Goal: Task Accomplishment & Management: Manage account settings

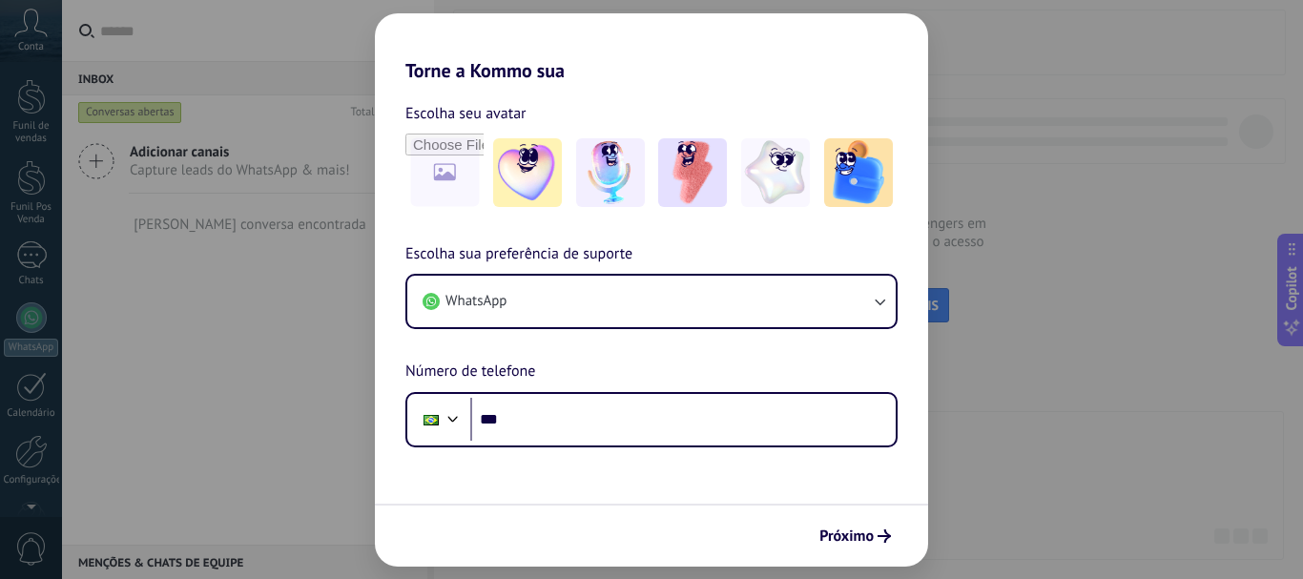
click at [294, 222] on div "Torne a Kommo sua Escolha seu avatar Escolha sua preferência de suporte WhatsAp…" at bounding box center [651, 289] width 1303 height 579
click at [1080, 404] on div "Torne a Kommo sua Escolha seu avatar Escolha sua preferência de suporte WhatsAp…" at bounding box center [651, 289] width 1303 height 579
click at [885, 539] on icon "submit" at bounding box center [883, 535] width 13 height 13
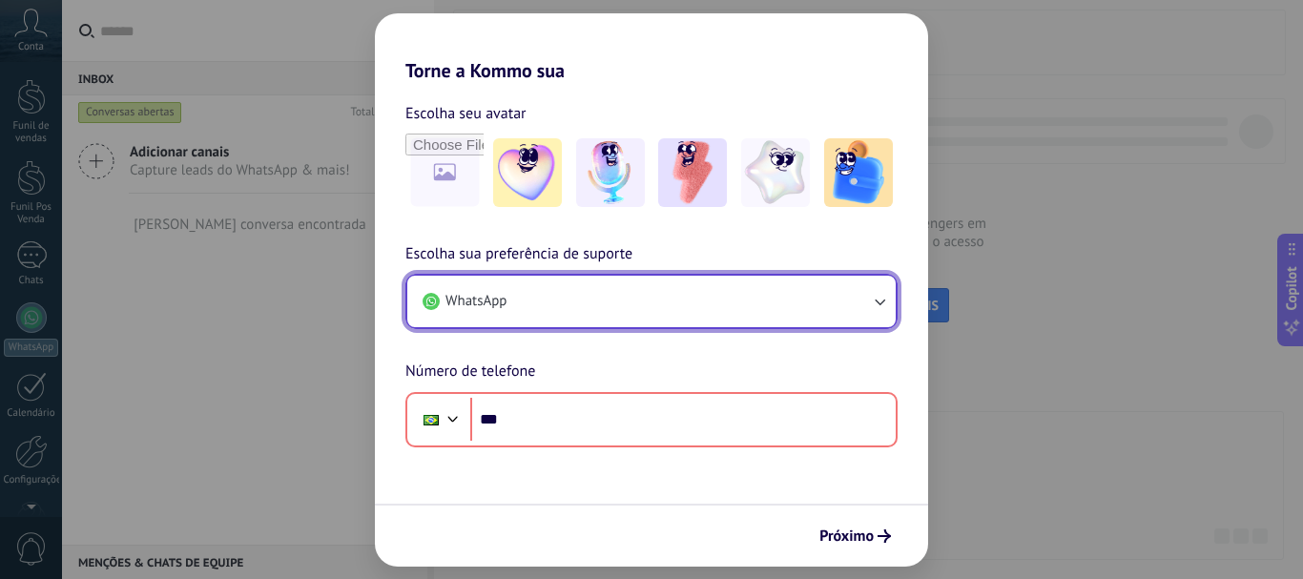
click at [610, 310] on button "WhatsApp" at bounding box center [651, 301] width 488 height 51
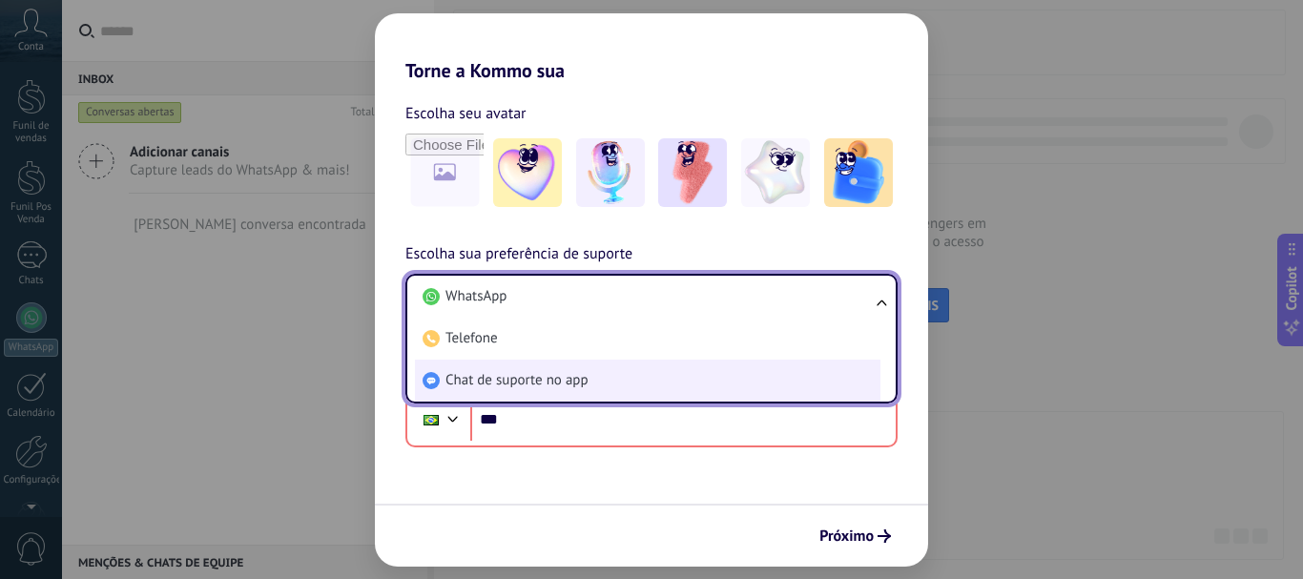
click at [621, 372] on li "Chat de suporte no app" at bounding box center [647, 381] width 465 height 42
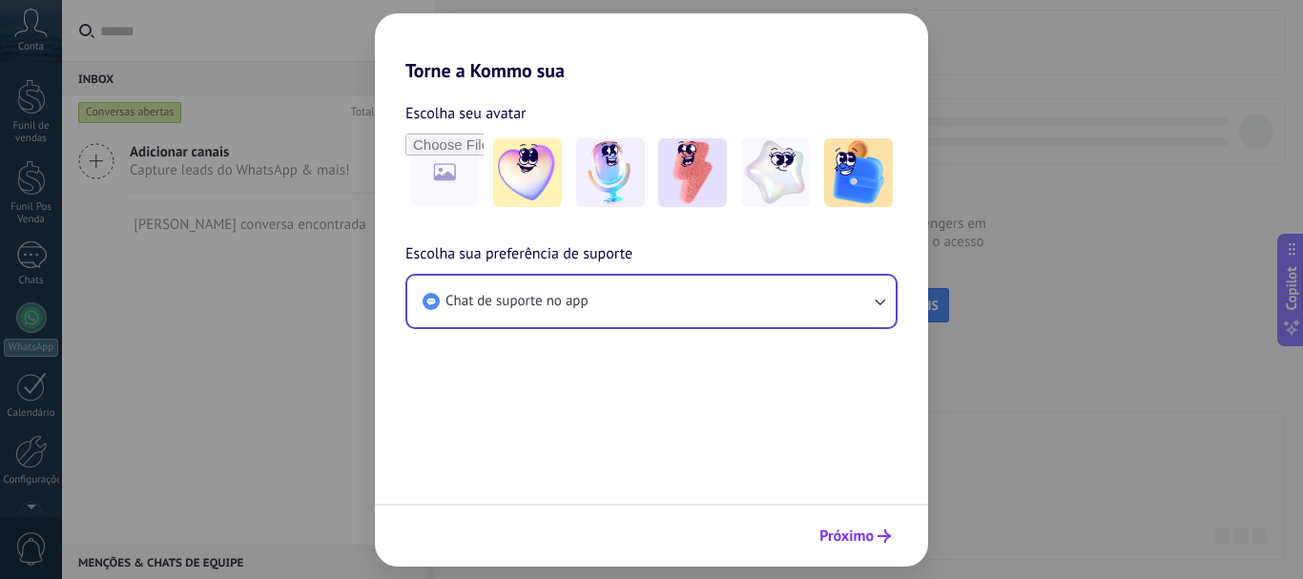
click at [873, 533] on span "Próximo" at bounding box center [855, 535] width 72 height 13
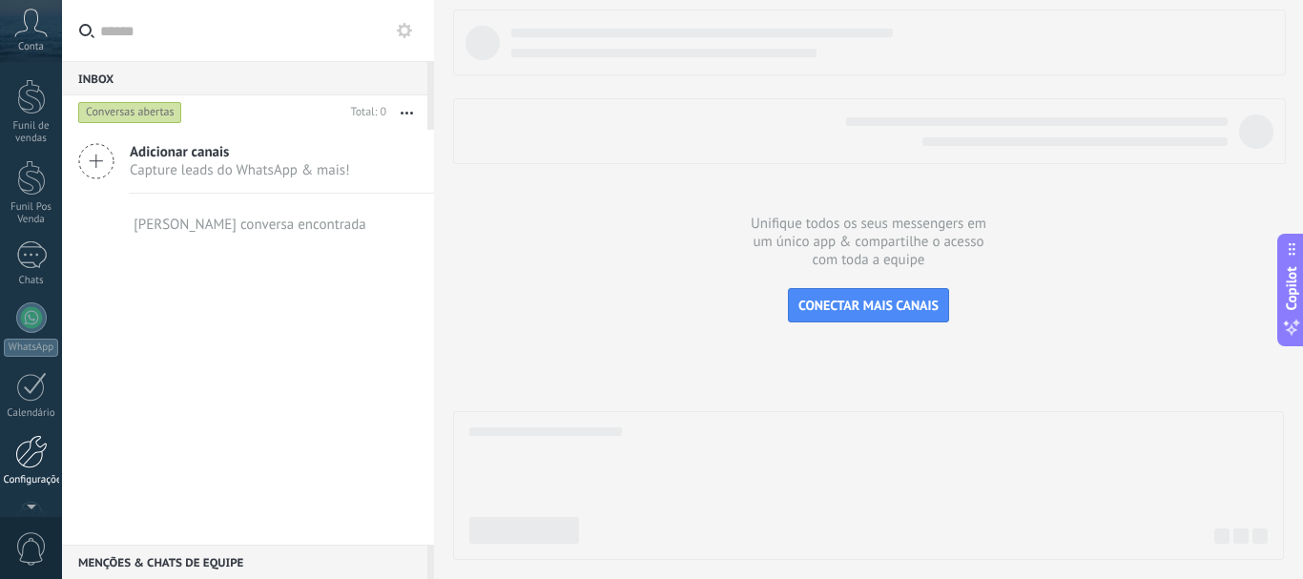
click at [23, 458] on div at bounding box center [31, 451] width 32 height 33
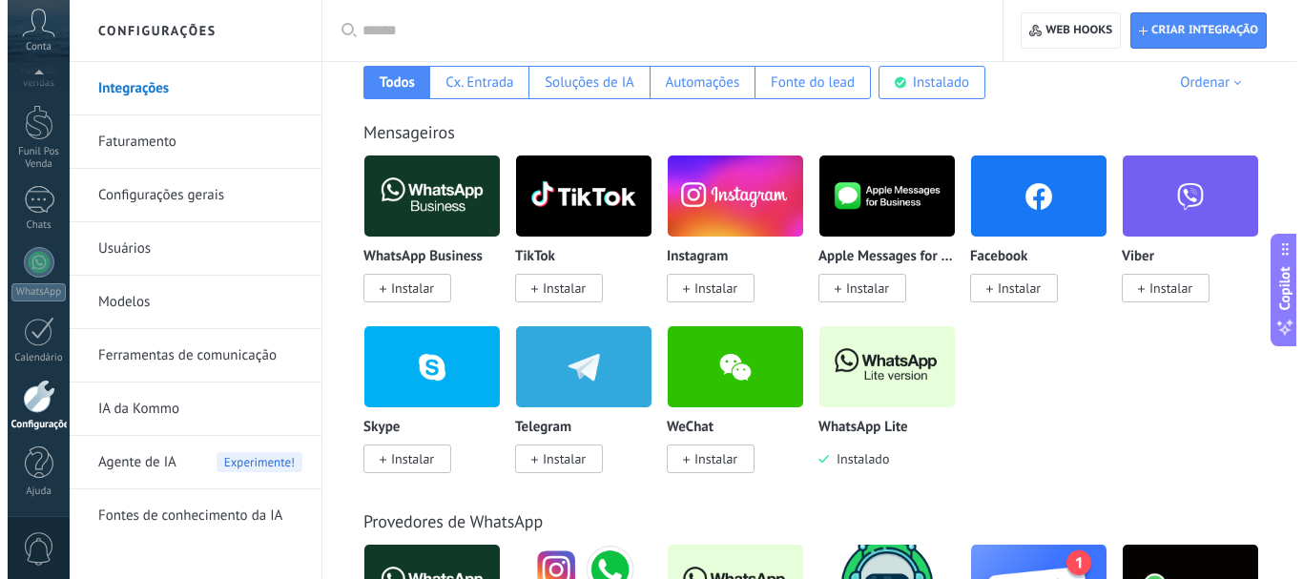
scroll to position [381, 0]
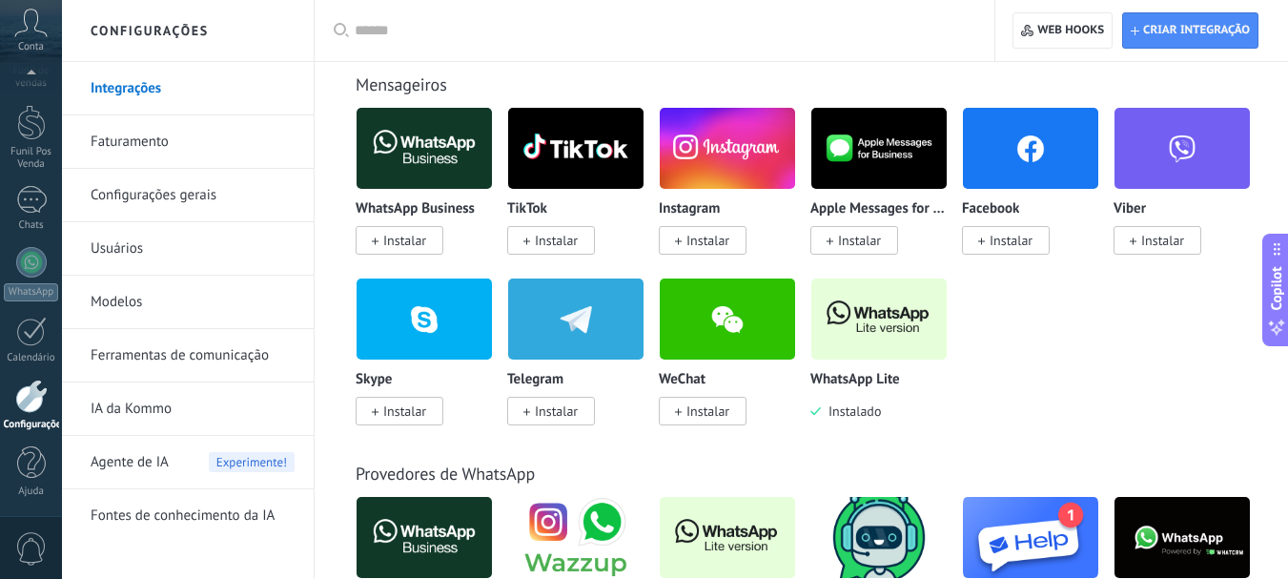
click at [873, 323] on img at bounding box center [879, 319] width 135 height 92
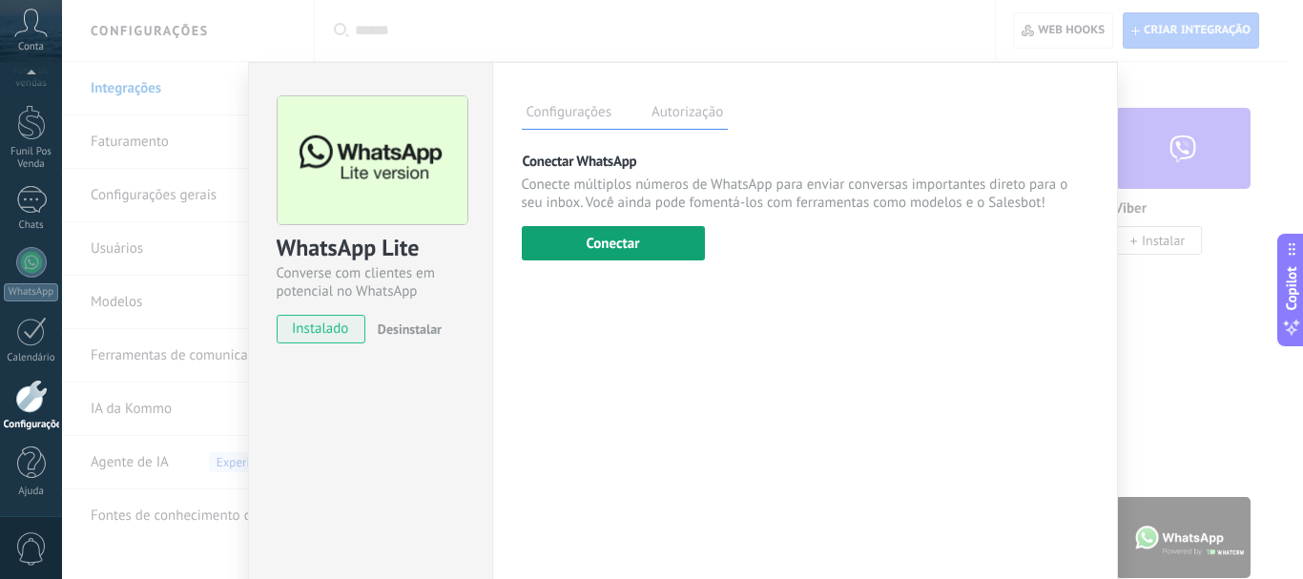
click at [659, 244] on button "Conectar" at bounding box center [613, 243] width 183 height 34
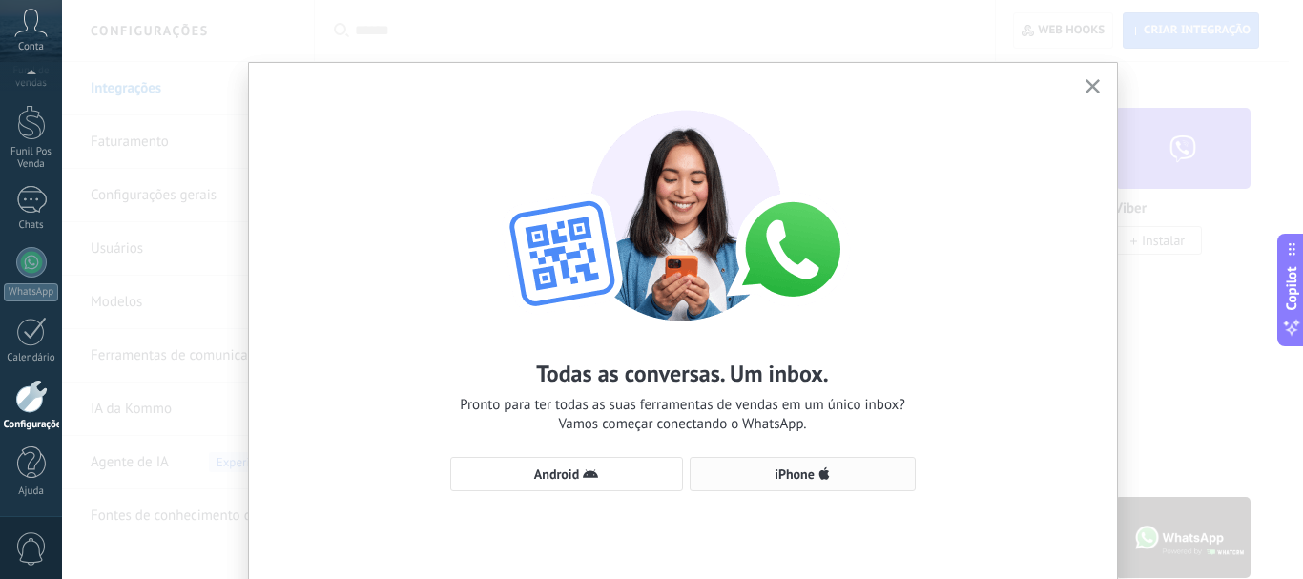
click at [791, 477] on span "iPhone" at bounding box center [794, 473] width 40 height 13
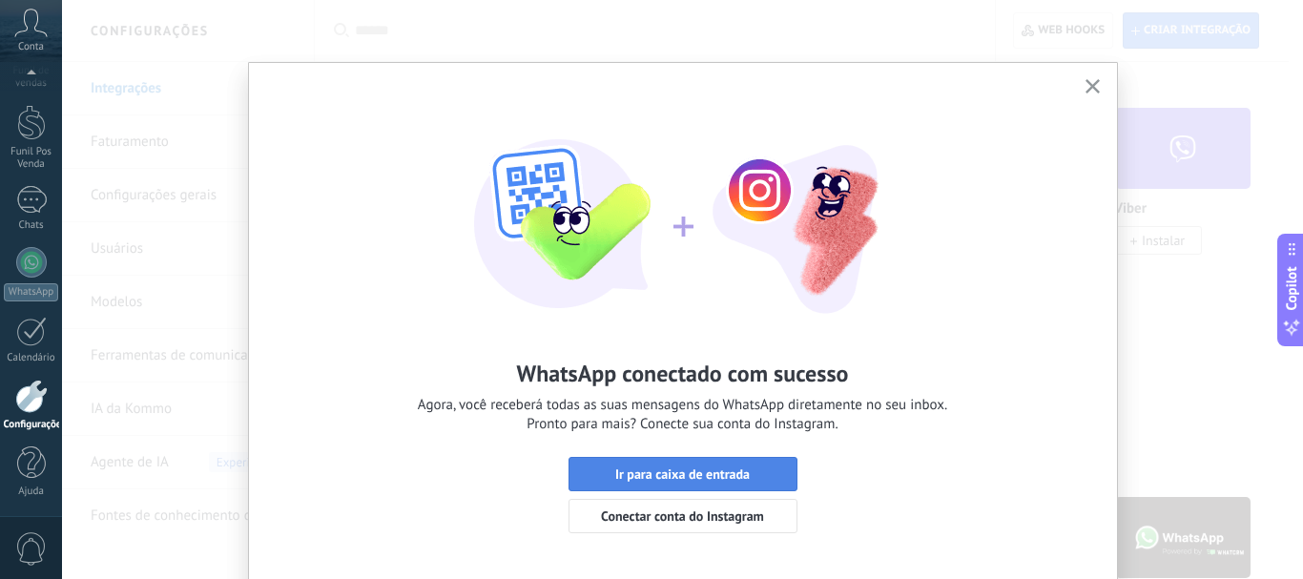
click at [773, 483] on button "Ir para caixa de entrada" at bounding box center [682, 474] width 229 height 34
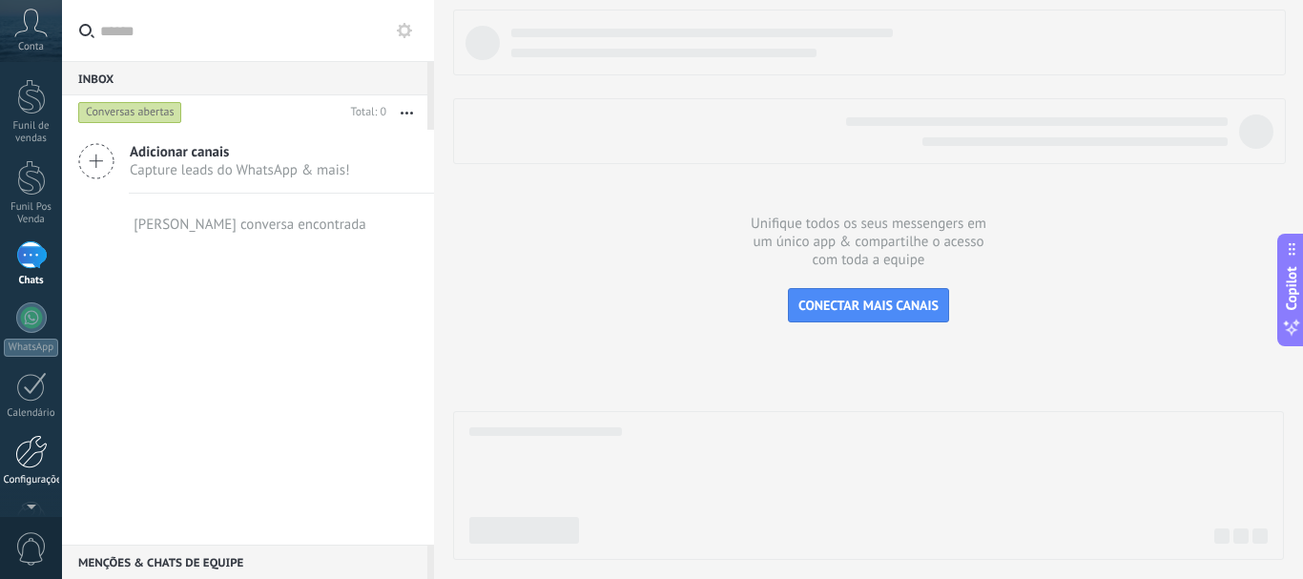
click at [34, 460] on div at bounding box center [31, 451] width 32 height 33
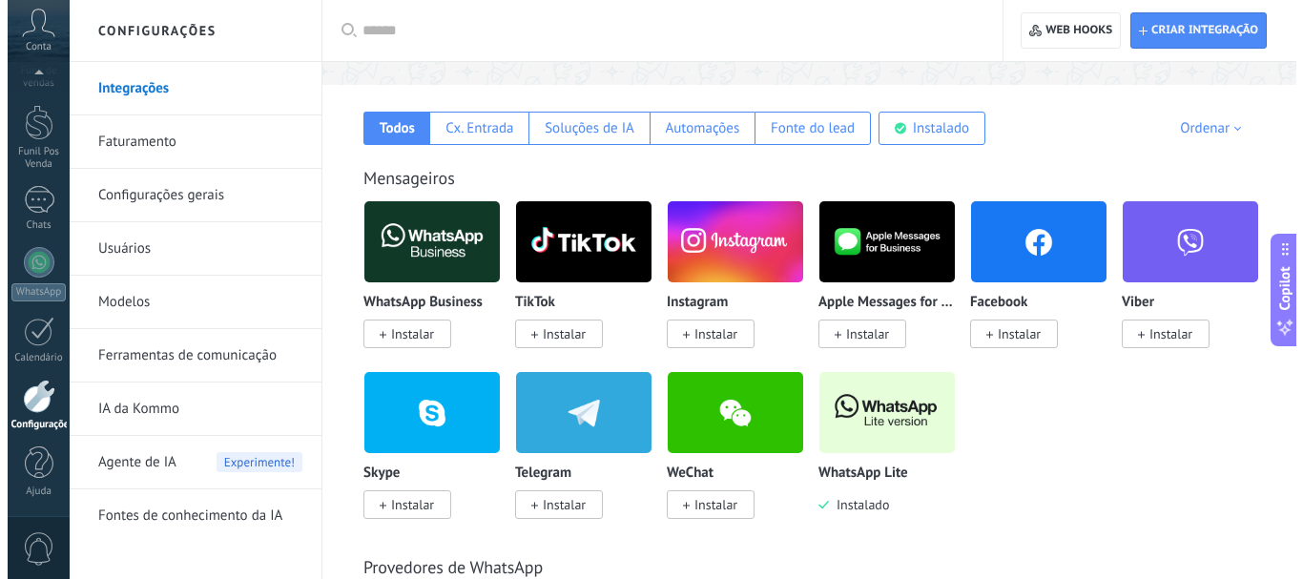
scroll to position [286, 0]
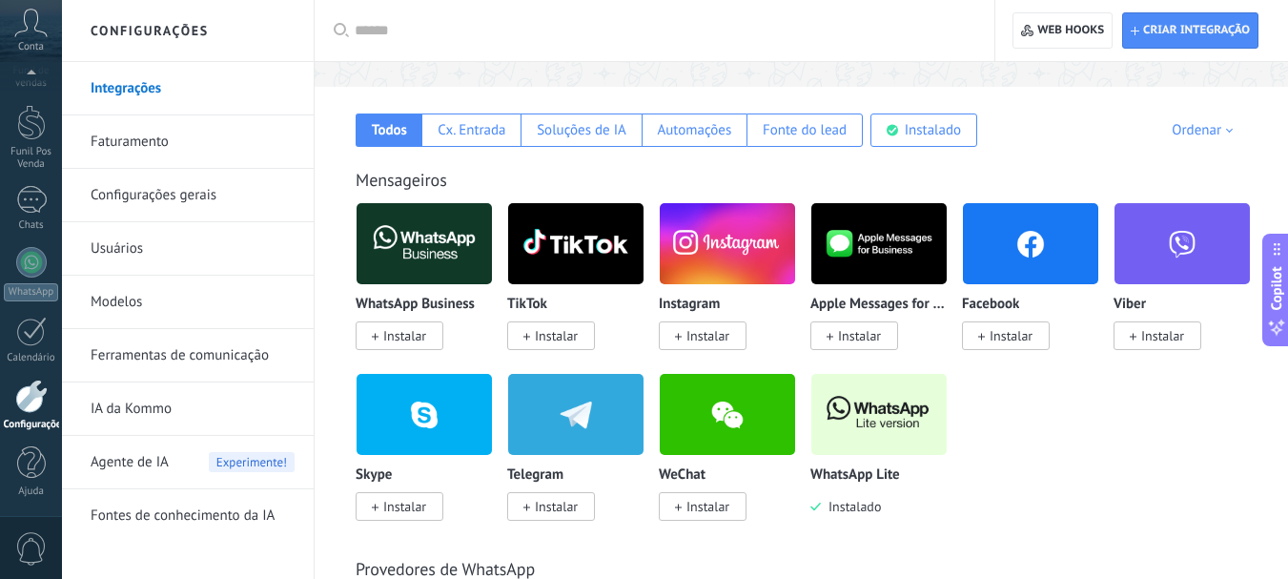
click at [702, 330] on span "Instalar" at bounding box center [708, 335] width 43 height 17
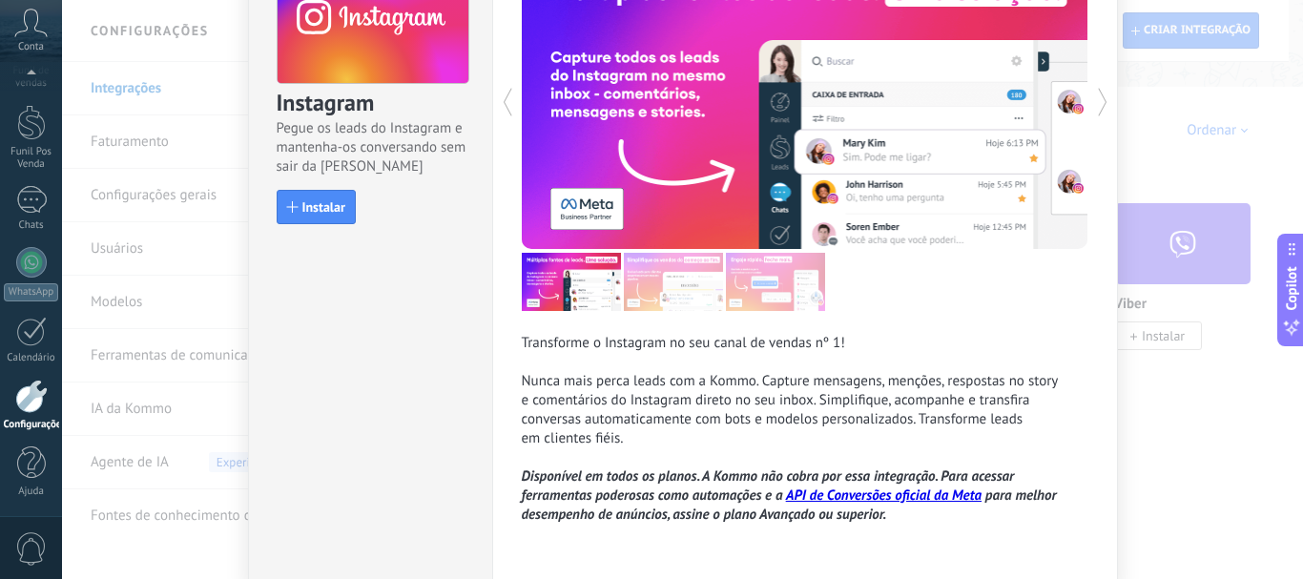
scroll to position [23, 0]
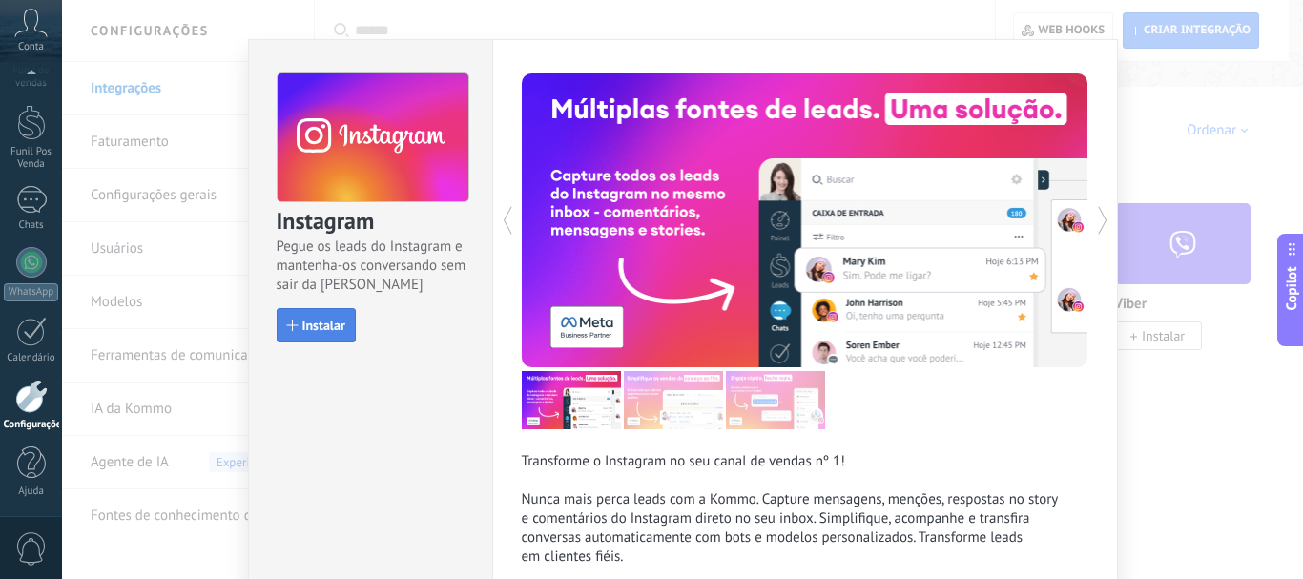
click at [325, 318] on span "Instalar" at bounding box center [323, 324] width 43 height 13
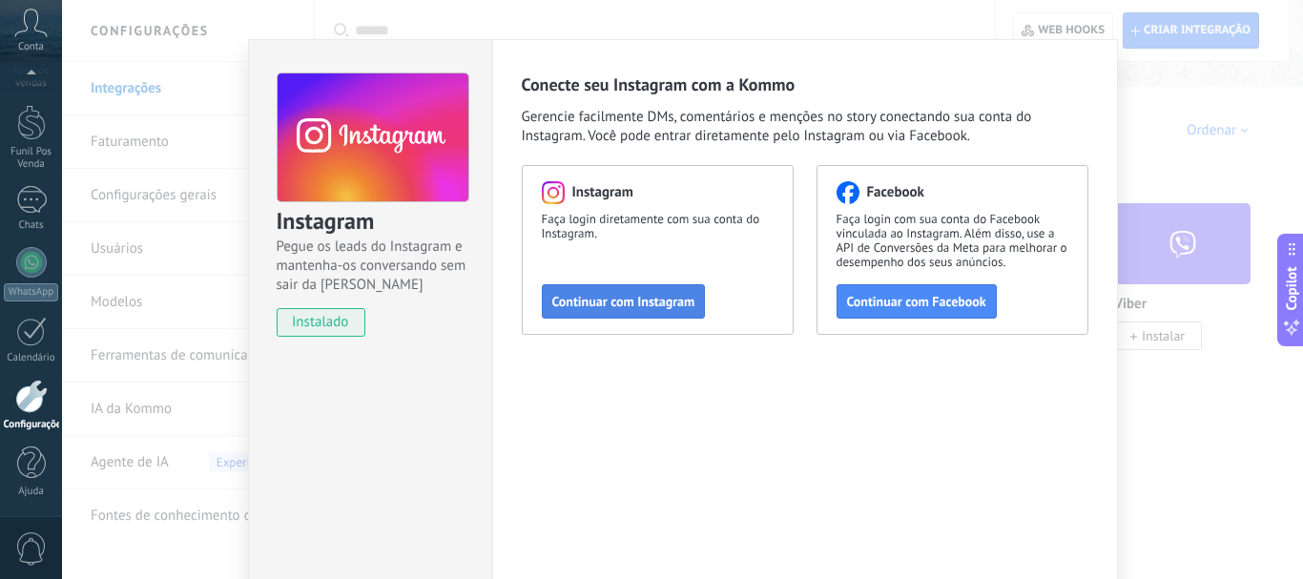
click at [663, 300] on span "Continuar com Instagram" at bounding box center [623, 301] width 143 height 13
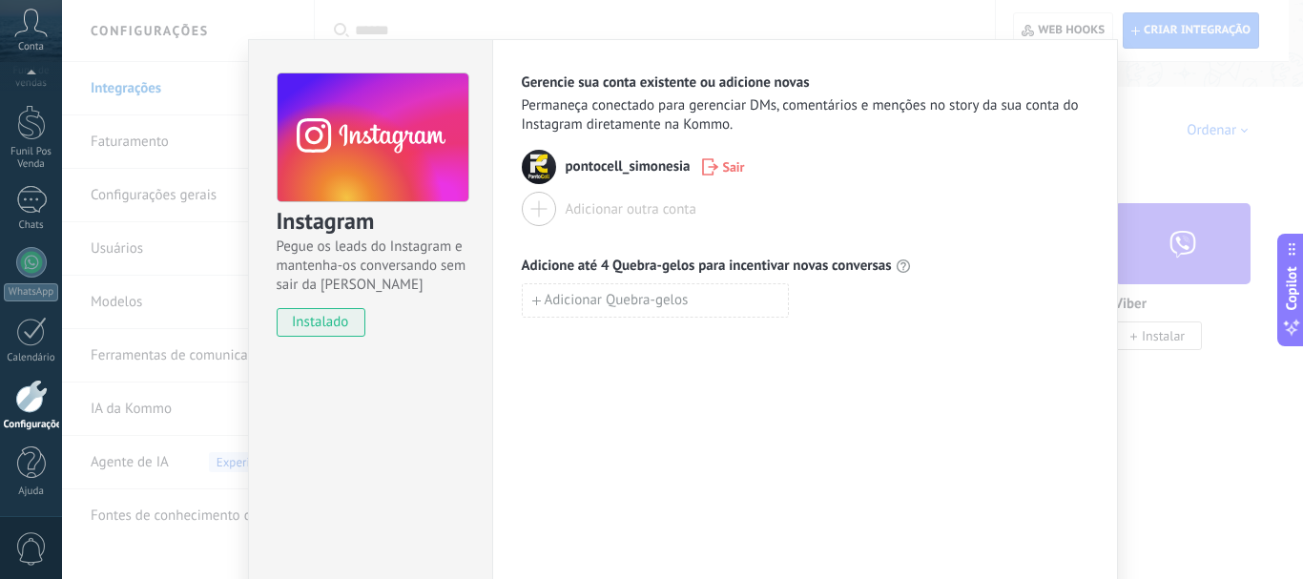
click at [636, 173] on span "pontocell_simonesia" at bounding box center [627, 166] width 125 height 19
click at [588, 174] on span "pontocell_simonesia" at bounding box center [627, 166] width 125 height 19
click at [545, 176] on img at bounding box center [539, 167] width 34 height 34
click at [534, 173] on img at bounding box center [539, 167] width 34 height 34
click at [526, 157] on img at bounding box center [539, 167] width 34 height 34
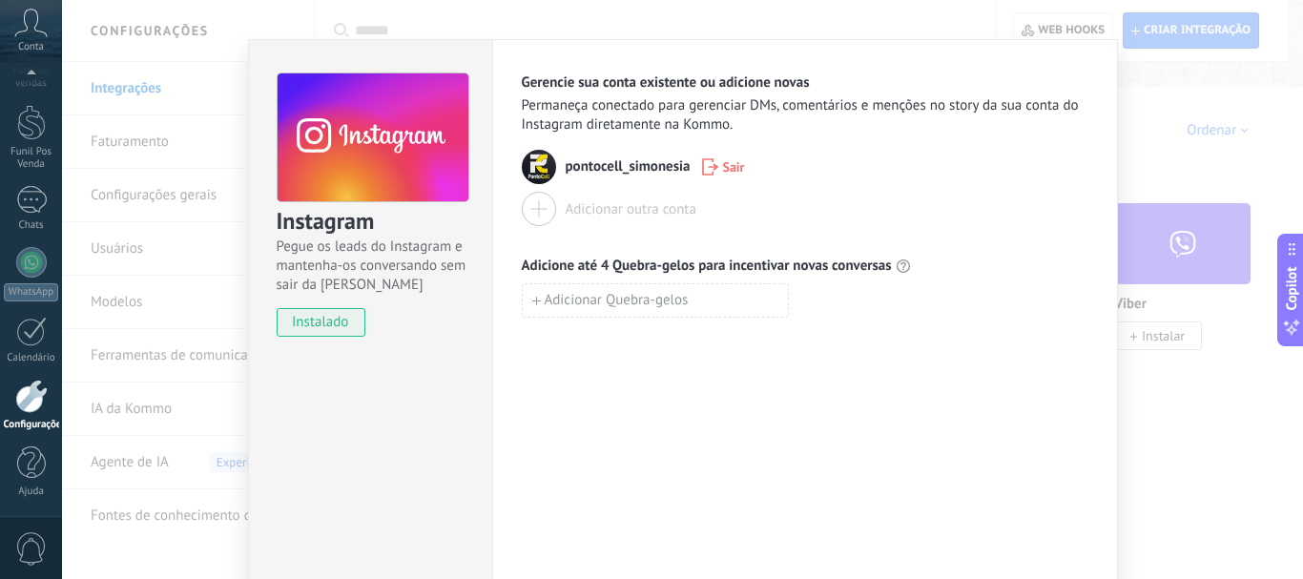
click at [526, 157] on img at bounding box center [539, 167] width 34 height 34
click at [599, 164] on span "pontocell_simonesia" at bounding box center [627, 166] width 125 height 19
click at [534, 174] on img at bounding box center [539, 167] width 34 height 34
click at [184, 198] on div "Instagram Pegue os leads do Instagram e mantenha-os conversando sem sair da Kom…" at bounding box center [682, 289] width 1241 height 579
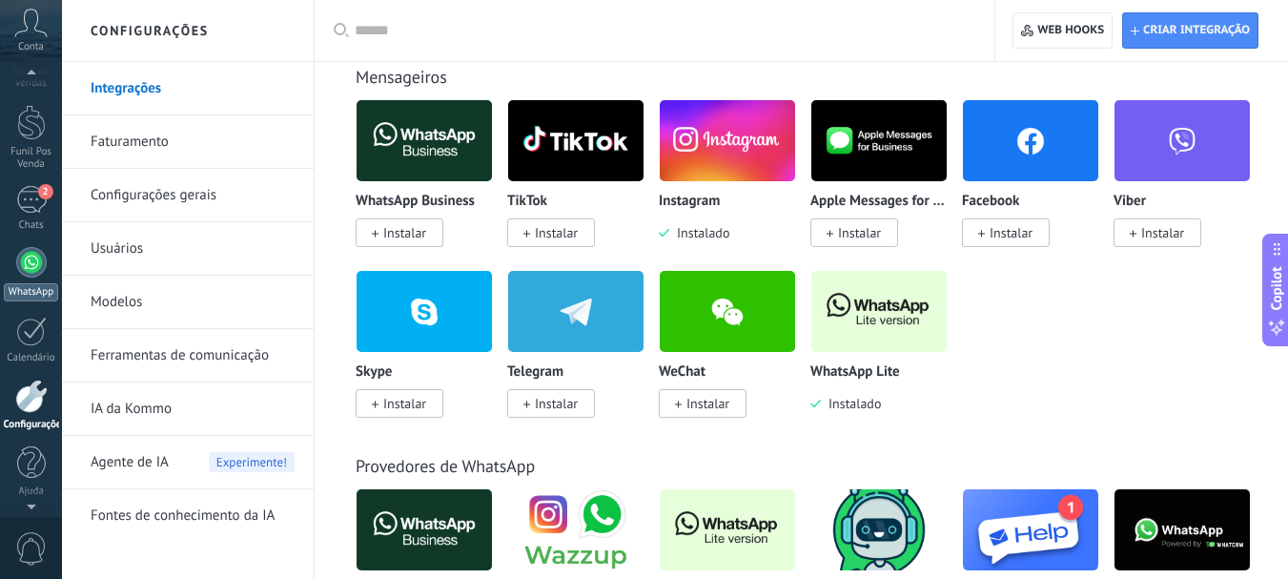
scroll to position [286, 0]
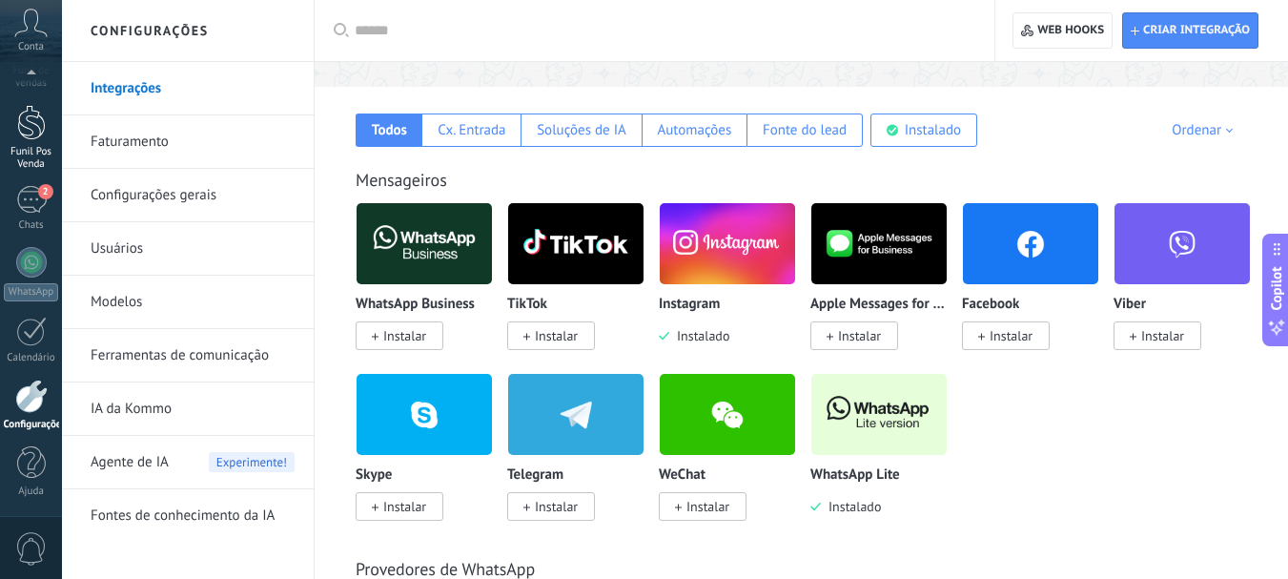
click at [33, 144] on link "Funil Pos Venda" at bounding box center [31, 138] width 62 height 66
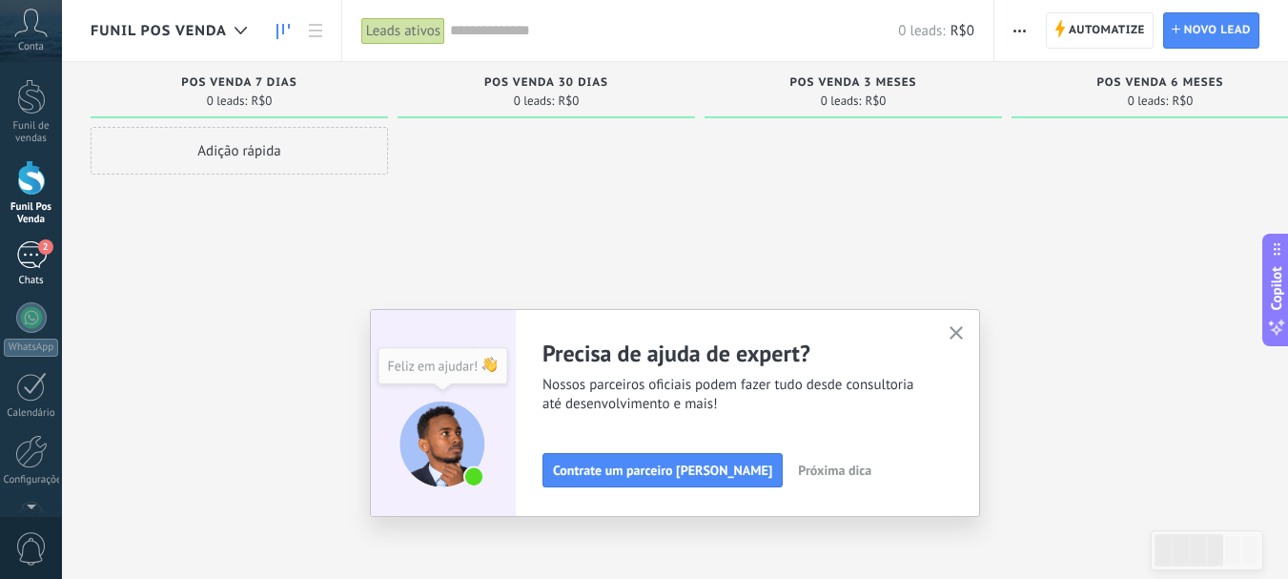
click at [21, 248] on div "2" at bounding box center [31, 255] width 31 height 28
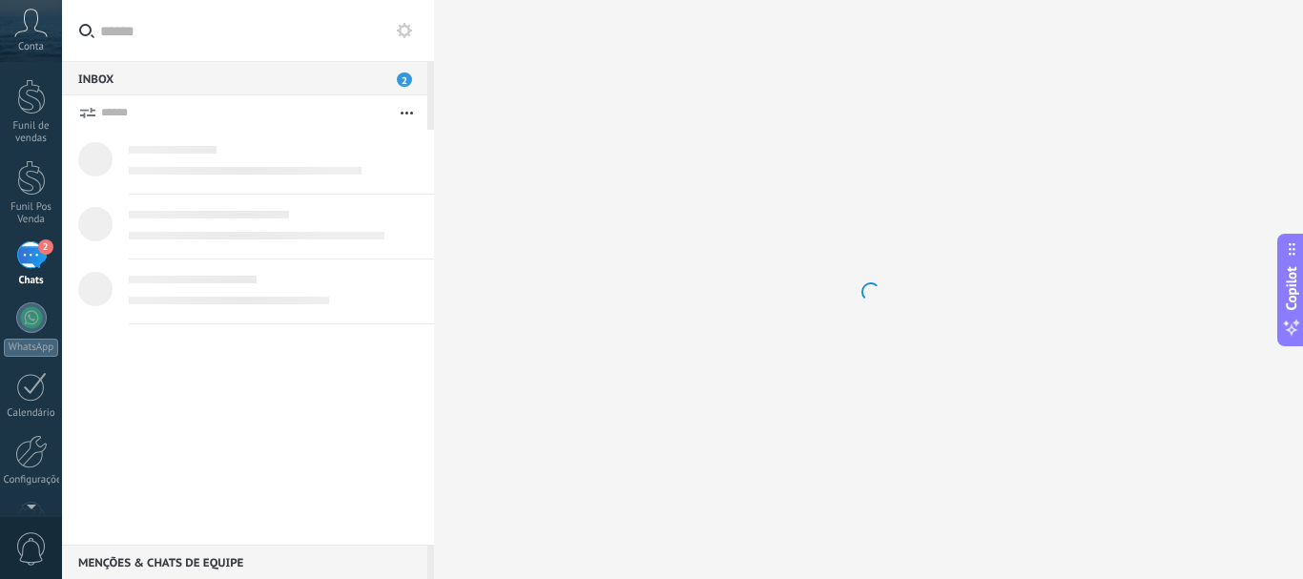
click at [23, 21] on icon at bounding box center [30, 23] width 33 height 29
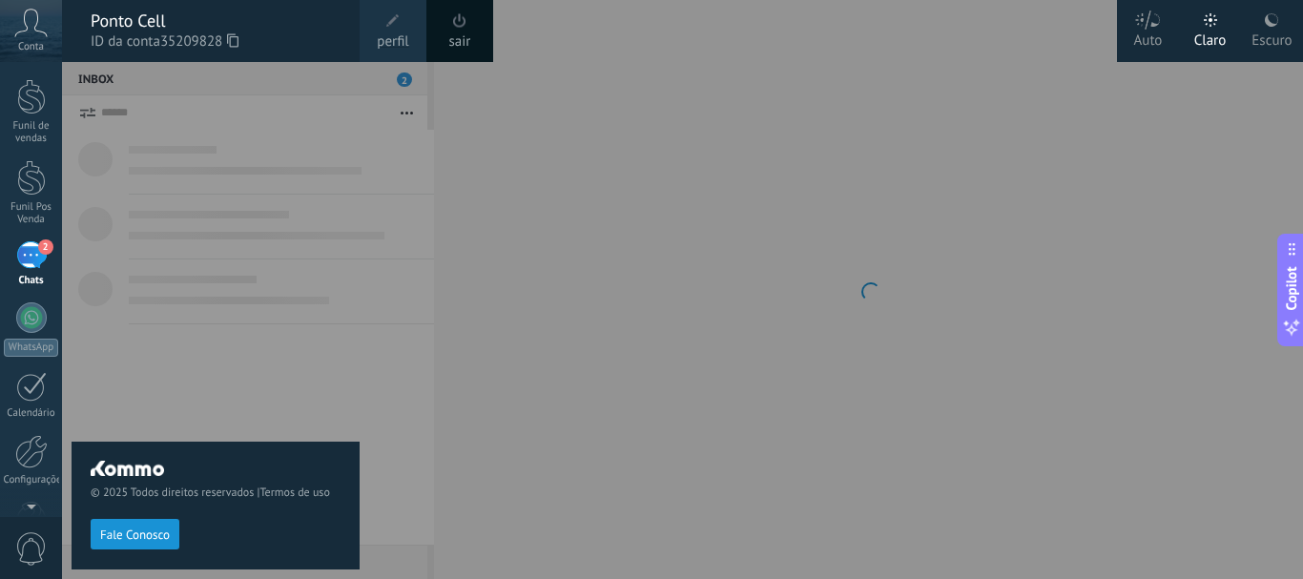
click at [558, 163] on div at bounding box center [713, 289] width 1303 height 579
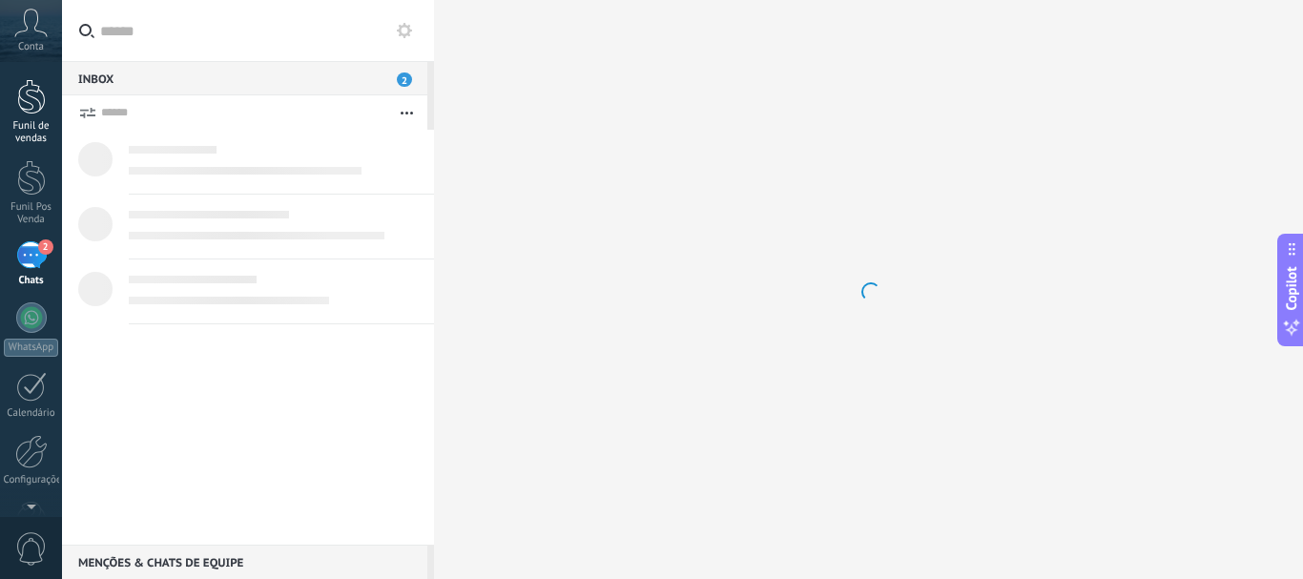
click at [29, 94] on div at bounding box center [31, 96] width 29 height 35
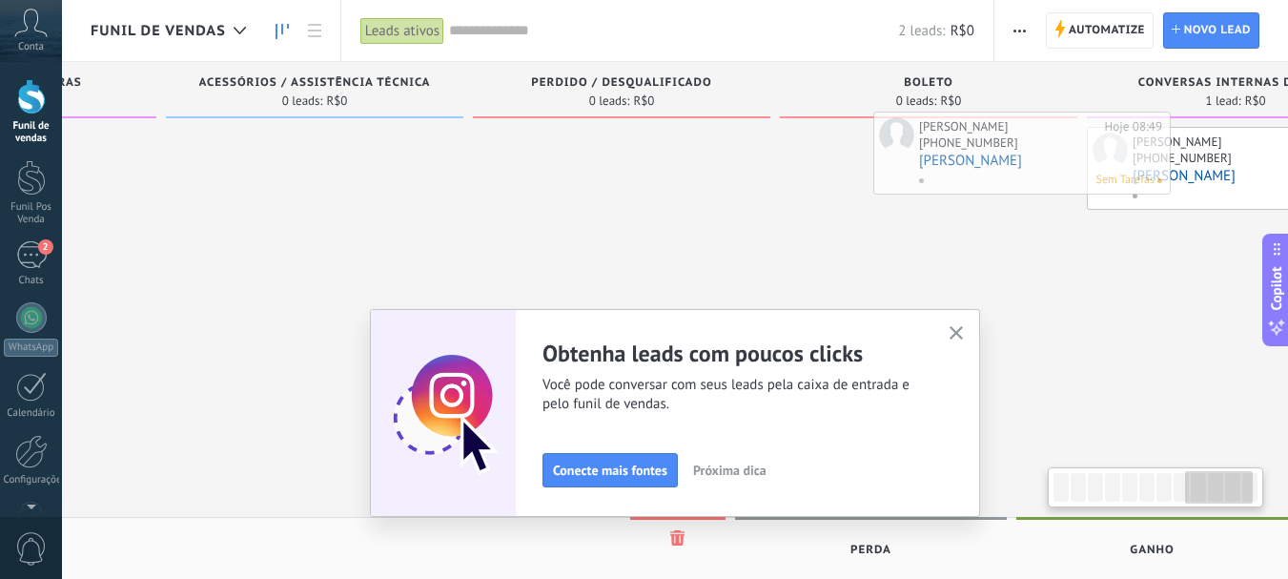
scroll to position [0, 2401]
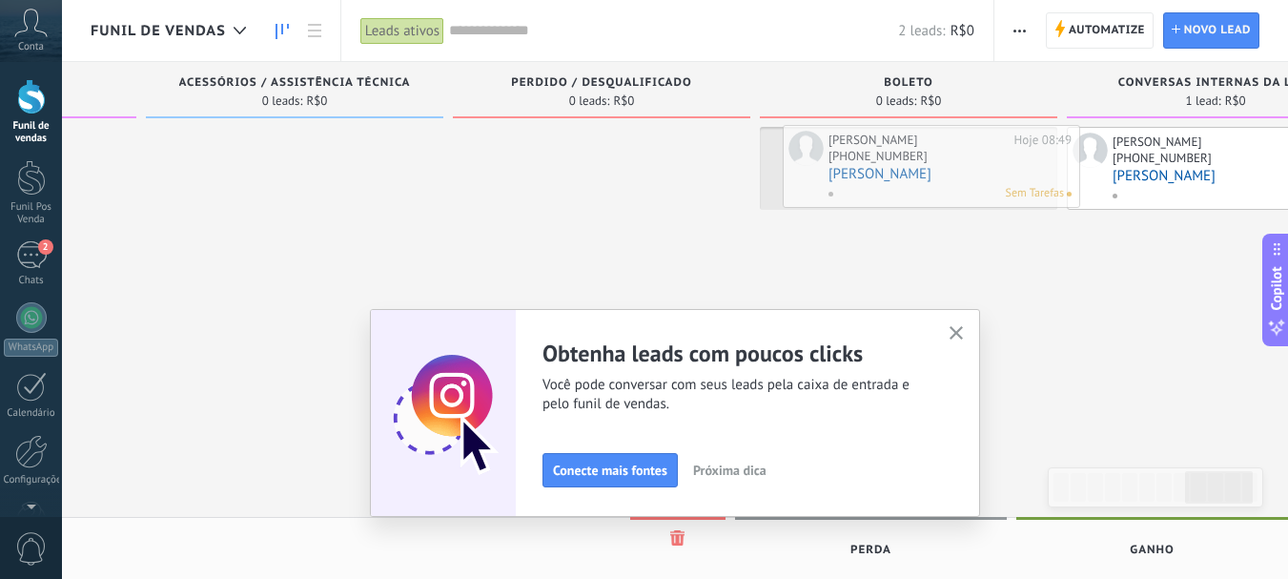
drag, startPoint x: 292, startPoint y: 223, endPoint x: 984, endPoint y: 169, distance: 694.4
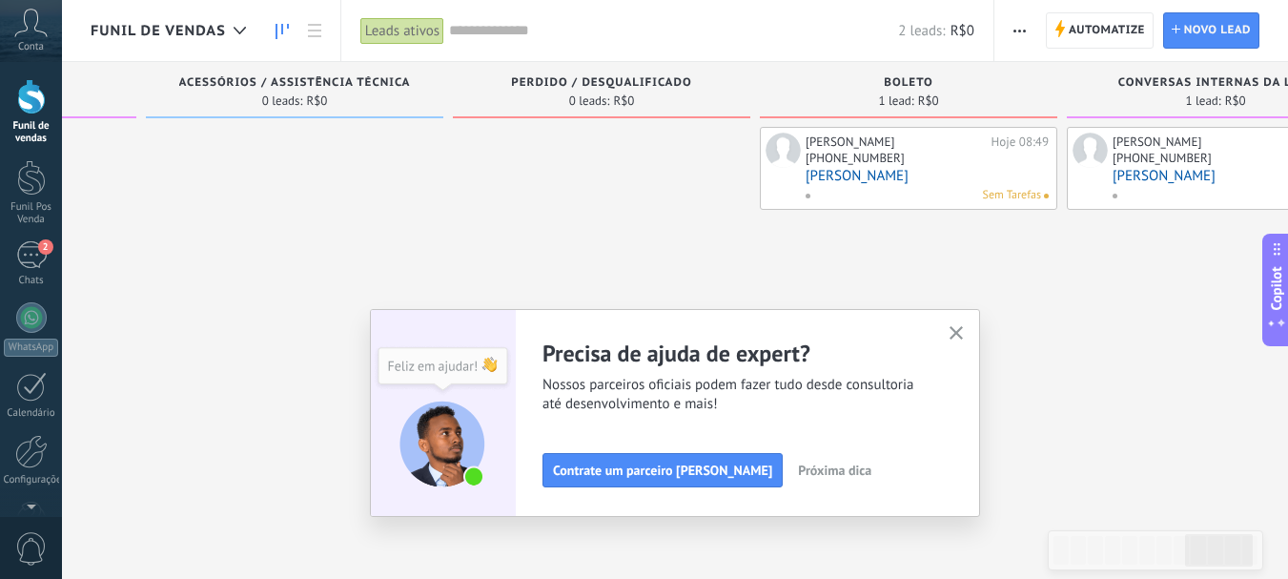
click at [969, 324] on button "button" at bounding box center [957, 334] width 24 height 26
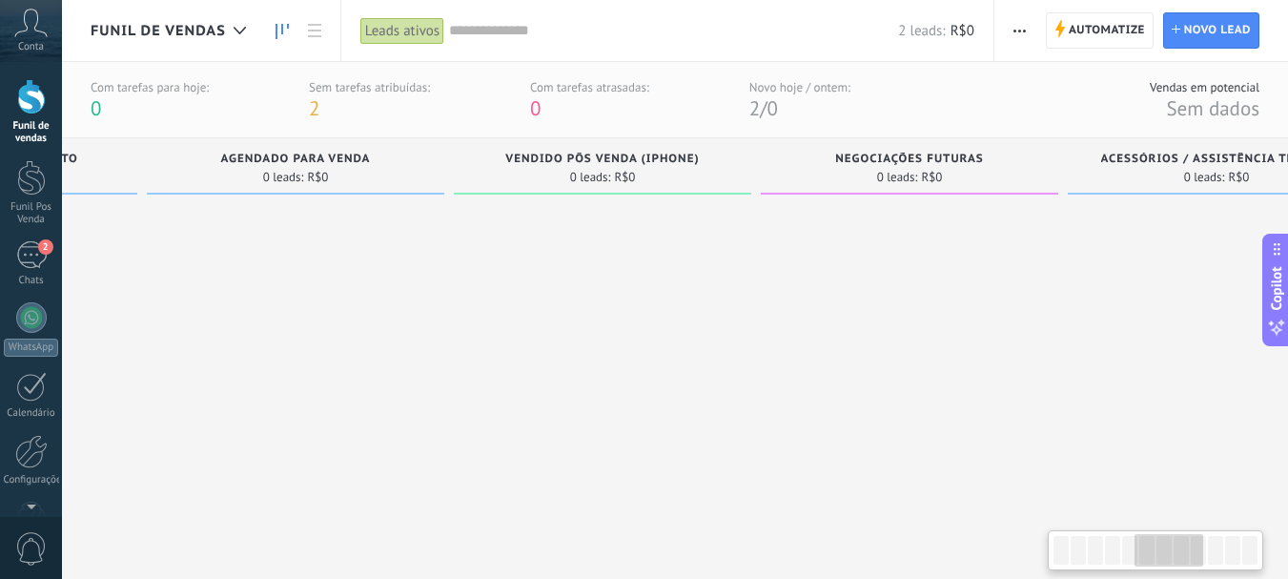
drag, startPoint x: 265, startPoint y: 264, endPoint x: 1207, endPoint y: 316, distance: 943.5
click at [1204, 301] on div at bounding box center [1217, 368] width 298 height 330
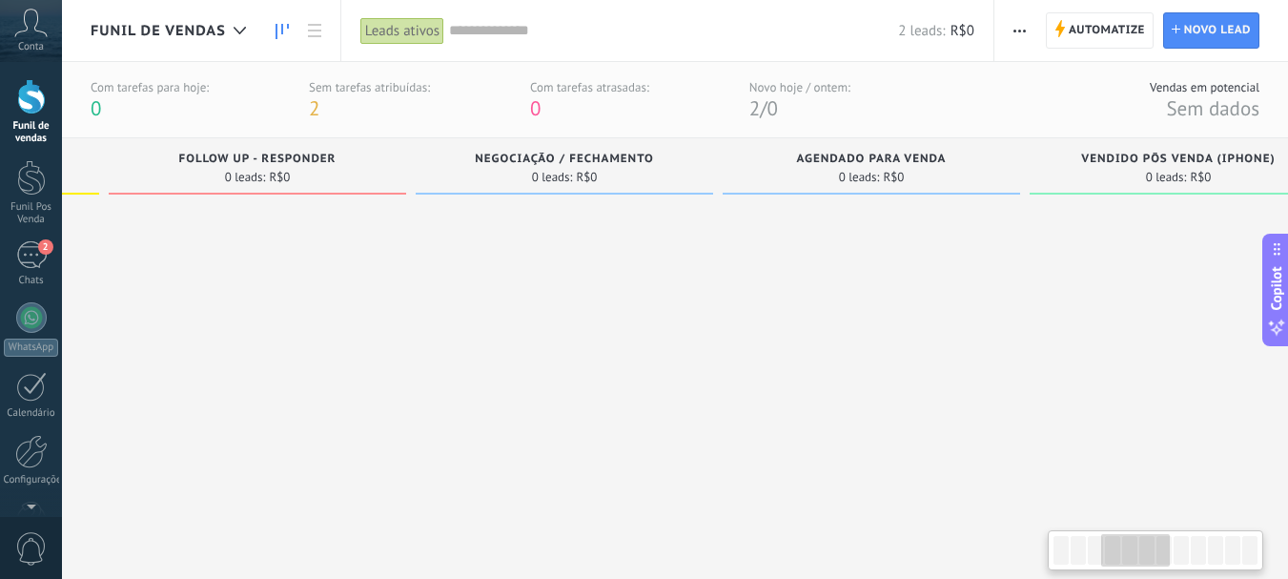
drag, startPoint x: 490, startPoint y: 292, endPoint x: 1060, endPoint y: 294, distance: 570.2
click at [1057, 294] on div at bounding box center [1179, 368] width 298 height 330
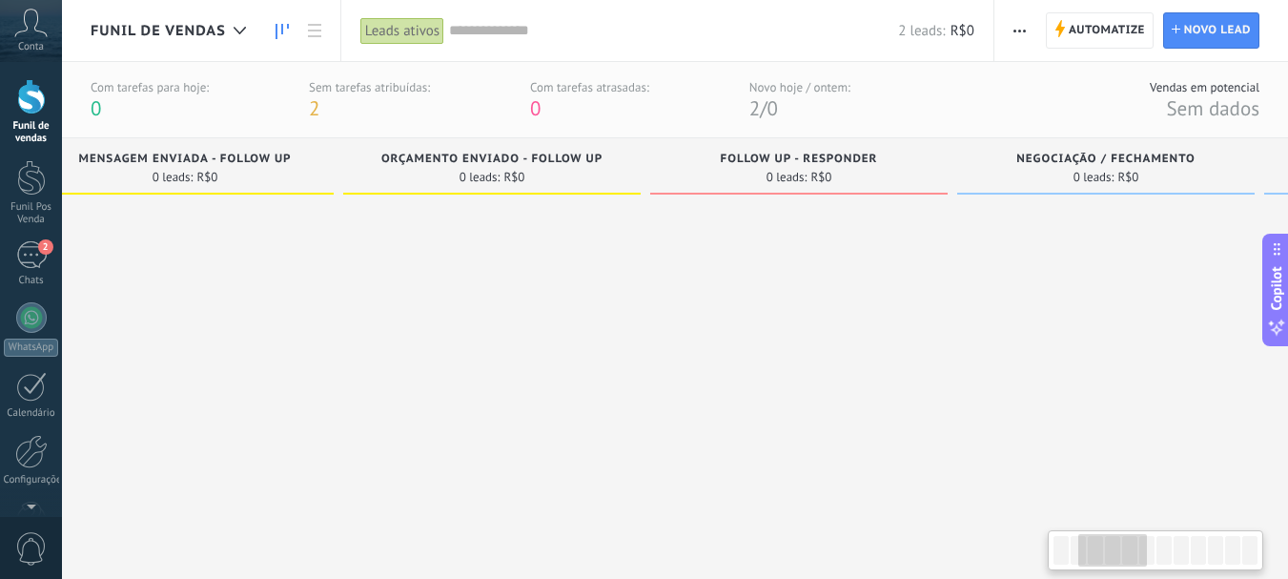
drag, startPoint x: 304, startPoint y: 272, endPoint x: 847, endPoint y: 281, distance: 542.7
click at [845, 279] on div at bounding box center [799, 368] width 298 height 330
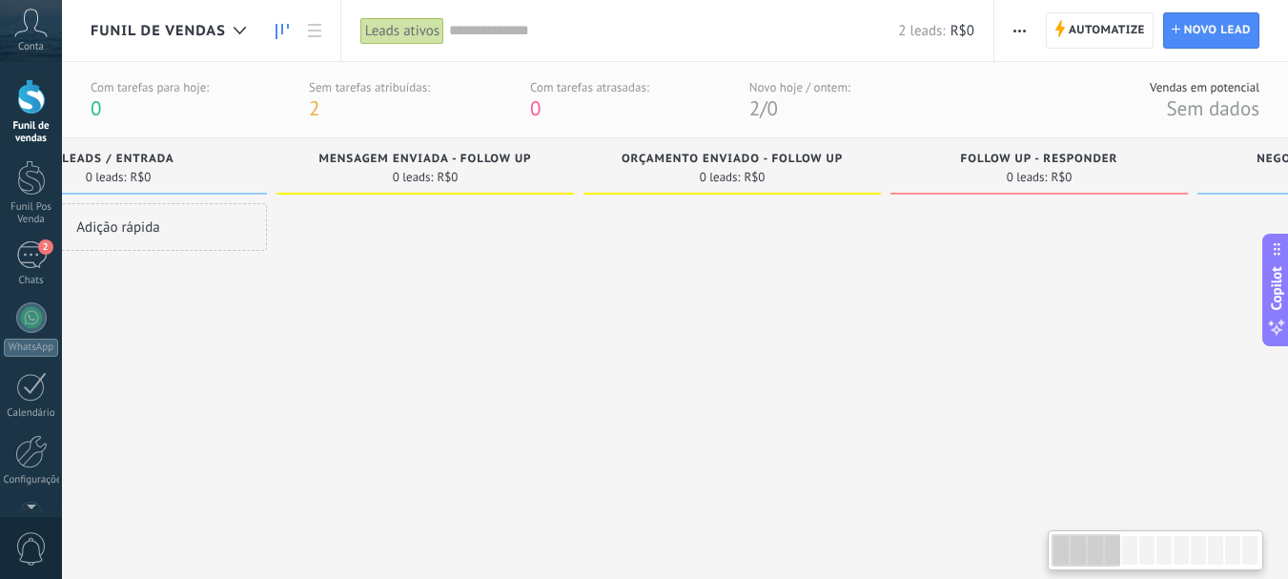
scroll to position [0, 0]
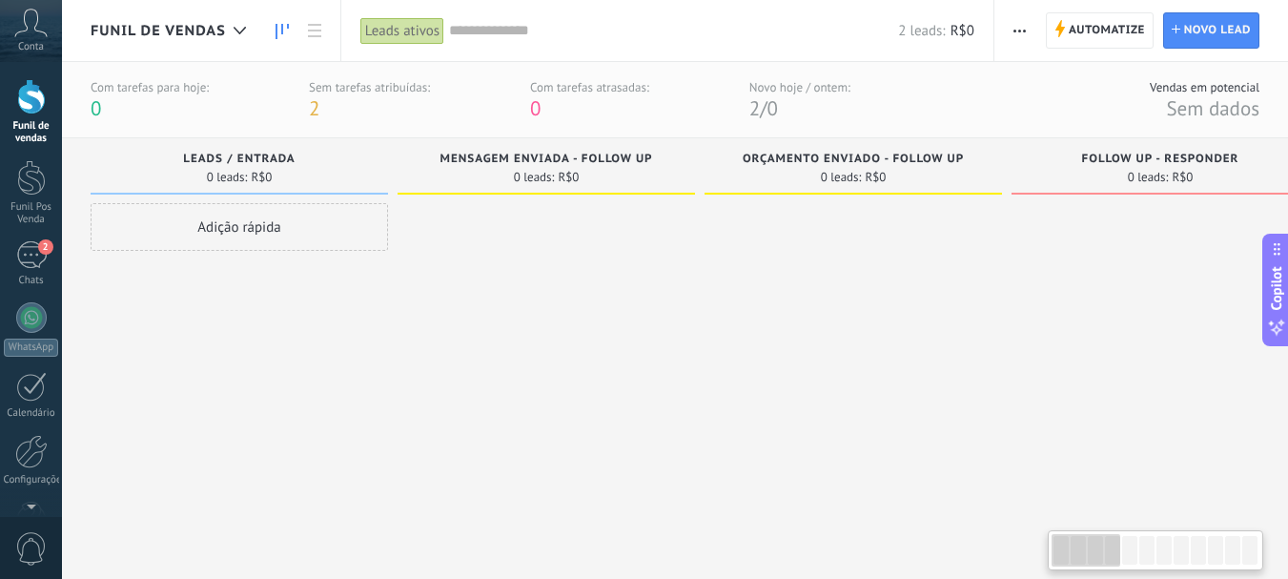
drag, startPoint x: 167, startPoint y: 290, endPoint x: 781, endPoint y: 306, distance: 614.3
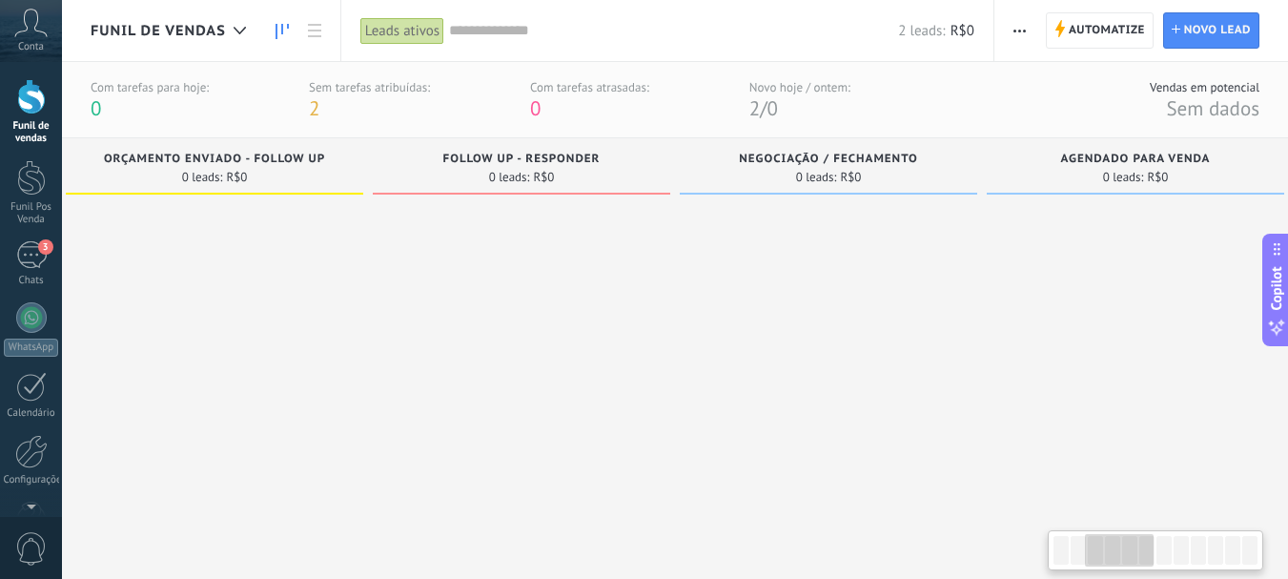
drag, startPoint x: 1043, startPoint y: 242, endPoint x: 405, endPoint y: 249, distance: 638.0
click at [401, 259] on div at bounding box center [522, 368] width 298 height 330
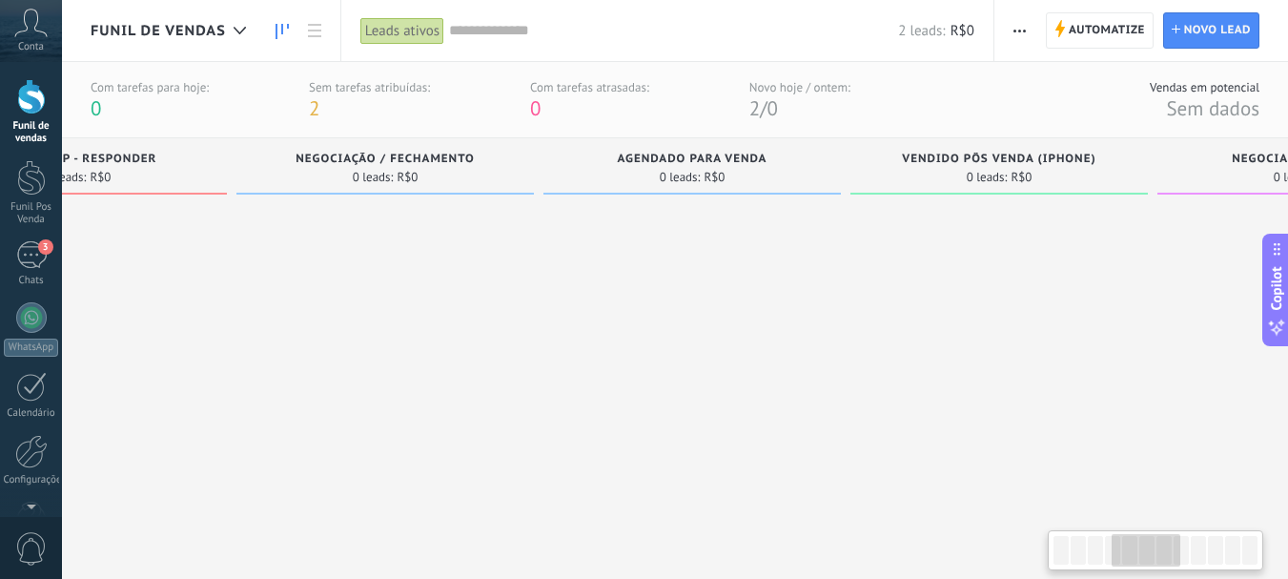
drag, startPoint x: 1028, startPoint y: 202, endPoint x: 586, endPoint y: 227, distance: 443.2
click at [586, 227] on div "Agendado Para Venda 0 leads: R$0" at bounding box center [697, 335] width 307 height 395
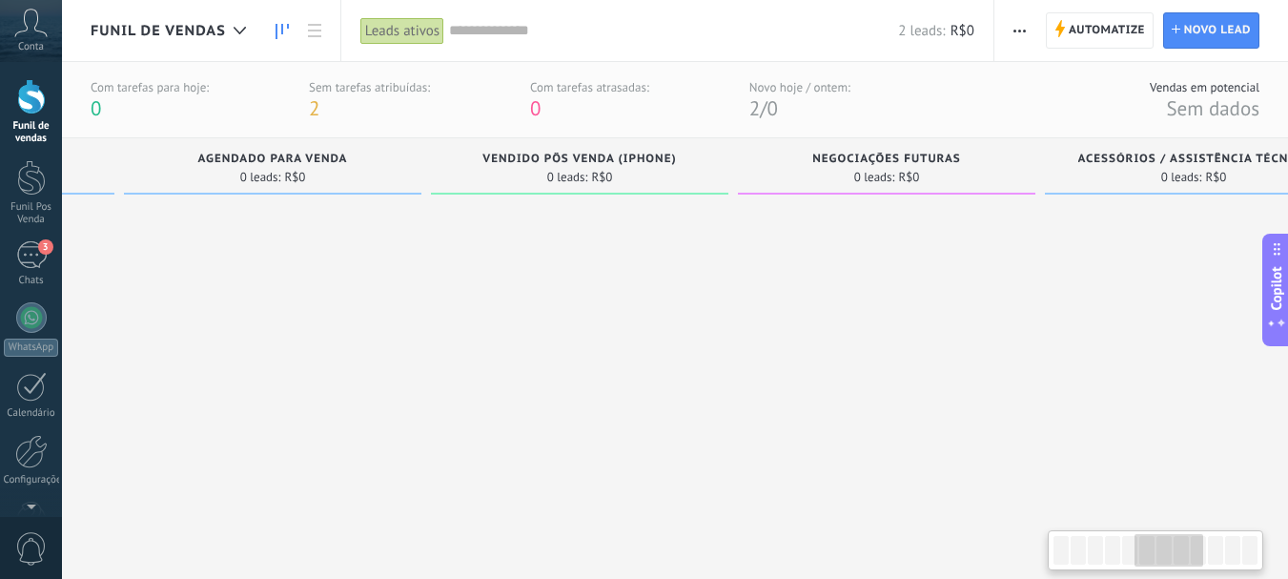
drag, startPoint x: 991, startPoint y: 257, endPoint x: 612, endPoint y: 271, distance: 378.8
click at [612, 271] on div at bounding box center [580, 368] width 298 height 330
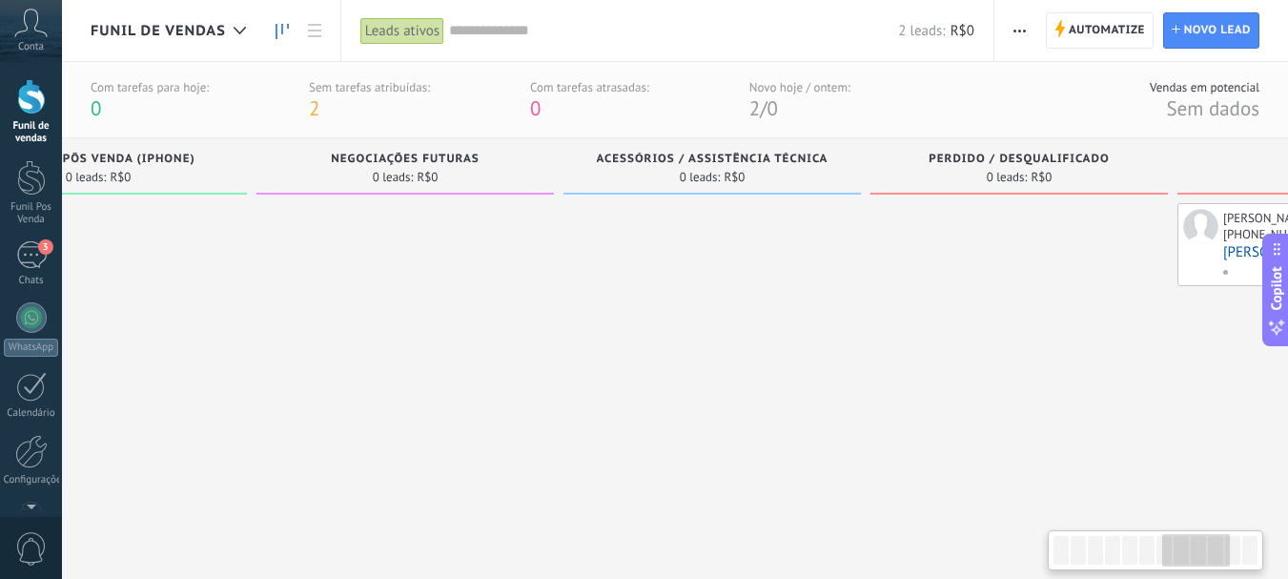
drag, startPoint x: 1045, startPoint y: 270, endPoint x: 565, endPoint y: 325, distance: 483.8
click at [565, 325] on div at bounding box center [713, 368] width 298 height 330
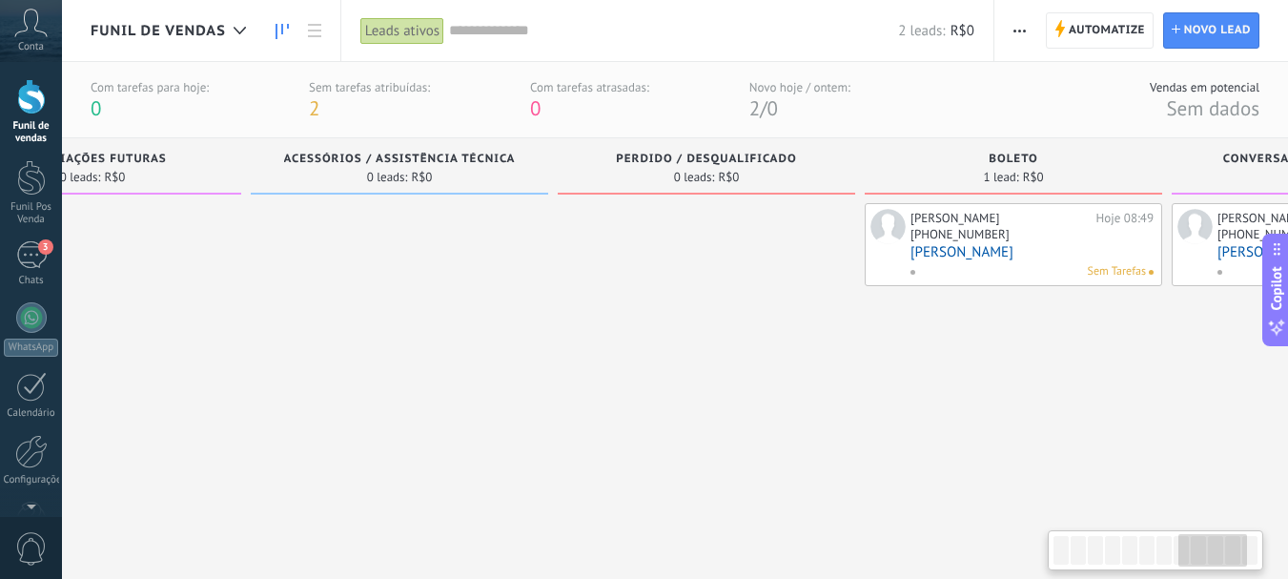
drag, startPoint x: 1024, startPoint y: 282, endPoint x: 723, endPoint y: 309, distance: 302.5
click at [708, 318] on div at bounding box center [707, 368] width 298 height 330
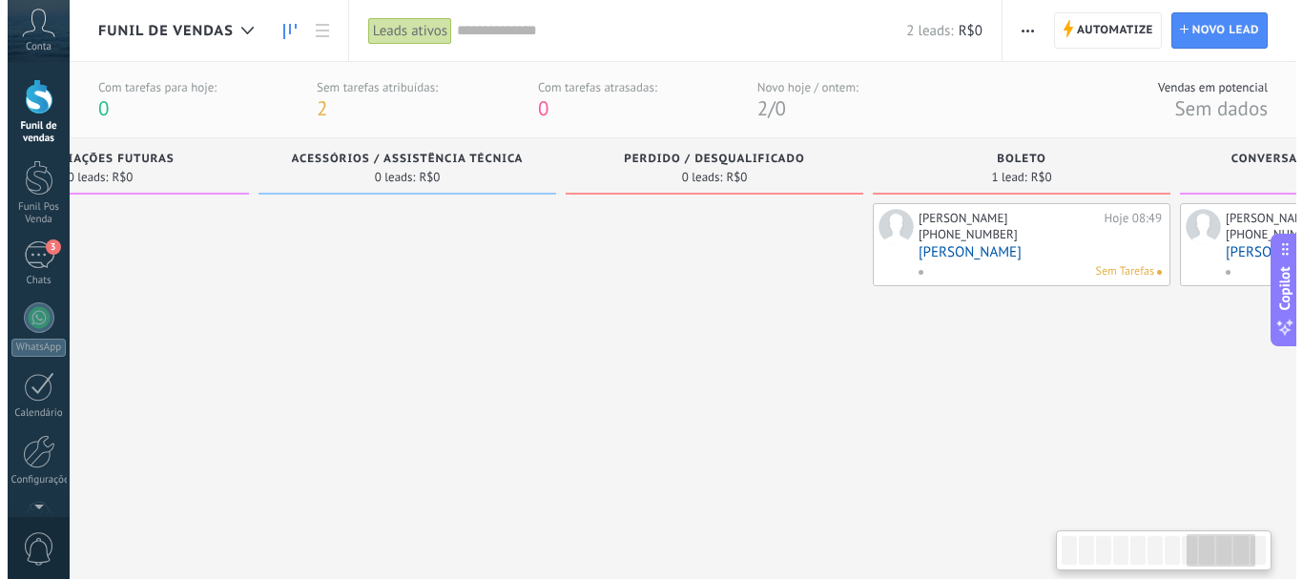
scroll to position [0, 2300]
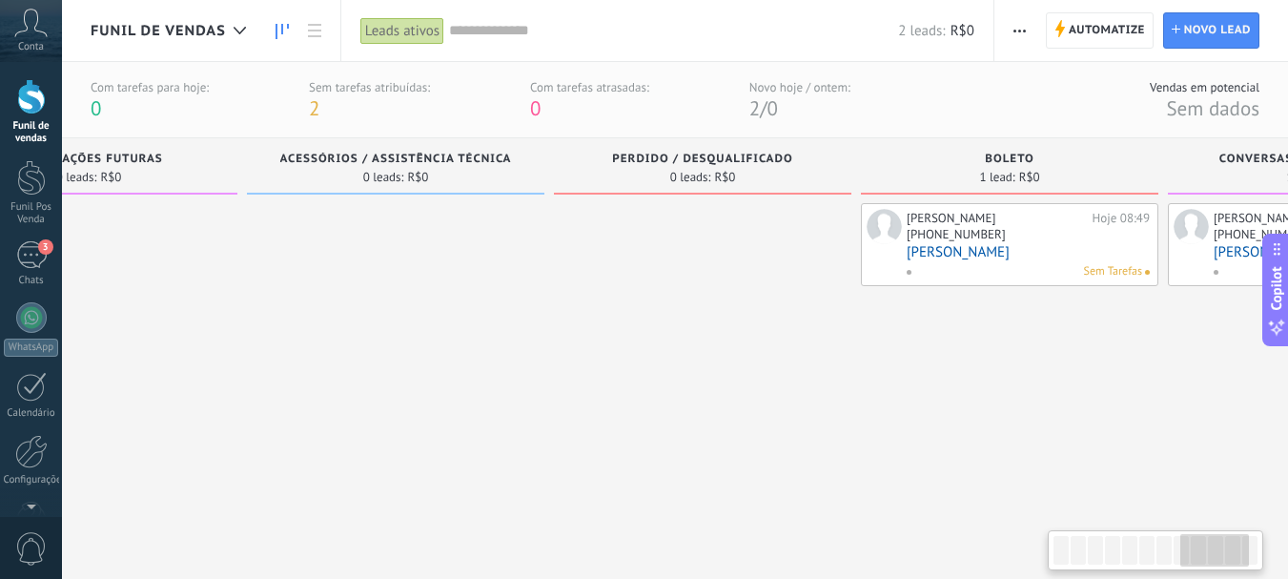
click at [925, 244] on link "[PERSON_NAME]" at bounding box center [1028, 252] width 243 height 16
click at [949, 232] on div "[PHONE_NUMBER]" at bounding box center [956, 234] width 99 height 16
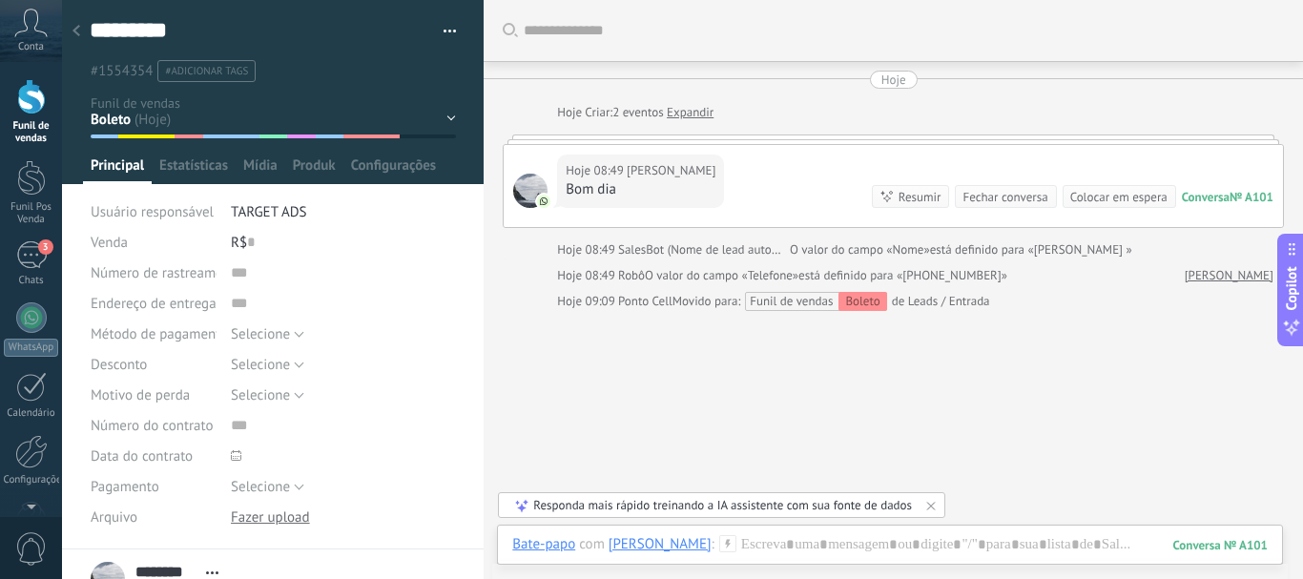
click at [688, 117] on link "Expandir" at bounding box center [690, 112] width 47 height 19
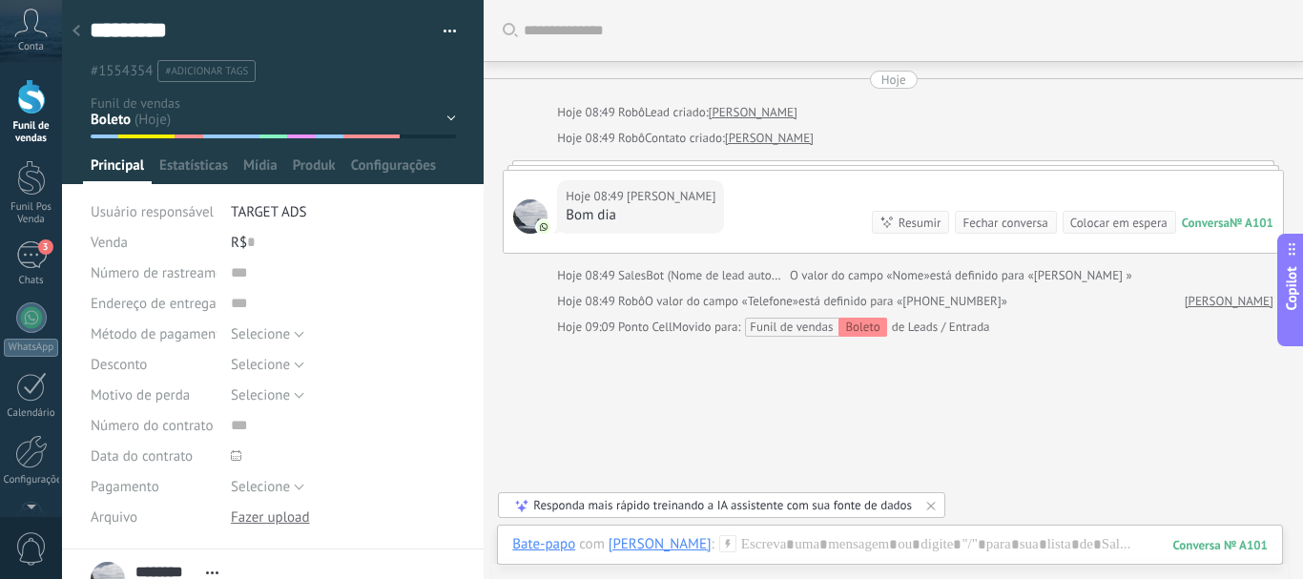
click at [749, 197] on div "Hoje 08:49 Fernanda Bom dia Conversa № A101 Conversa № A101 Resumir Resumir Fec…" at bounding box center [892, 212] width 779 height 82
click at [708, 156] on div "Hoje Hoje 08:49 Robô Lead criado: Fernanda Hoje 08:49 Robô Contato criado: Fern…" at bounding box center [893, 204] width 781 height 266
click at [22, 257] on div "3" at bounding box center [31, 255] width 31 height 28
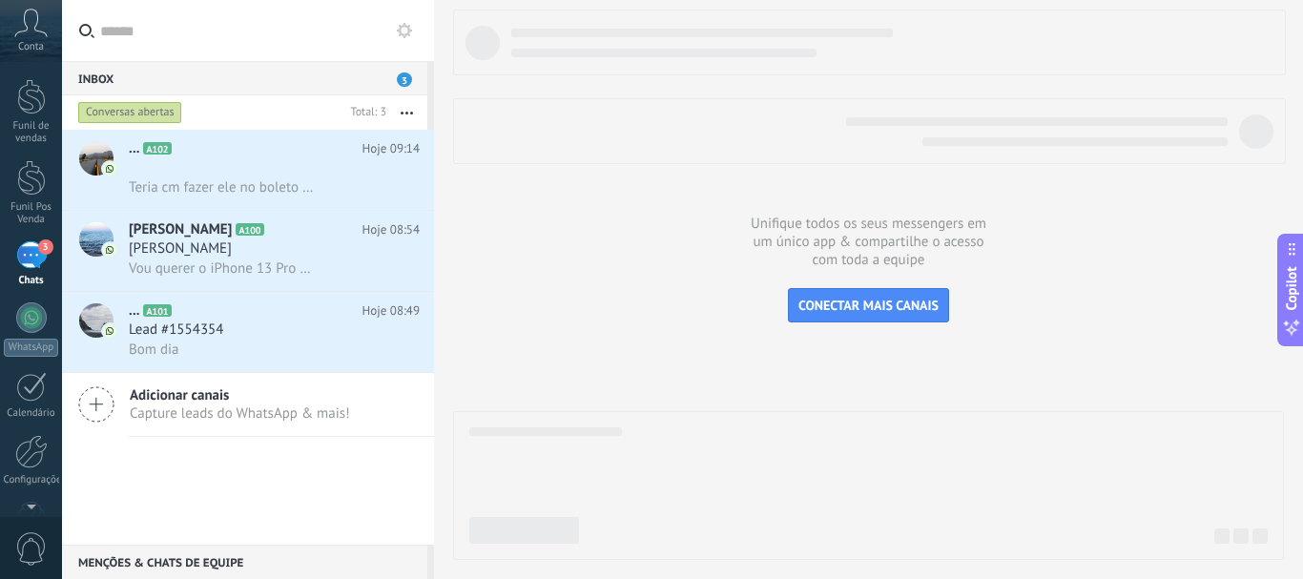
click at [170, 35] on input "text" at bounding box center [259, 30] width 318 height 61
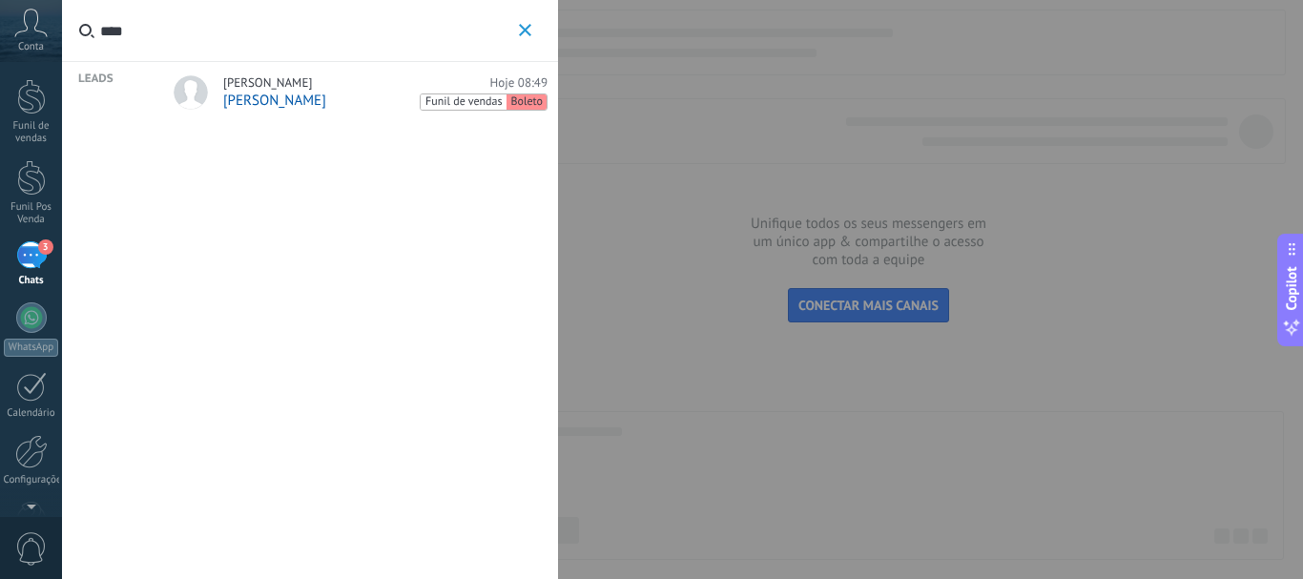
type input "****"
click at [209, 84] on link "Fernanda Hoje 08:49 Fernanda Funil de vendas Boleto" at bounding box center [357, 94] width 401 height 64
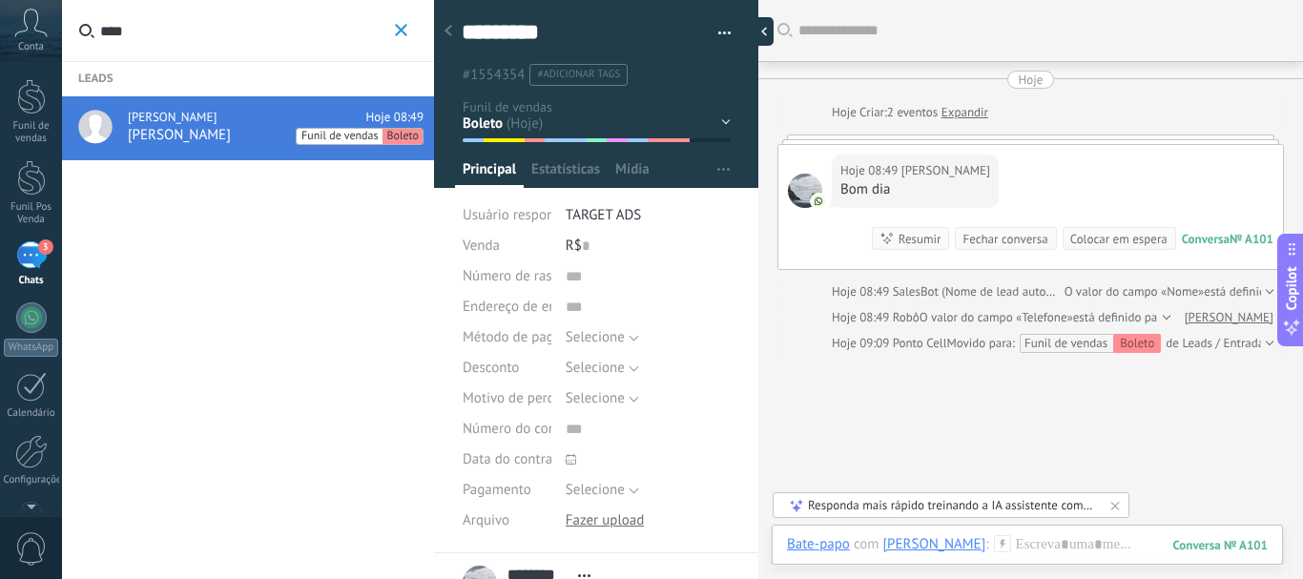
click at [748, 30] on div at bounding box center [759, 31] width 29 height 29
type textarea "********"
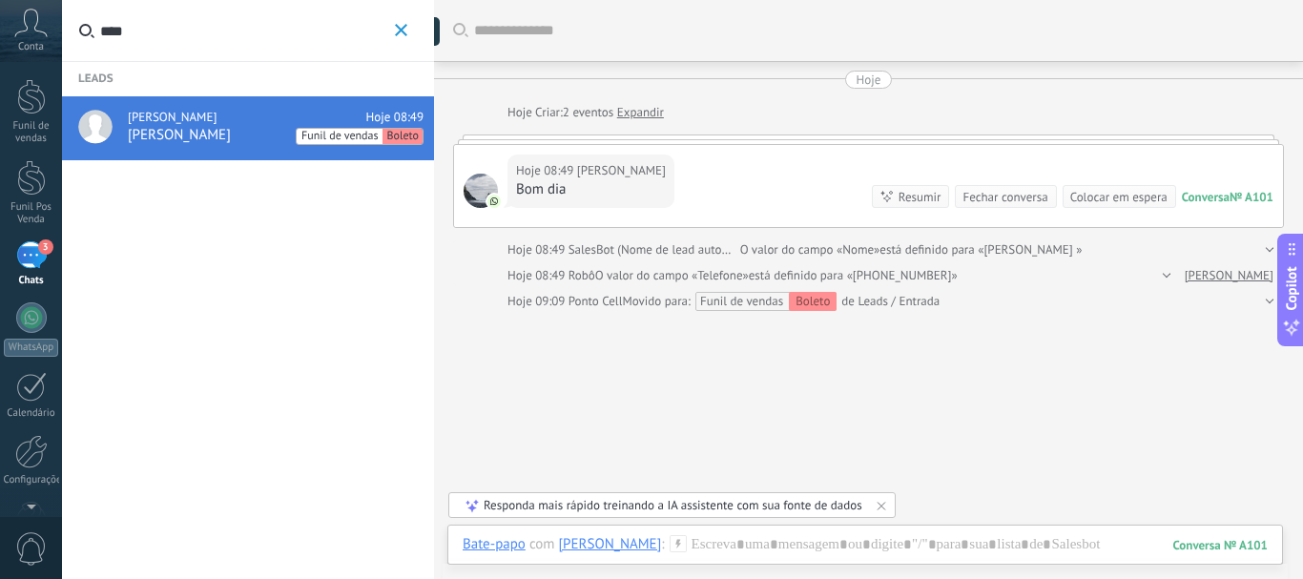
scroll to position [18, 0]
click at [1264, 245] on div at bounding box center [1267, 249] width 12 height 19
click at [1262, 302] on div at bounding box center [1267, 301] width 12 height 19
click at [1265, 244] on div at bounding box center [1267, 249] width 12 height 19
click at [1170, 272] on div at bounding box center [1164, 275] width 12 height 19
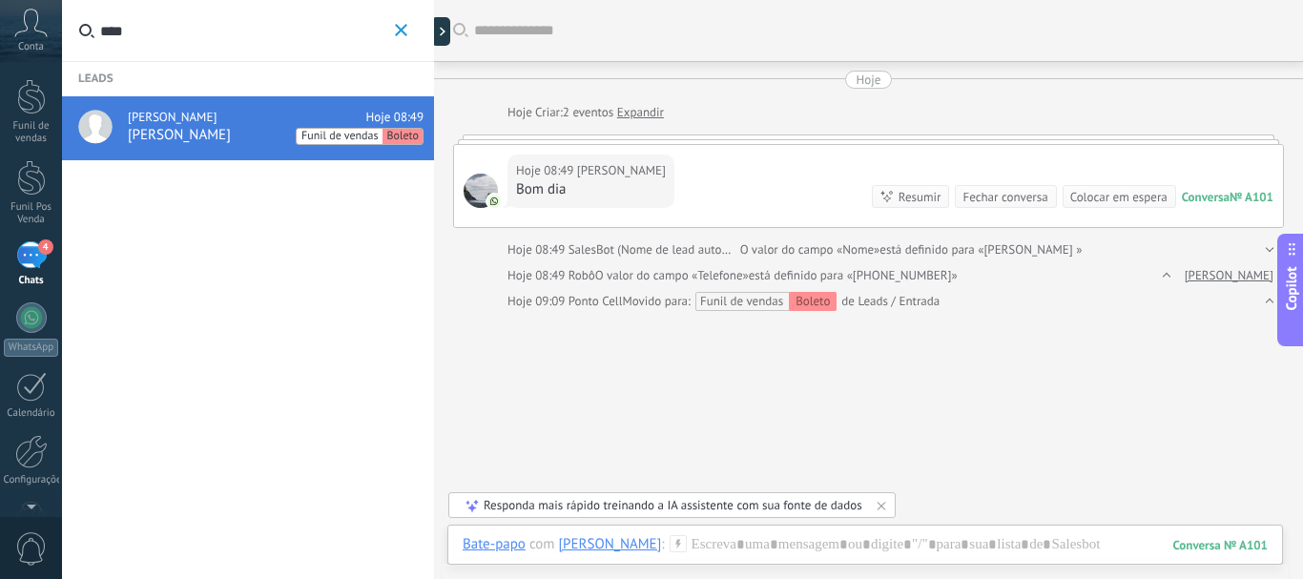
click at [732, 173] on div "Hoje 08:49 Fernanda Bom dia Conversa № A101 Conversa № A101 Resumir Resumir Fec…" at bounding box center [868, 186] width 829 height 82
click at [709, 185] on div "Hoje 08:49 Fernanda Bom dia Conversa № A101 Conversa № A101 Resumir Resumir Fec…" at bounding box center [868, 186] width 829 height 82
click at [401, 29] on icon "button" at bounding box center [401, 30] width 12 height 12
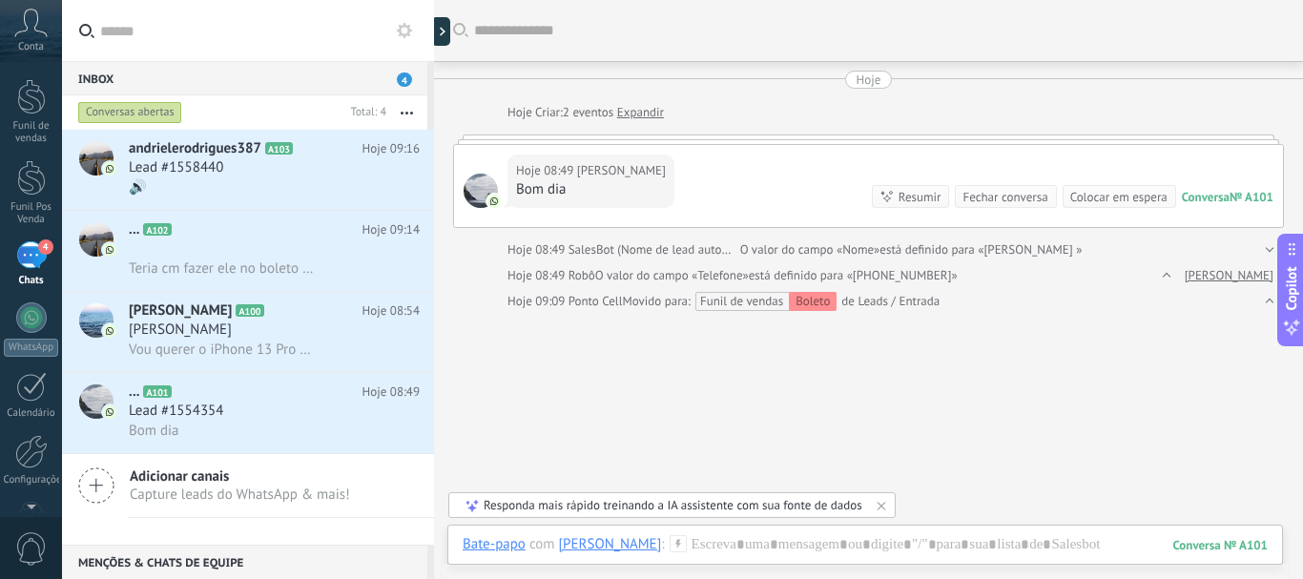
click at [669, 539] on icon at bounding box center [677, 543] width 17 height 17
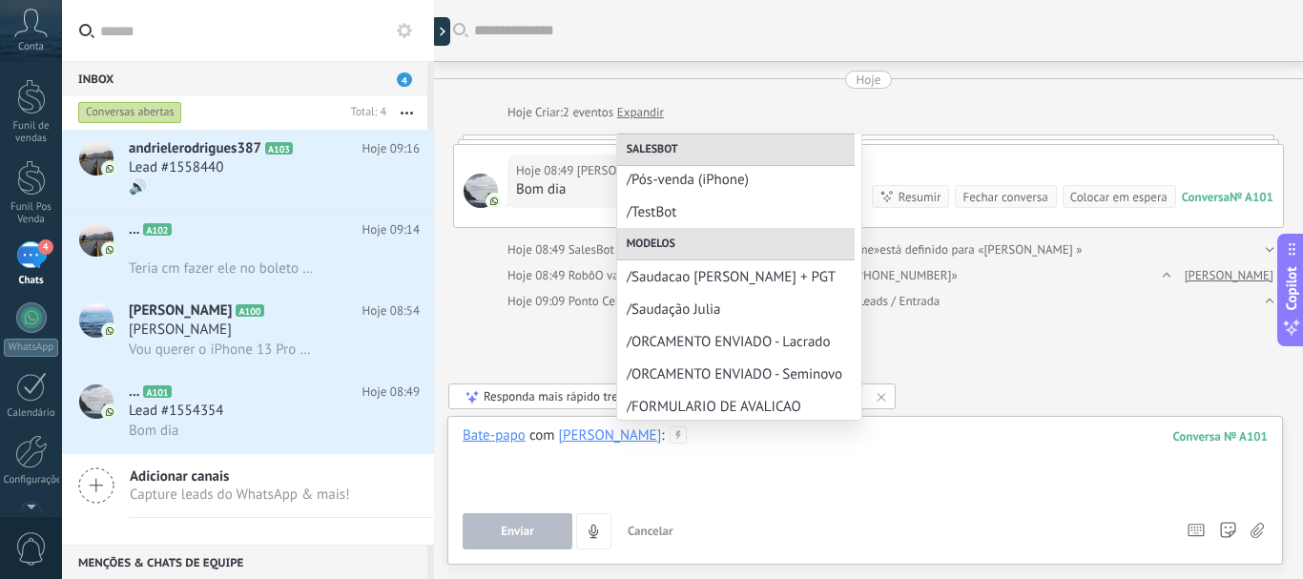
scroll to position [191, 0]
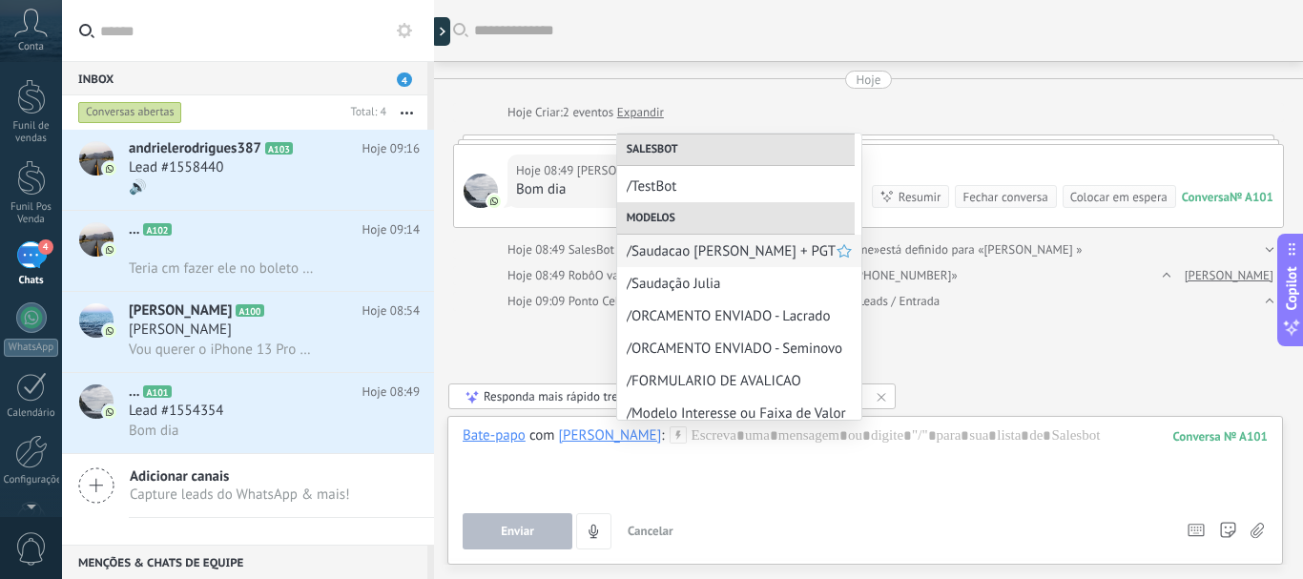
click at [723, 245] on span "/Saudacao Julia + PGT" at bounding box center [732, 251] width 210 height 18
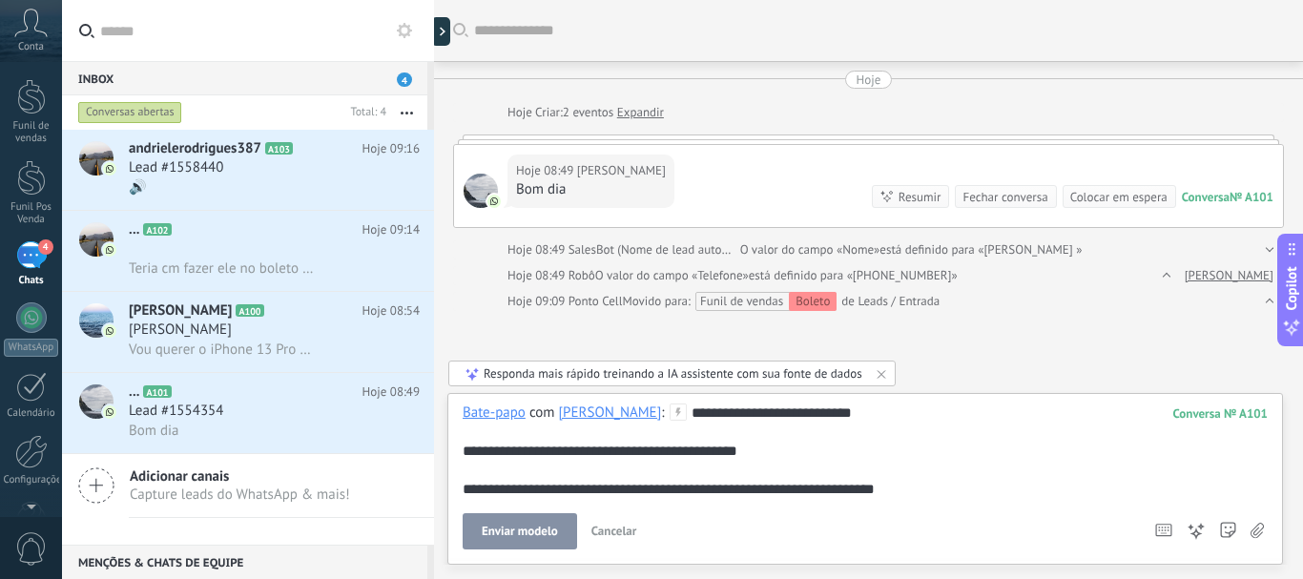
click at [669, 415] on use at bounding box center [677, 411] width 16 height 16
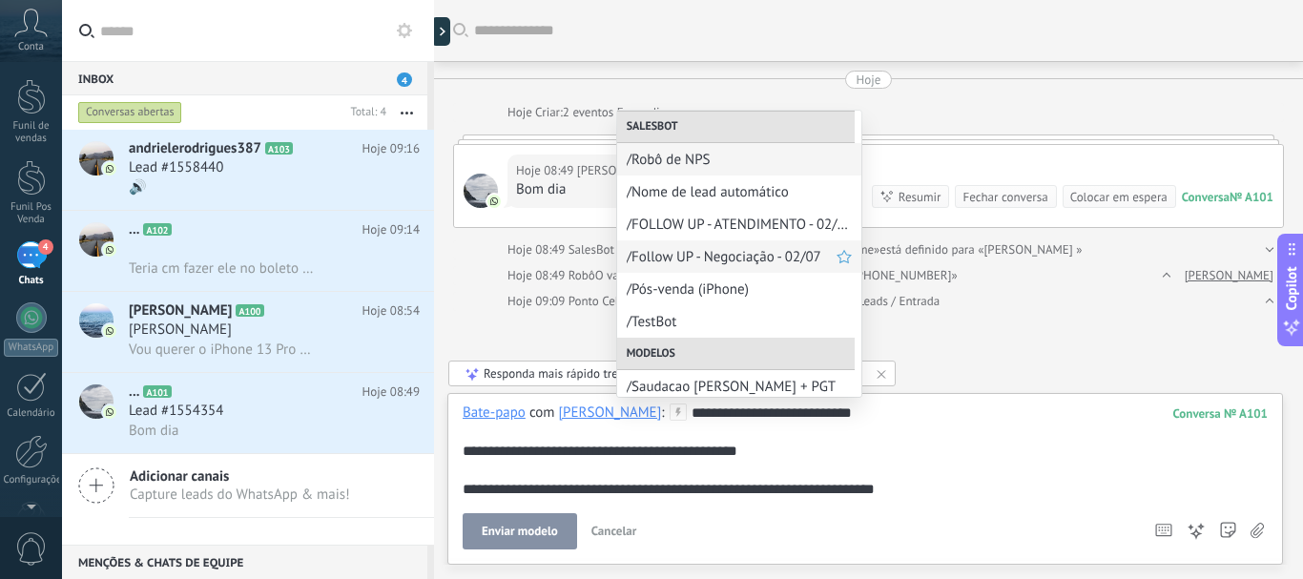
scroll to position [95, 0]
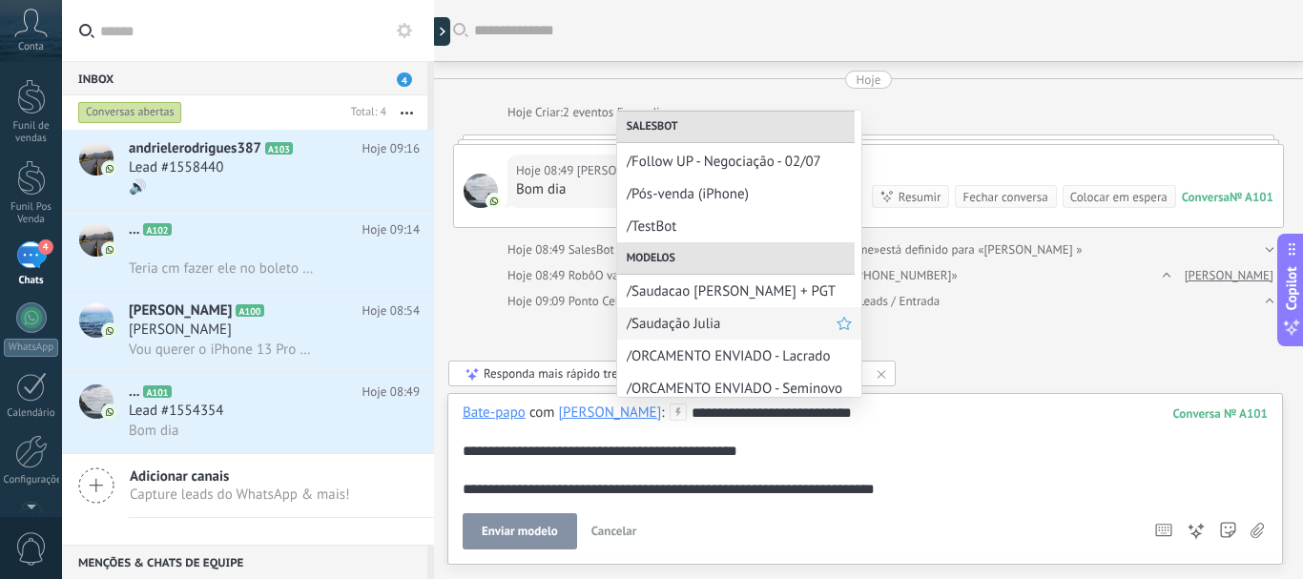
click at [651, 317] on span "/Saudação Julia" at bounding box center [732, 324] width 210 height 18
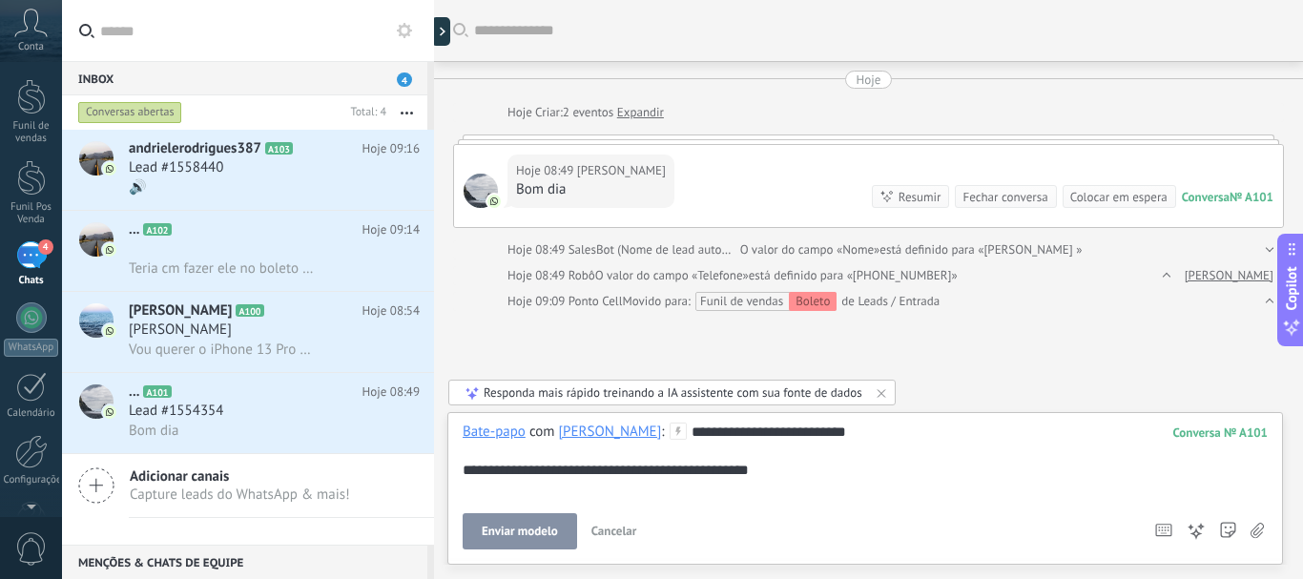
click at [669, 428] on icon at bounding box center [677, 430] width 17 height 17
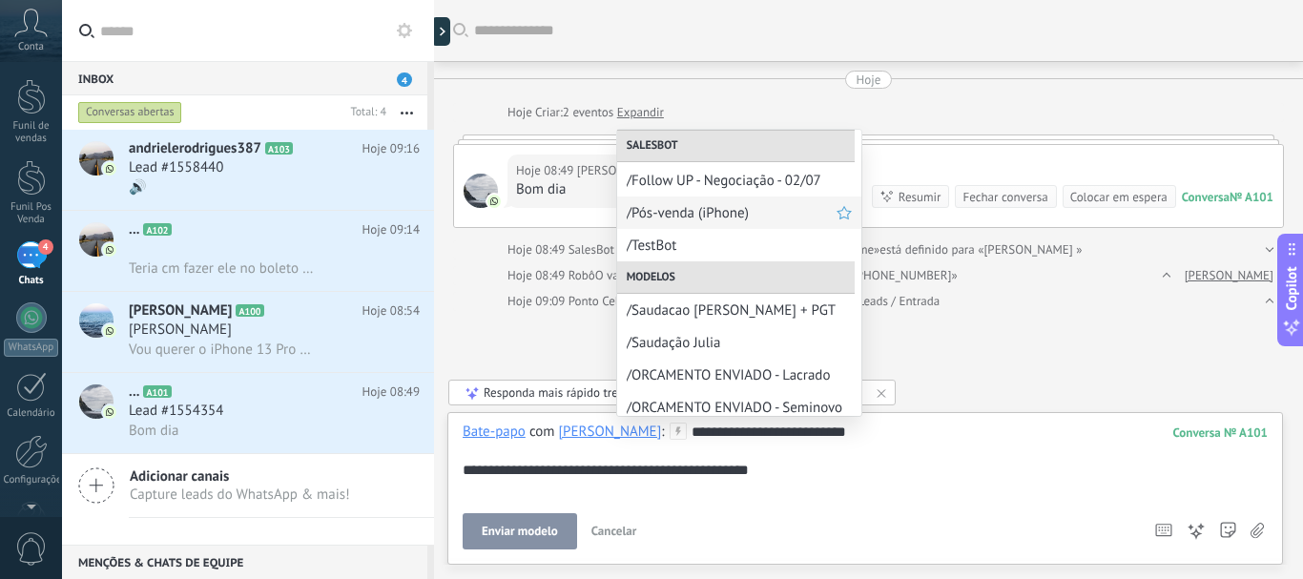
click at [657, 301] on span "/Saudacao Julia + PGT" at bounding box center [739, 310] width 225 height 18
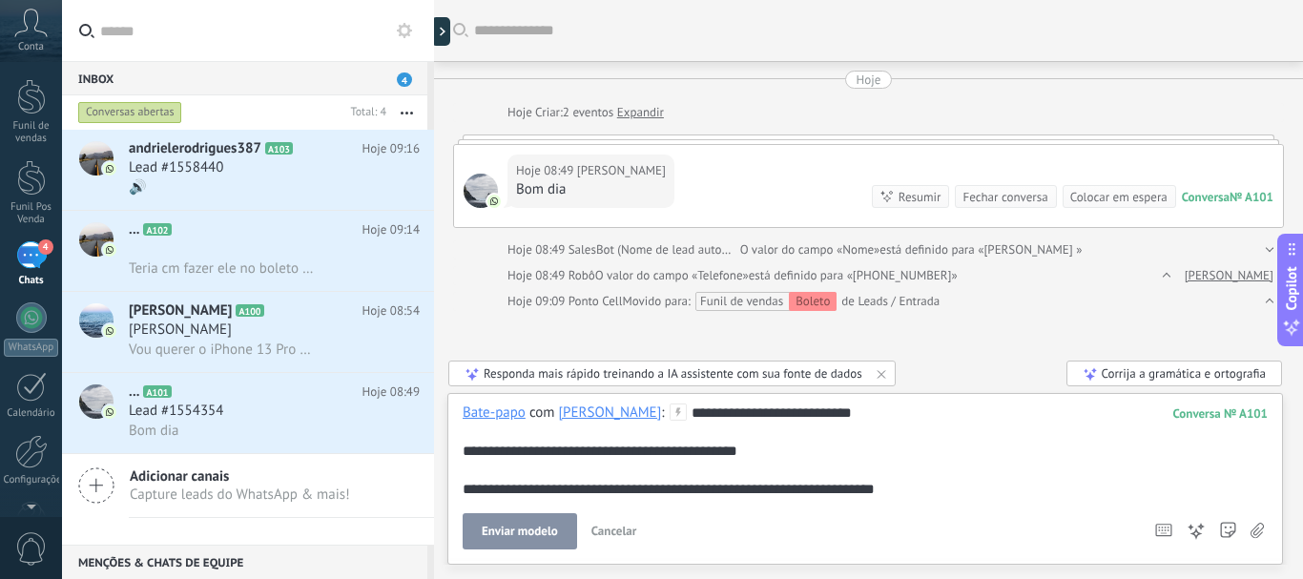
click at [544, 446] on div "**********" at bounding box center [864, 450] width 805 height 95
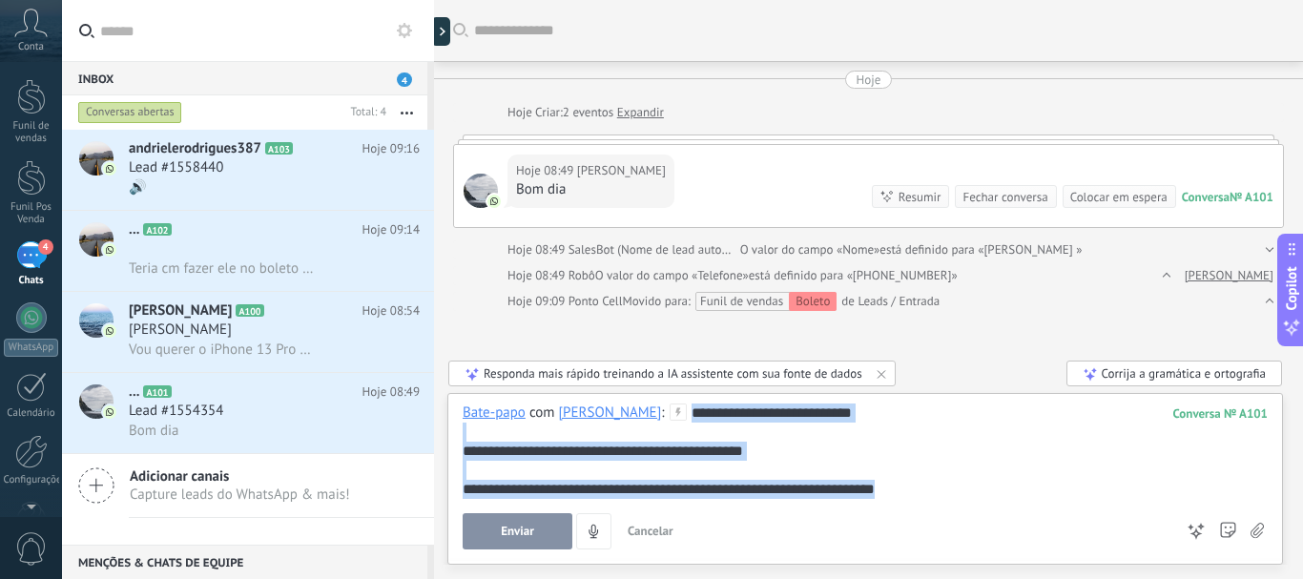
drag, startPoint x: 915, startPoint y: 483, endPoint x: 638, endPoint y: 396, distance: 290.7
click at [638, 400] on div "**********" at bounding box center [864, 479] width 835 height 172
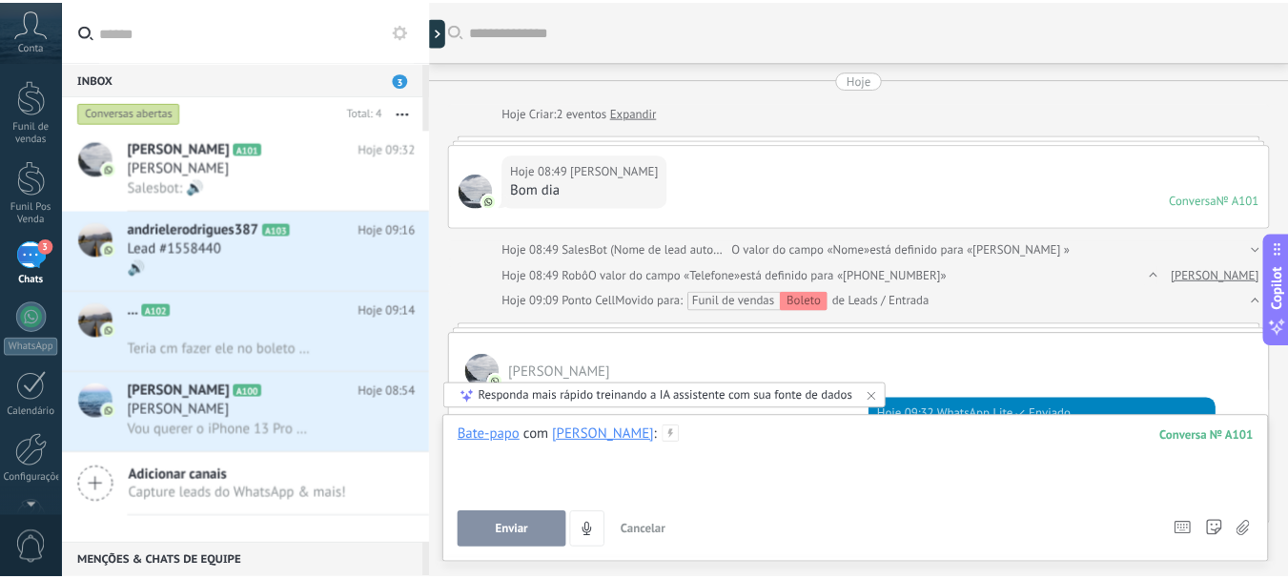
scroll to position [228, 0]
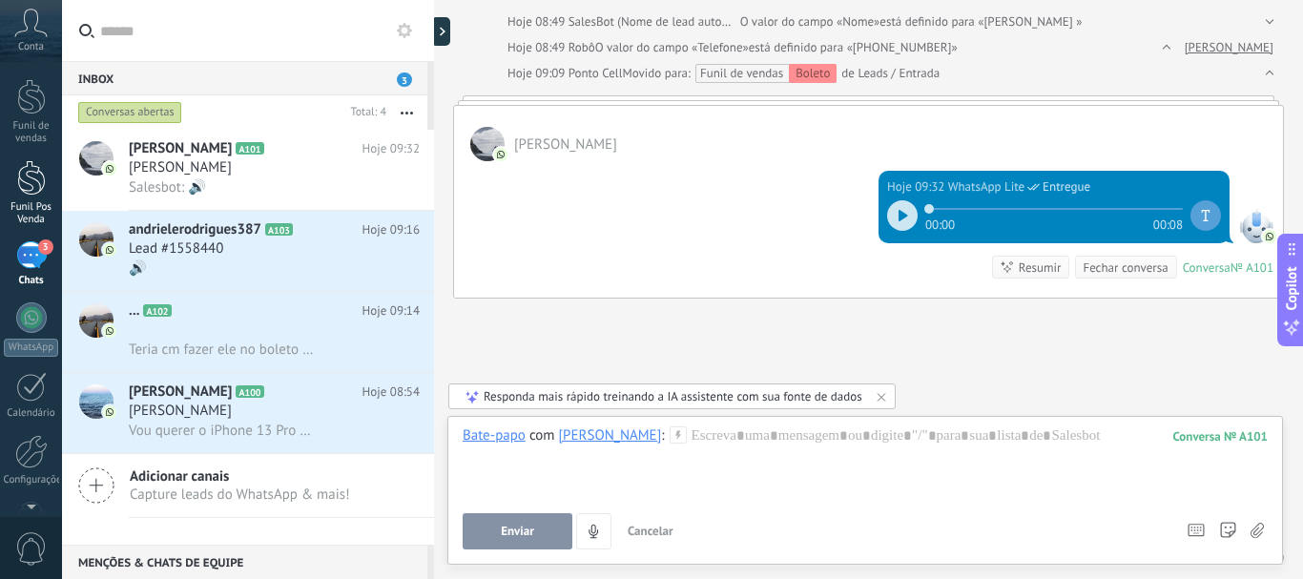
click at [29, 184] on div at bounding box center [31, 177] width 29 height 35
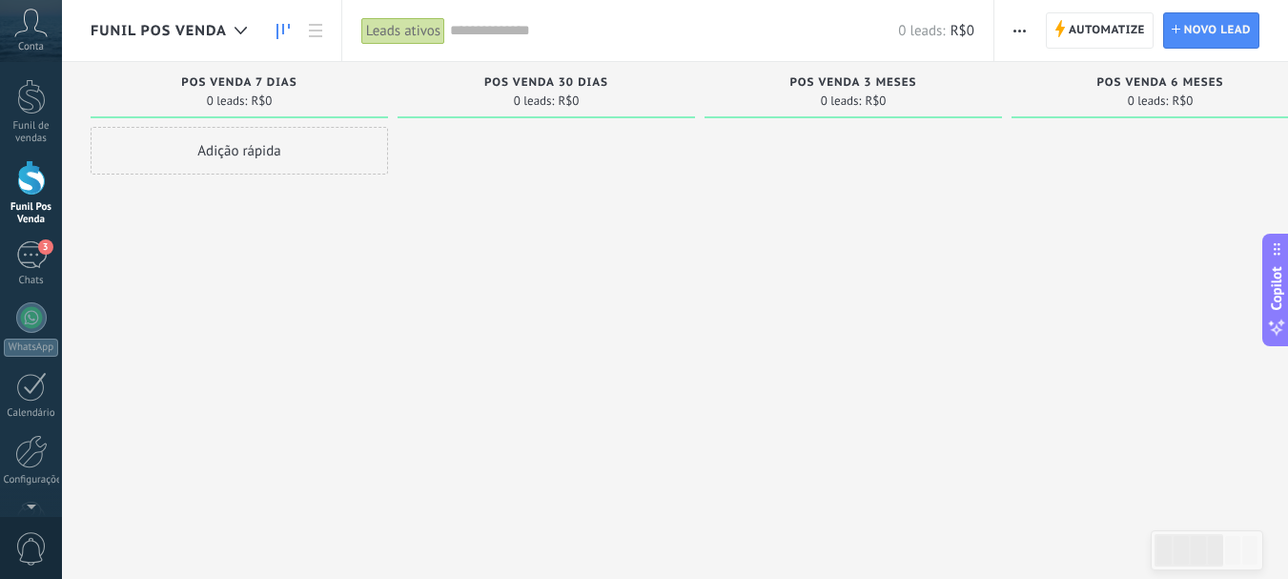
click at [17, 184] on div at bounding box center [31, 177] width 29 height 35
click at [25, 102] on div at bounding box center [31, 96] width 29 height 35
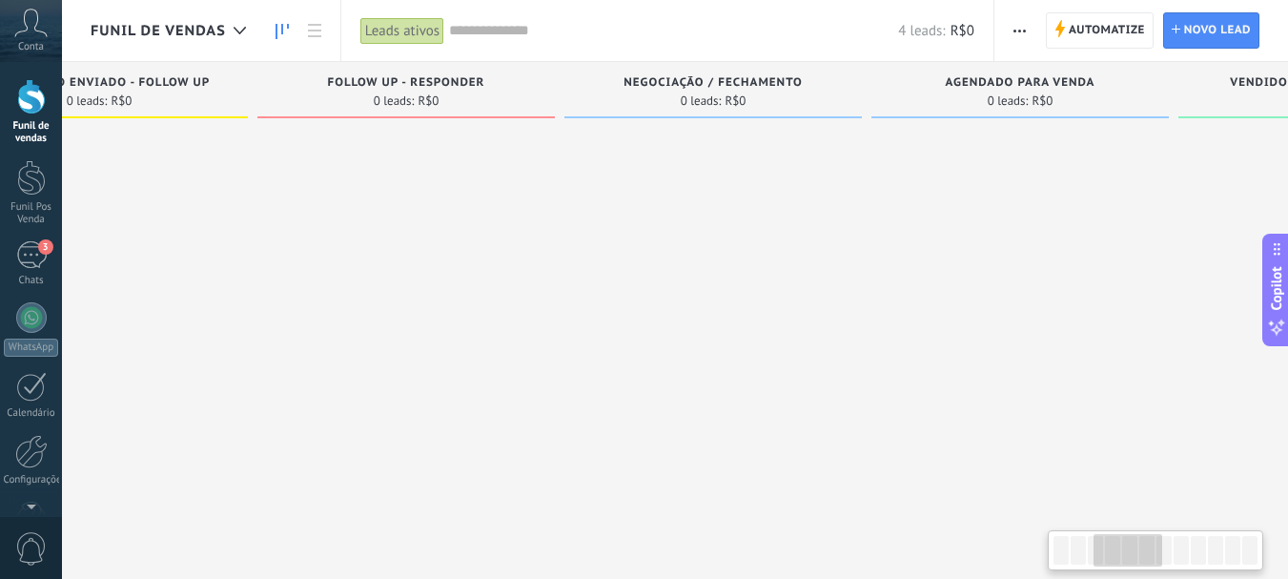
drag, startPoint x: 901, startPoint y: 267, endPoint x: 146, endPoint y: 380, distance: 763.6
click at [146, 380] on div at bounding box center [99, 292] width 298 height 330
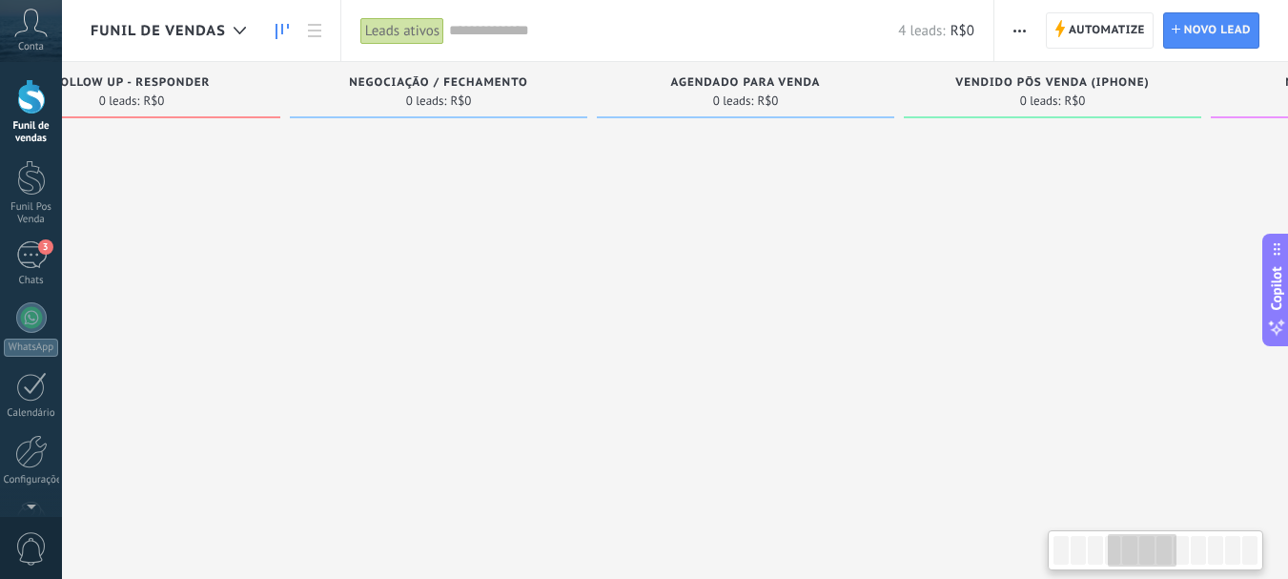
scroll to position [0, 1054]
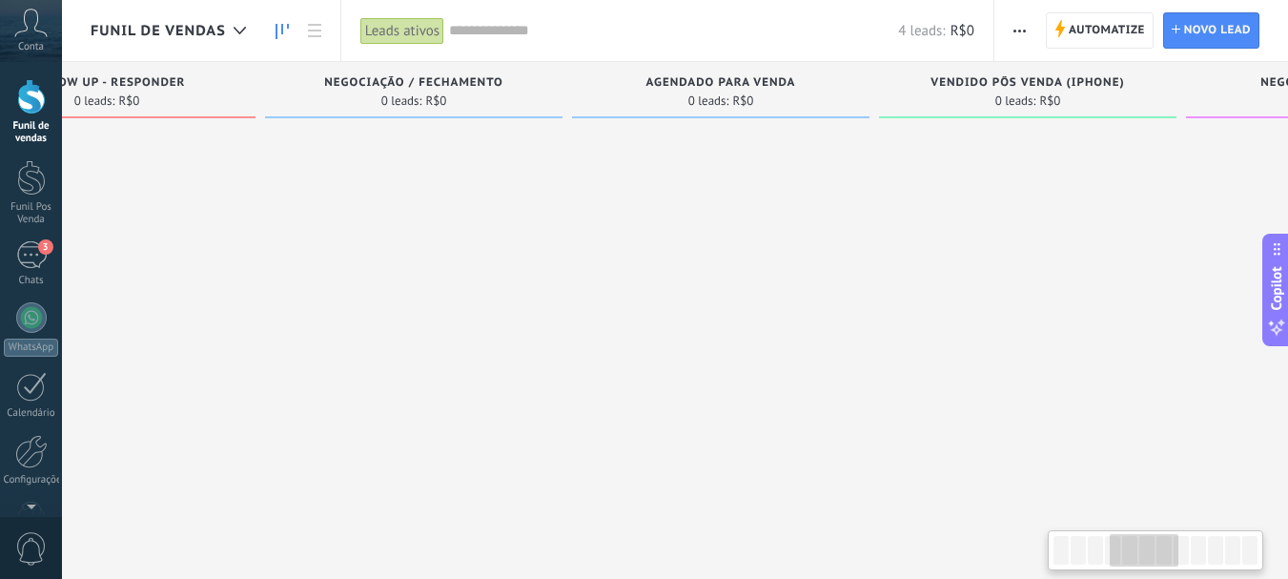
drag, startPoint x: 688, startPoint y: 278, endPoint x: 389, endPoint y: 276, distance: 298.5
click at [389, 276] on div at bounding box center [414, 292] width 298 height 330
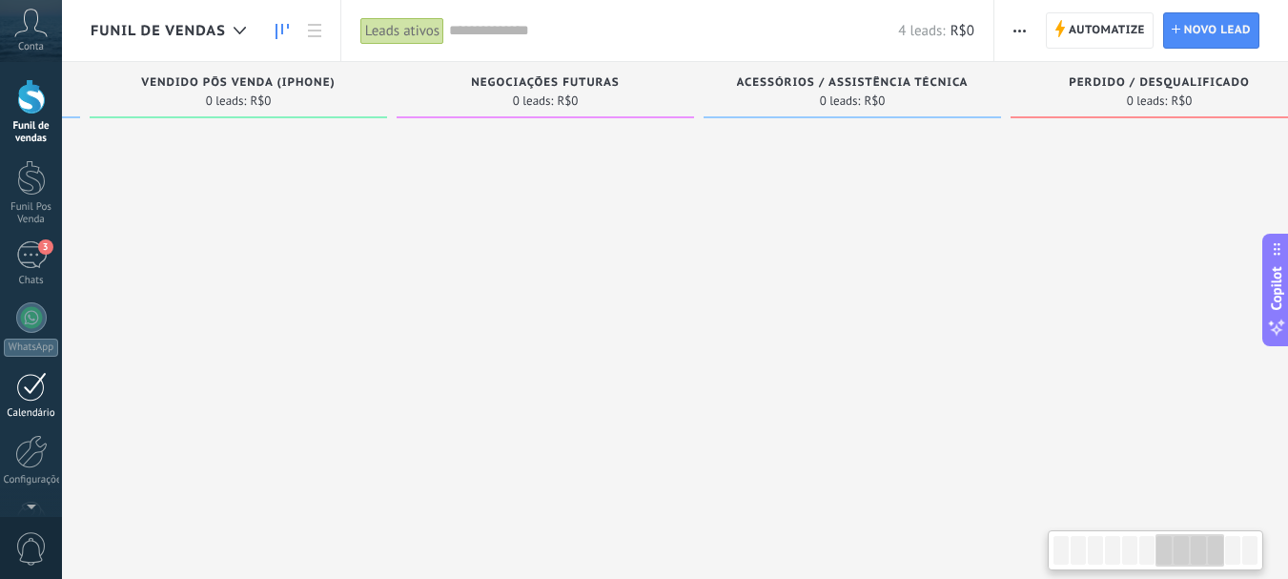
scroll to position [0, 1866]
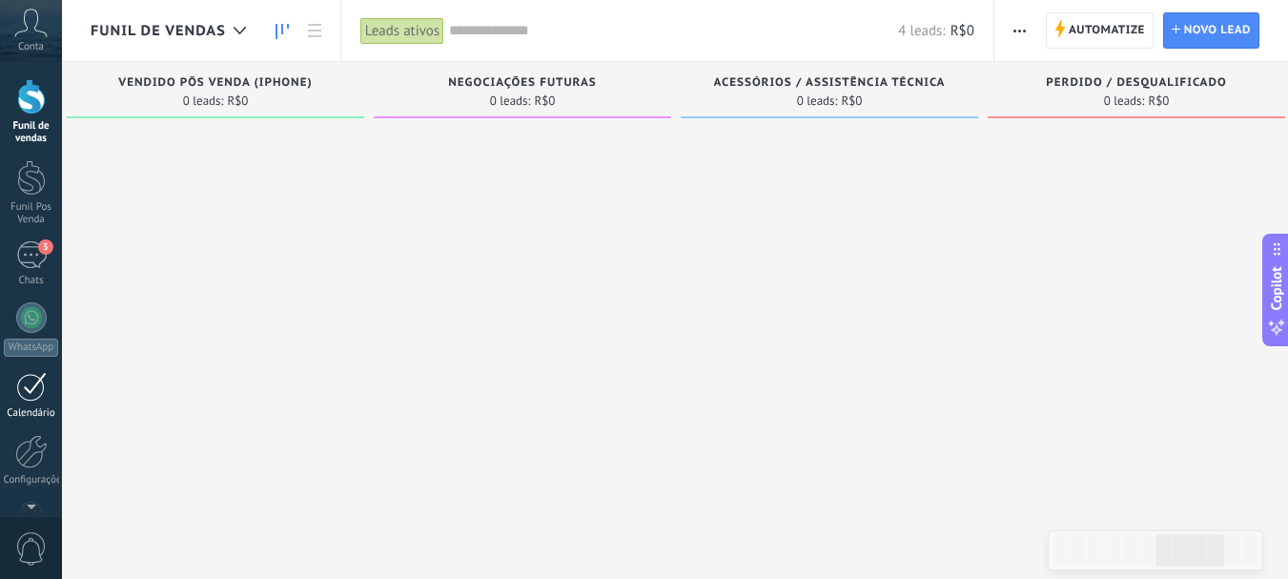
drag, startPoint x: 874, startPoint y: 283, endPoint x: 0, endPoint y: 411, distance: 883.7
click at [0, 411] on body ".abccls-1,.abccls-2{fill-rule:evenodd}.abccls-2{fill:#fff} .abfcls-1{fill:none}…" at bounding box center [644, 289] width 1288 height 579
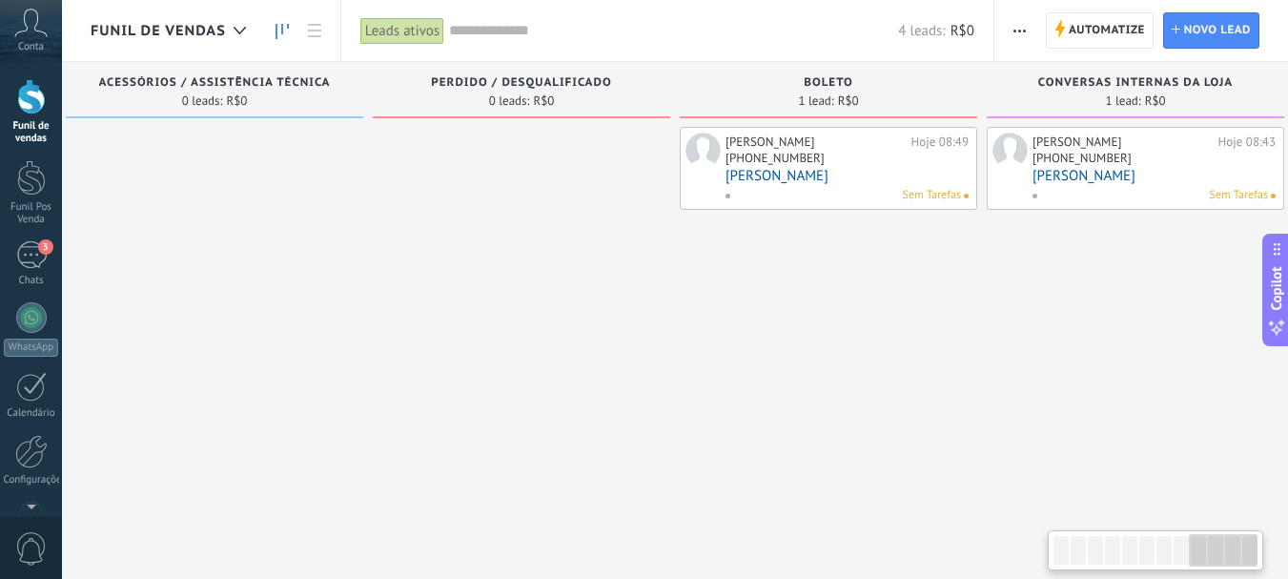
scroll to position [0, 2506]
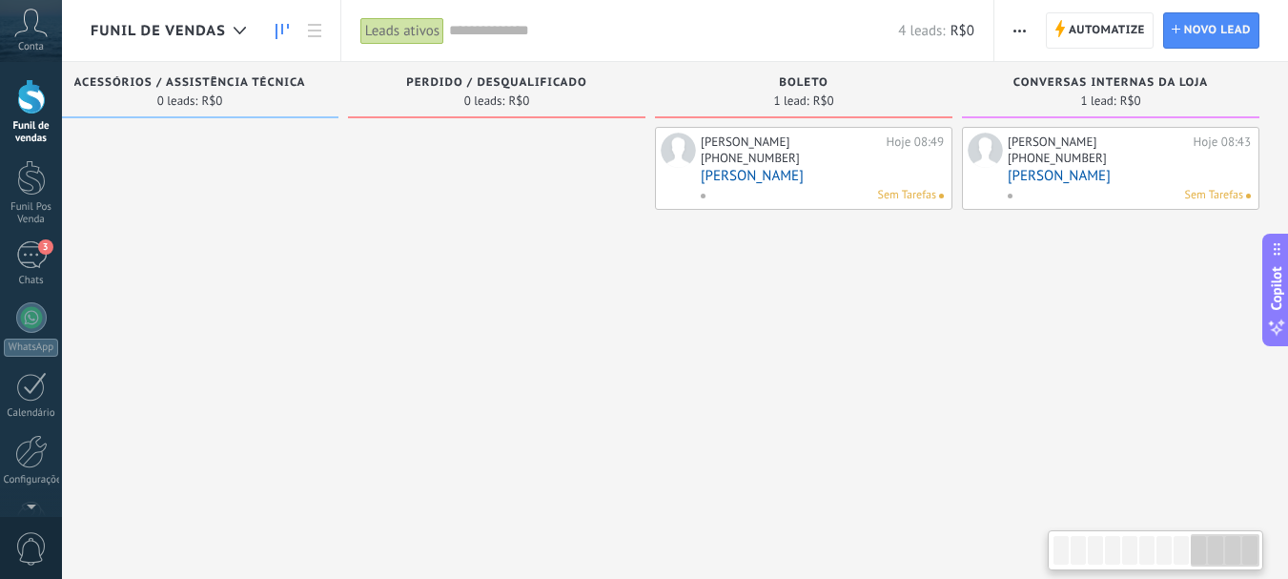
drag, startPoint x: 1019, startPoint y: 205, endPoint x: 215, endPoint y: 302, distance: 810.7
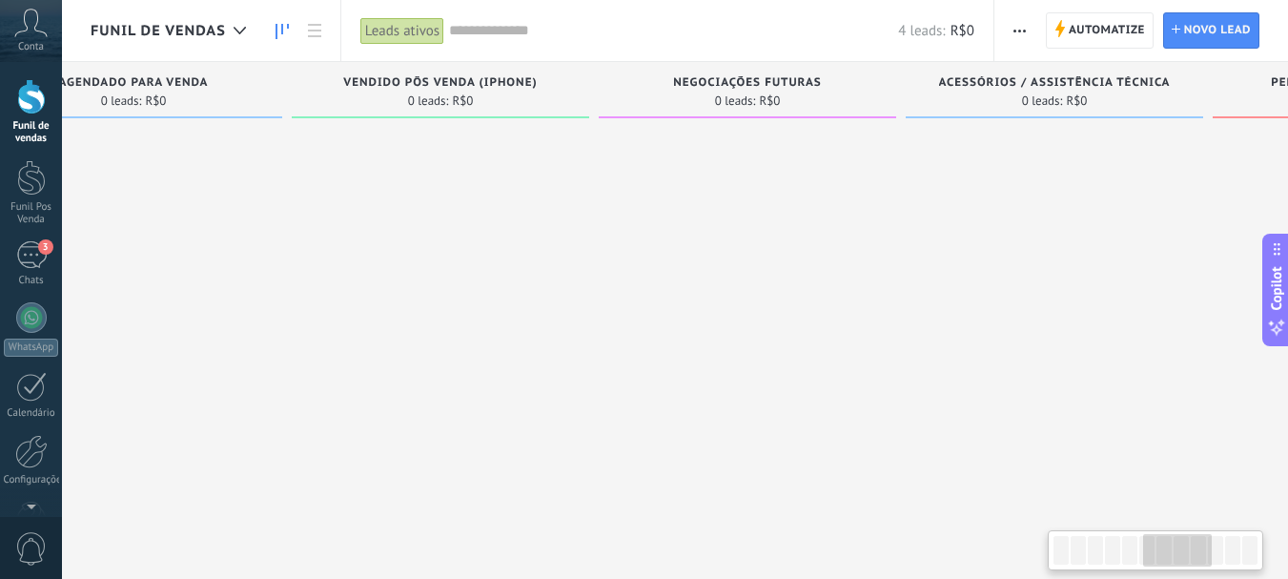
drag, startPoint x: 320, startPoint y: 286, endPoint x: 1185, endPoint y: 272, distance: 865.0
click at [1185, 272] on div at bounding box center [1055, 292] width 298 height 330
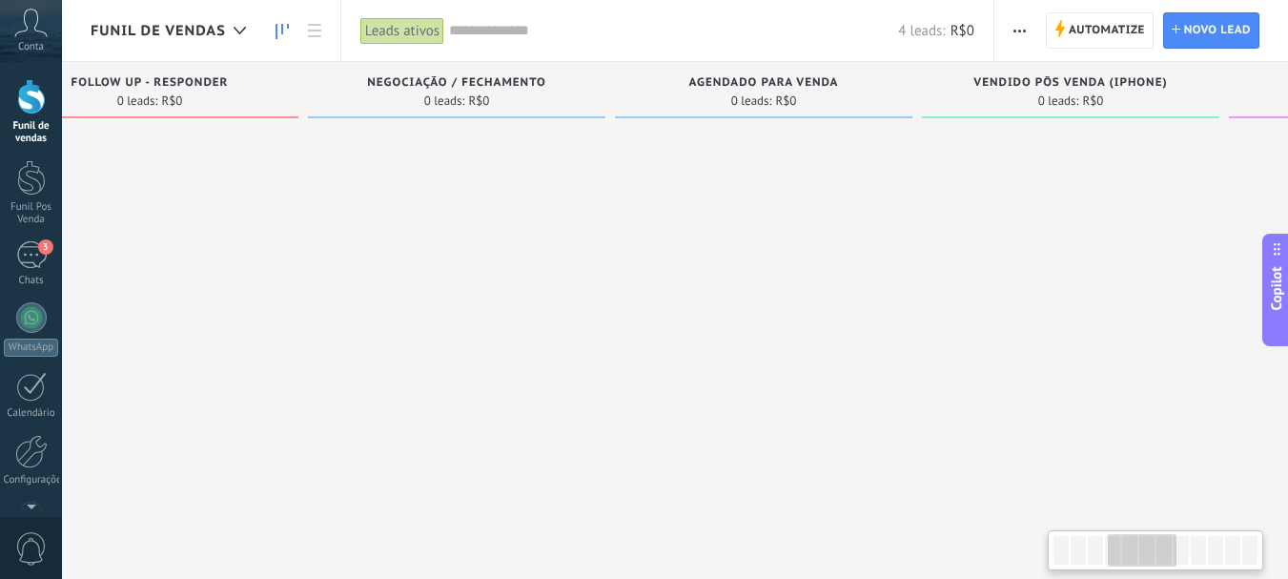
drag, startPoint x: 474, startPoint y: 224, endPoint x: 1104, endPoint y: 224, distance: 630.3
click at [1104, 224] on div at bounding box center [1071, 292] width 298 height 330
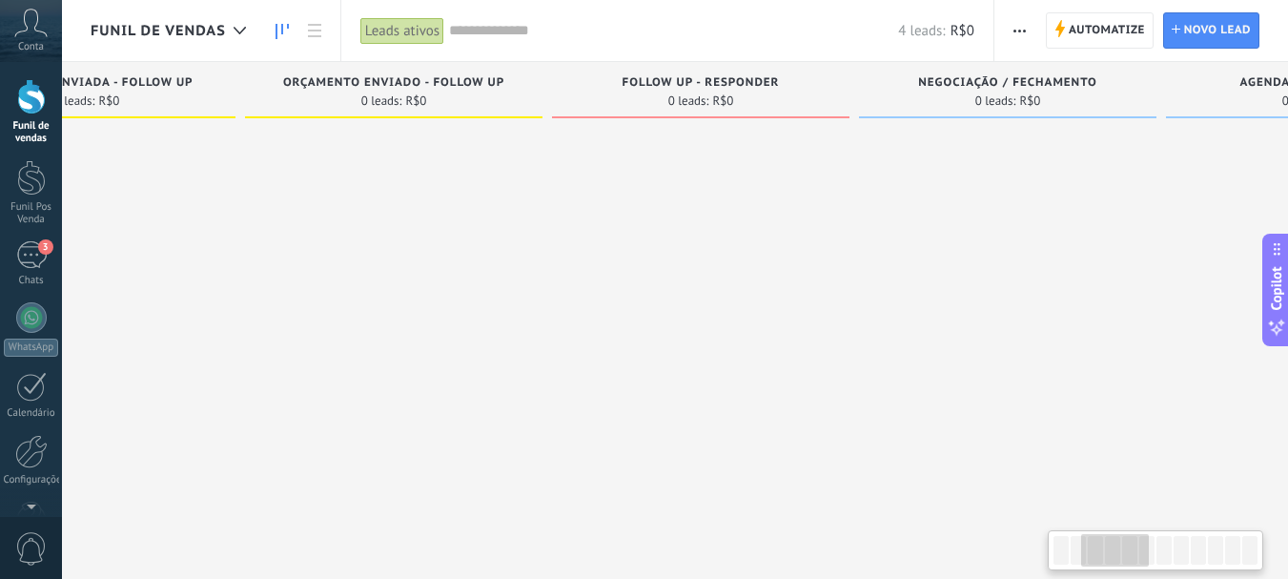
drag, startPoint x: 398, startPoint y: 278, endPoint x: 949, endPoint y: 277, distance: 551.2
click at [949, 277] on div at bounding box center [1008, 292] width 298 height 330
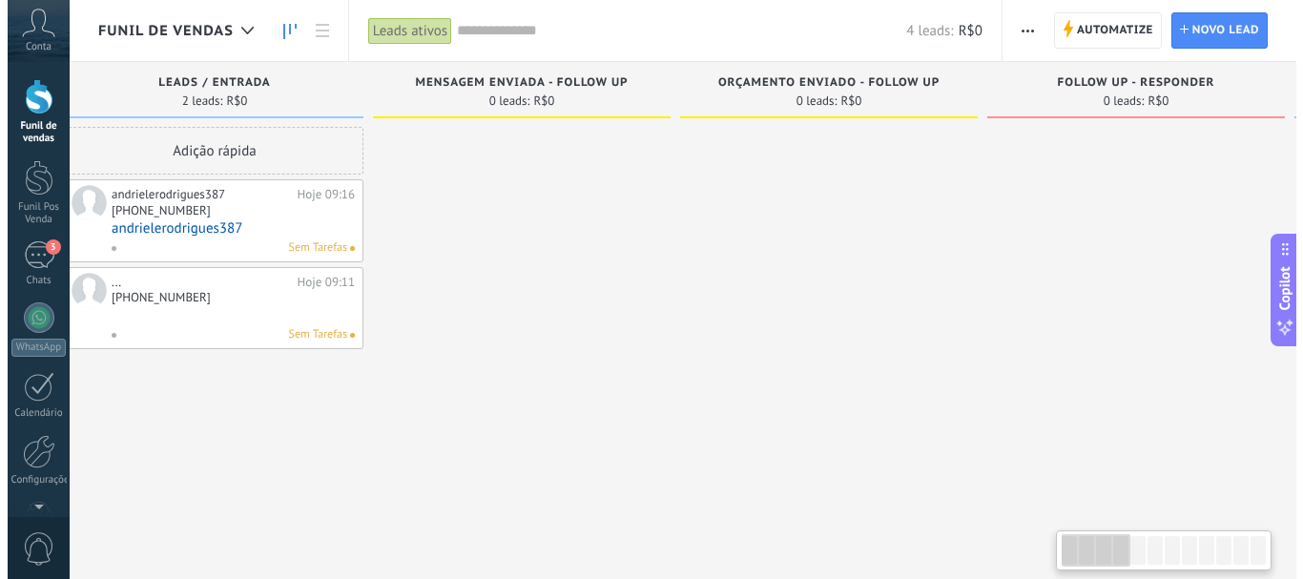
scroll to position [0, 0]
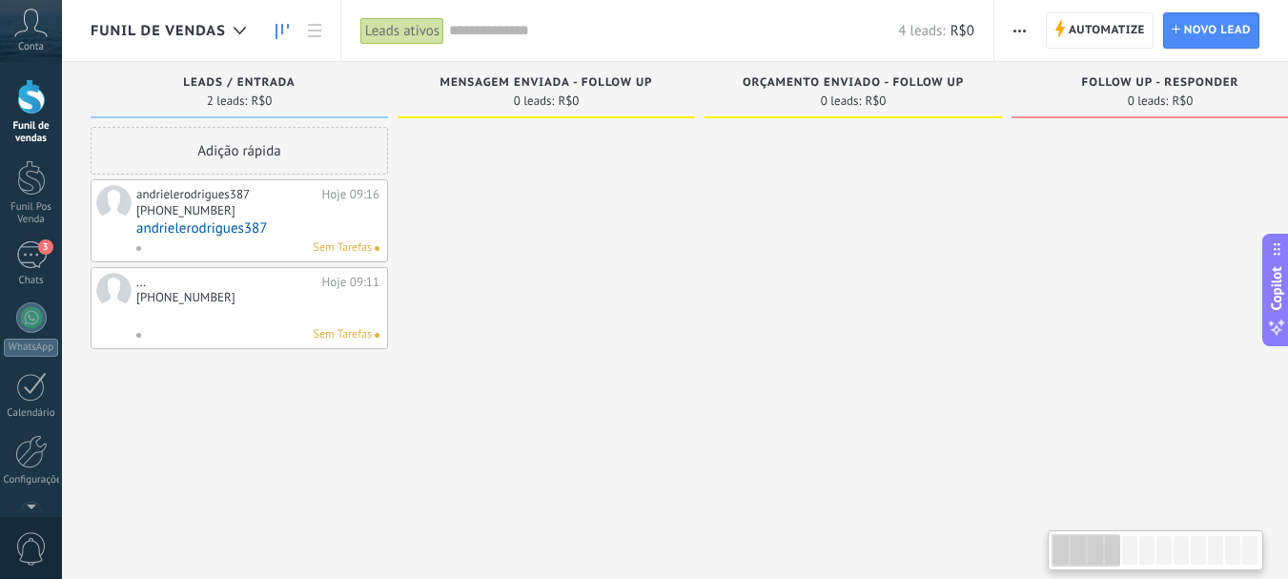
drag, startPoint x: 214, startPoint y: 310, endPoint x: 742, endPoint y: 311, distance: 528.3
click at [257, 298] on div "[PHONE_NUMBER]" at bounding box center [257, 299] width 243 height 16
click at [117, 297] on span at bounding box center [113, 290] width 35 height 35
click at [254, 206] on div "[PHONE_NUMBER]" at bounding box center [257, 212] width 243 height 16
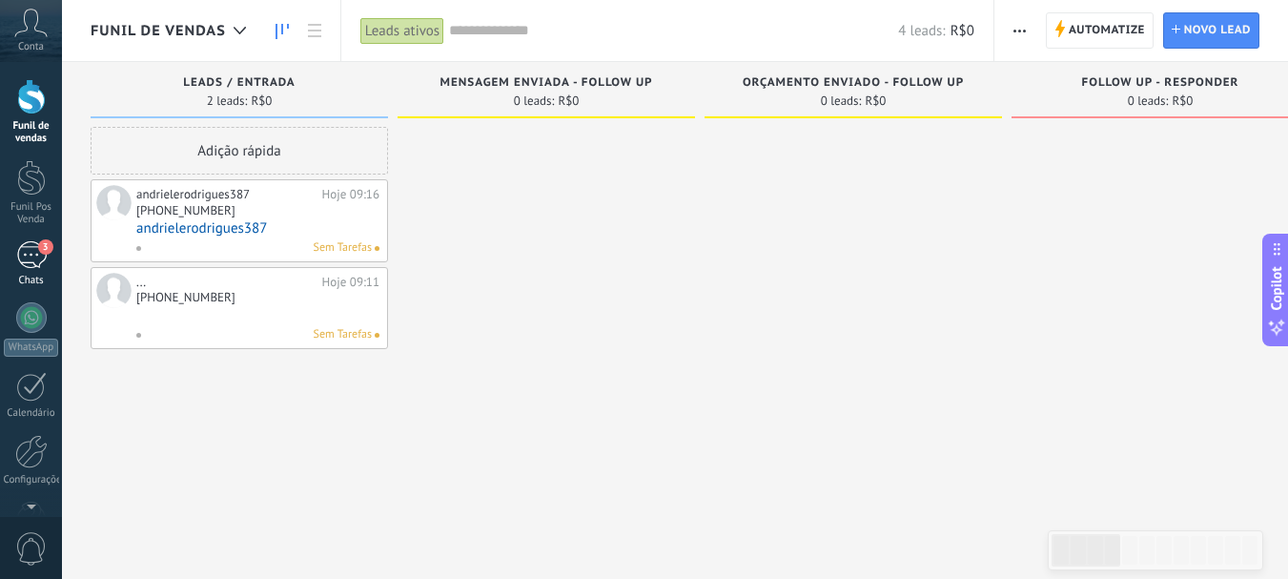
click at [16, 254] on div "3" at bounding box center [31, 255] width 31 height 28
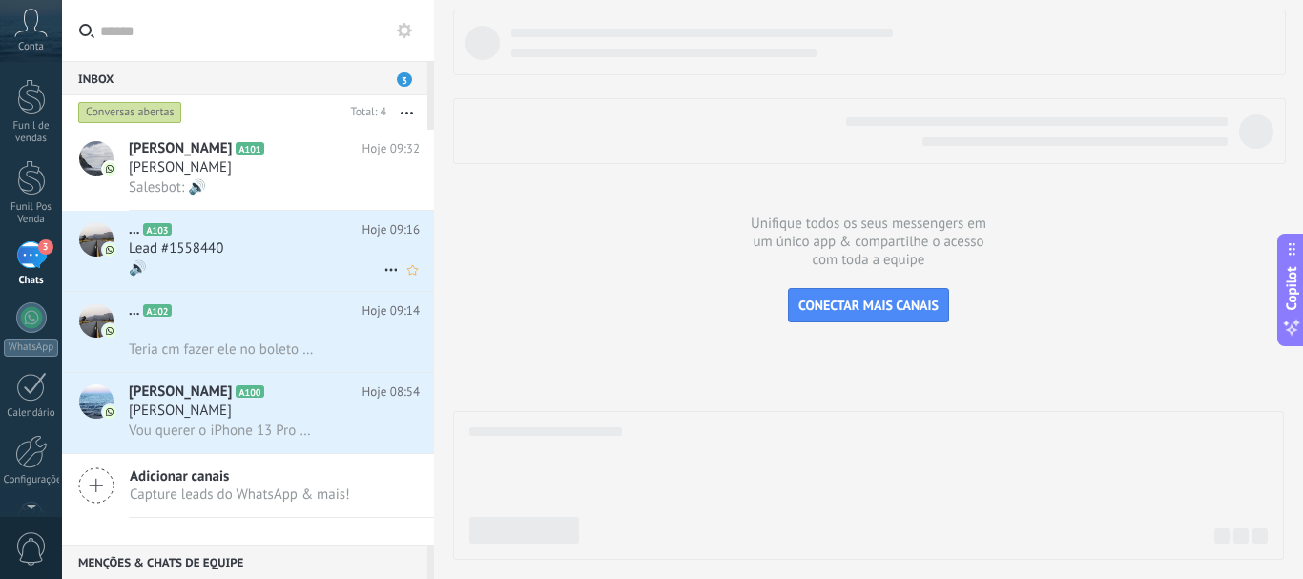
click at [303, 246] on div "Lead #1558440" at bounding box center [274, 248] width 291 height 19
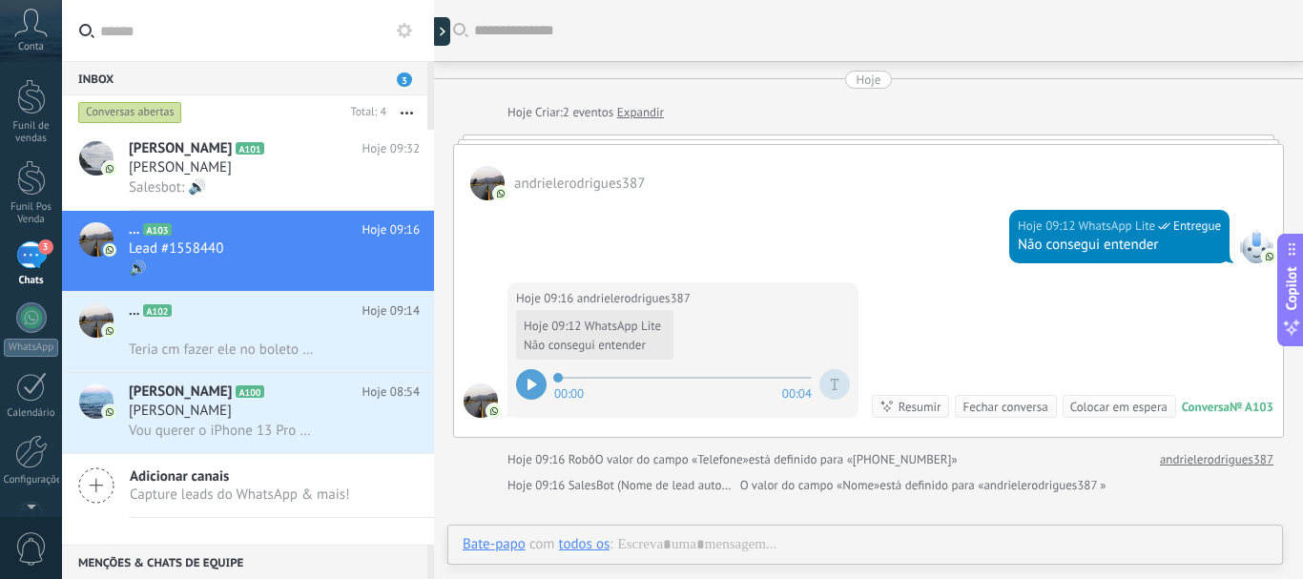
scroll to position [71, 0]
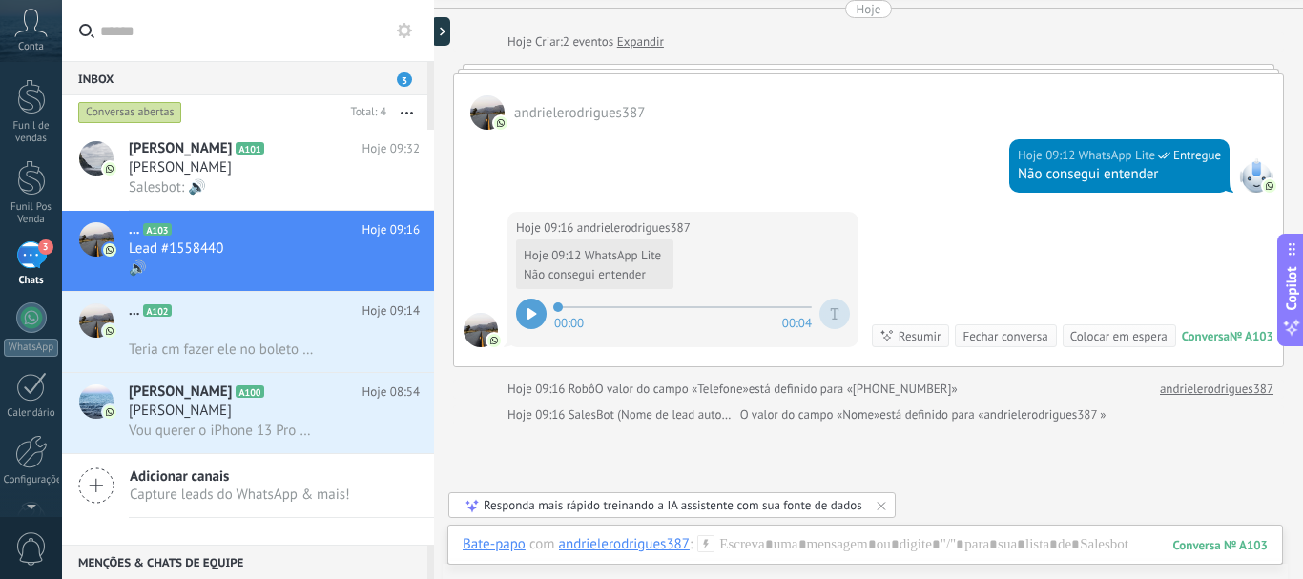
click at [527, 303] on div at bounding box center [531, 313] width 31 height 31
click at [831, 318] on icon at bounding box center [835, 313] width 9 height 11
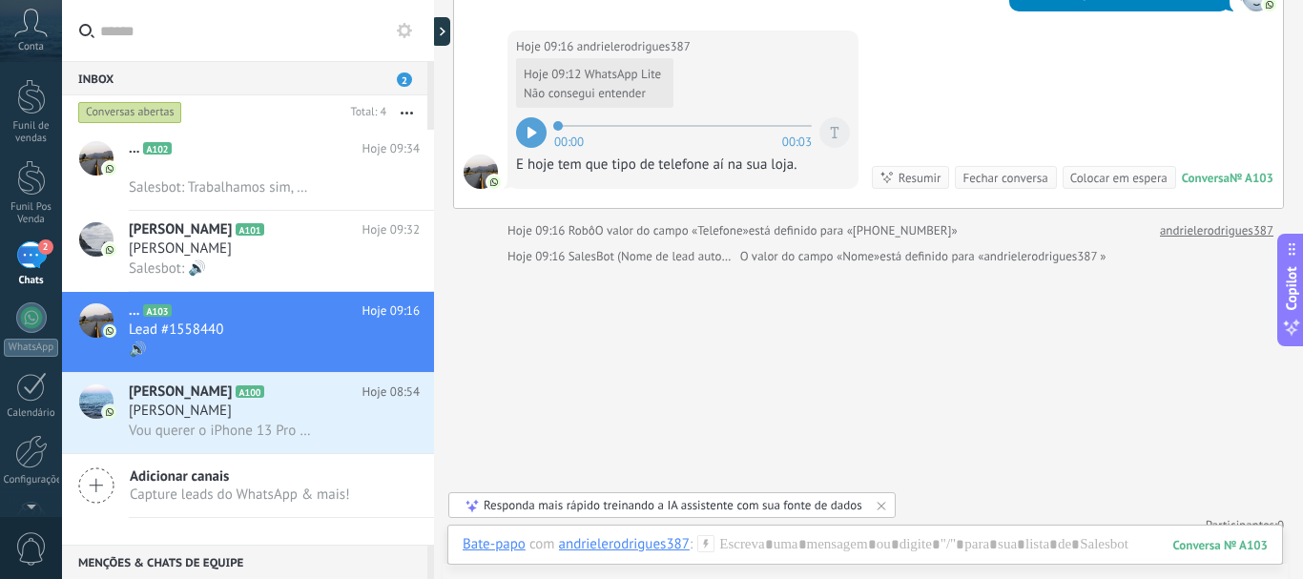
scroll to position [272, 0]
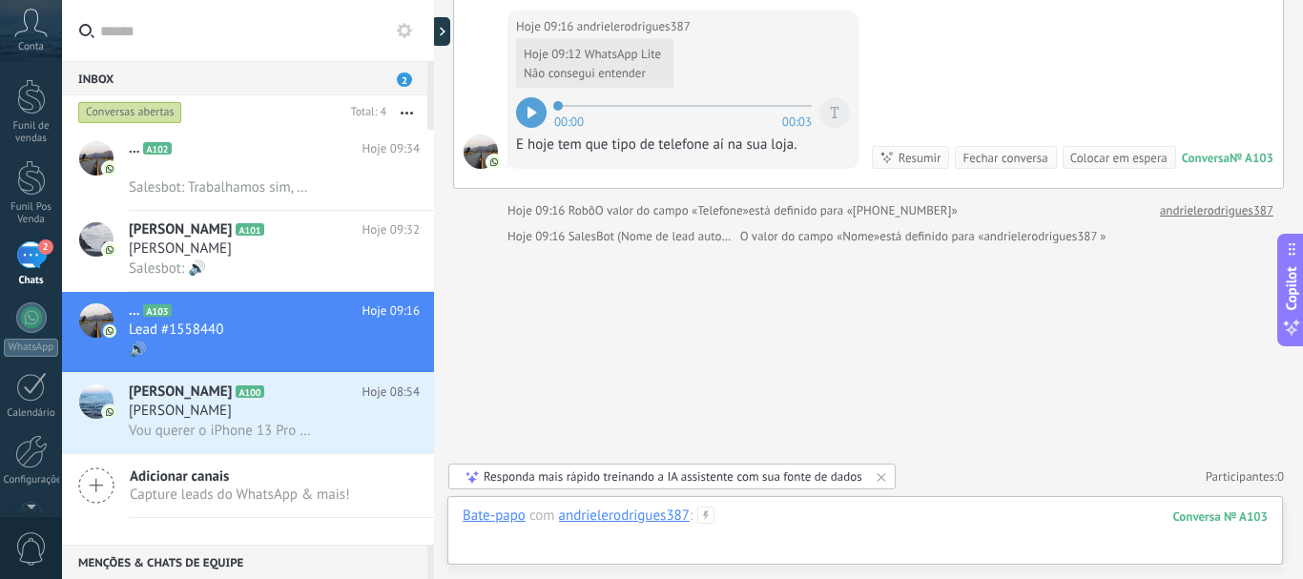
click at [782, 527] on div at bounding box center [864, 534] width 805 height 57
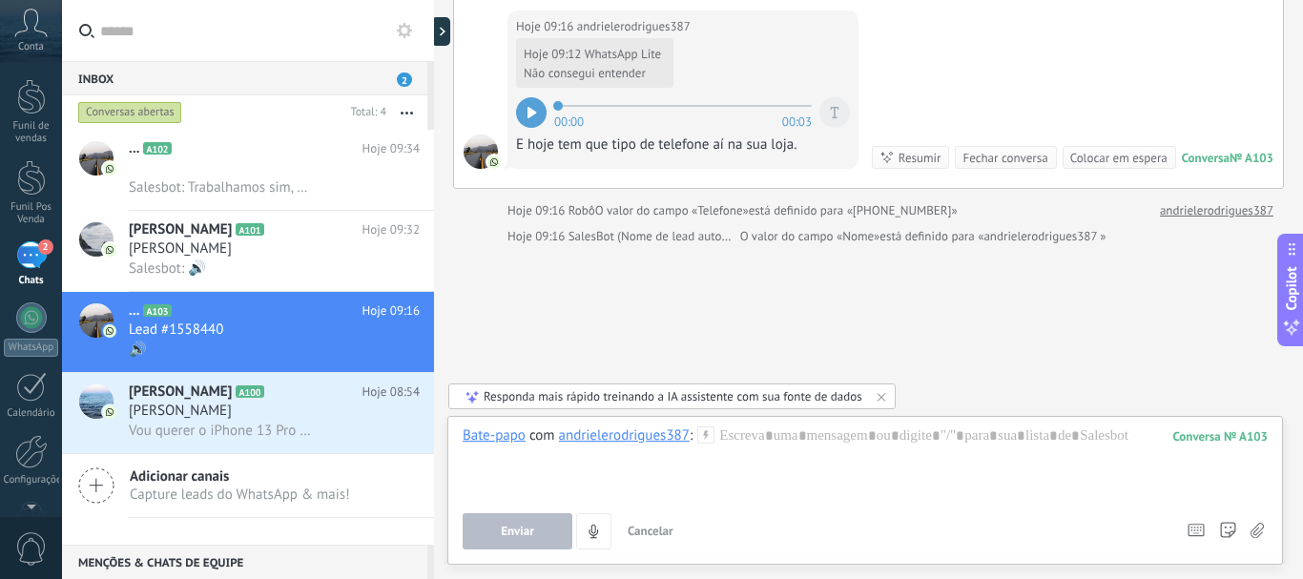
click at [705, 435] on use at bounding box center [706, 434] width 16 height 16
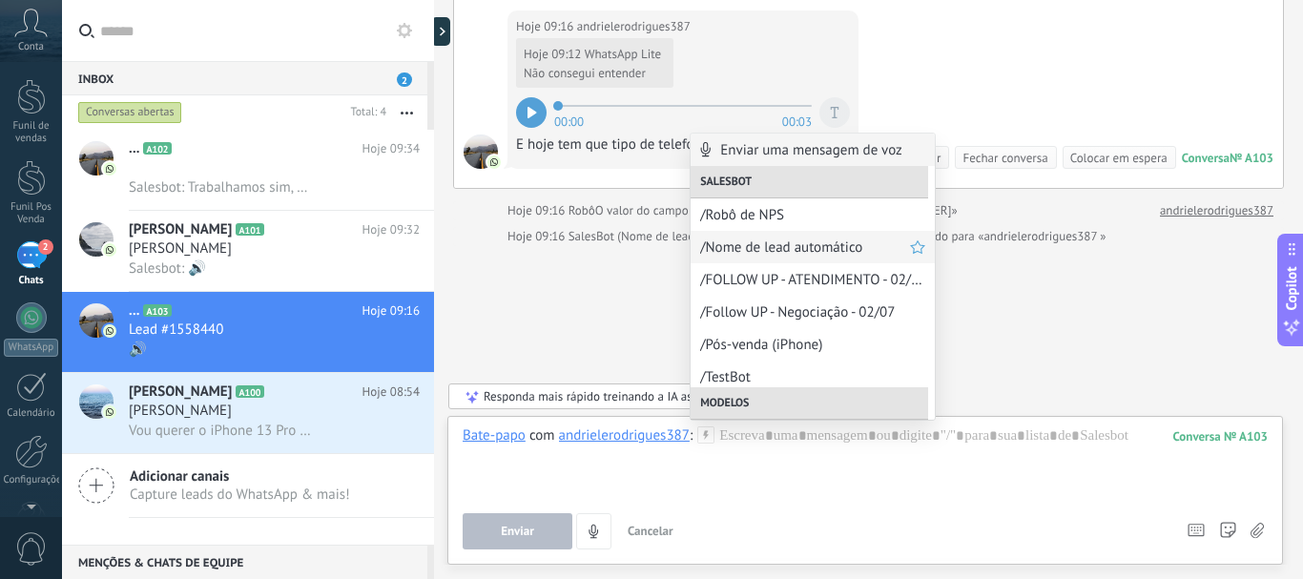
click at [748, 252] on span "/Nome de lead automático" at bounding box center [805, 247] width 210 height 18
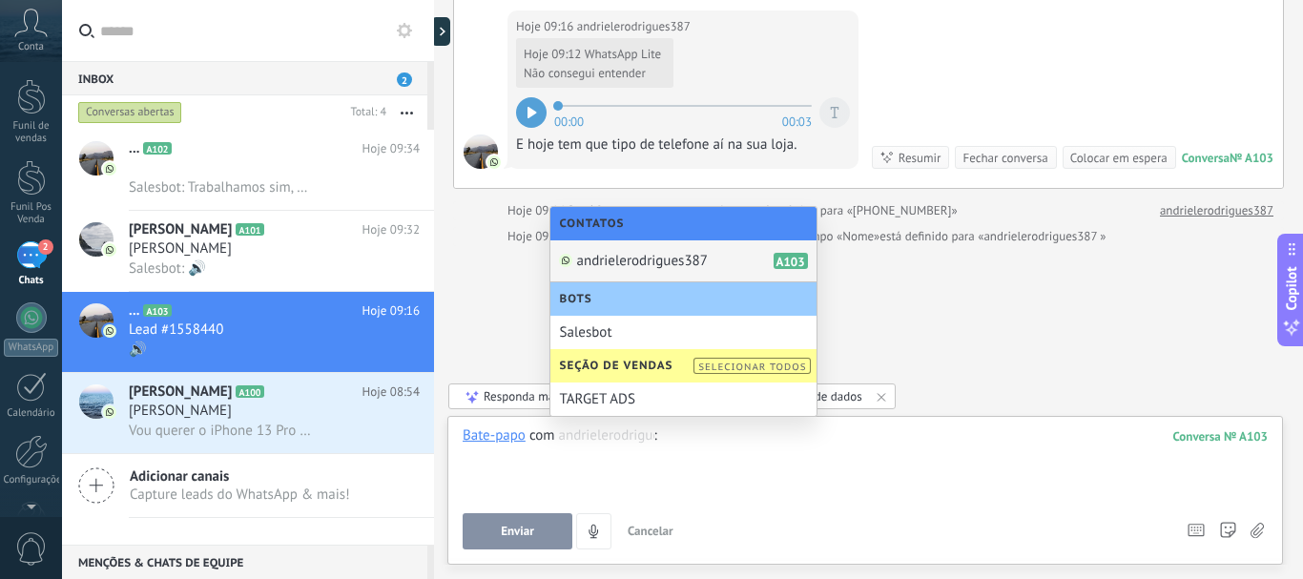
click at [741, 467] on div at bounding box center [864, 462] width 805 height 72
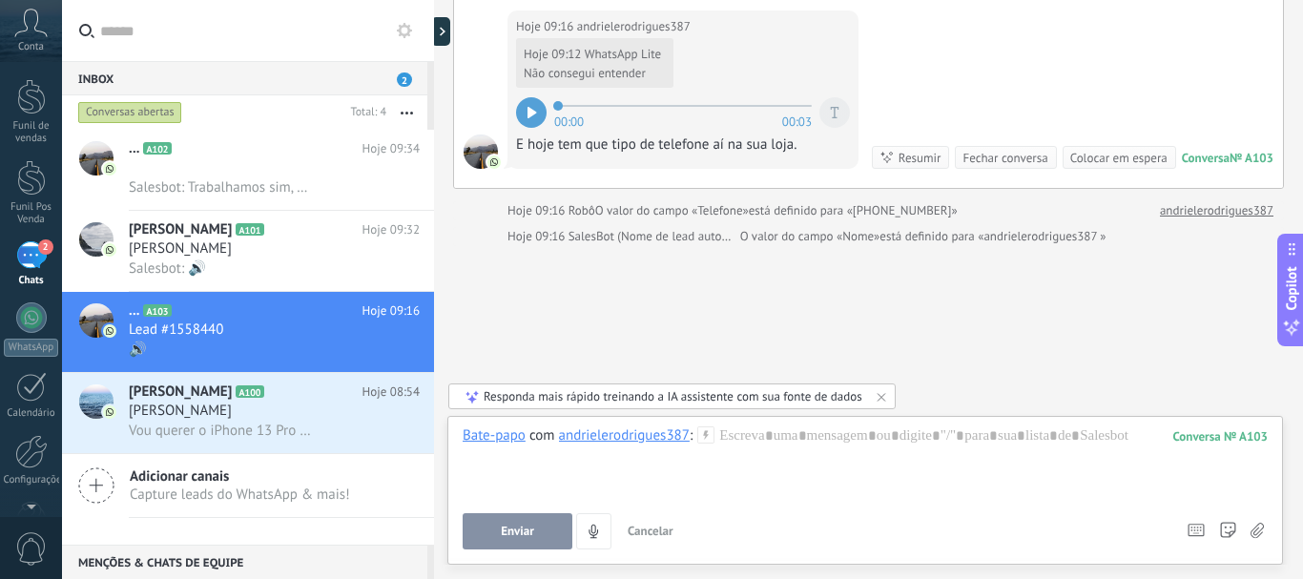
click at [706, 440] on icon at bounding box center [705, 434] width 17 height 17
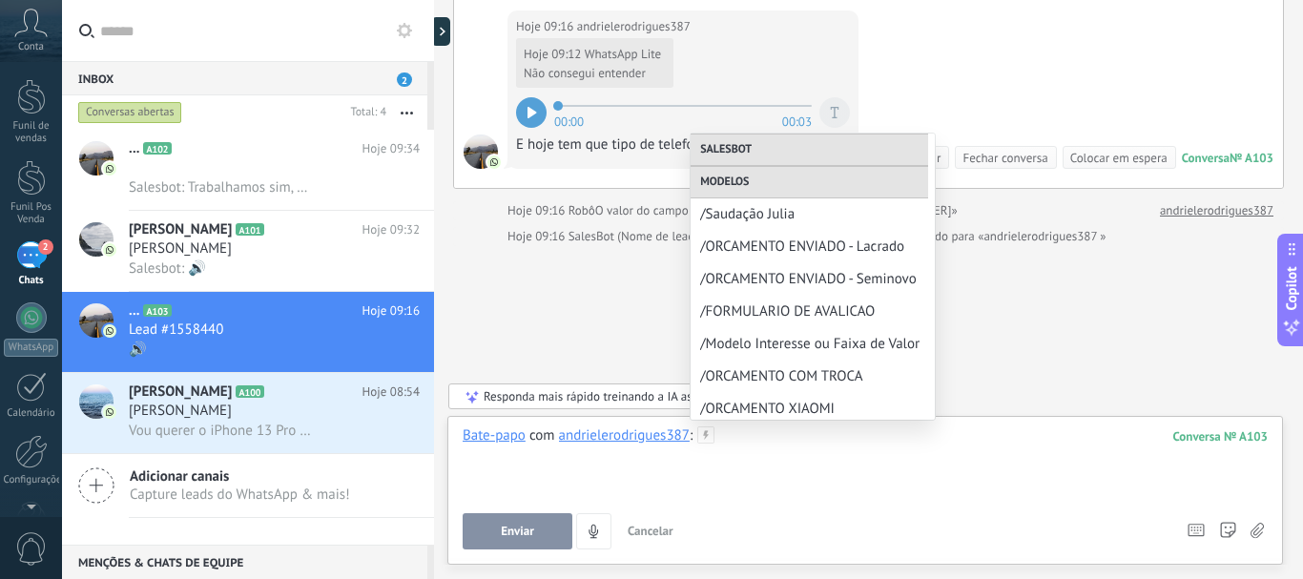
scroll to position [286, 0]
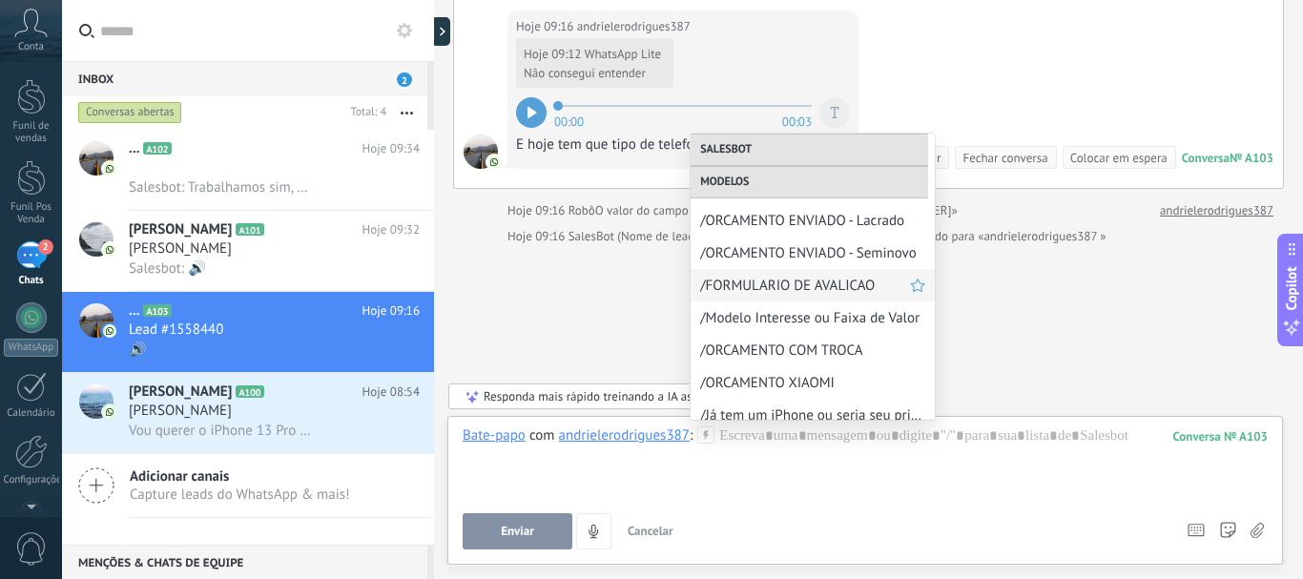
click at [759, 272] on div "/FORMULARIO DE AVALICAO" at bounding box center [812, 285] width 244 height 32
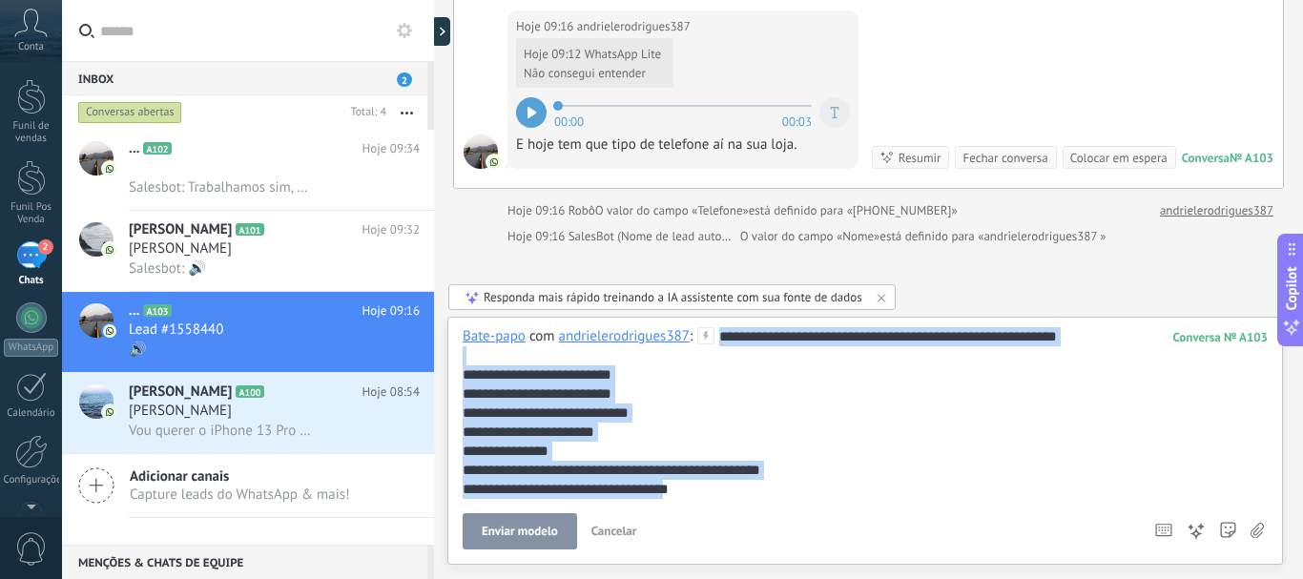
drag, startPoint x: 725, startPoint y: 332, endPoint x: 750, endPoint y: 517, distance: 186.6
click at [750, 517] on div "**********" at bounding box center [864, 438] width 805 height 222
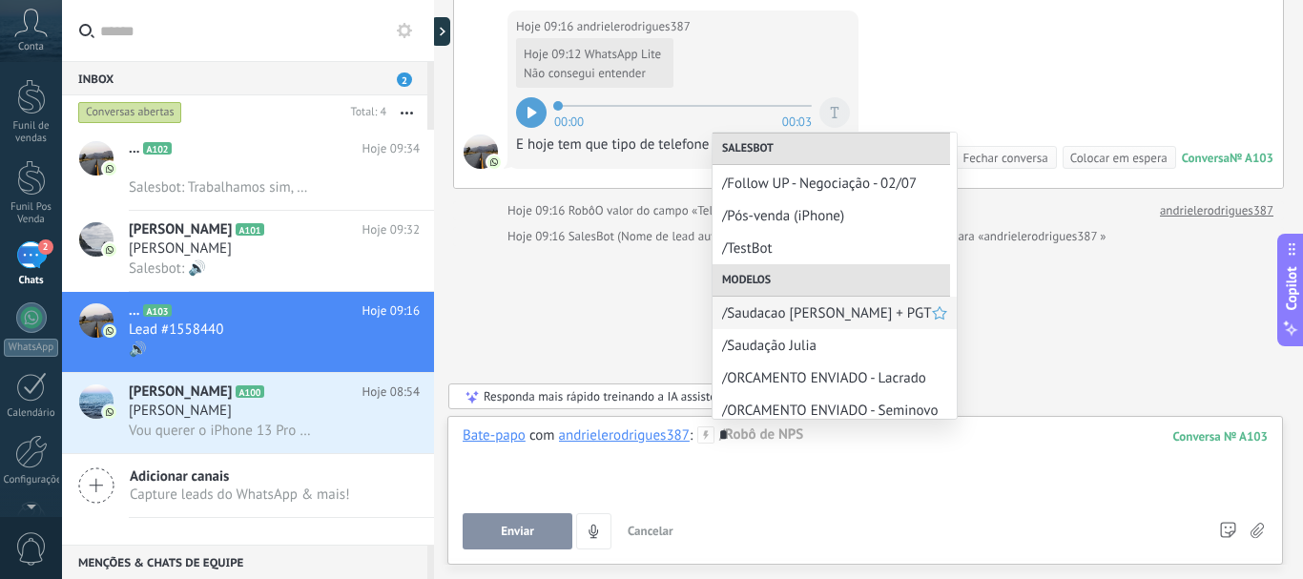
scroll to position [191, 0]
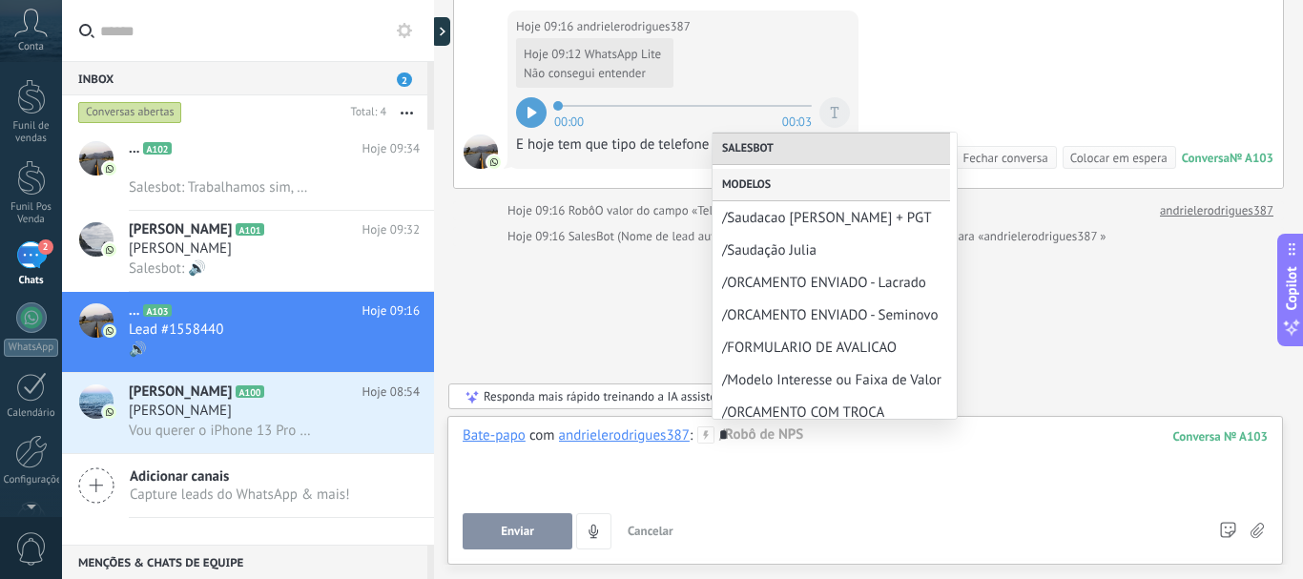
click at [750, 187] on div "Modelos" at bounding box center [830, 185] width 237 height 32
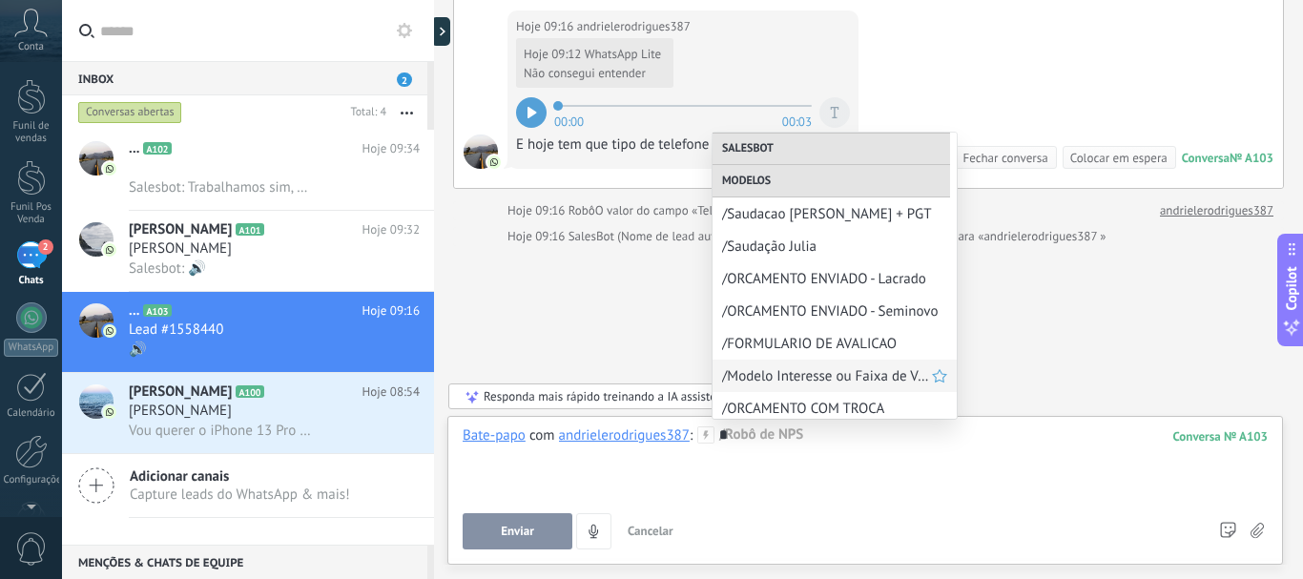
click at [848, 380] on span "/Modelo Interesse ou Faixa de Valor" at bounding box center [827, 376] width 210 height 18
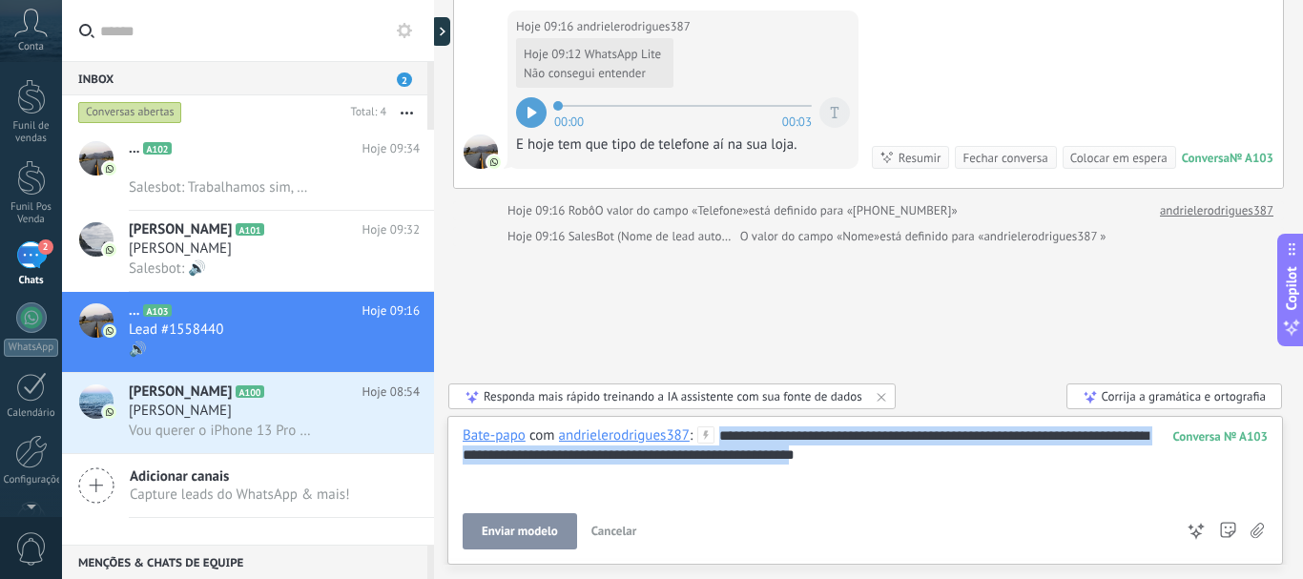
drag, startPoint x: 722, startPoint y: 435, endPoint x: 828, endPoint y: 480, distance: 114.9
click at [828, 480] on div "**********" at bounding box center [864, 462] width 805 height 72
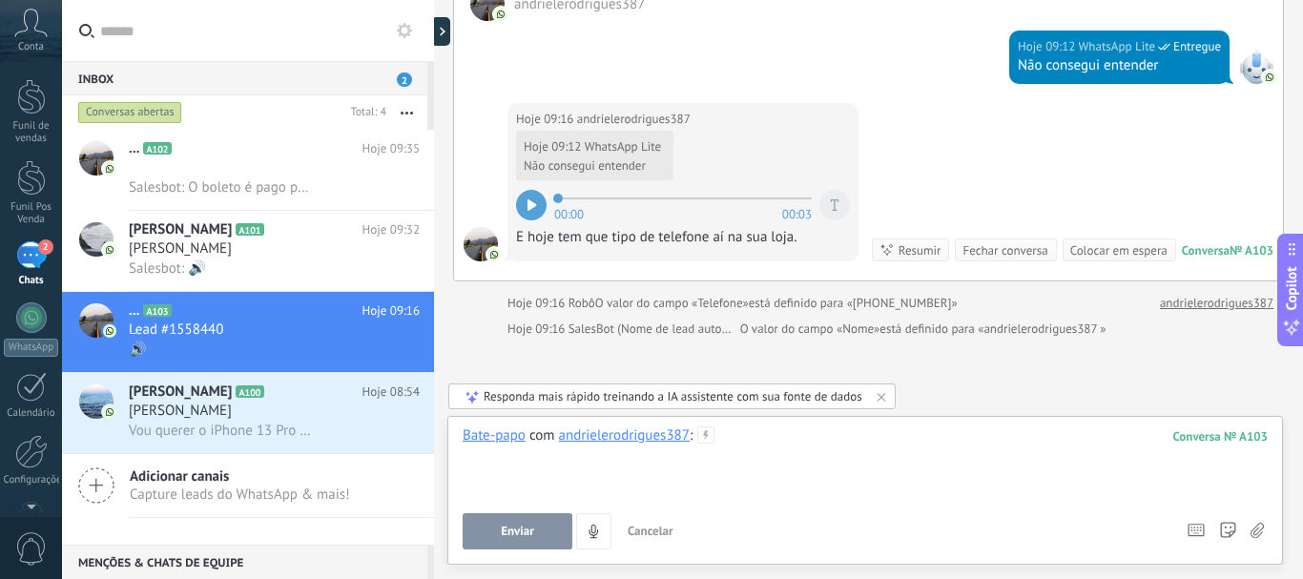
scroll to position [176, 0]
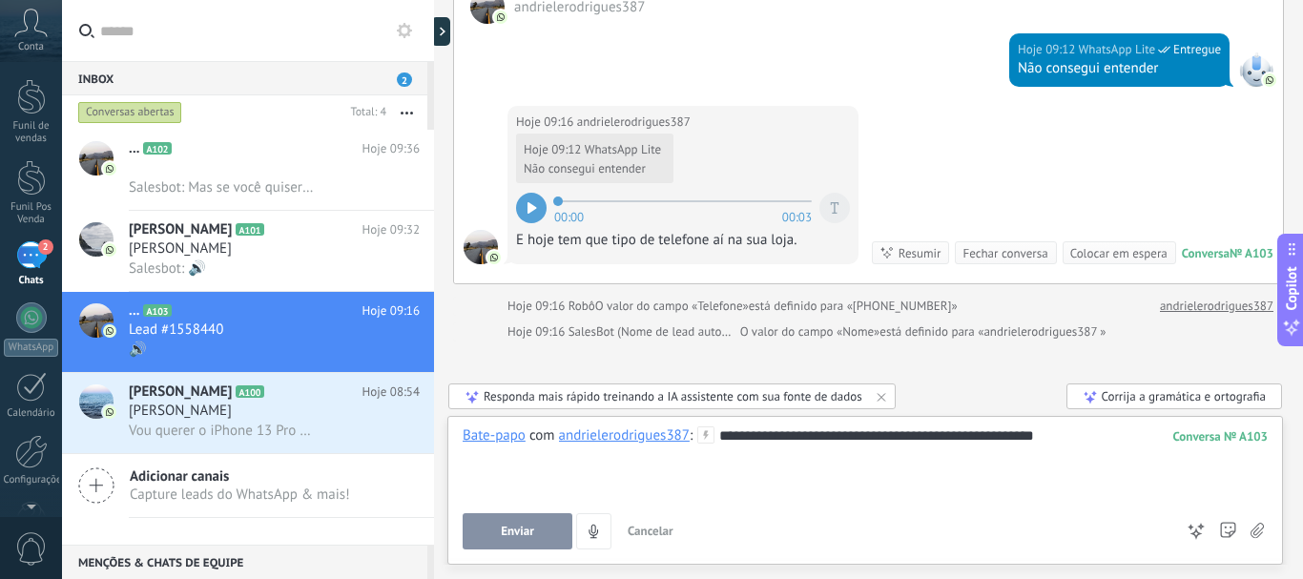
click at [914, 433] on div "**********" at bounding box center [864, 462] width 805 height 72
click at [1116, 443] on div "**********" at bounding box center [864, 462] width 805 height 72
click at [569, 459] on div "**********" at bounding box center [864, 462] width 805 height 72
click at [508, 530] on span "Enviar" at bounding box center [517, 530] width 33 height 13
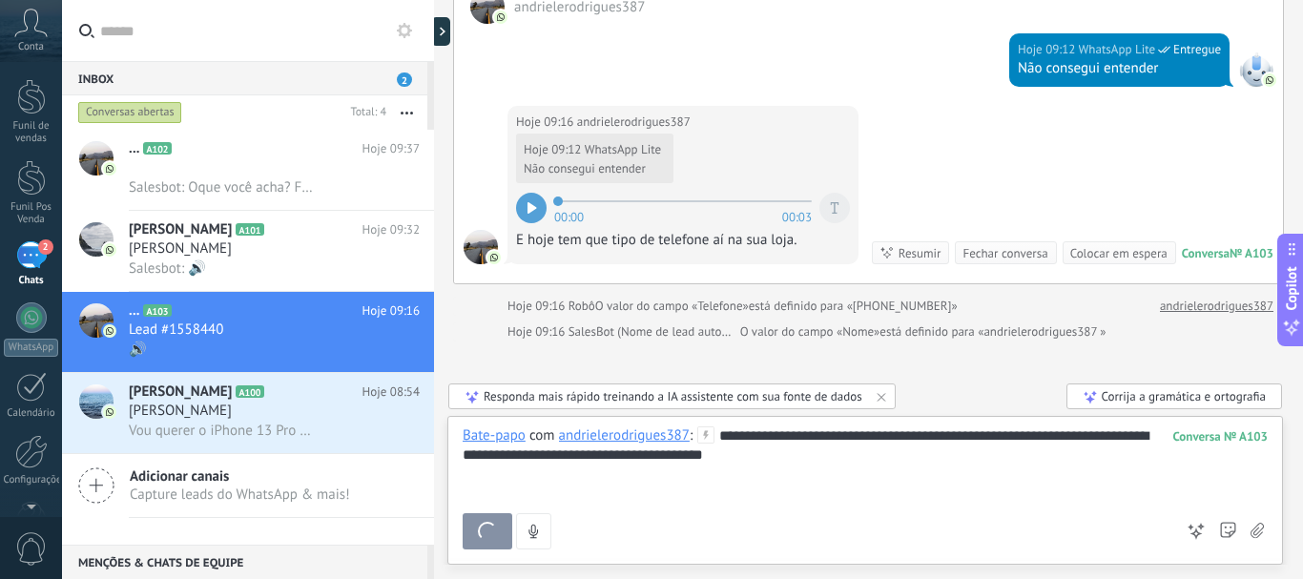
scroll to position [487, 0]
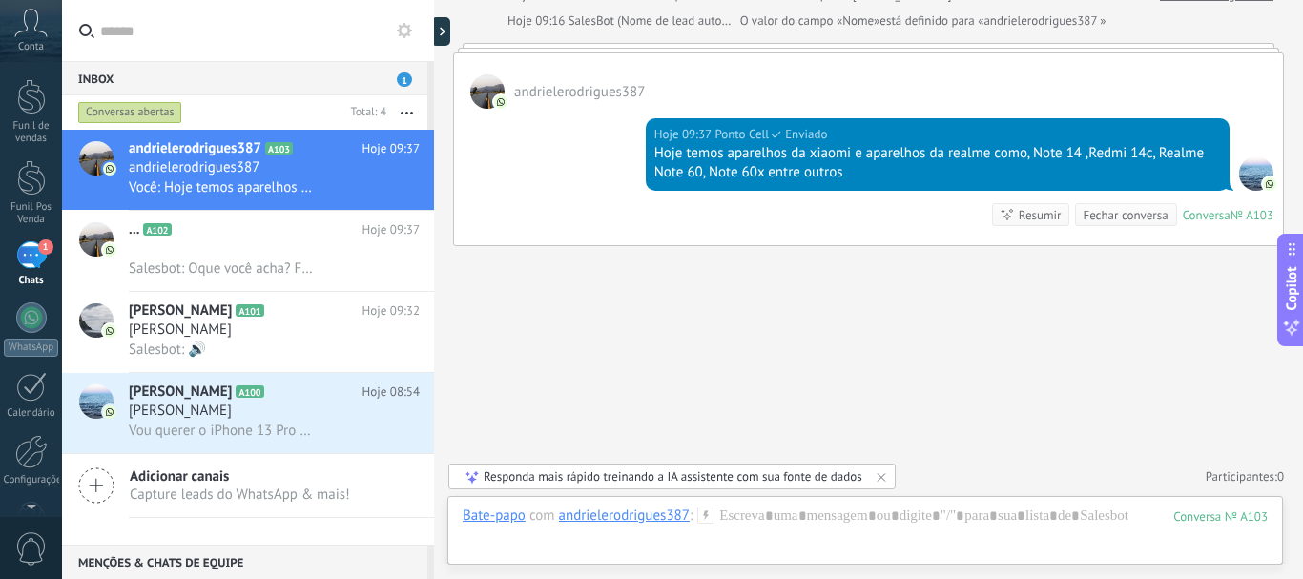
click at [703, 513] on icon at bounding box center [705, 514] width 17 height 17
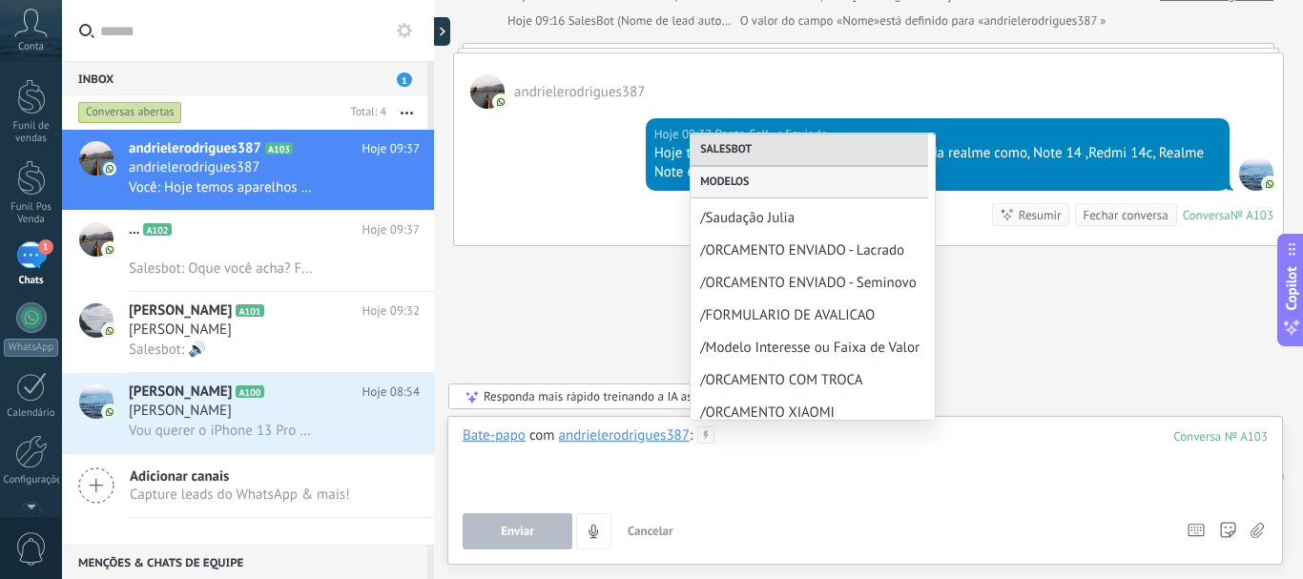
scroll to position [286, 0]
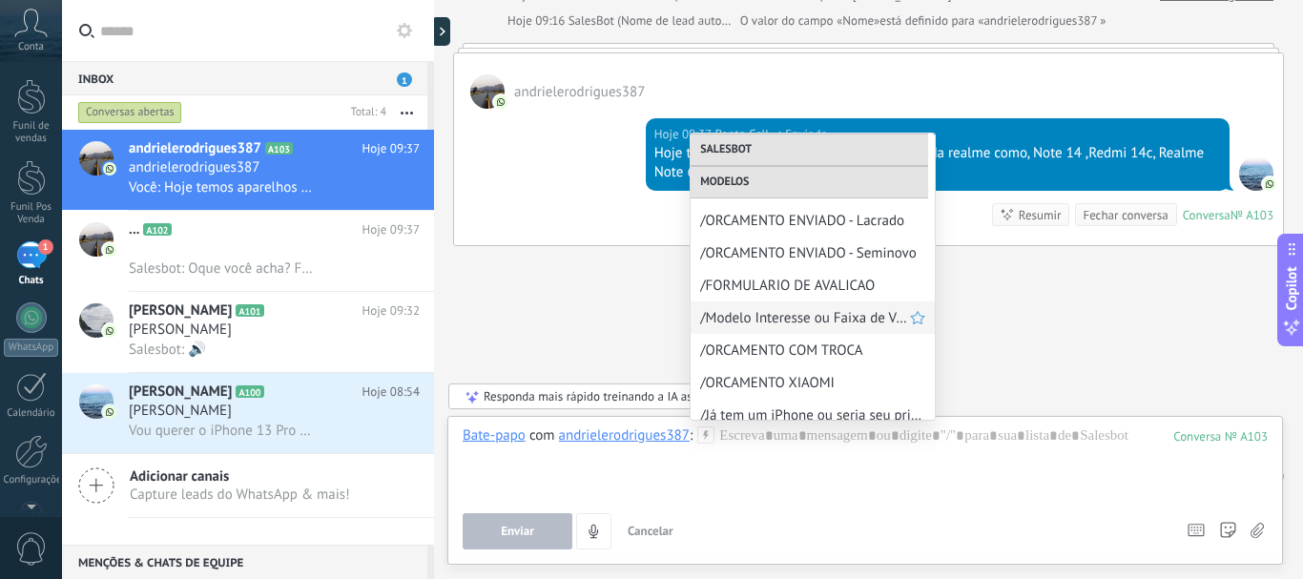
click at [770, 322] on span "/Modelo Interesse ou Faixa de Valor" at bounding box center [805, 318] width 210 height 18
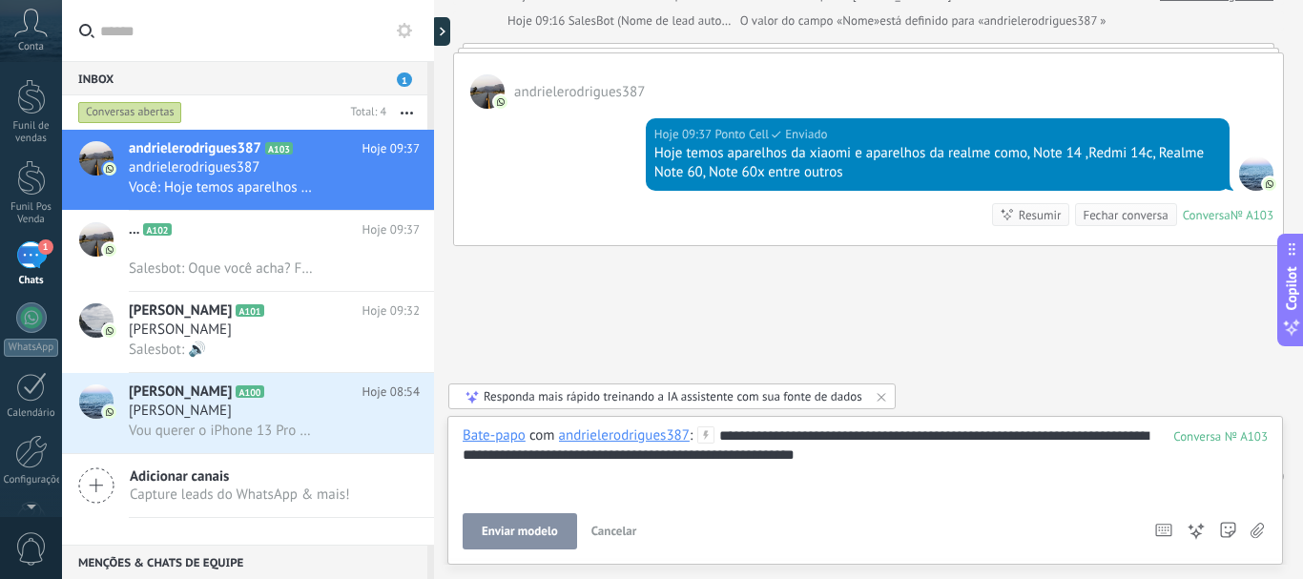
click at [509, 524] on span "Enviar modelo" at bounding box center [520, 530] width 76 height 13
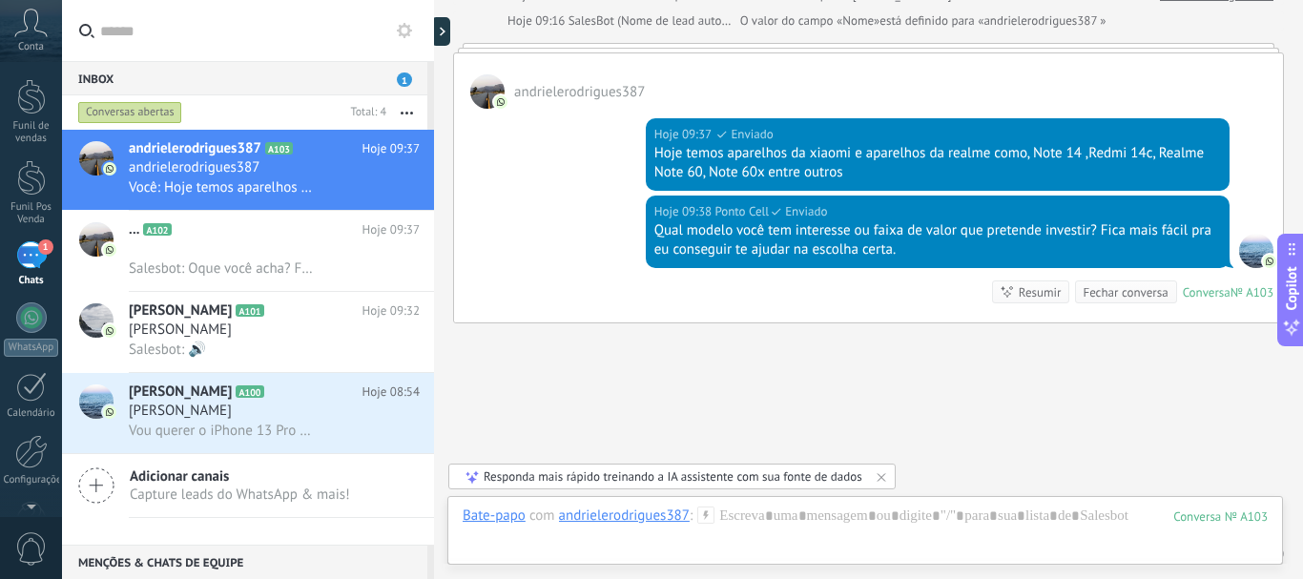
scroll to position [565, 0]
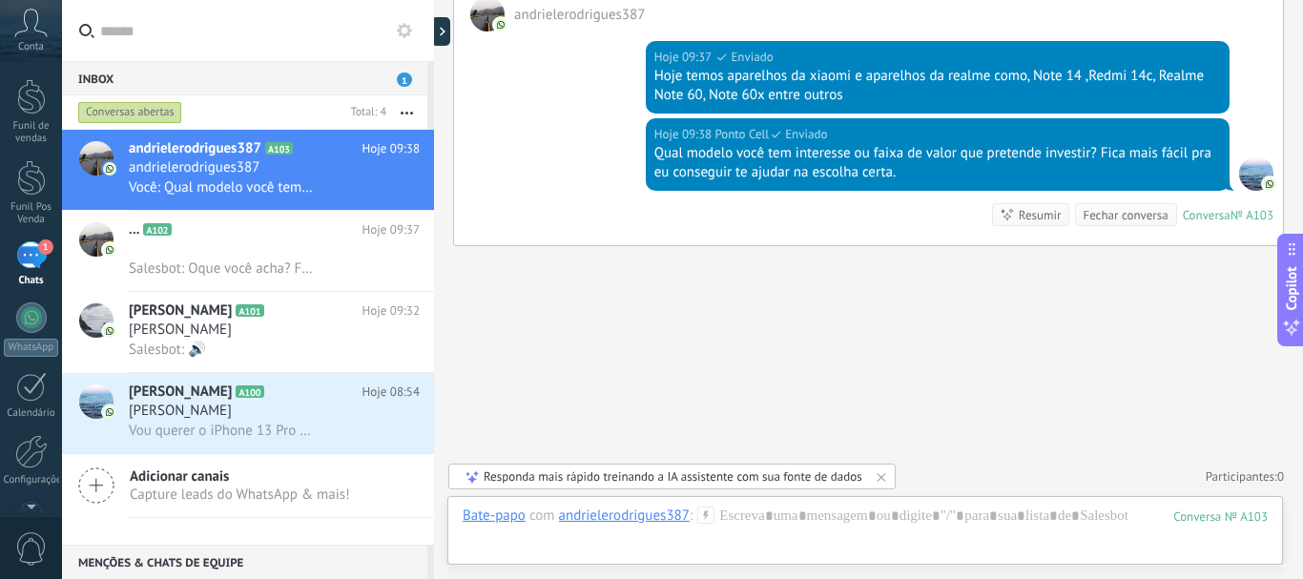
click at [1140, 221] on div "Fechar conversa" at bounding box center [1124, 215] width 85 height 18
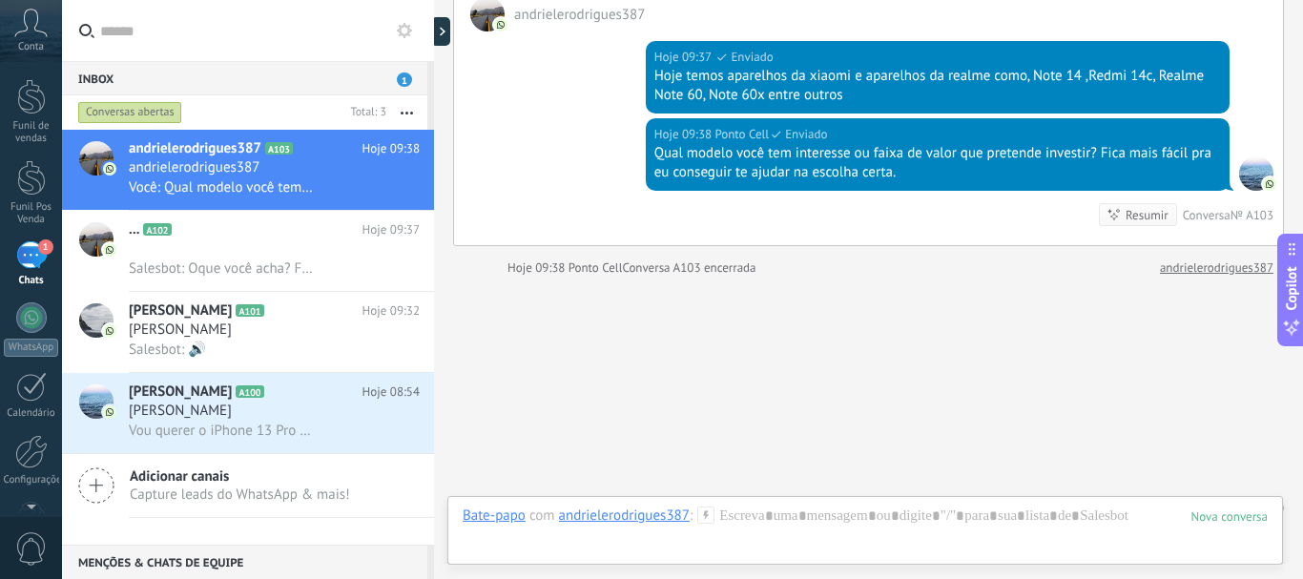
scroll to position [596, 0]
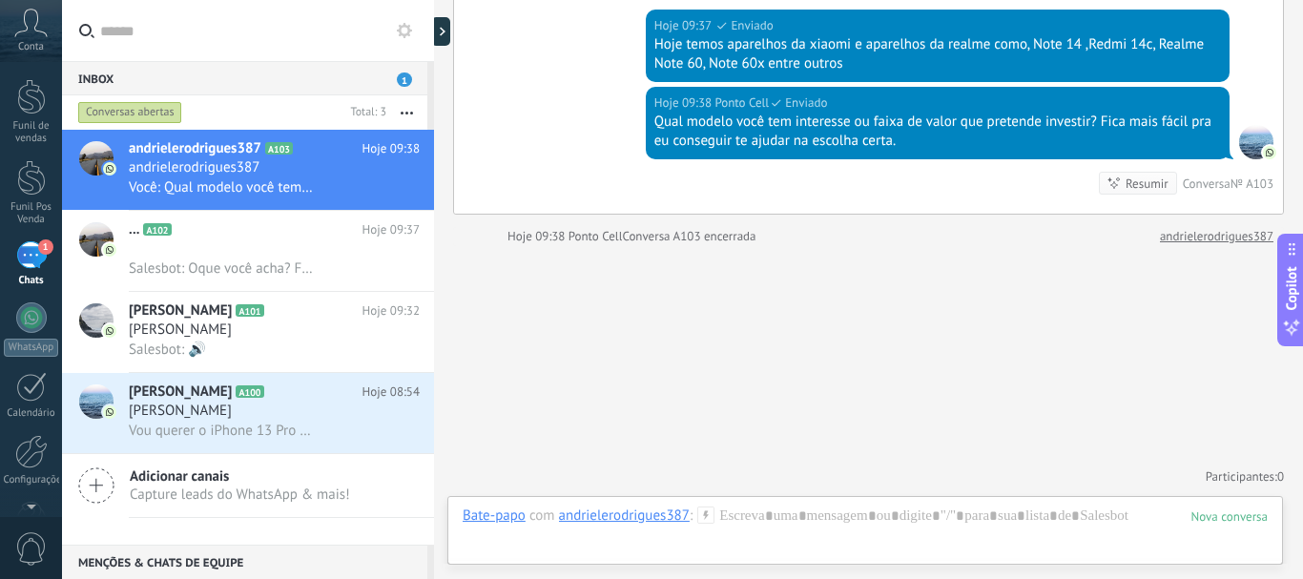
click at [1108, 212] on div "Hoje 09:38 Ponto Cell Enviado Qual modelo você tem interesse ou faixa de valor …" at bounding box center [868, 150] width 829 height 127
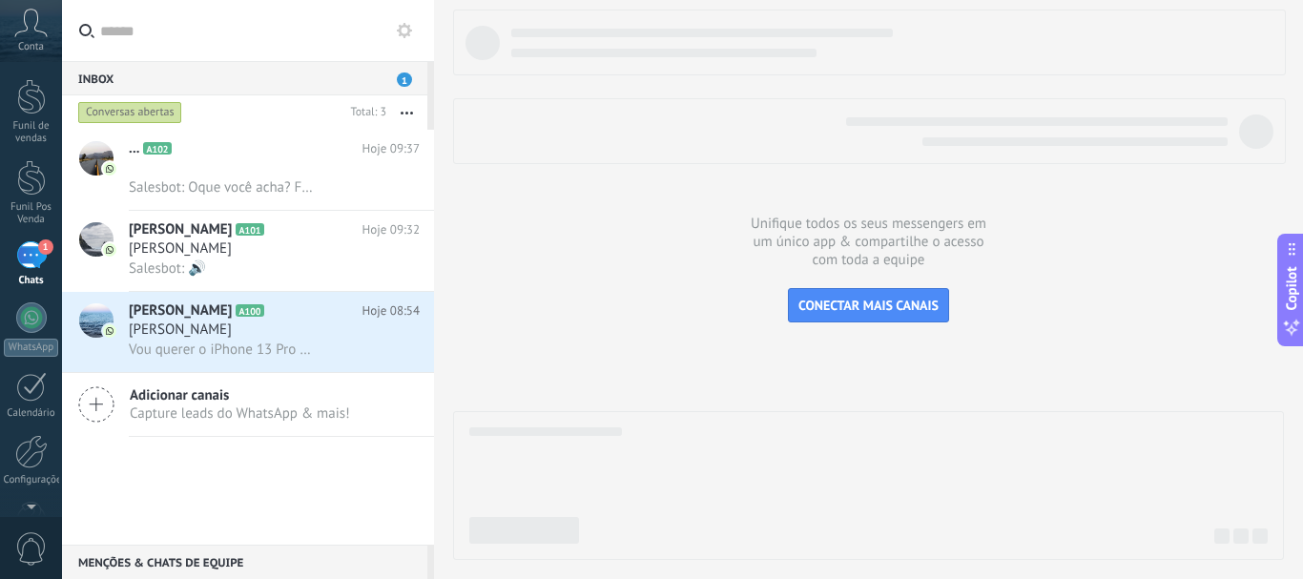
click at [404, 75] on span "1" at bounding box center [404, 79] width 15 height 14
click at [270, 246] on div "[PERSON_NAME]" at bounding box center [274, 248] width 291 height 19
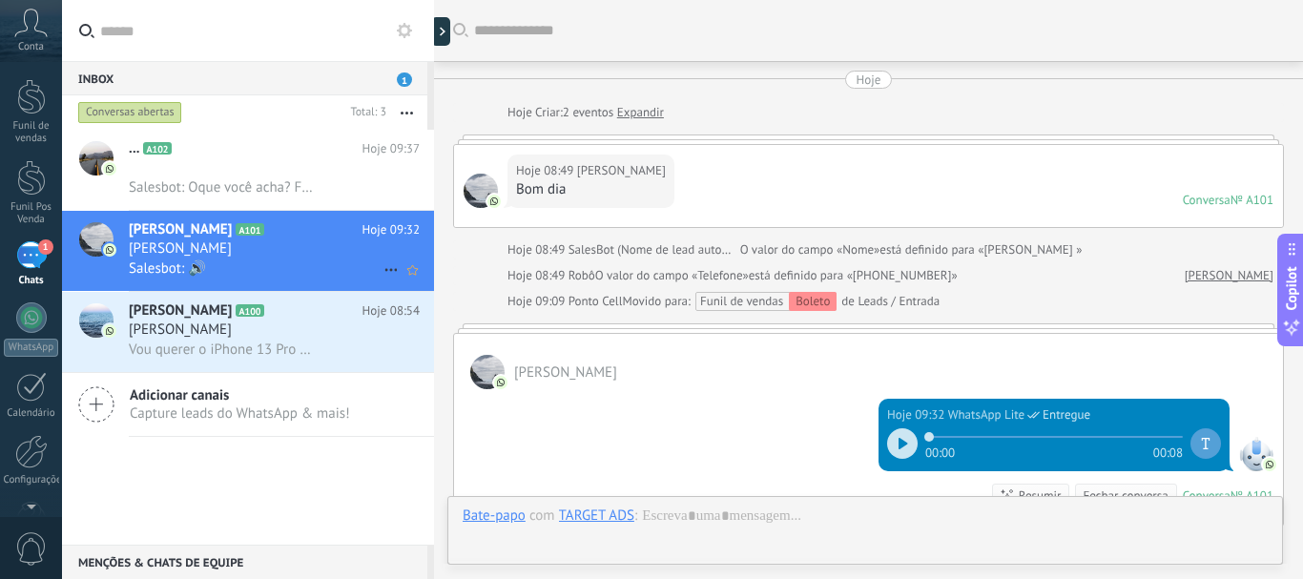
scroll to position [280, 0]
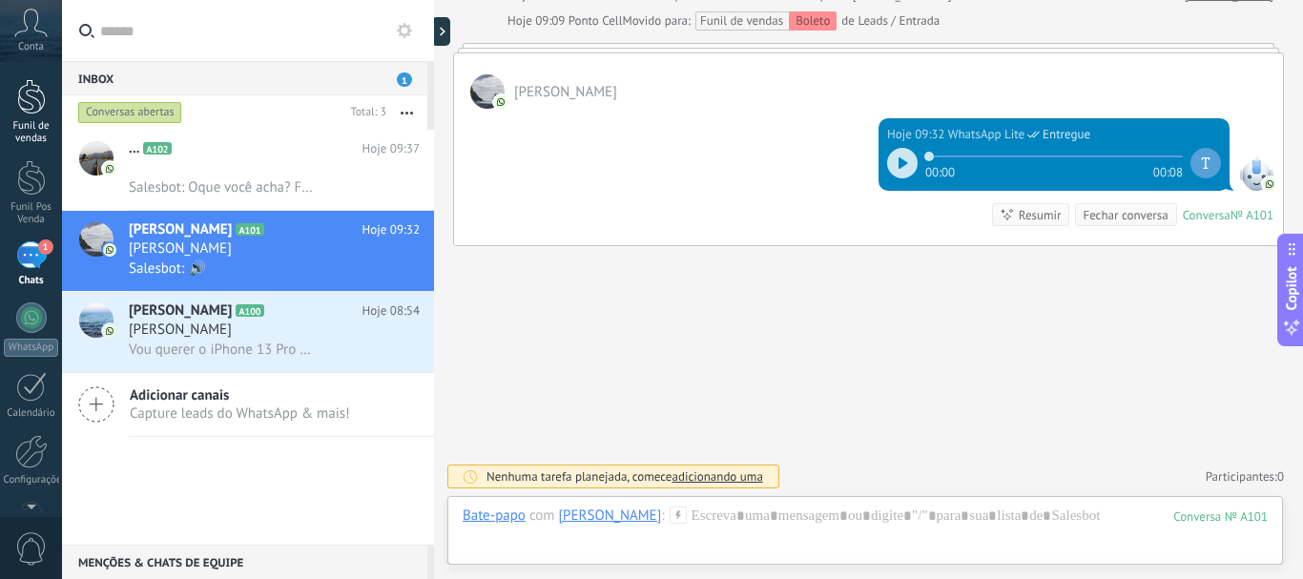
click at [30, 115] on link "Funil de vendas" at bounding box center [31, 112] width 62 height 66
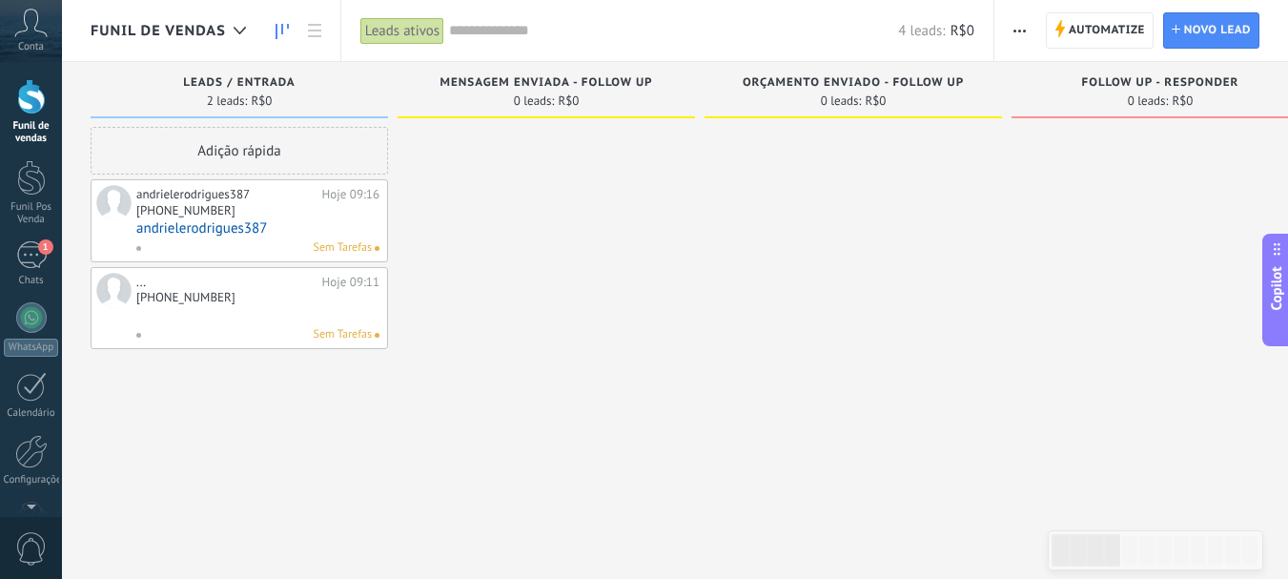
click at [305, 207] on div "[PHONE_NUMBER]" at bounding box center [257, 212] width 243 height 16
click at [287, 209] on div "[PHONE_NUMBER]" at bounding box center [257, 212] width 243 height 16
click at [288, 218] on div "[PHONE_NUMBER]" at bounding box center [257, 212] width 243 height 16
drag, startPoint x: 288, startPoint y: 218, endPoint x: 195, endPoint y: 219, distance: 93.5
click at [195, 220] on link "andrielerodrigues387" at bounding box center [257, 228] width 243 height 16
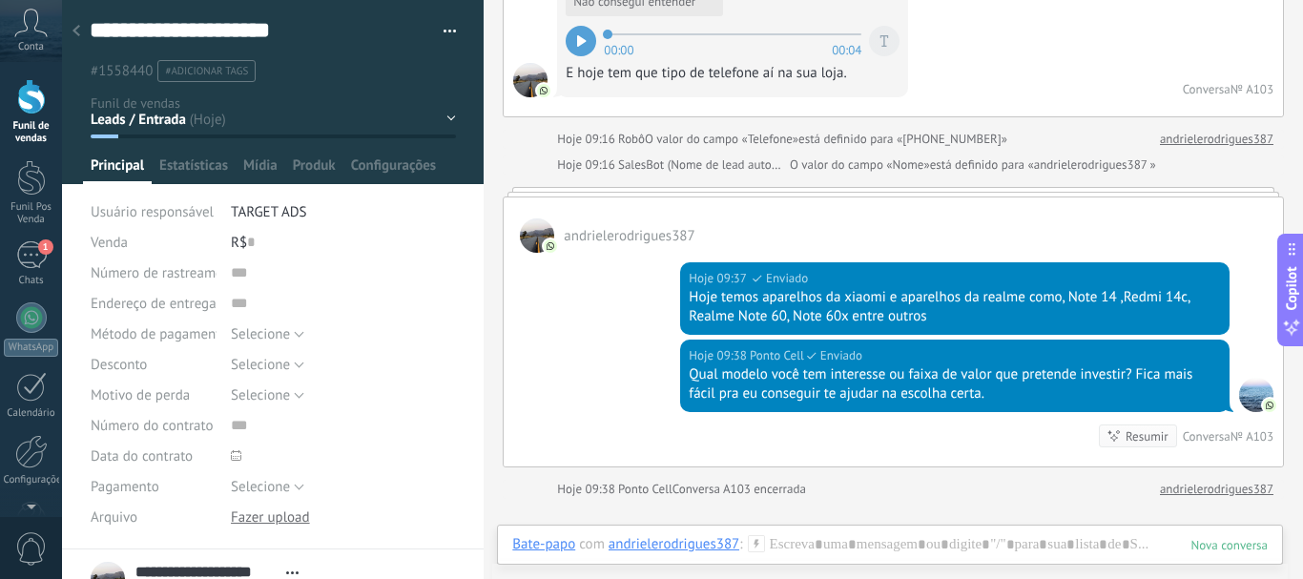
scroll to position [310, 0]
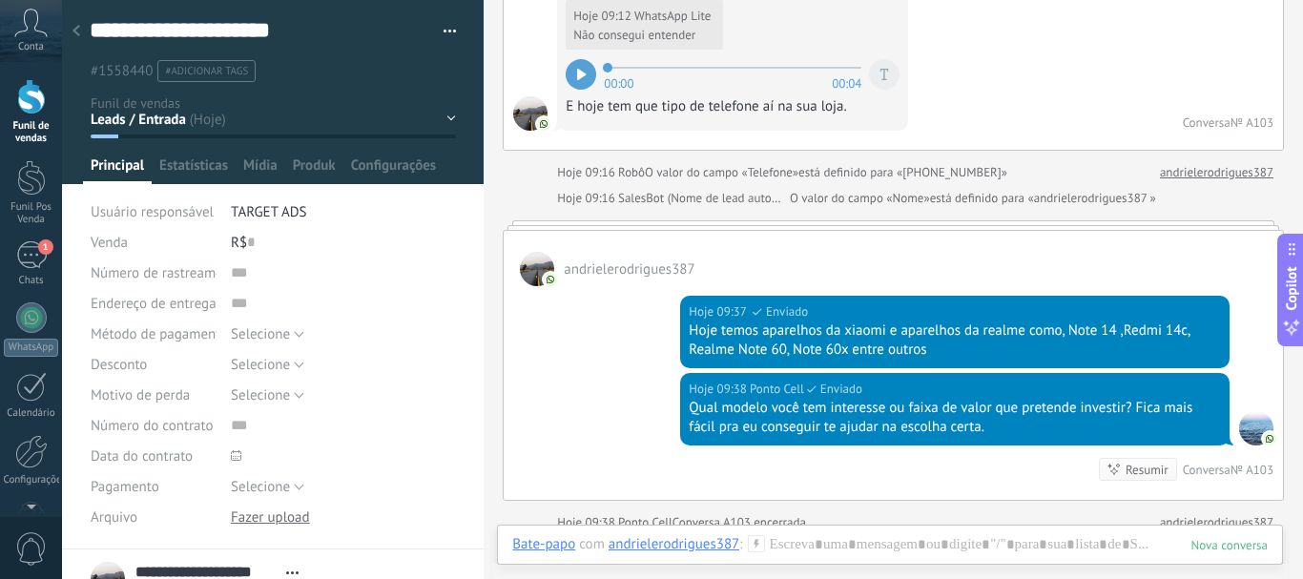
click at [28, 107] on div at bounding box center [31, 96] width 29 height 35
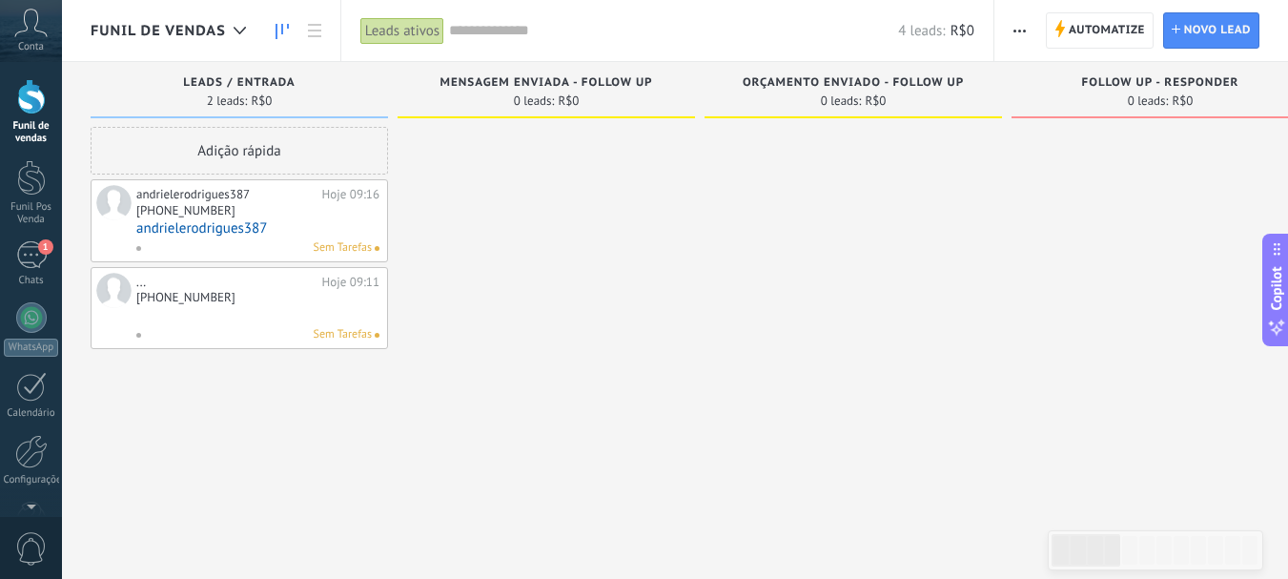
click at [318, 282] on div "... Hoje 09:11" at bounding box center [257, 282] width 243 height 15
click at [179, 300] on div "[PHONE_NUMBER]" at bounding box center [185, 297] width 99 height 16
click at [124, 295] on span at bounding box center [113, 290] width 35 height 35
click at [113, 293] on span at bounding box center [113, 290] width 35 height 35
click at [300, 326] on div "Sem Tarefas" at bounding box center [253, 334] width 236 height 17
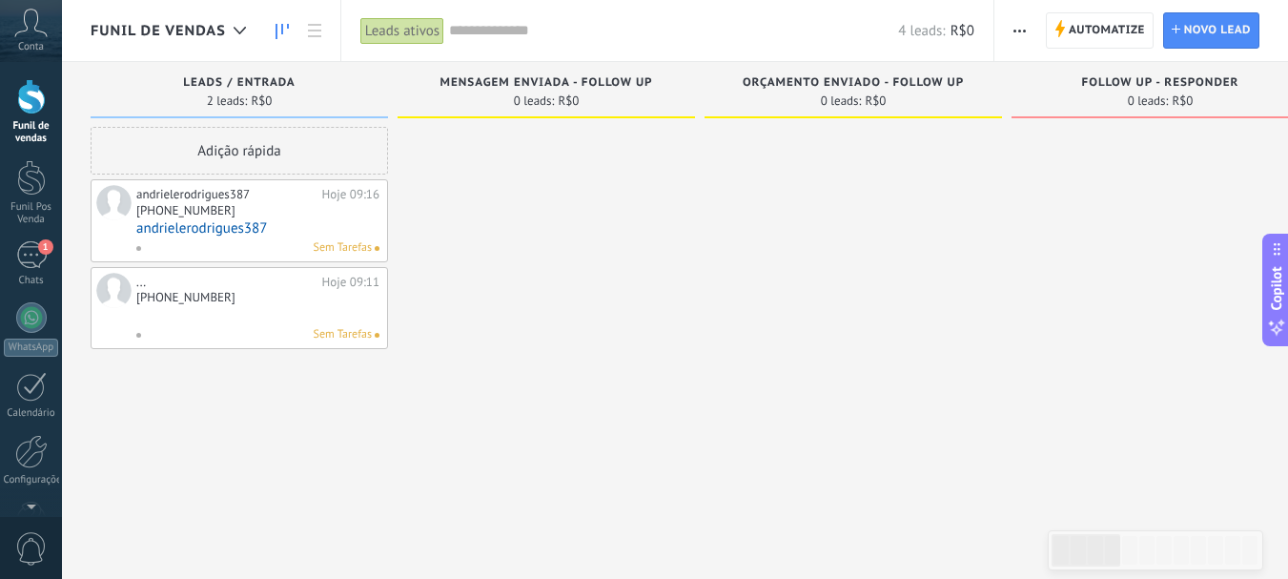
click at [290, 298] on div "[PHONE_NUMBER]" at bounding box center [257, 299] width 243 height 16
click at [141, 329] on span at bounding box center [145, 334] width 21 height 17
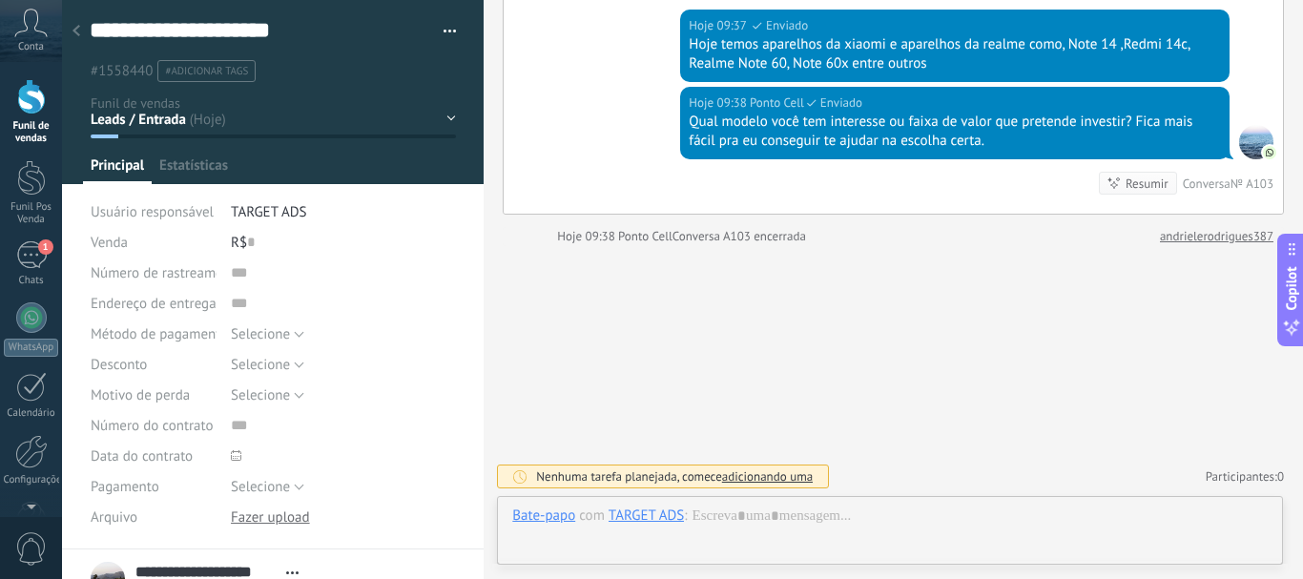
scroll to position [29, 0]
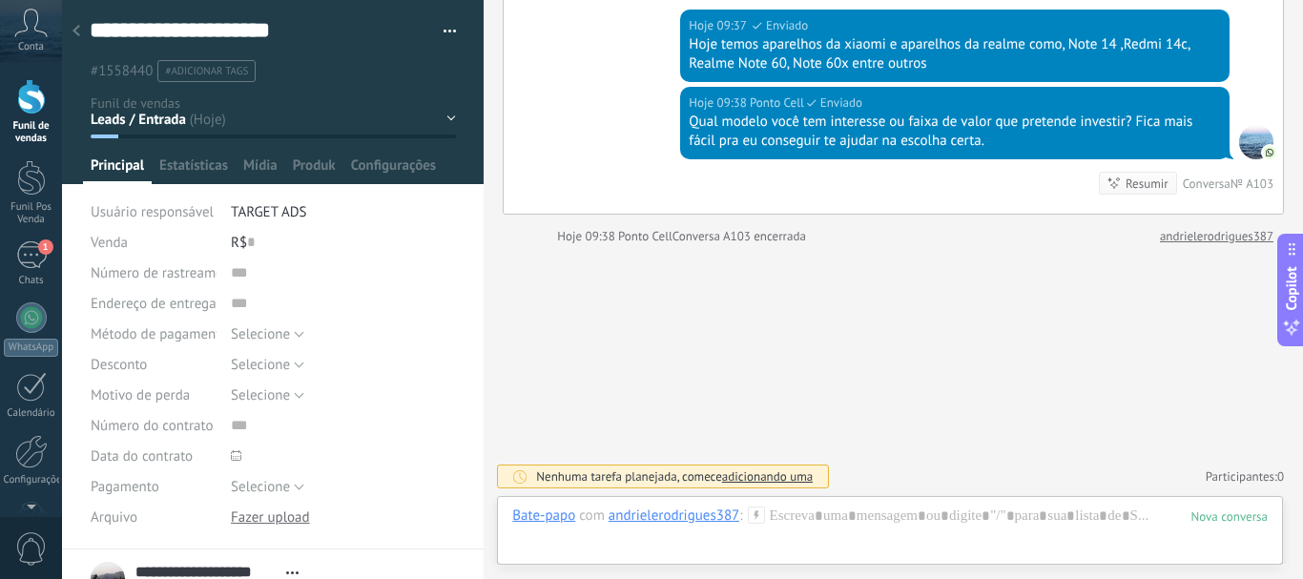
click at [73, 31] on use at bounding box center [76, 30] width 8 height 11
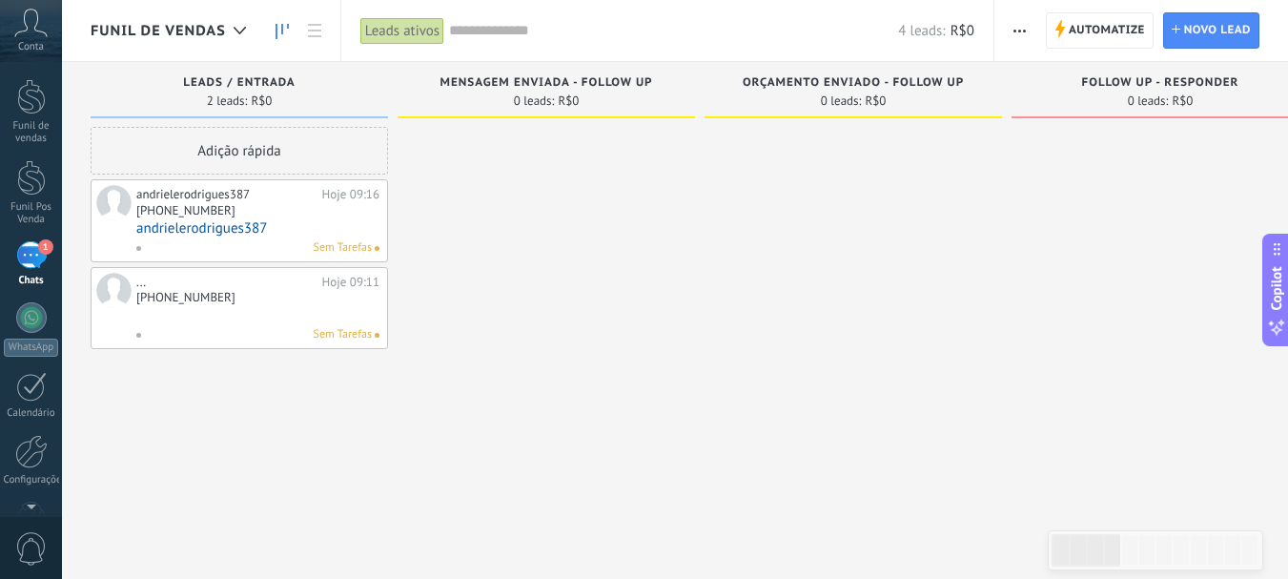
click at [266, 285] on div "..." at bounding box center [226, 282] width 181 height 15
click at [339, 310] on link at bounding box center [257, 315] width 243 height 16
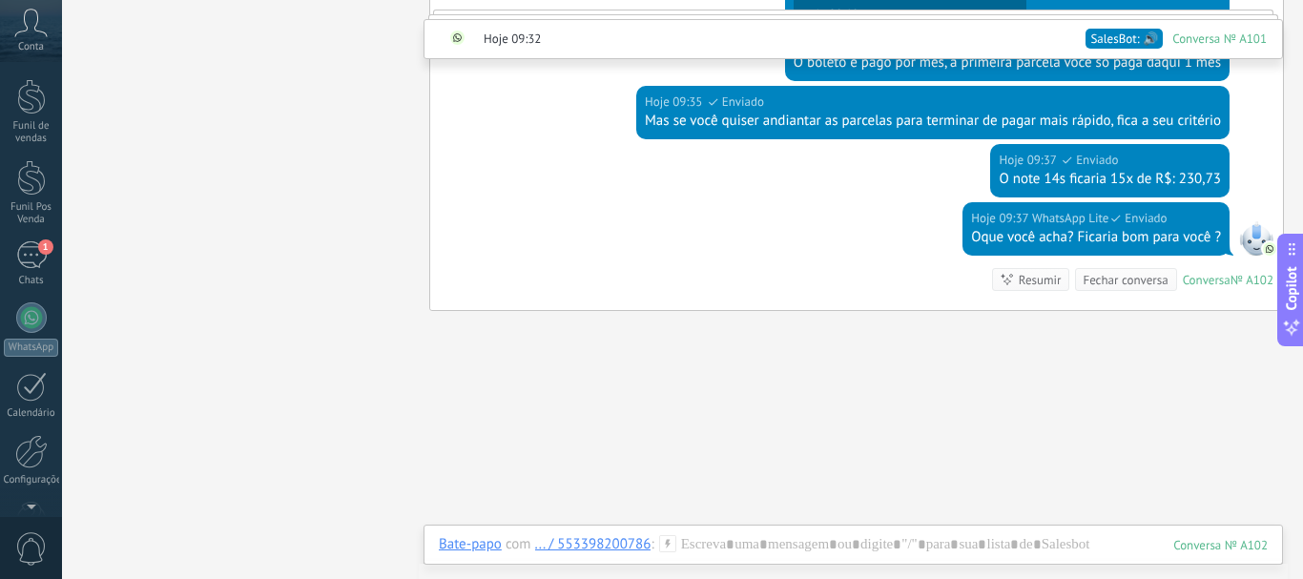
scroll to position [680, 0]
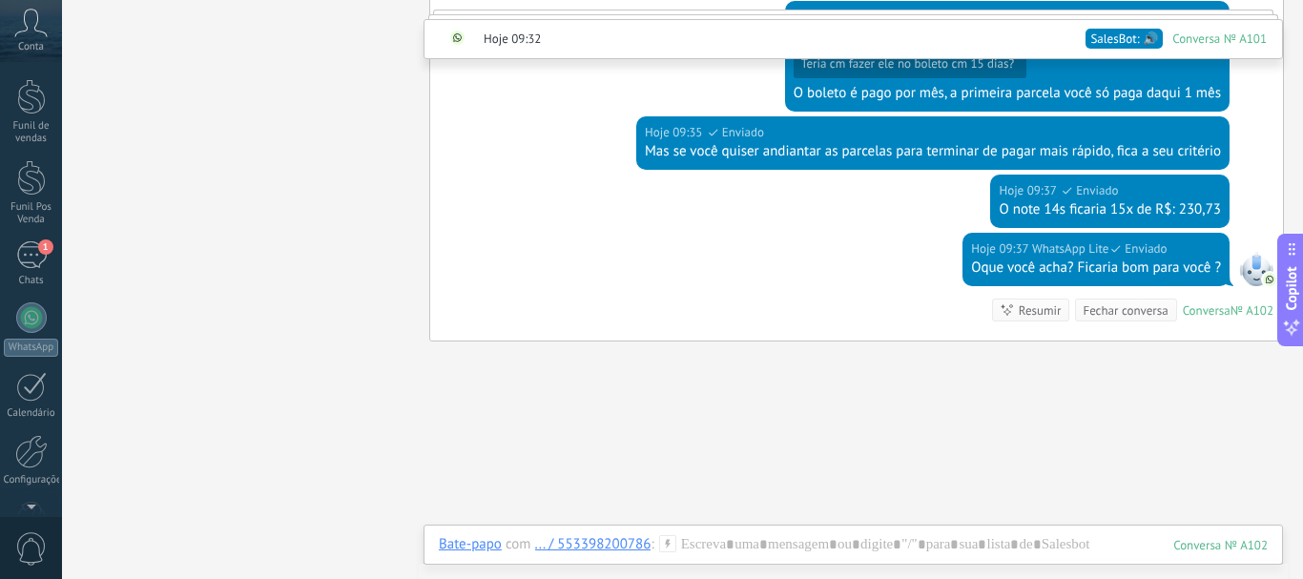
click at [1099, 32] on span "SalesBot: 🔊" at bounding box center [1124, 39] width 68 height 19
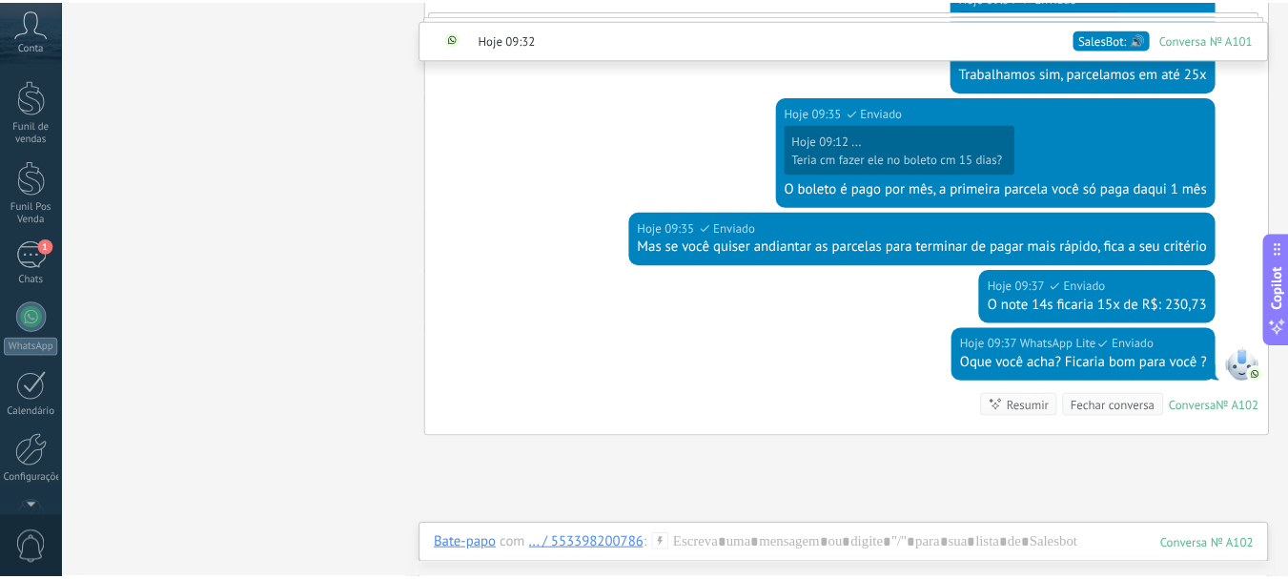
scroll to position [692, 0]
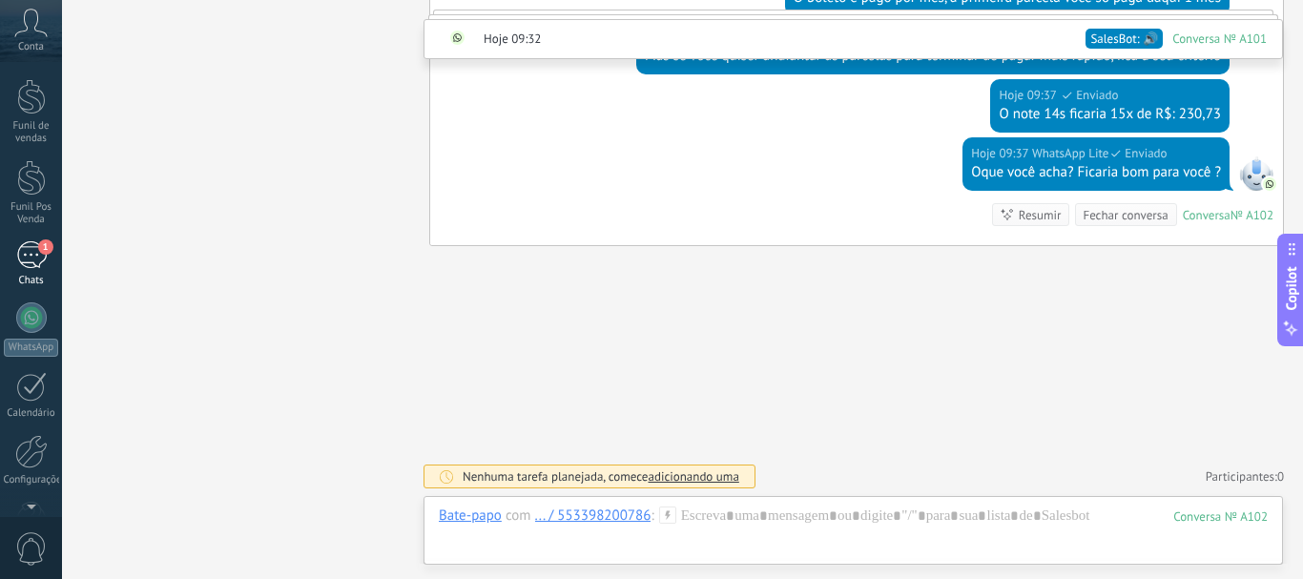
click at [43, 268] on div "1" at bounding box center [31, 255] width 31 height 28
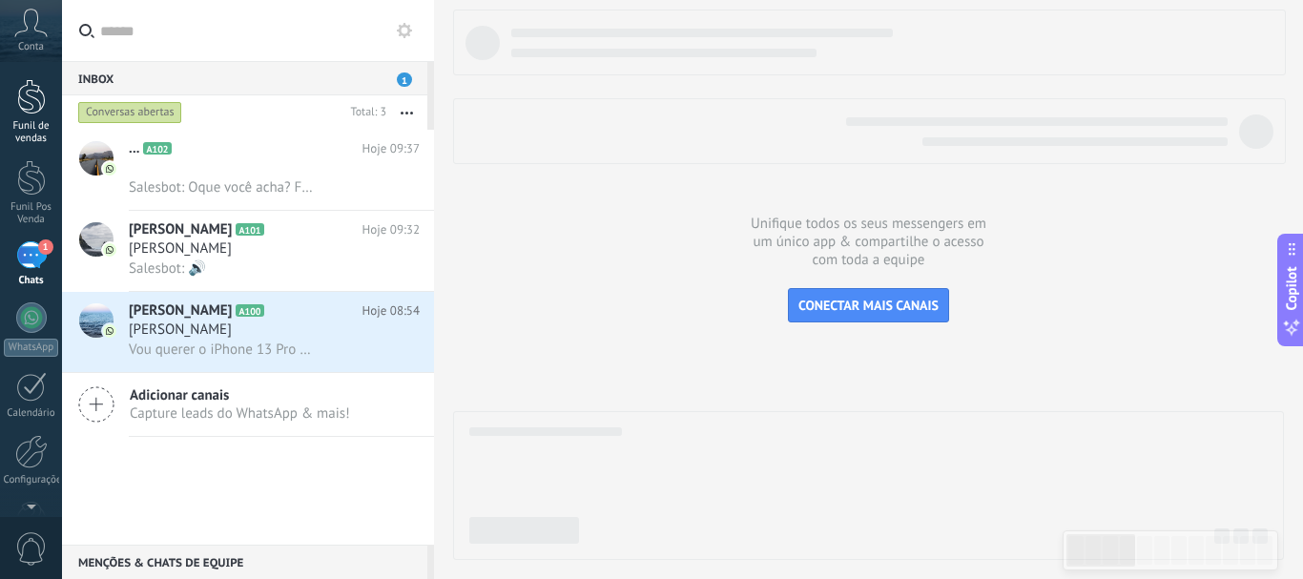
click at [38, 105] on div at bounding box center [31, 96] width 29 height 35
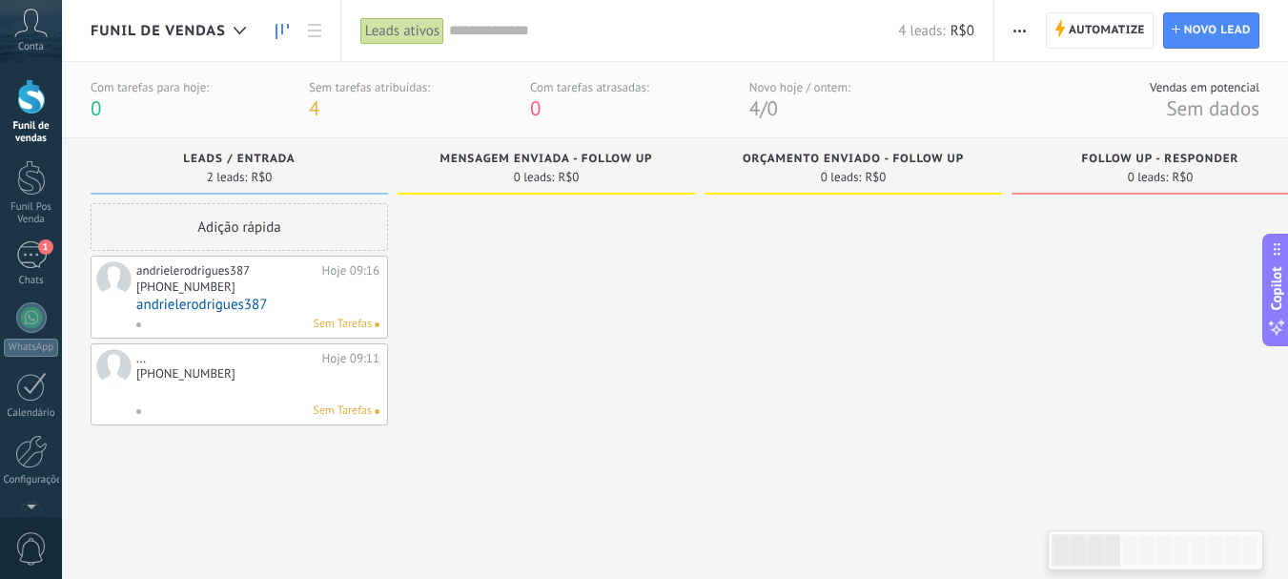
click at [318, 323] on span "Sem Tarefas" at bounding box center [343, 324] width 58 height 17
click at [279, 288] on div "[PHONE_NUMBER]" at bounding box center [257, 288] width 243 height 16
click at [19, 102] on div at bounding box center [31, 96] width 29 height 35
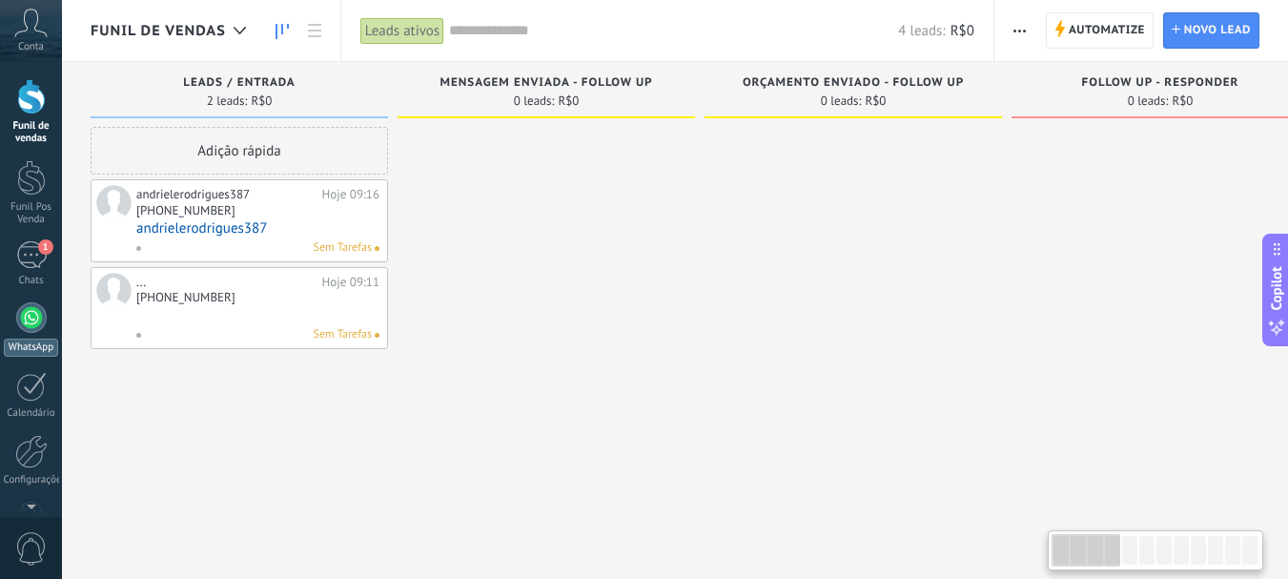
click at [33, 315] on div at bounding box center [31, 317] width 31 height 31
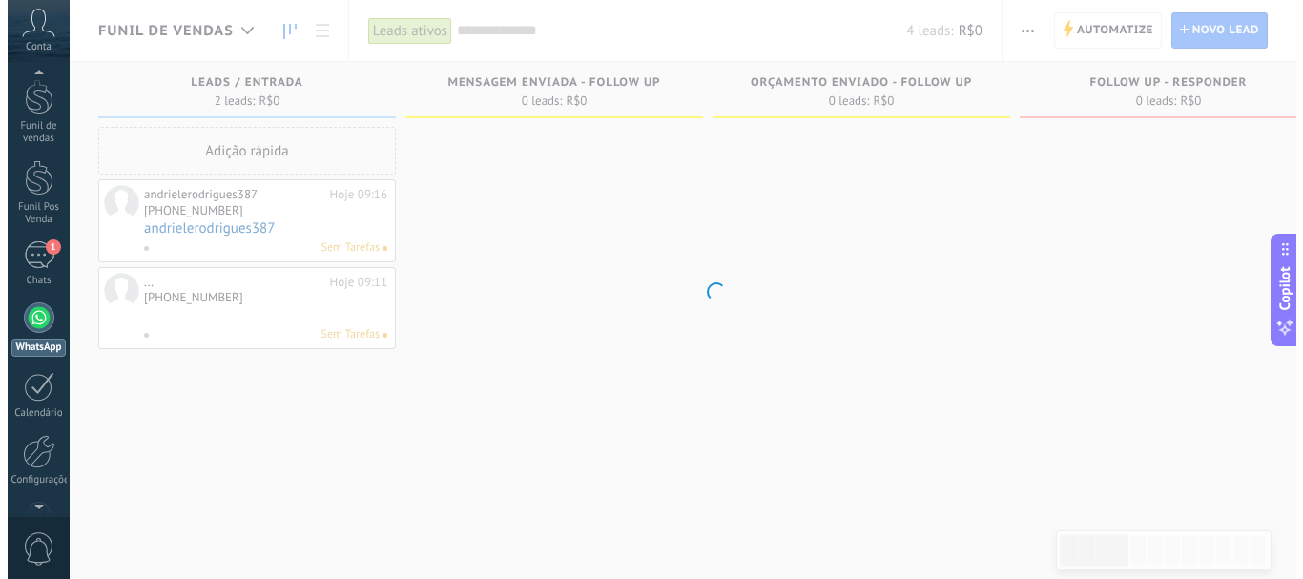
scroll to position [17, 0]
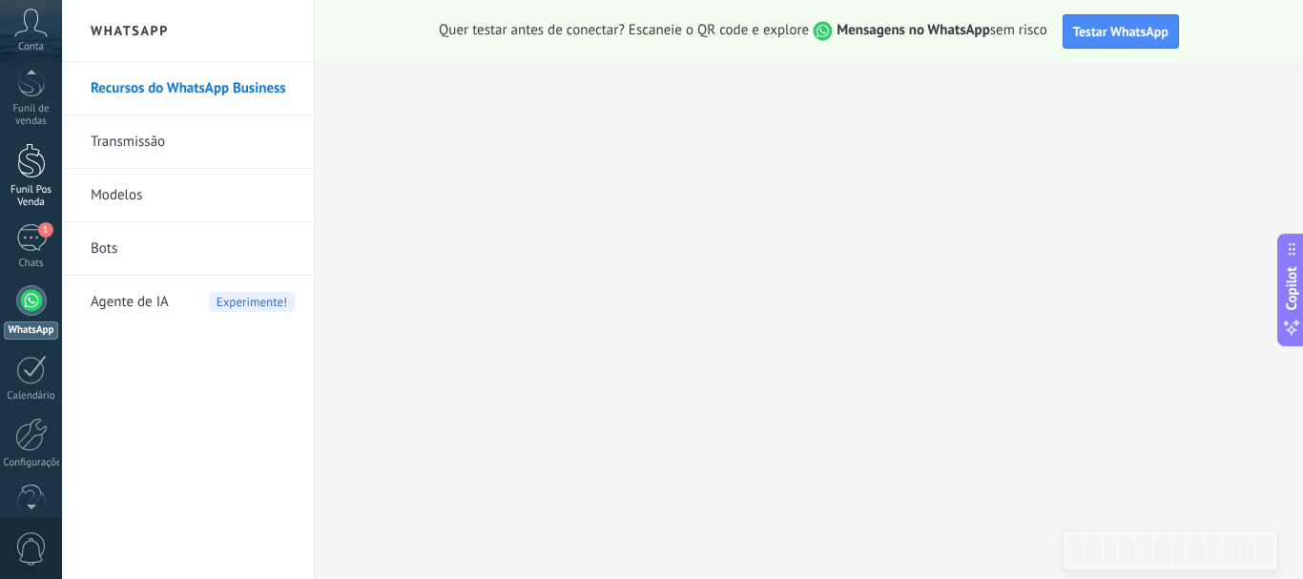
click at [26, 161] on div at bounding box center [31, 160] width 29 height 35
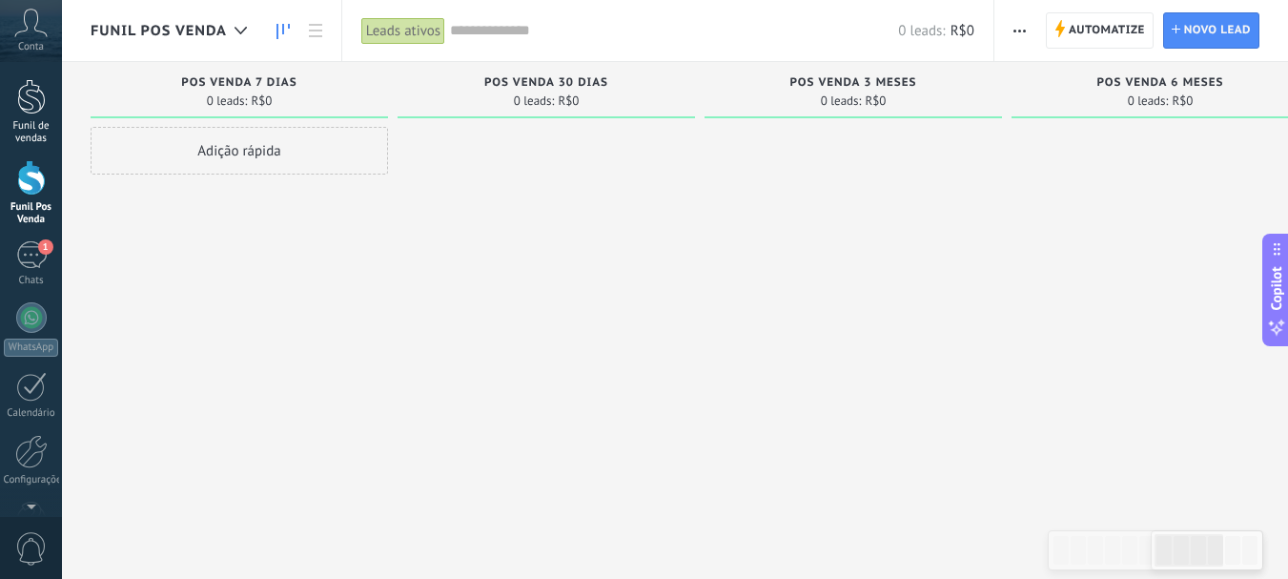
click at [31, 83] on div at bounding box center [31, 96] width 29 height 35
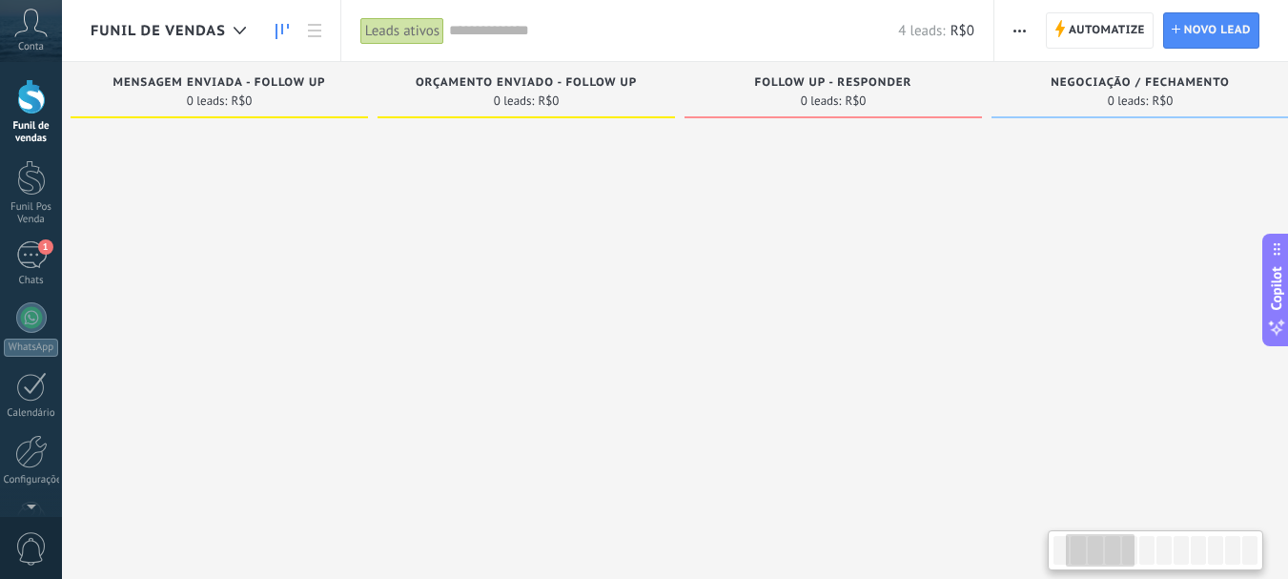
drag, startPoint x: 599, startPoint y: 188, endPoint x: 313, endPoint y: 202, distance: 286.4
click at [272, 204] on div at bounding box center [220, 292] width 298 height 330
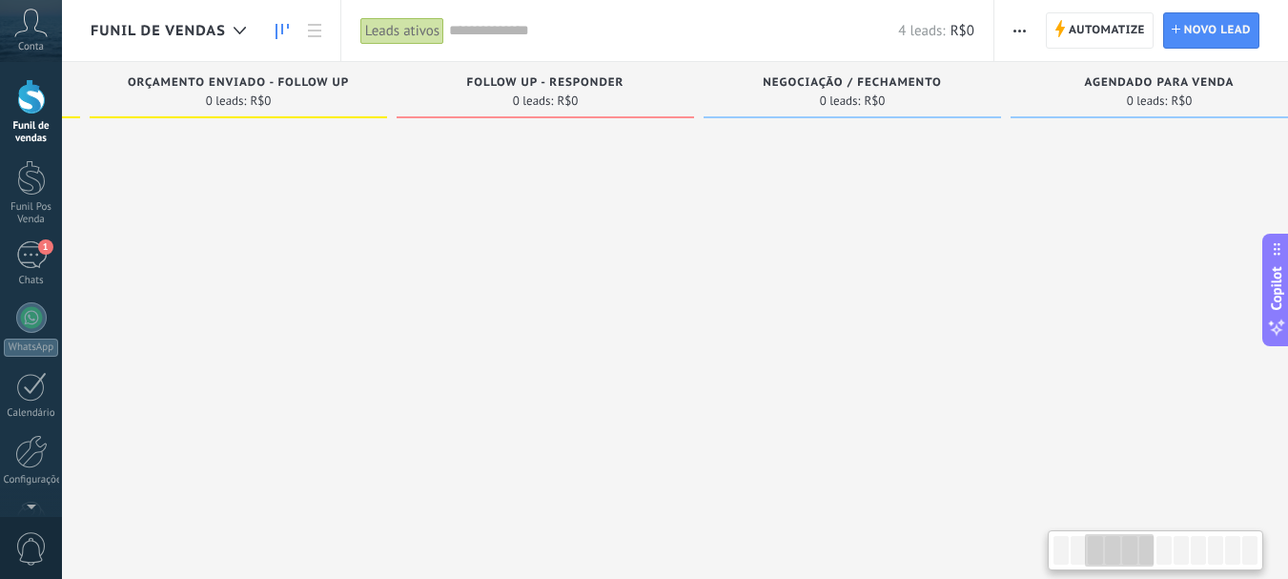
drag, startPoint x: 709, startPoint y: 220, endPoint x: 404, endPoint y: 262, distance: 307.1
click at [404, 262] on div at bounding box center [546, 292] width 298 height 330
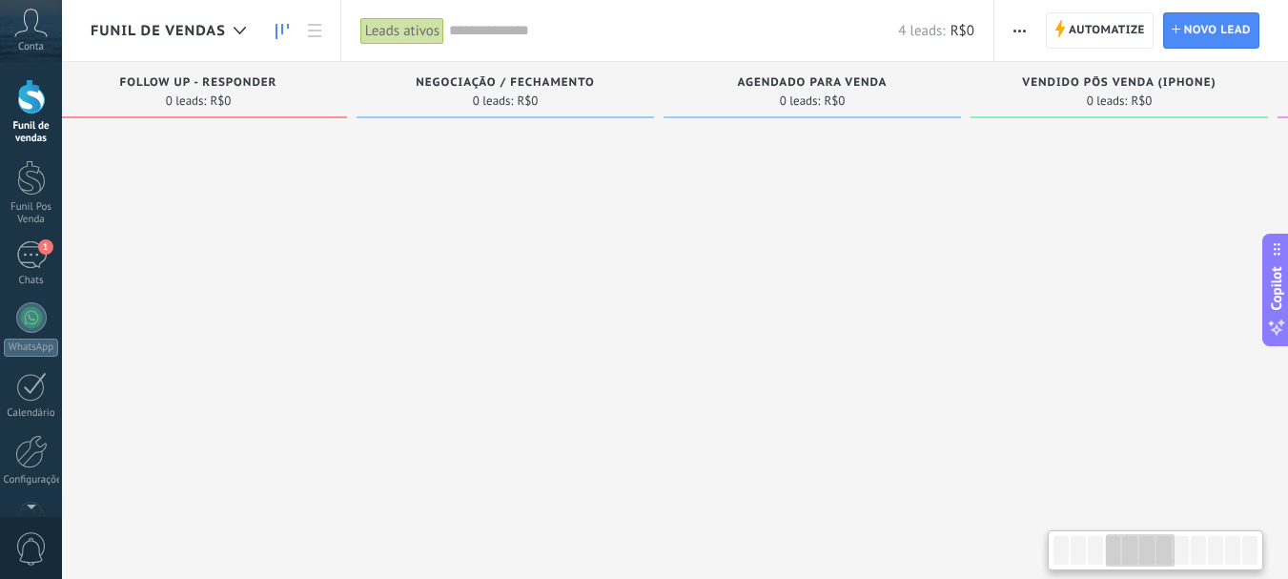
drag, startPoint x: 893, startPoint y: 254, endPoint x: 565, endPoint y: 246, distance: 328.1
click at [562, 246] on div at bounding box center [506, 292] width 298 height 330
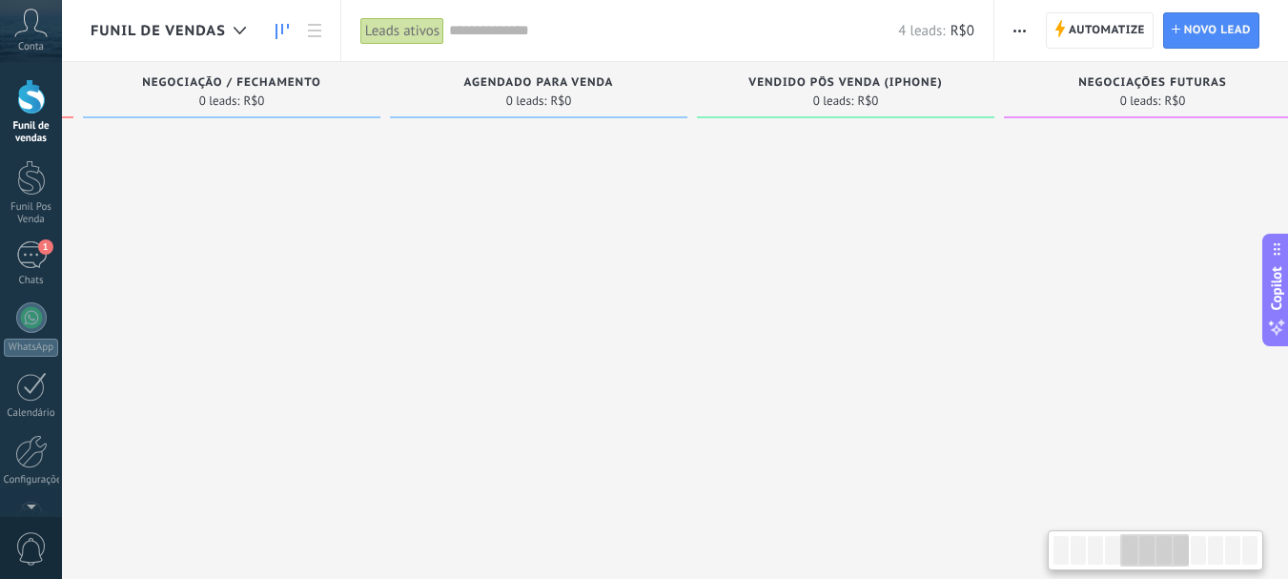
drag, startPoint x: 749, startPoint y: 225, endPoint x: 476, endPoint y: 224, distance: 272.7
click at [476, 224] on div at bounding box center [539, 292] width 298 height 330
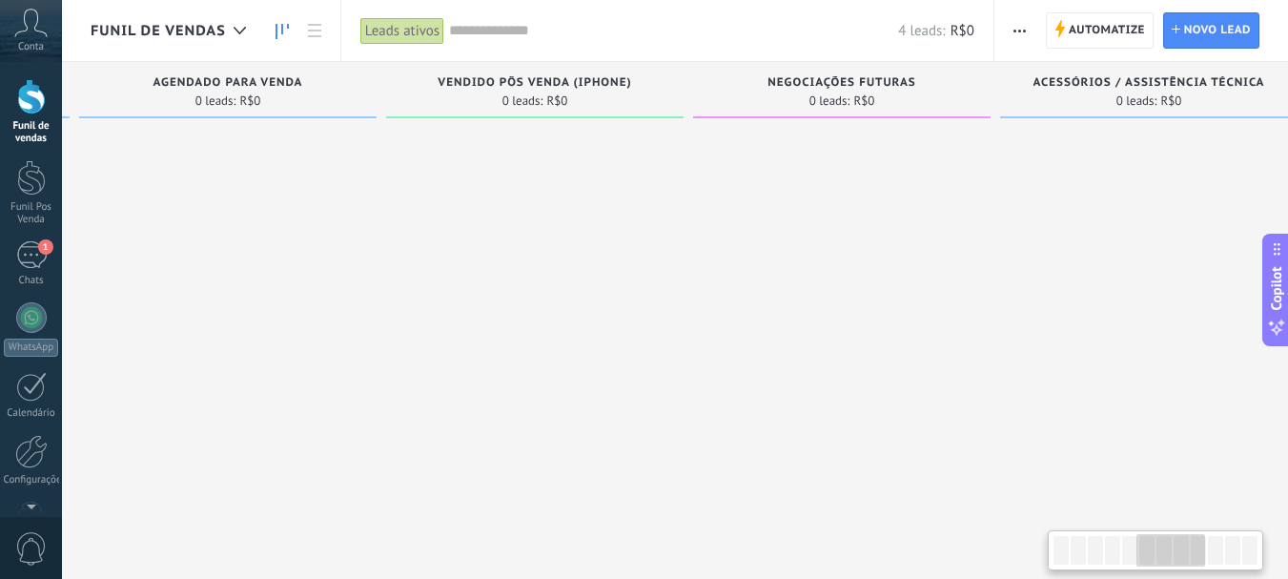
drag, startPoint x: 897, startPoint y: 220, endPoint x: 586, endPoint y: 214, distance: 310.9
click at [586, 214] on div at bounding box center [535, 292] width 298 height 330
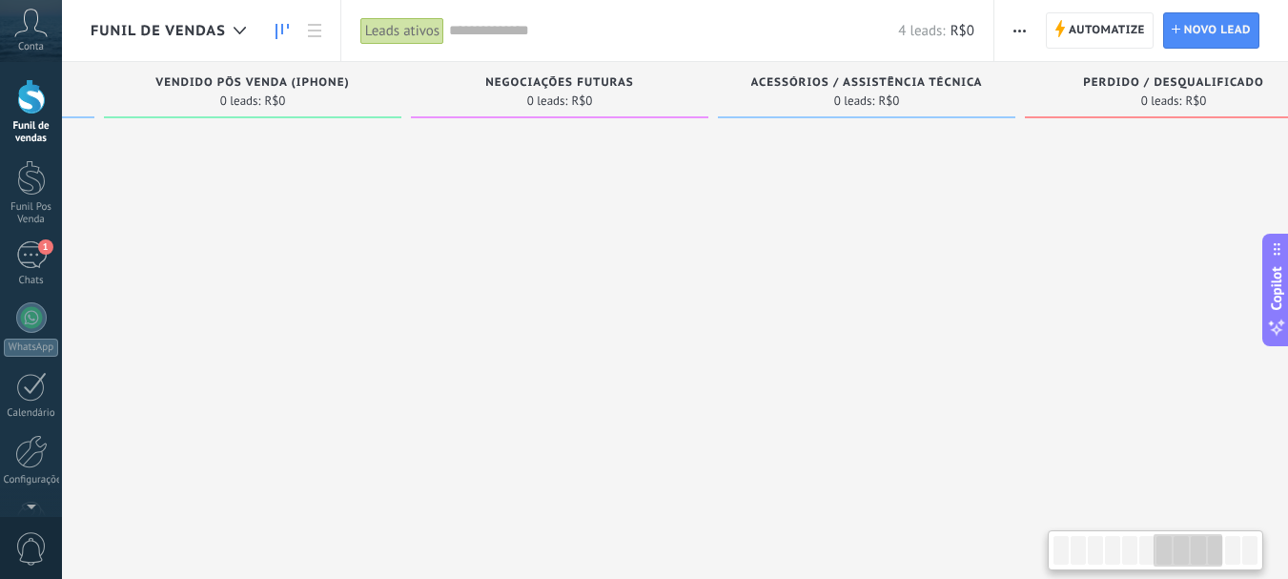
drag, startPoint x: 873, startPoint y: 194, endPoint x: 664, endPoint y: 196, distance: 208.9
click at [656, 196] on div at bounding box center [560, 292] width 298 height 330
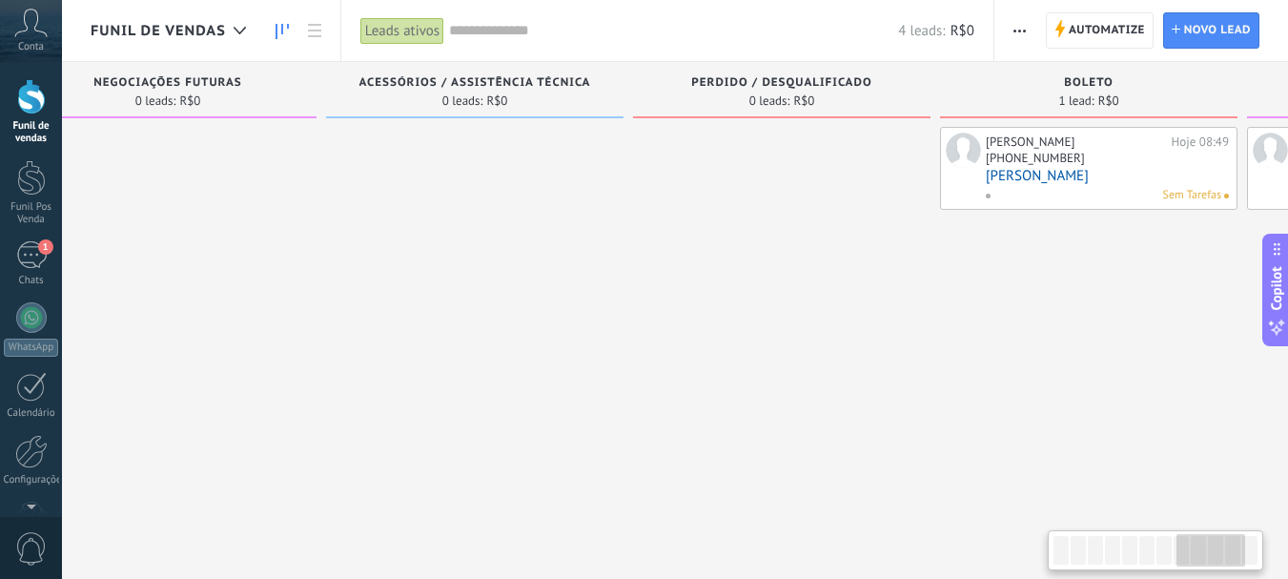
drag, startPoint x: 1005, startPoint y: 201, endPoint x: 618, endPoint y: 238, distance: 388.9
click at [618, 238] on div at bounding box center [475, 292] width 298 height 330
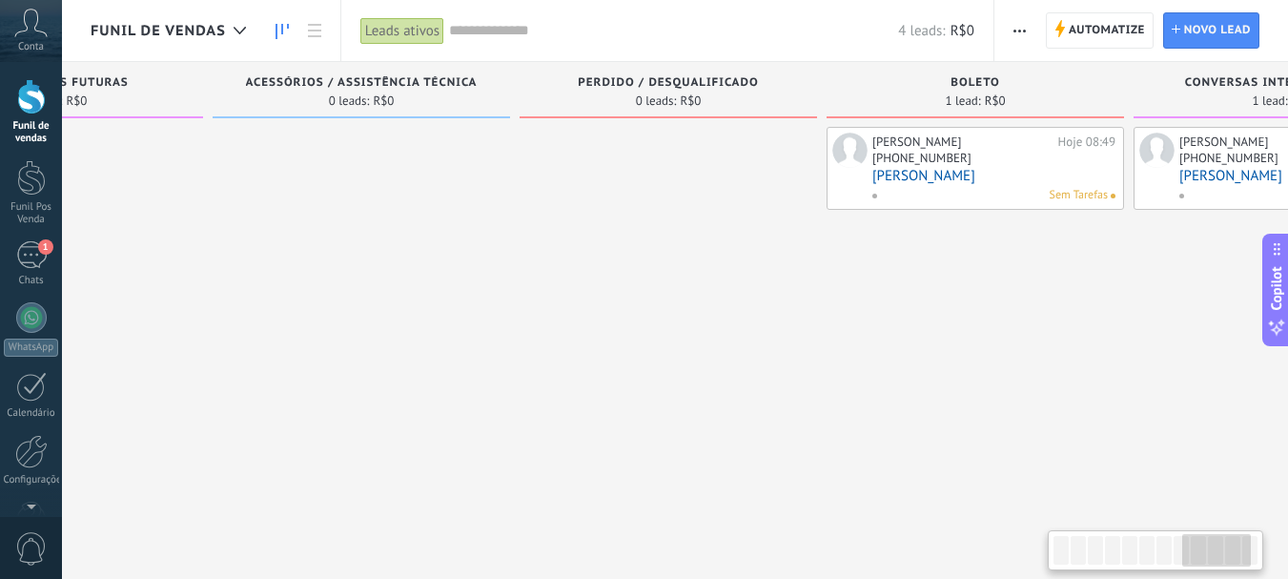
drag, startPoint x: 859, startPoint y: 236, endPoint x: 743, endPoint y: 233, distance: 116.4
click at [743, 233] on div at bounding box center [669, 292] width 298 height 330
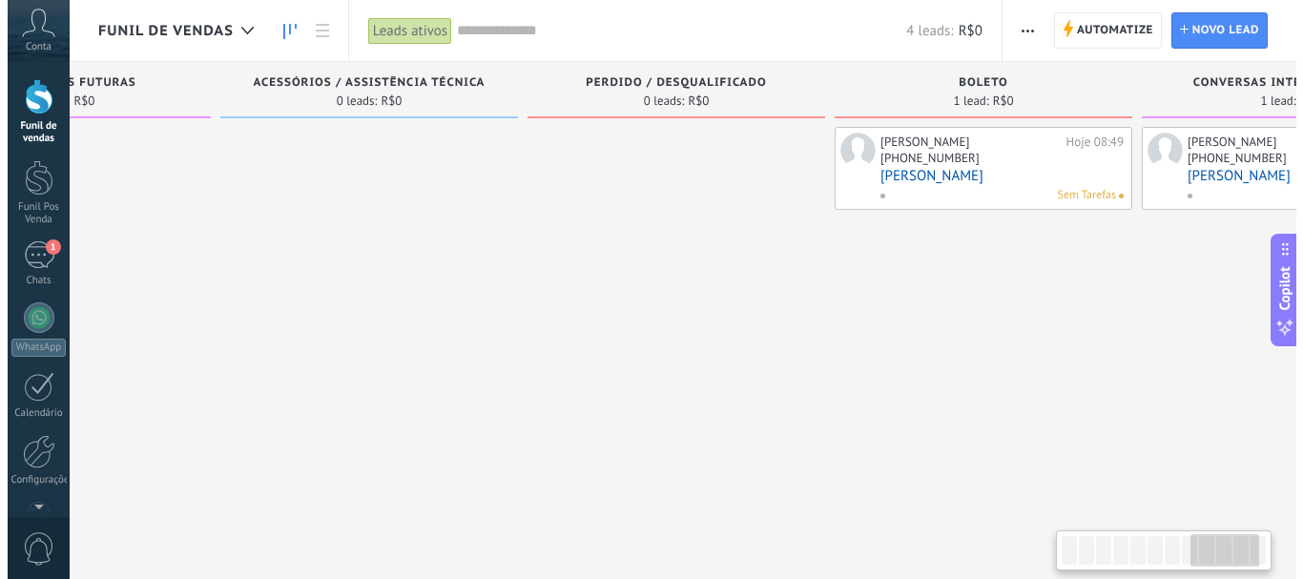
scroll to position [0, 2337]
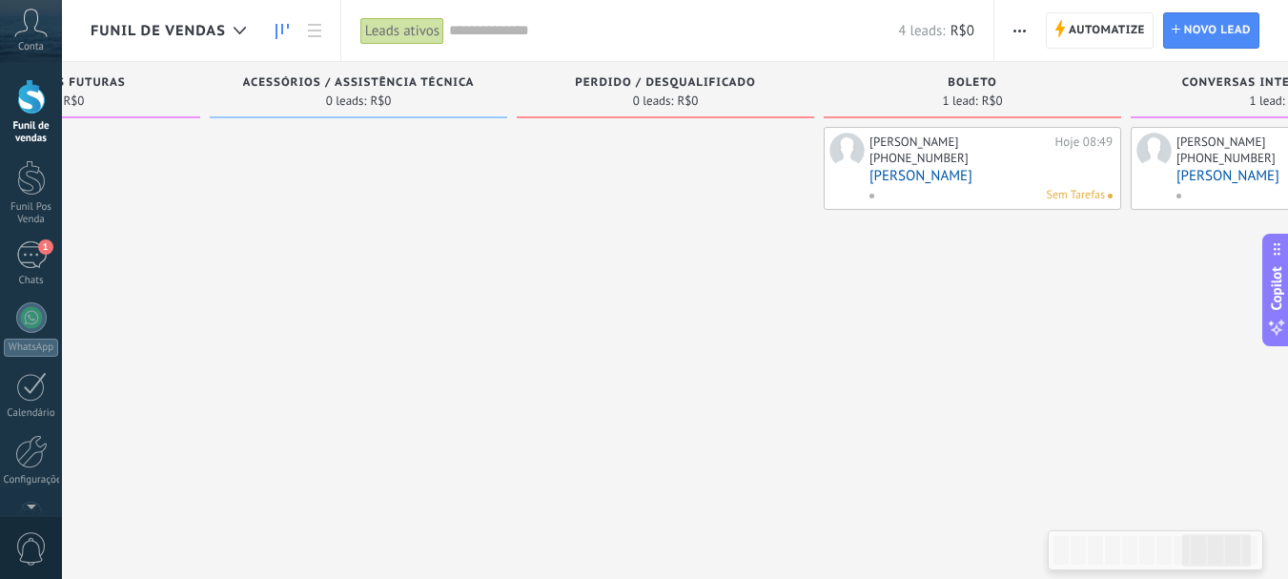
click at [873, 193] on span at bounding box center [879, 195] width 21 height 17
drag, startPoint x: 274, startPoint y: 141, endPoint x: 298, endPoint y: 147, distance: 24.5
click at [275, 141] on div at bounding box center [359, 292] width 298 height 330
click at [890, 173] on link "[PERSON_NAME]" at bounding box center [991, 176] width 243 height 16
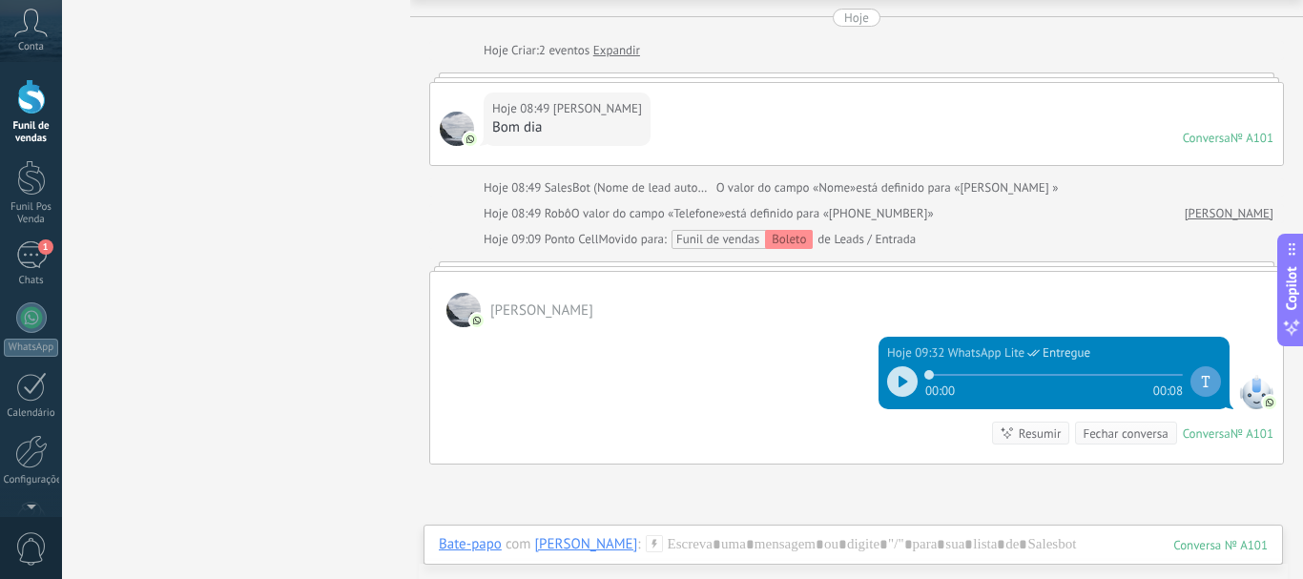
scroll to position [191, 0]
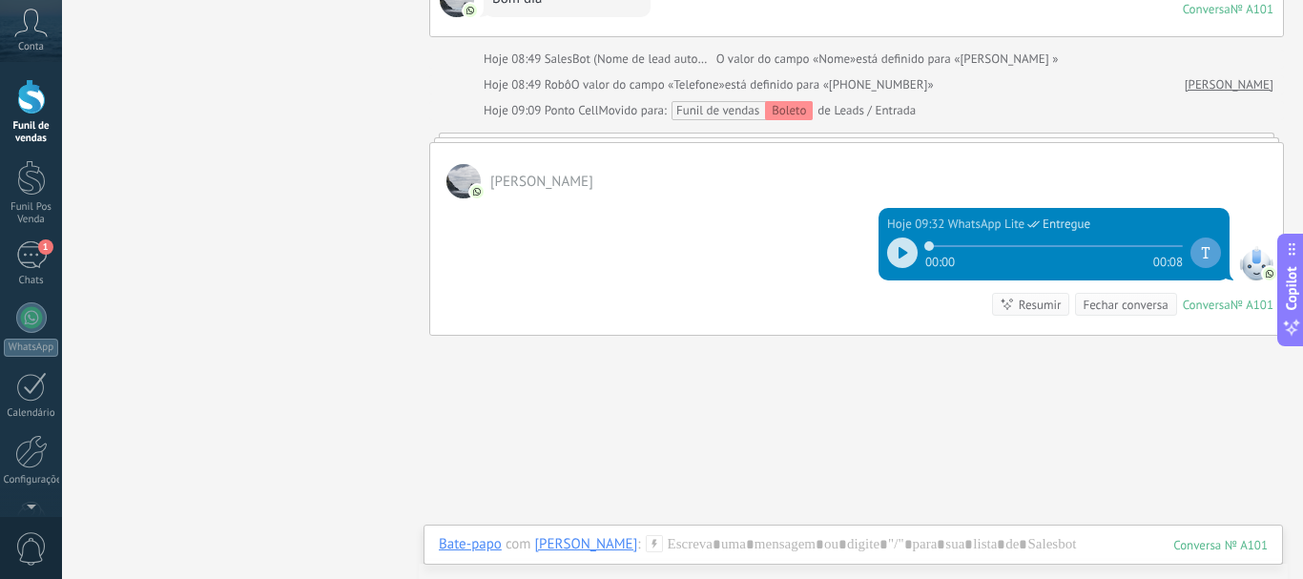
click at [44, 106] on div at bounding box center [31, 96] width 29 height 35
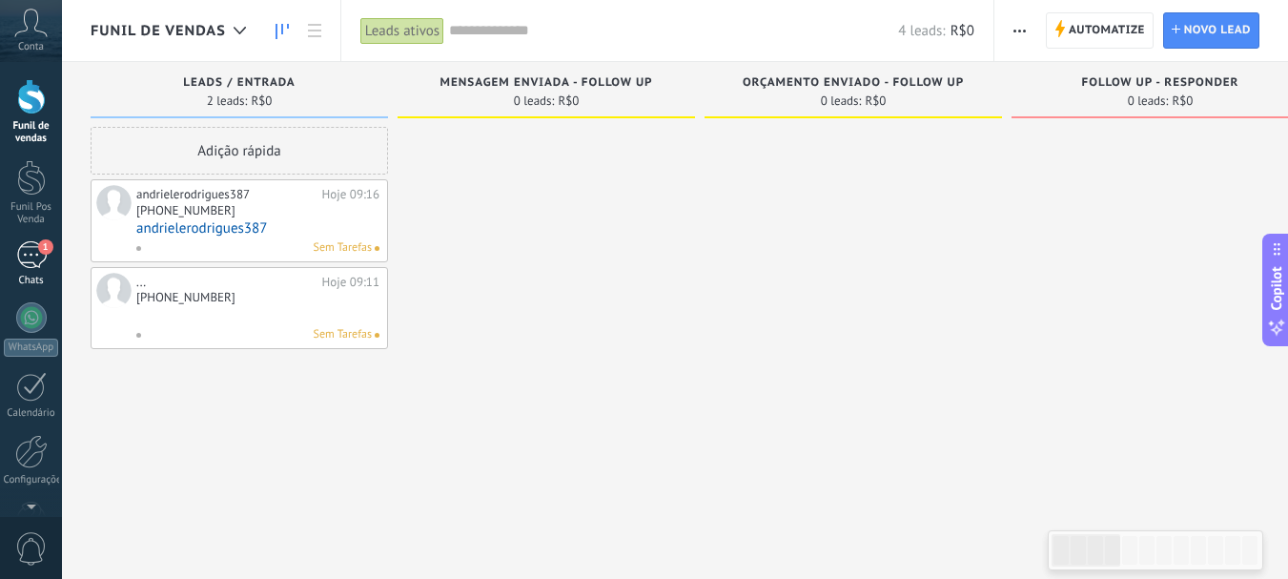
click at [54, 253] on link "1 Chats" at bounding box center [31, 264] width 62 height 46
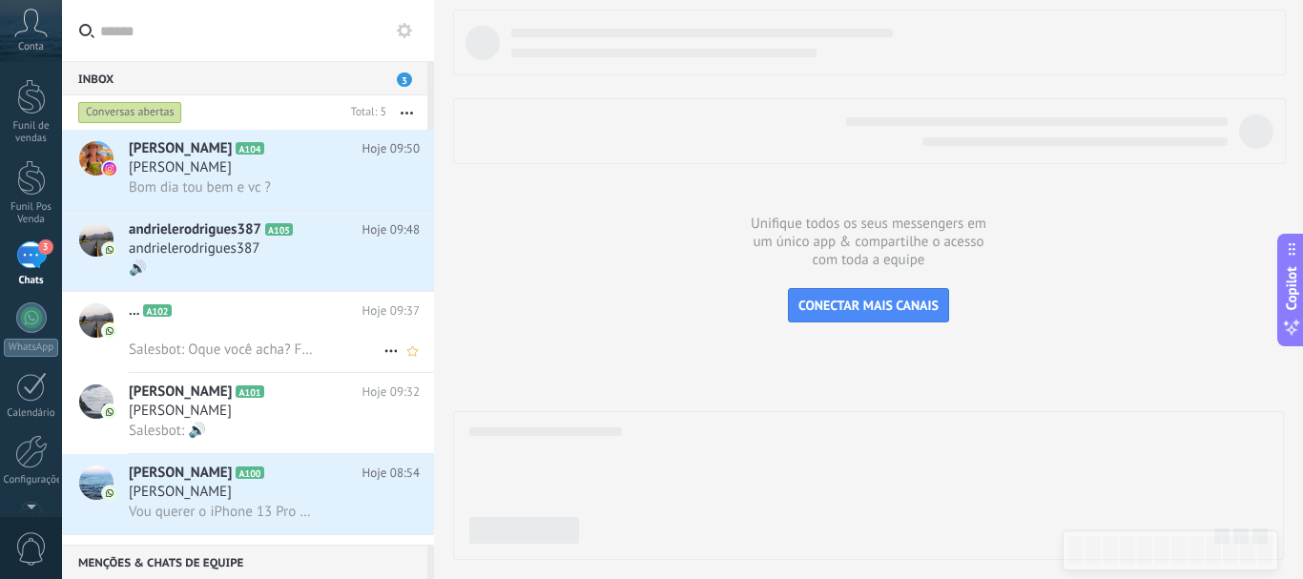
click at [305, 302] on h2 "... A102" at bounding box center [246, 310] width 234 height 19
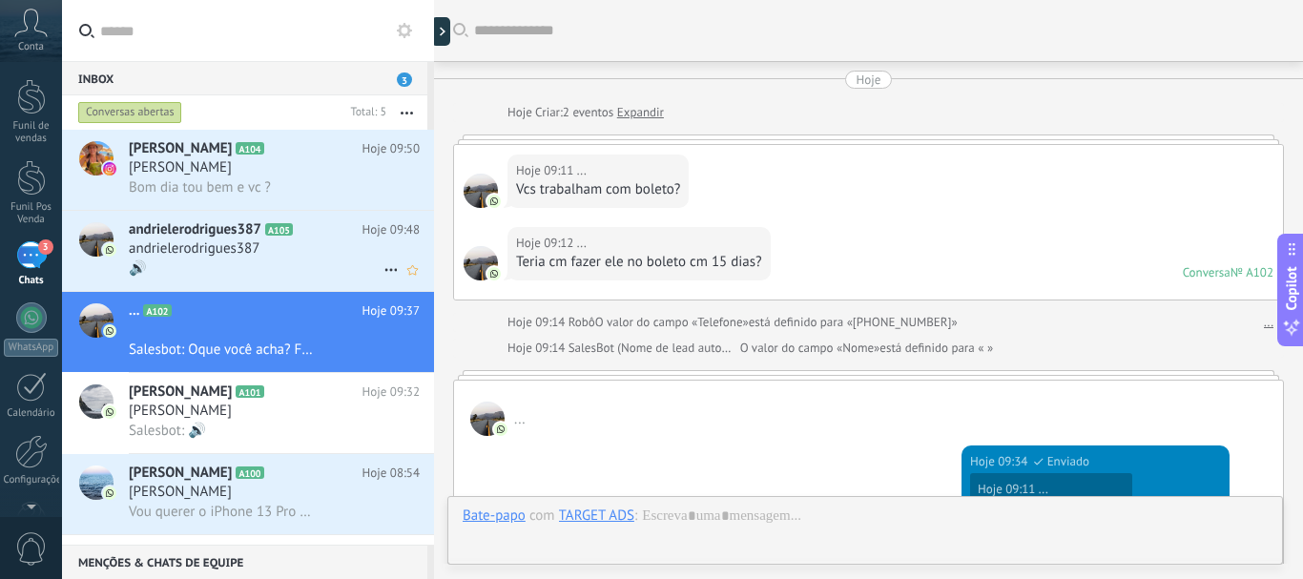
scroll to position [674, 0]
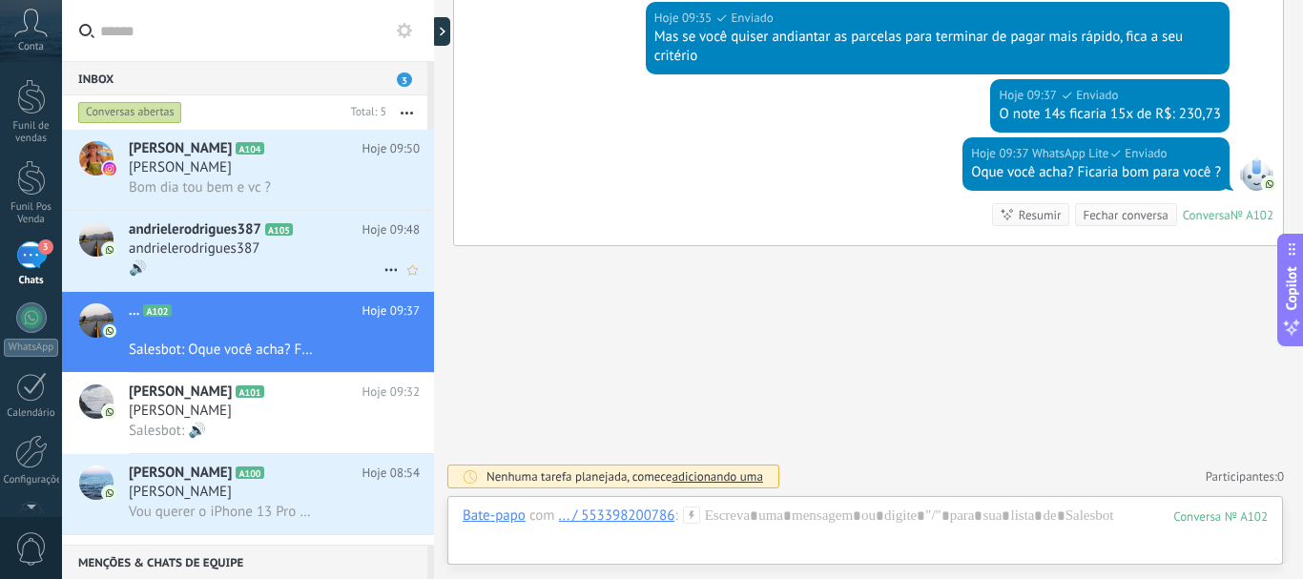
click at [263, 245] on h3 "andrielerodrigues387" at bounding box center [199, 248] width 140 height 19
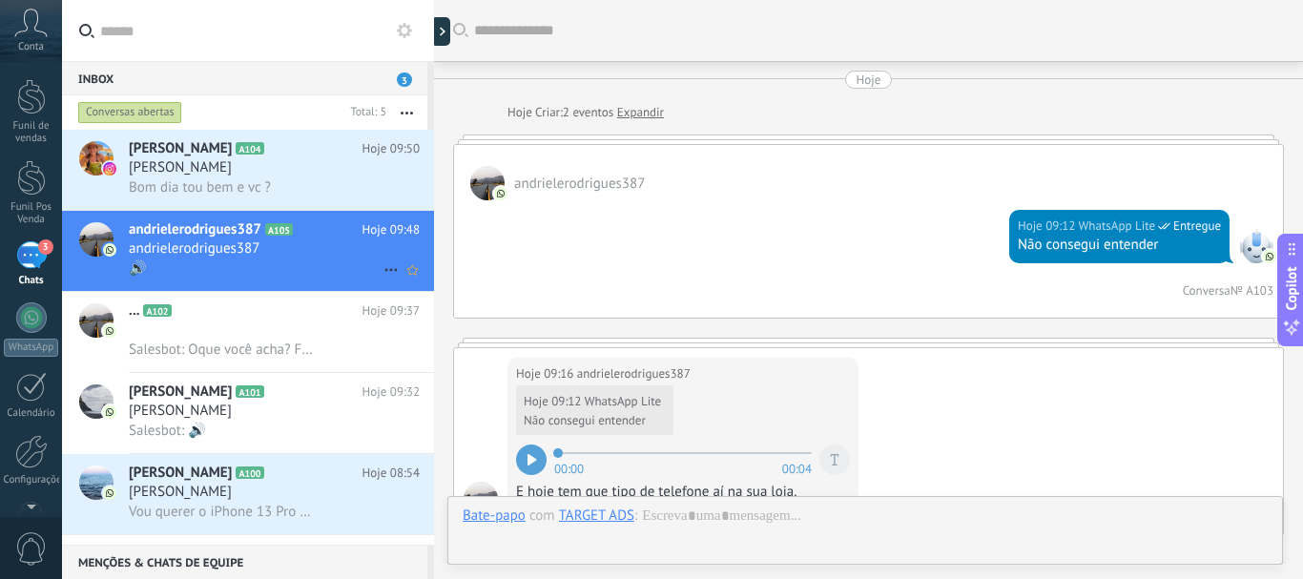
scroll to position [901, 0]
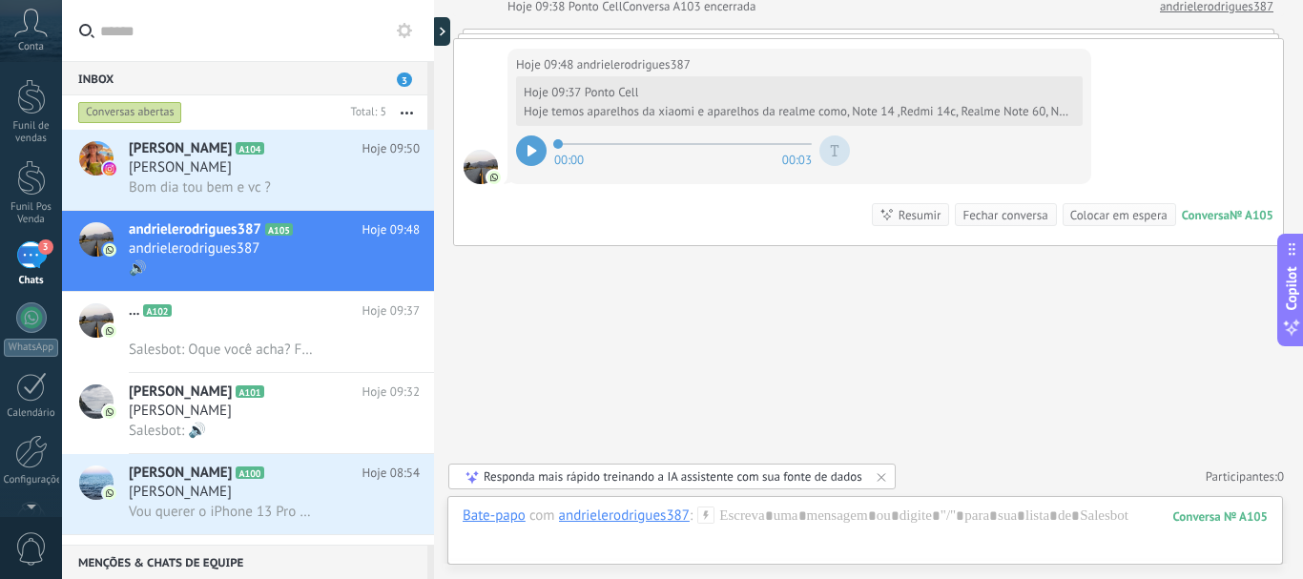
click at [837, 149] on icon at bounding box center [835, 150] width 9 height 11
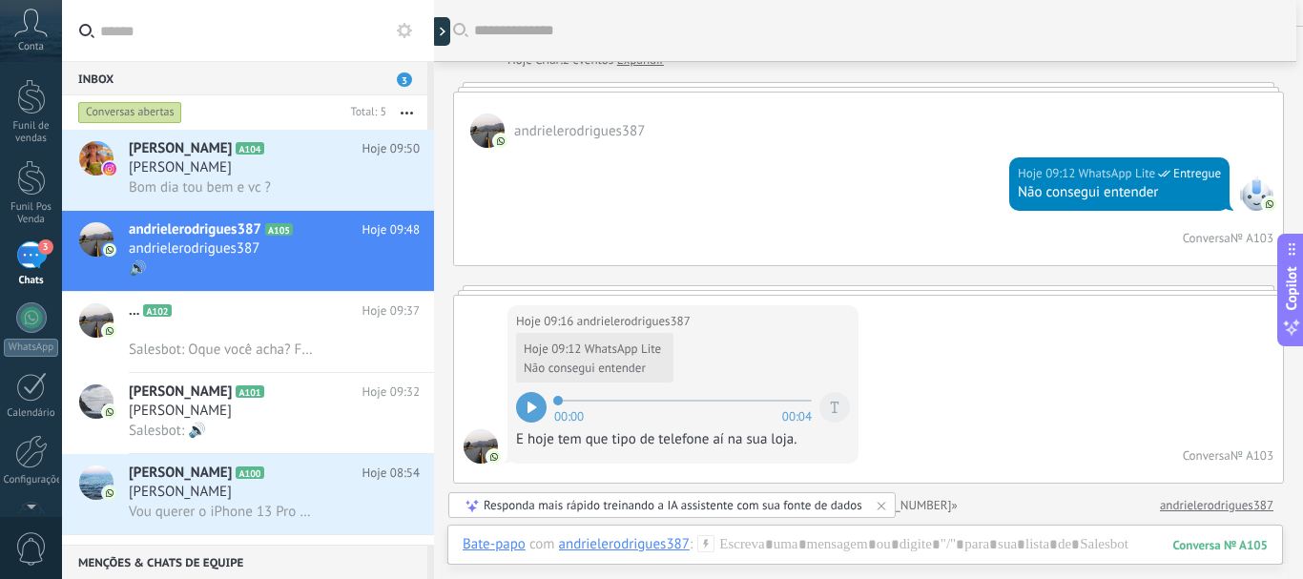
scroll to position [0, 0]
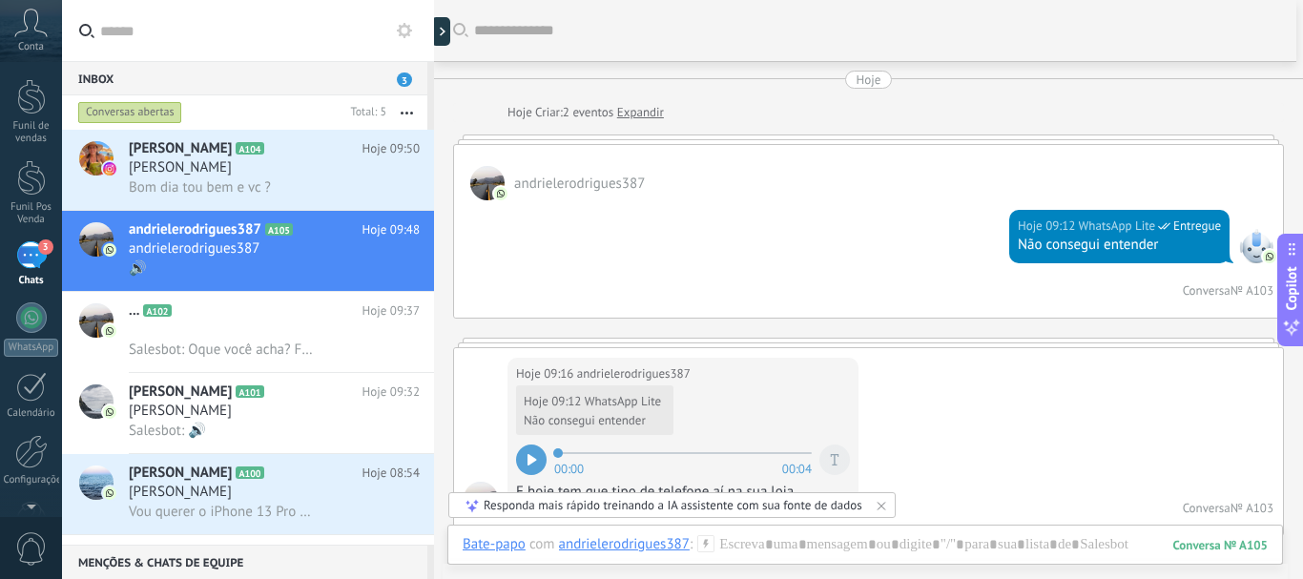
click at [645, 112] on link "Expandir" at bounding box center [640, 112] width 47 height 19
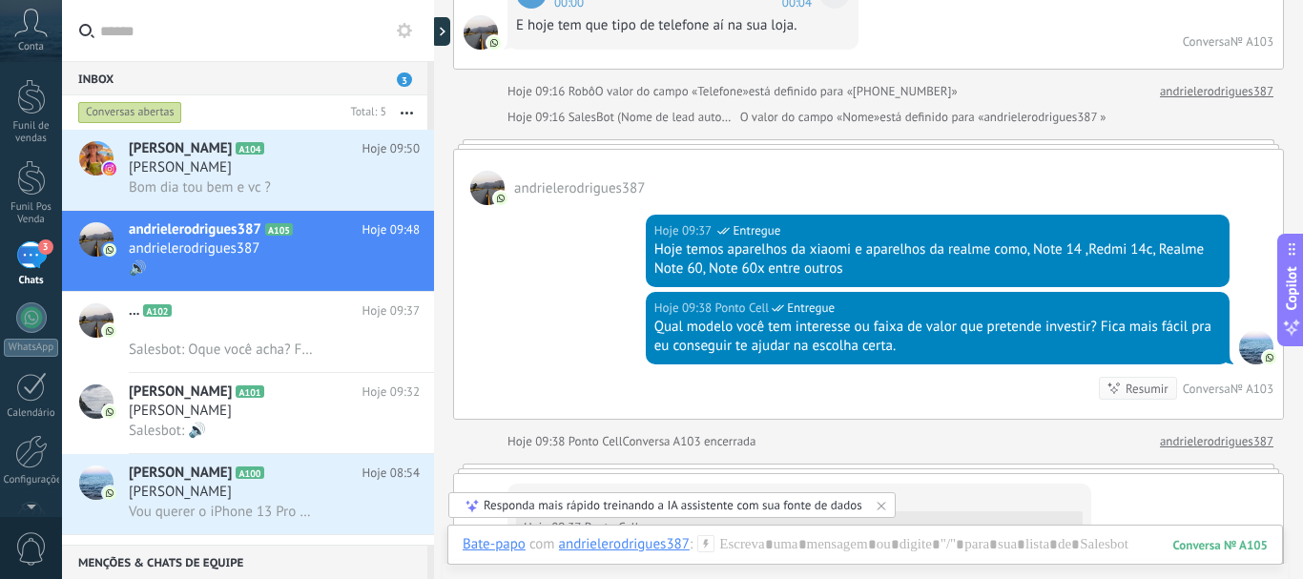
scroll to position [657, 0]
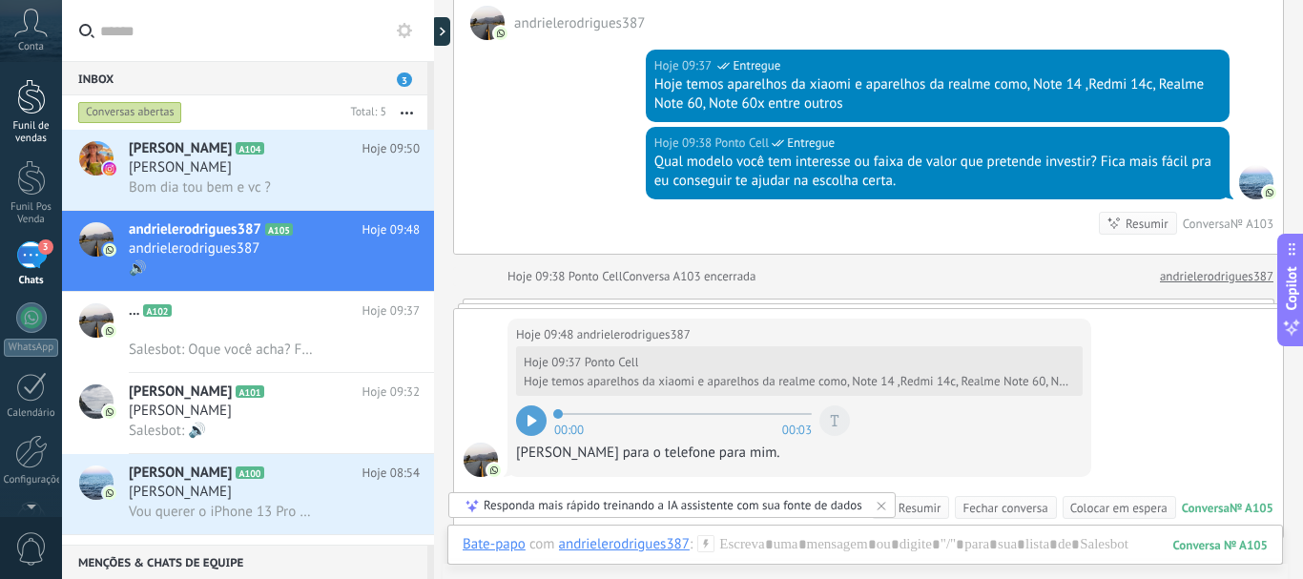
click at [33, 111] on div at bounding box center [31, 96] width 29 height 35
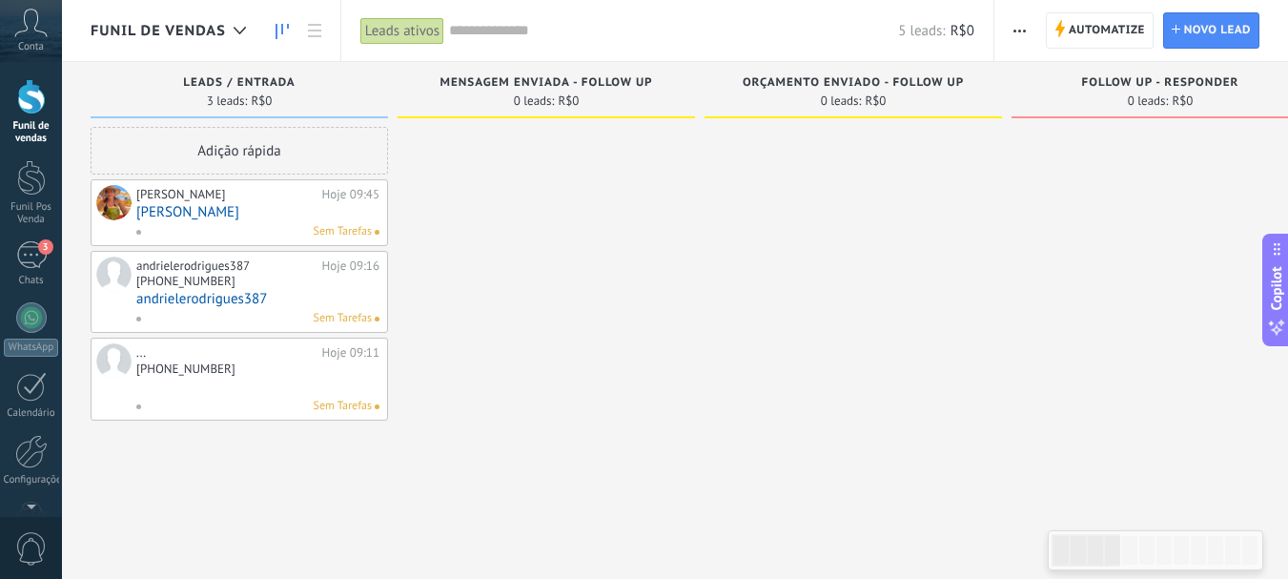
click at [233, 280] on div "[PHONE_NUMBER]" at bounding box center [185, 281] width 99 height 16
click at [230, 298] on link "andrielerodrigues387" at bounding box center [257, 299] width 243 height 16
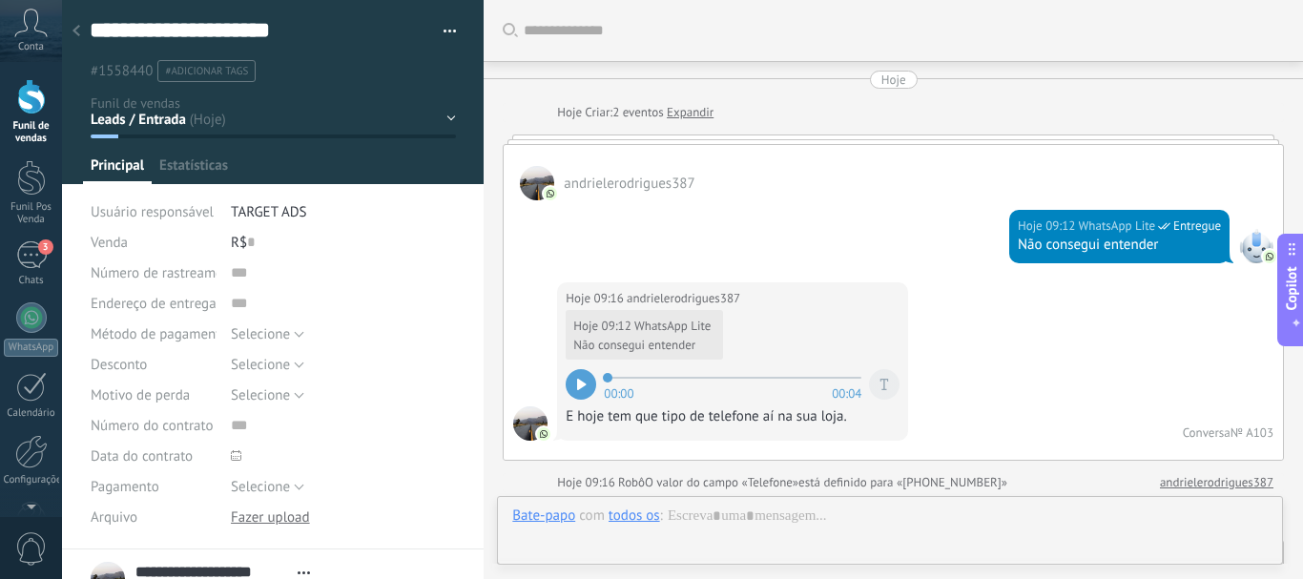
type textarea "**********"
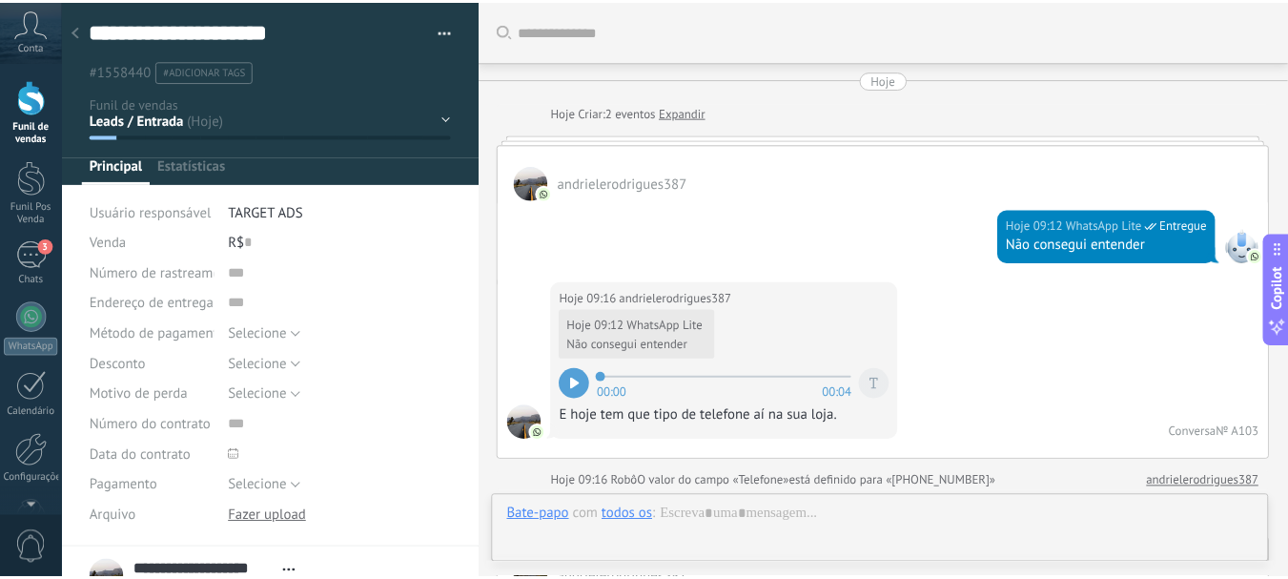
scroll to position [849, 0]
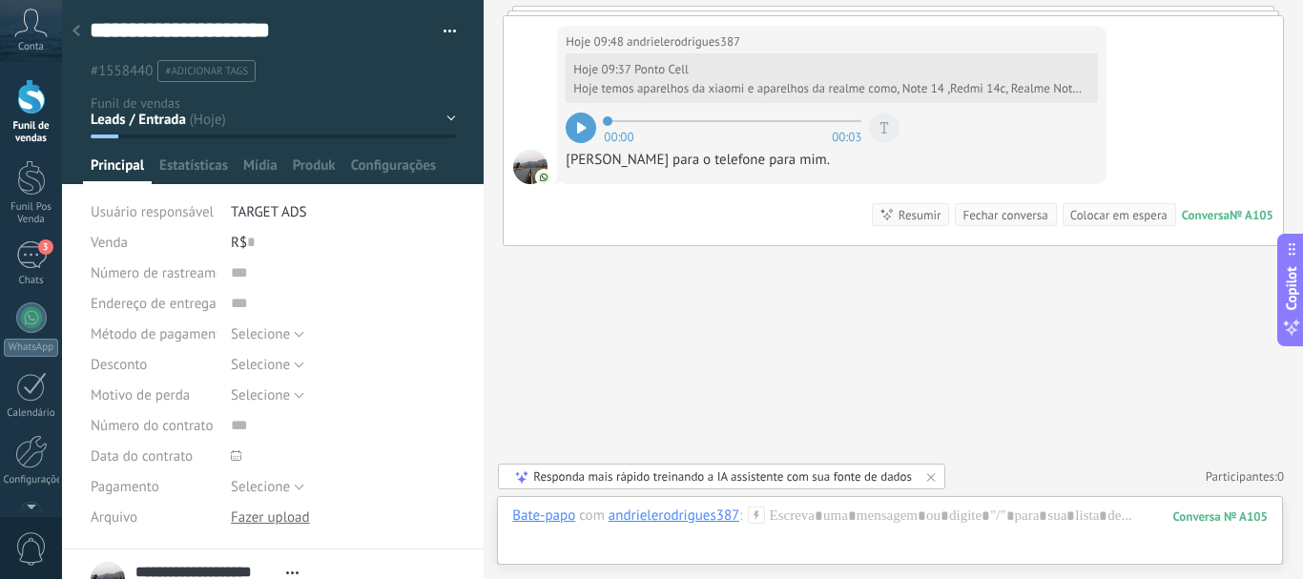
click at [194, 74] on span "#adicionar tags" at bounding box center [206, 71] width 83 height 13
click at [78, 28] on use at bounding box center [76, 30] width 8 height 11
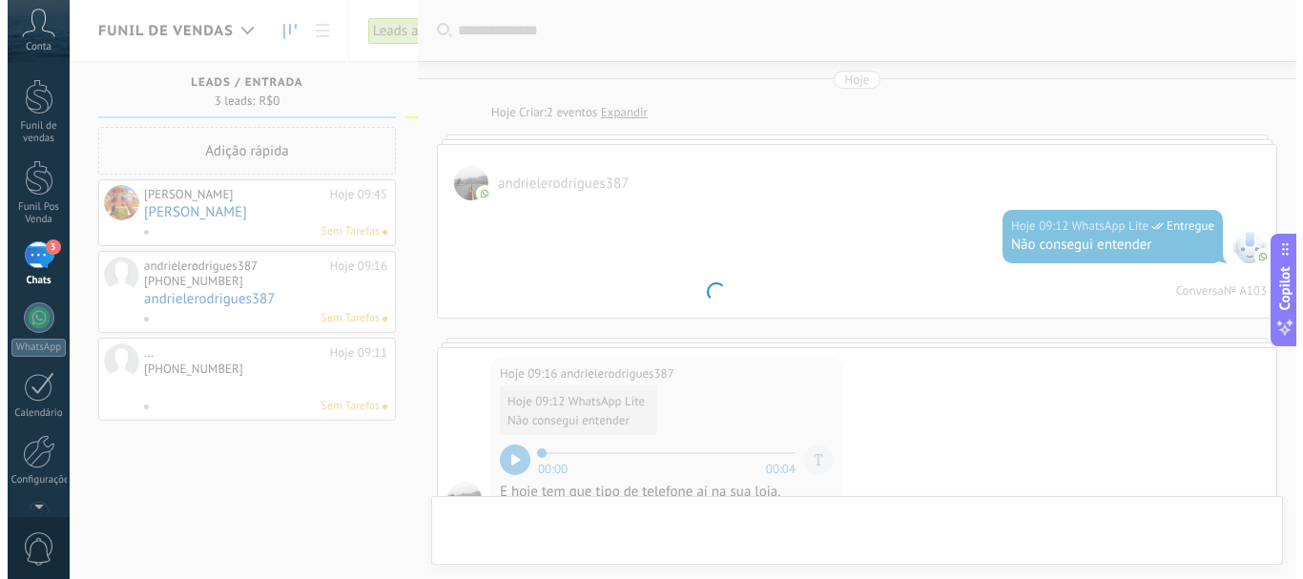
scroll to position [924, 0]
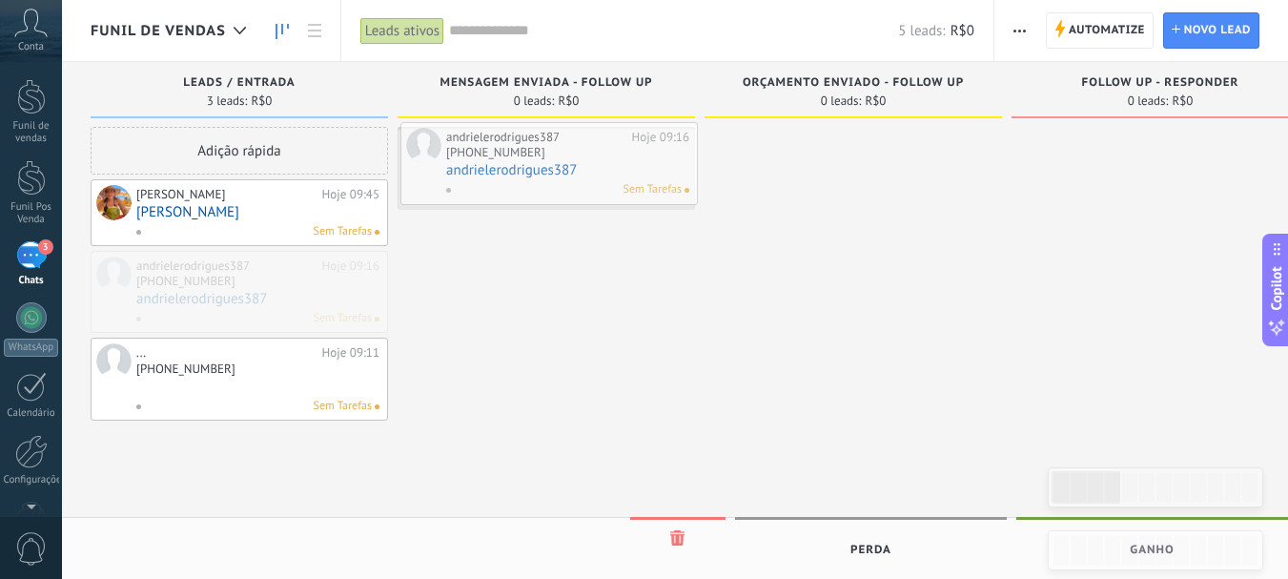
drag, startPoint x: 286, startPoint y: 282, endPoint x: 596, endPoint y: 154, distance: 335.6
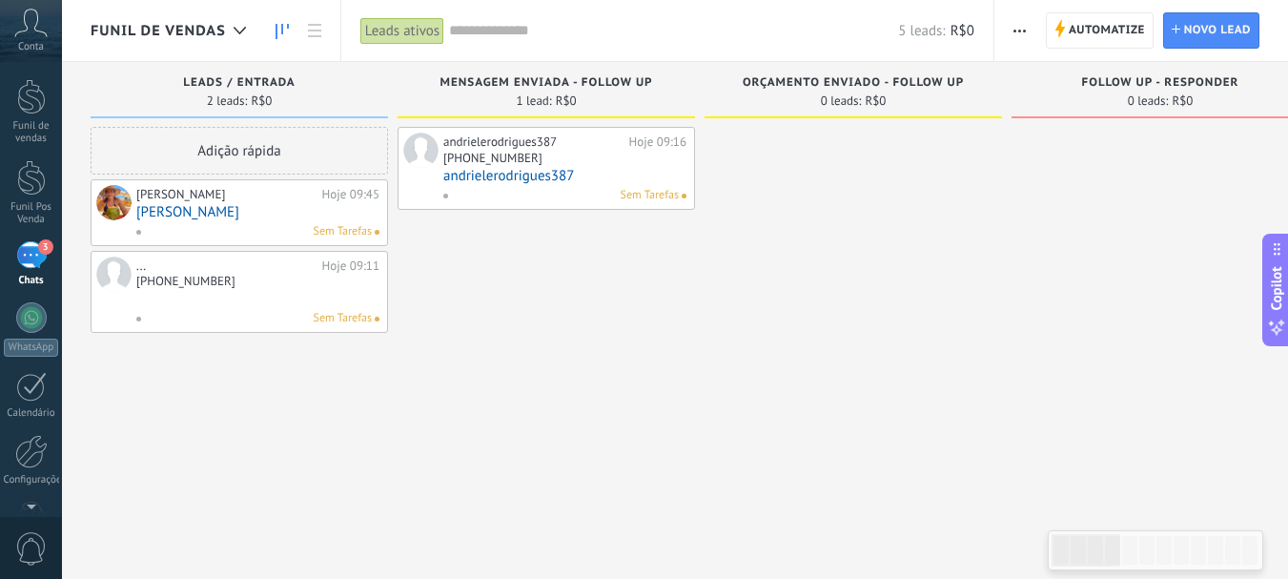
click at [196, 284] on div "[PHONE_NUMBER]" at bounding box center [185, 281] width 99 height 16
click at [195, 297] on link at bounding box center [257, 299] width 243 height 16
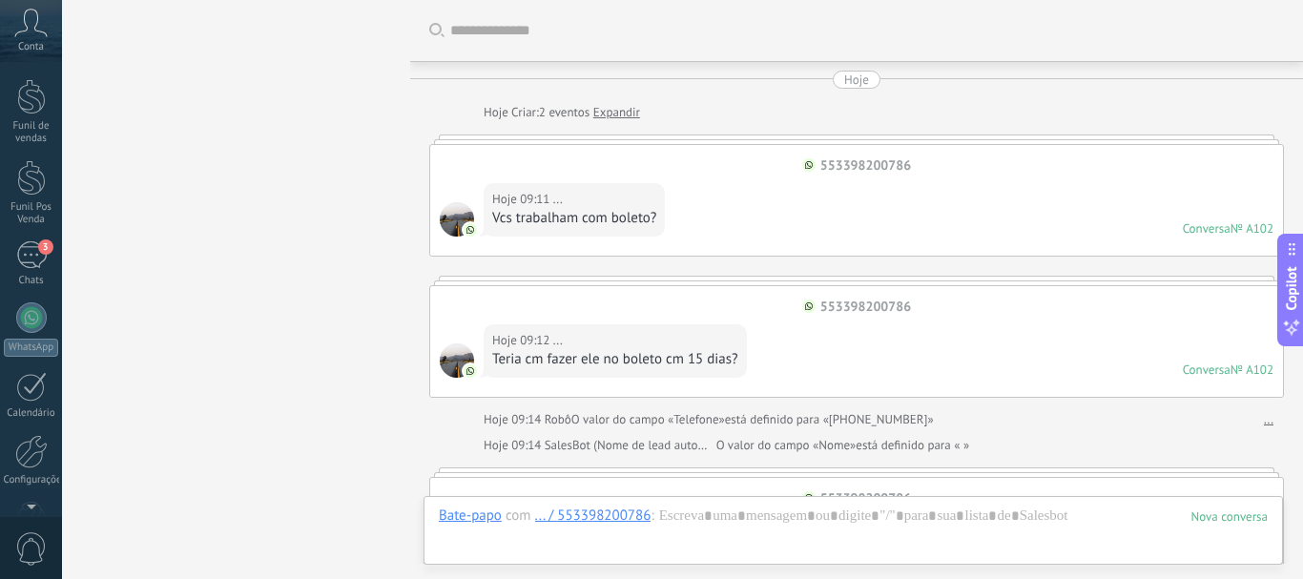
scroll to position [781, 0]
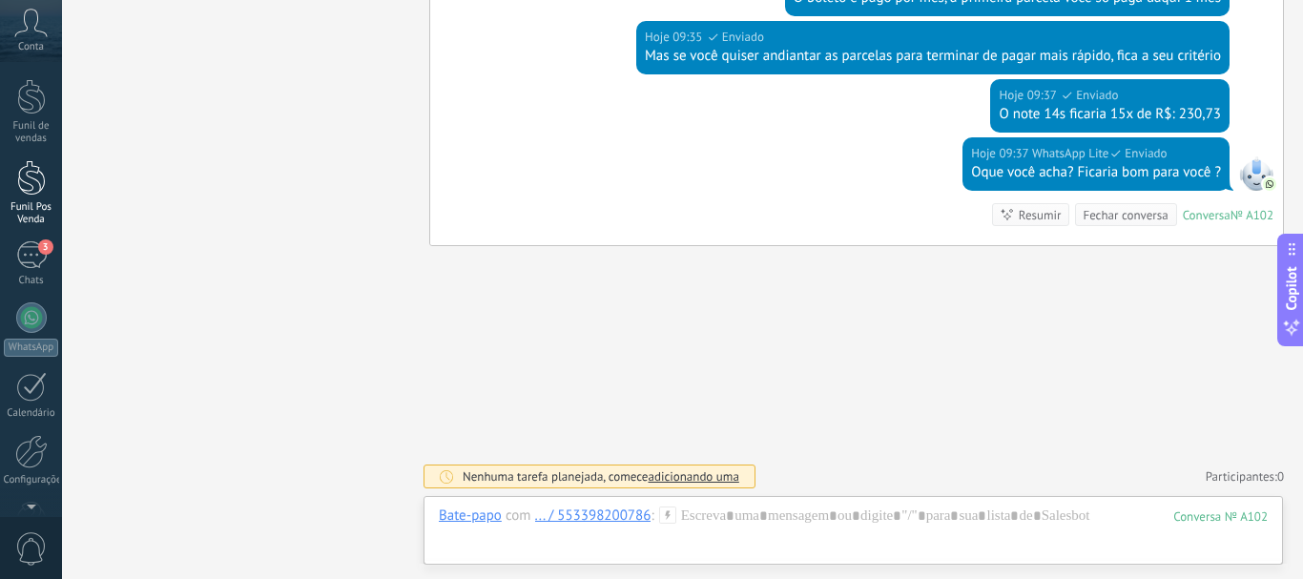
click at [26, 187] on div at bounding box center [31, 177] width 29 height 35
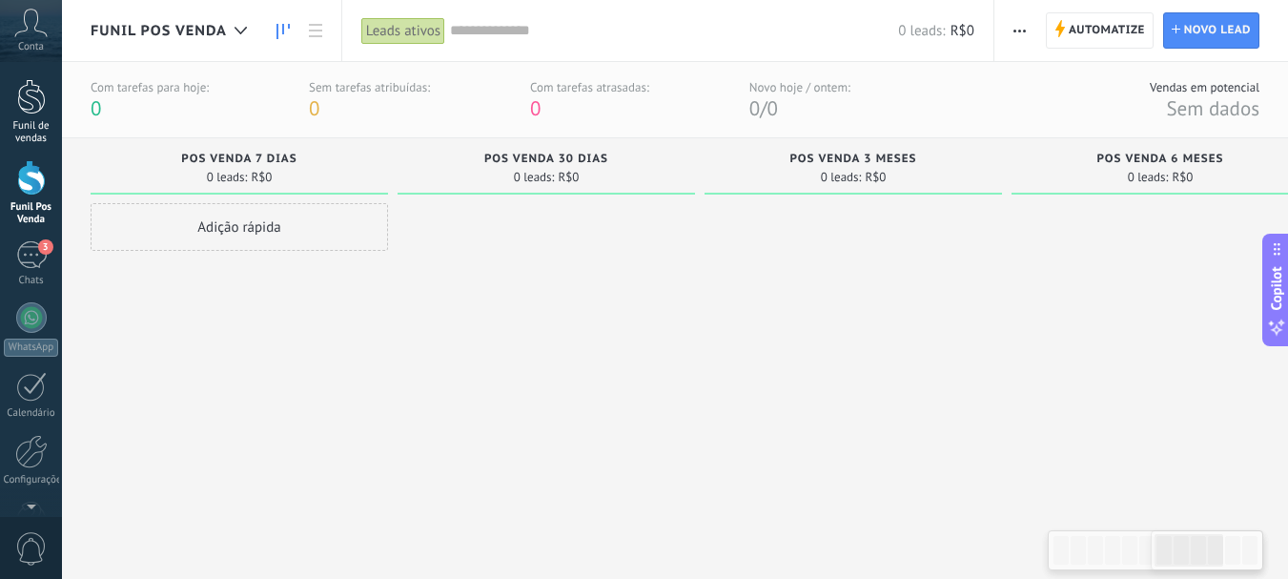
click at [37, 114] on link "Funil de vendas" at bounding box center [31, 112] width 62 height 66
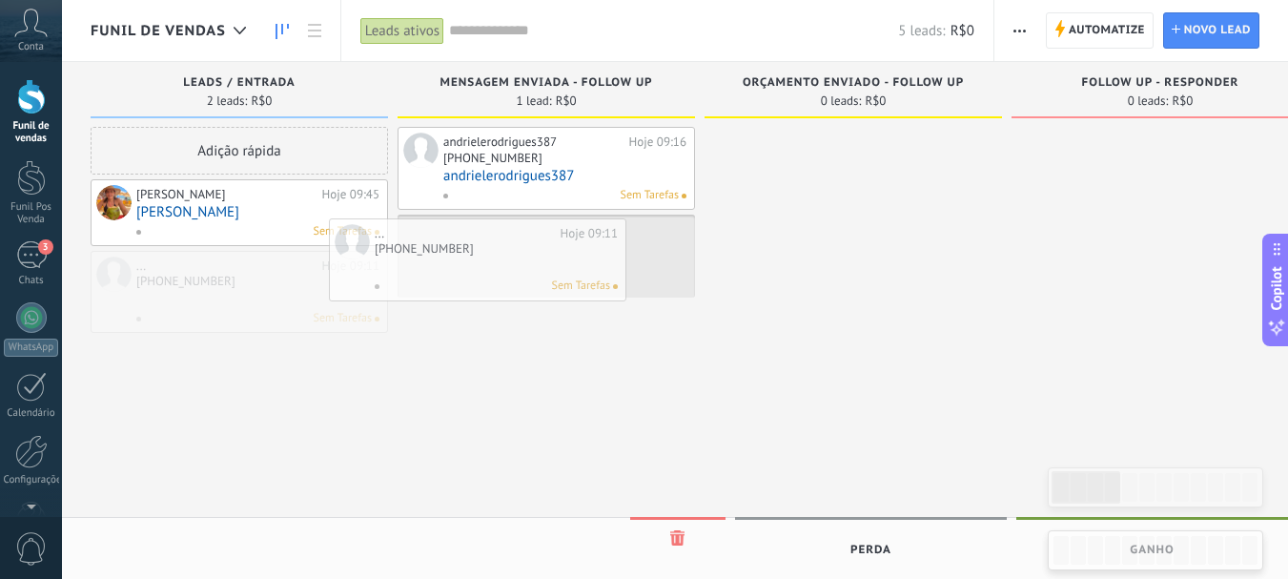
drag, startPoint x: 314, startPoint y: 286, endPoint x: 560, endPoint y: 254, distance: 248.2
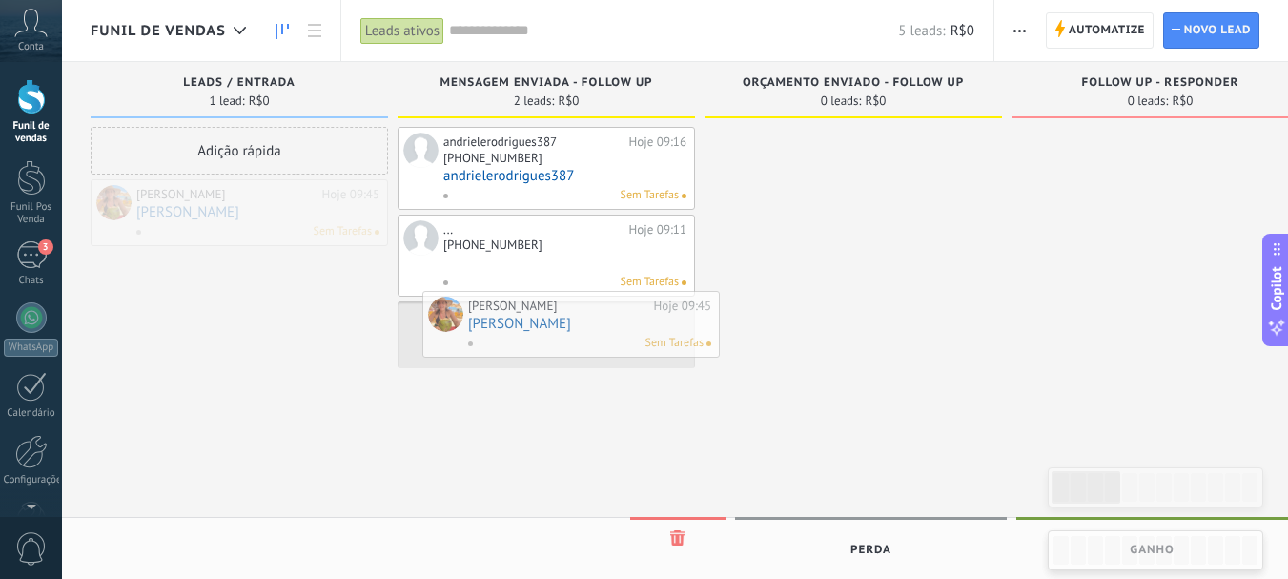
drag, startPoint x: 299, startPoint y: 218, endPoint x: 637, endPoint y: 329, distance: 355.2
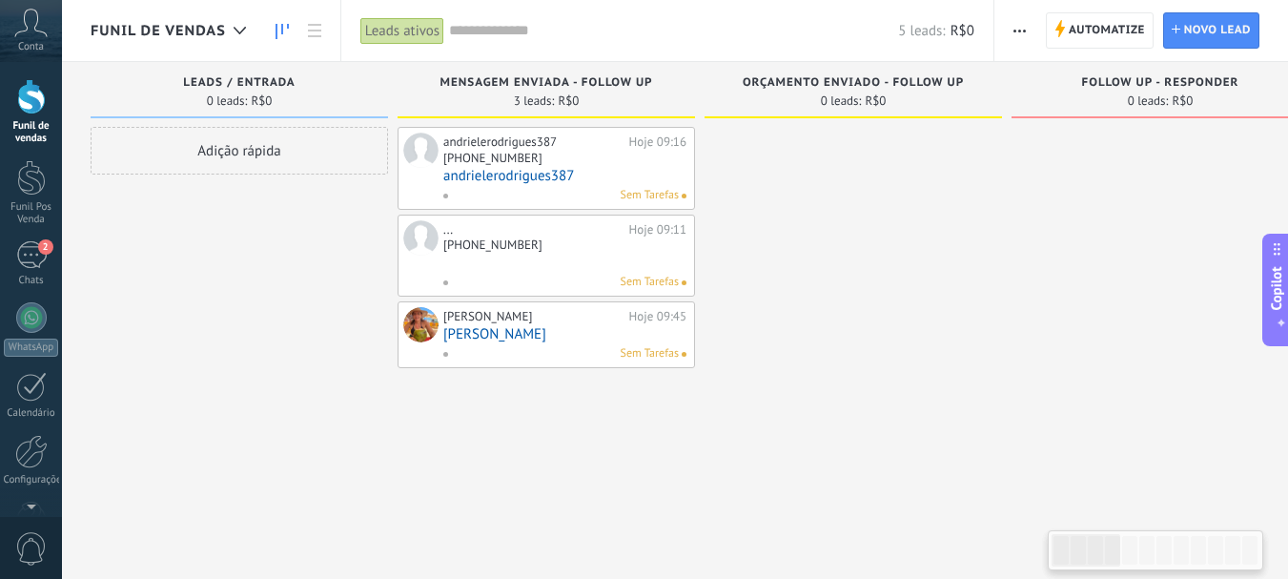
click at [529, 175] on link "andrielerodrigues387" at bounding box center [564, 176] width 243 height 16
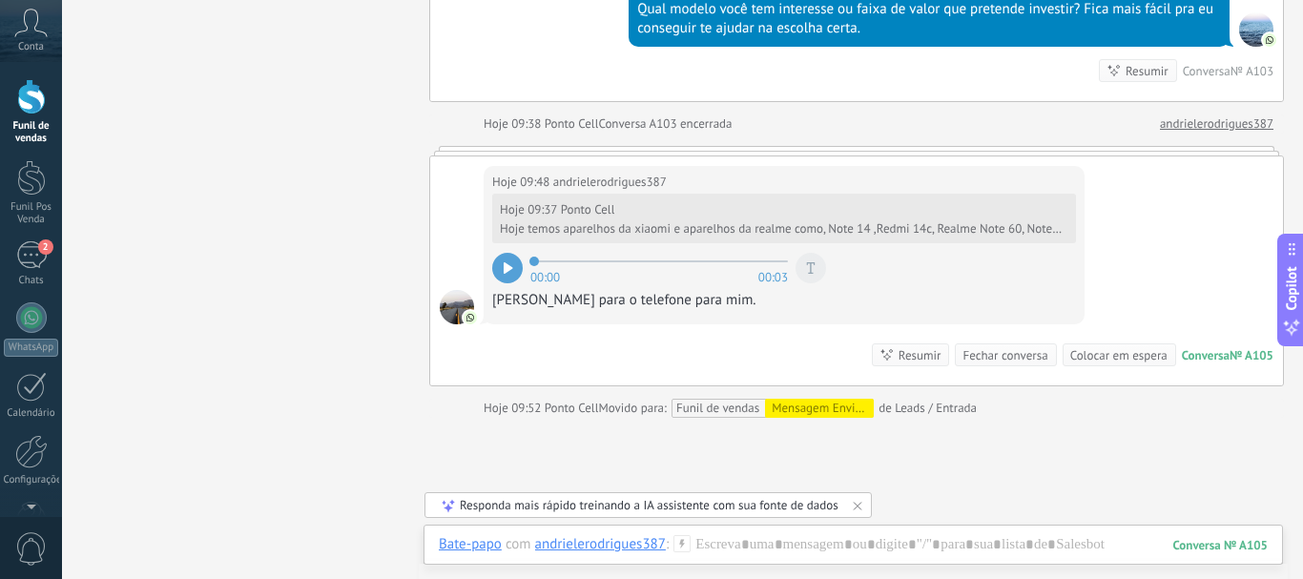
scroll to position [689, 0]
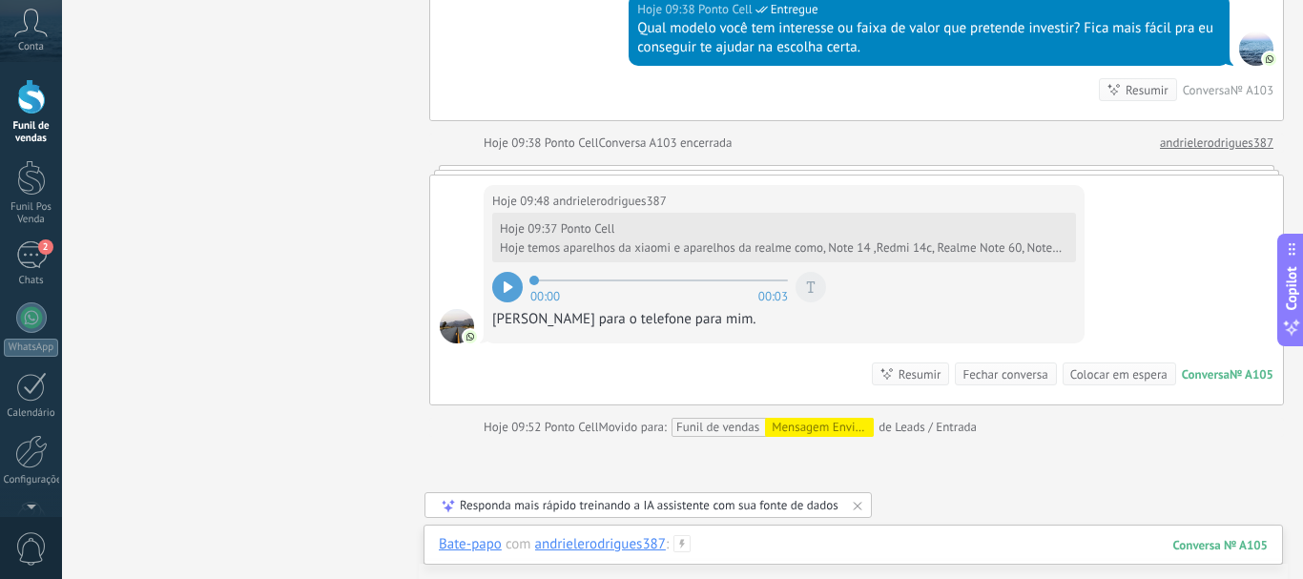
click at [750, 552] on div at bounding box center [853, 563] width 829 height 57
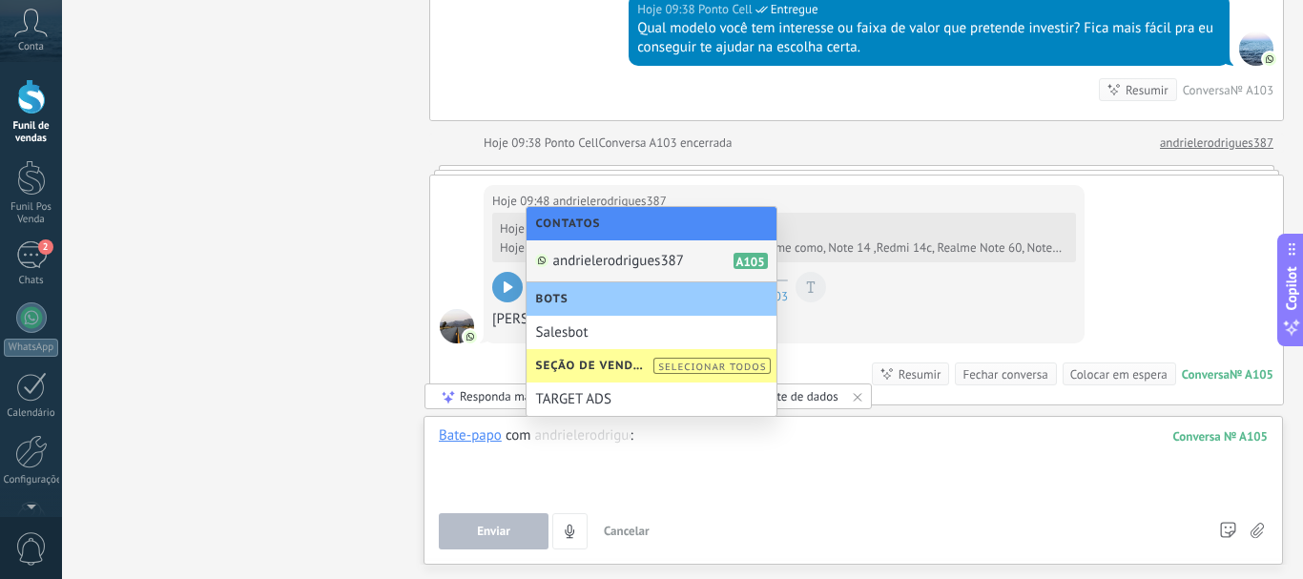
click at [636, 254] on span "andrielerodrigues387" at bounding box center [618, 261] width 131 height 18
click at [589, 252] on span "andrielerodrigues387" at bounding box center [618, 261] width 131 height 18
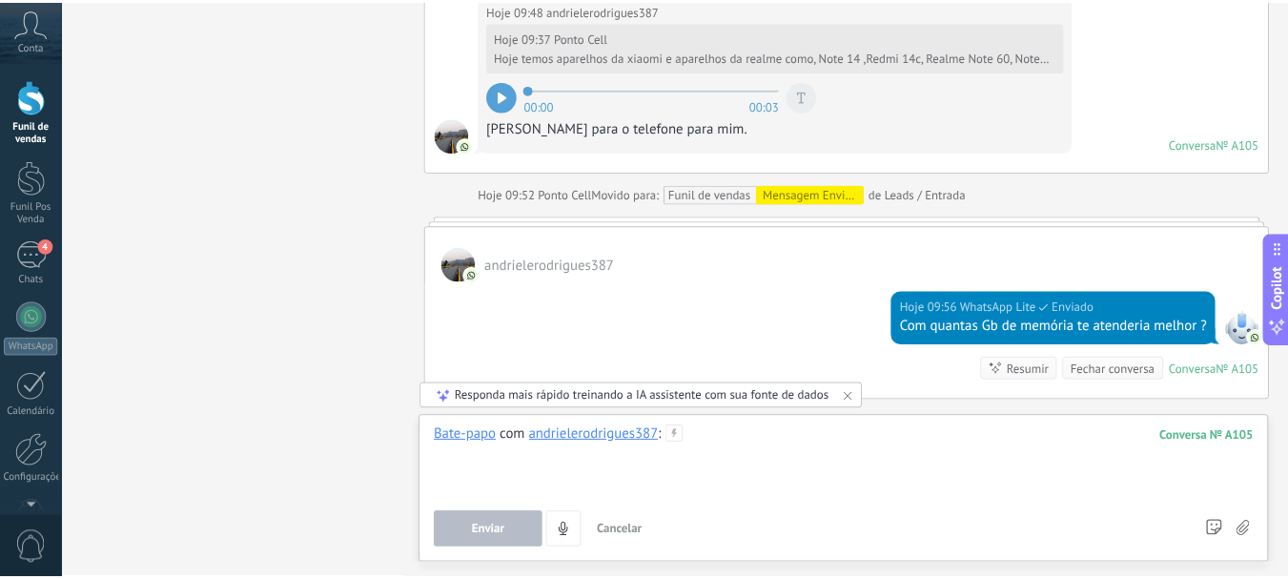
scroll to position [826, 0]
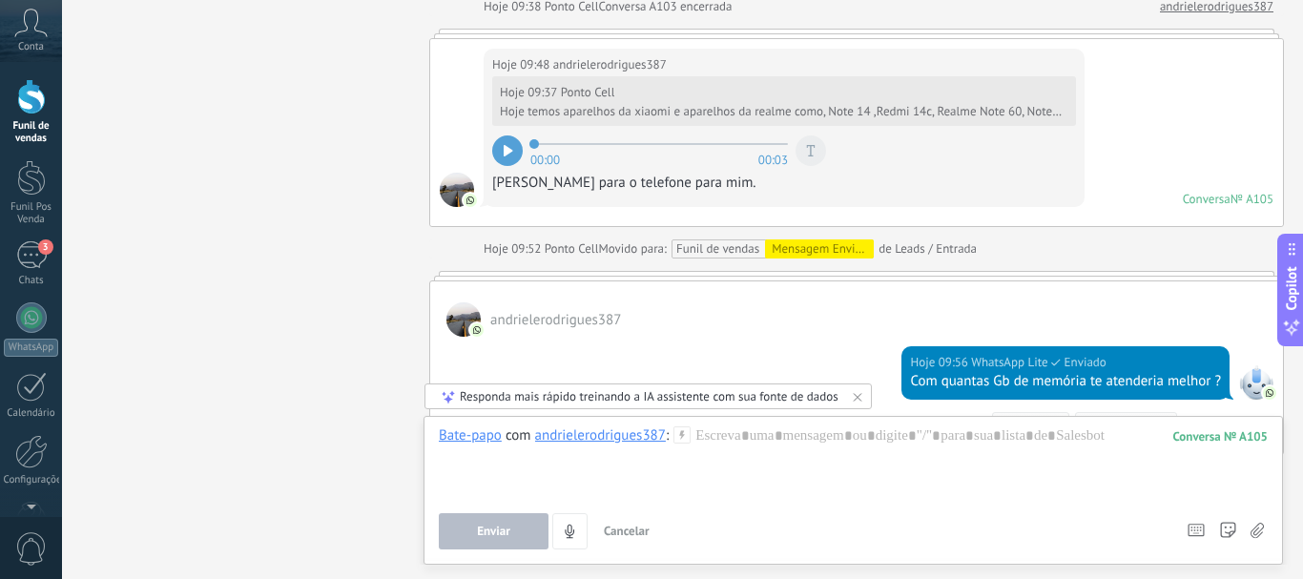
click at [14, 130] on div "Funil de vendas" at bounding box center [31, 132] width 55 height 25
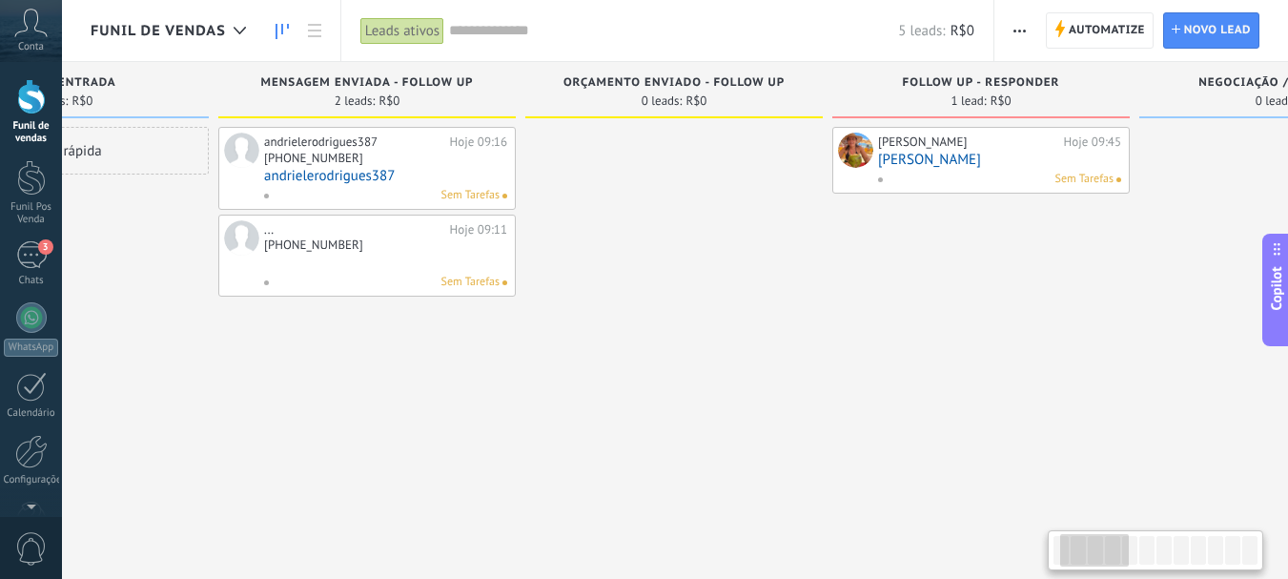
drag, startPoint x: 760, startPoint y: 357, endPoint x: 573, endPoint y: 363, distance: 187.0
click at [577, 365] on div at bounding box center [674, 292] width 298 height 330
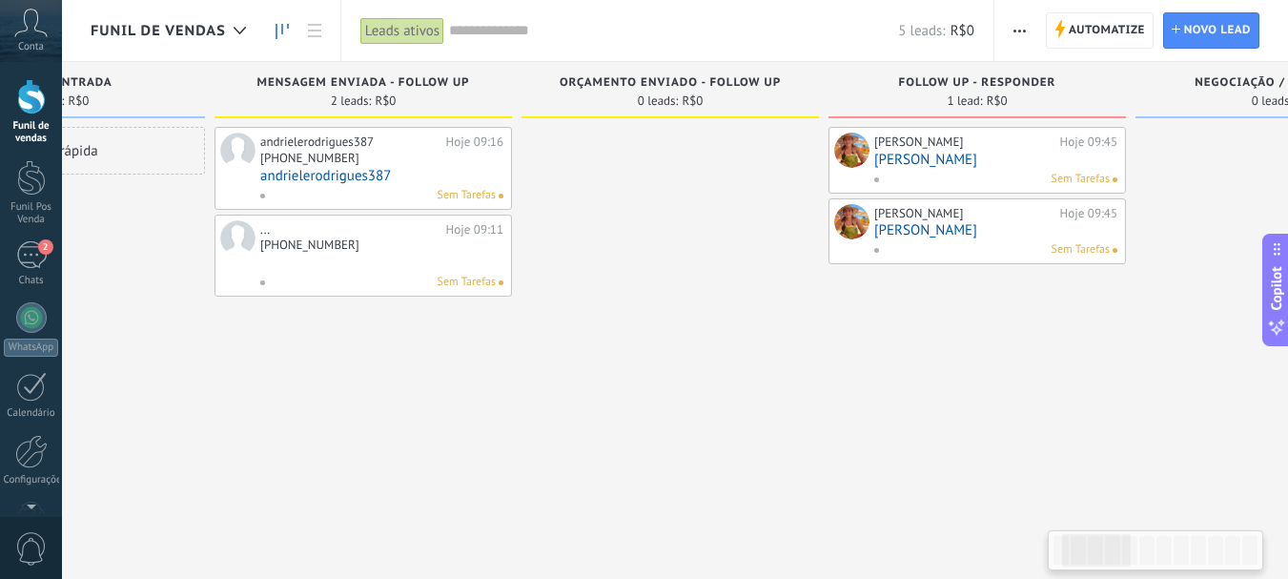
click at [949, 169] on div "Gomes Eliane Hoje 09:45 Gomes Eliane Sem Tarefas" at bounding box center [995, 160] width 243 height 55
click at [909, 153] on link "[PERSON_NAME]" at bounding box center [995, 160] width 243 height 16
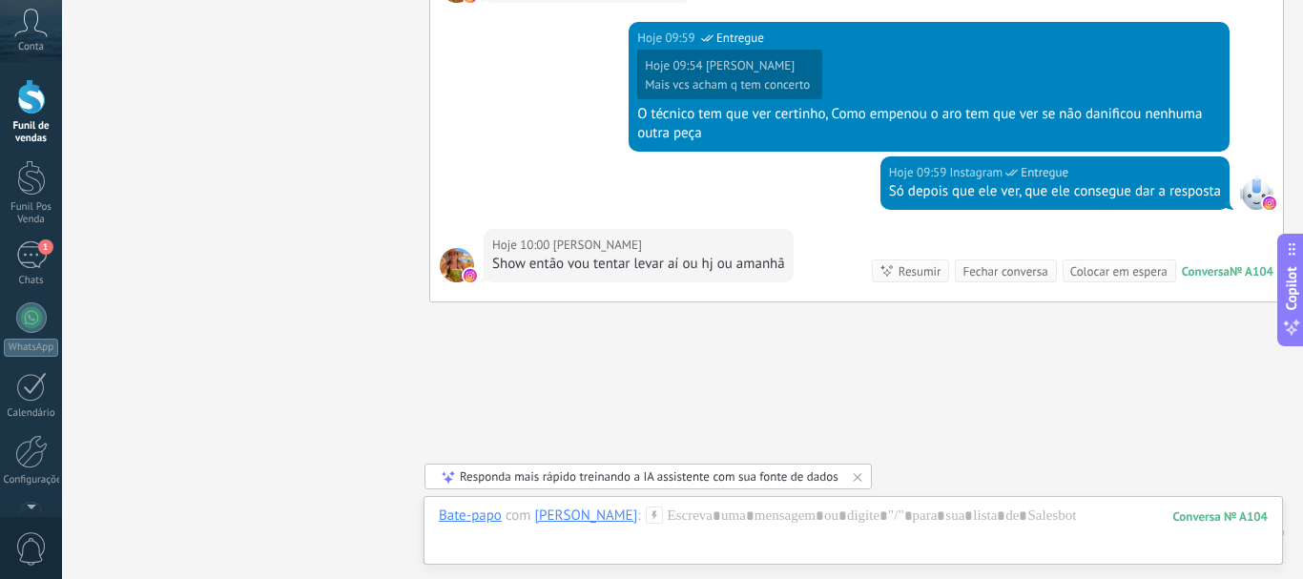
scroll to position [1458, 0]
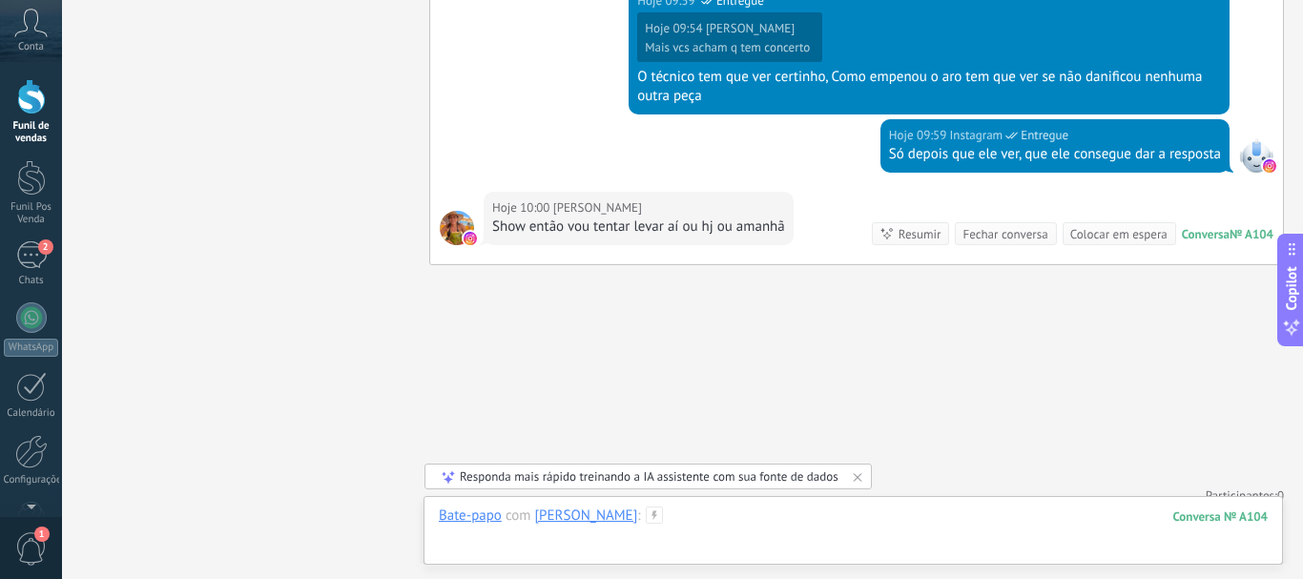
click at [832, 534] on div at bounding box center [853, 534] width 829 height 57
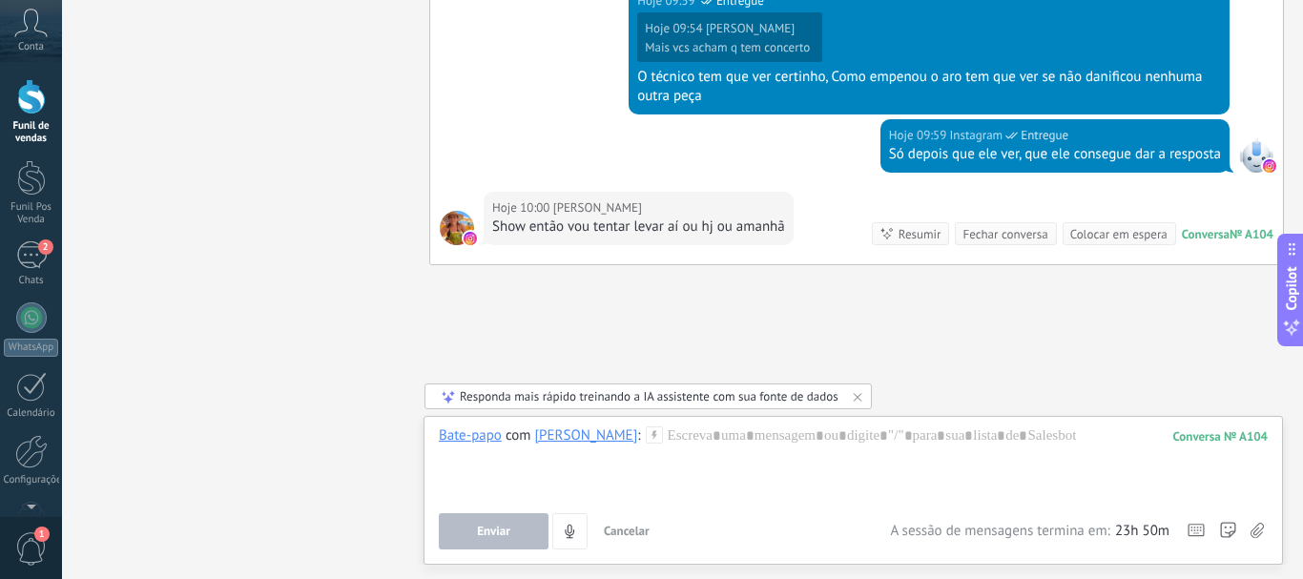
click at [646, 438] on icon at bounding box center [654, 434] width 17 height 17
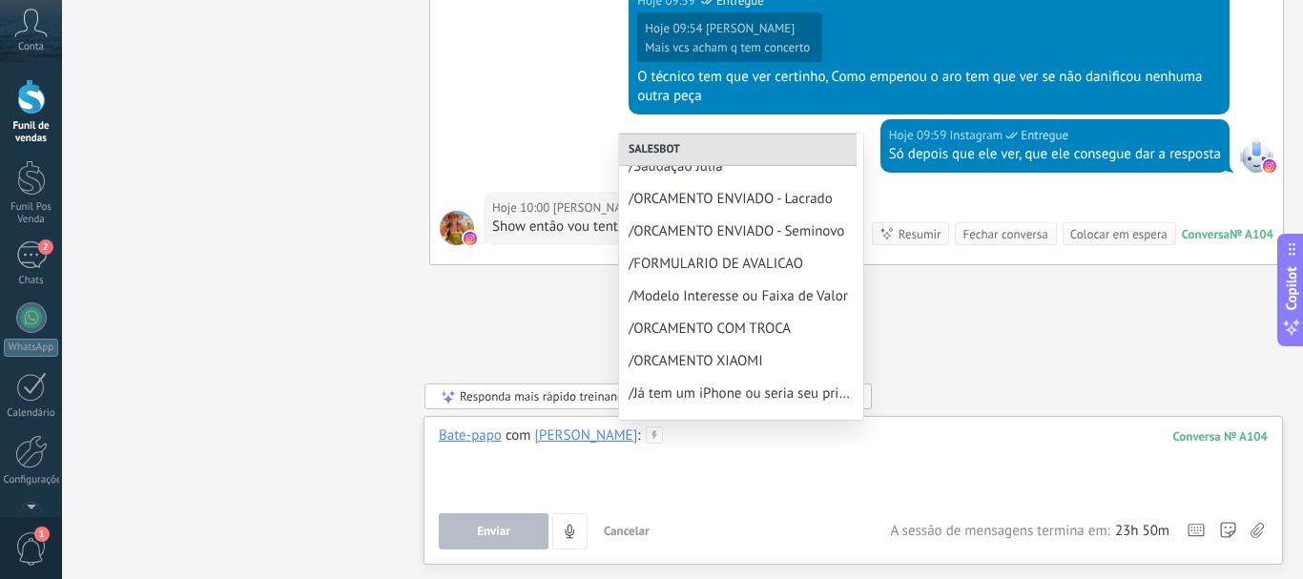
scroll to position [362, 0]
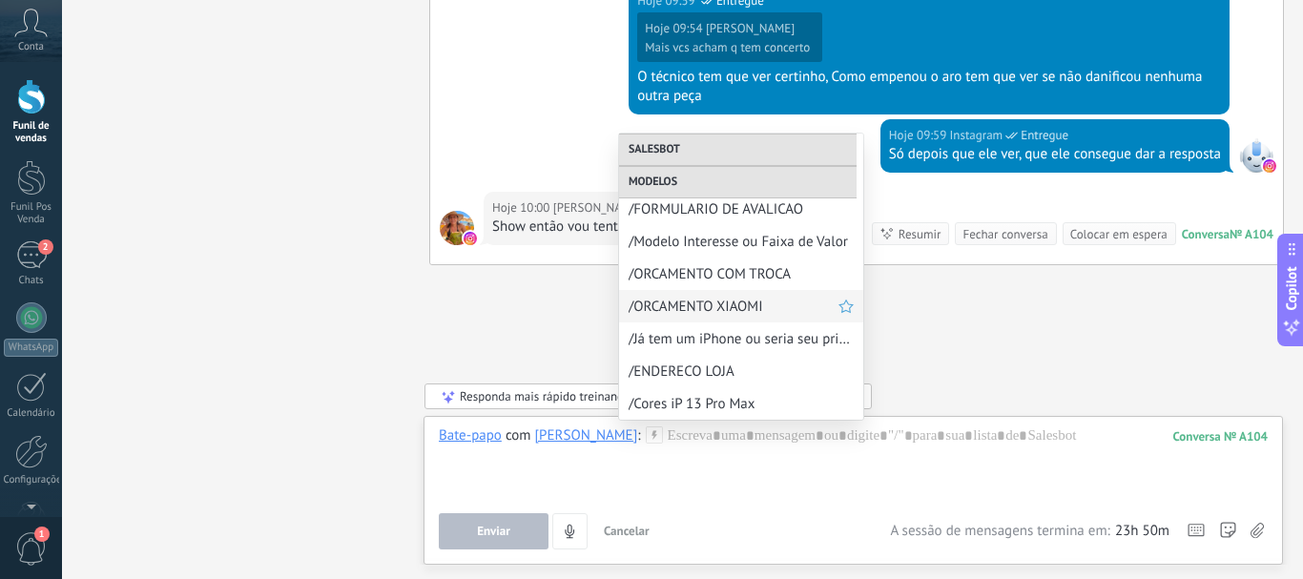
click at [662, 303] on span "/ORCAMENTO XIAOMI" at bounding box center [733, 307] width 210 height 18
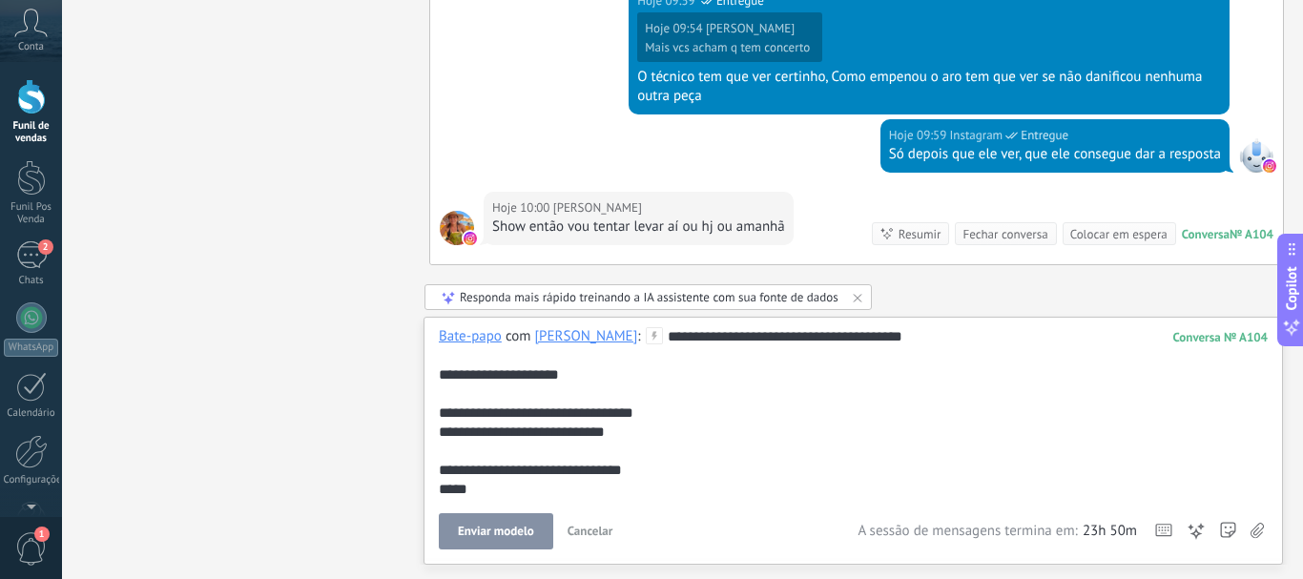
click at [646, 339] on icon at bounding box center [654, 335] width 17 height 17
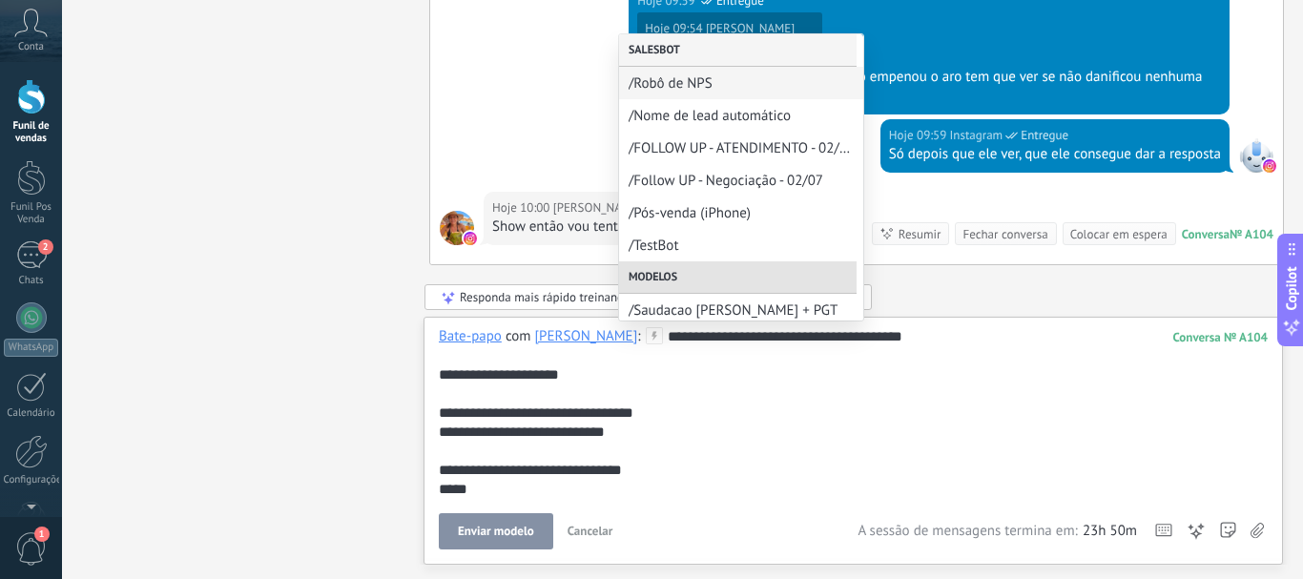
click at [696, 50] on div "Salesbot" at bounding box center [737, 50] width 237 height 32
click at [700, 78] on span "/Robô de NPS" at bounding box center [733, 83] width 210 height 18
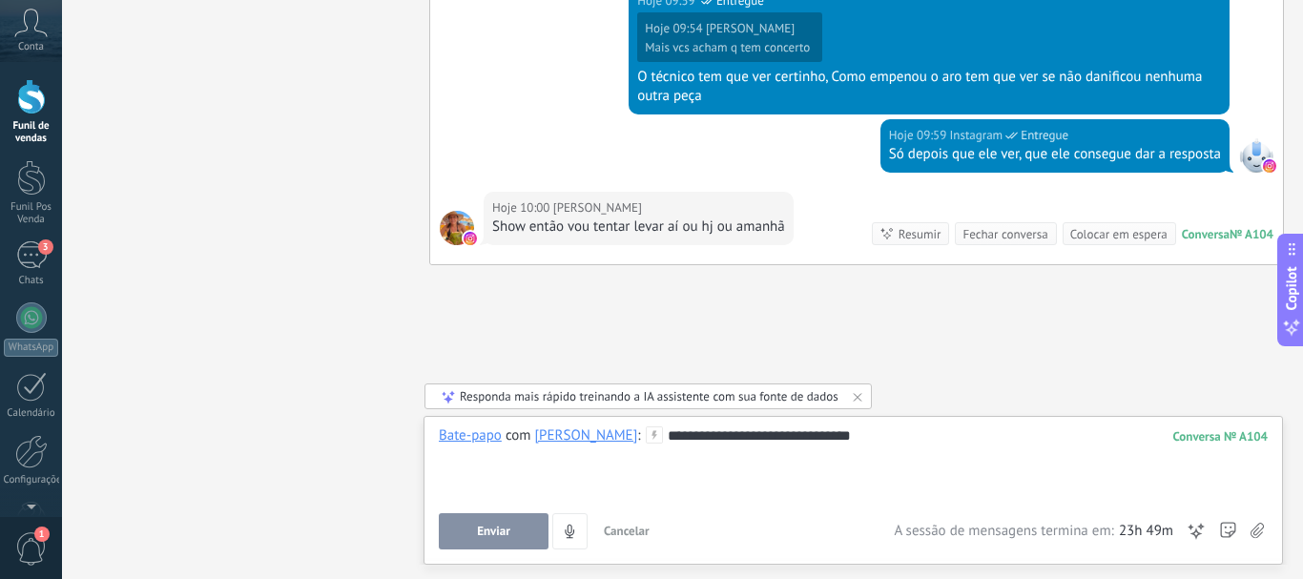
click at [460, 532] on button "Enviar" at bounding box center [494, 531] width 110 height 36
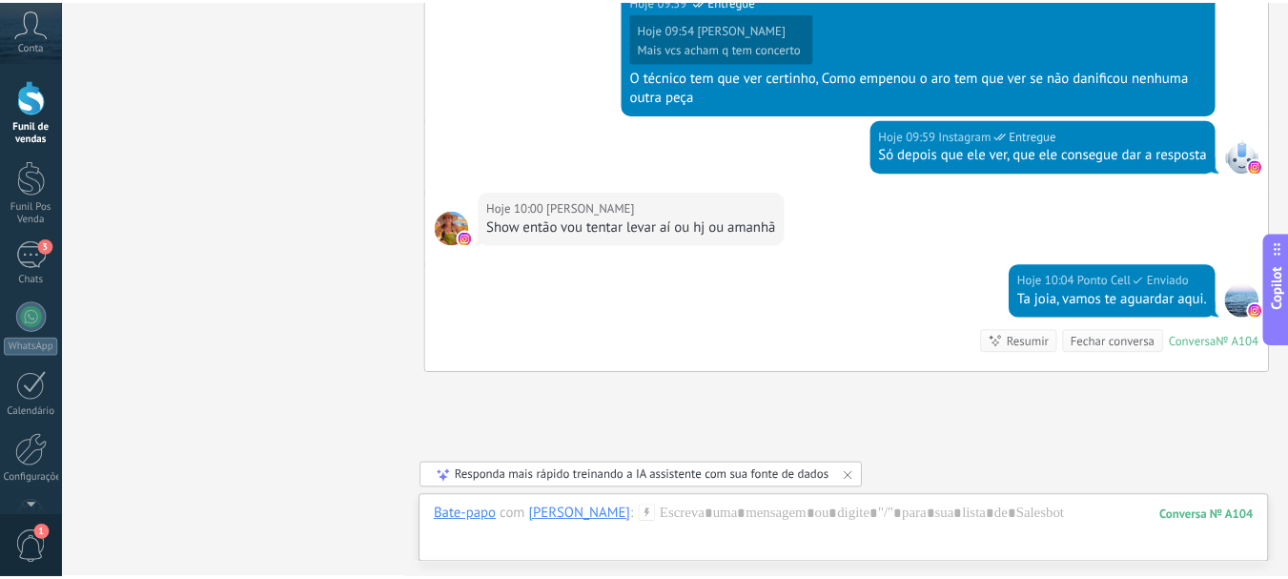
scroll to position [1566, 0]
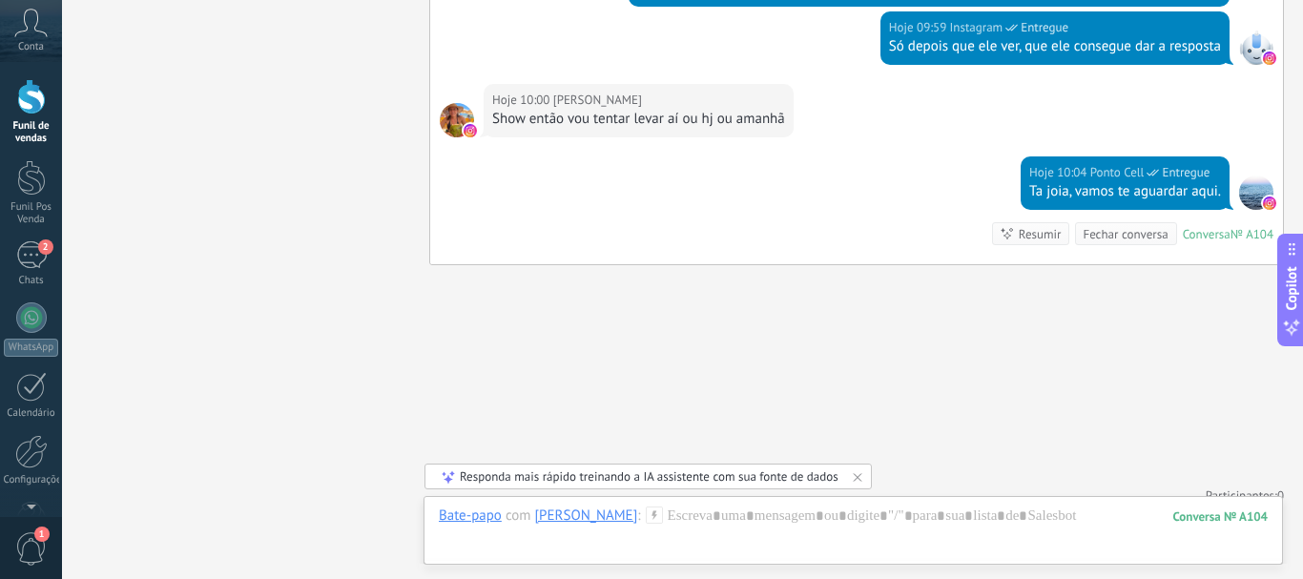
click at [15, 109] on link "Funil de vendas" at bounding box center [31, 112] width 62 height 66
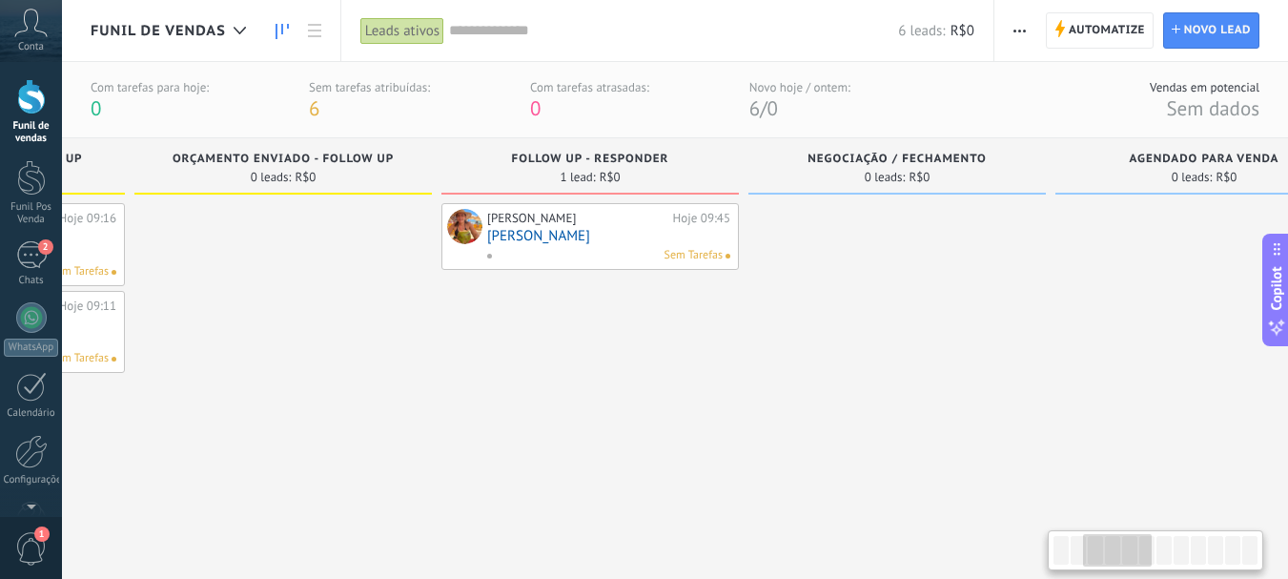
drag, startPoint x: 910, startPoint y: 261, endPoint x: 338, endPoint y: 321, distance: 575.3
click at [338, 321] on div at bounding box center [283, 368] width 298 height 330
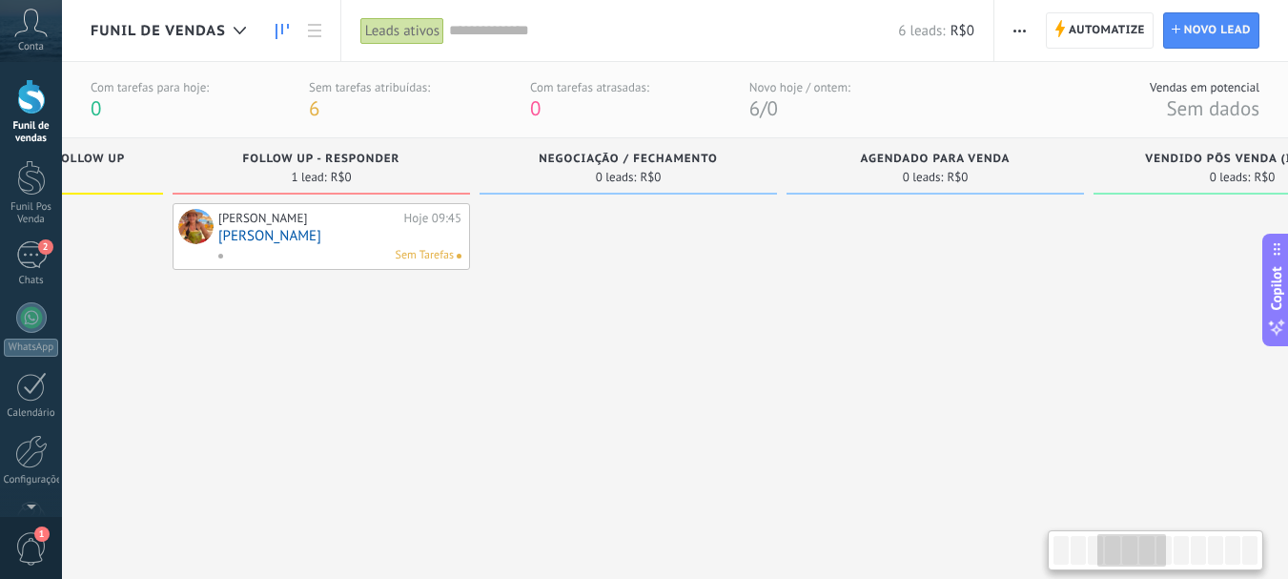
scroll to position [0, 843]
drag, startPoint x: 858, startPoint y: 346, endPoint x: 588, endPoint y: 357, distance: 270.1
click at [588, 357] on div at bounding box center [625, 368] width 298 height 330
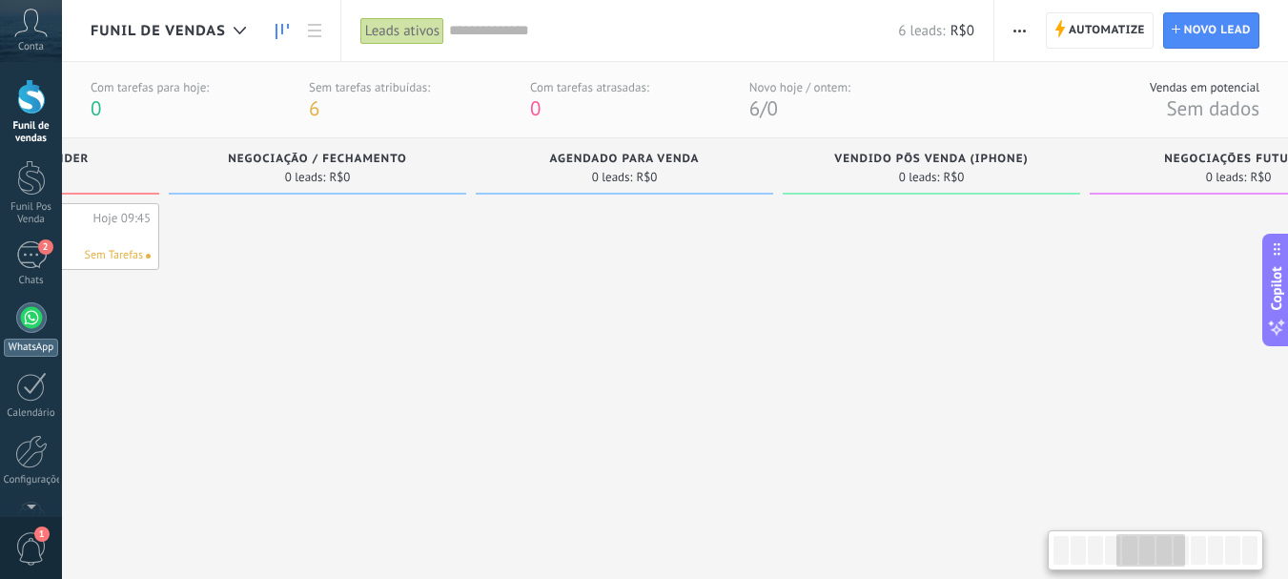
scroll to position [0, 1234]
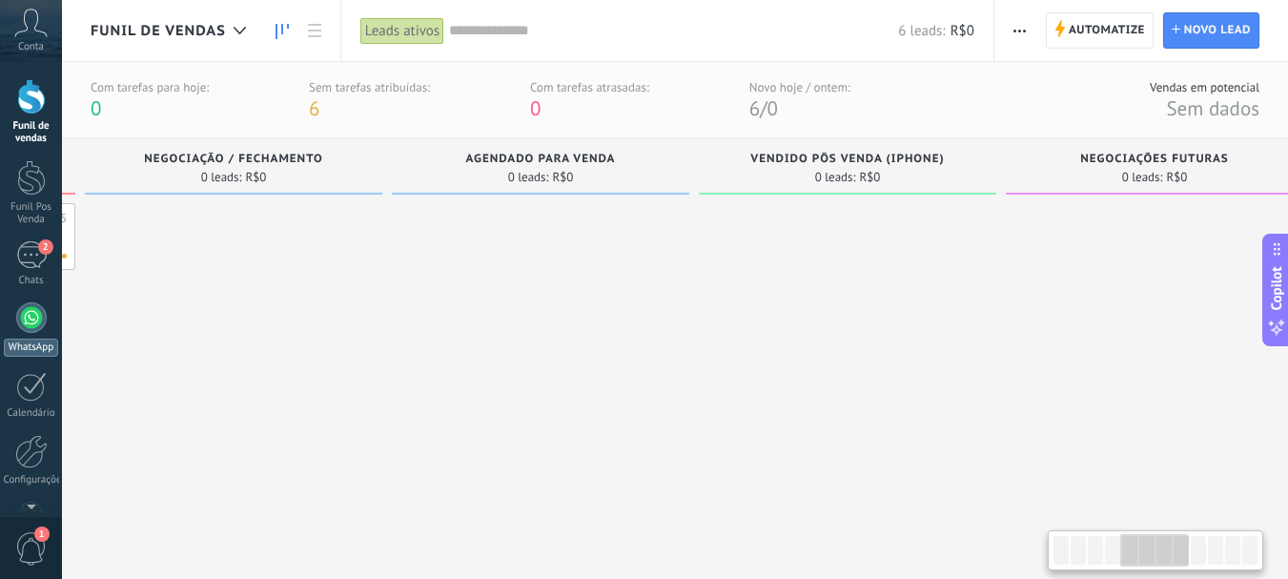
drag, startPoint x: 490, startPoint y: 340, endPoint x: 0, endPoint y: 328, distance: 490.3
click at [0, 328] on body ".abccls-1,.abccls-2{fill-rule:evenodd}.abccls-2{fill:#fff} .abfcls-1{fill:none}…" at bounding box center [644, 289] width 1288 height 579
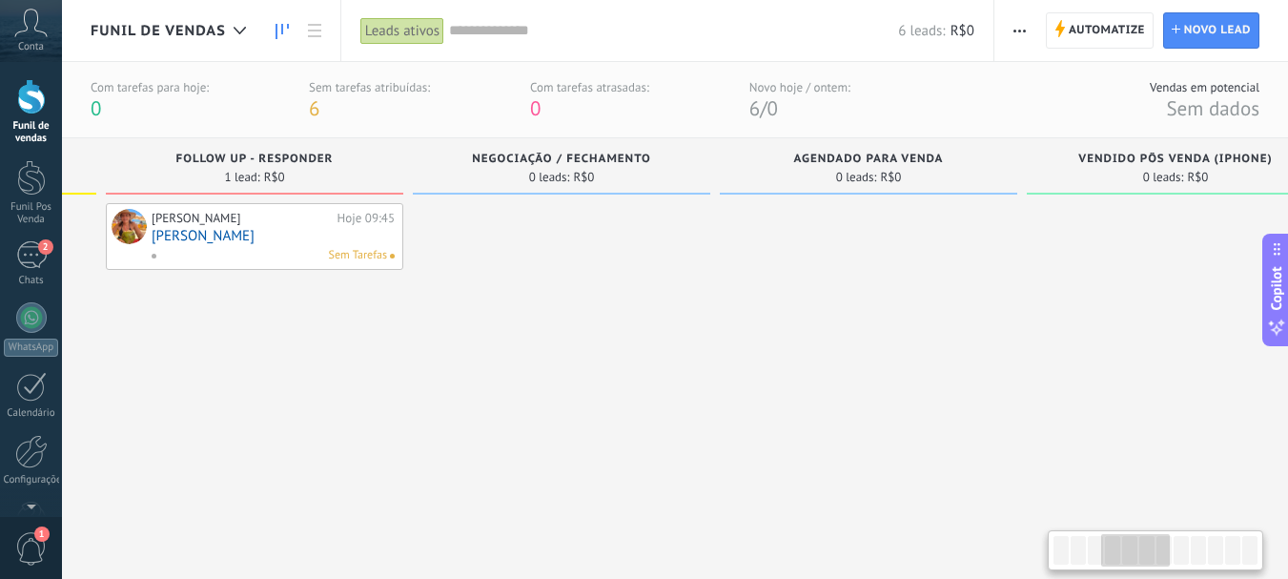
drag, startPoint x: 681, startPoint y: 363, endPoint x: 878, endPoint y: 318, distance: 202.4
click at [1005, 299] on div at bounding box center [869, 368] width 298 height 330
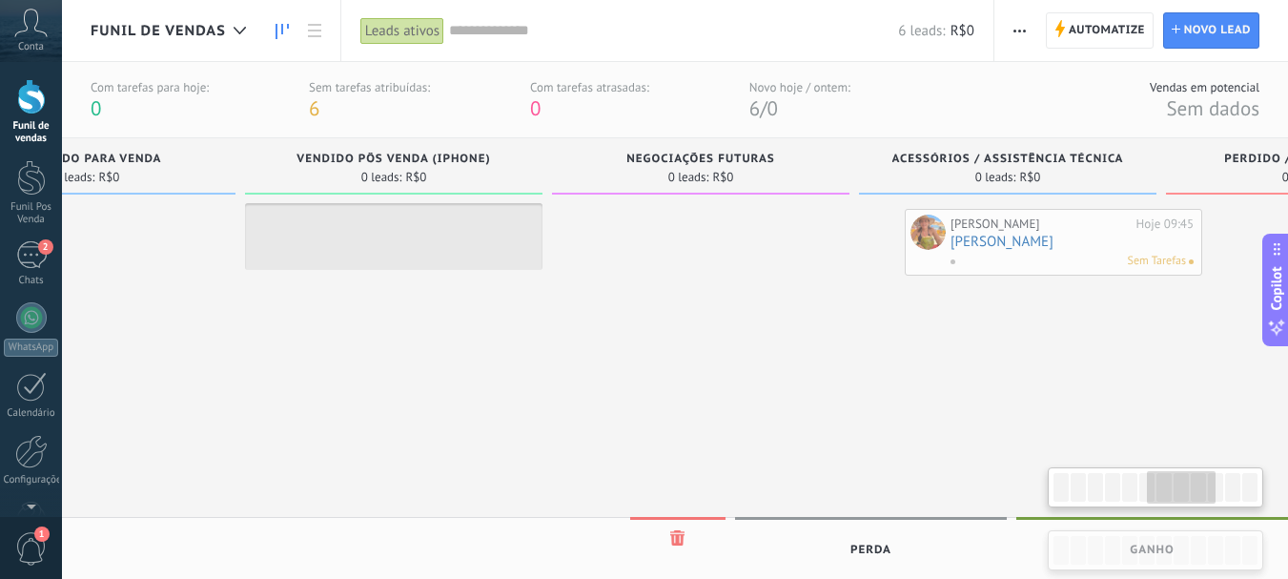
scroll to position [0, 1715]
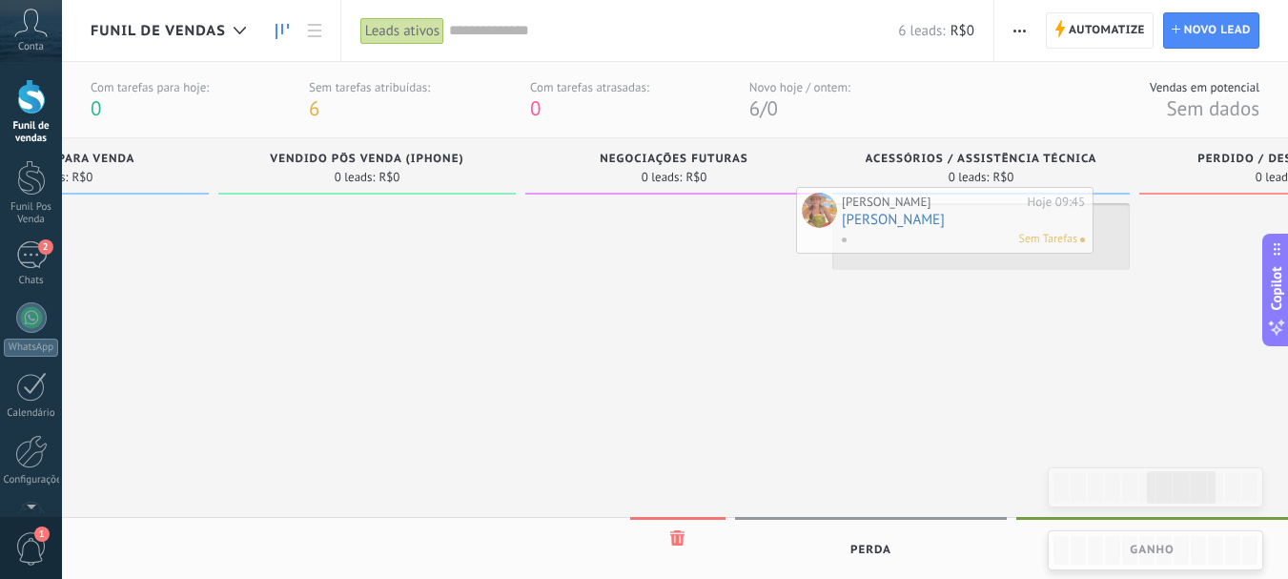
drag, startPoint x: 257, startPoint y: 255, endPoint x: 952, endPoint y: 238, distance: 694.4
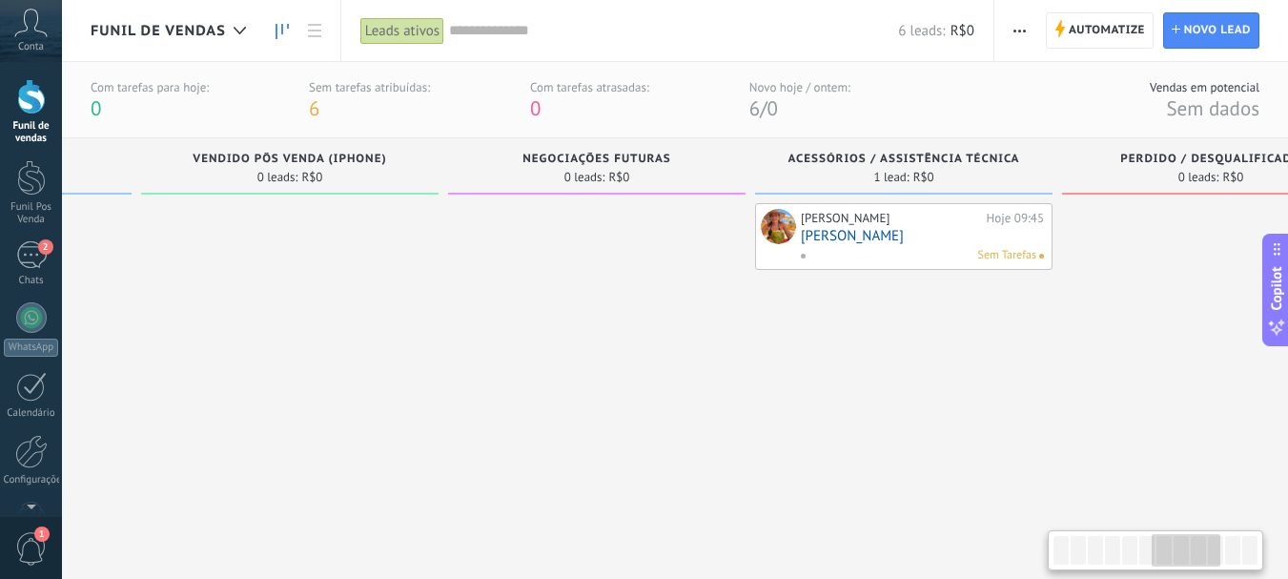
drag, startPoint x: 973, startPoint y: 482, endPoint x: 973, endPoint y: 501, distance: 19.1
click at [928, 488] on div "Gomes Eliane Hoje 09:45 Gomes Eliane Sem Tarefas" at bounding box center [904, 368] width 298 height 330
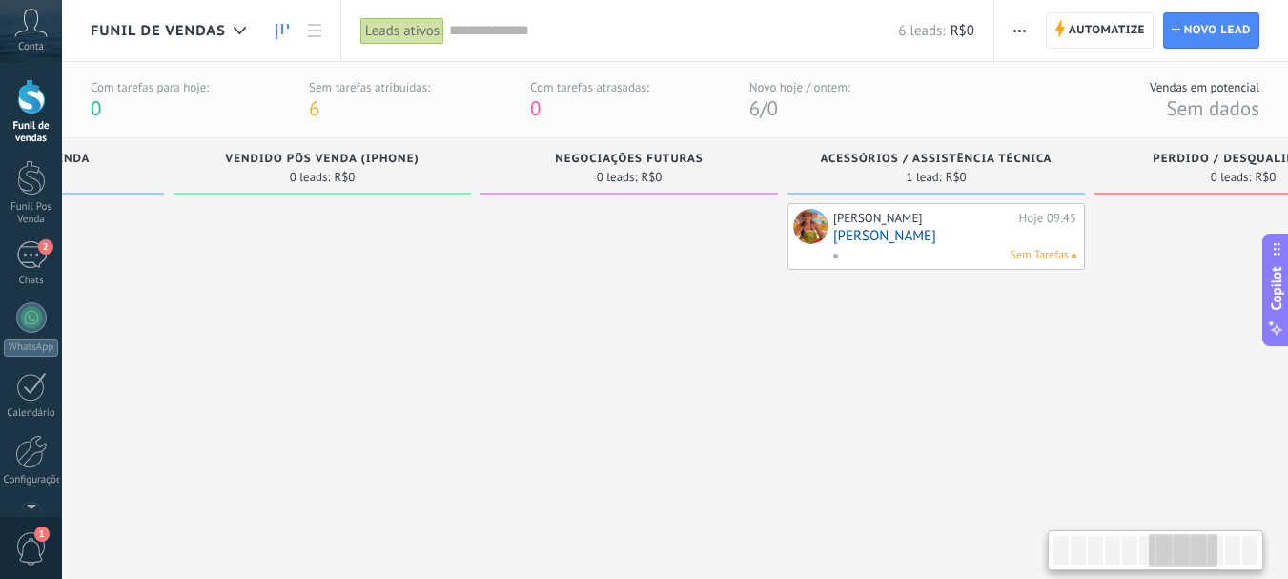
click at [1065, 537] on div at bounding box center [1061, 550] width 15 height 29
click at [1061, 542] on div at bounding box center [1061, 550] width 15 height 29
drag, startPoint x: 1061, startPoint y: 542, endPoint x: 1173, endPoint y: 544, distance: 111.6
click at [1173, 544] on div at bounding box center [1156, 550] width 208 height 32
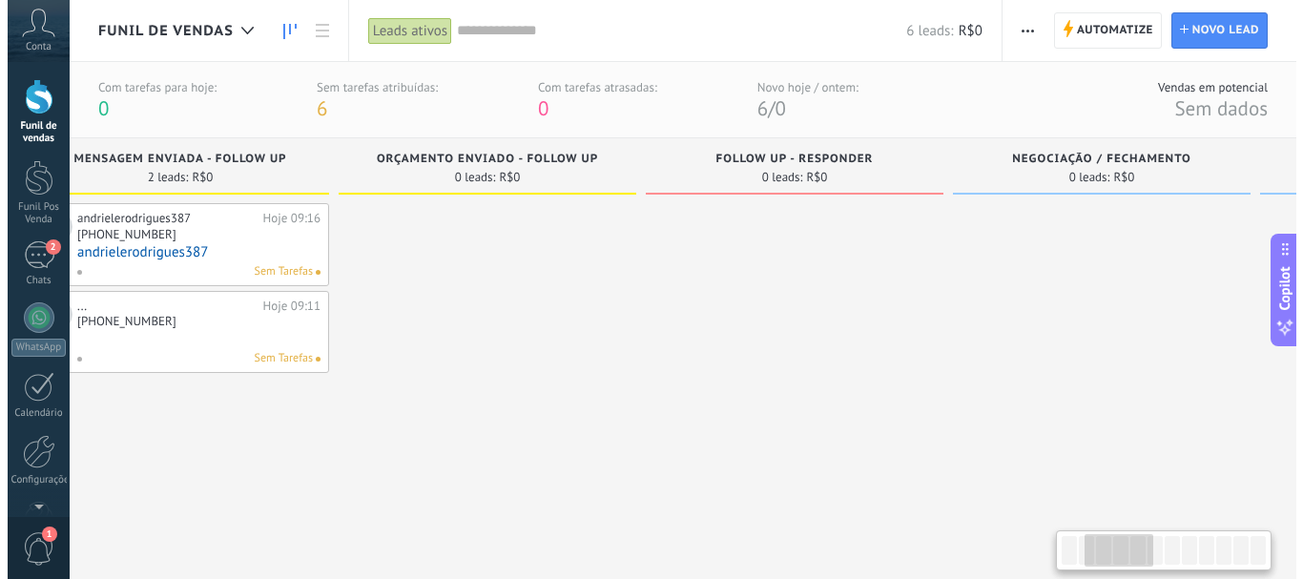
scroll to position [0, 0]
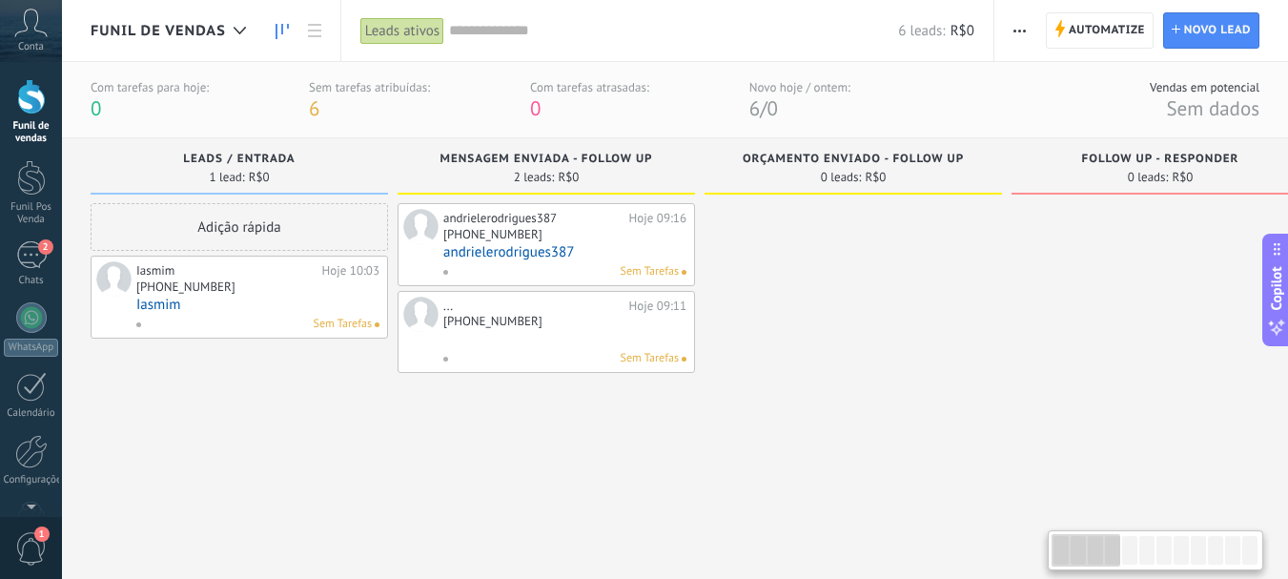
drag, startPoint x: 1171, startPoint y: 553, endPoint x: 975, endPoint y: 532, distance: 197.6
click at [986, 541] on body ".abccls-1,.abccls-2{fill-rule:evenodd}.abccls-2{fill:#fff} .abfcls-1{fill:none}…" at bounding box center [644, 289] width 1288 height 579
click at [183, 304] on link "Iasmim" at bounding box center [257, 305] width 243 height 16
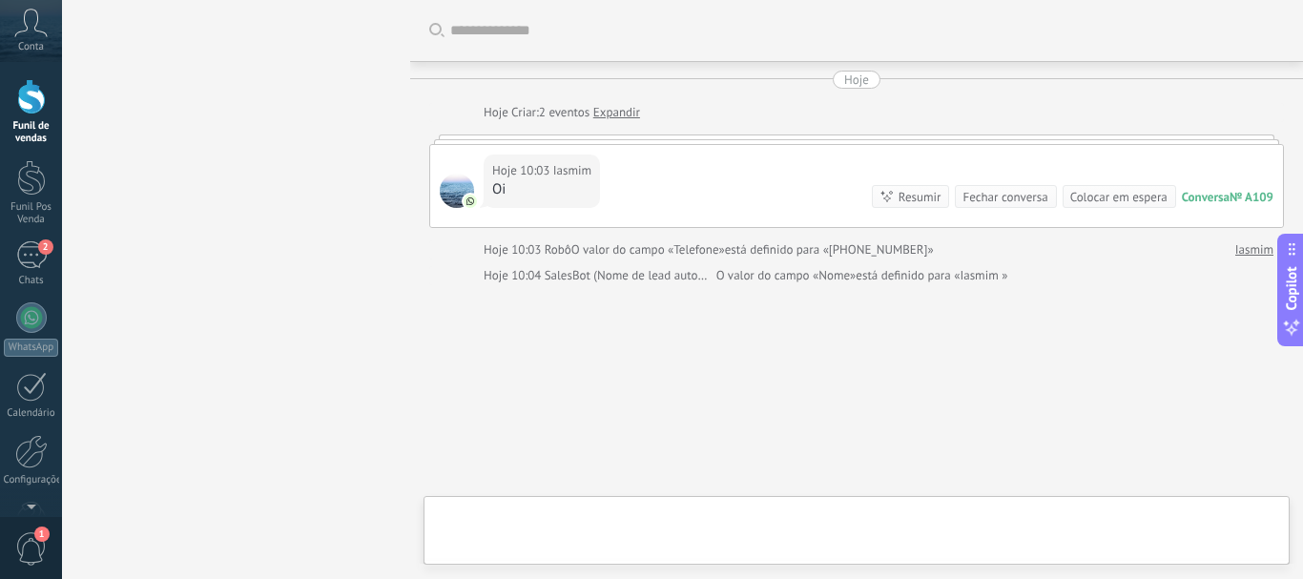
scroll to position [39, 0]
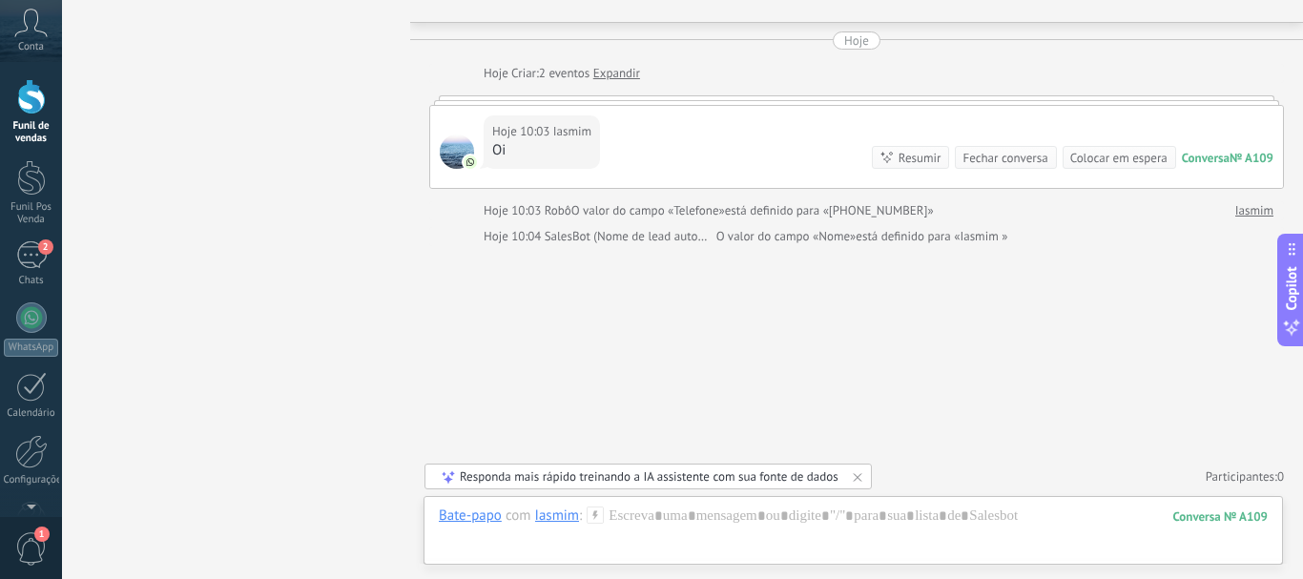
click at [595, 508] on icon at bounding box center [594, 514] width 17 height 17
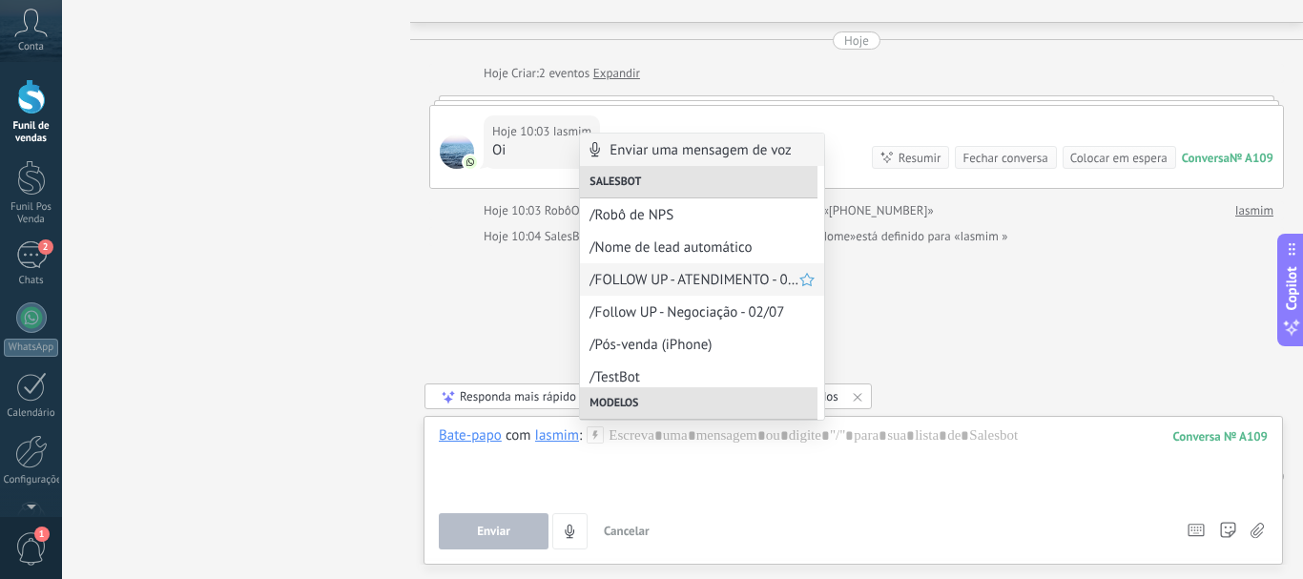
click at [612, 271] on span "/FOLLOW UP - ATENDIMENTO - 02/07" at bounding box center [694, 280] width 210 height 18
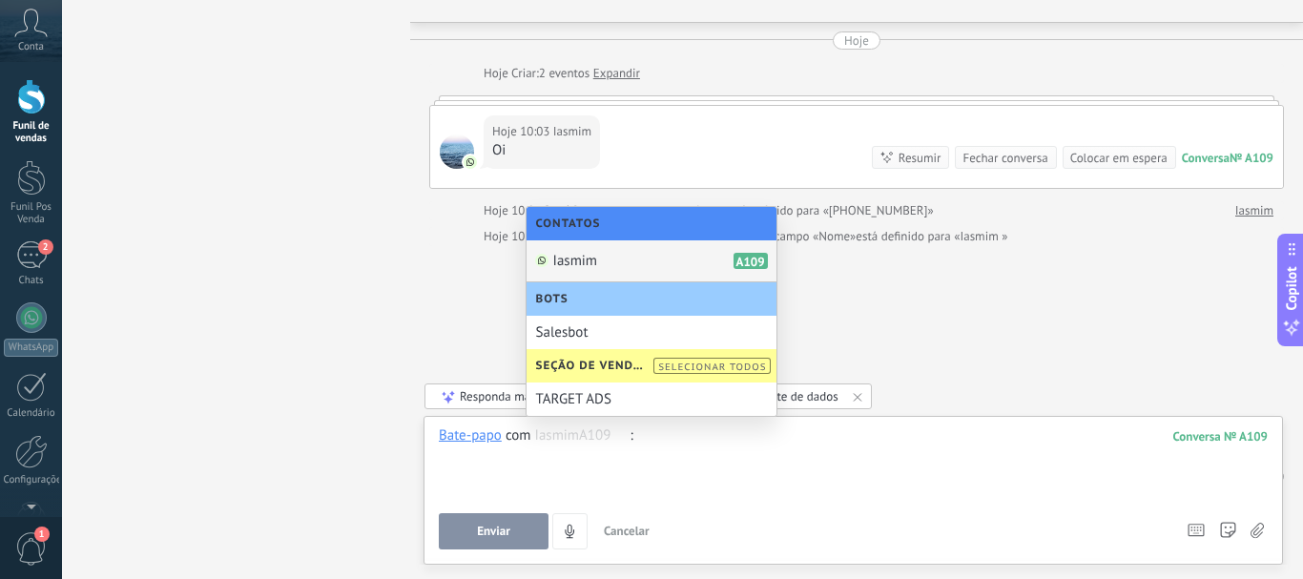
click at [618, 258] on div "Iasmim A109" at bounding box center [651, 261] width 250 height 42
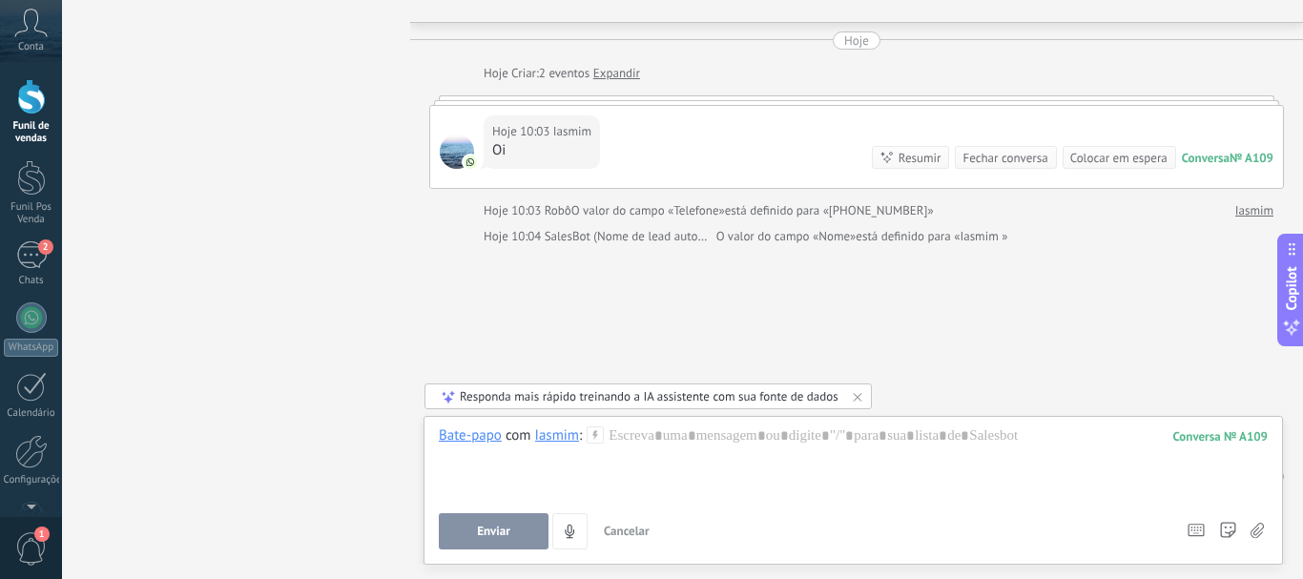
click at [597, 444] on div "Bate-papo com Iasmim :" at bounding box center [521, 435] width 165 height 19
click at [601, 433] on icon at bounding box center [594, 434] width 17 height 17
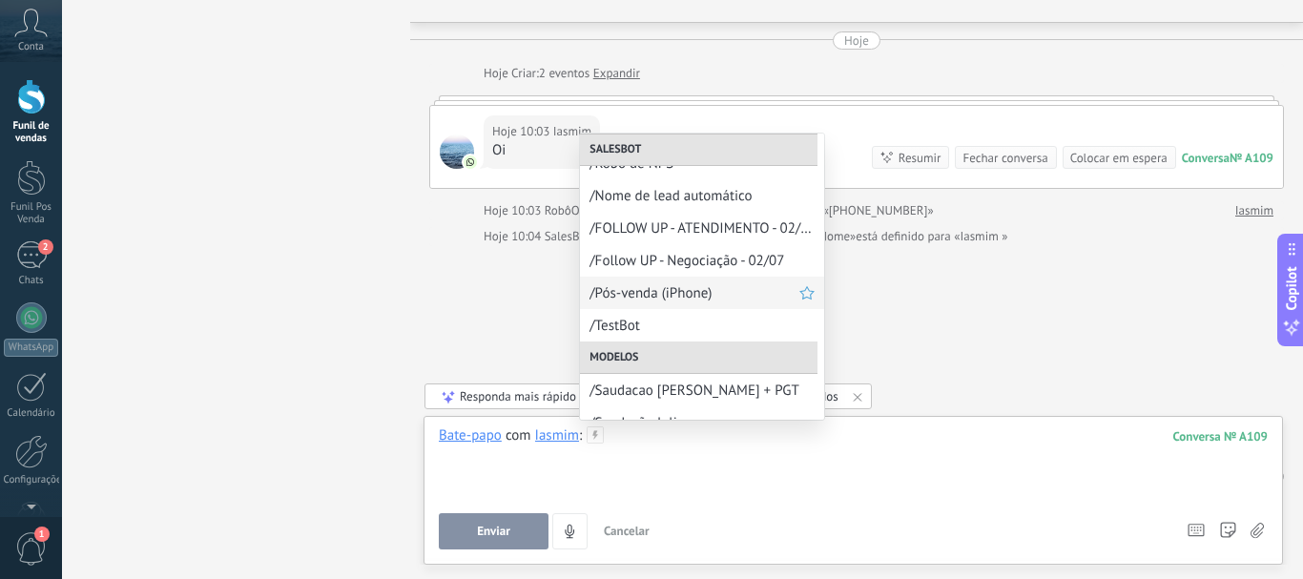
scroll to position [95, 0]
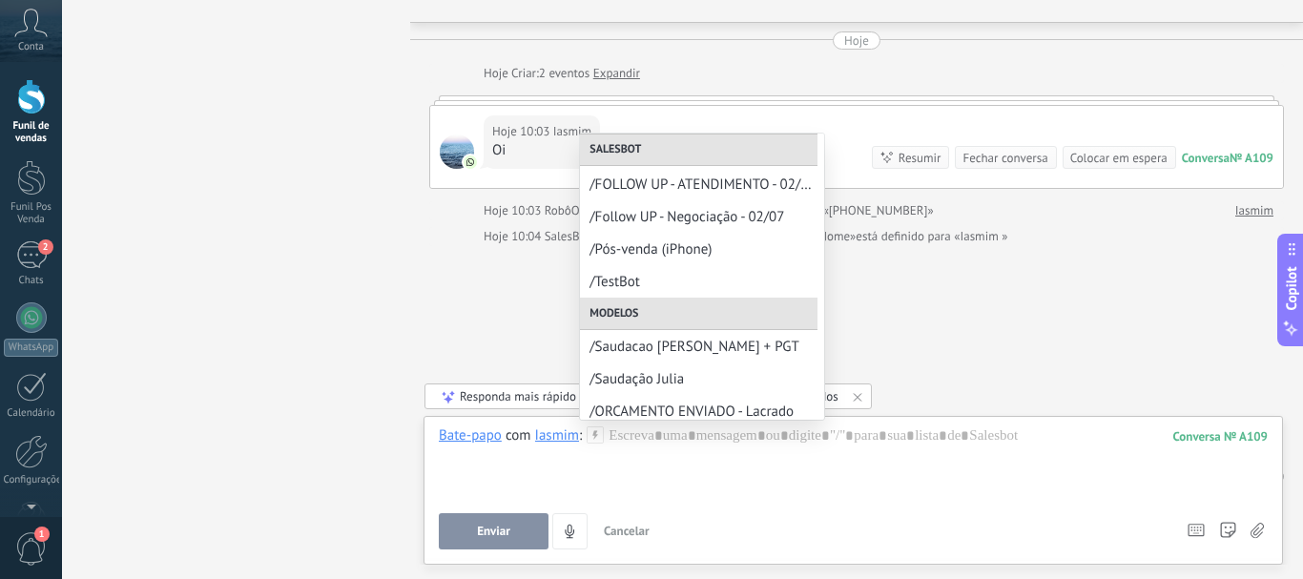
click at [631, 347] on span "/Saudacao Julia + PGT" at bounding box center [701, 347] width 225 height 18
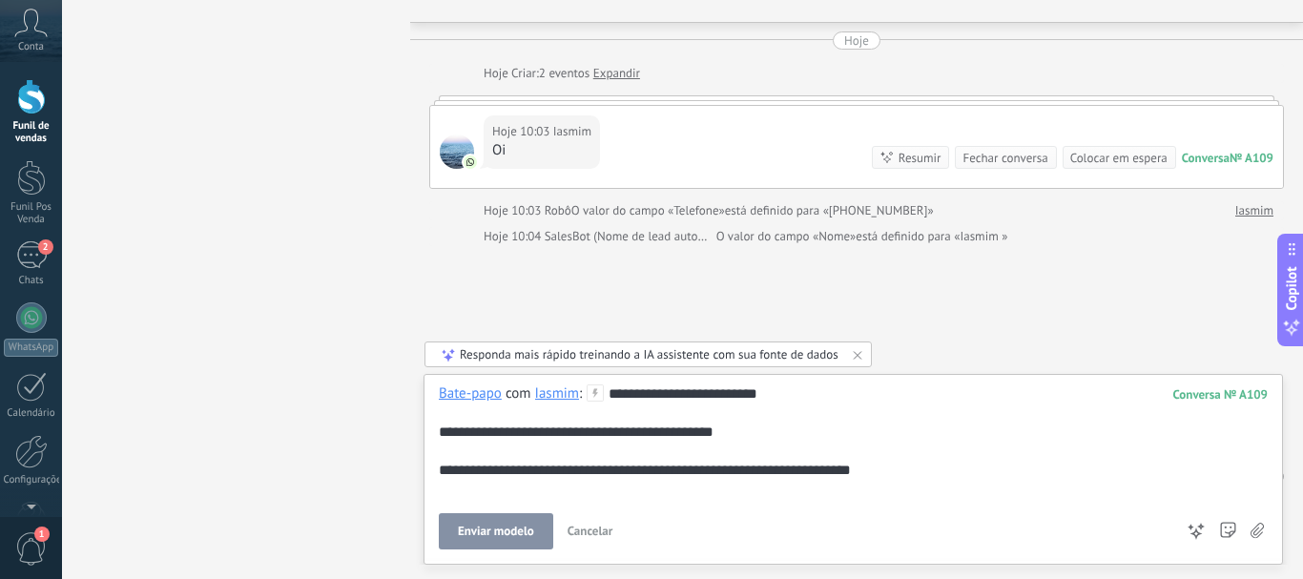
click at [490, 536] on span "Enviar modelo" at bounding box center [496, 530] width 76 height 13
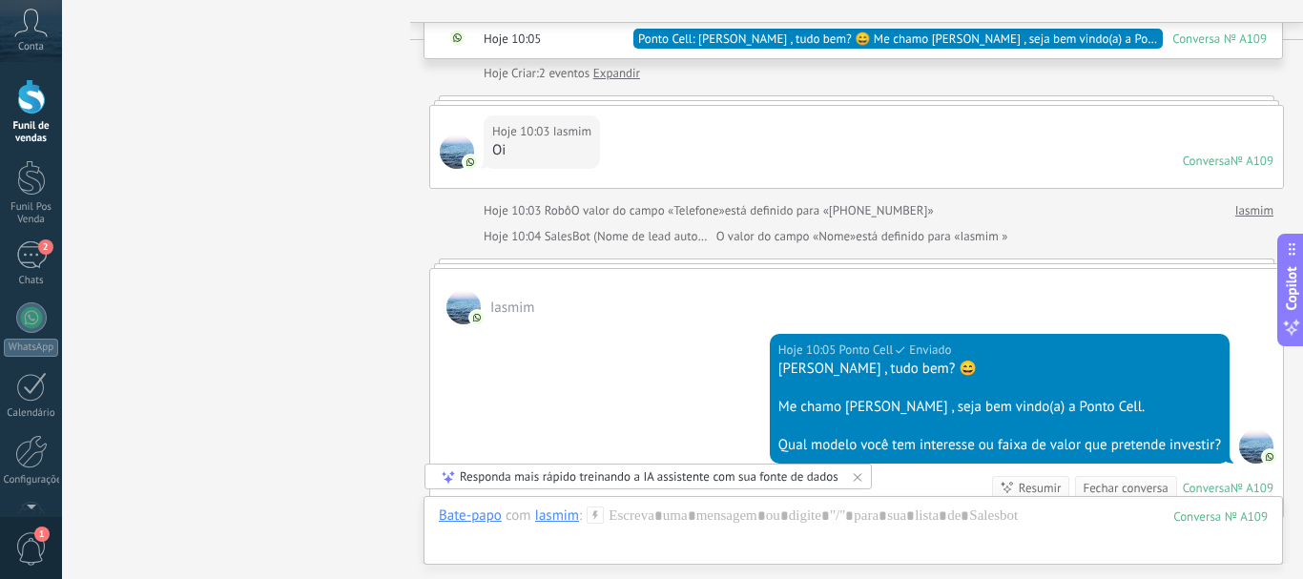
scroll to position [312, 0]
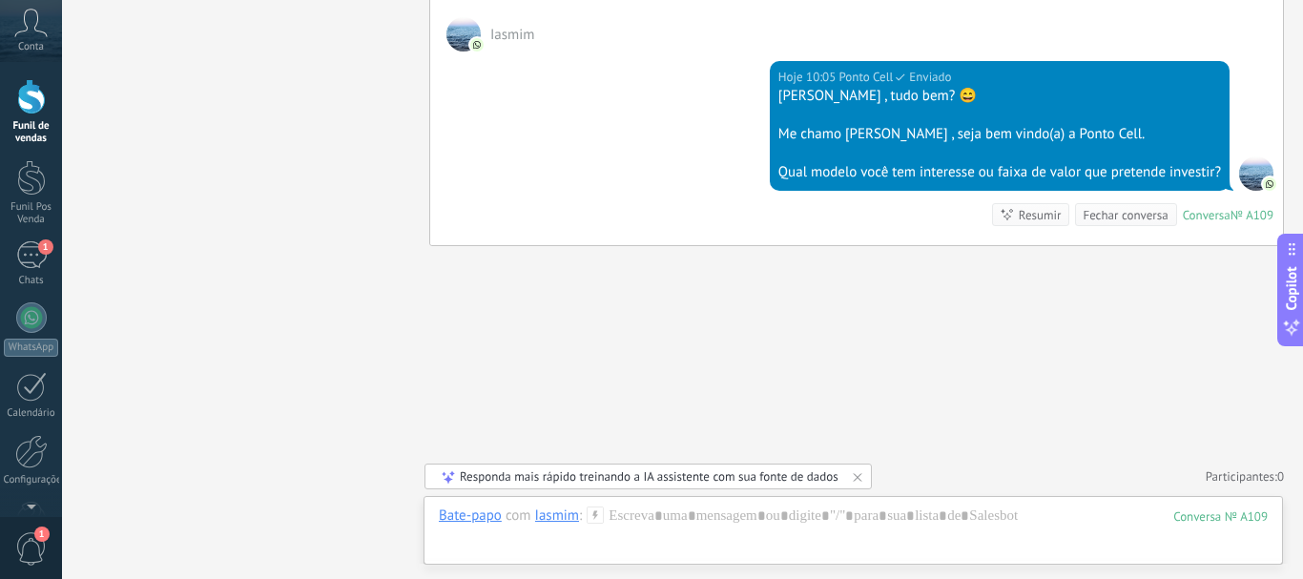
click at [591, 511] on icon at bounding box center [594, 514] width 17 height 17
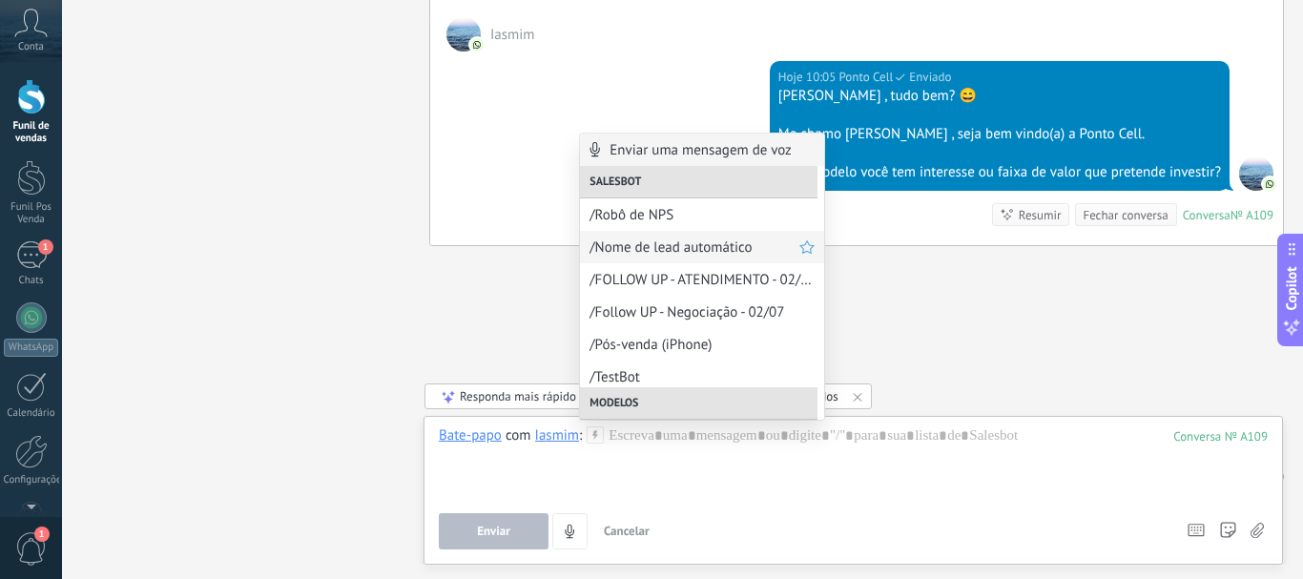
click at [645, 243] on span "/Nome de lead automático" at bounding box center [694, 247] width 210 height 18
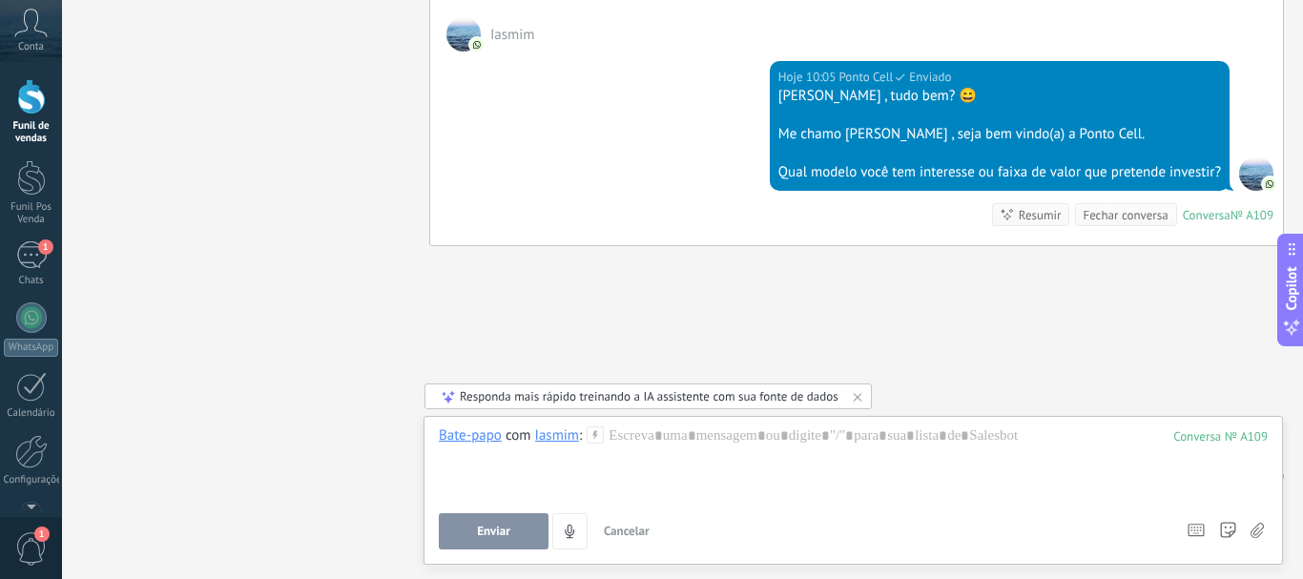
click at [593, 442] on icon at bounding box center [594, 434] width 17 height 17
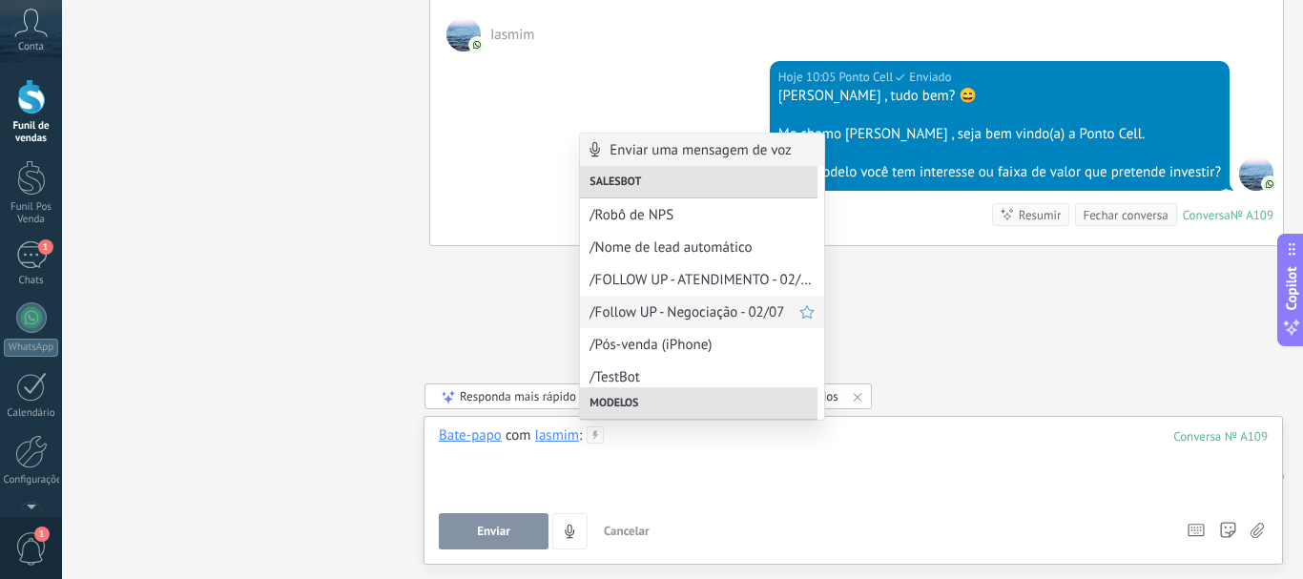
scroll to position [95, 0]
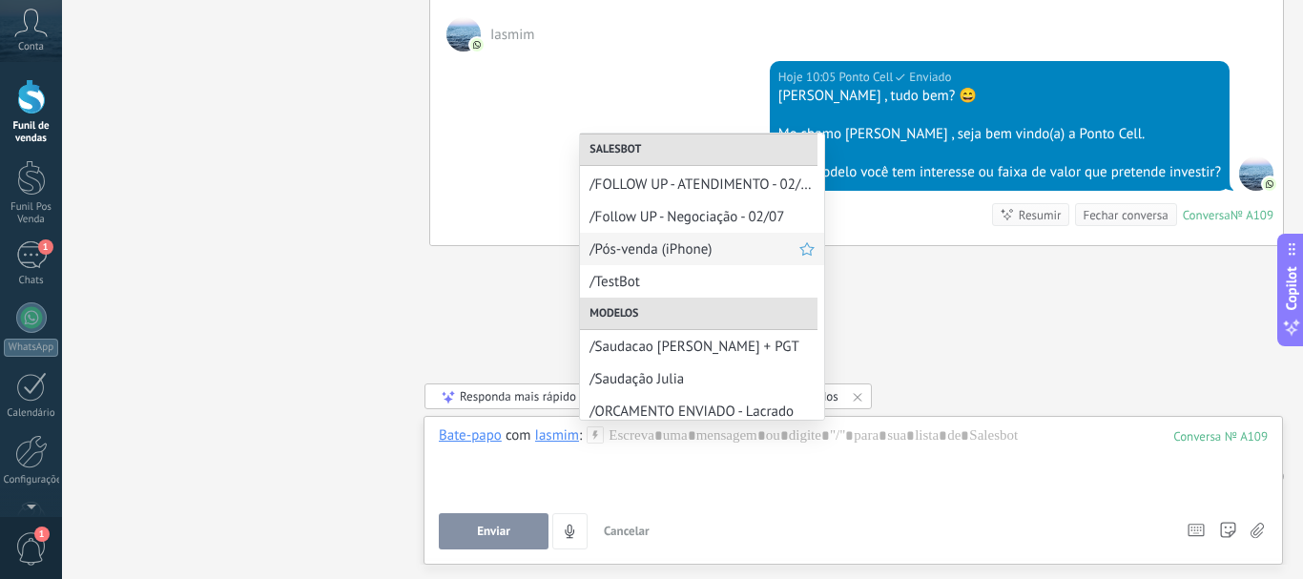
click at [621, 251] on span "/Pós-venda (iPhone)" at bounding box center [694, 249] width 210 height 18
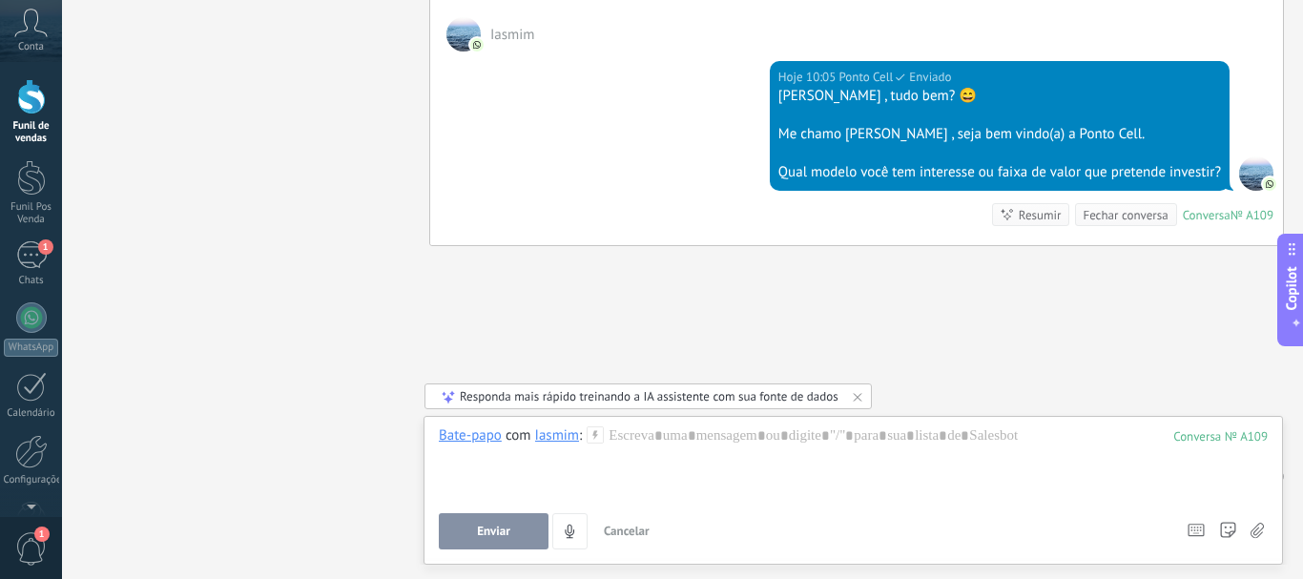
click at [598, 425] on div "Bate-papo E-mail Nota Tarefa Bate-papo com Iasmim : 109 Enviar Cancelar Rastrea…" at bounding box center [852, 490] width 859 height 149
click at [597, 431] on use at bounding box center [595, 434] width 16 height 16
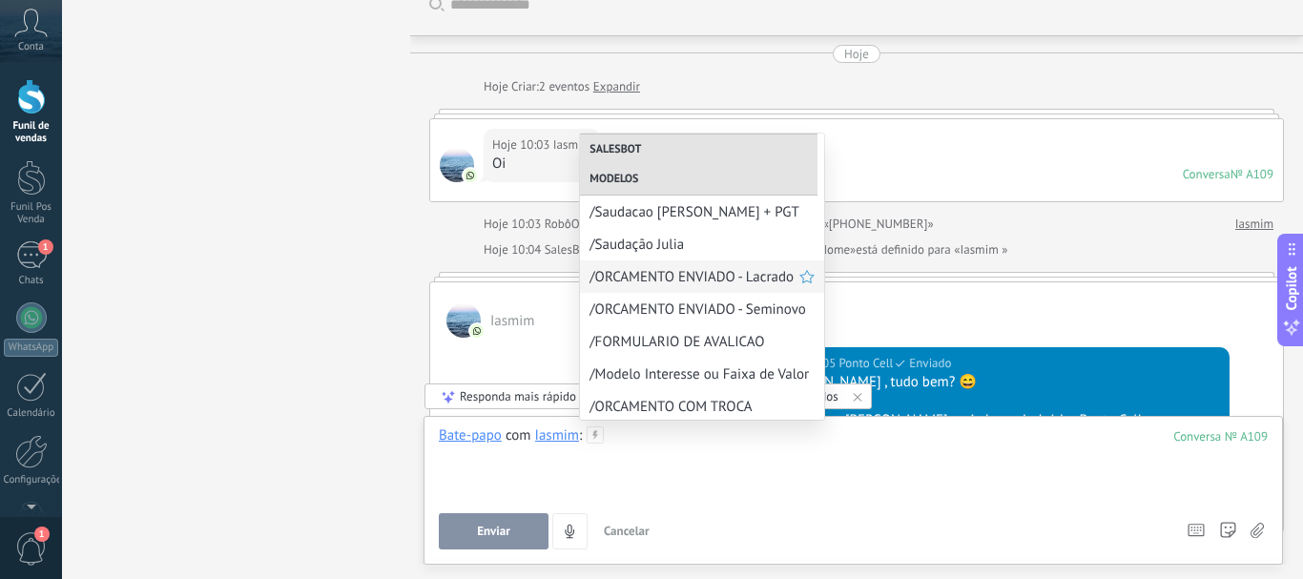
scroll to position [172, 0]
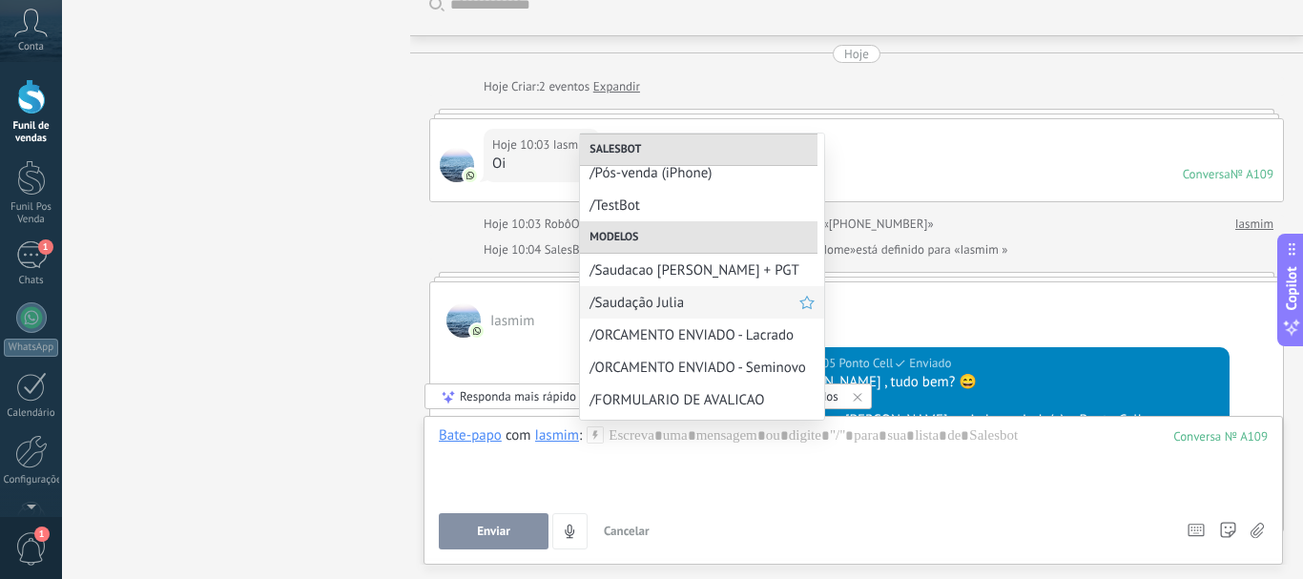
click at [669, 303] on span "/Saudação Julia" at bounding box center [694, 303] width 210 height 18
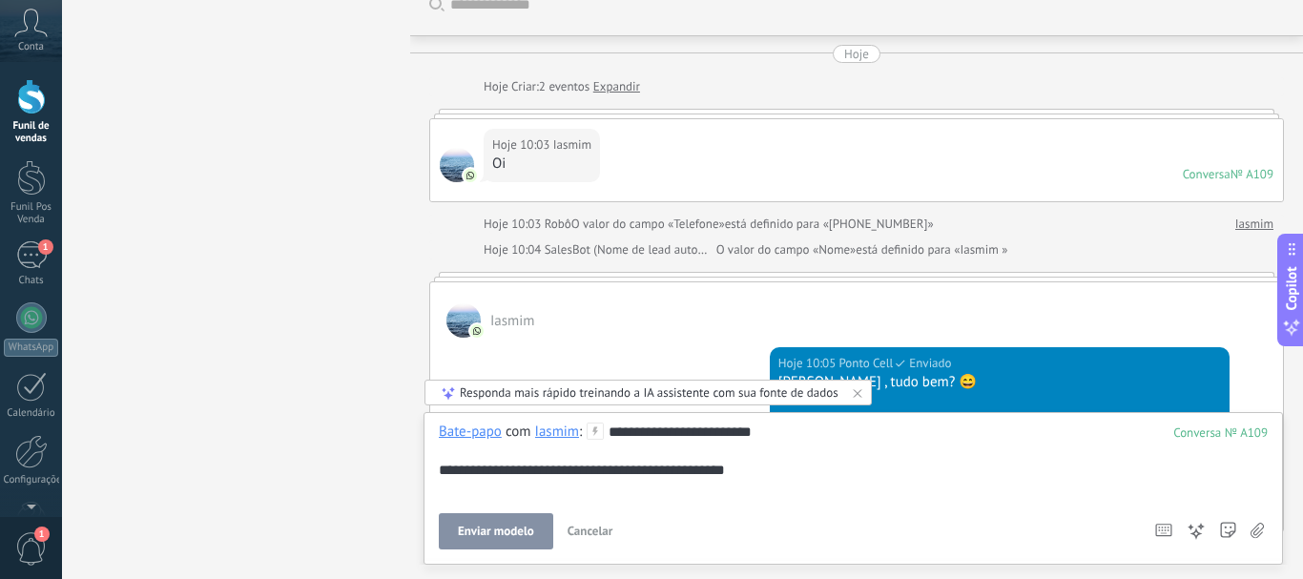
click at [602, 433] on icon at bounding box center [594, 430] width 17 height 17
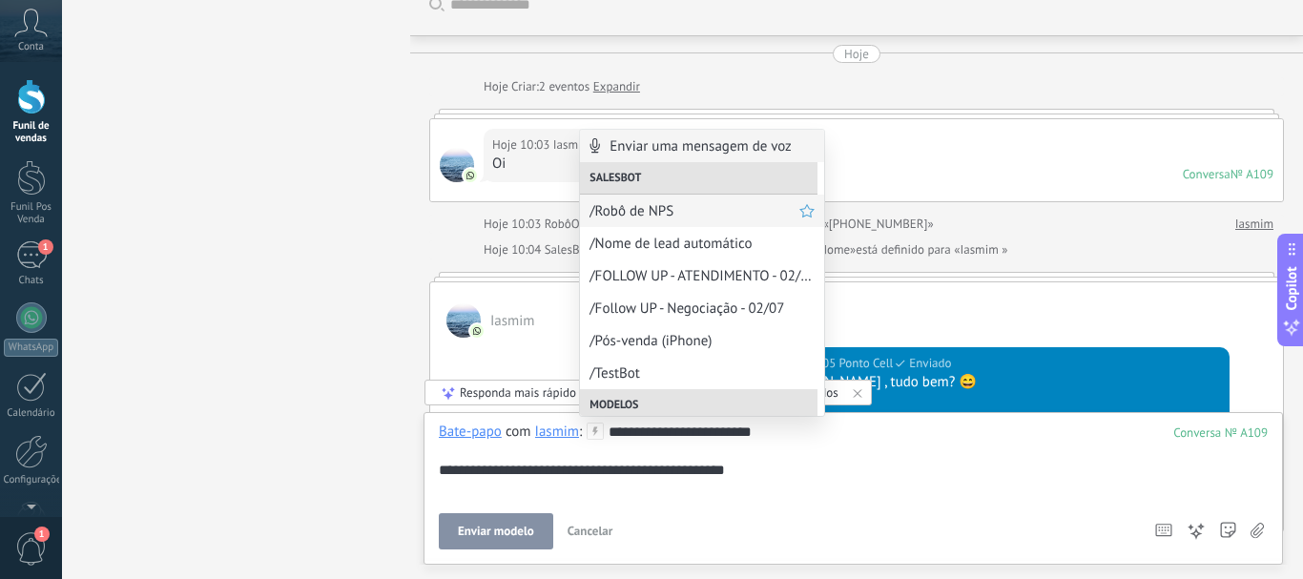
scroll to position [191, 0]
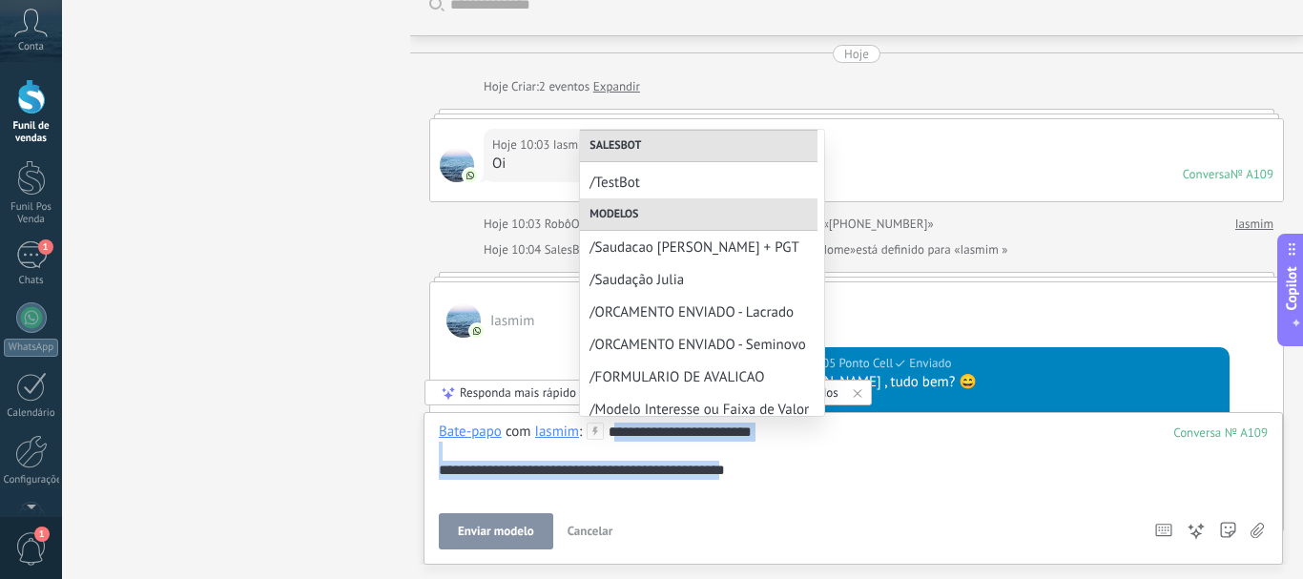
drag, startPoint x: 614, startPoint y: 432, endPoint x: 729, endPoint y: 498, distance: 132.0
click at [729, 498] on div "**********" at bounding box center [853, 460] width 829 height 76
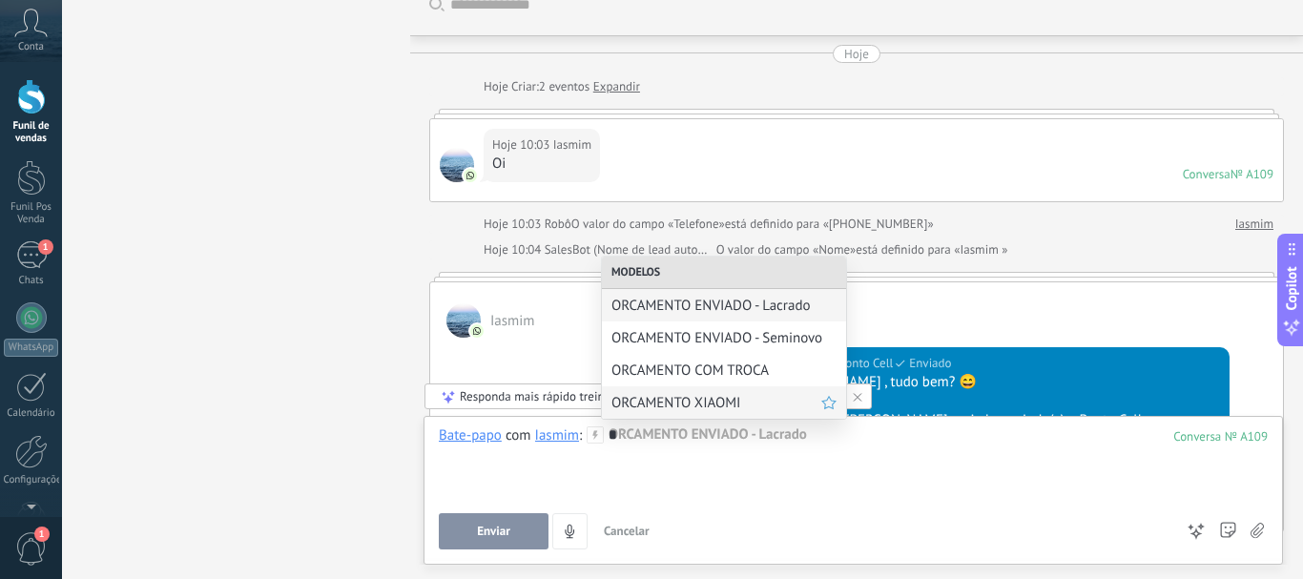
click at [725, 401] on span "ORCAMENTO XIAOMI" at bounding box center [716, 403] width 210 height 18
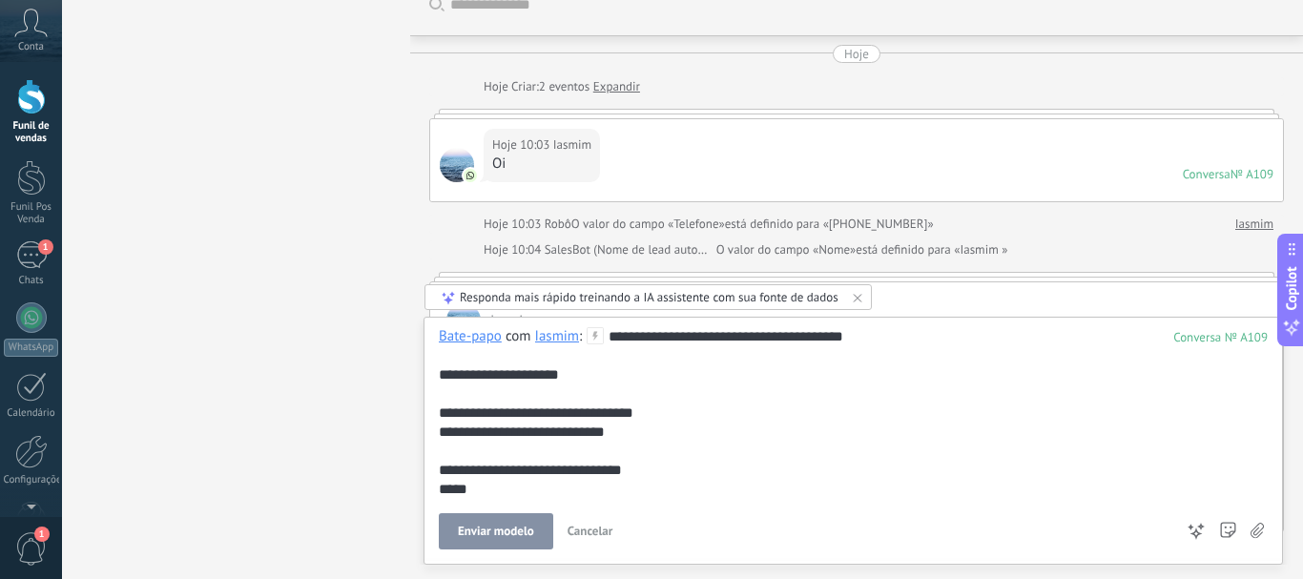
click at [645, 341] on div "**********" at bounding box center [853, 413] width 829 height 172
click at [649, 341] on div "**********" at bounding box center [853, 413] width 829 height 172
click at [673, 336] on div "**********" at bounding box center [853, 413] width 829 height 172
click at [510, 519] on button "Enviar" at bounding box center [494, 531] width 110 height 36
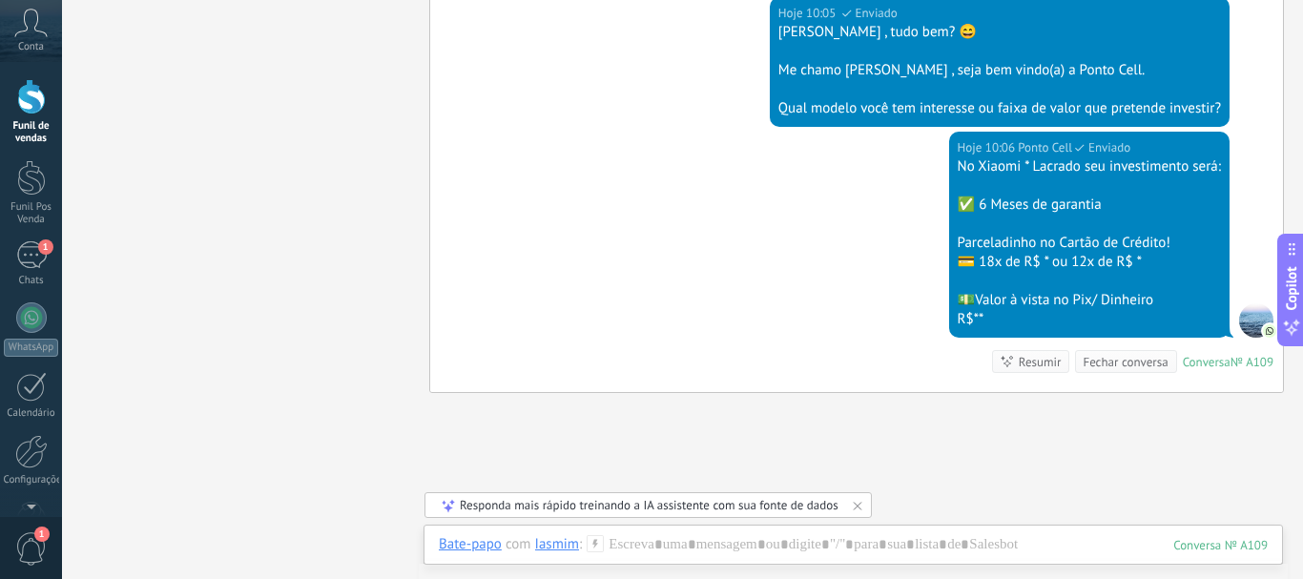
scroll to position [332, 0]
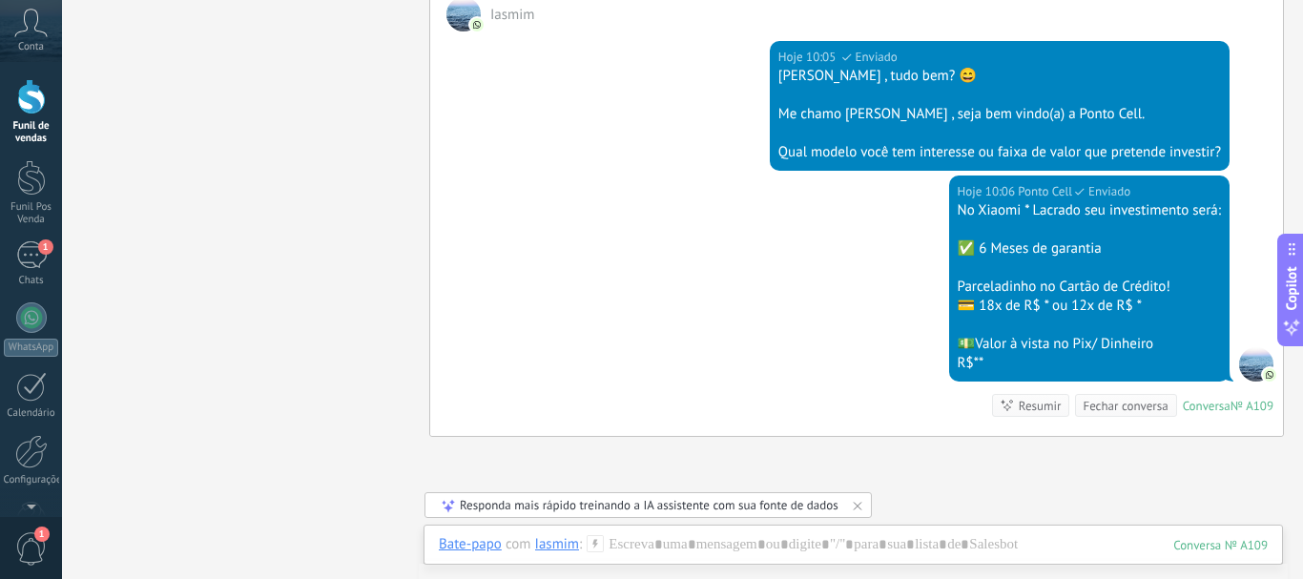
click at [596, 548] on icon at bounding box center [594, 543] width 17 height 17
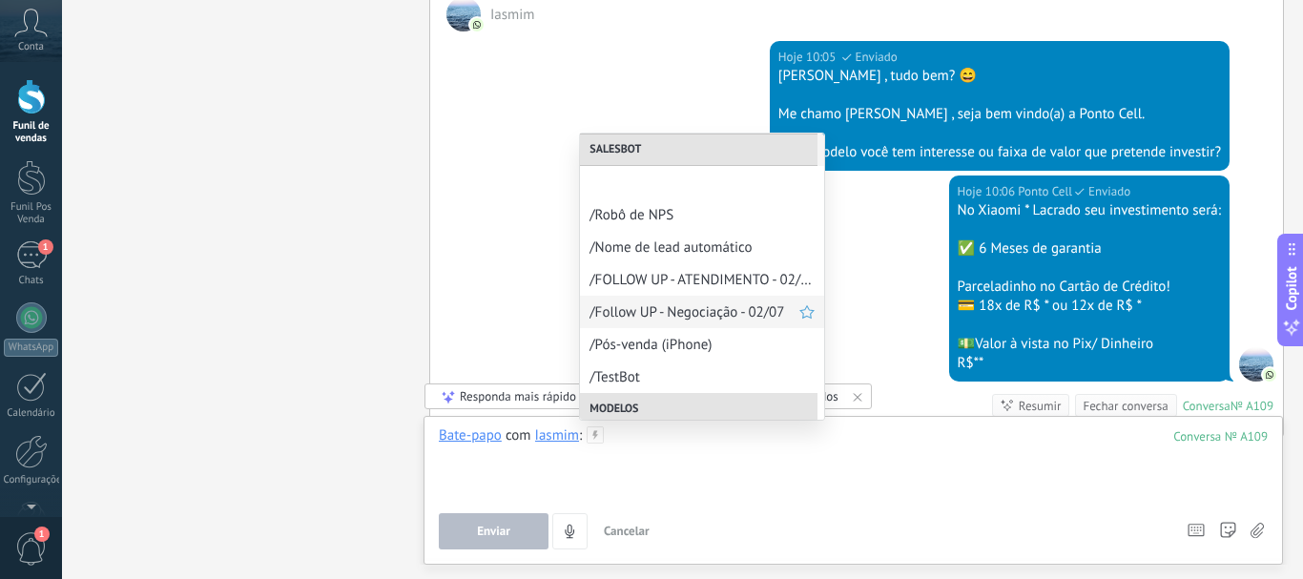
scroll to position [362, 0]
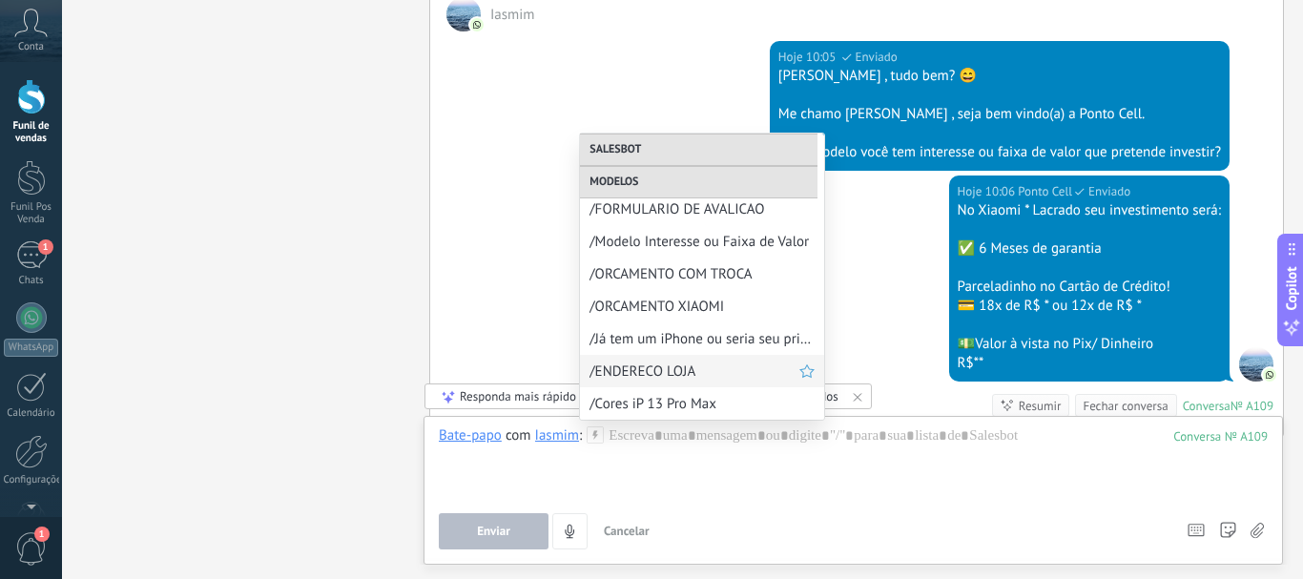
click at [673, 366] on span "/ENDERECO LOJA" at bounding box center [694, 371] width 210 height 18
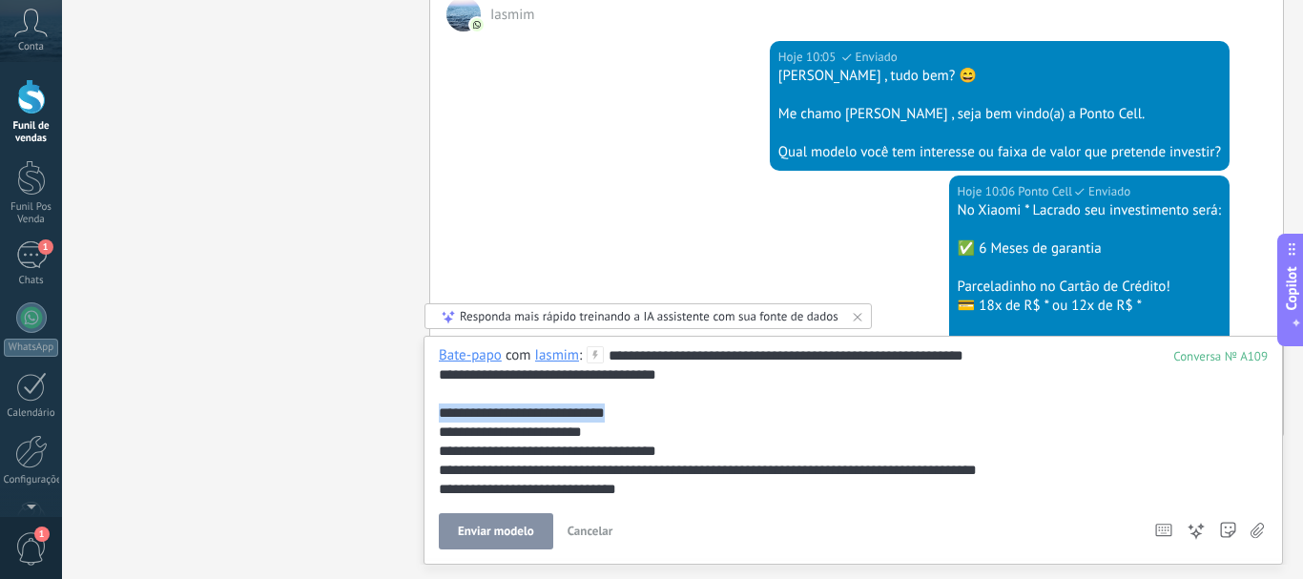
drag, startPoint x: 644, startPoint y: 406, endPoint x: 439, endPoint y: 408, distance: 205.0
click at [436, 411] on div "**********" at bounding box center [852, 450] width 859 height 229
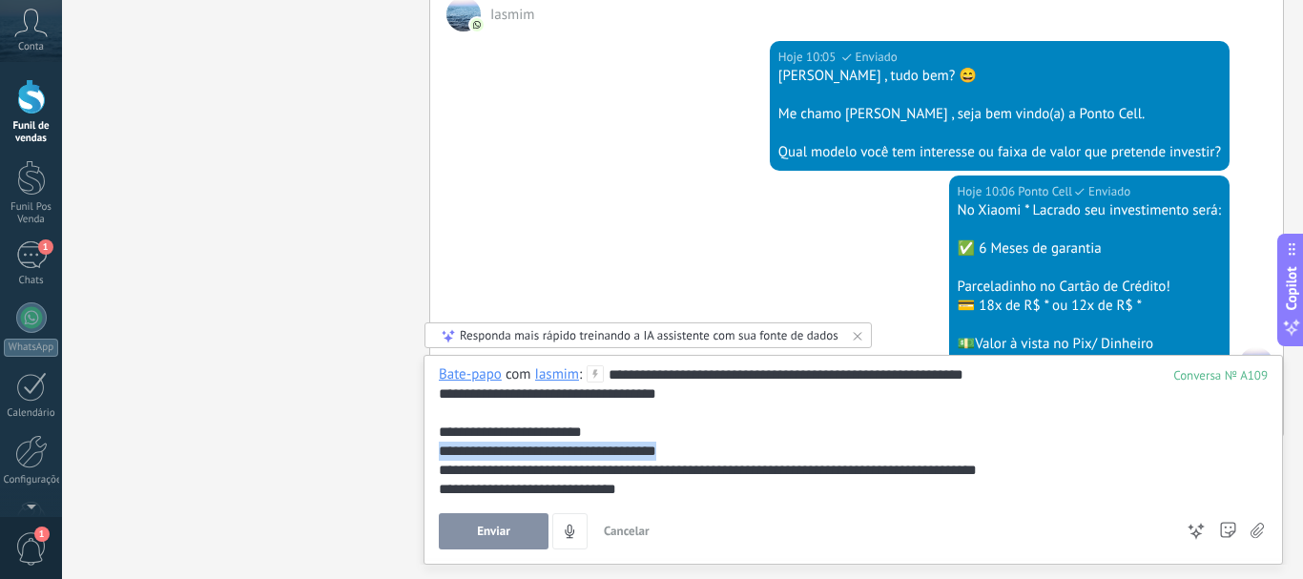
drag, startPoint x: 682, startPoint y: 445, endPoint x: 438, endPoint y: 455, distance: 244.3
click at [438, 455] on div "**********" at bounding box center [852, 460] width 859 height 210
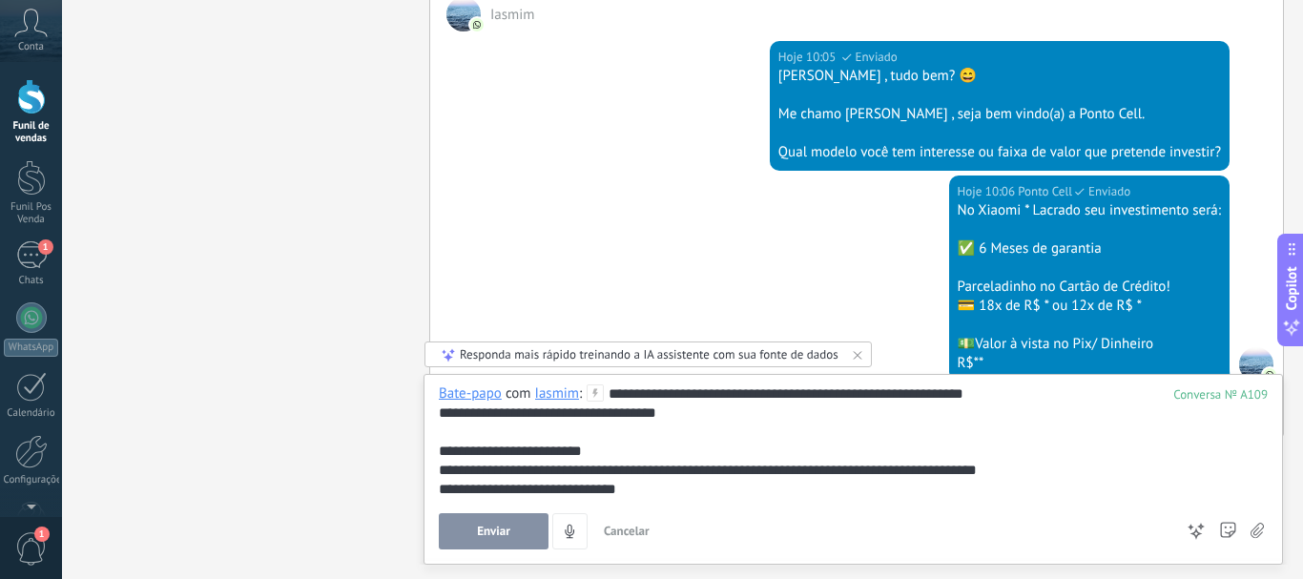
click at [489, 524] on span "Enviar" at bounding box center [493, 530] width 33 height 13
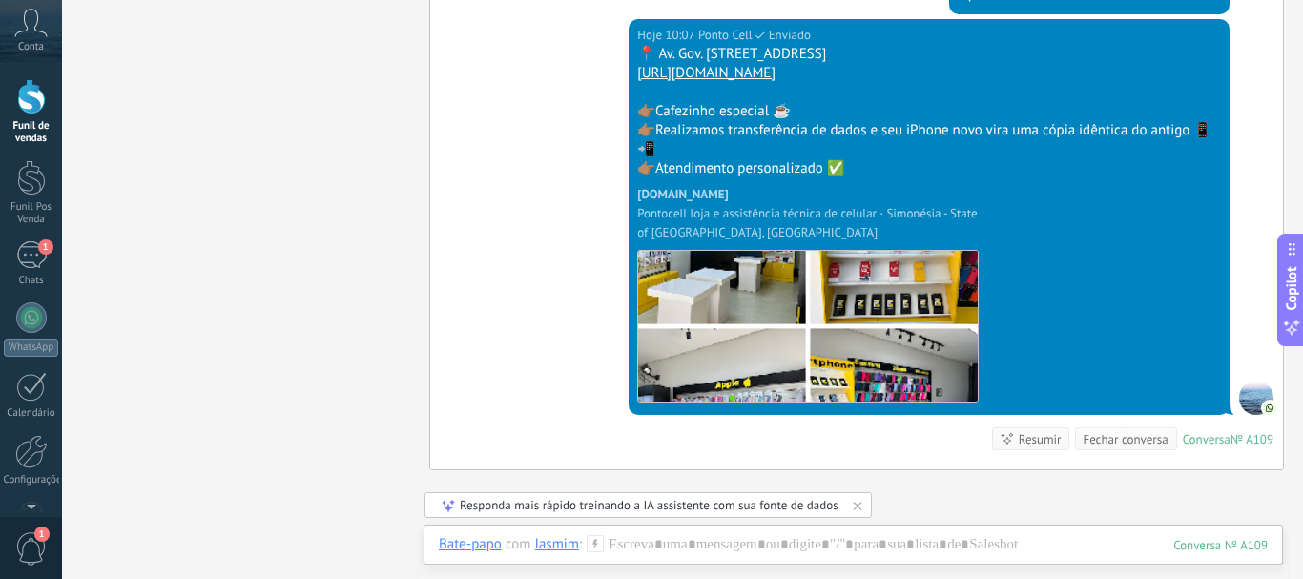
scroll to position [714, 0]
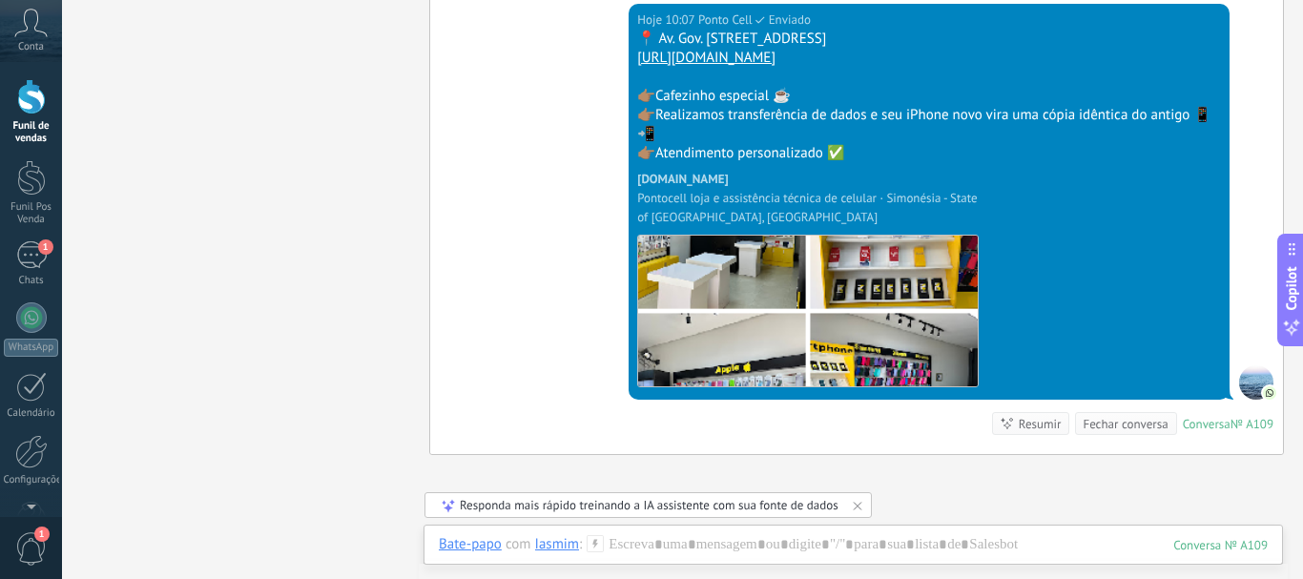
click at [597, 542] on icon at bounding box center [594, 543] width 17 height 17
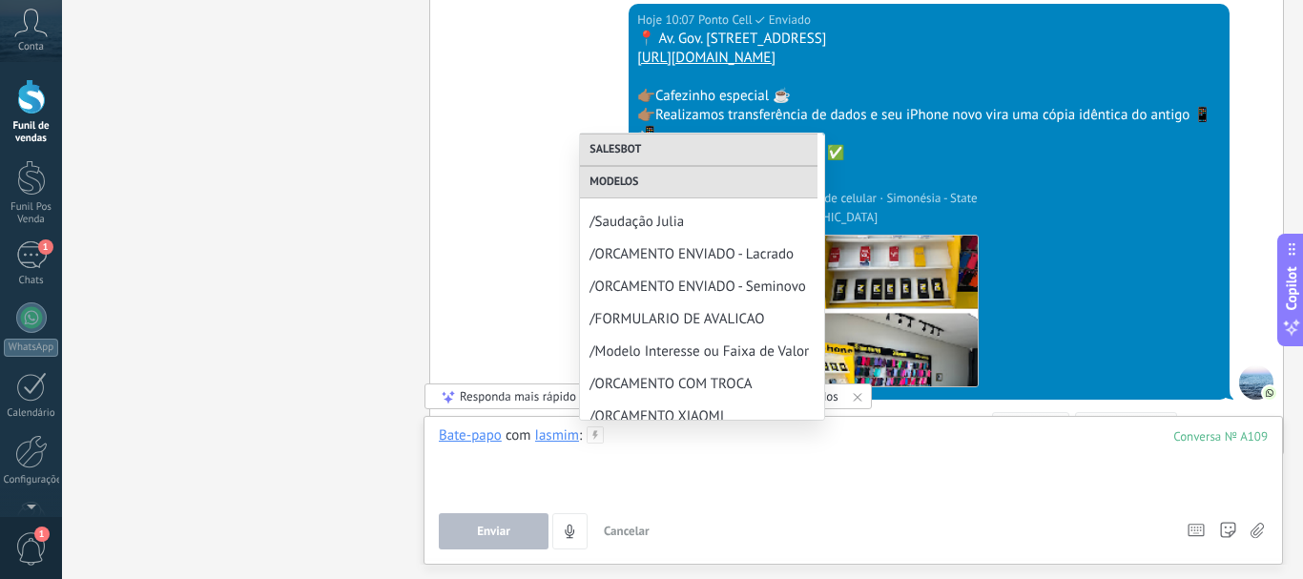
scroll to position [286, 0]
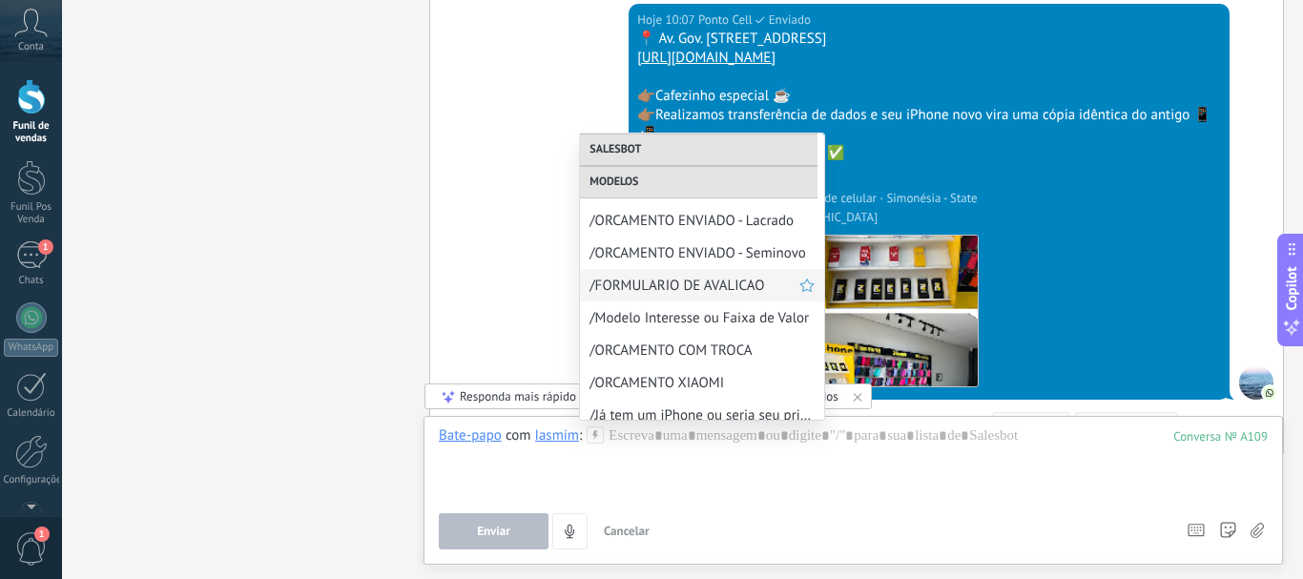
click at [687, 286] on span "/FORMULARIO DE AVALICAO" at bounding box center [694, 286] width 210 height 18
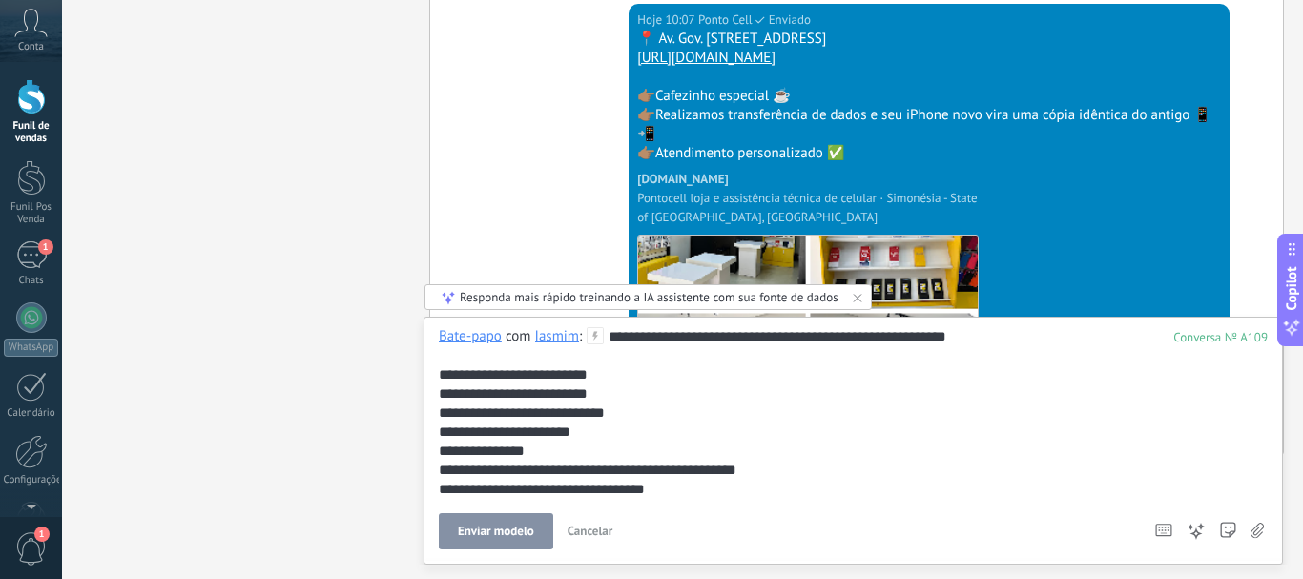
click at [583, 338] on div "Bate-papo com Iasmim :" at bounding box center [521, 336] width 165 height 19
click at [588, 338] on icon at bounding box center [594, 335] width 17 height 17
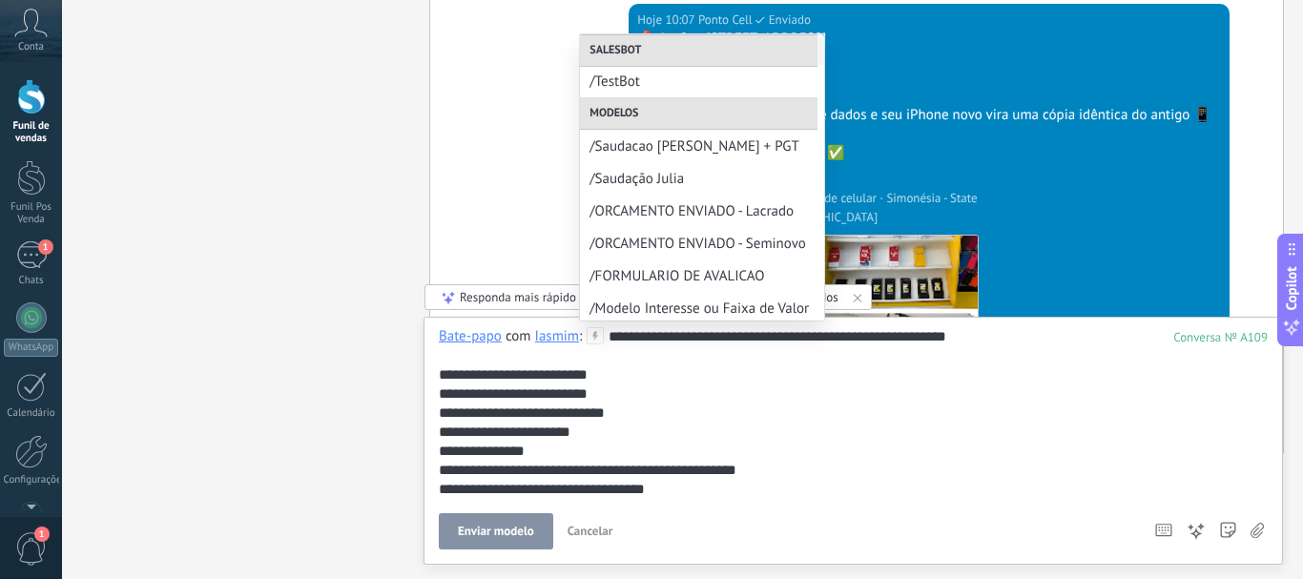
scroll to position [191, 0]
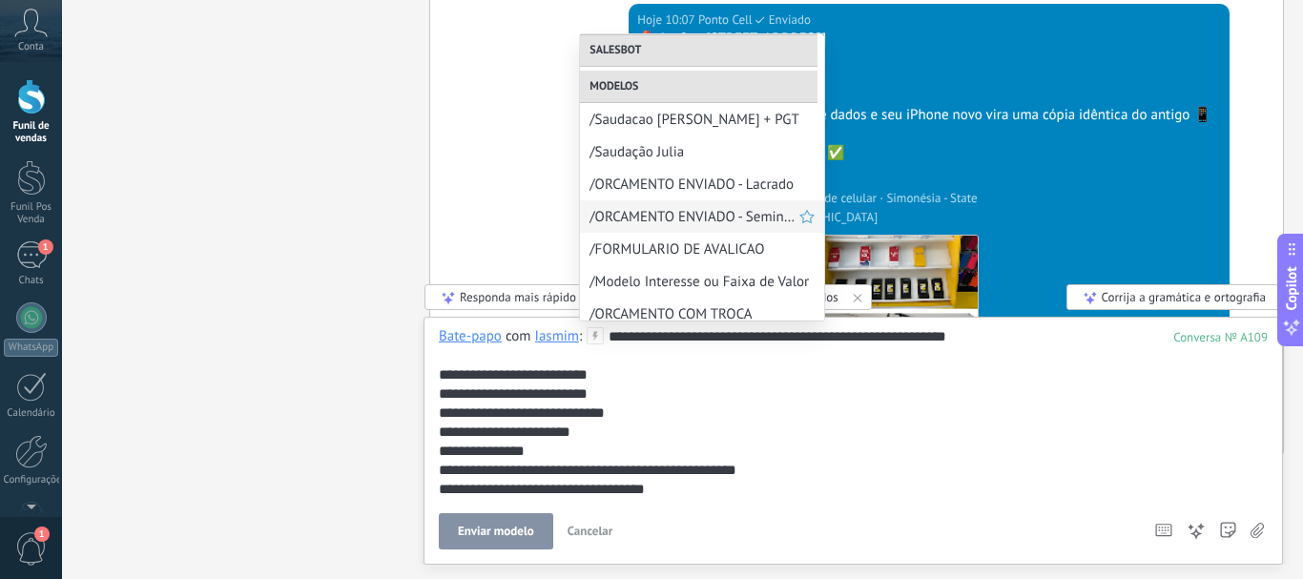
click at [647, 208] on span "/ORCAMENTO ENVIADO - Seminovo" at bounding box center [694, 217] width 210 height 18
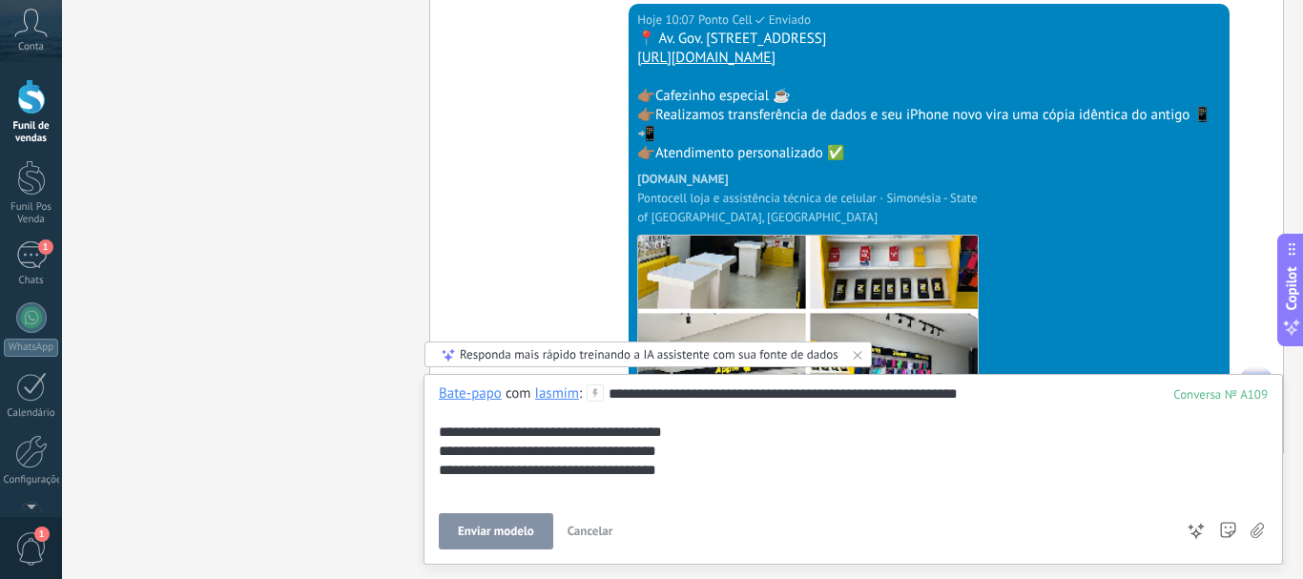
click at [511, 541] on button "Enviar modelo" at bounding box center [496, 531] width 114 height 36
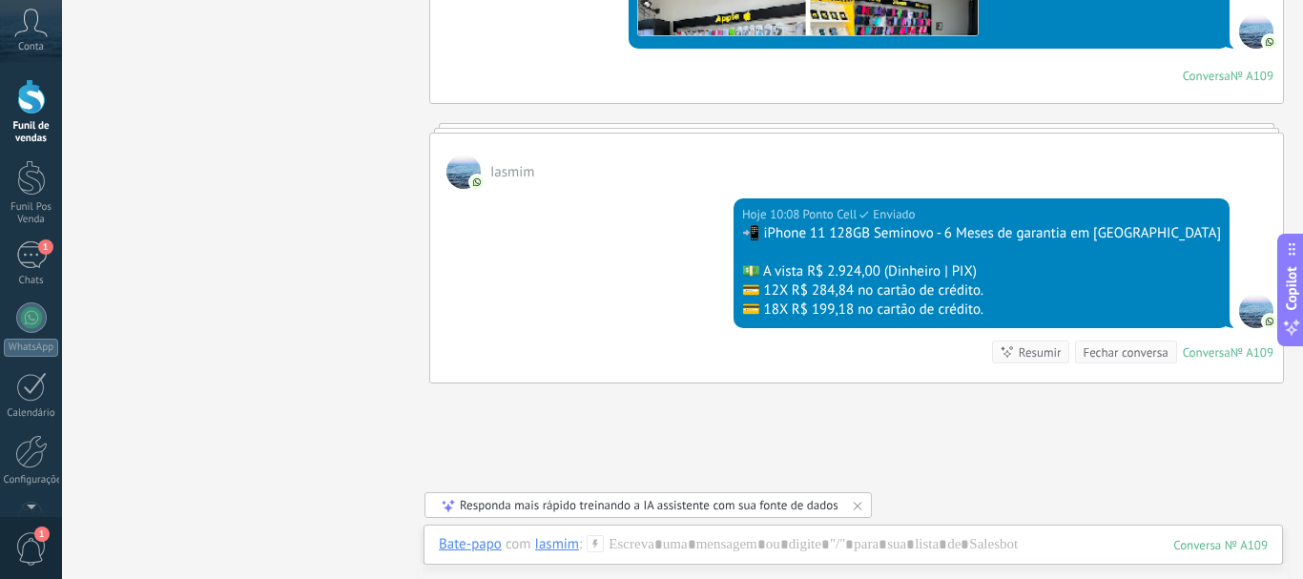
scroll to position [1114, 0]
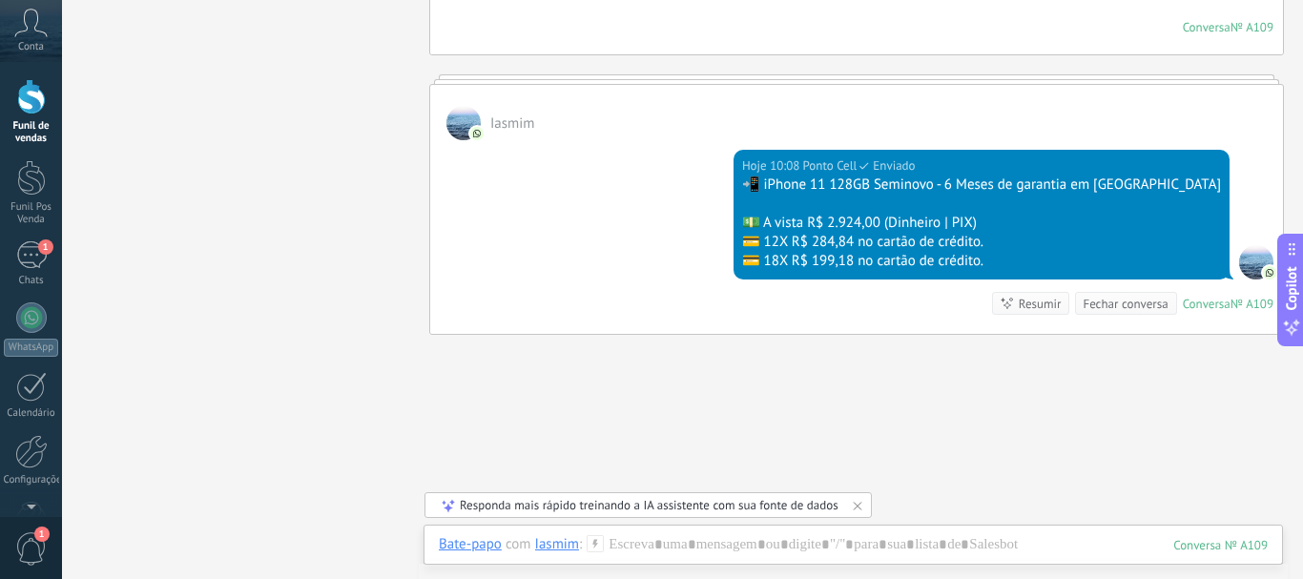
click at [602, 547] on icon at bounding box center [594, 543] width 17 height 17
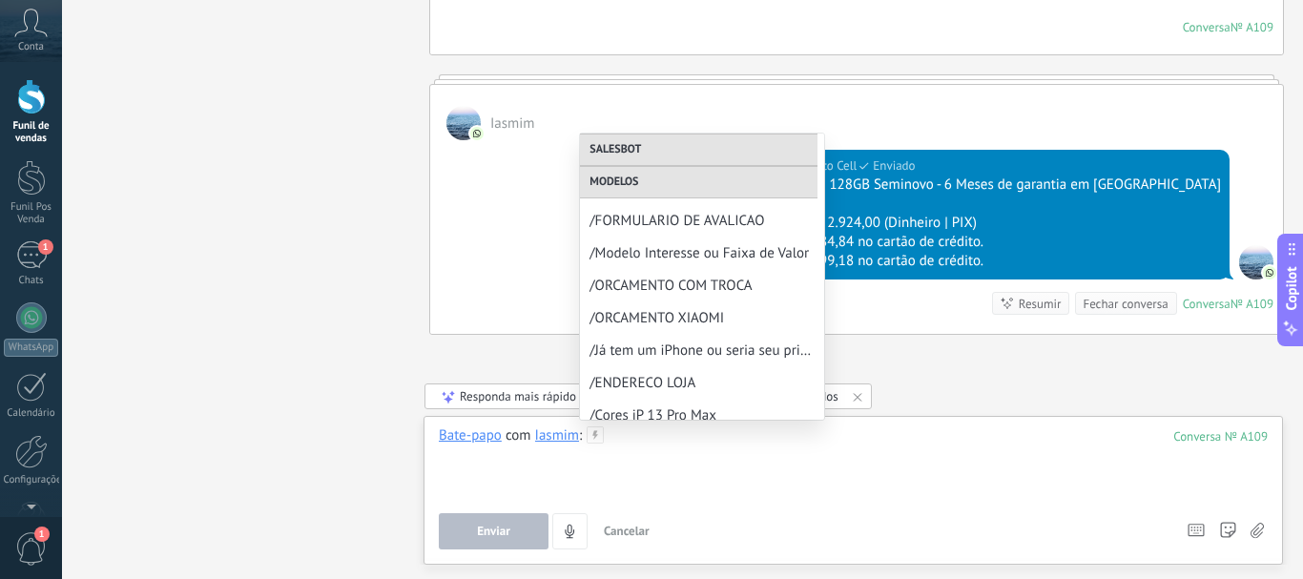
scroll to position [362, 0]
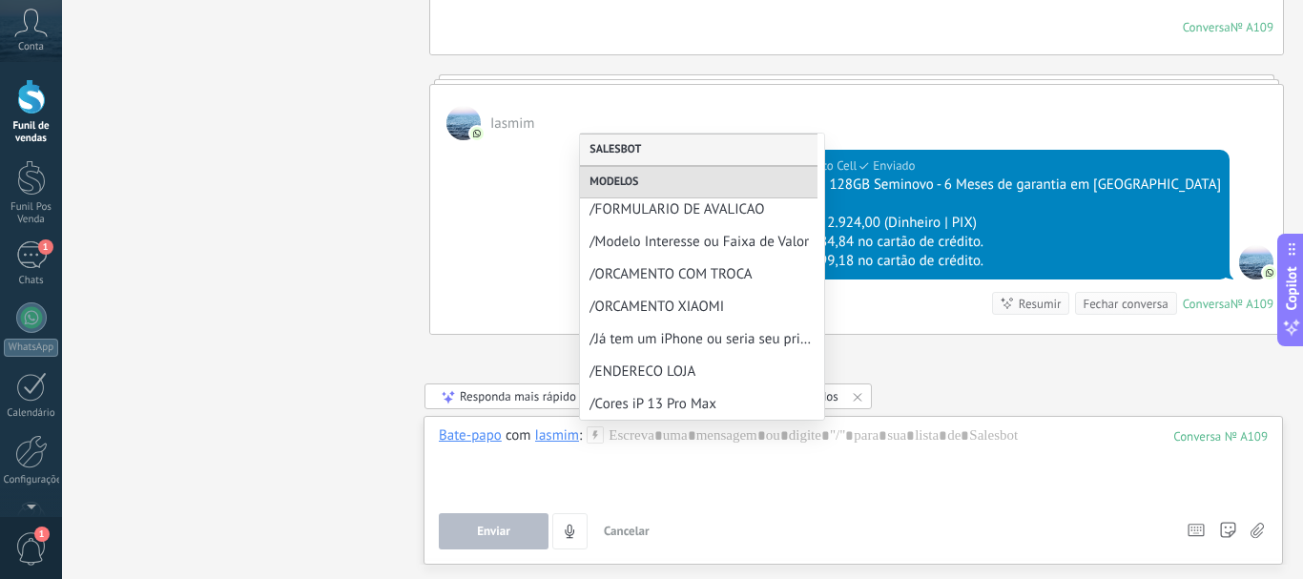
click at [649, 148] on div "Salesbot" at bounding box center [698, 150] width 237 height 32
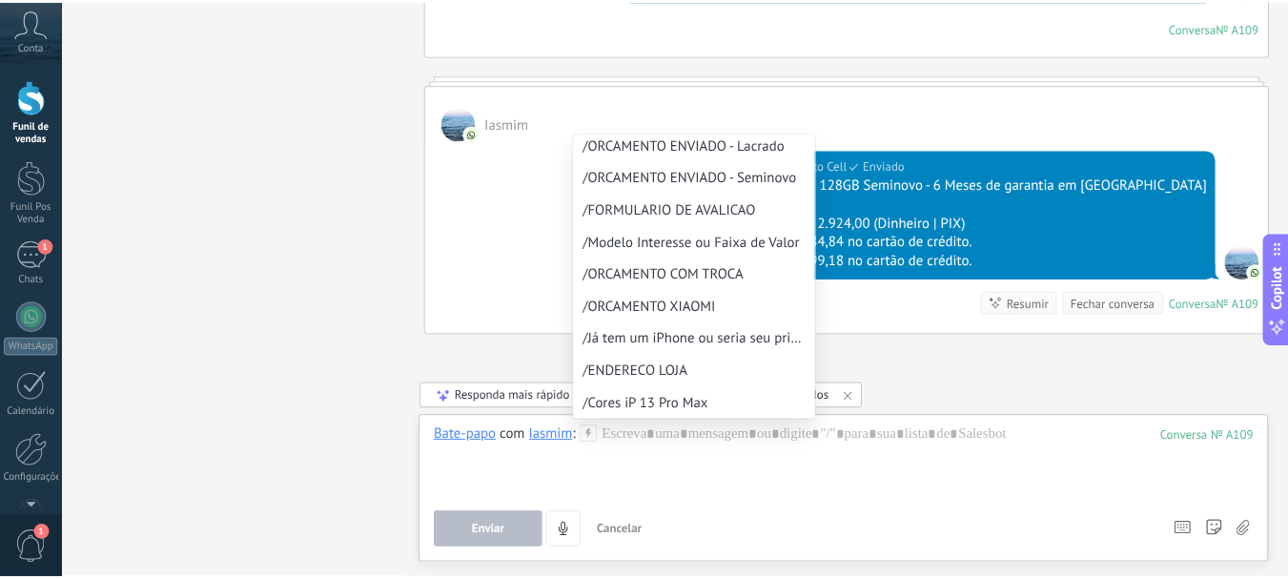
scroll to position [32, 0]
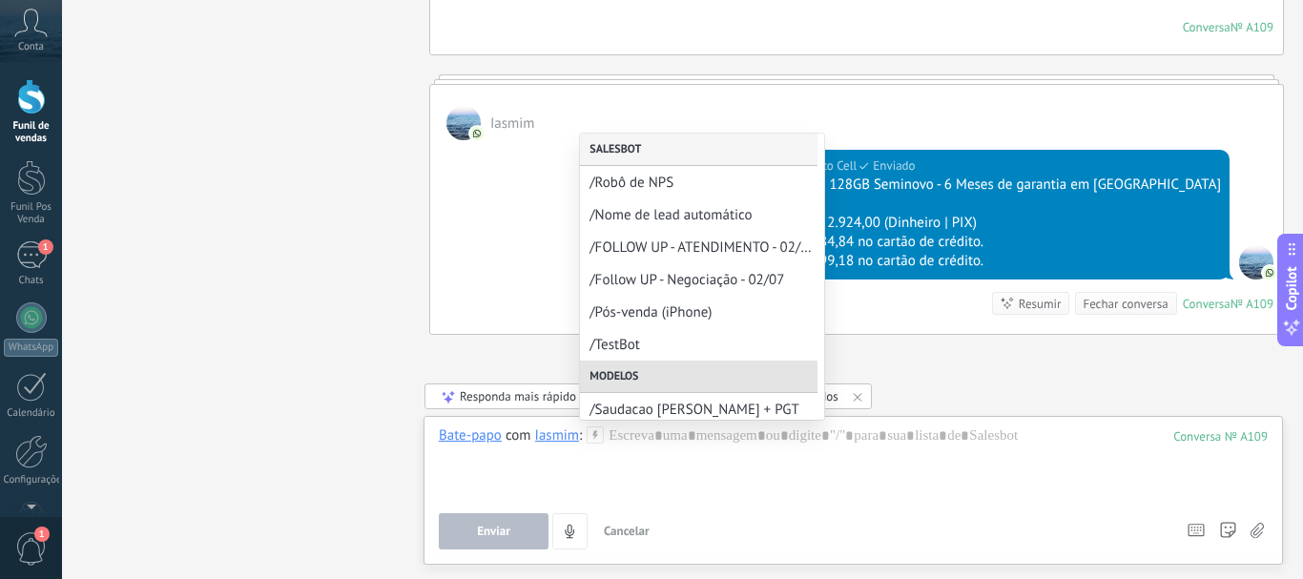
click at [649, 148] on div "Salesbot" at bounding box center [698, 150] width 237 height 32
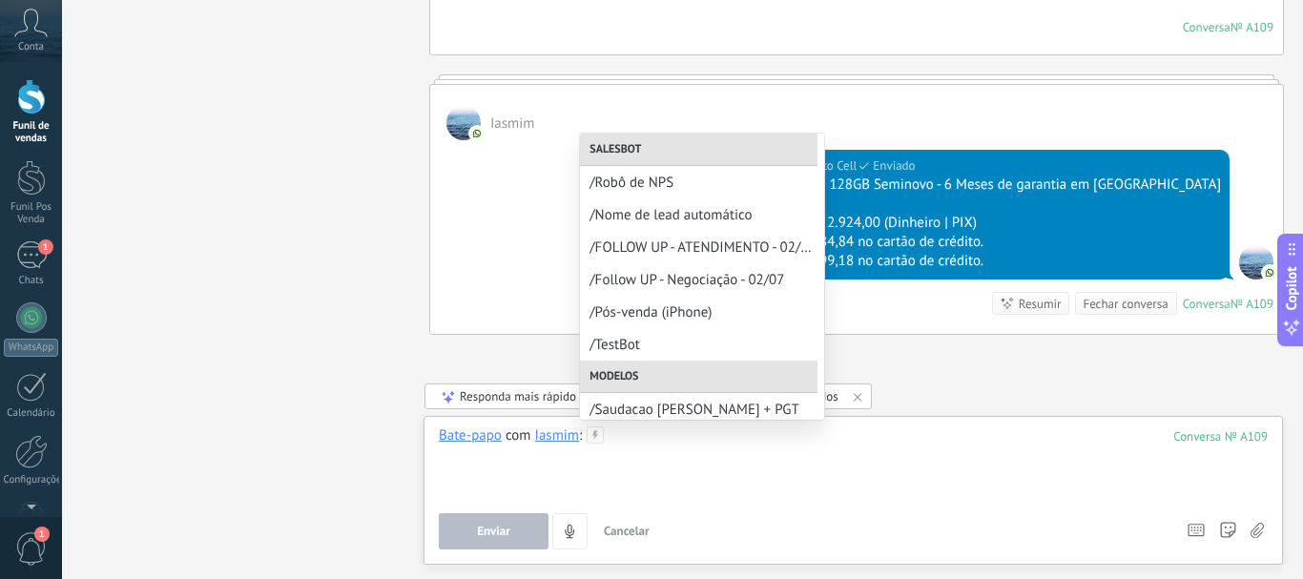
click at [841, 468] on div at bounding box center [853, 462] width 829 height 72
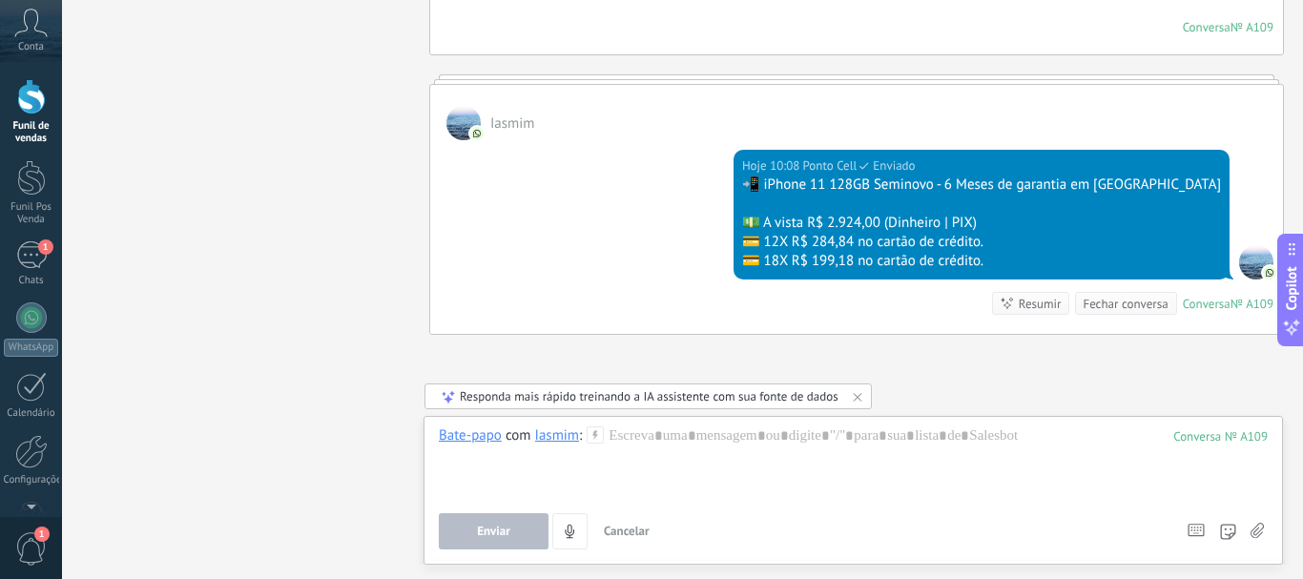
click at [1257, 526] on icon at bounding box center [1256, 531] width 13 height 16
click at [0, 0] on input "file" at bounding box center [0, 0] width 0 height 0
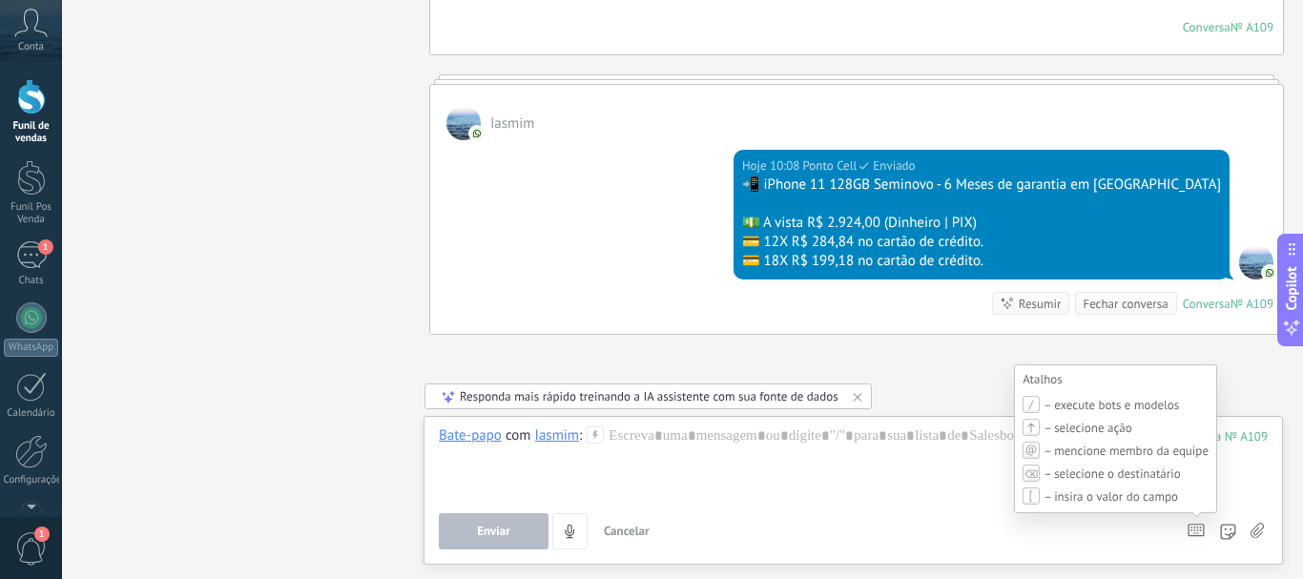
click at [1200, 536] on use at bounding box center [1195, 529] width 15 height 11
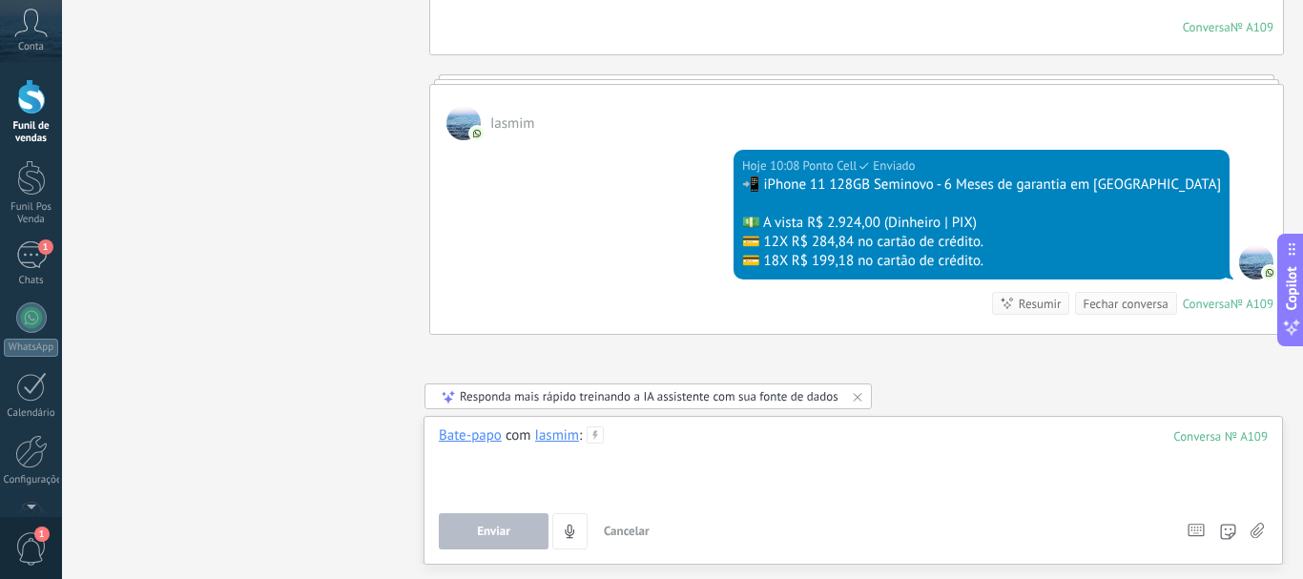
click at [1193, 448] on div at bounding box center [853, 462] width 829 height 72
click at [1194, 442] on div "109" at bounding box center [1220, 436] width 94 height 16
click at [616, 531] on span "Cancelar" at bounding box center [627, 531] width 46 height 16
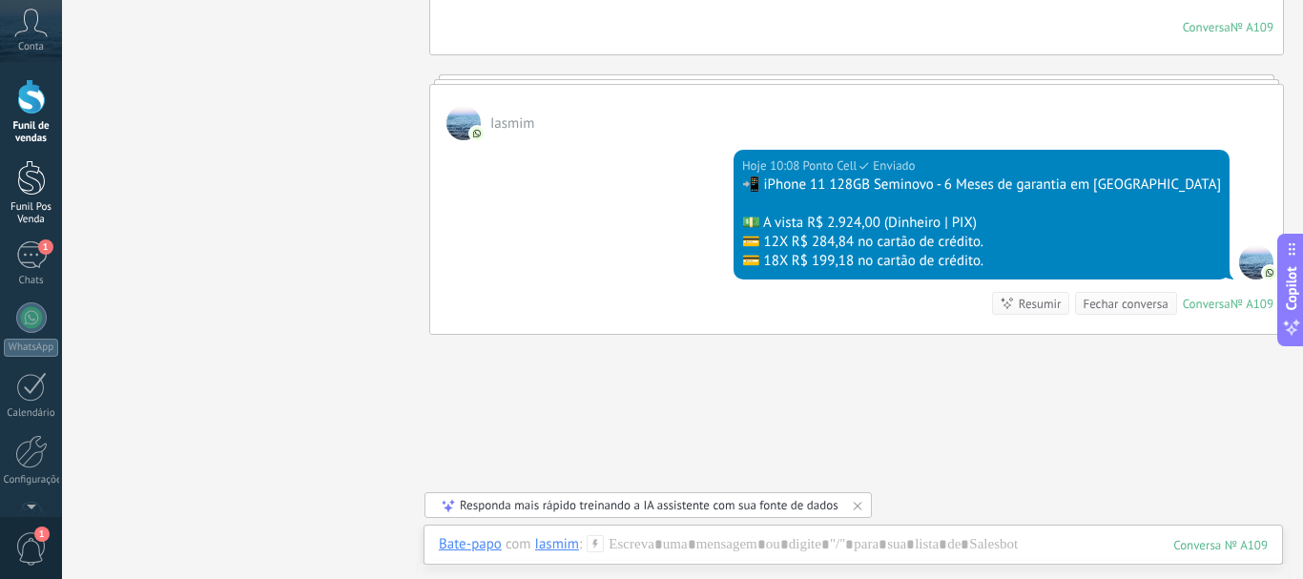
click at [42, 178] on div at bounding box center [31, 177] width 29 height 35
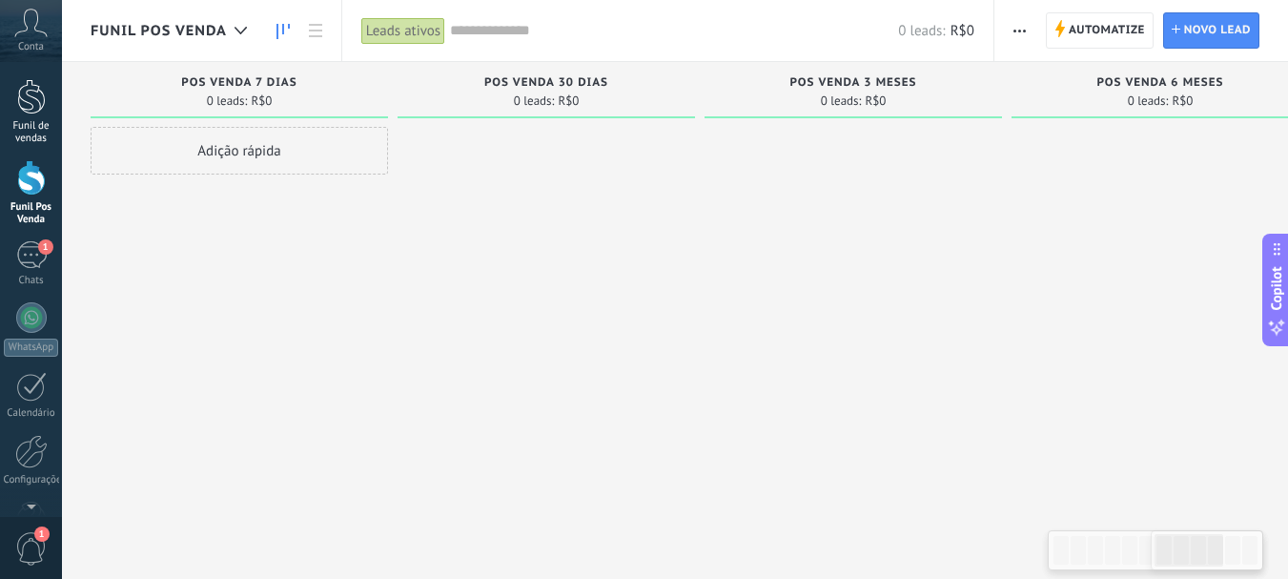
click at [51, 111] on link "Funil de vendas" at bounding box center [31, 112] width 62 height 66
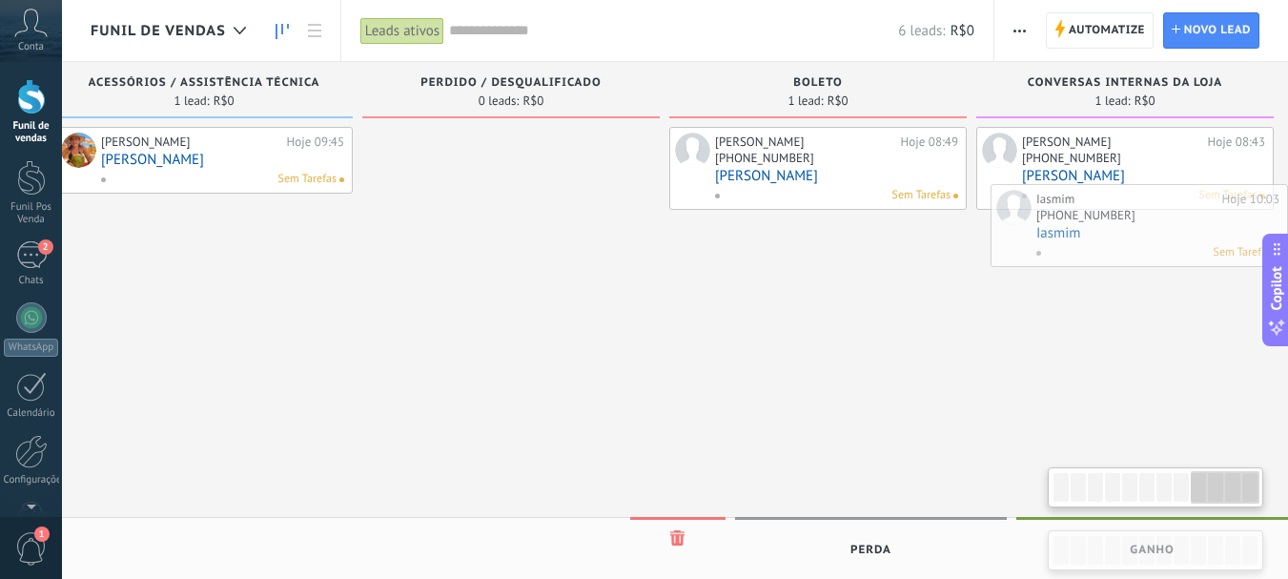
scroll to position [0, 2506]
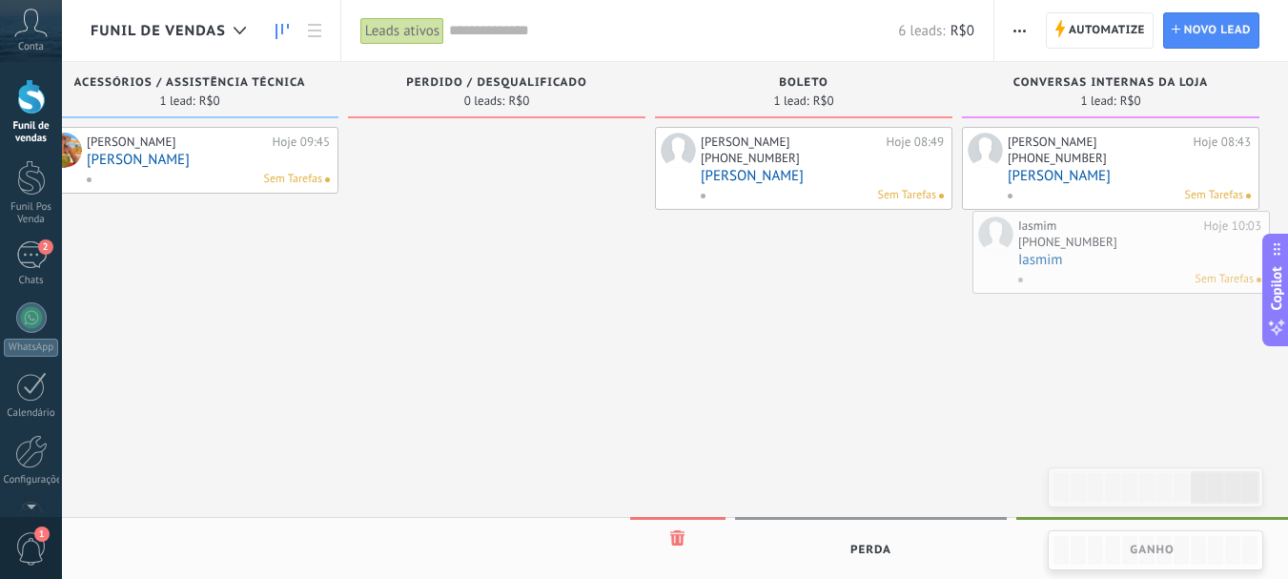
drag, startPoint x: 274, startPoint y: 212, endPoint x: 1156, endPoint y: 243, distance: 882.6
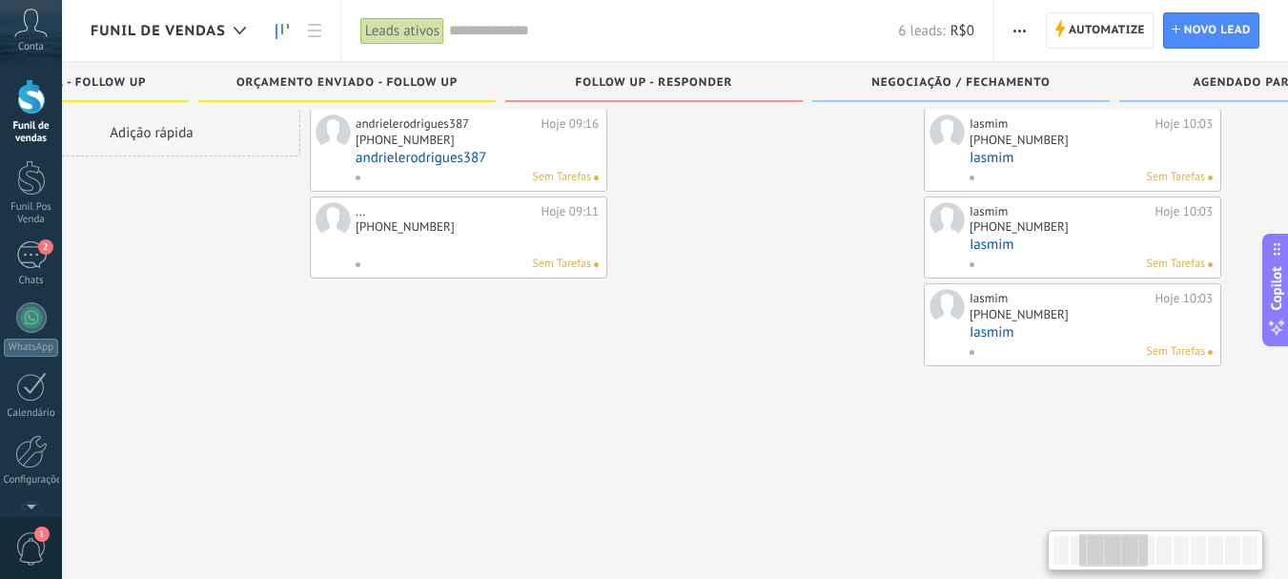
scroll to position [0, 0]
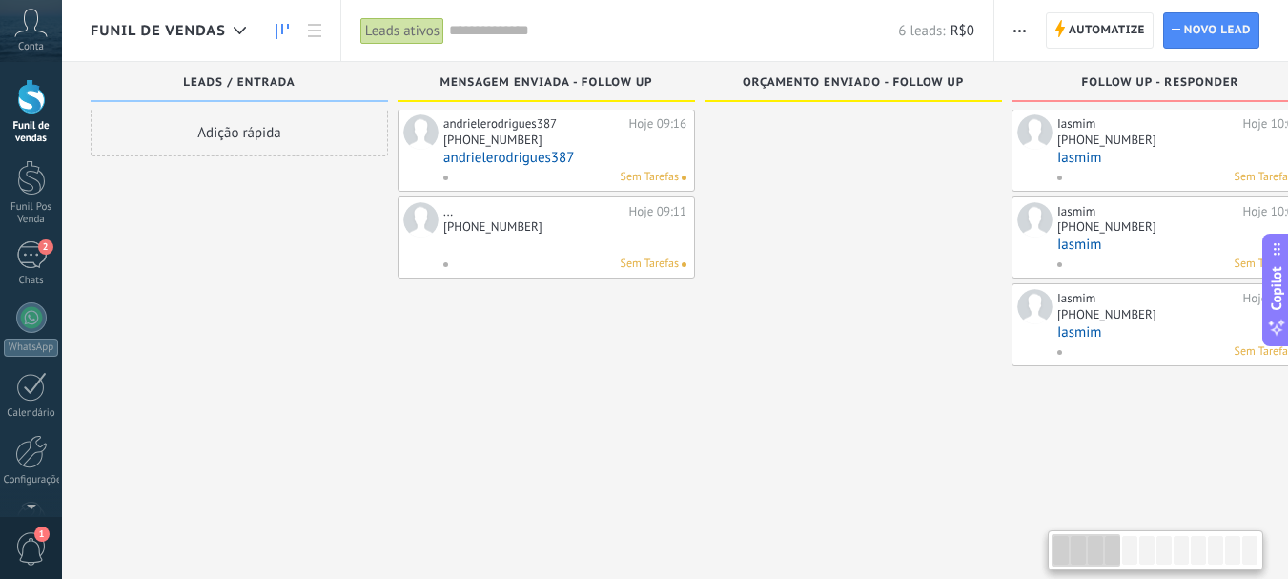
drag, startPoint x: 1202, startPoint y: 560, endPoint x: 965, endPoint y: 565, distance: 236.6
click at [970, 561] on html ".abccls-1,.abccls-2{fill-rule:evenodd}.abccls-2{fill:#fff} .abfcls-1{fill:none}…" at bounding box center [644, 271] width 1288 height 579
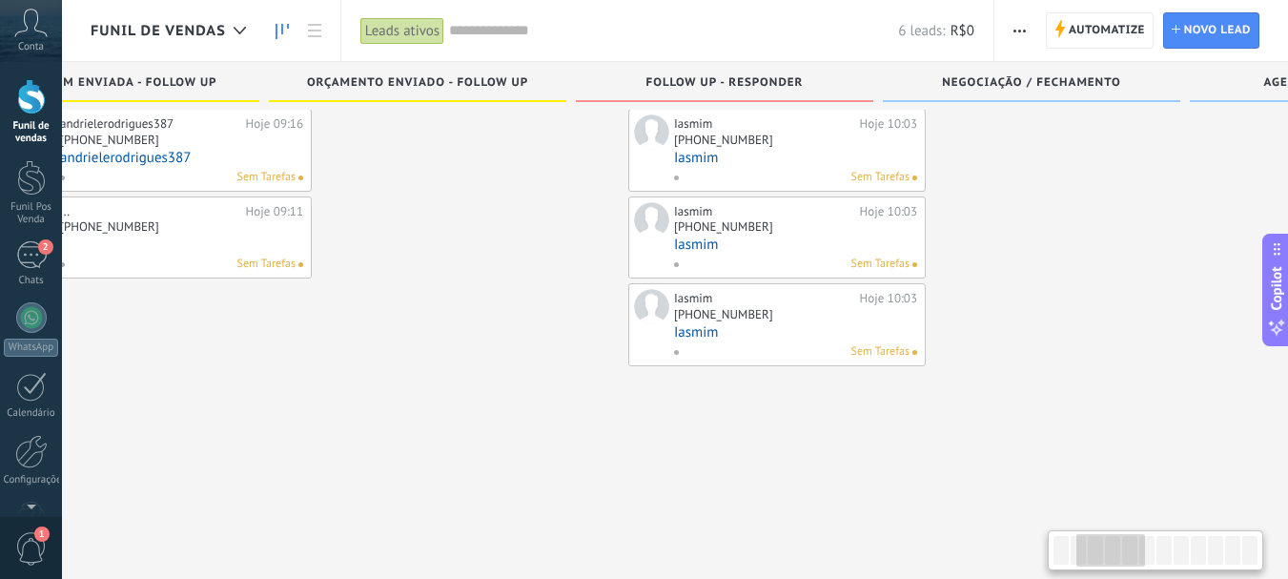
scroll to position [0, 471]
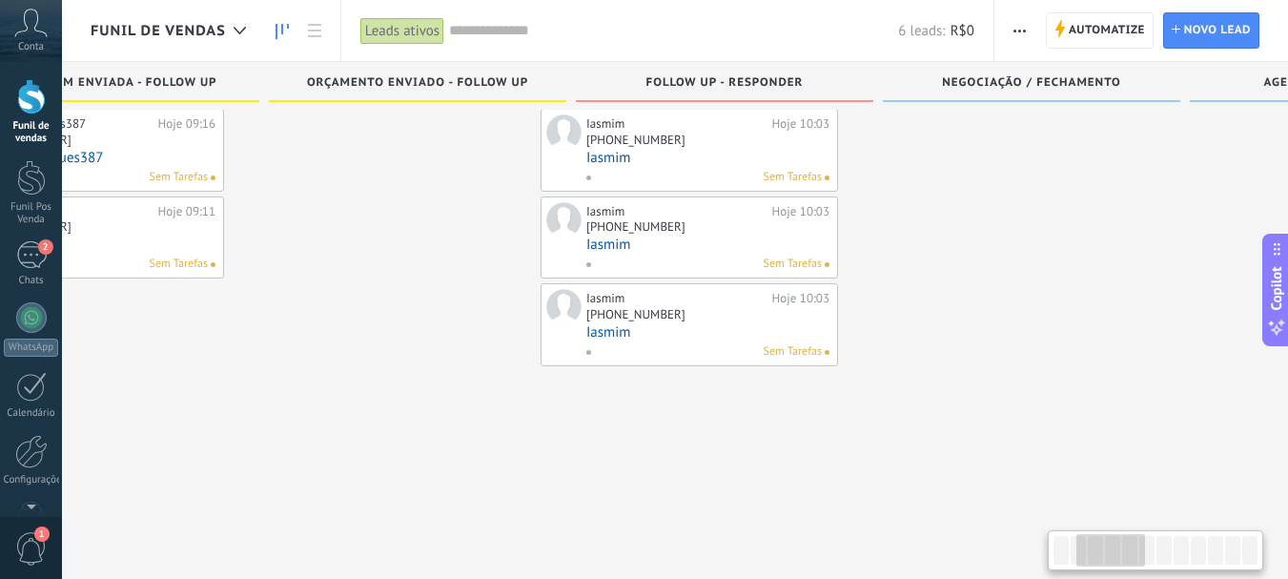
drag, startPoint x: 1071, startPoint y: 541, endPoint x: 1095, endPoint y: 539, distance: 23.9
click at [1097, 539] on div at bounding box center [1111, 550] width 69 height 32
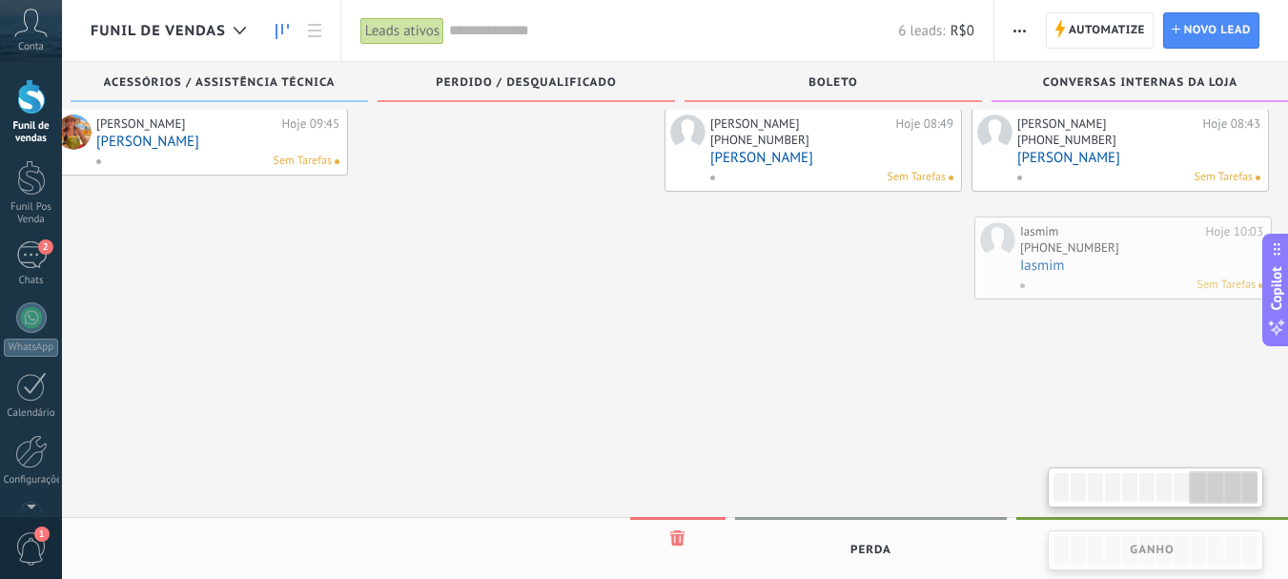
scroll to position [0, 2506]
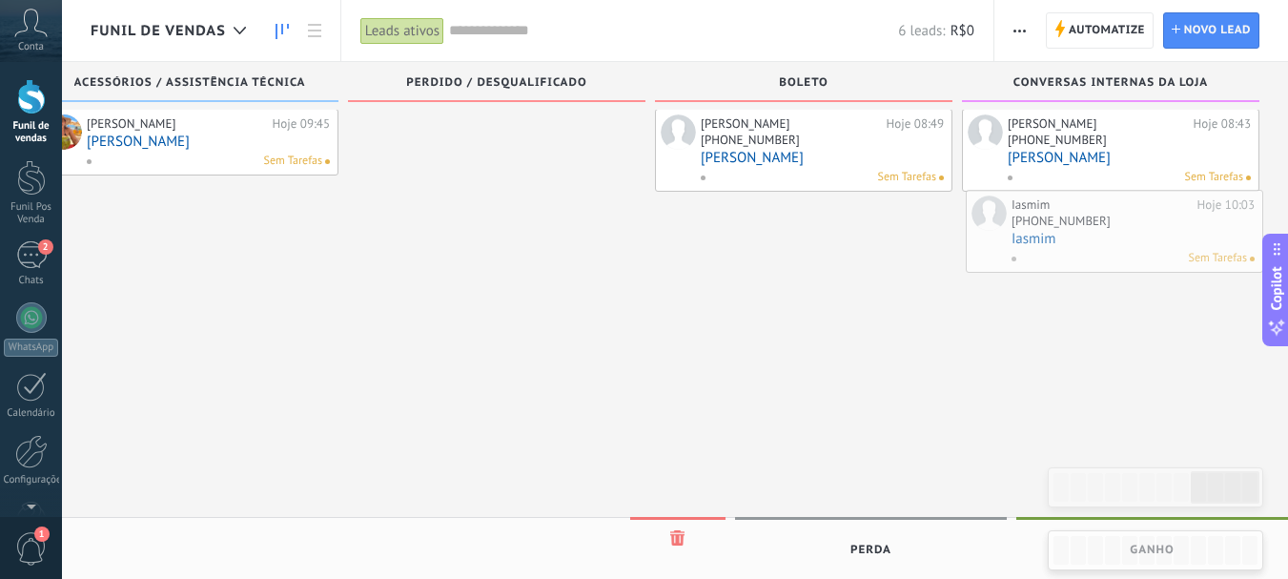
drag, startPoint x: 743, startPoint y: 180, endPoint x: 1168, endPoint y: 262, distance: 433.1
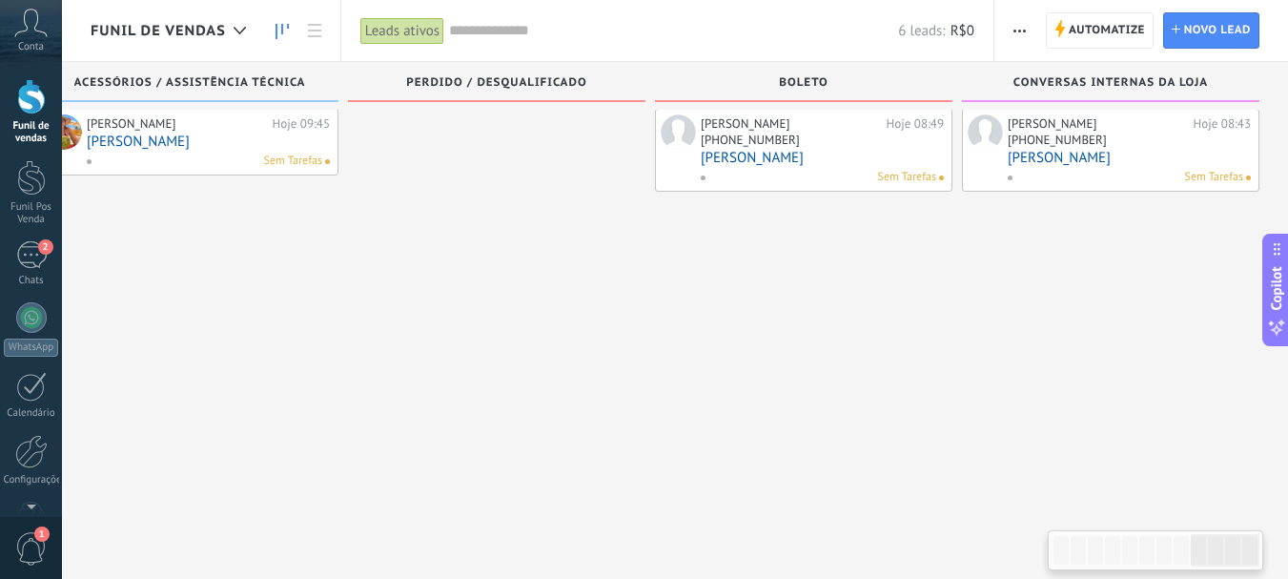
drag, startPoint x: 1168, startPoint y: 262, endPoint x: 1159, endPoint y: 289, distance: 28.4
click at [1159, 289] on div "Pedro Machado Hoje 08:43 +55 37 84045-618 Pedro Machado Sem Tarefas" at bounding box center [1111, 274] width 298 height 330
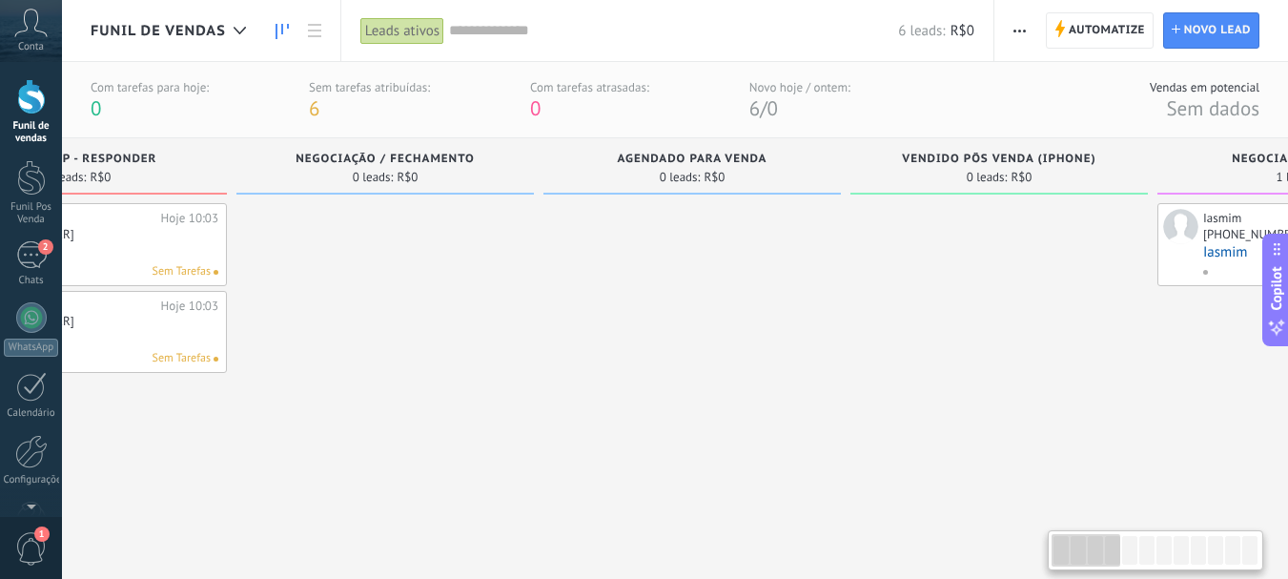
scroll to position [0, 0]
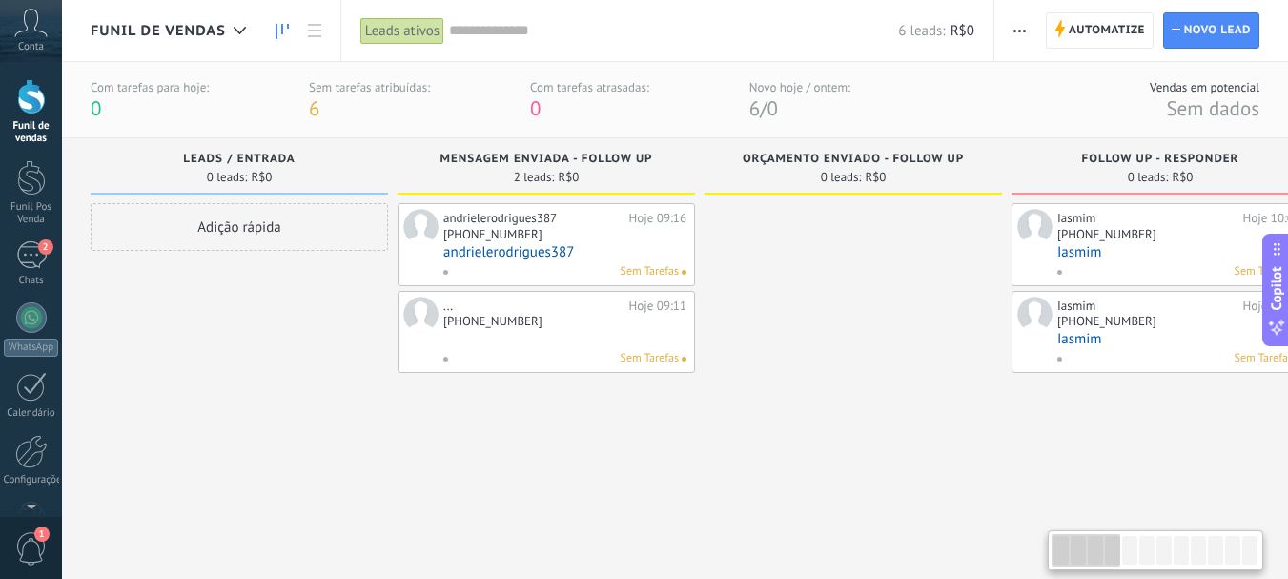
drag, startPoint x: 1197, startPoint y: 552, endPoint x: 849, endPoint y: 526, distance: 349.0
click at [849, 526] on body ".abccls-1,.abccls-2{fill-rule:evenodd}.abccls-2{fill:#fff} .abfcls-1{fill:none}…" at bounding box center [644, 289] width 1288 height 579
click at [994, 449] on div at bounding box center [854, 368] width 298 height 330
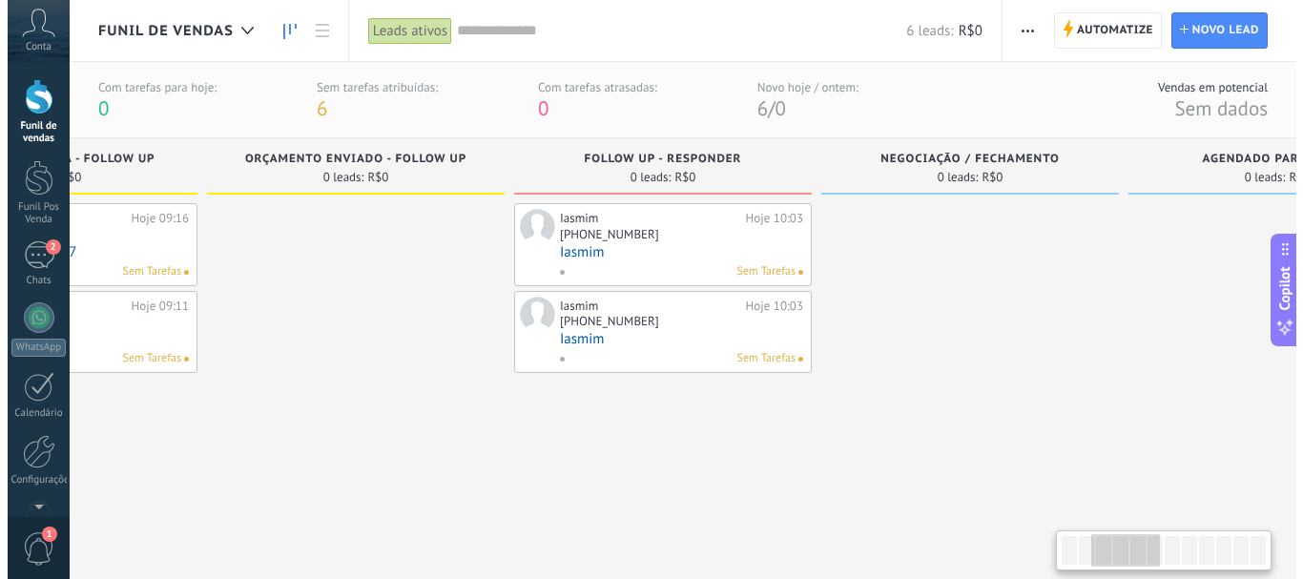
scroll to position [0, 576]
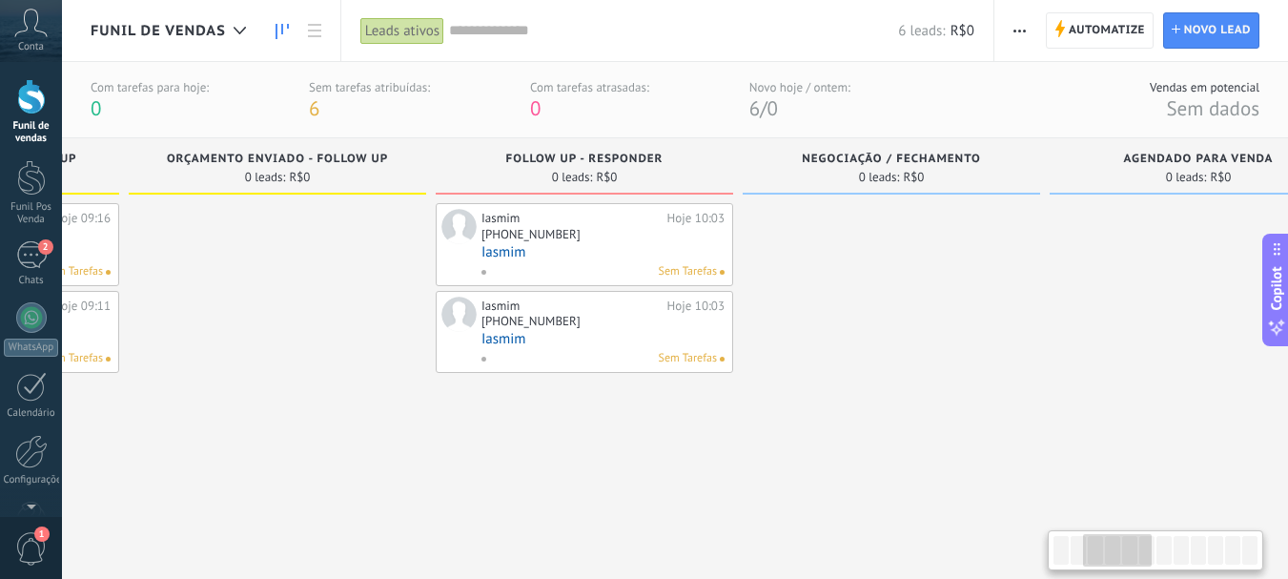
drag, startPoint x: 1086, startPoint y: 544, endPoint x: 1118, endPoint y: 545, distance: 31.5
click at [1118, 545] on div at bounding box center [1117, 550] width 69 height 32
click at [607, 327] on div "[PHONE_NUMBER]" at bounding box center [603, 323] width 243 height 16
click at [566, 331] on link "Iasmim" at bounding box center [603, 339] width 243 height 16
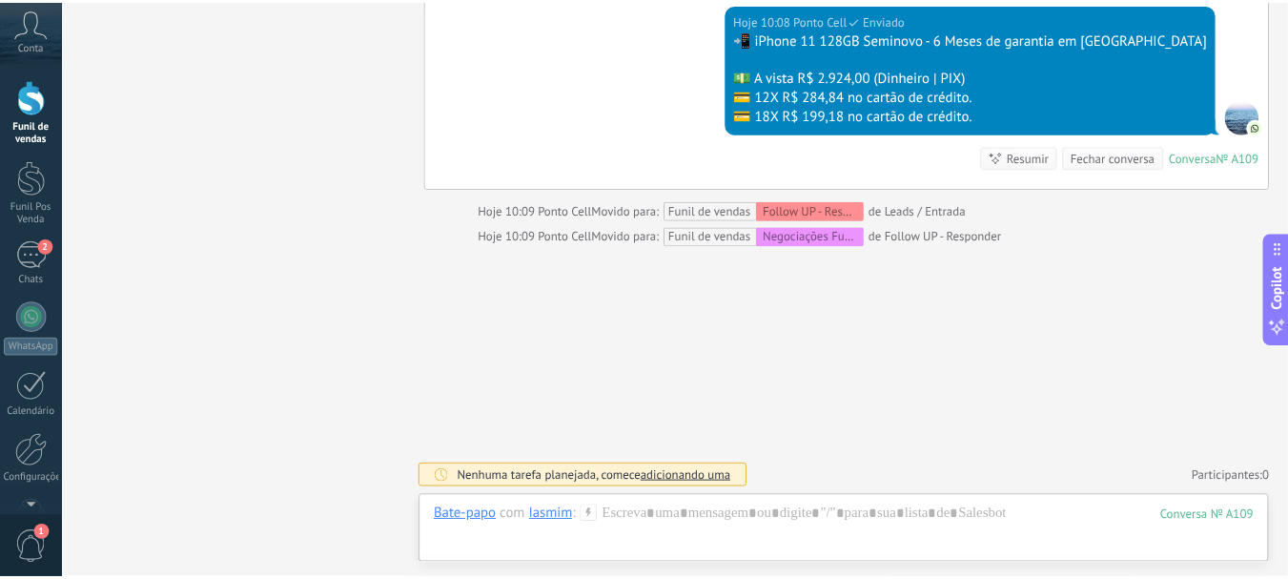
scroll to position [1019, 0]
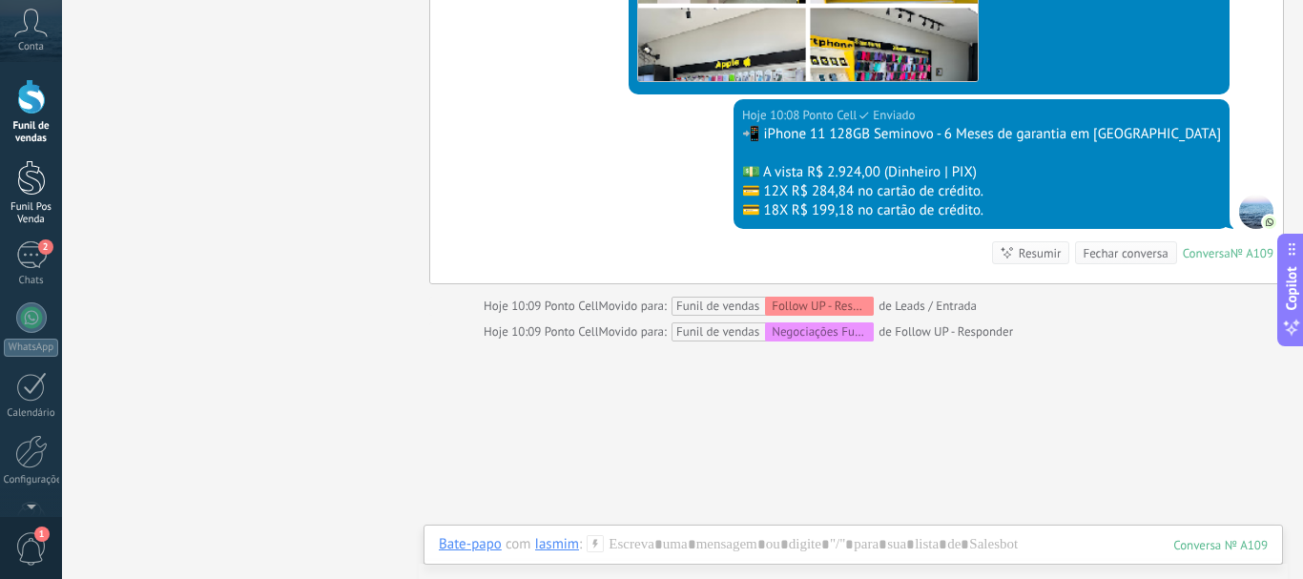
click at [32, 181] on div at bounding box center [31, 177] width 29 height 35
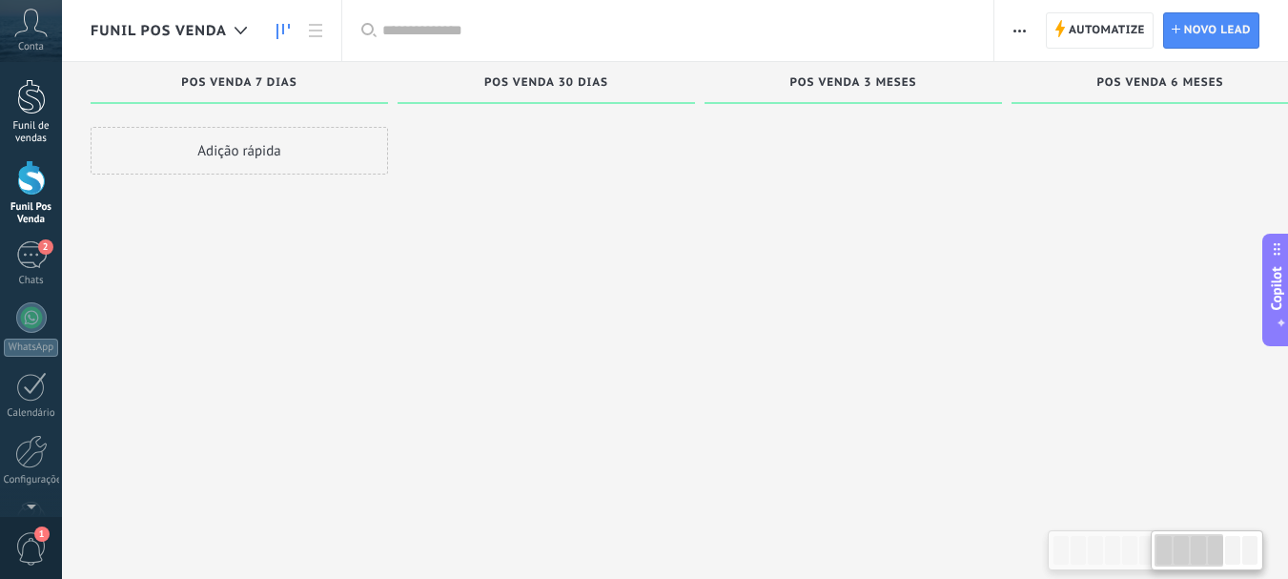
click at [25, 123] on div "Funil de vendas" at bounding box center [31, 132] width 55 height 25
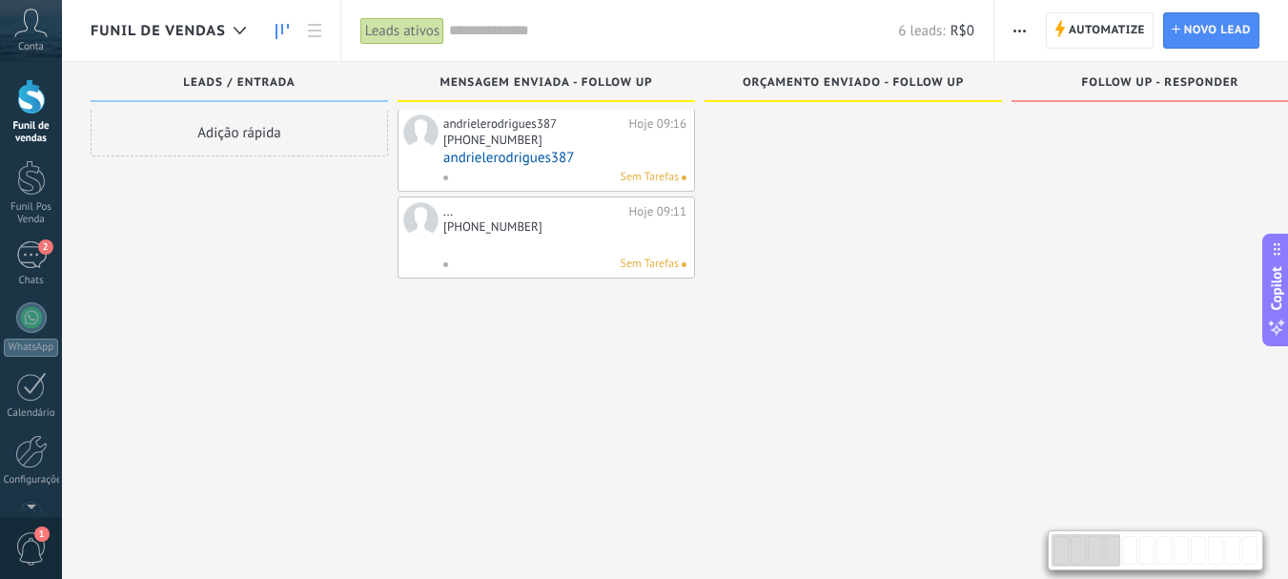
scroll to position [18, 0]
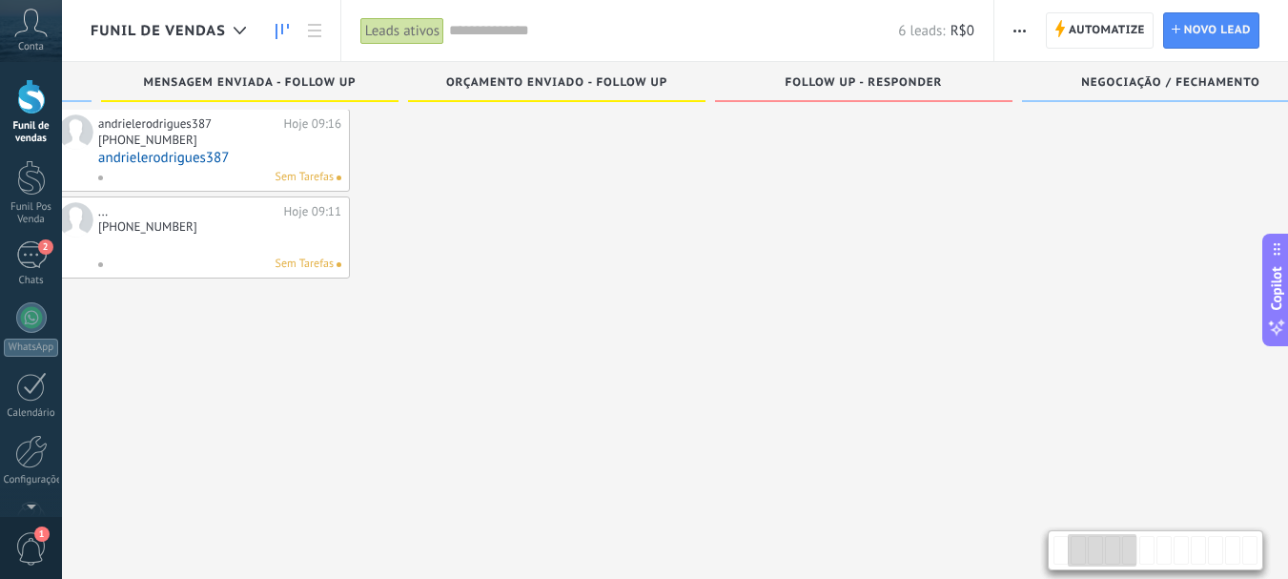
drag, startPoint x: 798, startPoint y: 318, endPoint x: 531, endPoint y: 356, distance: 269.7
click at [440, 363] on div at bounding box center [509, 274] width 298 height 330
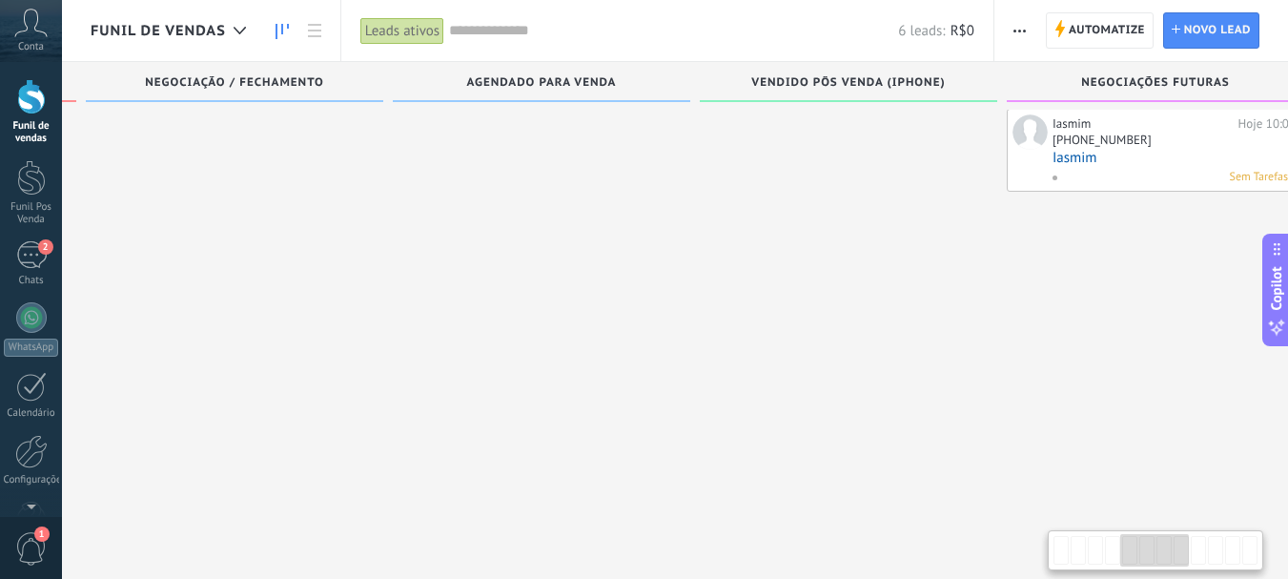
drag, startPoint x: 971, startPoint y: 417, endPoint x: 118, endPoint y: 501, distance: 856.6
click at [118, 501] on div "Leads / Entrada 0 leads: R$0 Adição rápida Mensagem Enviada - Follow UP 2 leads…" at bounding box center [710, 295] width 3704 height 503
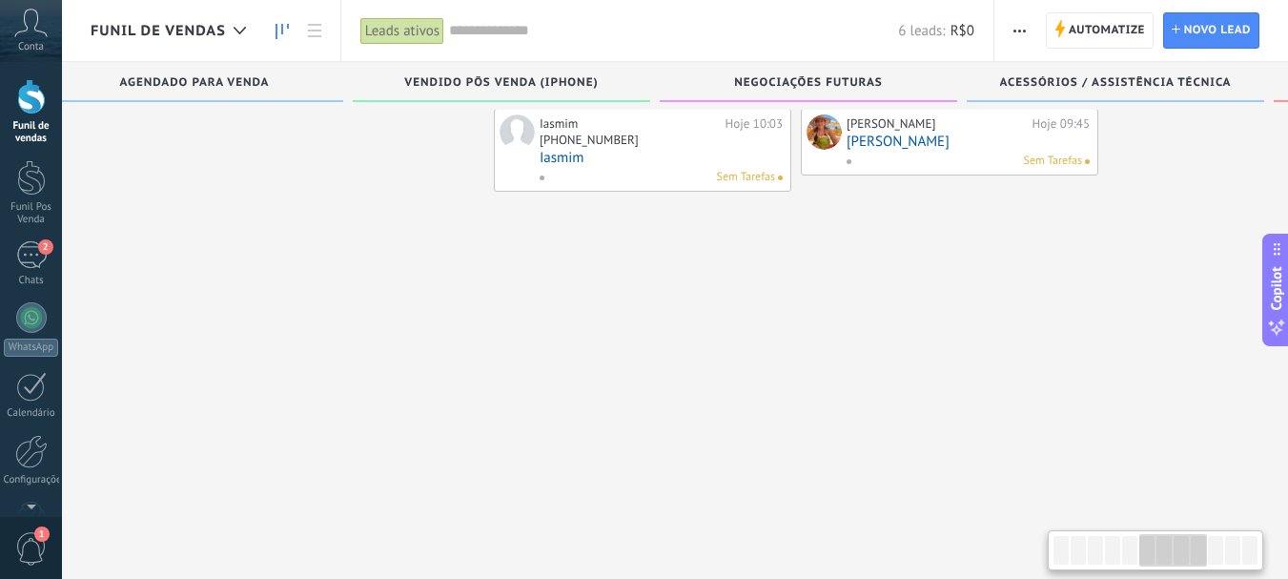
drag, startPoint x: 600, startPoint y: 457, endPoint x: 91, endPoint y: 381, distance: 514.8
click at [84, 401] on div "Leads / Entrada 0 leads: R$0 Adição rápida Mensagem Enviada - Follow UP 2 leads…" at bounding box center [197, 295] width 3704 height 503
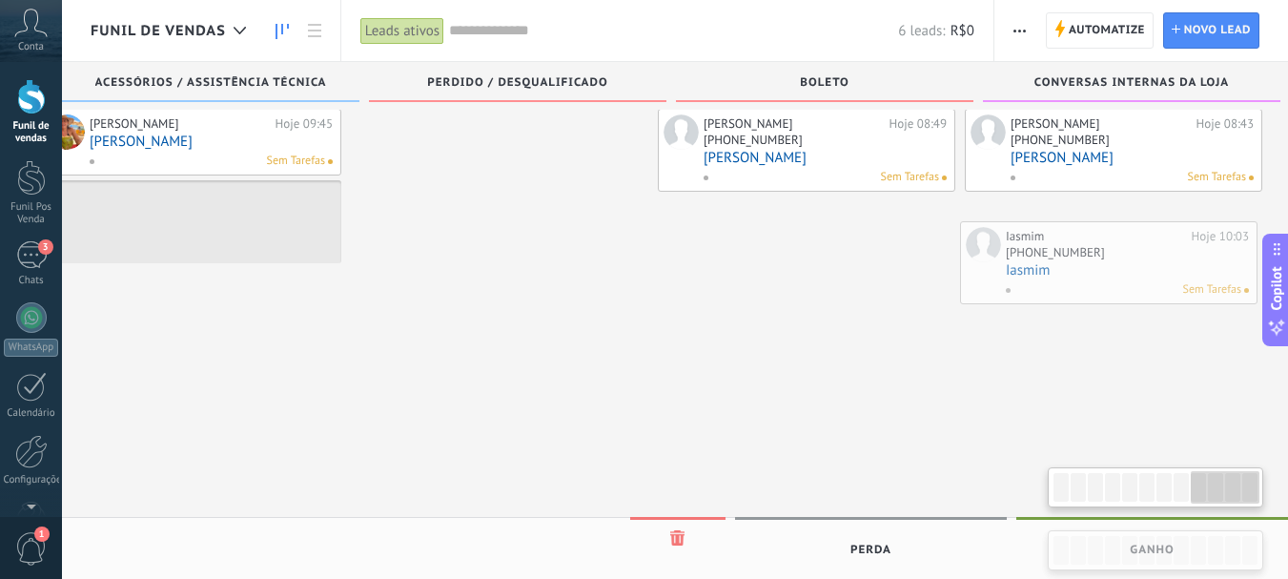
scroll to position [0, 2506]
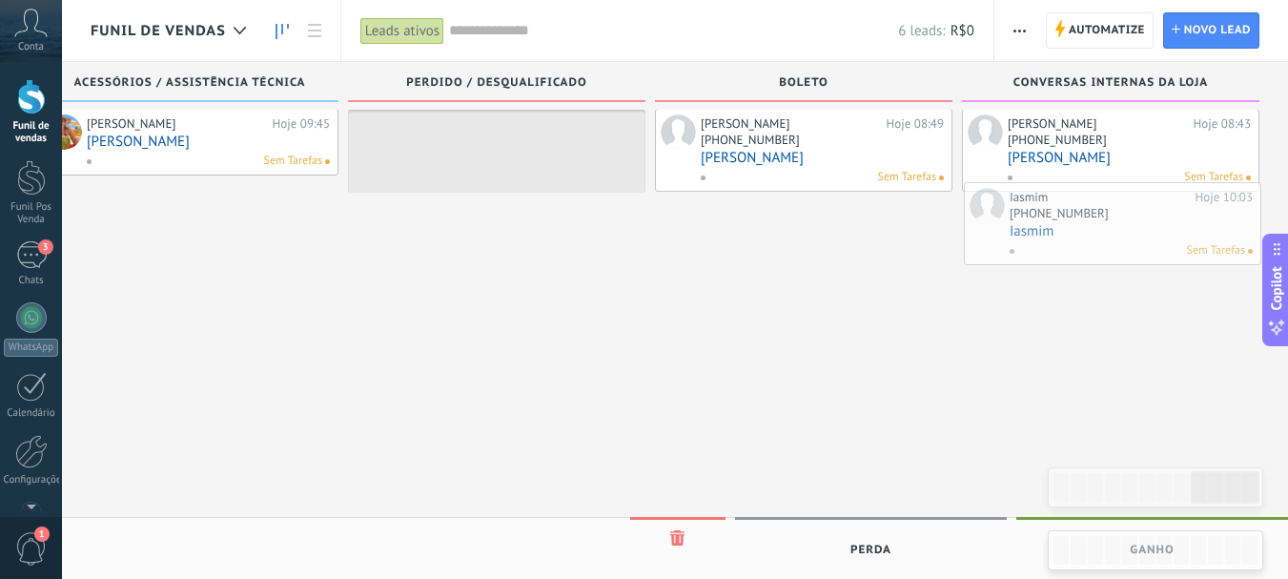
drag, startPoint x: 633, startPoint y: 174, endPoint x: 1109, endPoint y: 245, distance: 481.2
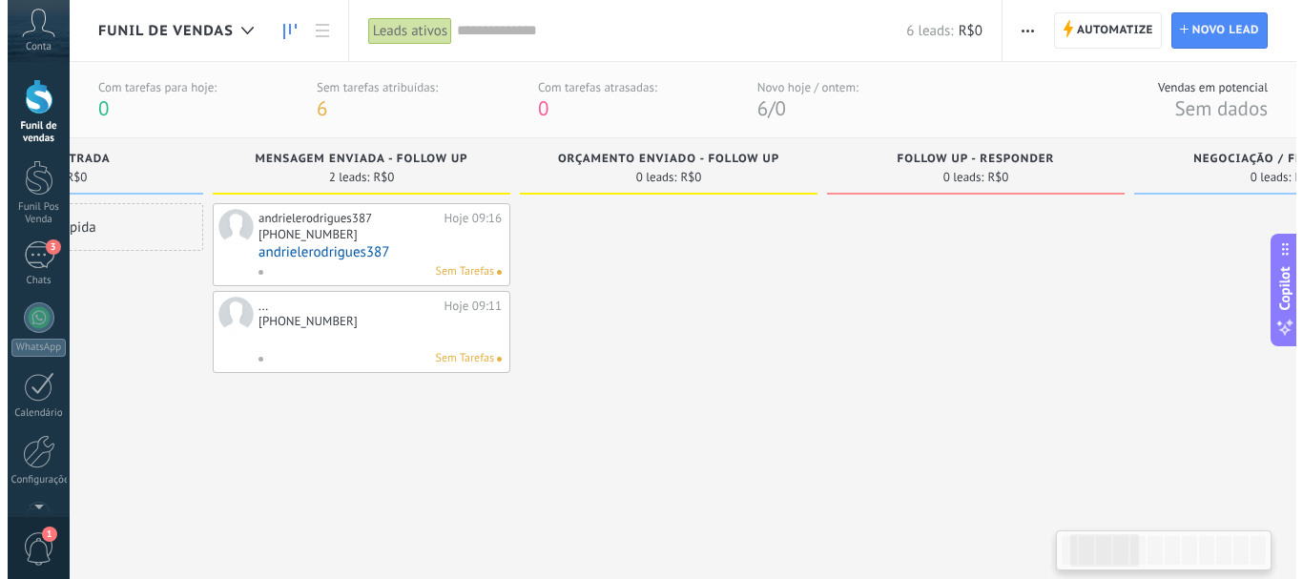
scroll to position [0, 0]
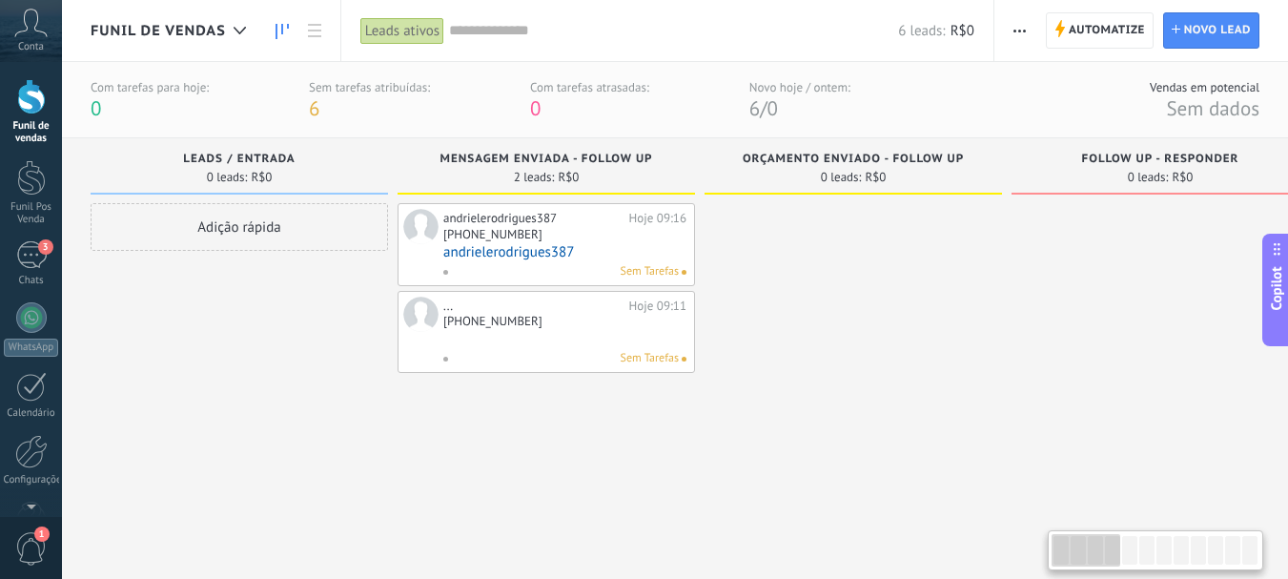
drag, startPoint x: 1199, startPoint y: 551, endPoint x: 1047, endPoint y: 482, distance: 166.8
click at [1047, 482] on body ".abccls-1,.abccls-2{fill-rule:evenodd}.abccls-2{fill:#fff} .abfcls-1{fill:none}…" at bounding box center [644, 289] width 1288 height 579
click at [507, 237] on div "[PHONE_NUMBER]" at bounding box center [492, 234] width 99 height 16
click at [505, 244] on link "andrielerodrigues387" at bounding box center [564, 252] width 243 height 16
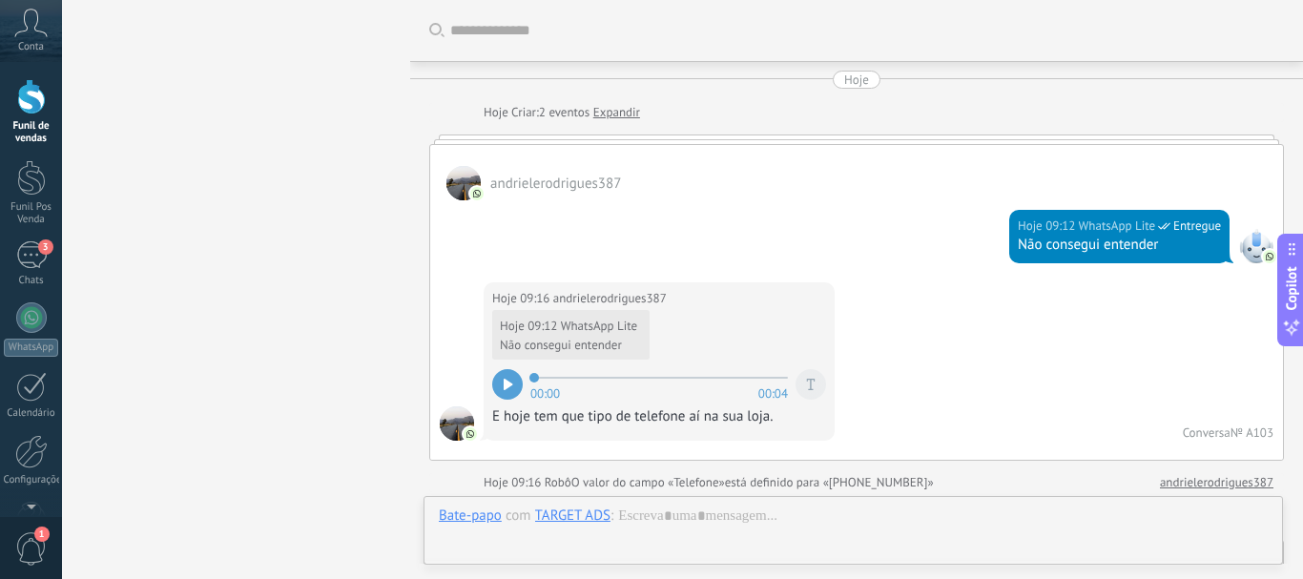
scroll to position [1035, 0]
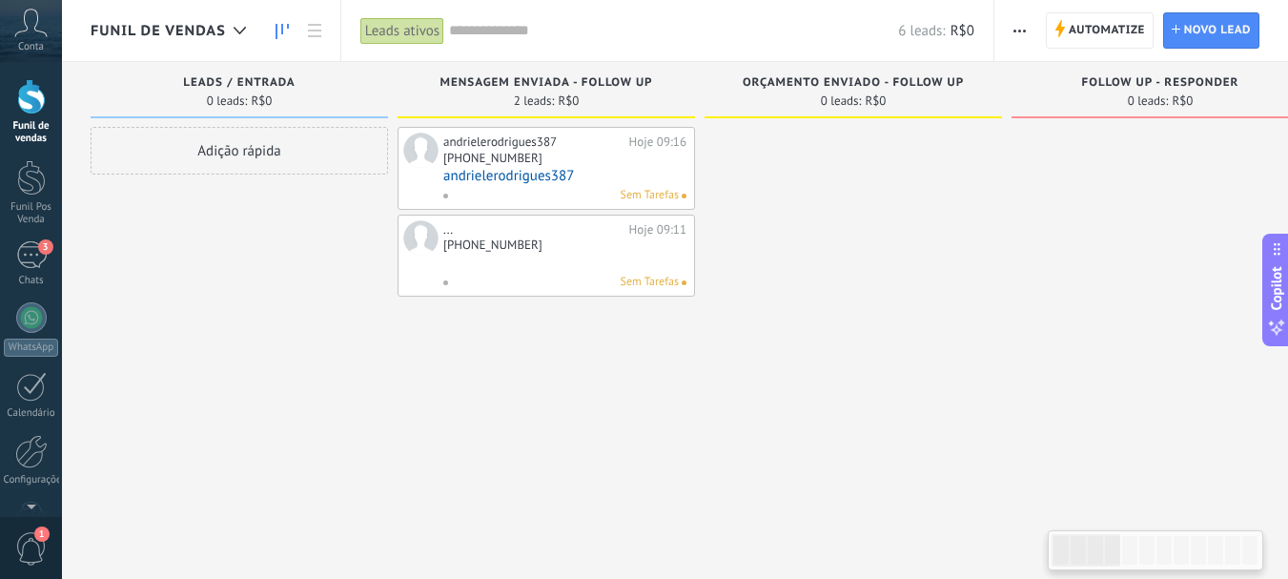
click at [544, 250] on div "[PHONE_NUMBER]" at bounding box center [564, 246] width 243 height 16
click at [501, 249] on div "[PHONE_NUMBER]" at bounding box center [492, 244] width 99 height 16
click at [34, 263] on div "3" at bounding box center [31, 255] width 31 height 28
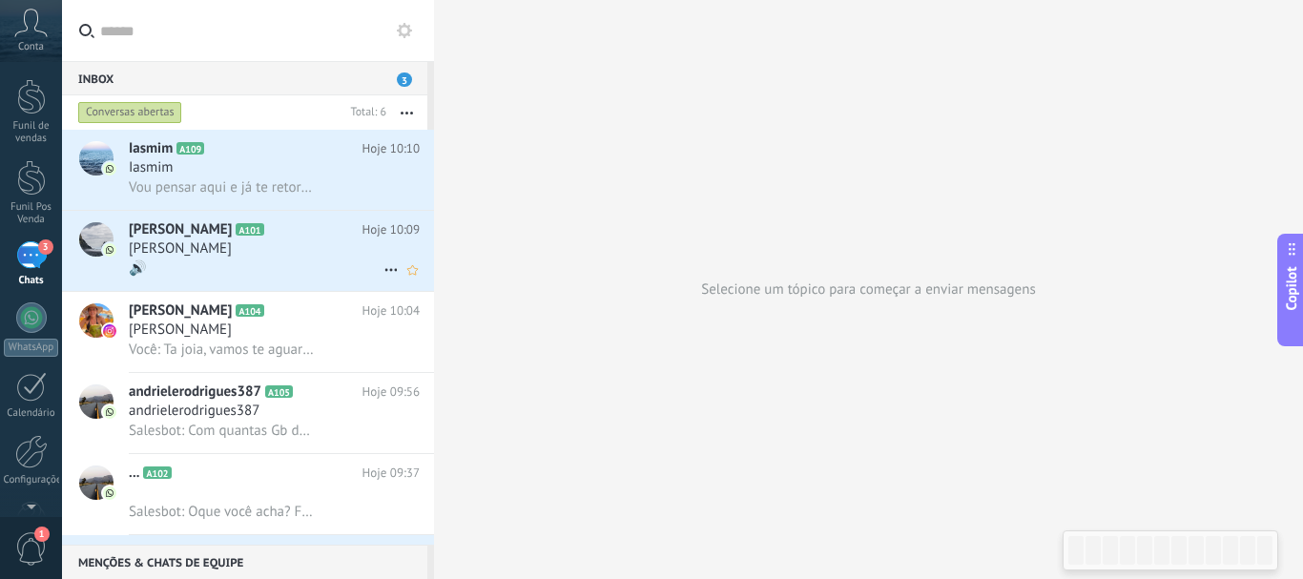
click at [283, 273] on div "🔊" at bounding box center [274, 268] width 291 height 20
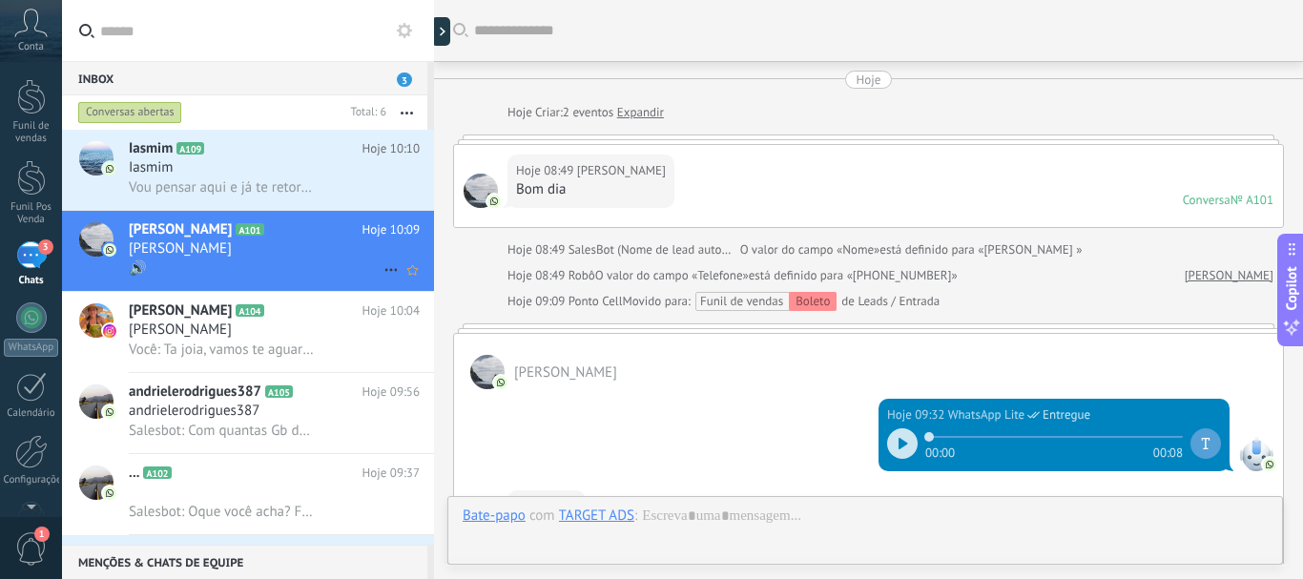
scroll to position [753, 0]
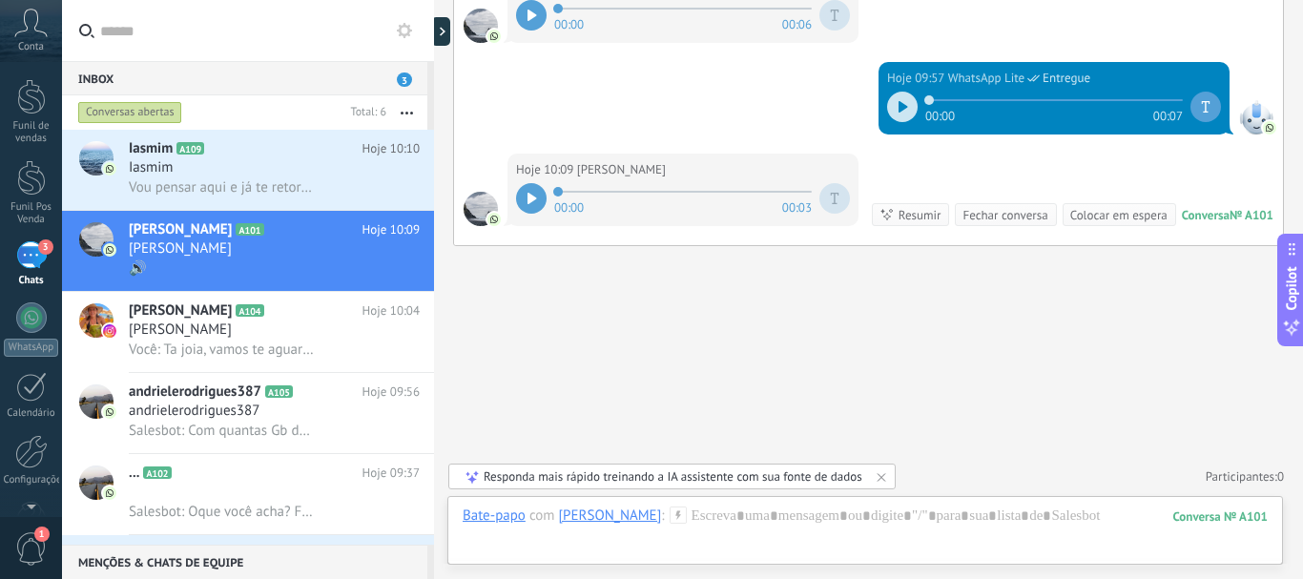
click at [825, 200] on div at bounding box center [834, 198] width 31 height 31
click at [669, 521] on icon at bounding box center [677, 514] width 17 height 17
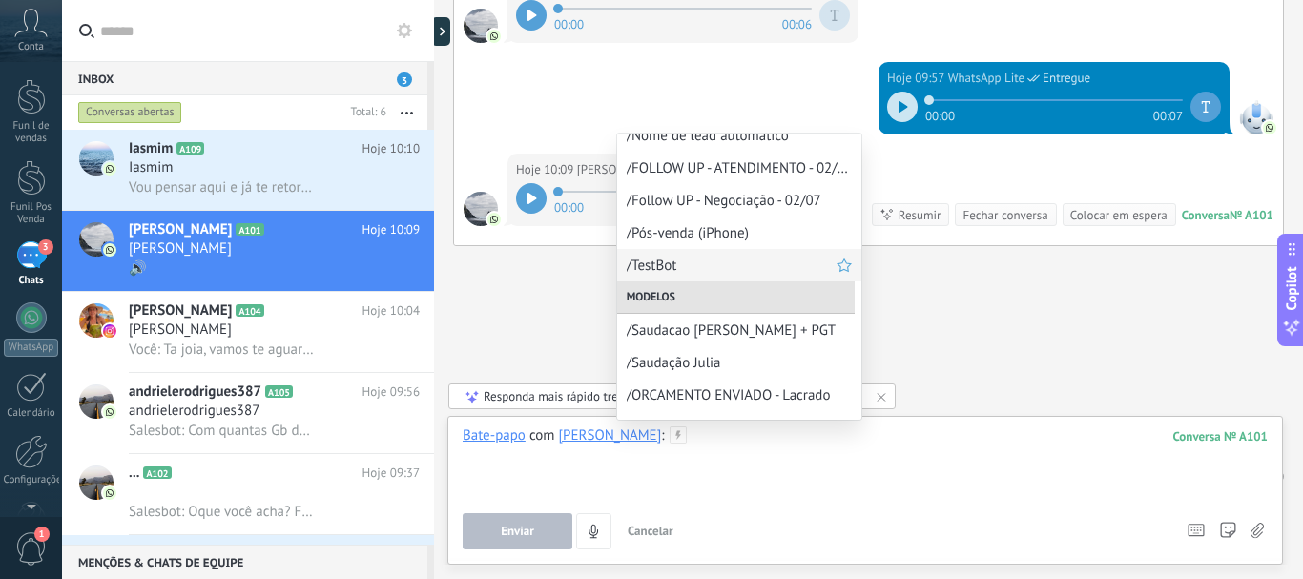
scroll to position [362, 0]
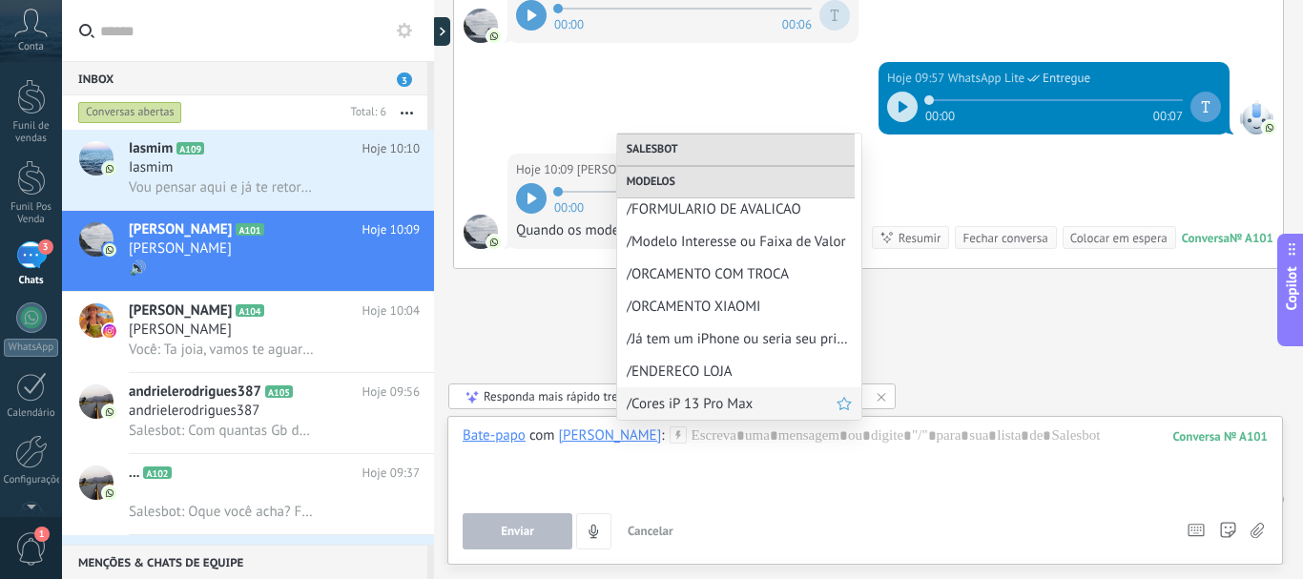
click at [723, 403] on span "/Cores iP 13 Pro Max" at bounding box center [732, 404] width 210 height 18
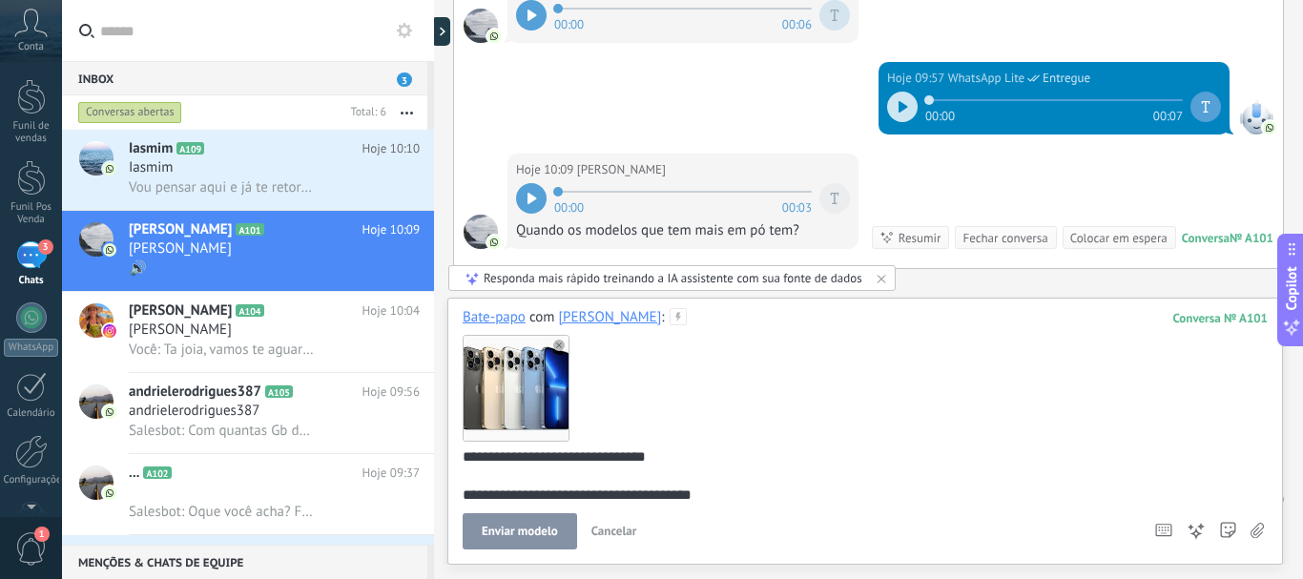
click at [546, 412] on div at bounding box center [514, 387] width 105 height 105
drag, startPoint x: 546, startPoint y: 412, endPoint x: 535, endPoint y: 412, distance: 11.4
click at [535, 412] on div at bounding box center [514, 387] width 105 height 105
click at [556, 346] on use at bounding box center [558, 344] width 11 height 11
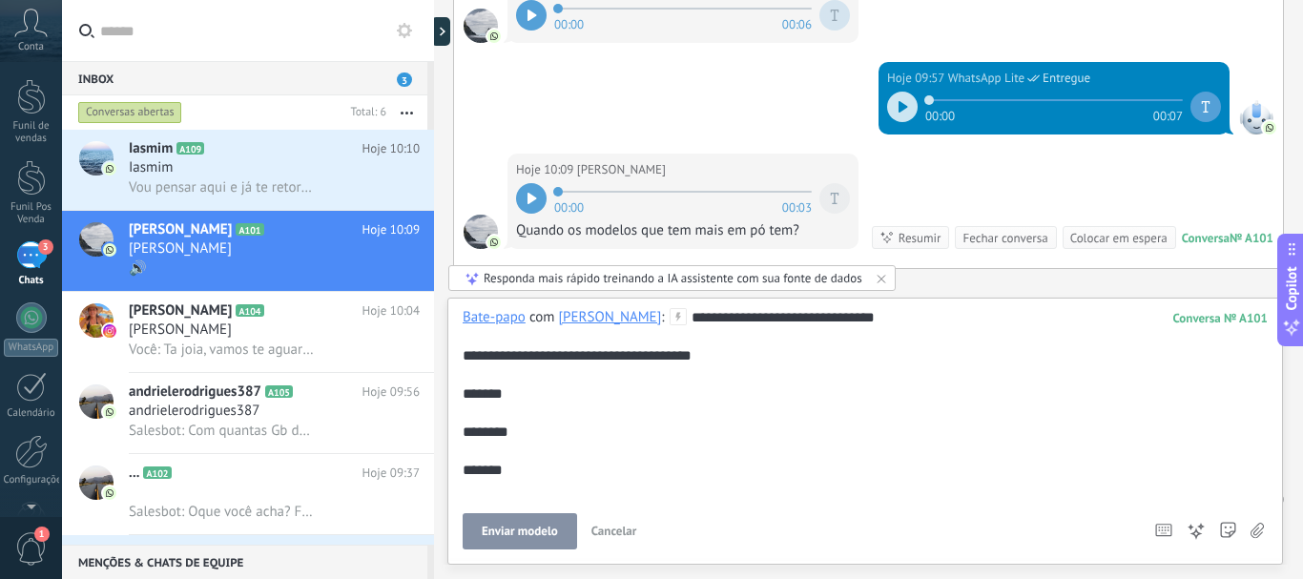
scroll to position [95, 0]
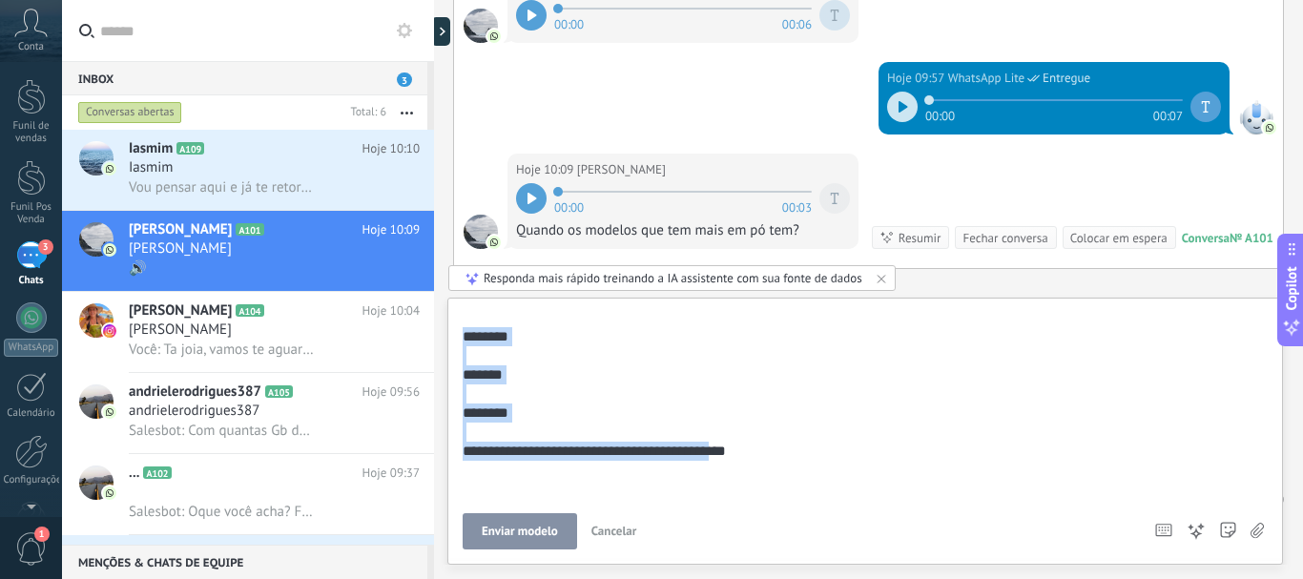
drag, startPoint x: 746, startPoint y: 451, endPoint x: 471, endPoint y: 329, distance: 300.5
click at [471, 329] on div "**********" at bounding box center [861, 356] width 798 height 286
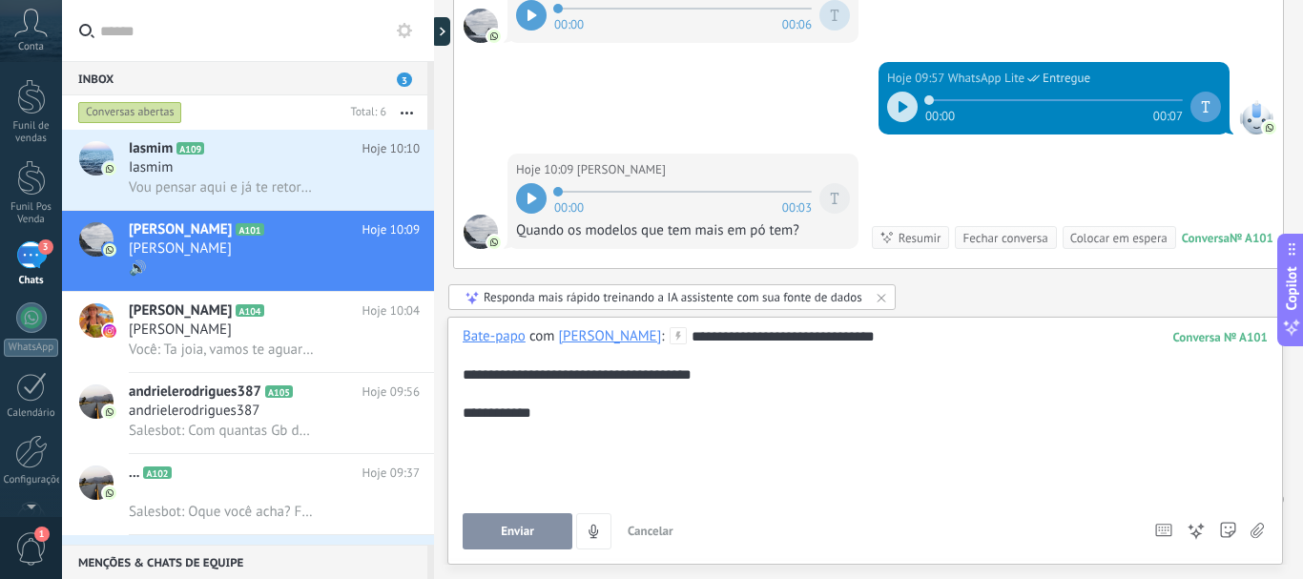
scroll to position [0, 0]
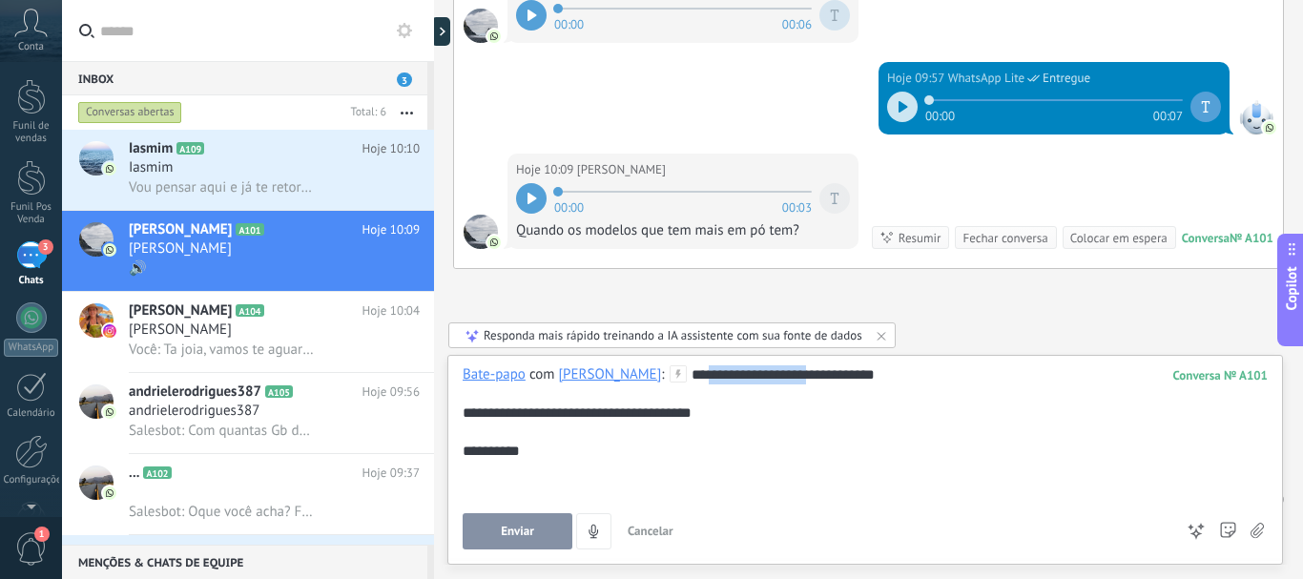
drag, startPoint x: 780, startPoint y: 380, endPoint x: 666, endPoint y: 379, distance: 114.4
click at [666, 379] on div "**********" at bounding box center [864, 432] width 805 height 134
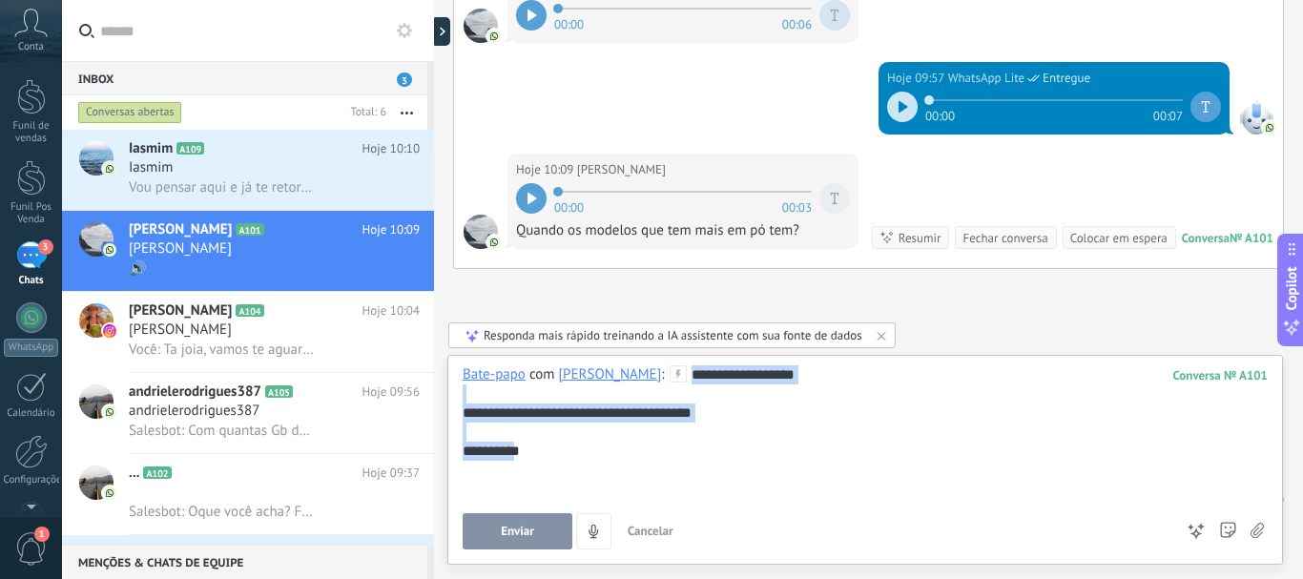
drag, startPoint x: 652, startPoint y: 376, endPoint x: 646, endPoint y: 499, distance: 123.2
click at [647, 499] on div "**********" at bounding box center [864, 457] width 805 height 184
copy div "**********"
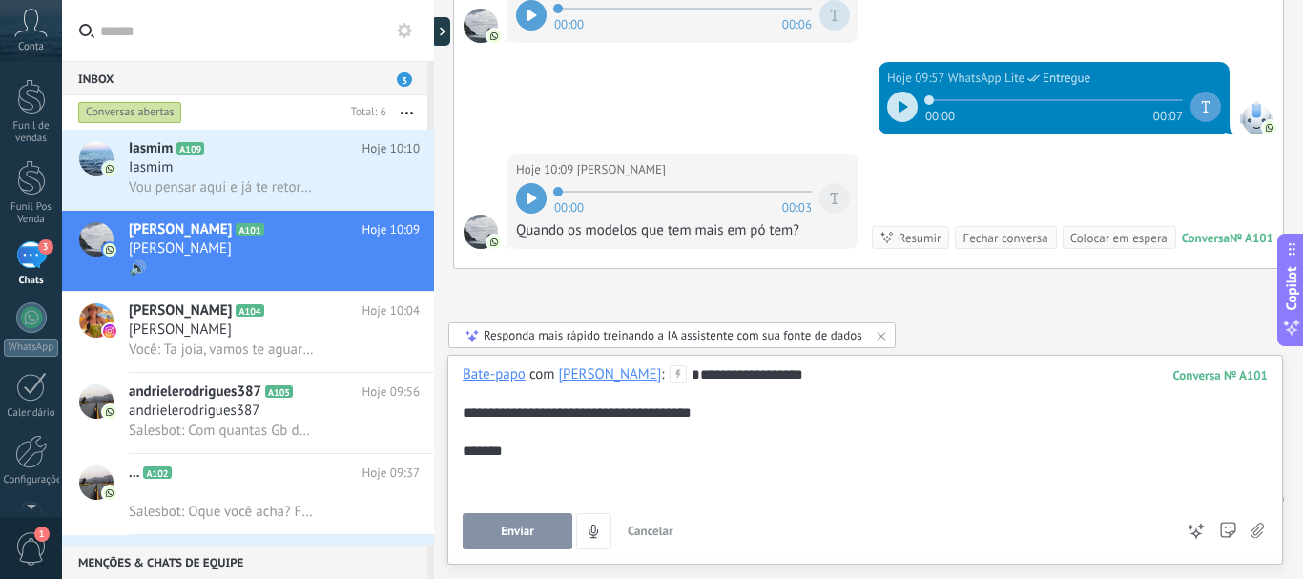
click at [676, 374] on div "**********" at bounding box center [864, 432] width 805 height 134
click at [743, 430] on div at bounding box center [864, 431] width 805 height 19
click at [776, 375] on div "**********" at bounding box center [864, 432] width 805 height 134
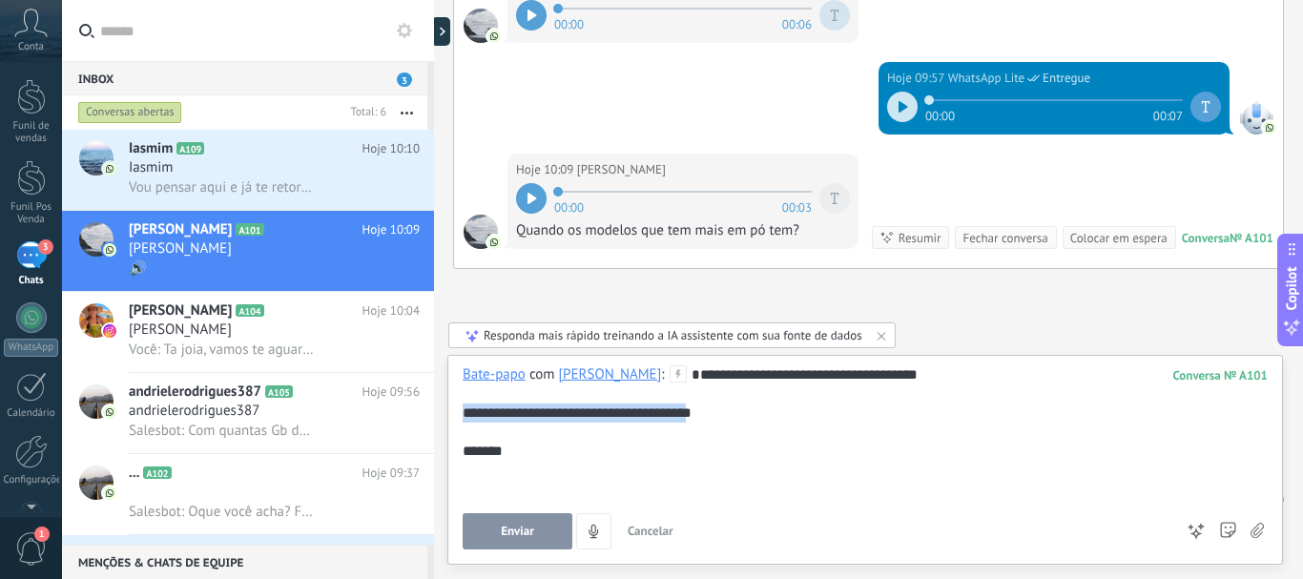
drag, startPoint x: 462, startPoint y: 416, endPoint x: 722, endPoint y: 412, distance: 259.4
click at [722, 412] on div "**********" at bounding box center [864, 412] width 805 height 19
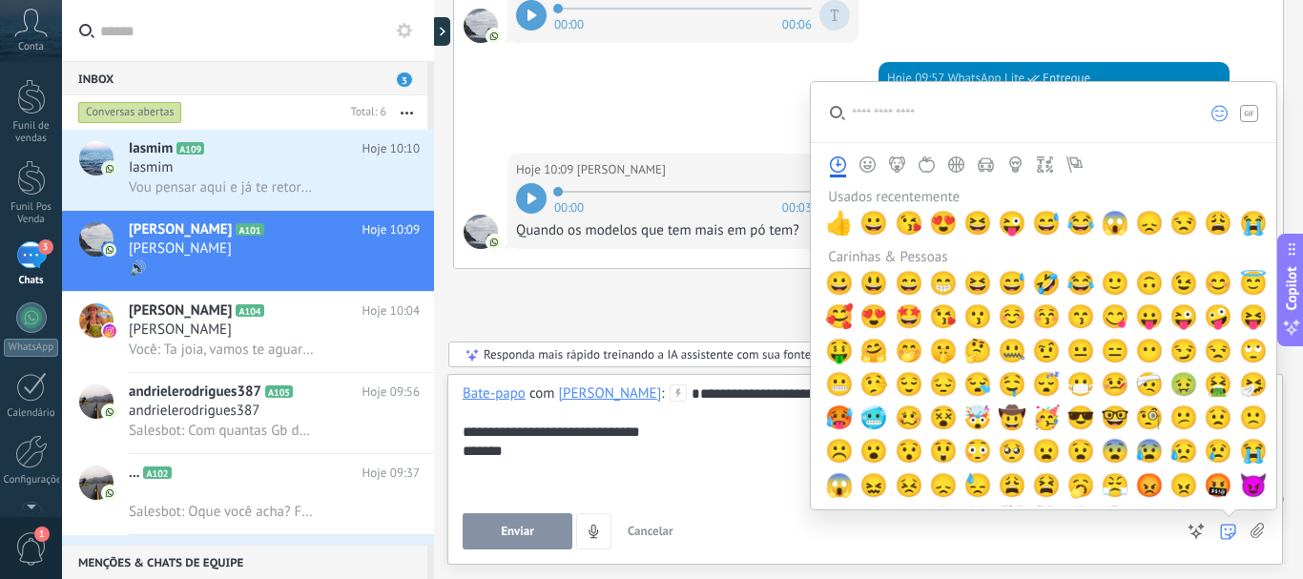
click at [1229, 531] on icon at bounding box center [1228, 532] width 16 height 16
click at [1253, 533] on use at bounding box center [1256, 530] width 13 height 15
click at [0, 0] on input "file" at bounding box center [0, 0] width 0 height 0
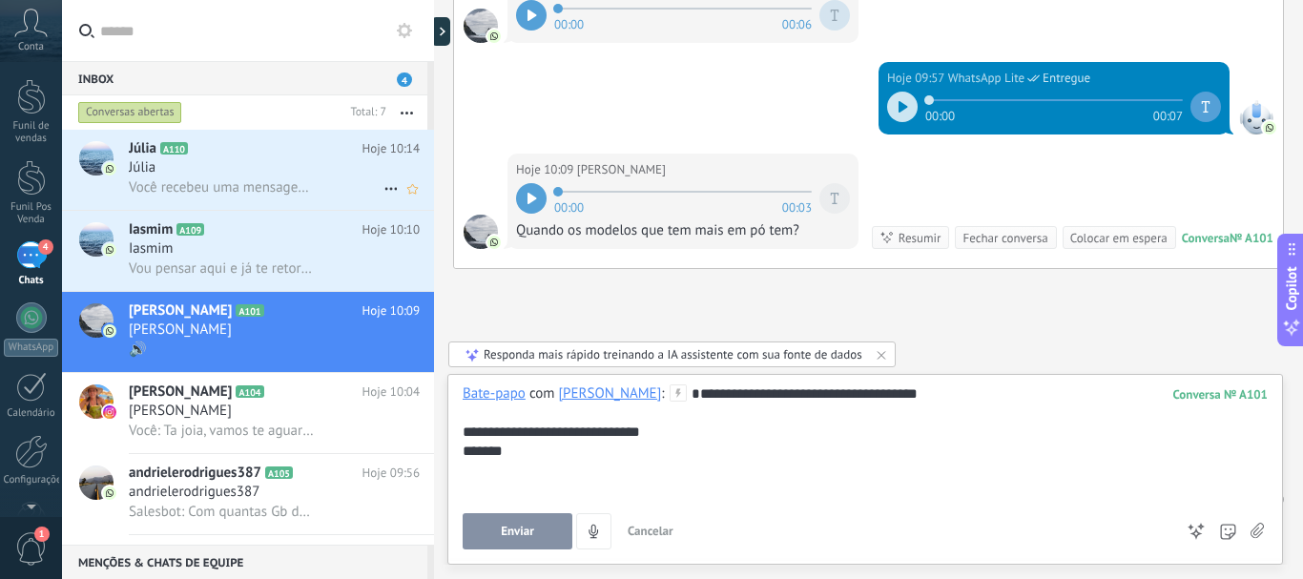
click at [292, 149] on h2 "Júlia A110" at bounding box center [246, 148] width 234 height 19
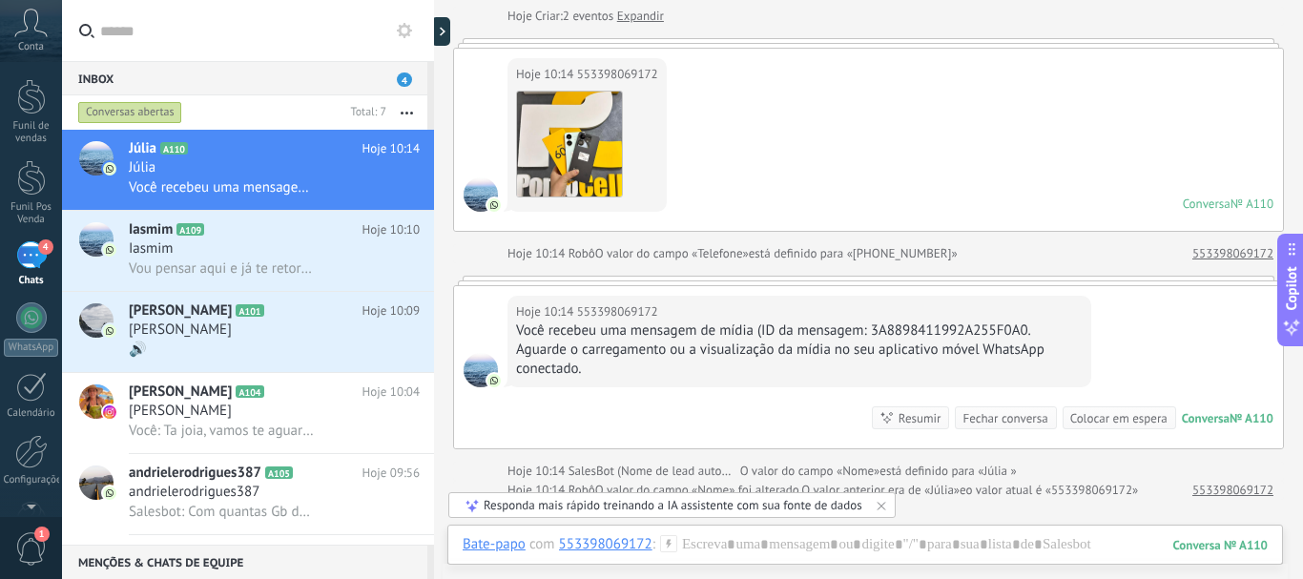
scroll to position [64, 0]
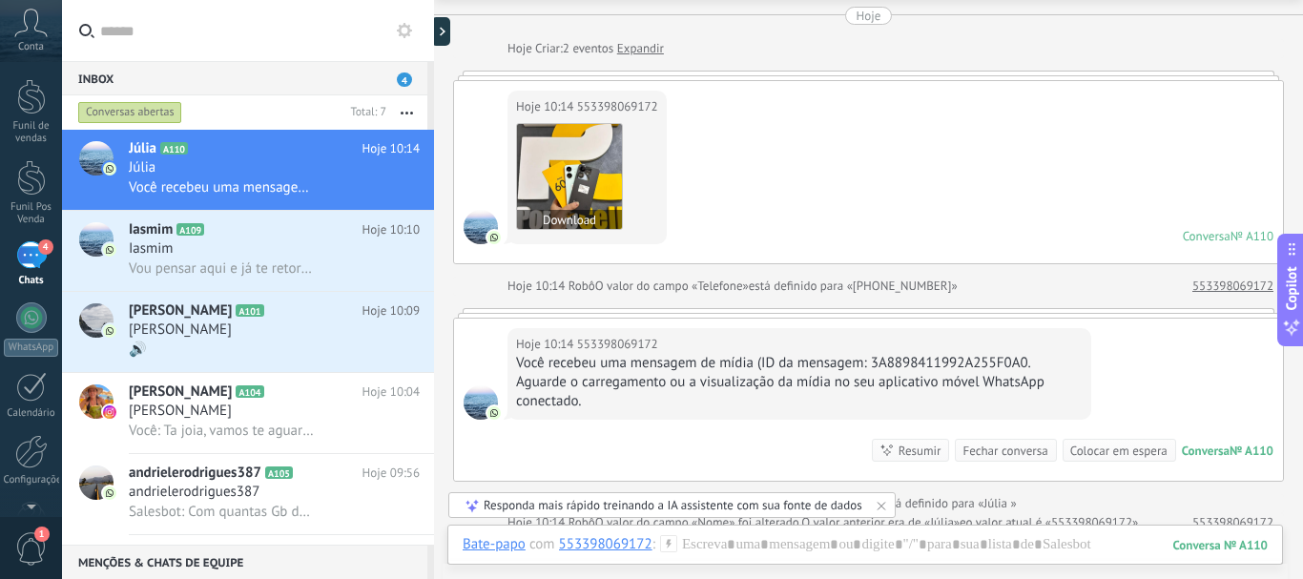
drag, startPoint x: 562, startPoint y: 175, endPoint x: 547, endPoint y: 217, distance: 45.2
click at [547, 217] on button "Download" at bounding box center [569, 219] width 105 height 19
click at [263, 306] on h2 "Fernanda A101" at bounding box center [246, 310] width 234 height 19
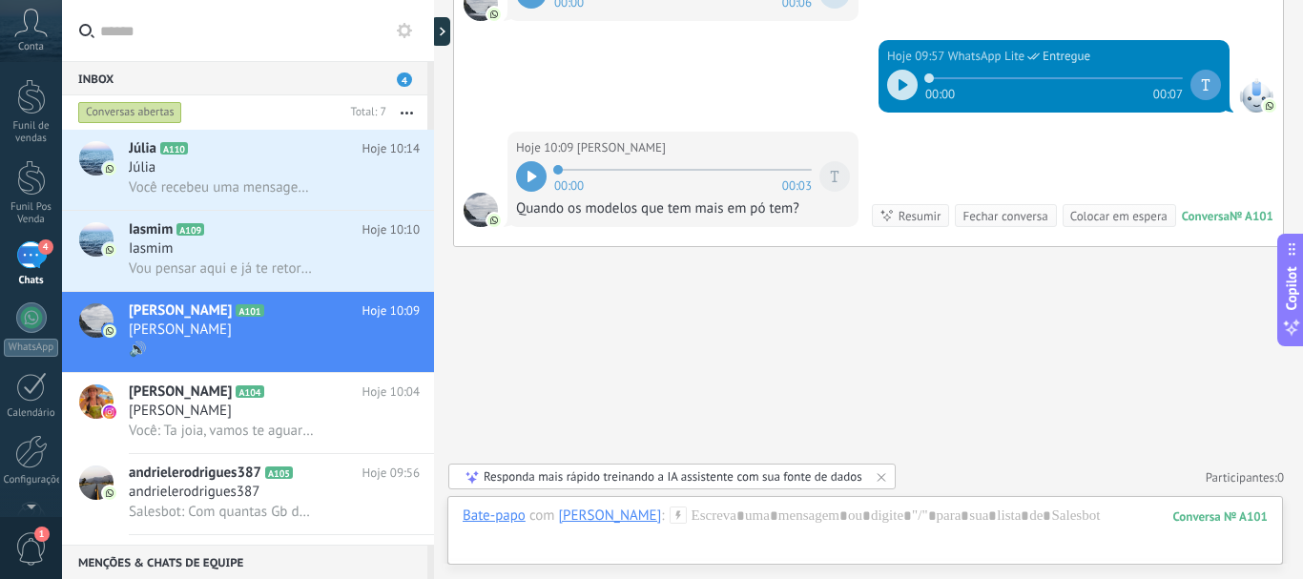
scroll to position [776, 0]
click at [738, 504] on div "Bate-papo E-mail Nota Tarefa Bate-papo com Fernanda : 101 Enviar Cancelar Rastr…" at bounding box center [864, 530] width 835 height 69
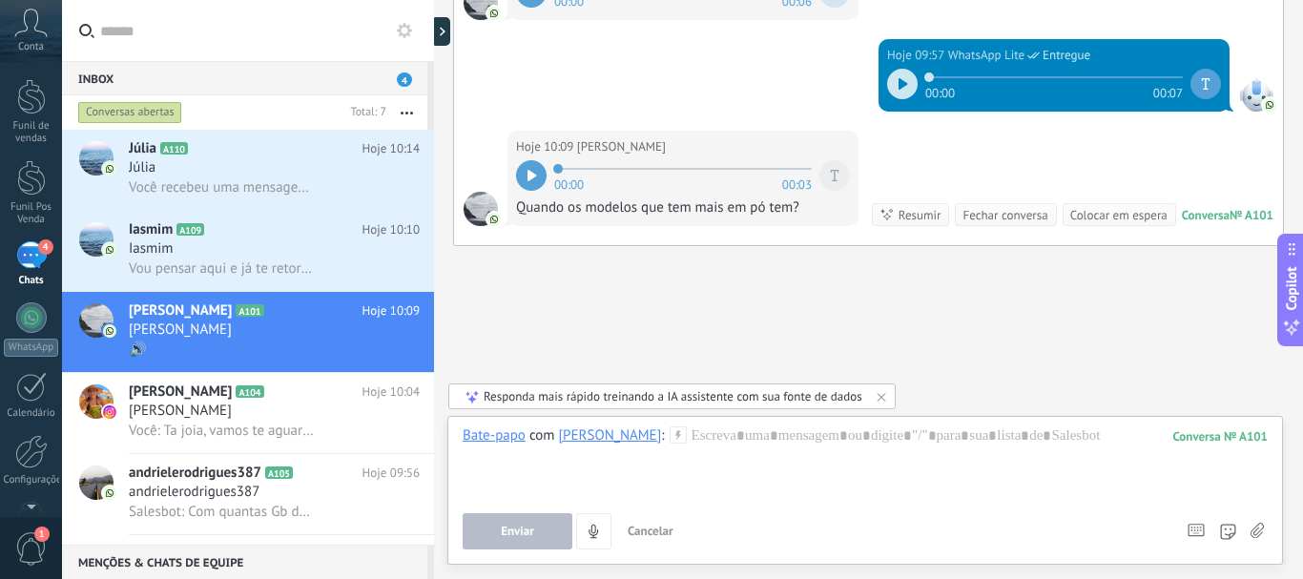
click at [1261, 527] on icon at bounding box center [1256, 531] width 13 height 16
click at [0, 0] on input "file" at bounding box center [0, 0] width 0 height 0
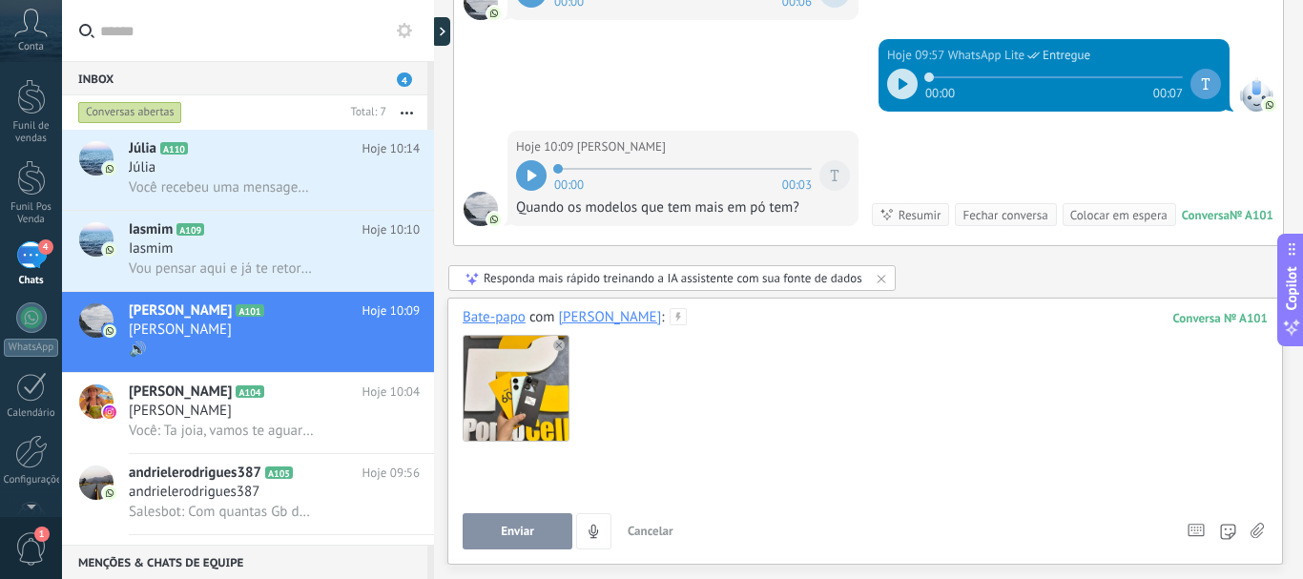
paste div
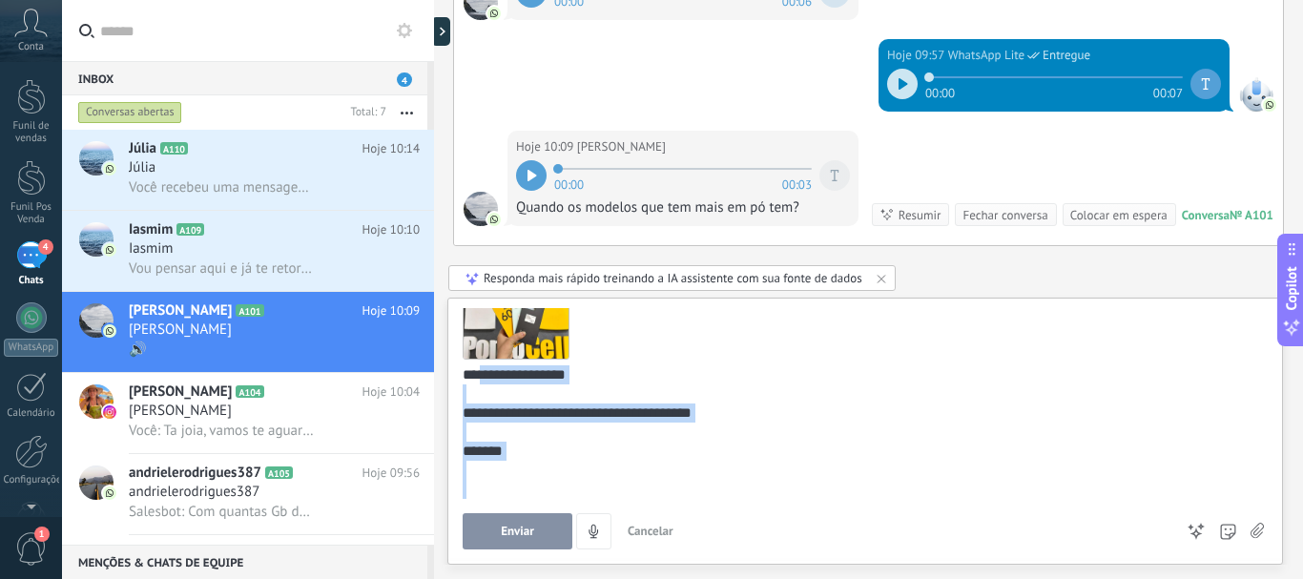
drag, startPoint x: 495, startPoint y: 462, endPoint x: 763, endPoint y: 519, distance: 274.0
click at [763, 519] on div "**********" at bounding box center [864, 428] width 805 height 241
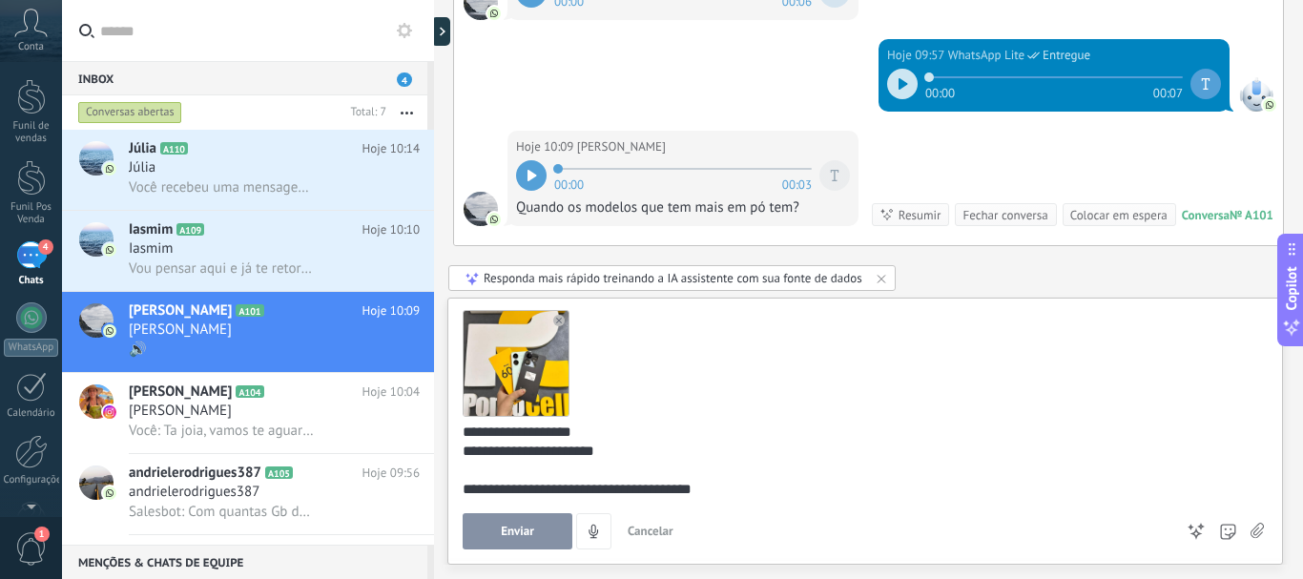
scroll to position [44, 0]
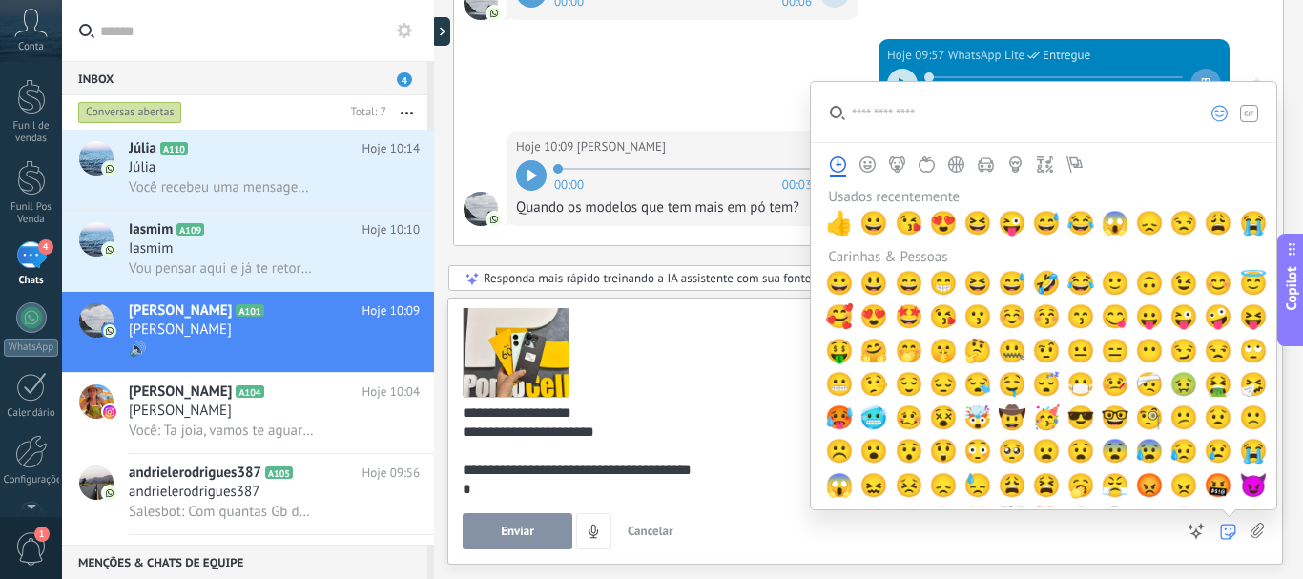
click at [1229, 532] on icon at bounding box center [1228, 532] width 16 height 16
click at [935, 127] on input "search" at bounding box center [1001, 112] width 380 height 60
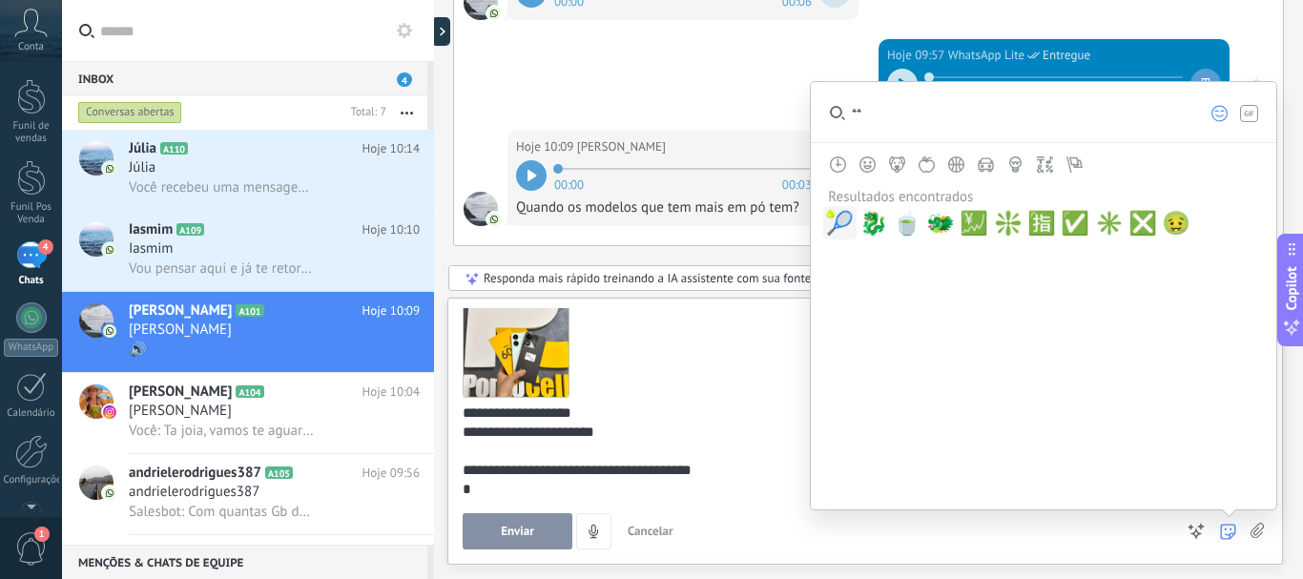
type input "*"
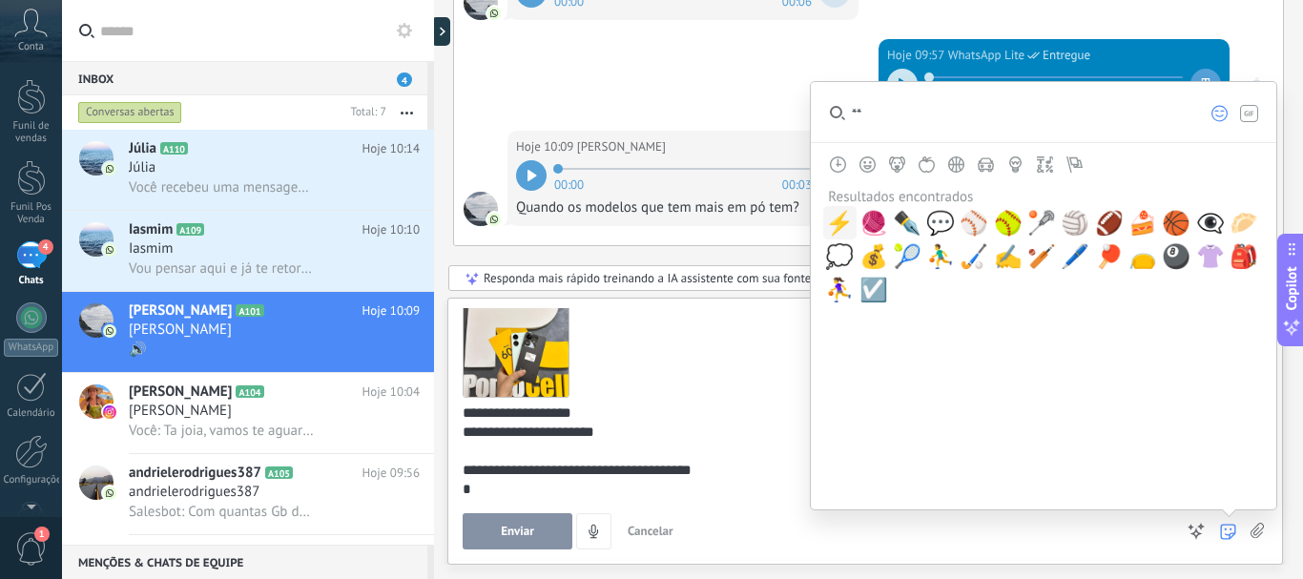
type input "*"
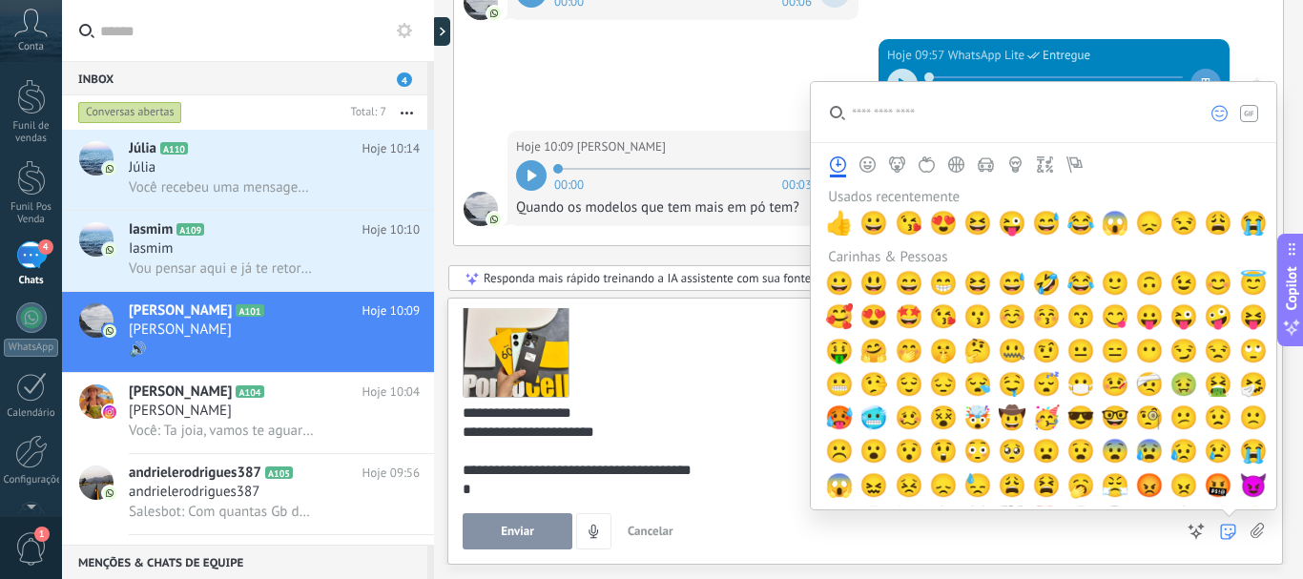
click at [1011, 167] on icon "Objetos" at bounding box center [1015, 164] width 12 height 16
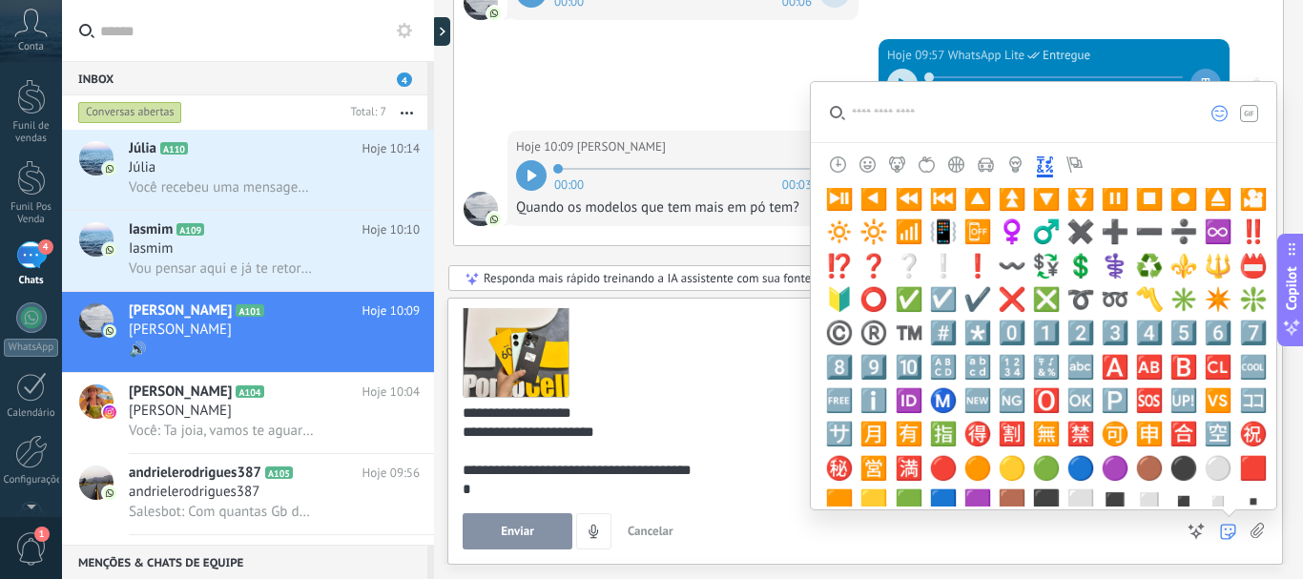
scroll to position [3841, 0]
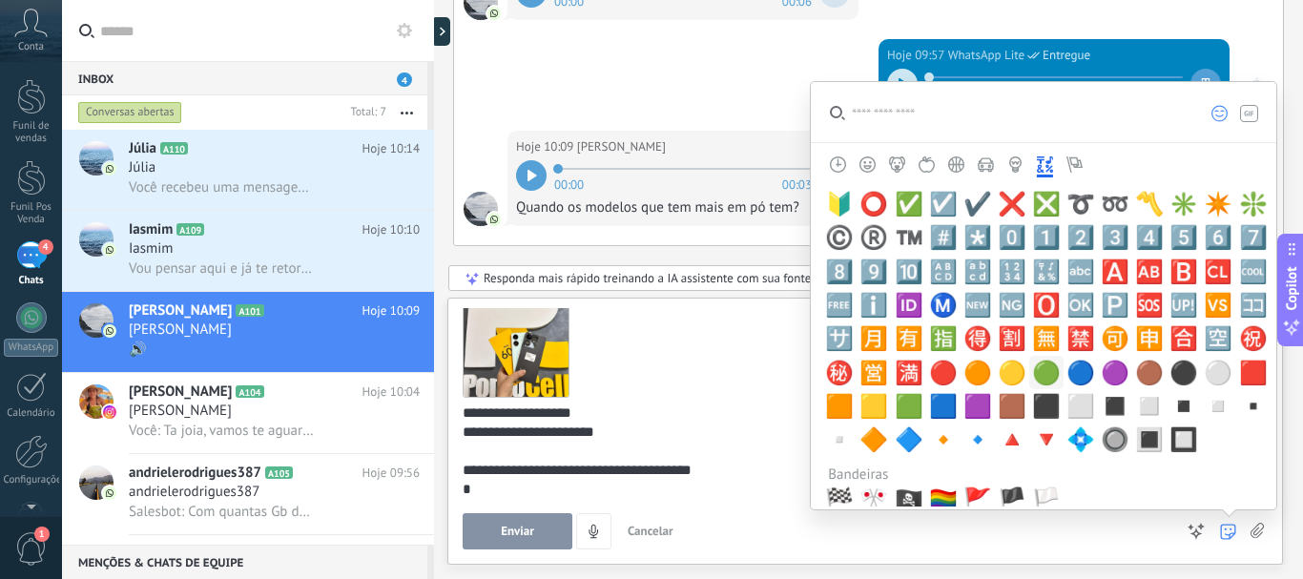
click at [1035, 373] on span "🟢" at bounding box center [1046, 373] width 29 height 27
click at [1177, 374] on span "⚫" at bounding box center [1183, 373] width 29 height 27
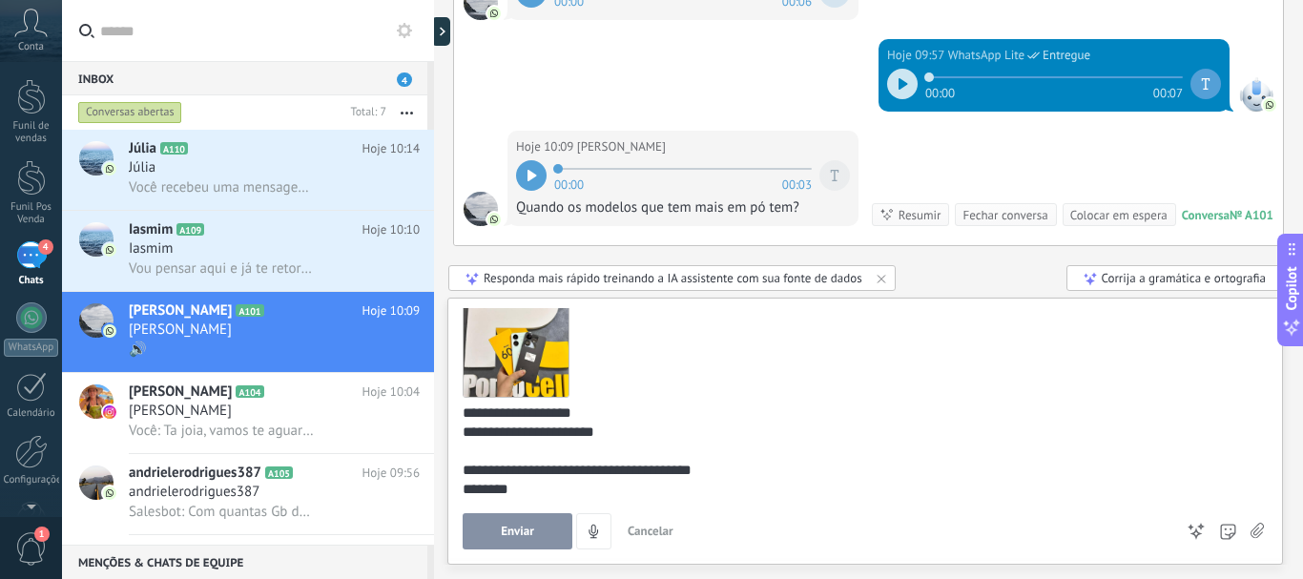
scroll to position [62, 0]
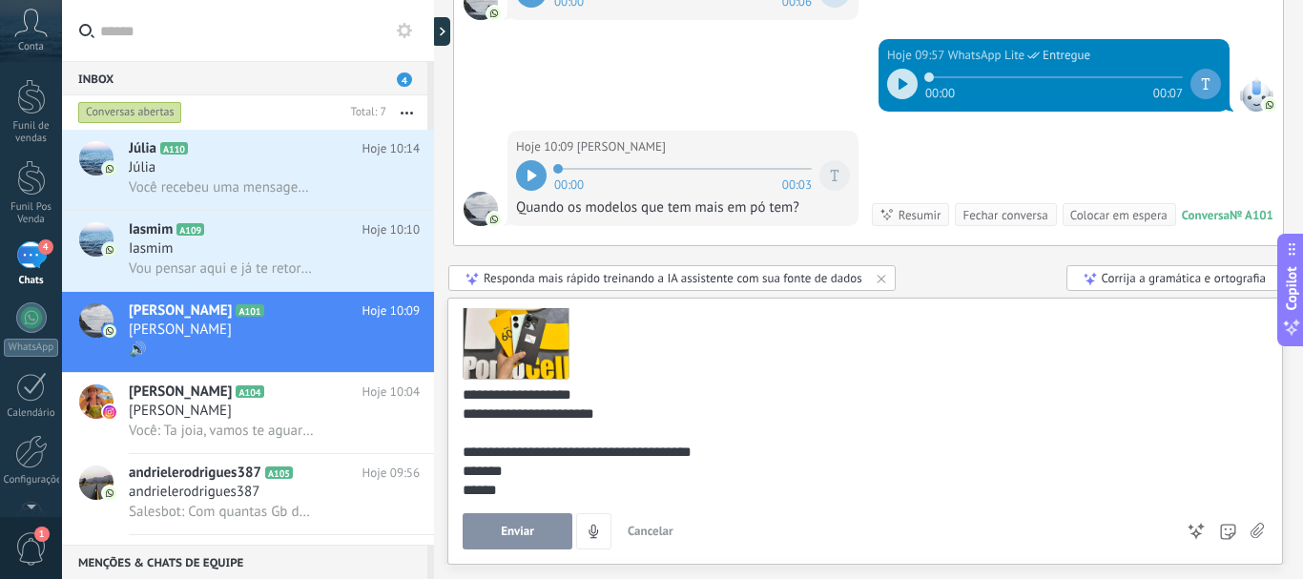
click at [457, 489] on div "**********" at bounding box center [864, 431] width 835 height 267
click at [463, 492] on div "*****" at bounding box center [861, 490] width 798 height 19
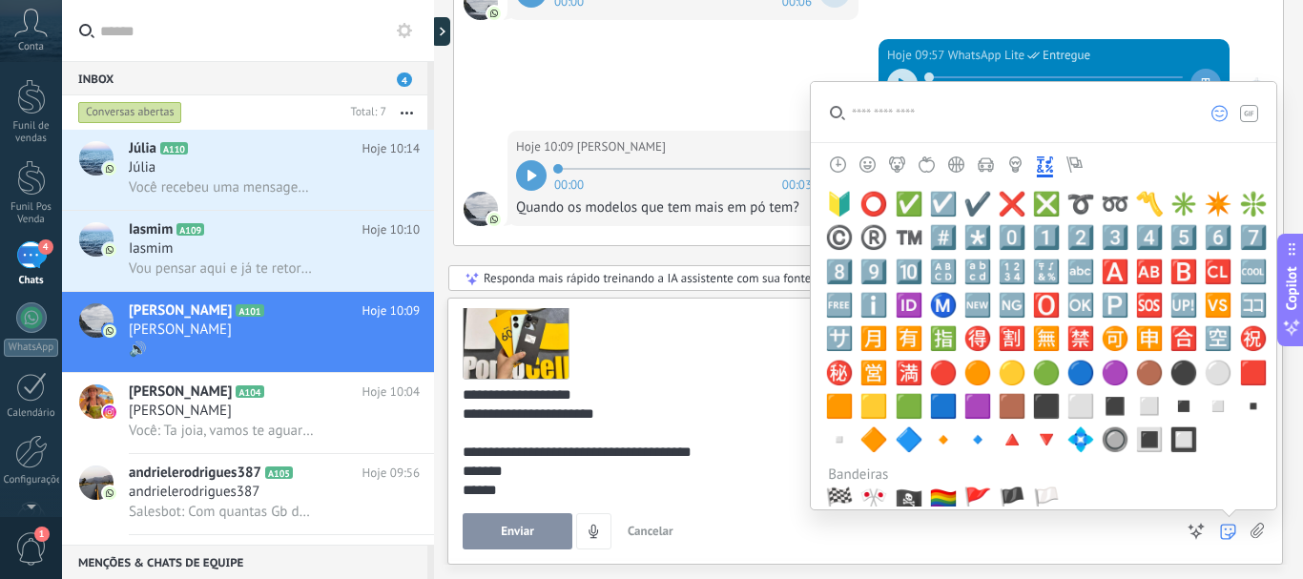
click at [1233, 529] on icon at bounding box center [1228, 532] width 16 height 16
click at [1042, 378] on span "🟢" at bounding box center [1046, 373] width 29 height 27
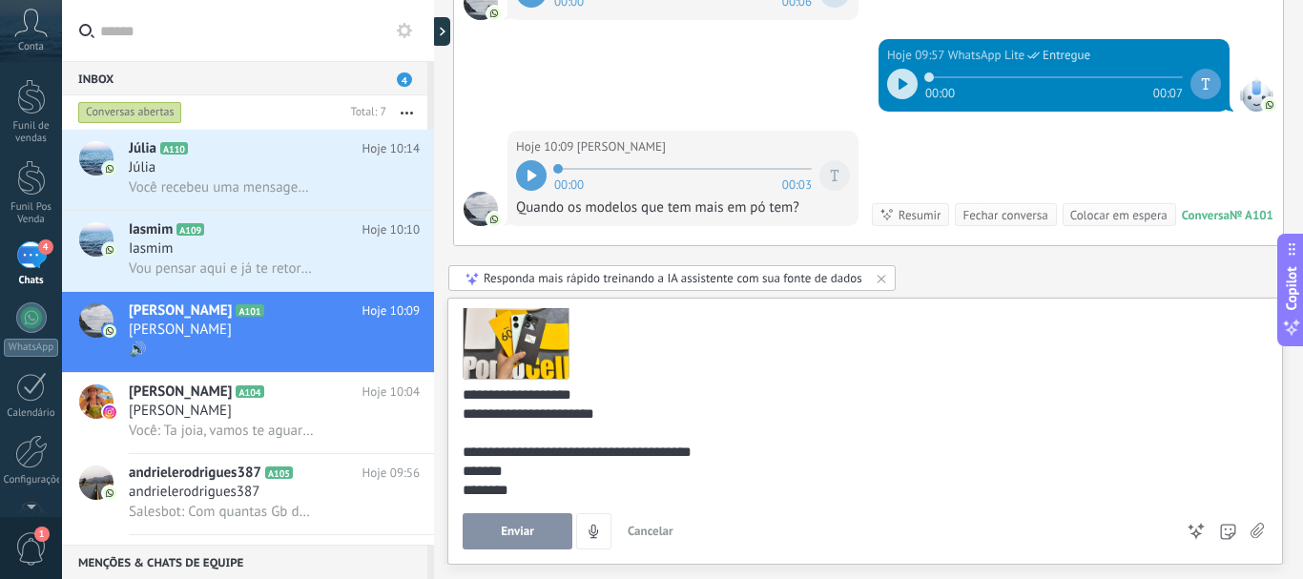
click at [595, 502] on div "**********" at bounding box center [864, 428] width 805 height 241
click at [592, 498] on div "** *****" at bounding box center [861, 490] width 798 height 19
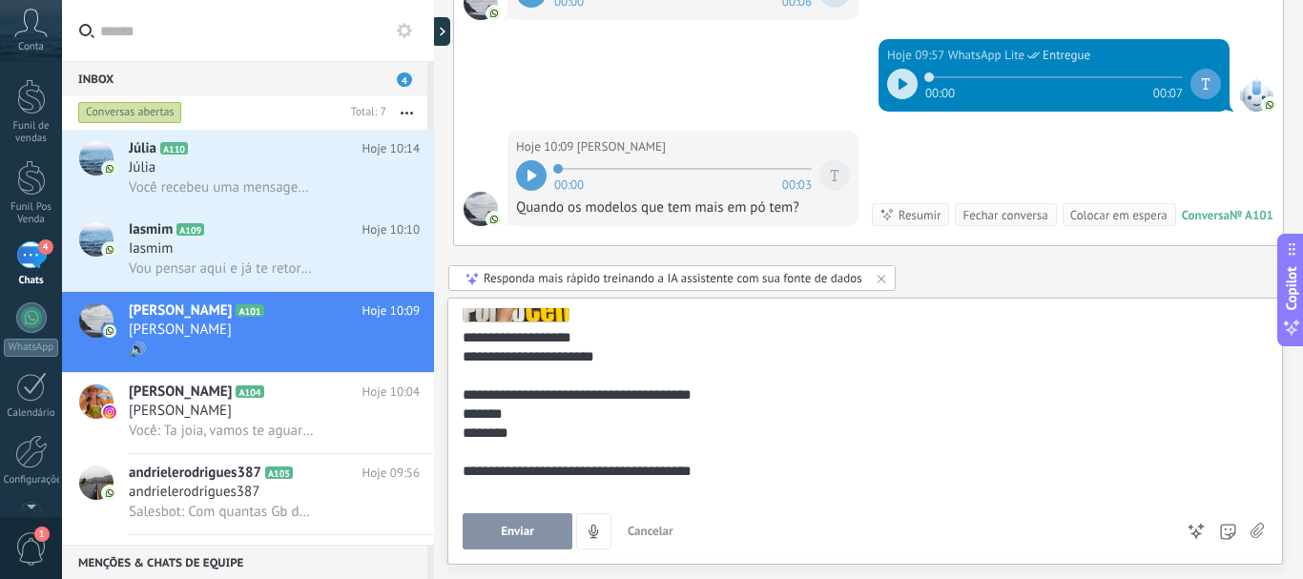
scroll to position [101, 0]
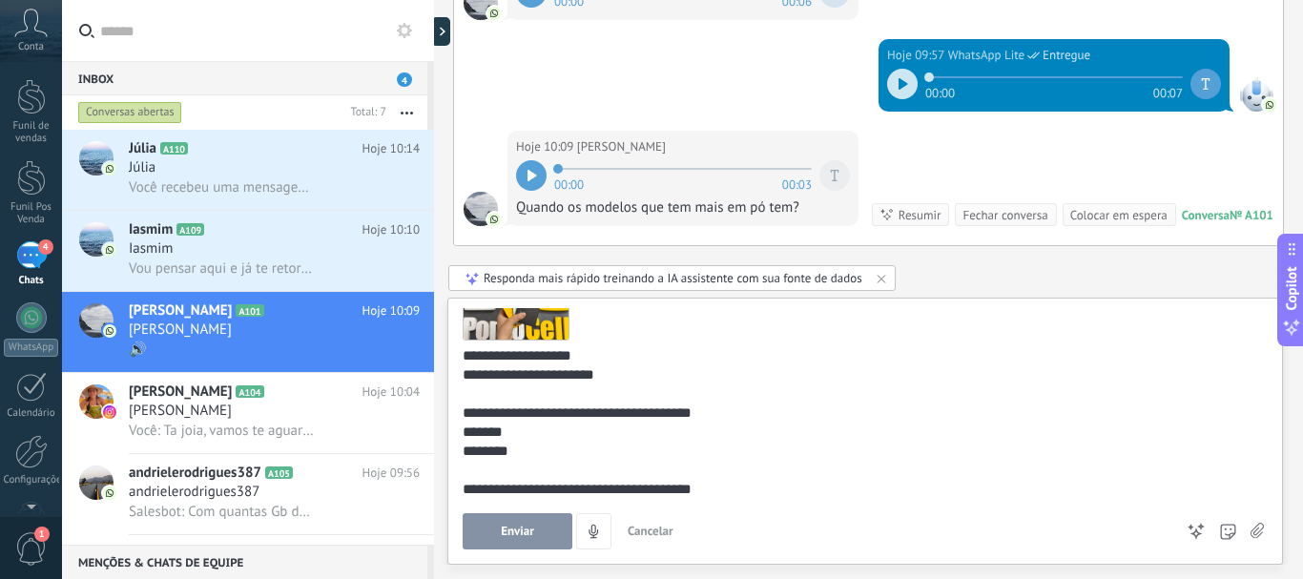
click at [553, 544] on button "Enviar" at bounding box center [517, 531] width 110 height 36
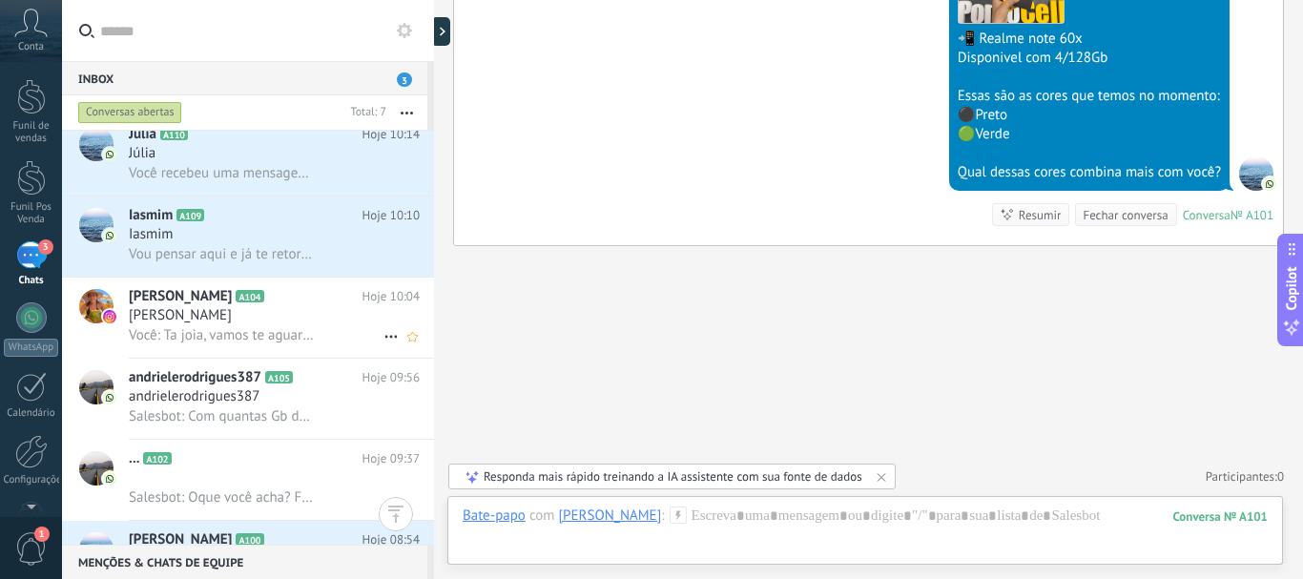
scroll to position [154, 0]
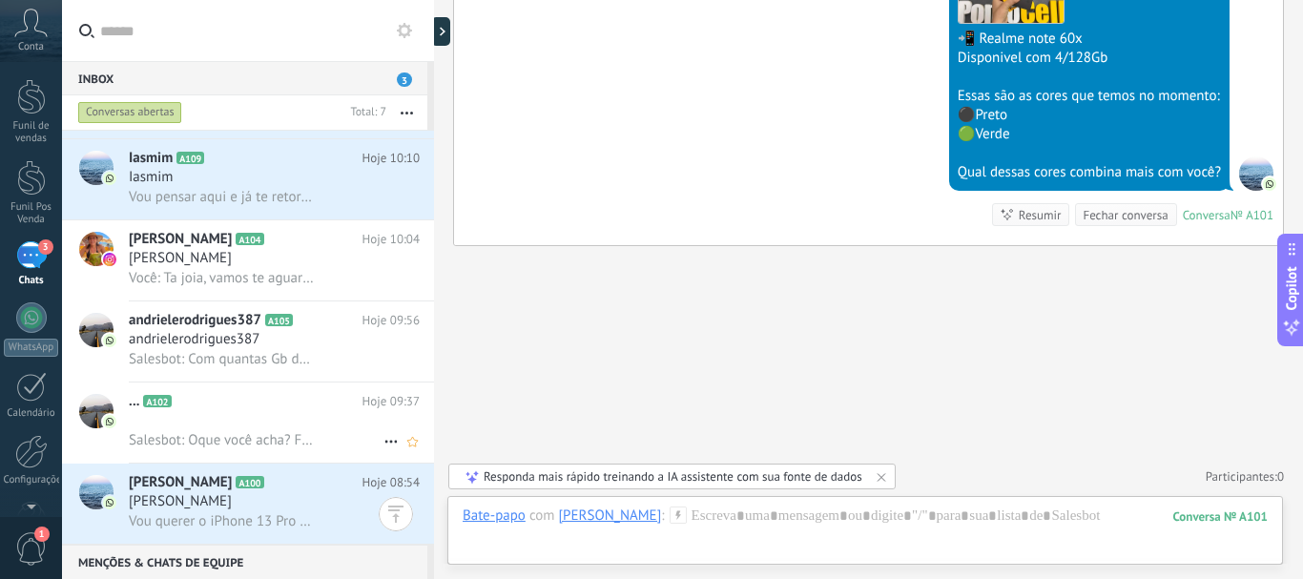
click at [317, 440] on h3 "Salesbot: Oque você acha? Ficaria bom para você ?" at bounding box center [226, 440] width 195 height 19
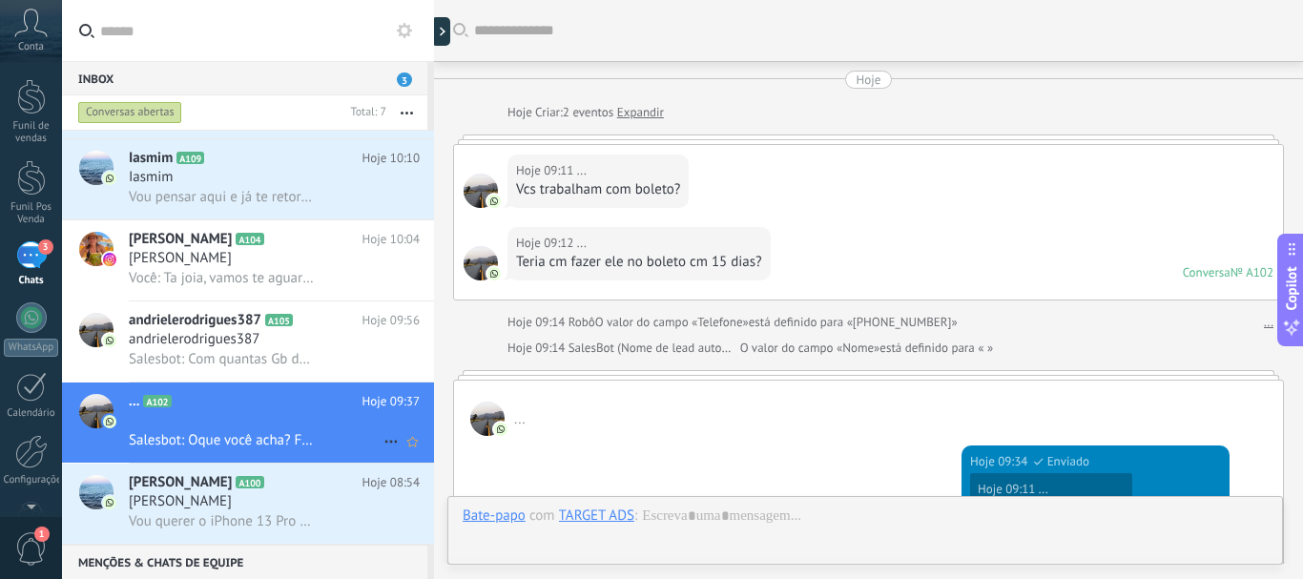
scroll to position [706, 0]
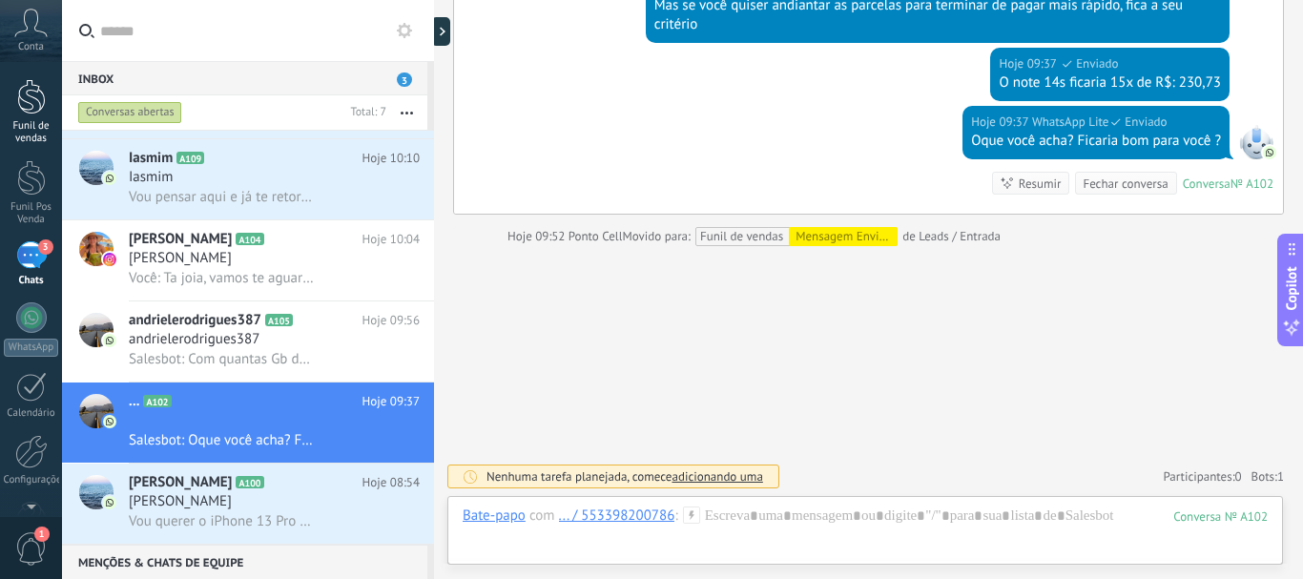
click at [26, 108] on div at bounding box center [31, 96] width 29 height 35
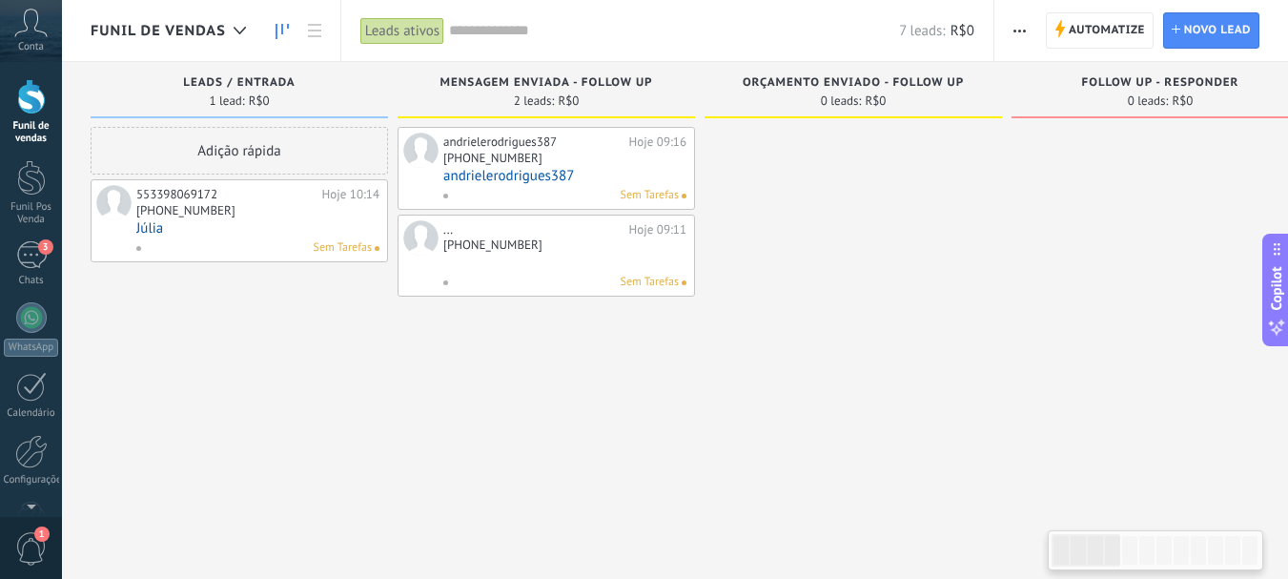
click at [237, 216] on div "[PHONE_NUMBER]" at bounding box center [257, 212] width 243 height 16
click at [195, 232] on link "Júlia" at bounding box center [257, 228] width 243 height 16
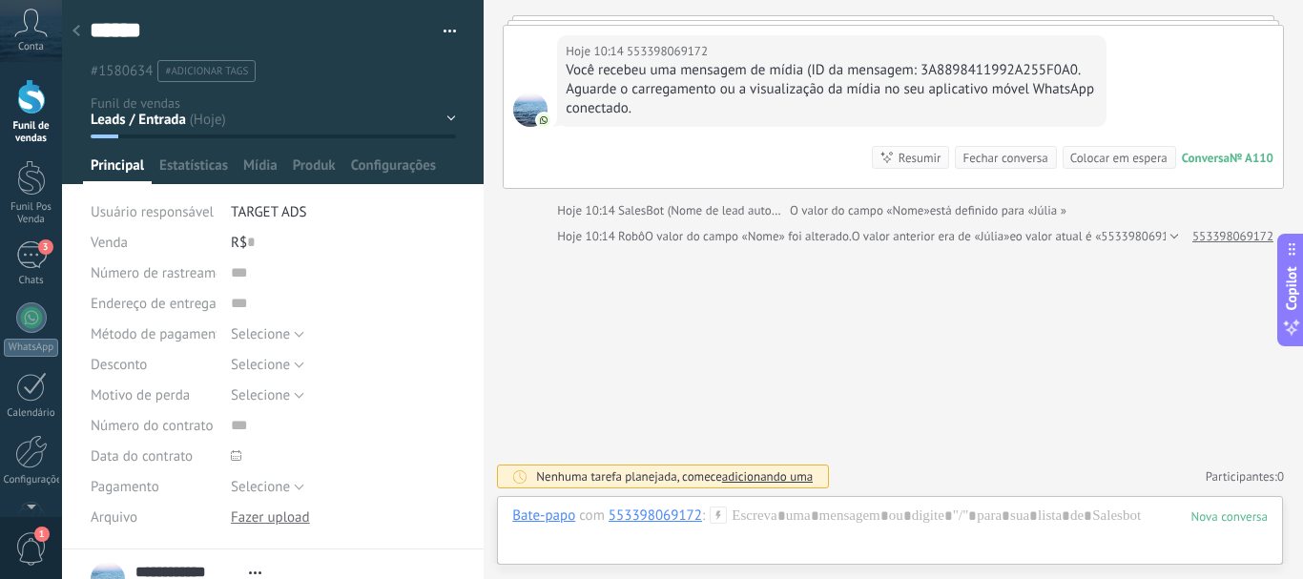
scroll to position [350, 0]
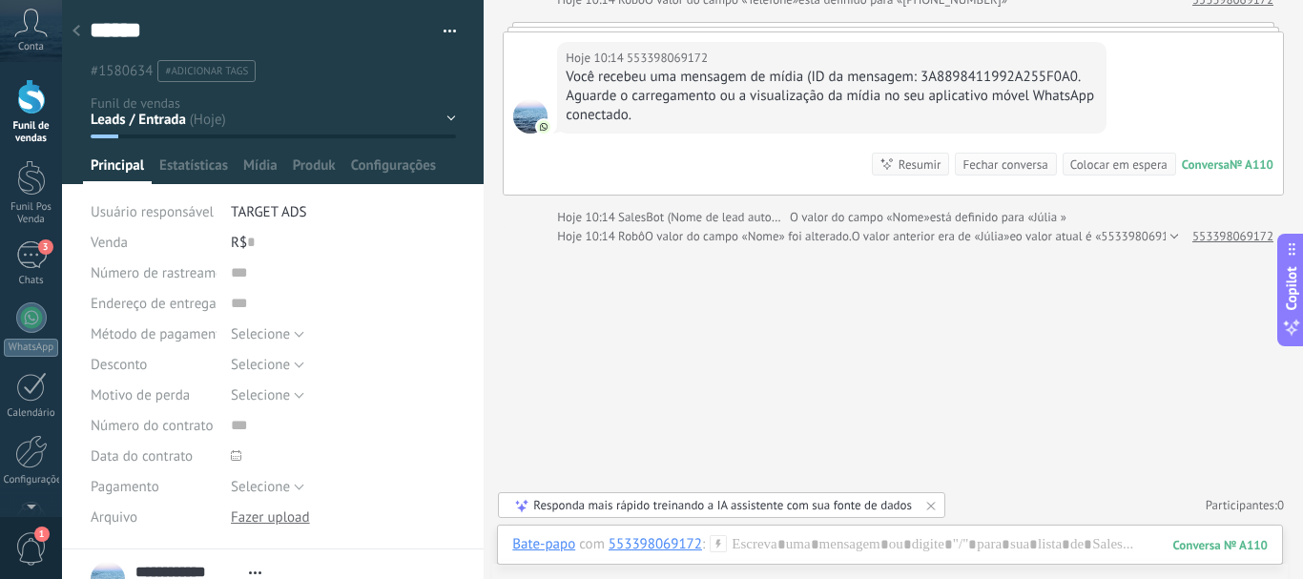
click at [0, 0] on div "Leads / Entrada Mensagem Enviada - Follow UP Orçamento enviado - Follow UP Foll…" at bounding box center [0, 0] width 0 height 0
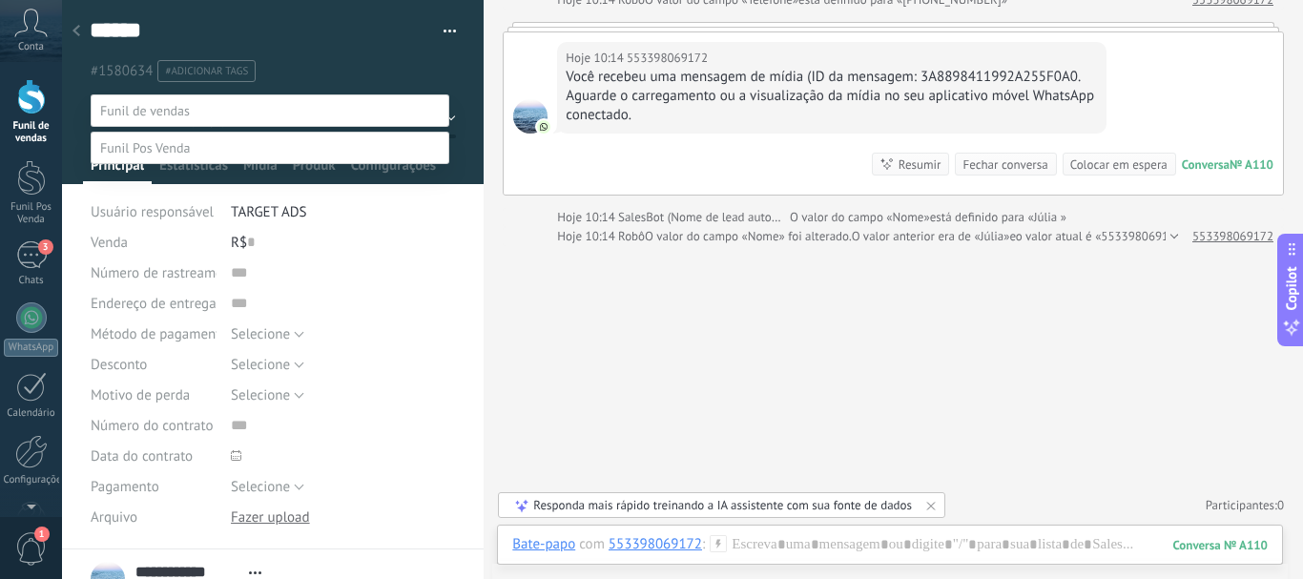
click at [0, 0] on label "Conversas internas da loja" at bounding box center [0, 0] width 0 height 0
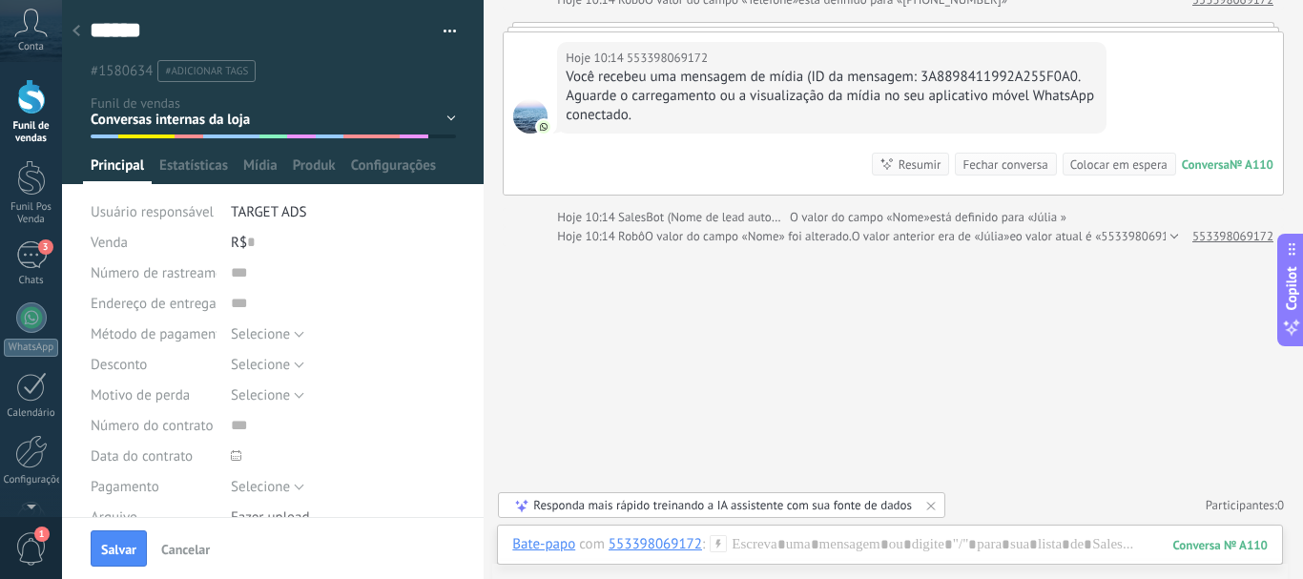
click at [45, 107] on div at bounding box center [31, 96] width 29 height 35
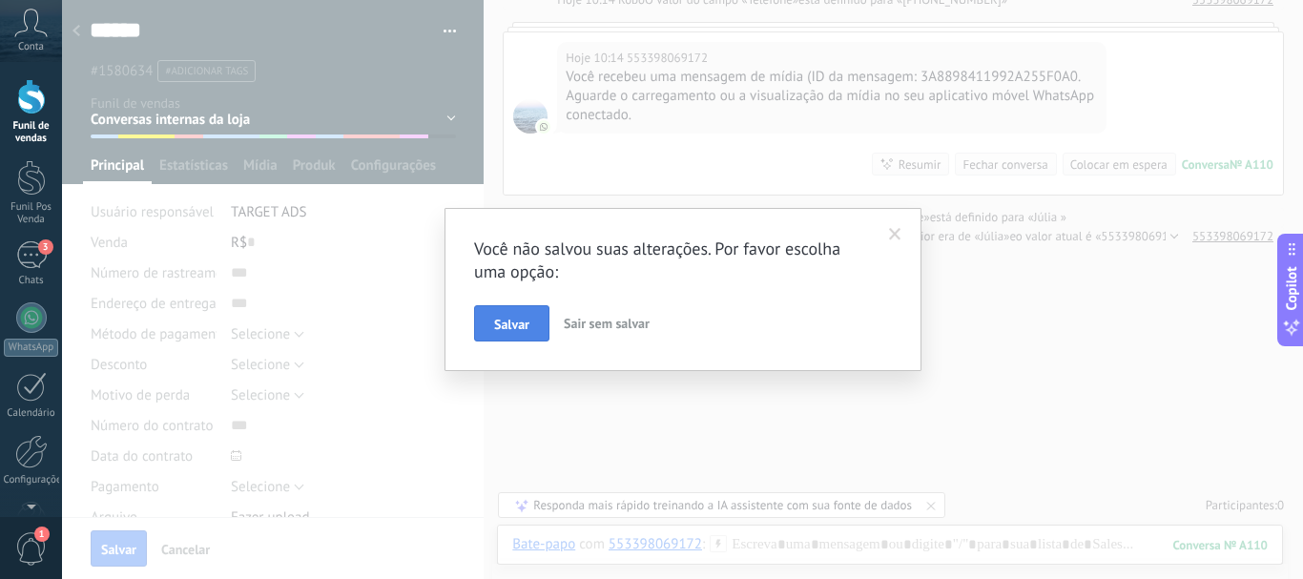
click at [494, 321] on span "Salvar" at bounding box center [511, 324] width 35 height 13
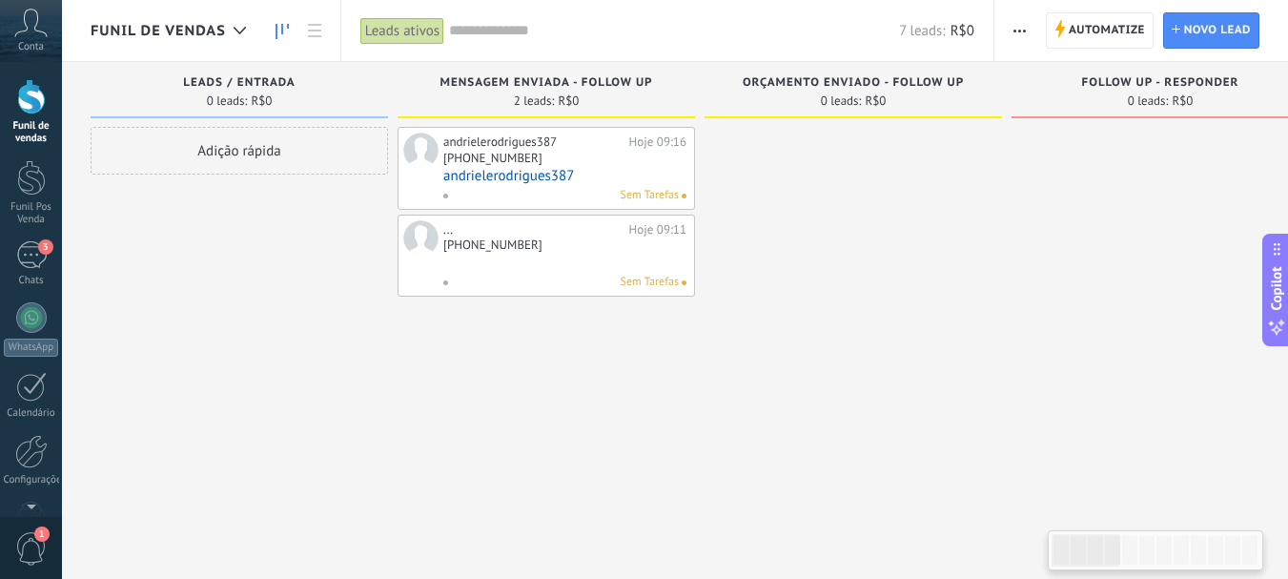
click at [500, 185] on div "andrielerodrigues387 Hoje 09:16 +55 49 91147-271 andrielerodrigues387 Sem Taref…" at bounding box center [564, 169] width 243 height 72
click at [497, 195] on div "Sem Tarefas" at bounding box center [560, 195] width 236 height 17
click at [619, 155] on div "[PHONE_NUMBER]" at bounding box center [564, 160] width 243 height 16
click at [529, 156] on div "[PHONE_NUMBER]" at bounding box center [492, 158] width 99 height 16
click at [409, 164] on div "andrielerodrigues387 Hoje 09:16 +55 49 91147-271 andrielerodrigues387 Sem Taref…" at bounding box center [547, 168] width 298 height 83
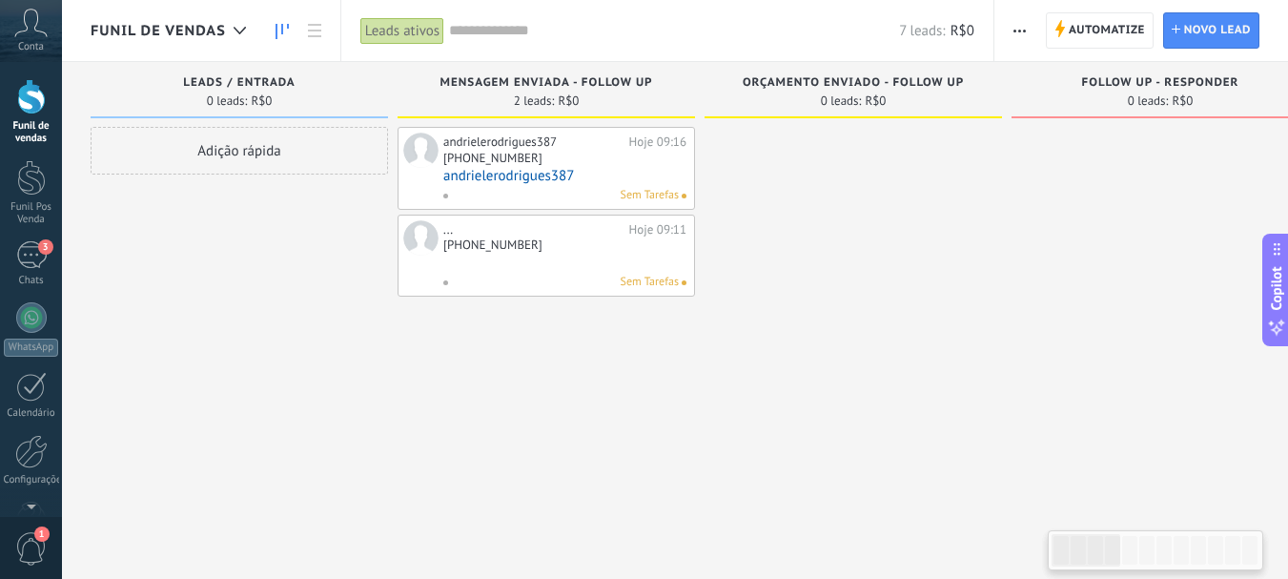
click at [583, 188] on div "Sem Tarefas" at bounding box center [560, 195] width 236 height 17
click at [602, 173] on link "andrielerodrigues387" at bounding box center [564, 176] width 243 height 16
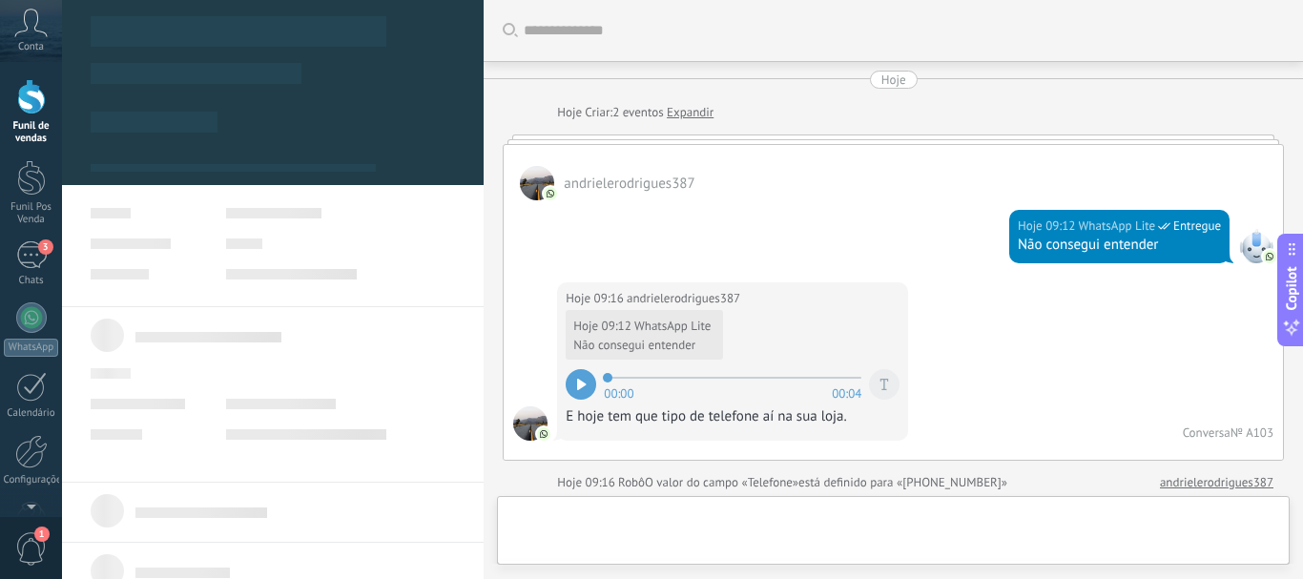
scroll to position [1035, 0]
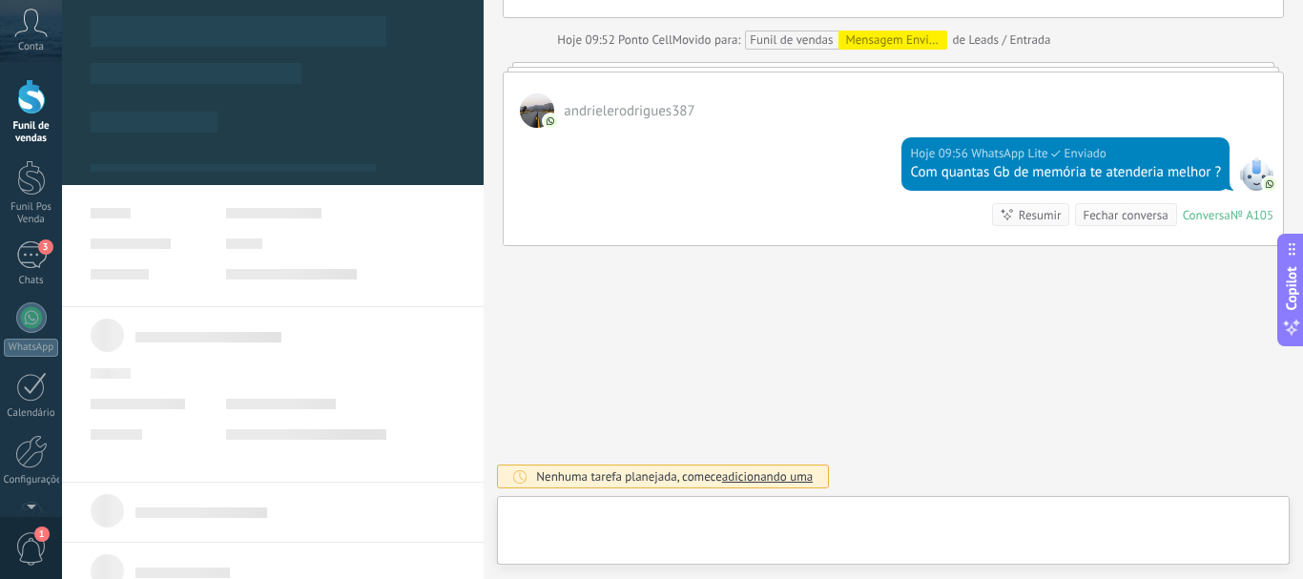
type textarea "**********"
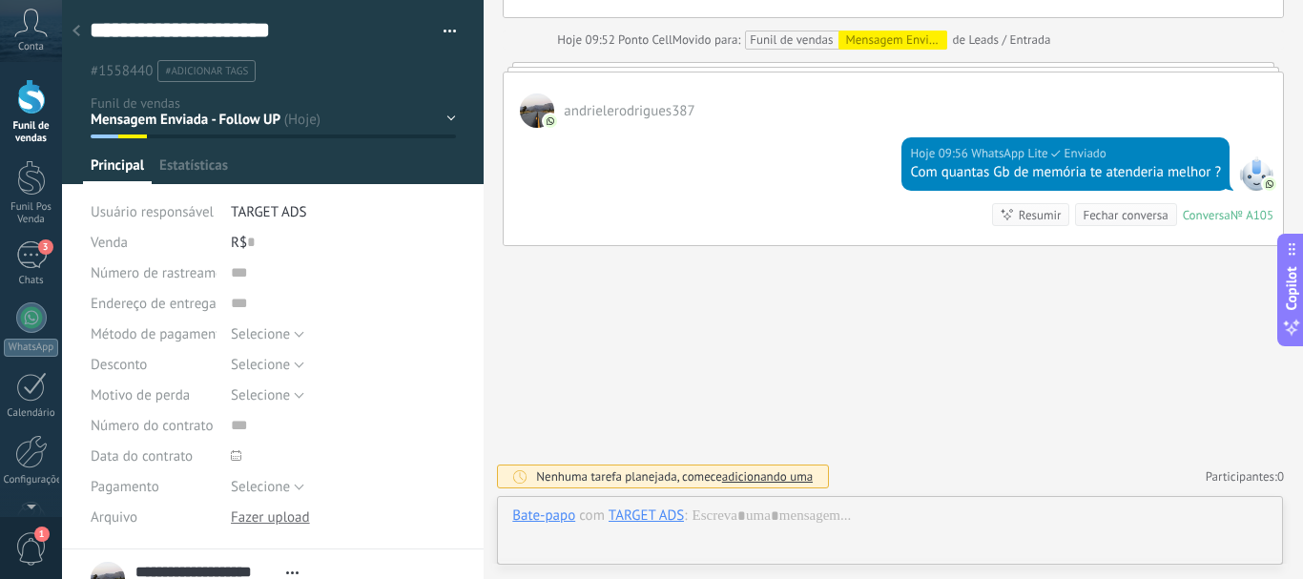
scroll to position [29, 0]
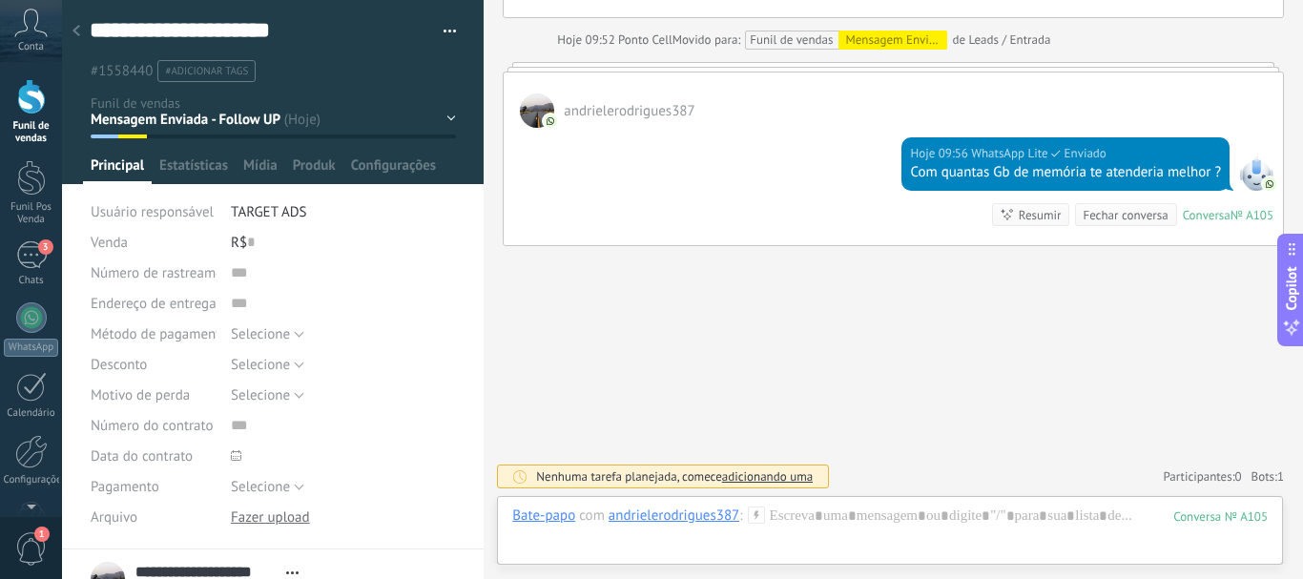
click at [0, 0] on div "Leads / Entrada Mensagem Enviada - Follow UP Orçamento enviado - Follow UP Foll…" at bounding box center [0, 0] width 0 height 0
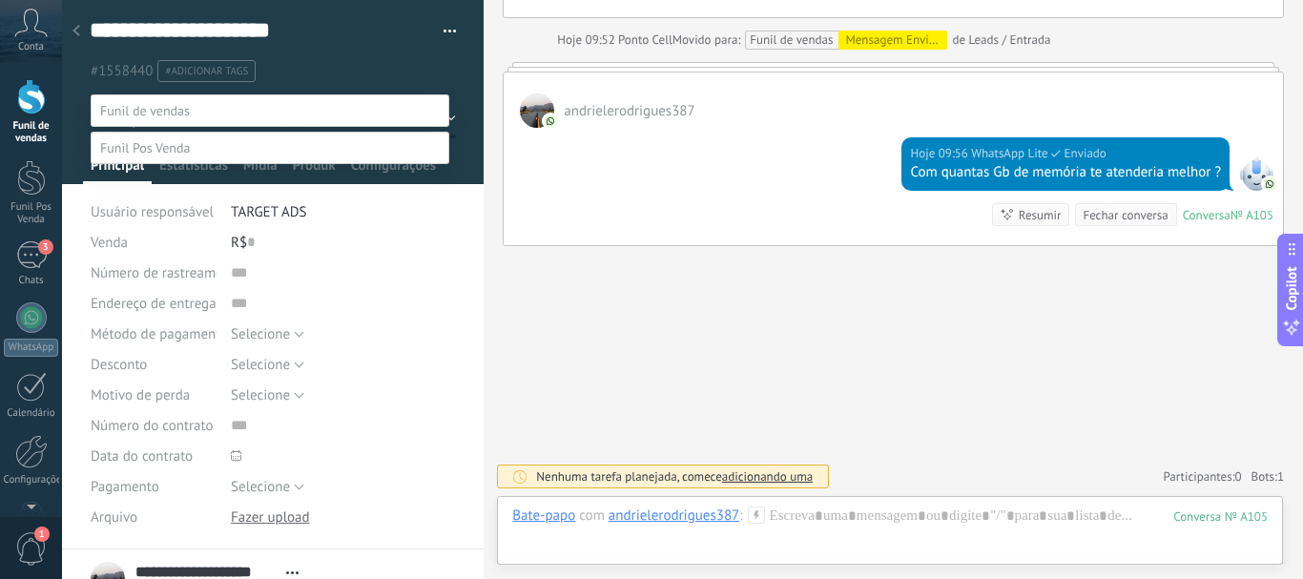
click at [434, 71] on div at bounding box center [682, 289] width 1241 height 579
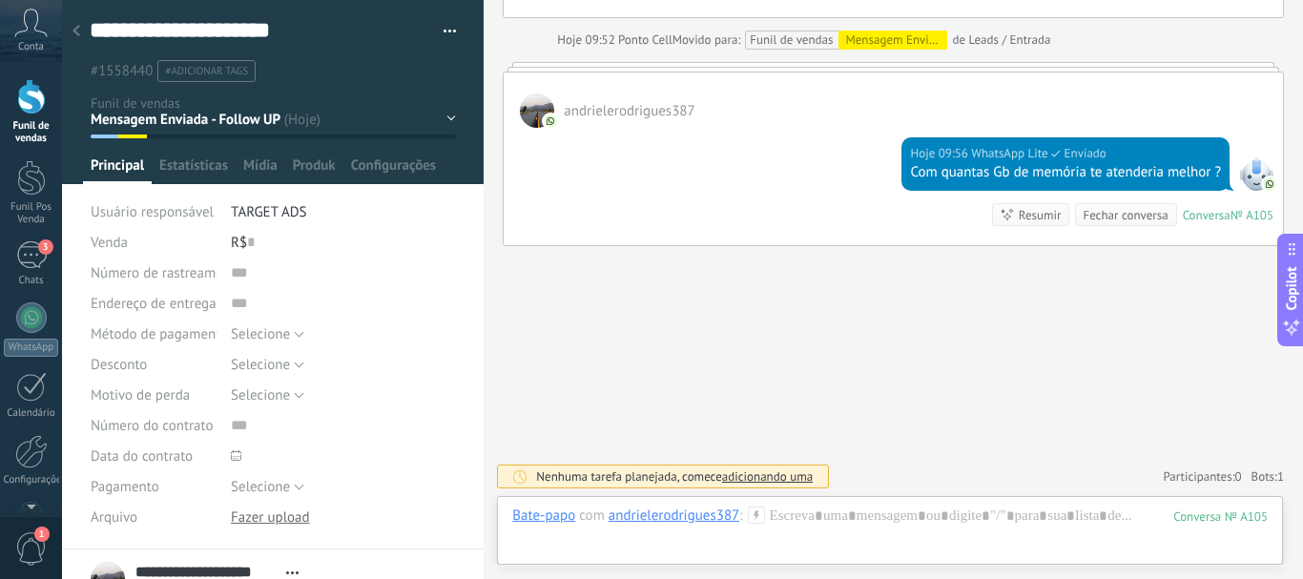
click at [74, 30] on icon at bounding box center [76, 30] width 8 height 11
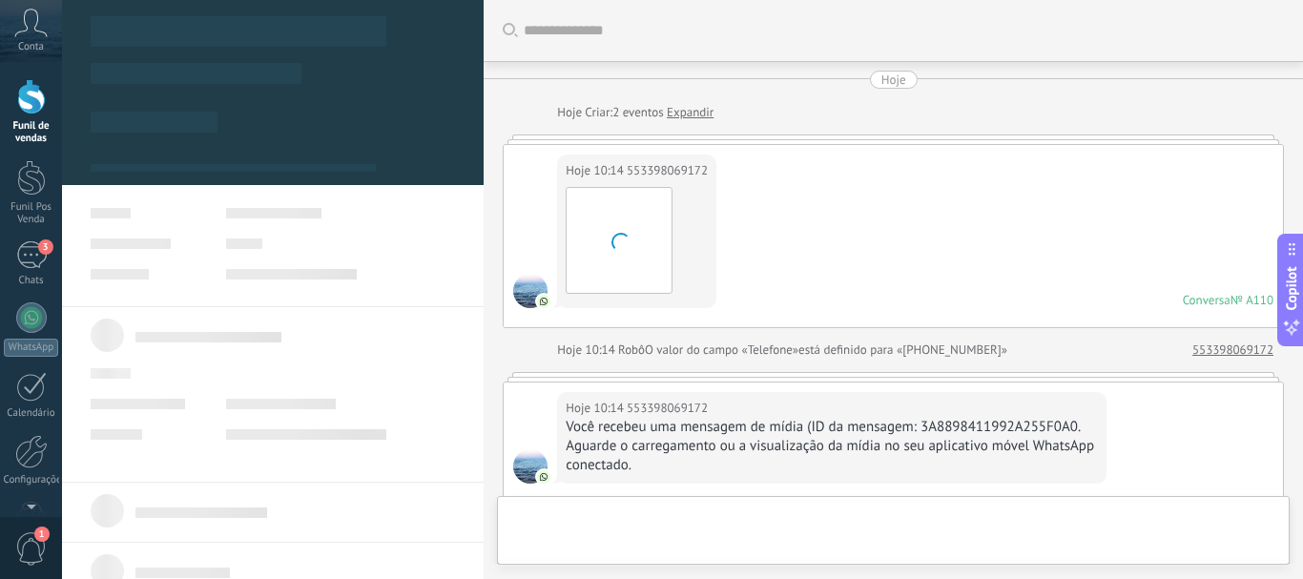
scroll to position [382, 0]
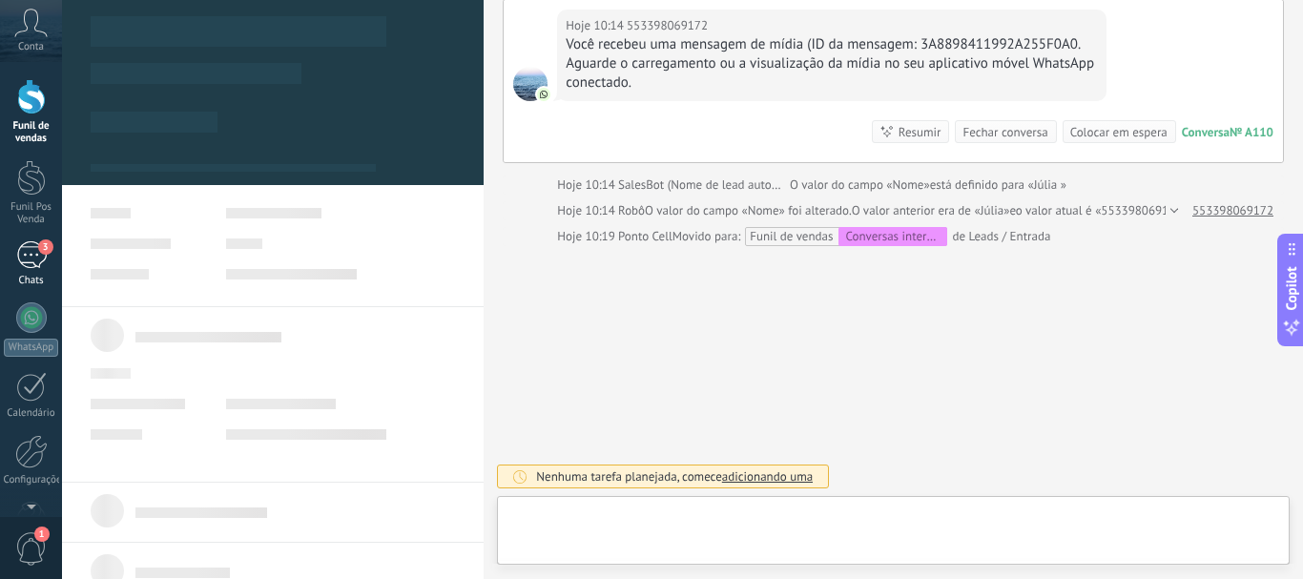
click at [31, 252] on div "3" at bounding box center [31, 255] width 31 height 28
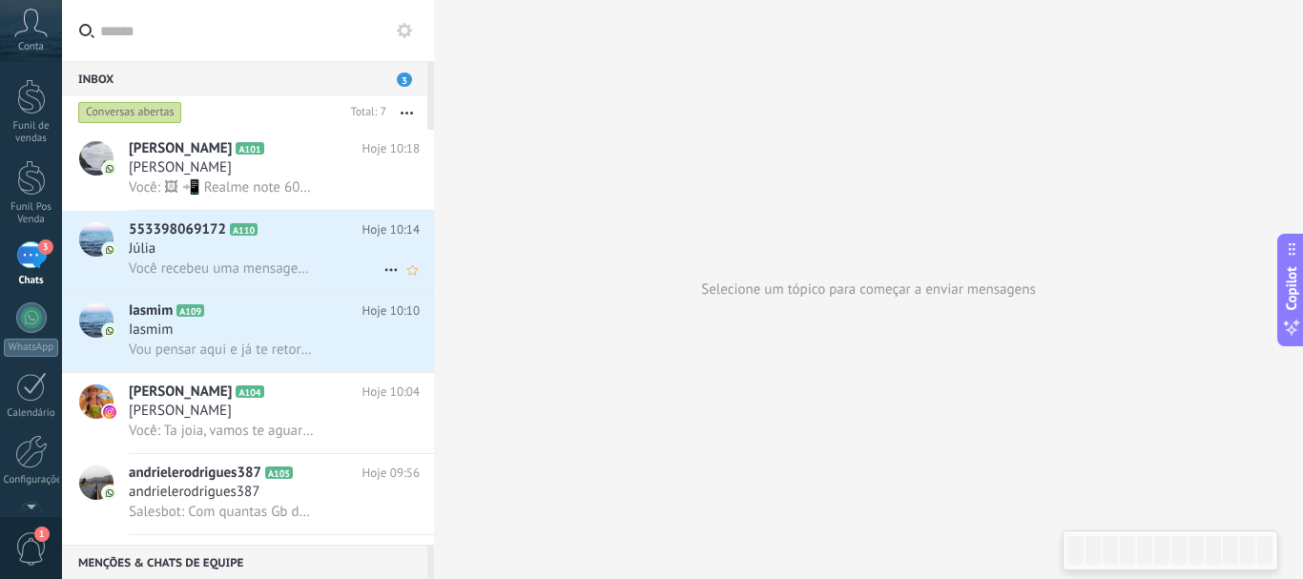
click at [241, 255] on div "Júlia" at bounding box center [274, 248] width 291 height 19
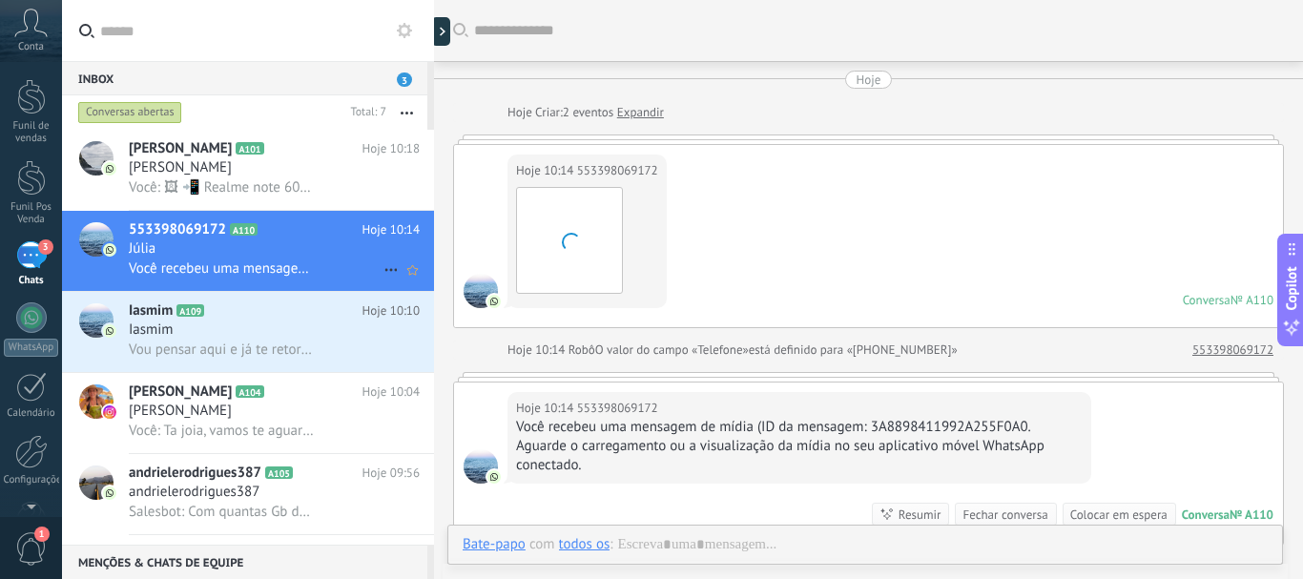
scroll to position [170, 0]
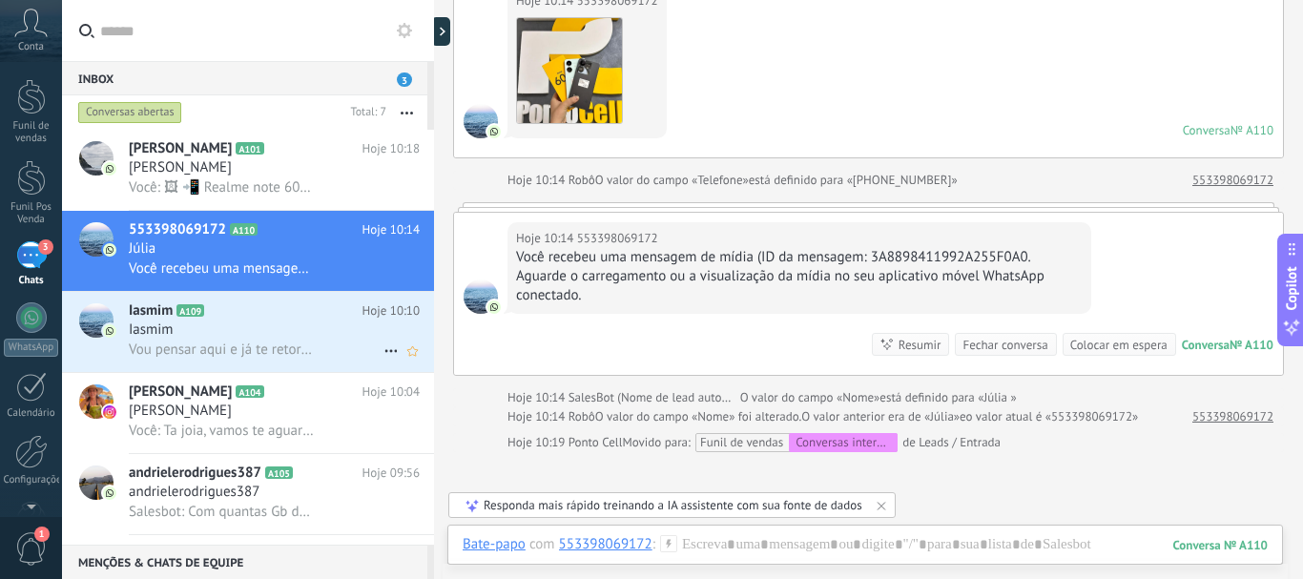
click at [224, 330] on div "Iasmim" at bounding box center [274, 329] width 291 height 19
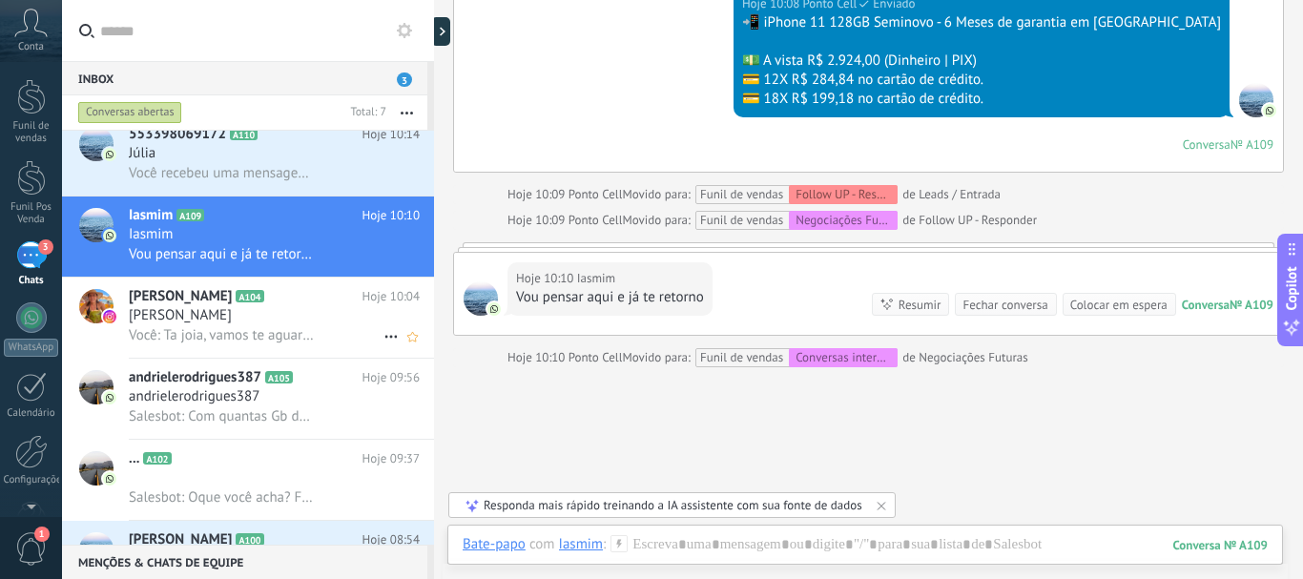
scroll to position [154, 0]
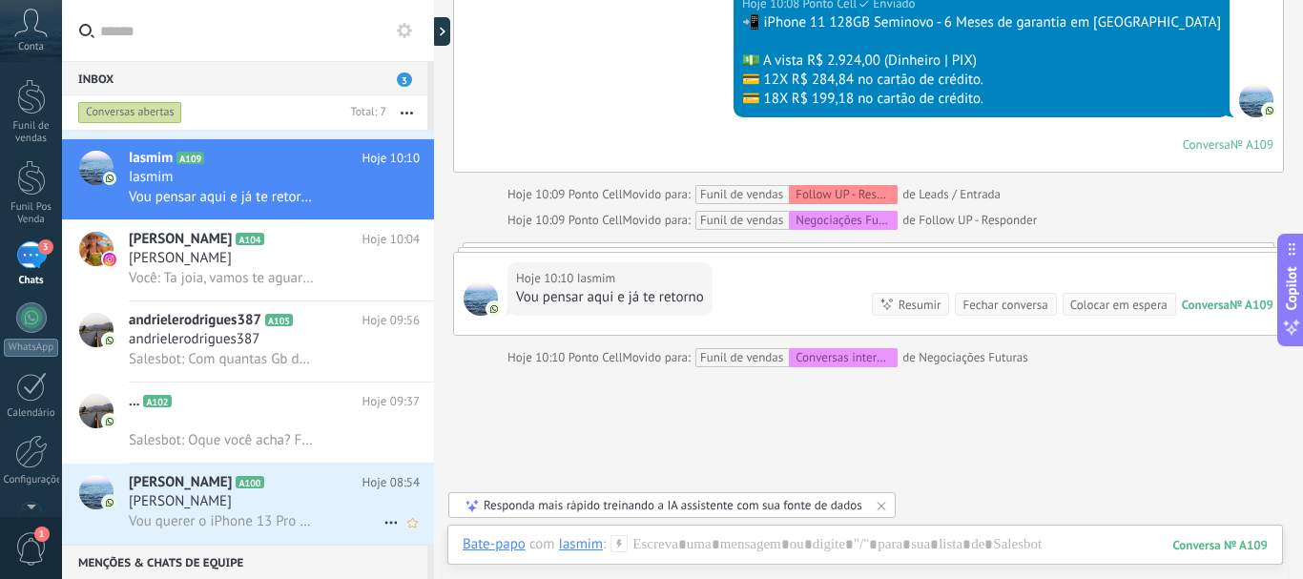
click at [293, 481] on h2 "Pedro Machado A100" at bounding box center [246, 482] width 234 height 19
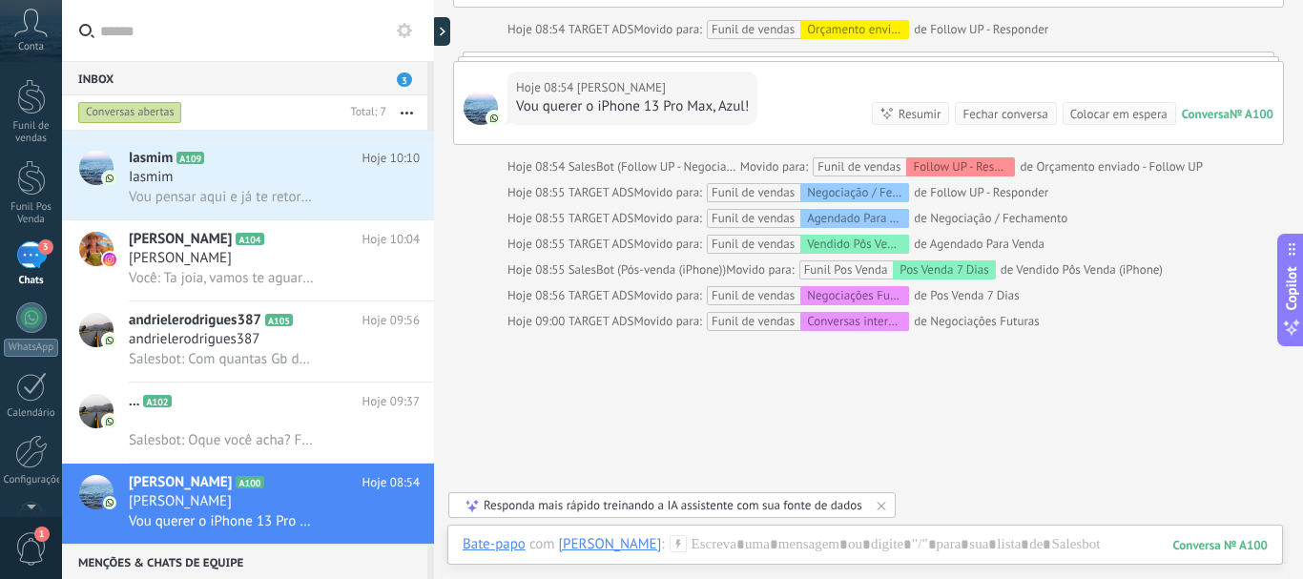
scroll to position [2088, 0]
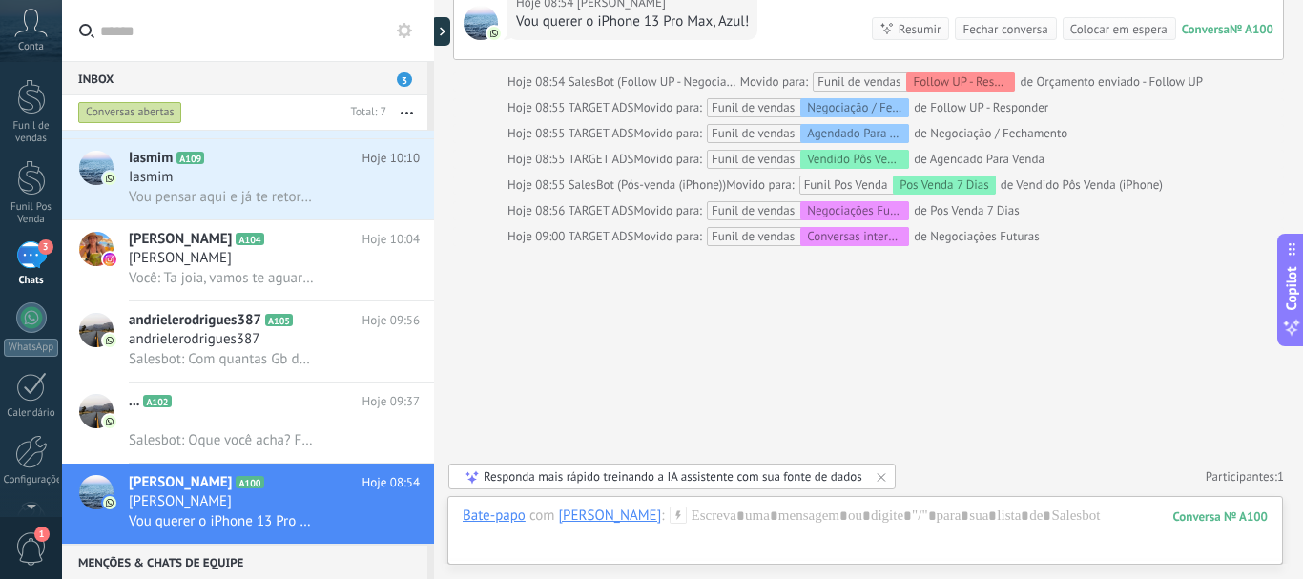
click at [962, 31] on div "Fechar conversa" at bounding box center [1004, 29] width 85 height 18
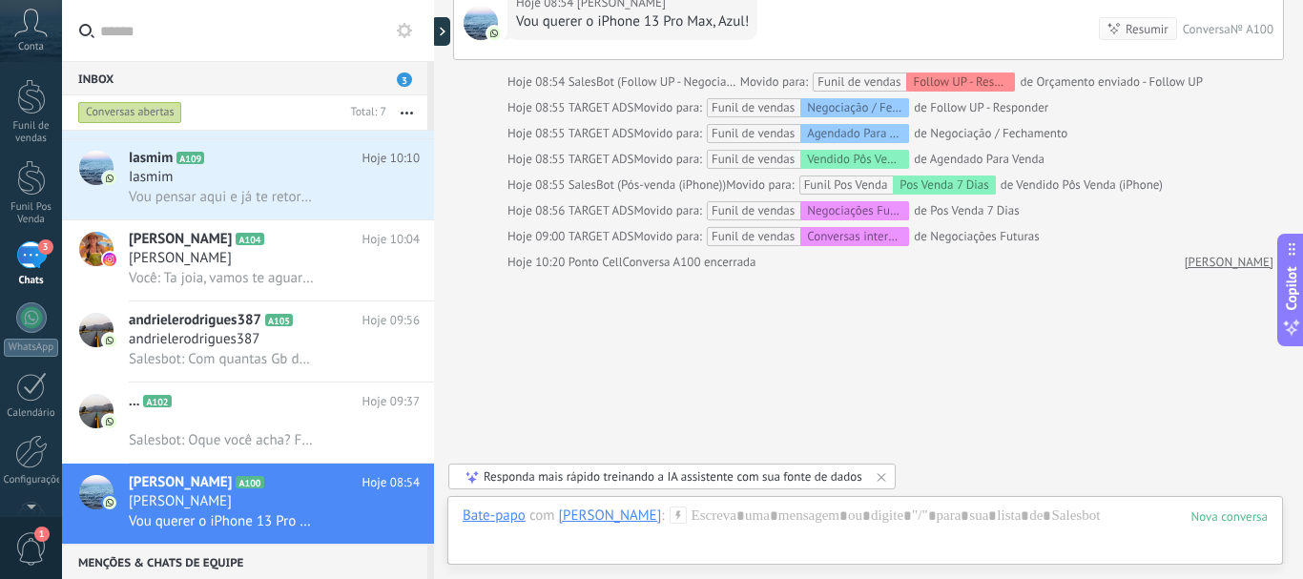
scroll to position [2114, 0]
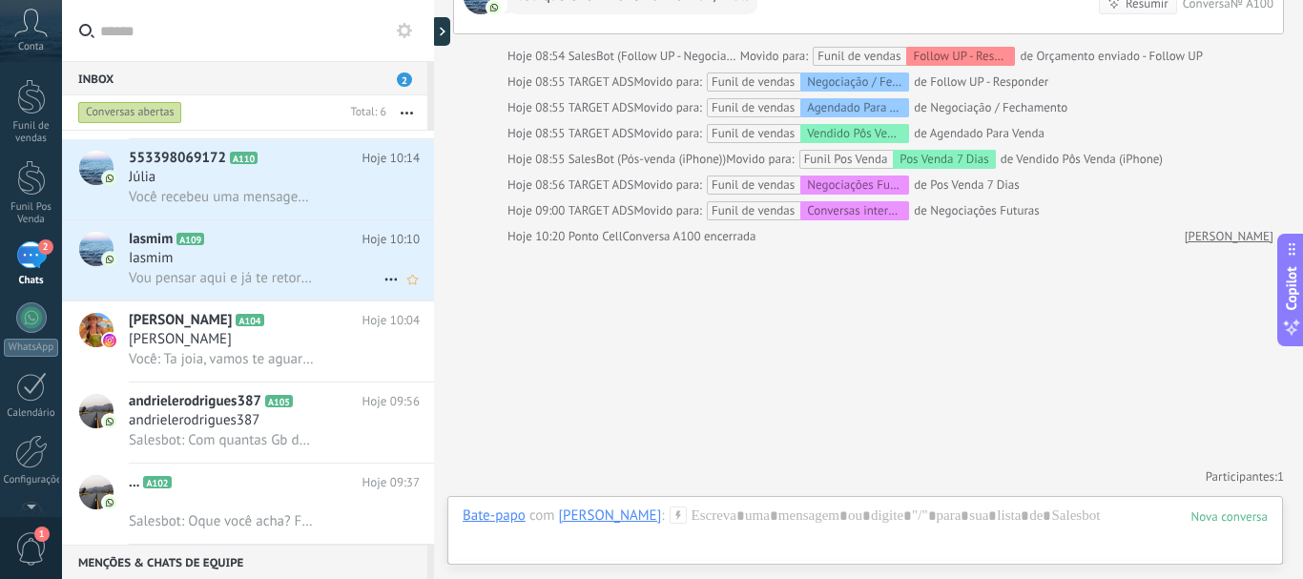
click at [295, 287] on h3 "Vou pensar aqui e já te retorno" at bounding box center [226, 278] width 195 height 19
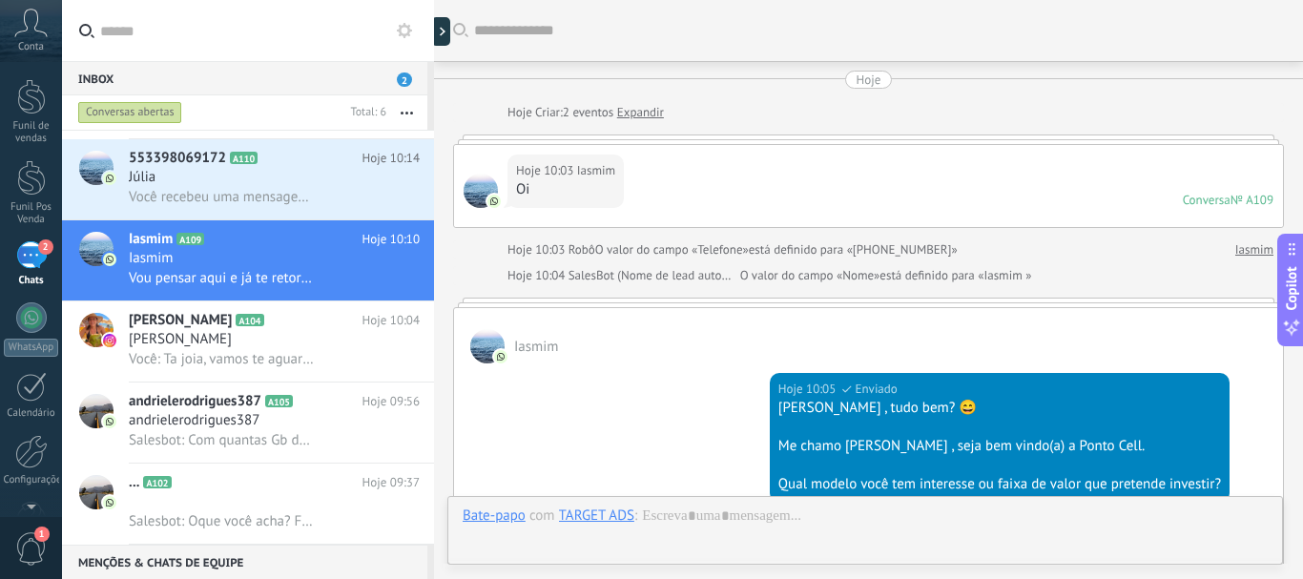
scroll to position [1266, 0]
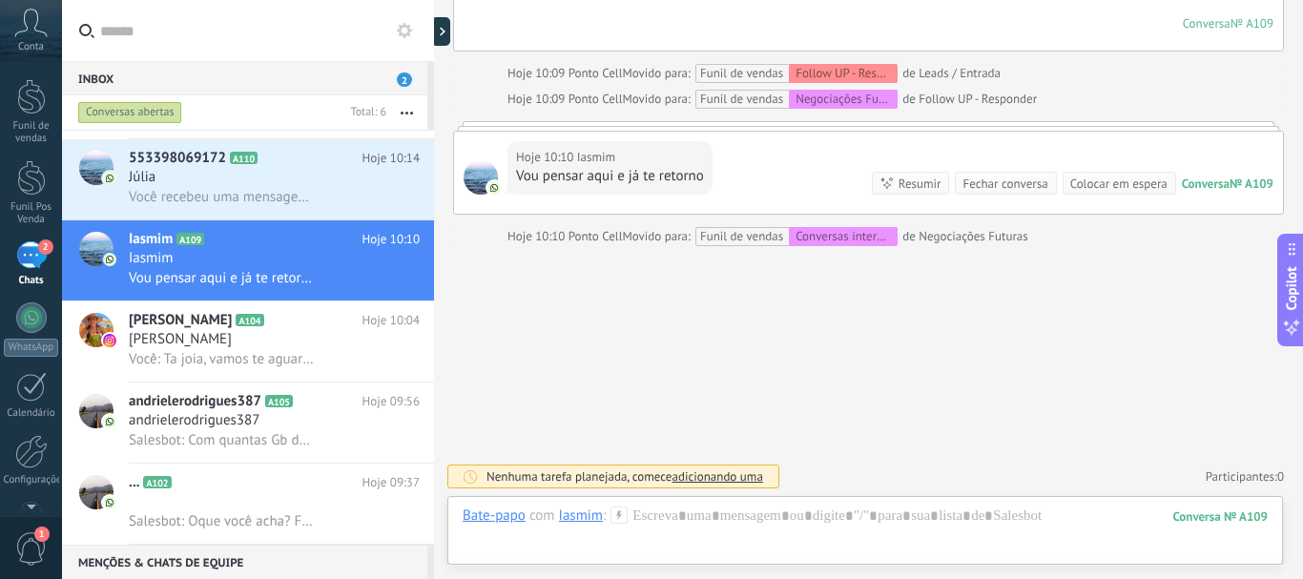
click at [1011, 180] on div "Fechar conversa" at bounding box center [1004, 184] width 85 height 18
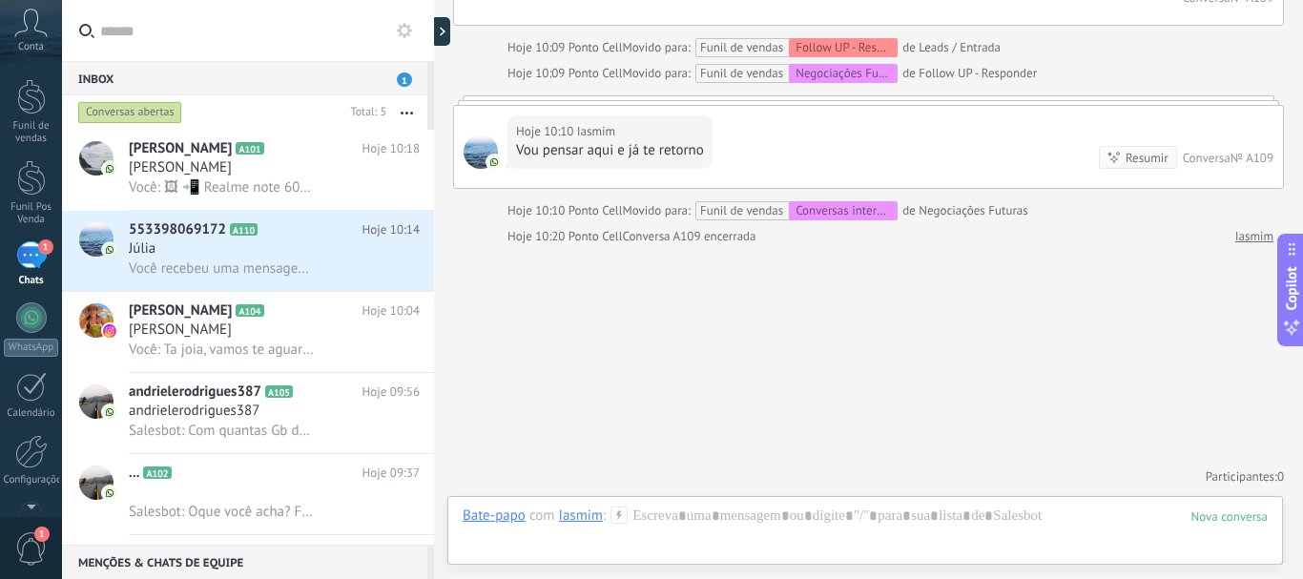
scroll to position [0, 0]
click at [299, 257] on div "Júlia" at bounding box center [274, 248] width 291 height 19
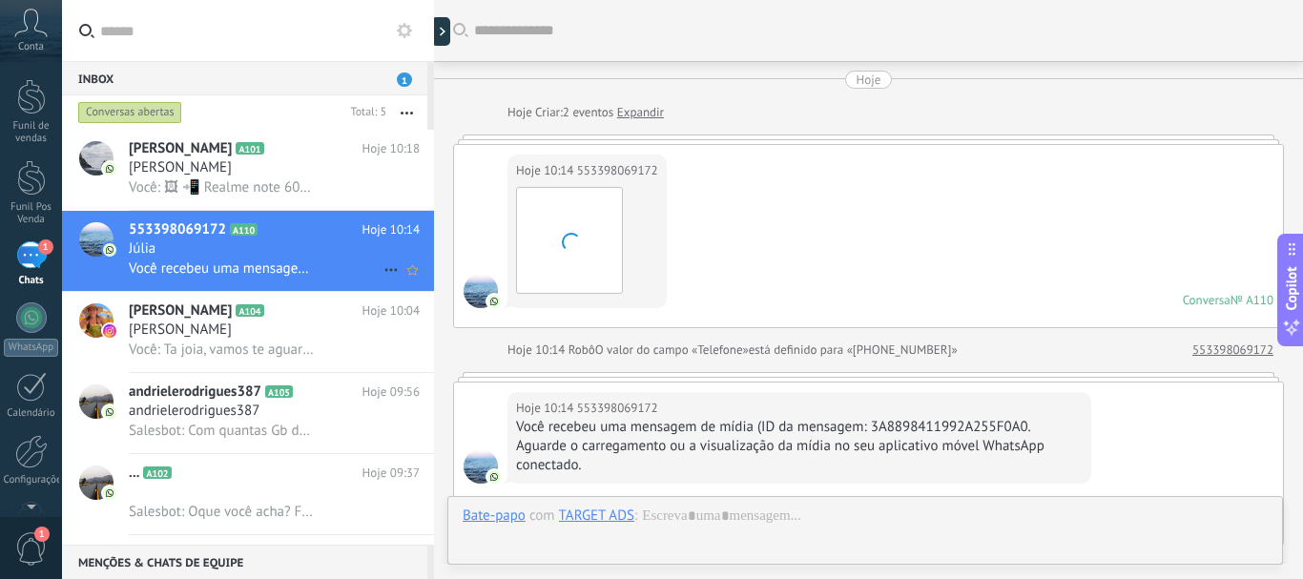
scroll to position [170, 0]
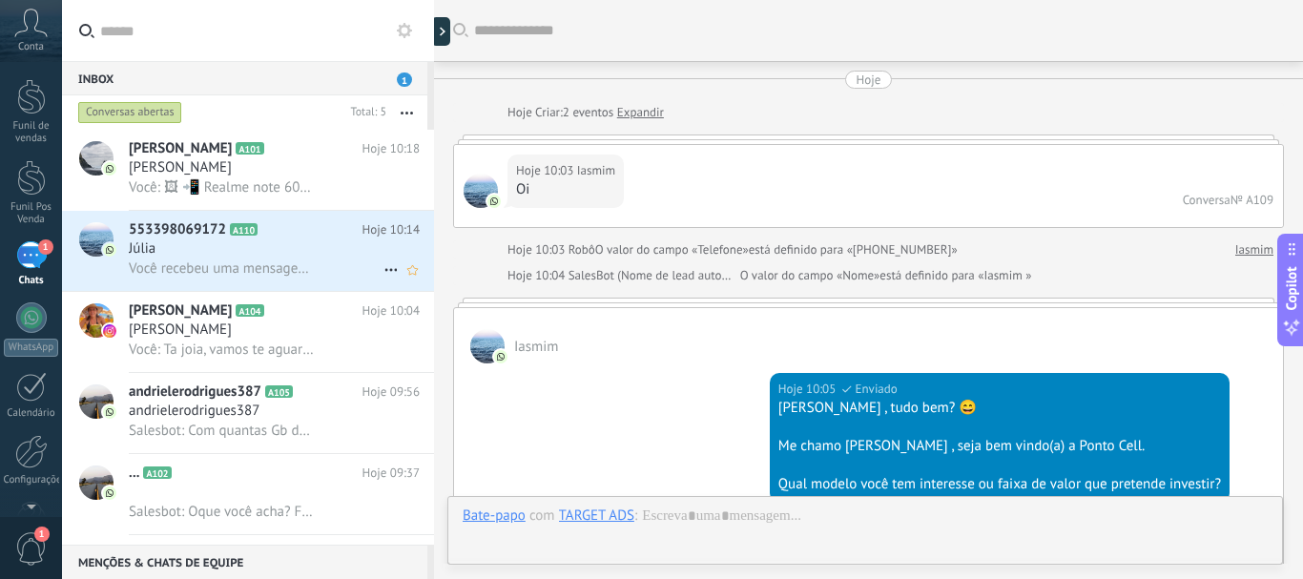
scroll to position [1292, 0]
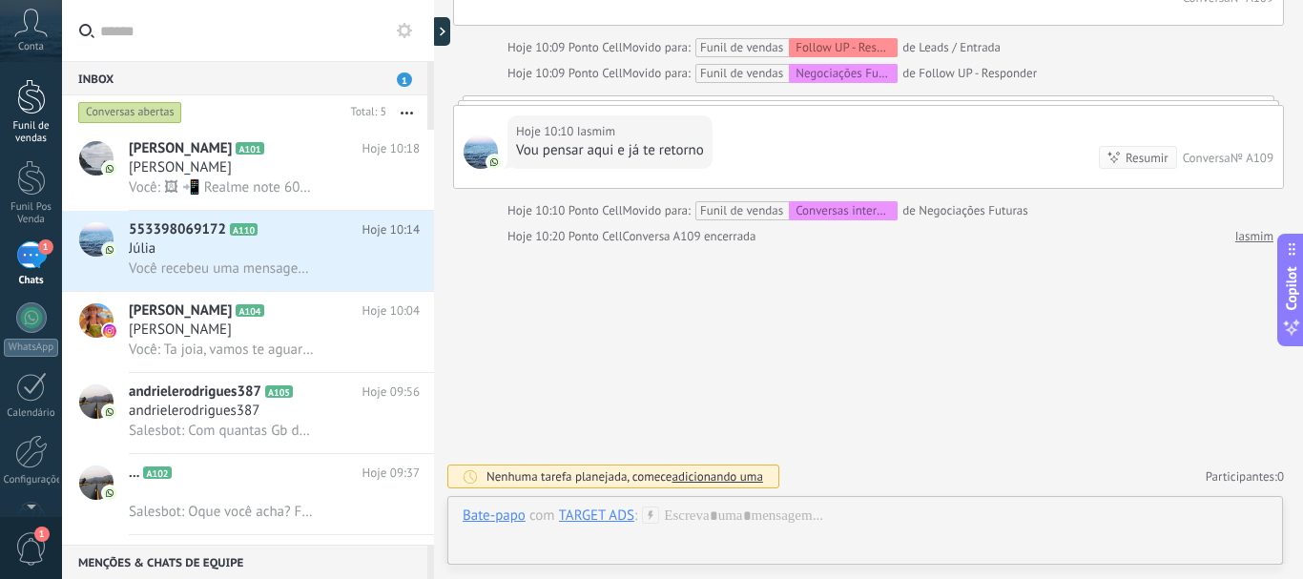
click at [41, 111] on div at bounding box center [31, 96] width 29 height 35
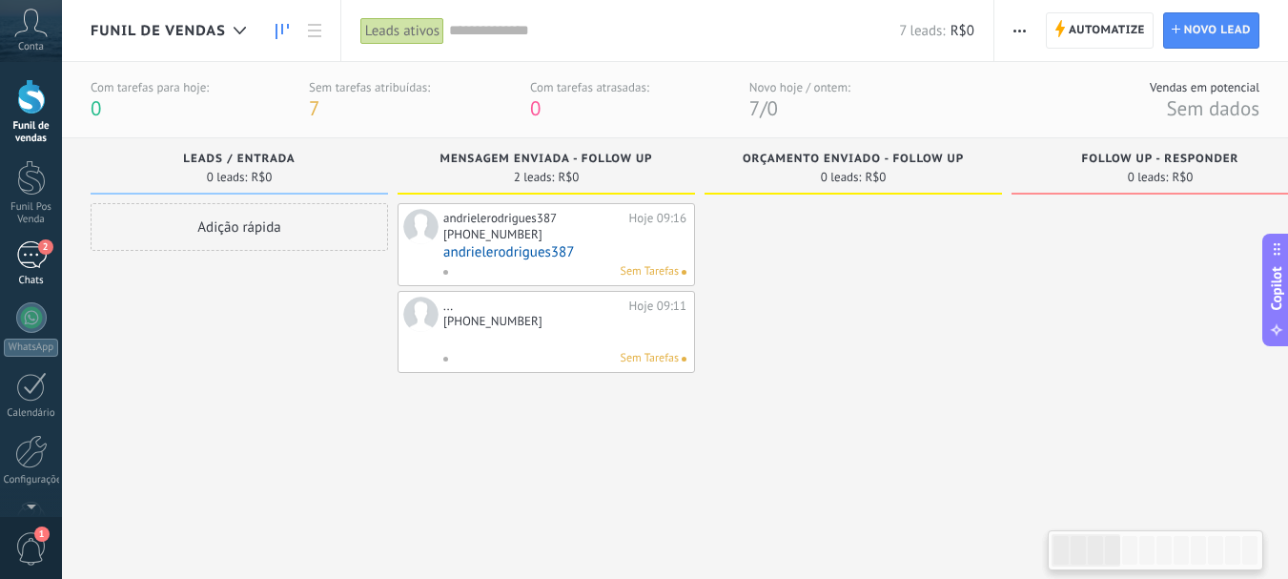
click at [40, 248] on span "2" at bounding box center [45, 246] width 15 height 15
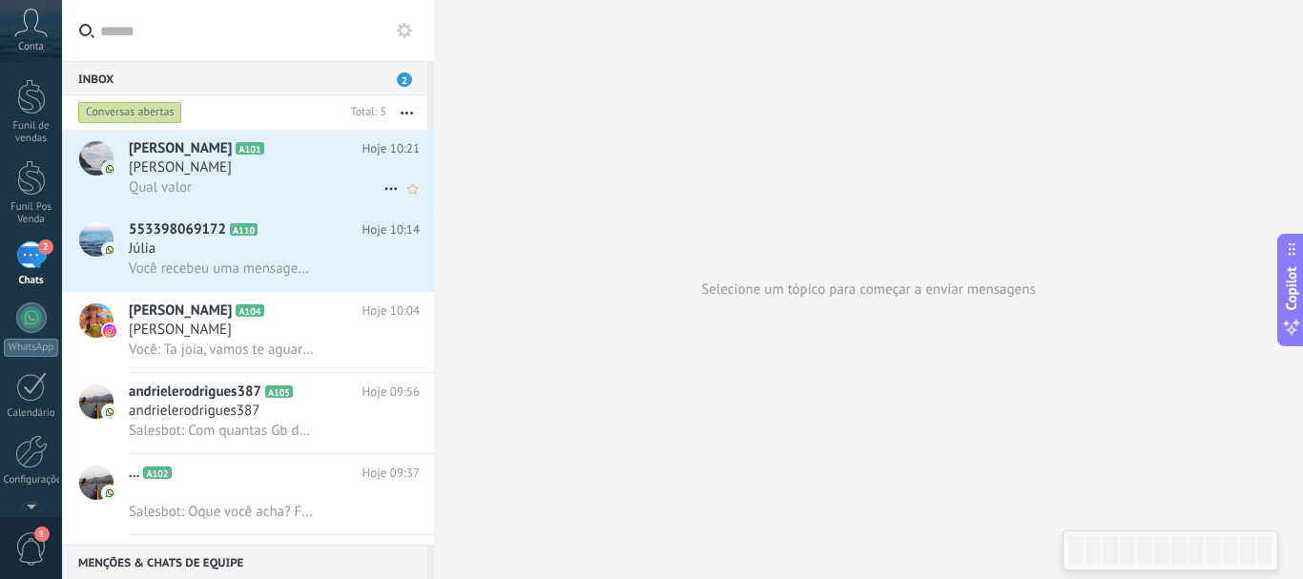
click at [187, 184] on span "Qual valor" at bounding box center [160, 187] width 63 height 18
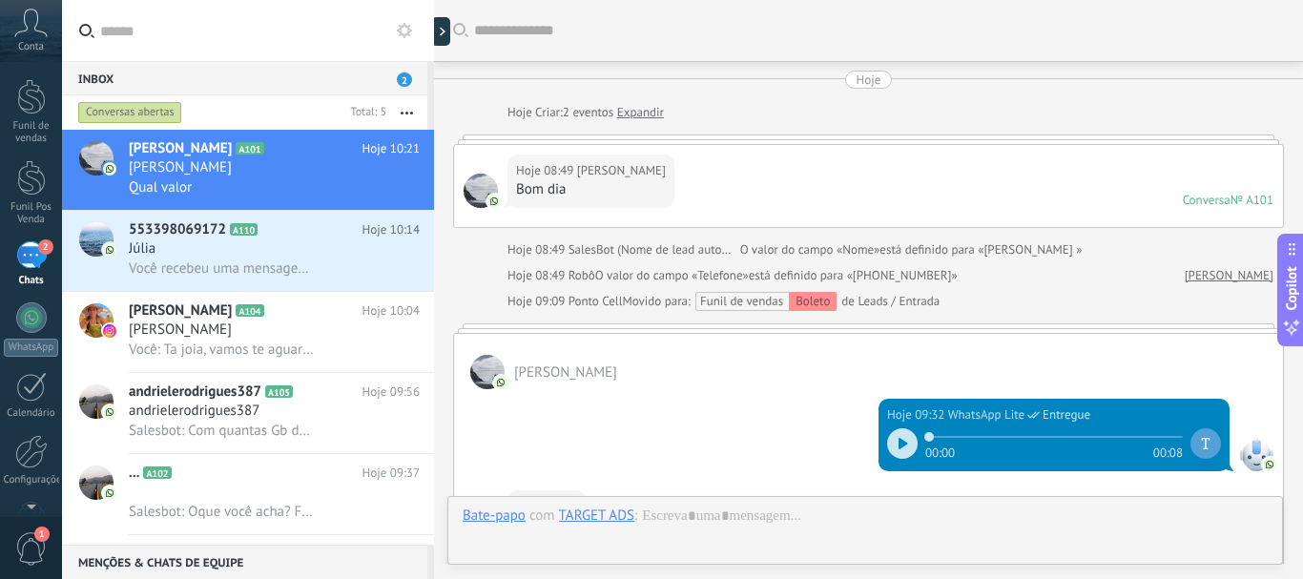
scroll to position [1274, 0]
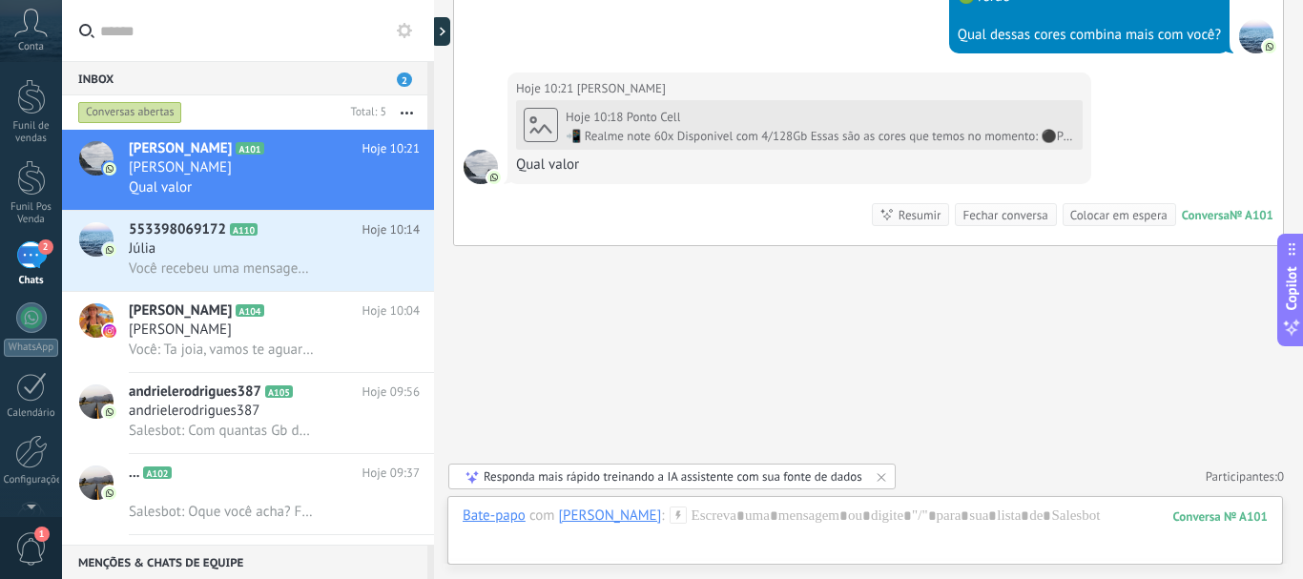
click at [669, 514] on icon at bounding box center [677, 514] width 17 height 17
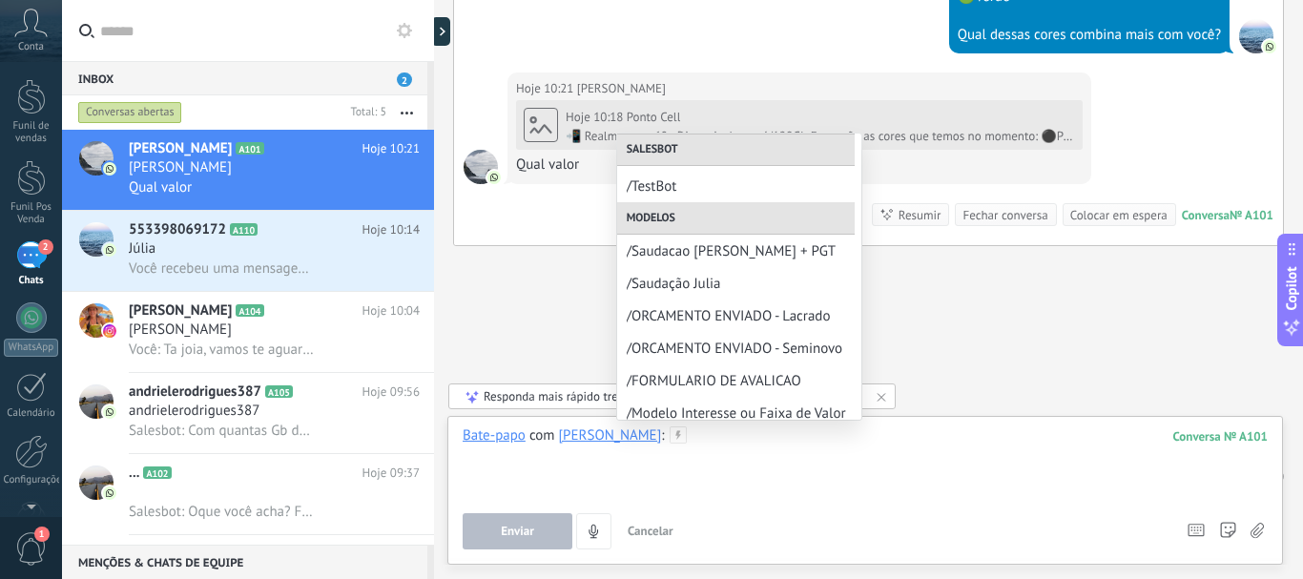
scroll to position [286, 0]
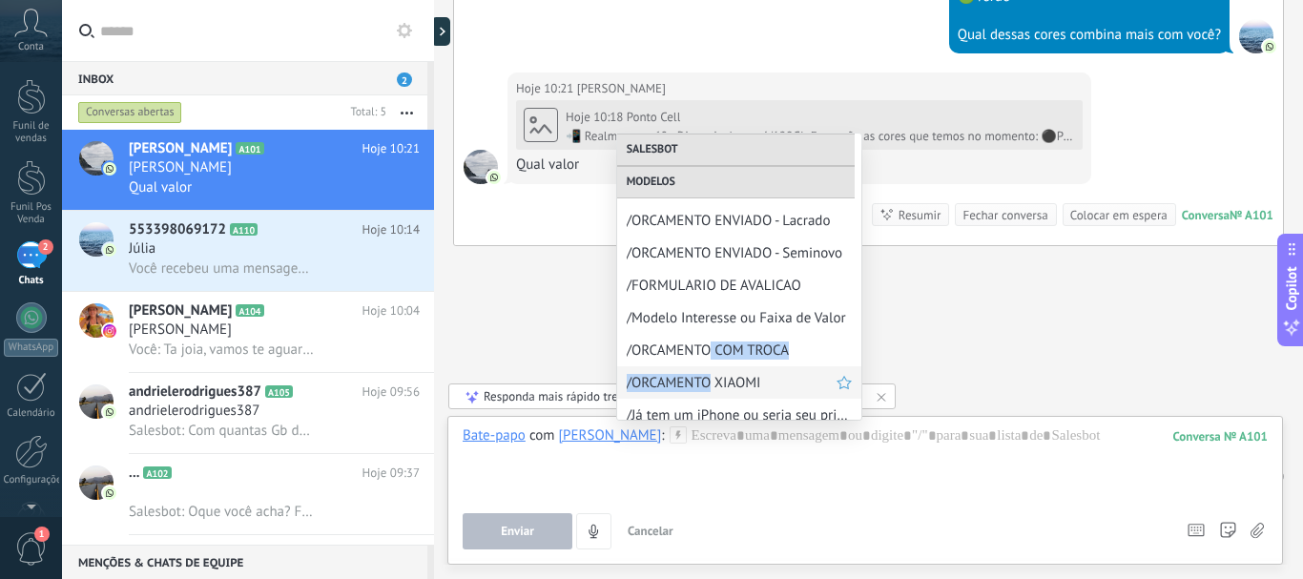
drag, startPoint x: 712, startPoint y: 362, endPoint x: 712, endPoint y: 376, distance: 13.4
click at [712, 376] on div "Enviar uma mensagem de voz Salesbot /Robô de NPS /Nome de lead automático /FOLL…" at bounding box center [739, 277] width 244 height 286
click at [718, 385] on span "/ORCAMENTO XIAOMI" at bounding box center [732, 383] width 210 height 18
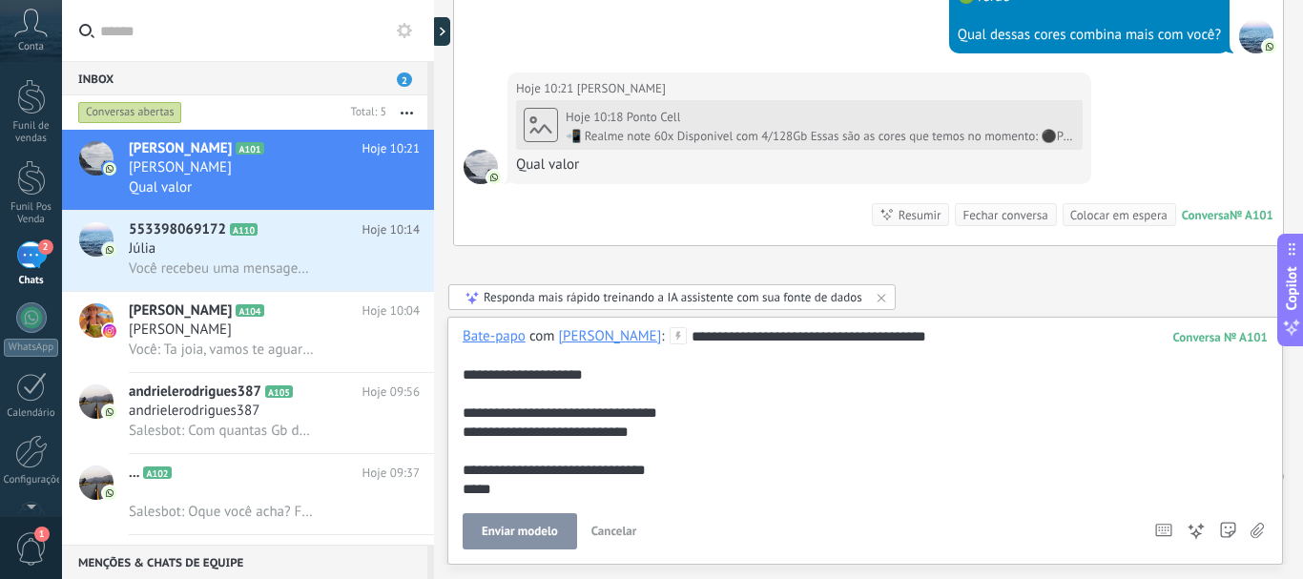
click at [698, 339] on div "**********" at bounding box center [864, 413] width 805 height 172
click at [704, 340] on div "**********" at bounding box center [864, 413] width 805 height 172
click at [497, 380] on div "**********" at bounding box center [864, 413] width 805 height 172
click at [547, 435] on div "**********" at bounding box center [864, 413] width 805 height 172
click at [494, 483] on div "**********" at bounding box center [864, 413] width 805 height 172
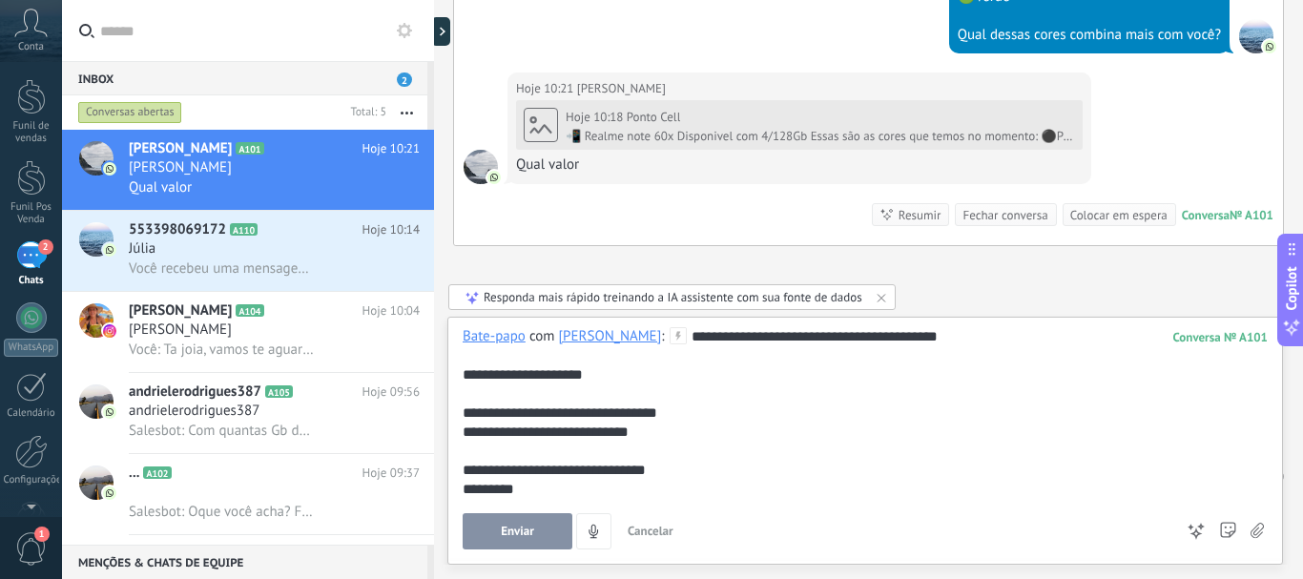
click at [558, 434] on div "**********" at bounding box center [864, 413] width 805 height 172
click at [643, 432] on div "**********" at bounding box center [864, 413] width 805 height 172
click at [545, 435] on div "**********" at bounding box center [864, 413] width 805 height 172
click at [535, 530] on button "Enviar" at bounding box center [517, 531] width 110 height 36
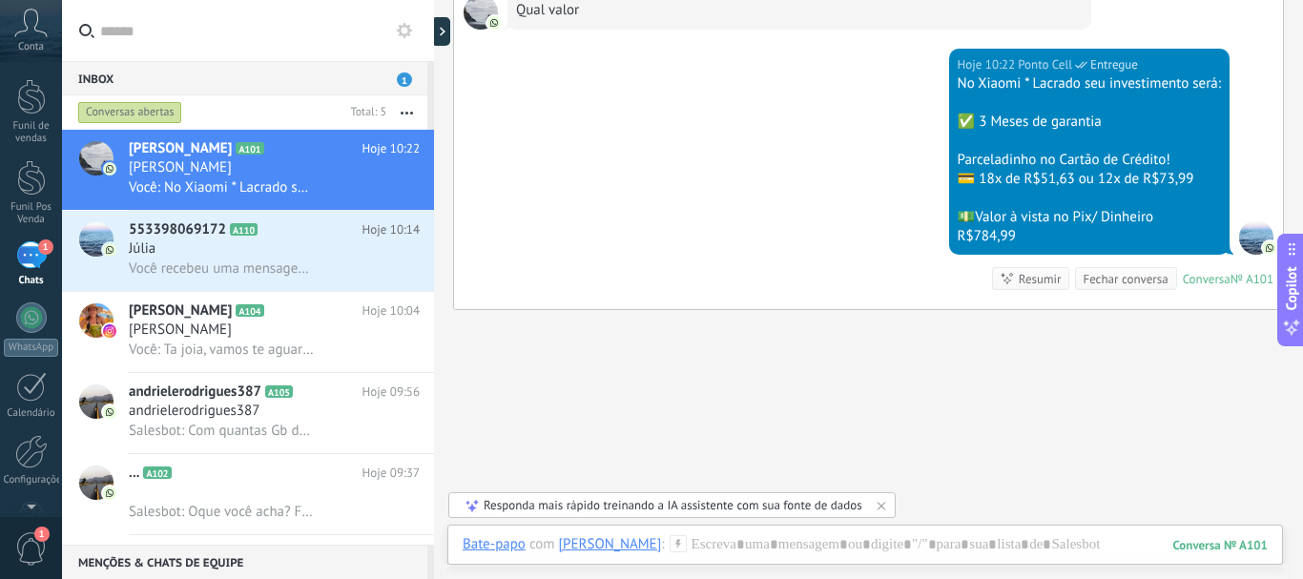
scroll to position [1397, 0]
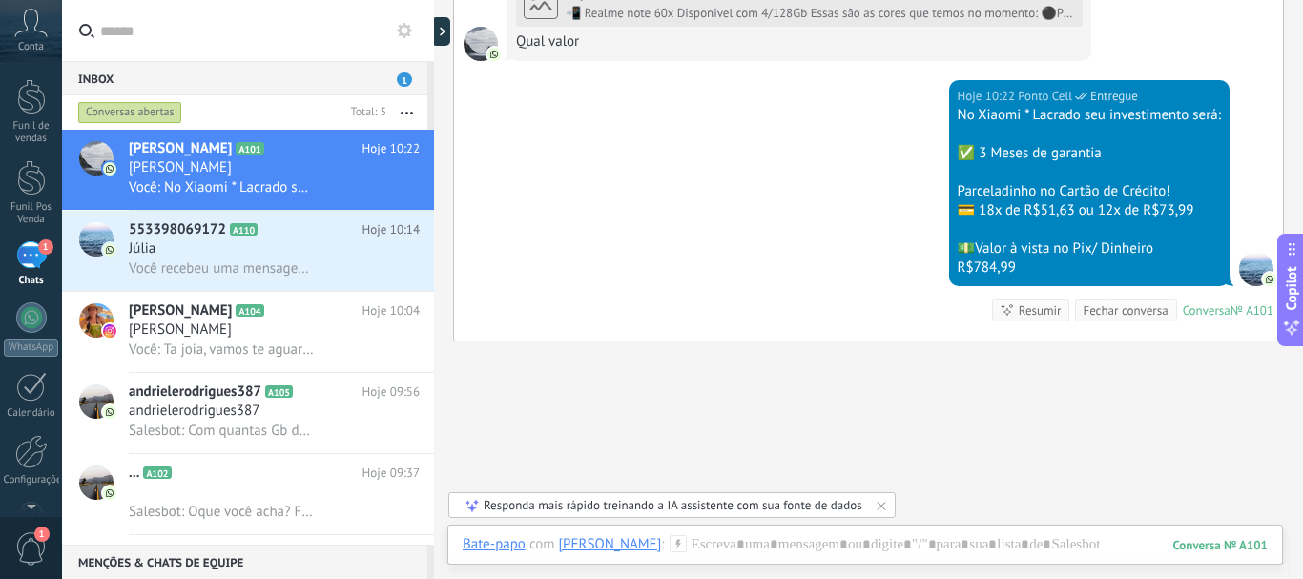
click at [669, 541] on icon at bounding box center [677, 543] width 17 height 17
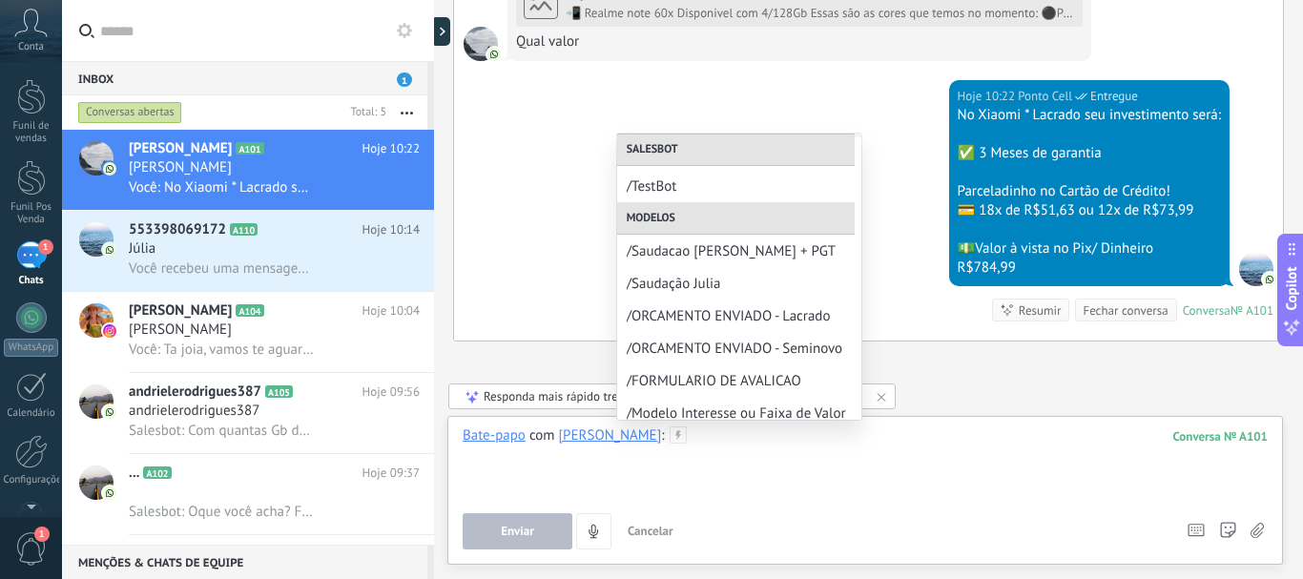
scroll to position [286, 0]
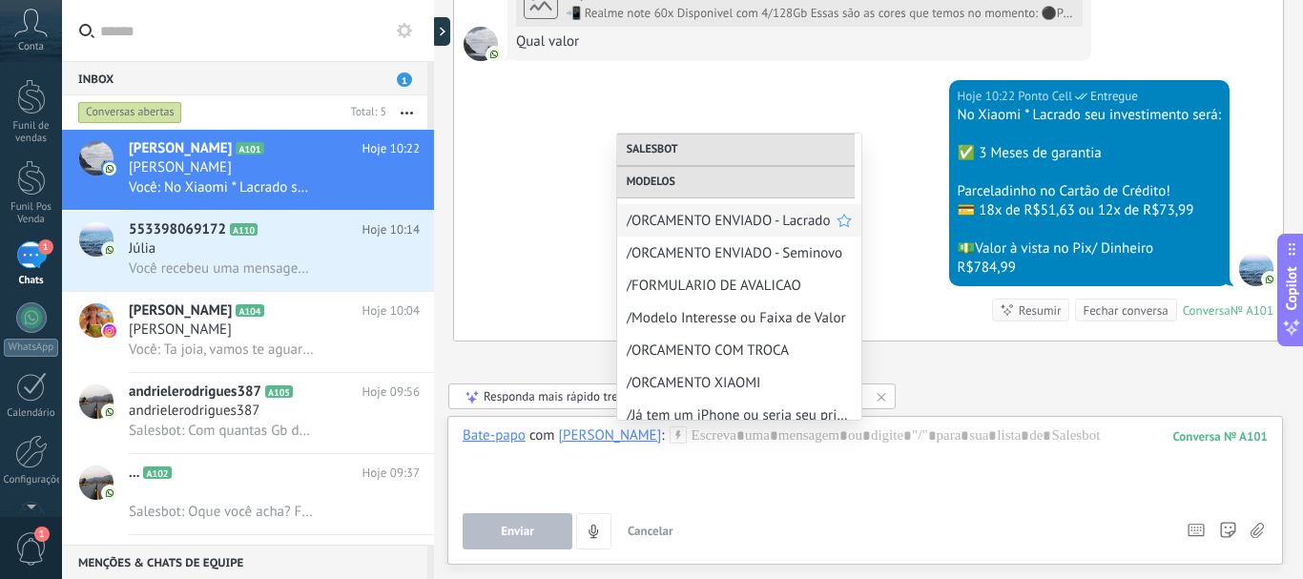
click at [672, 225] on span "/ORCAMENTO ENVIADO - Lacrado" at bounding box center [732, 221] width 210 height 18
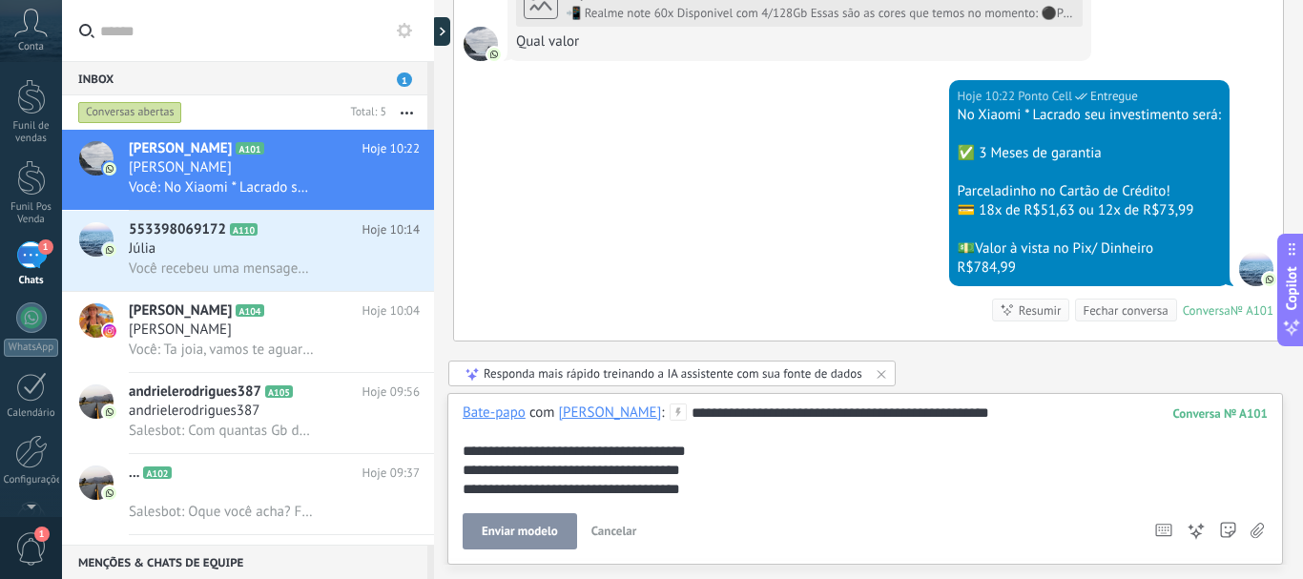
click at [657, 413] on div "**********" at bounding box center [864, 450] width 805 height 95
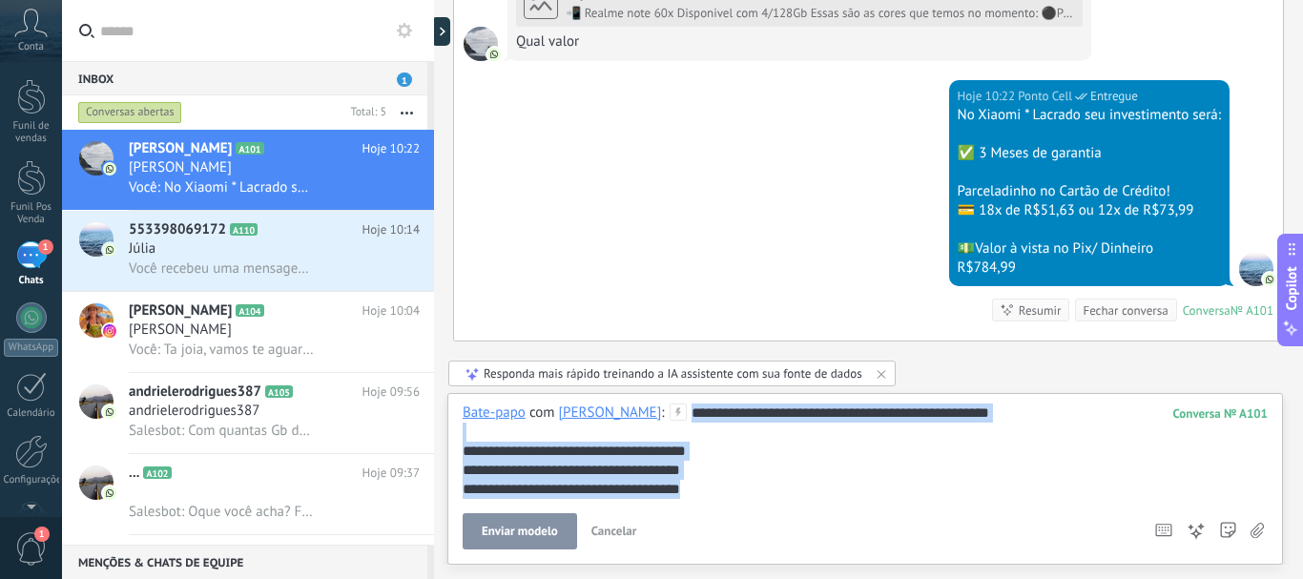
drag, startPoint x: 645, startPoint y: 410, endPoint x: 709, endPoint y: 495, distance: 106.2
click at [709, 495] on div "**********" at bounding box center [864, 450] width 805 height 95
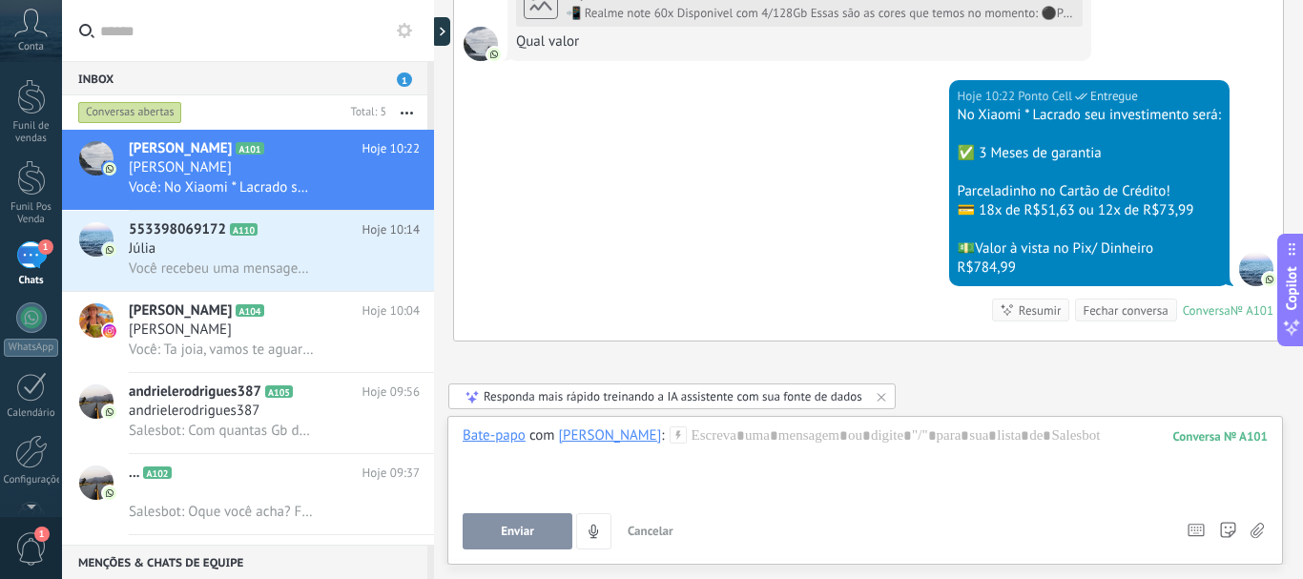
click at [669, 439] on icon at bounding box center [677, 434] width 17 height 17
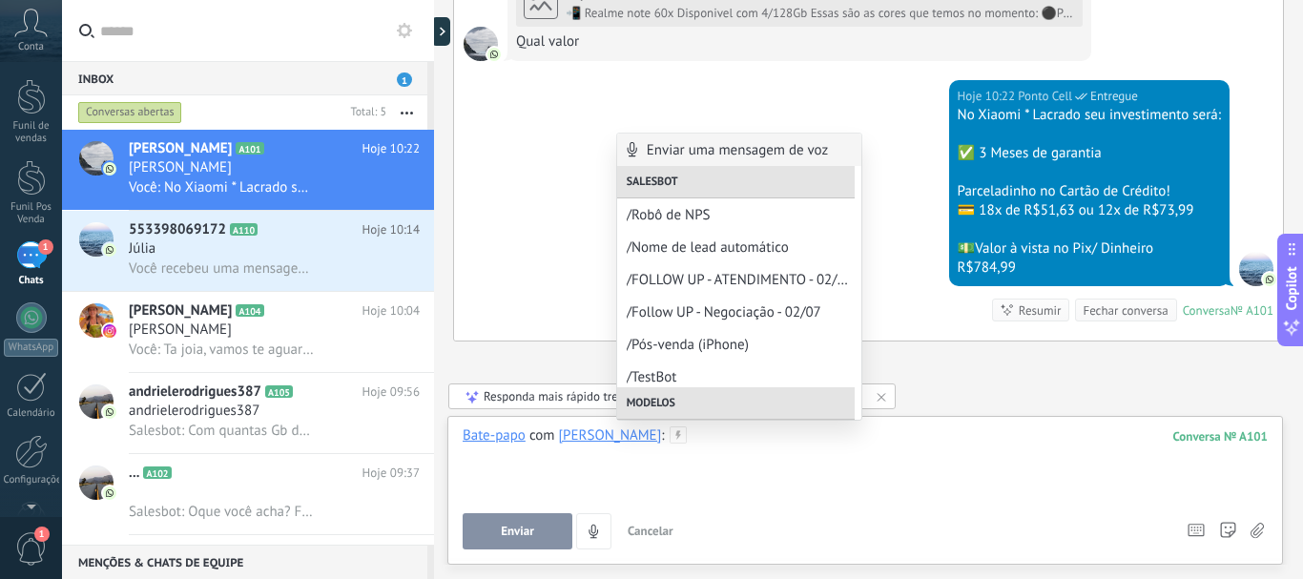
scroll to position [1302, 0]
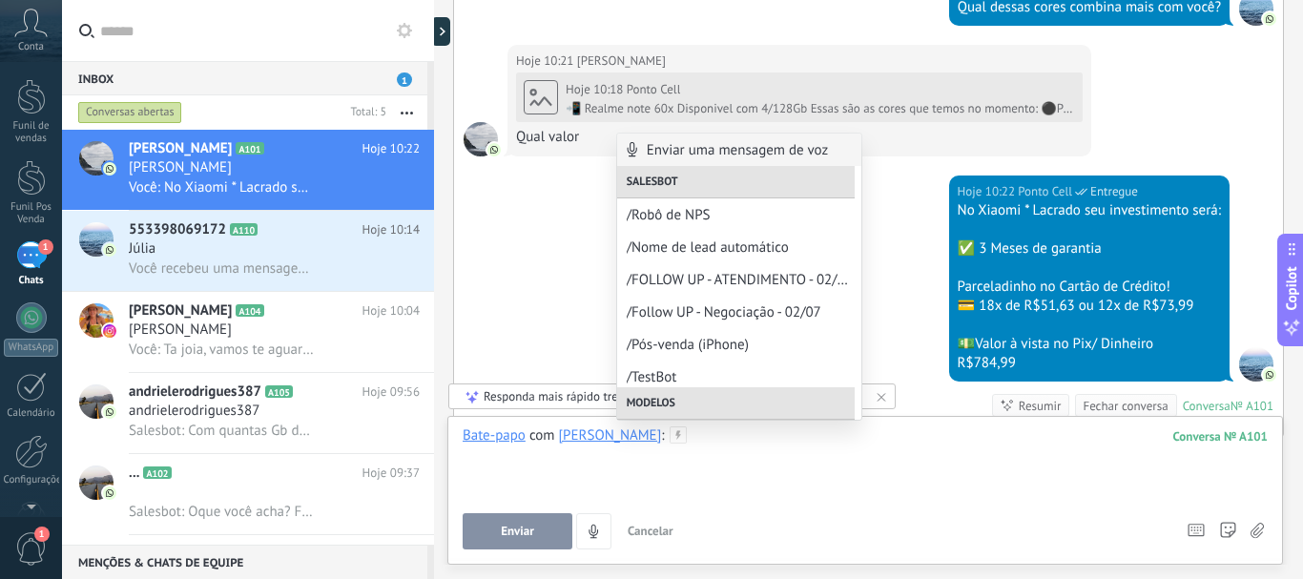
click at [729, 454] on div at bounding box center [864, 462] width 805 height 72
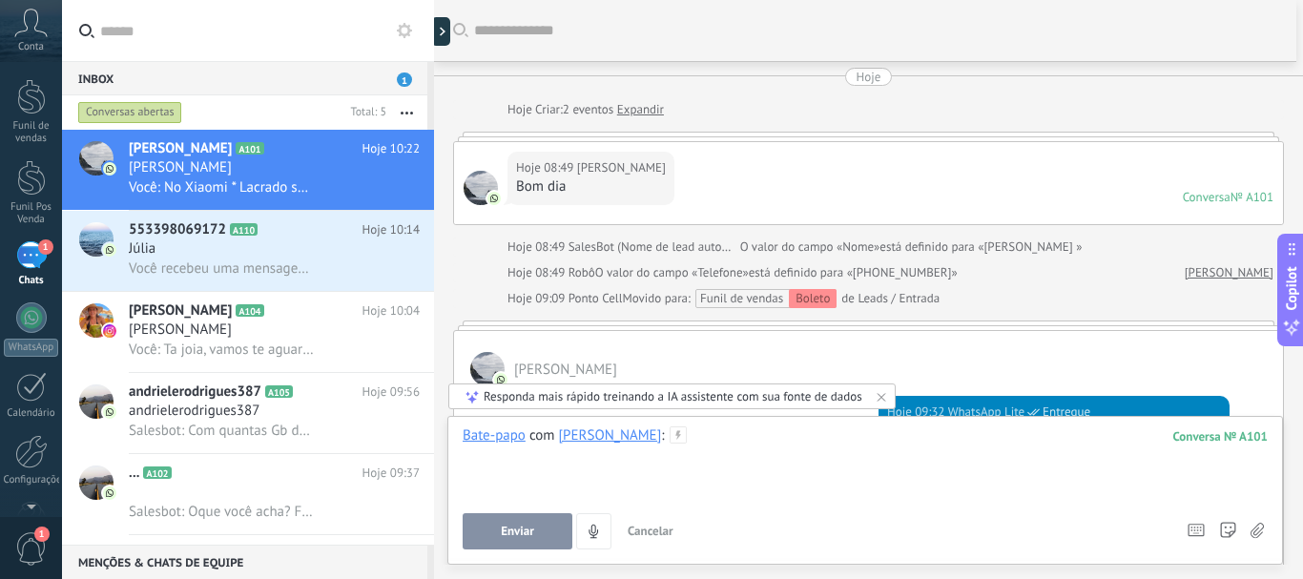
scroll to position [0, 0]
click at [443, 26] on div at bounding box center [445, 31] width 29 height 29
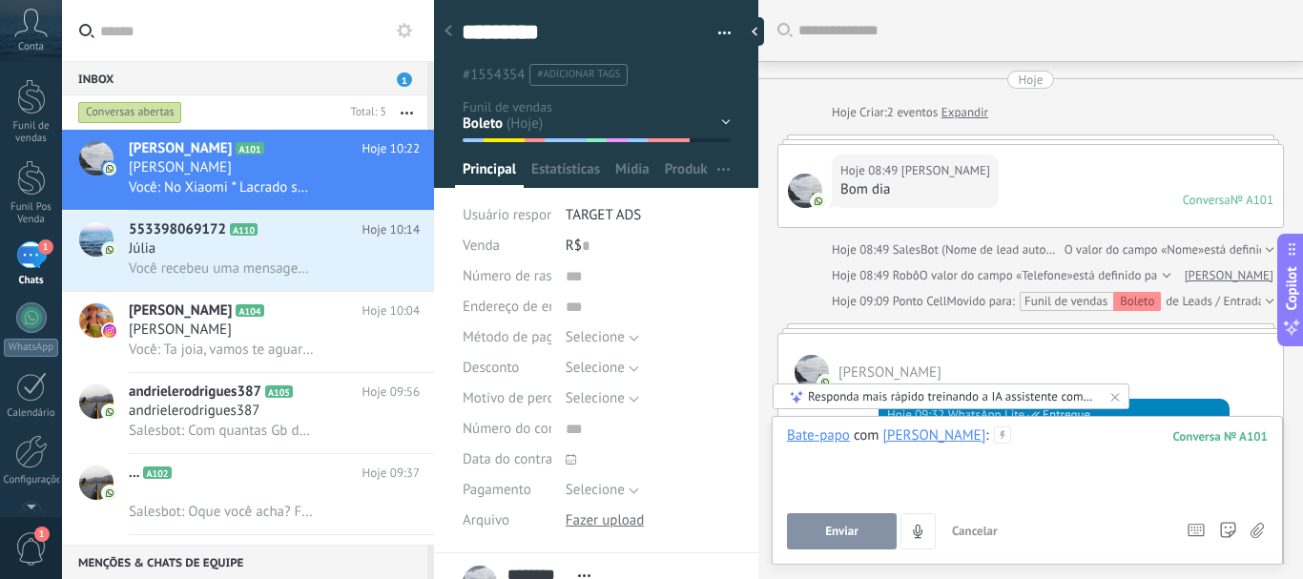
scroll to position [29, 0]
click at [0, 0] on div "Leads / Entrada Mensagem Enviada - Follow UP Orçamento enviado - Follow UP Foll…" at bounding box center [0, 0] width 0 height 0
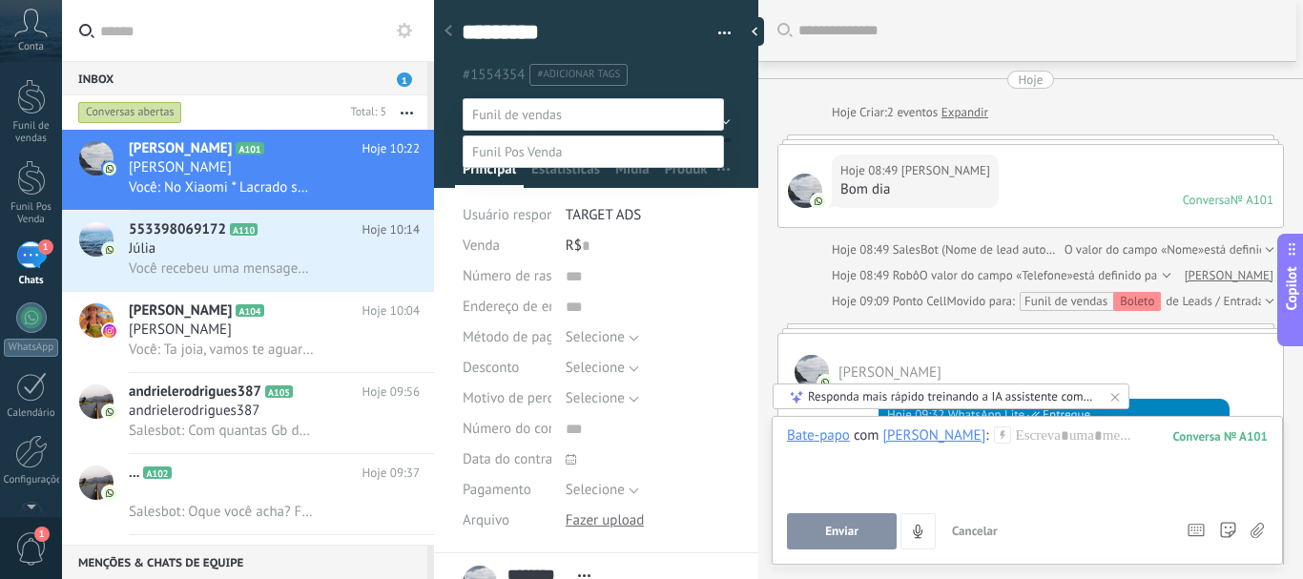
click at [0, 0] on label "Orçamento enviado - Follow UP" at bounding box center [0, 0] width 0 height 0
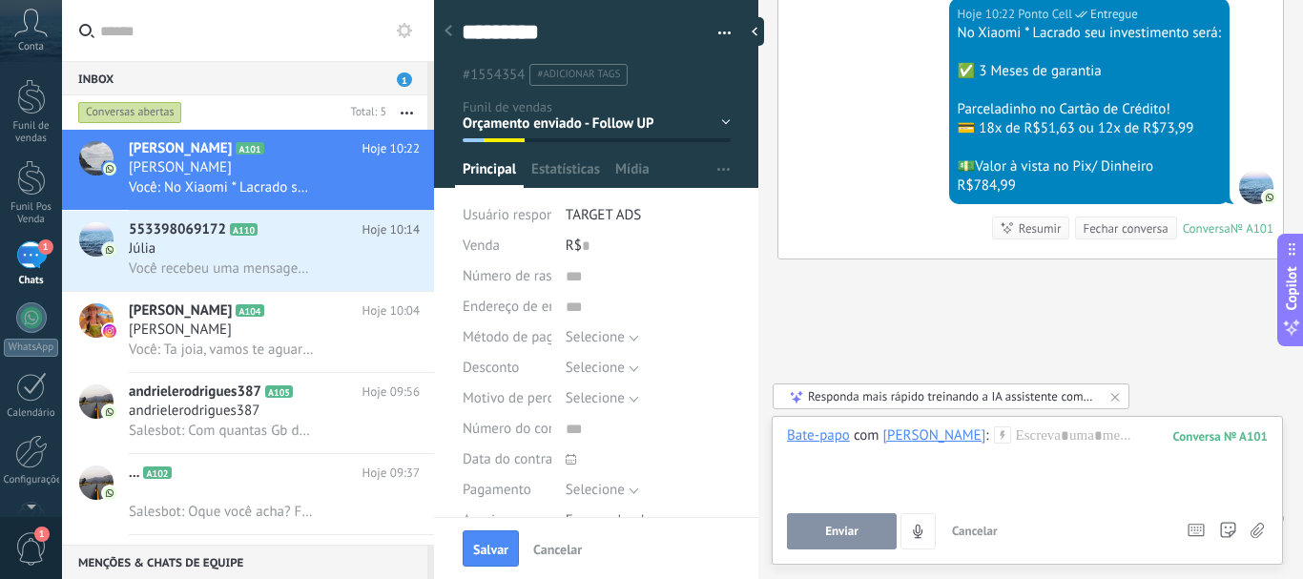
scroll to position [1492, 0]
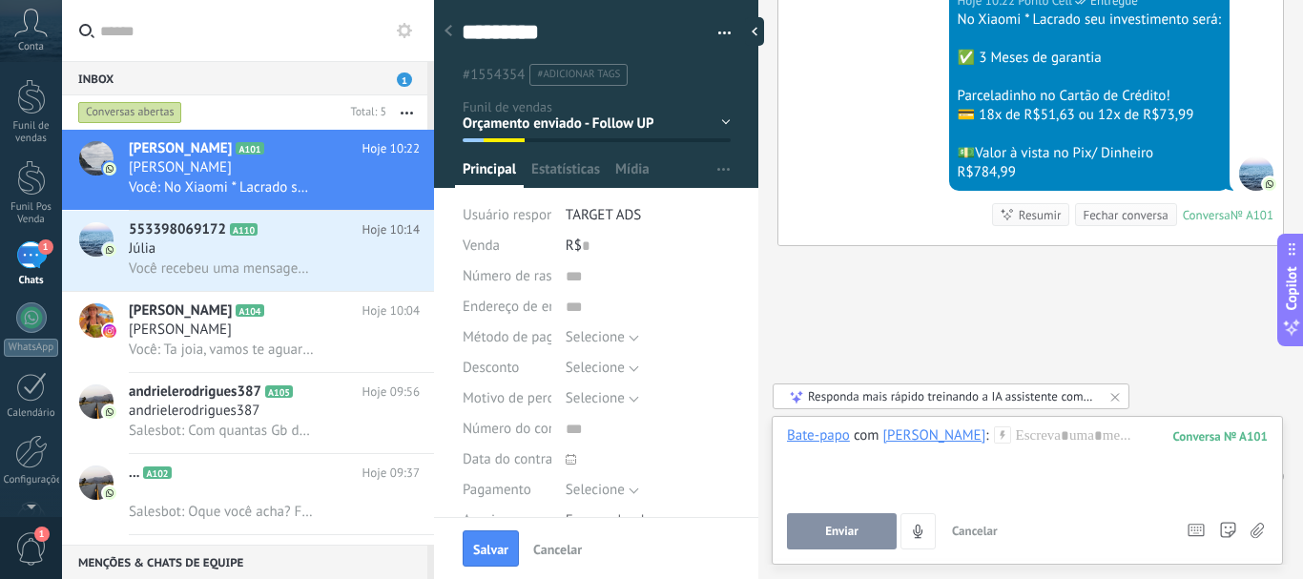
click at [0, 0] on div "Leads / Entrada Mensagem Enviada - Follow UP Orçamento enviado - Follow UP Foll…" at bounding box center [0, 0] width 0 height 0
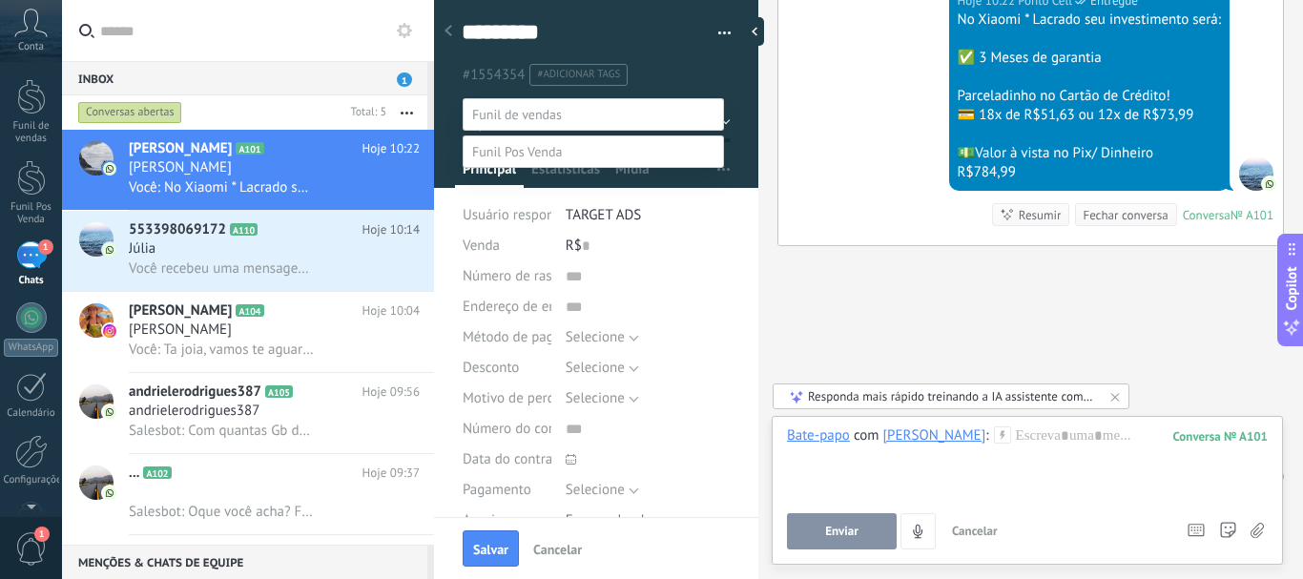
click at [0, 0] on label "Orçamento enviado - Follow UP" at bounding box center [0, 0] width 0 height 0
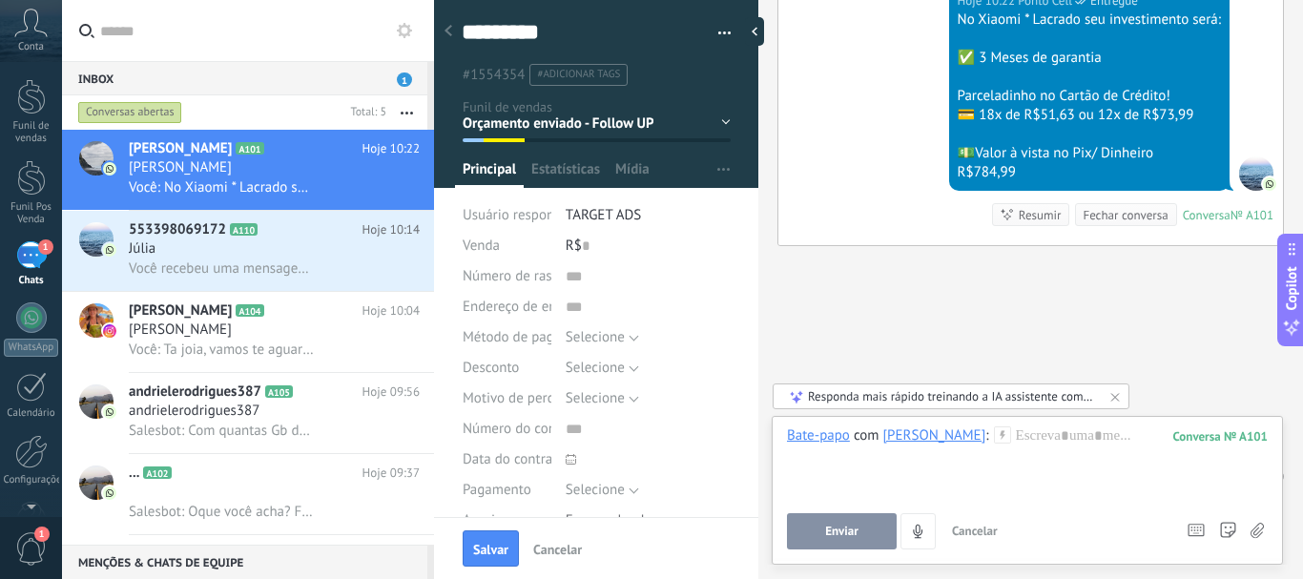
click at [518, 550] on button "Salvar" at bounding box center [490, 548] width 56 height 36
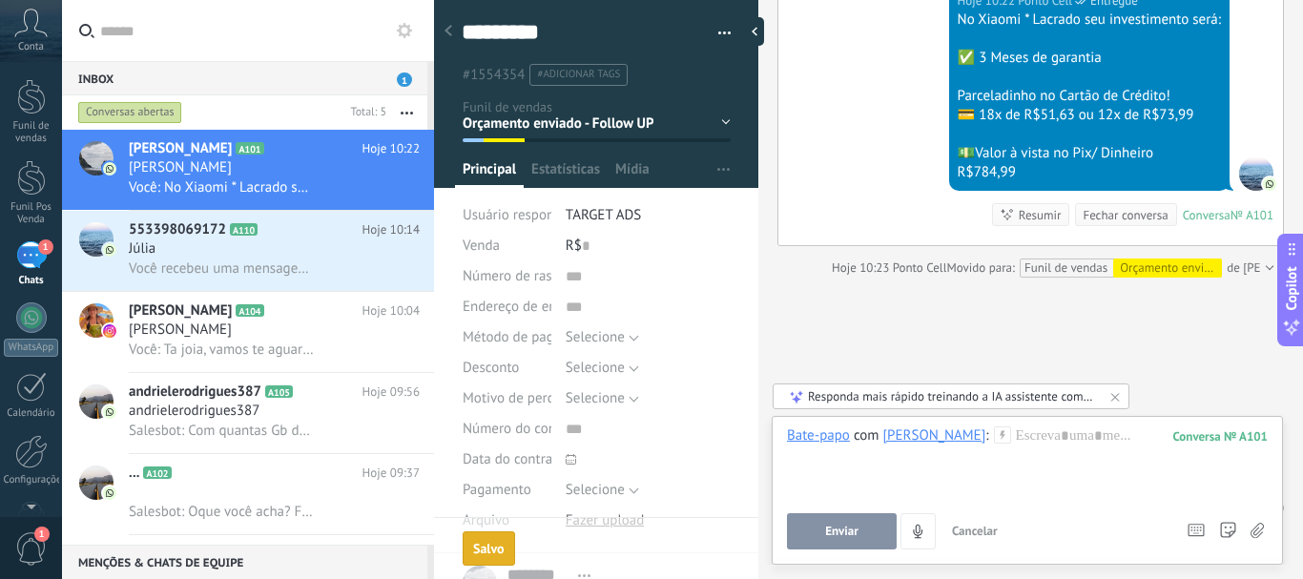
scroll to position [1524, 0]
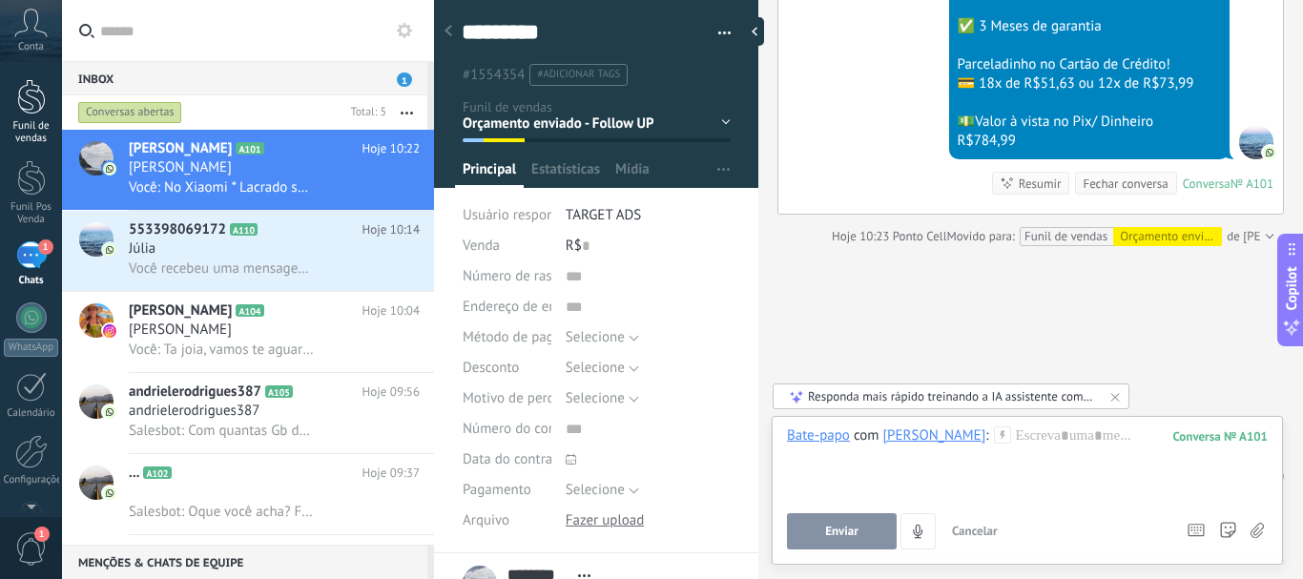
click at [23, 106] on div at bounding box center [31, 96] width 29 height 35
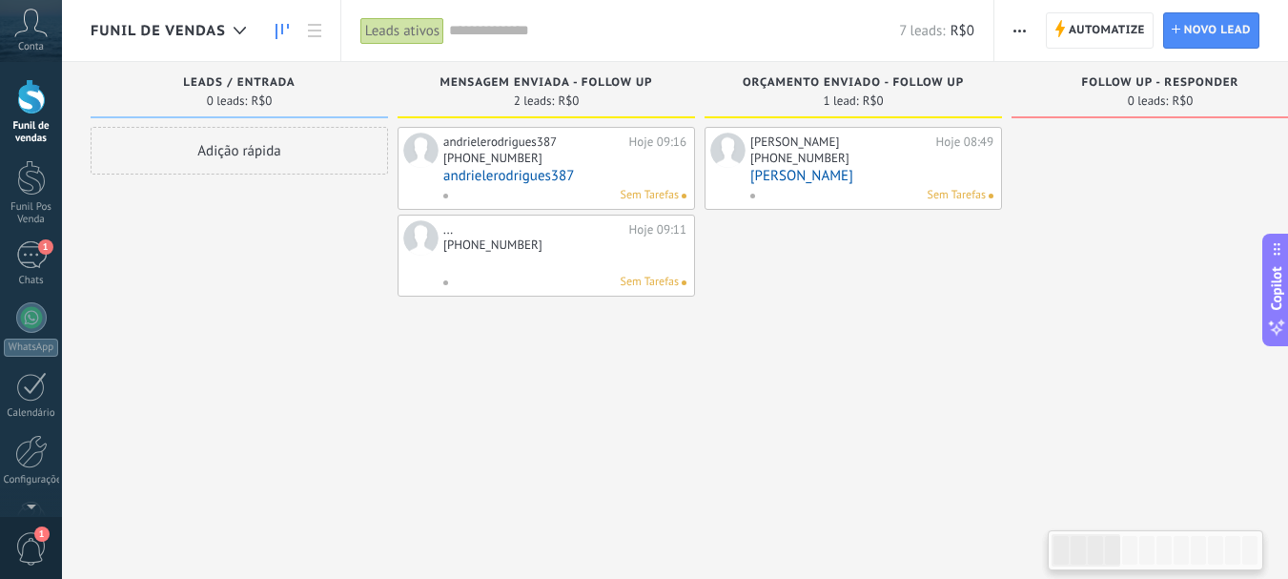
click at [499, 181] on link "andrielerodrigues387" at bounding box center [564, 176] width 243 height 16
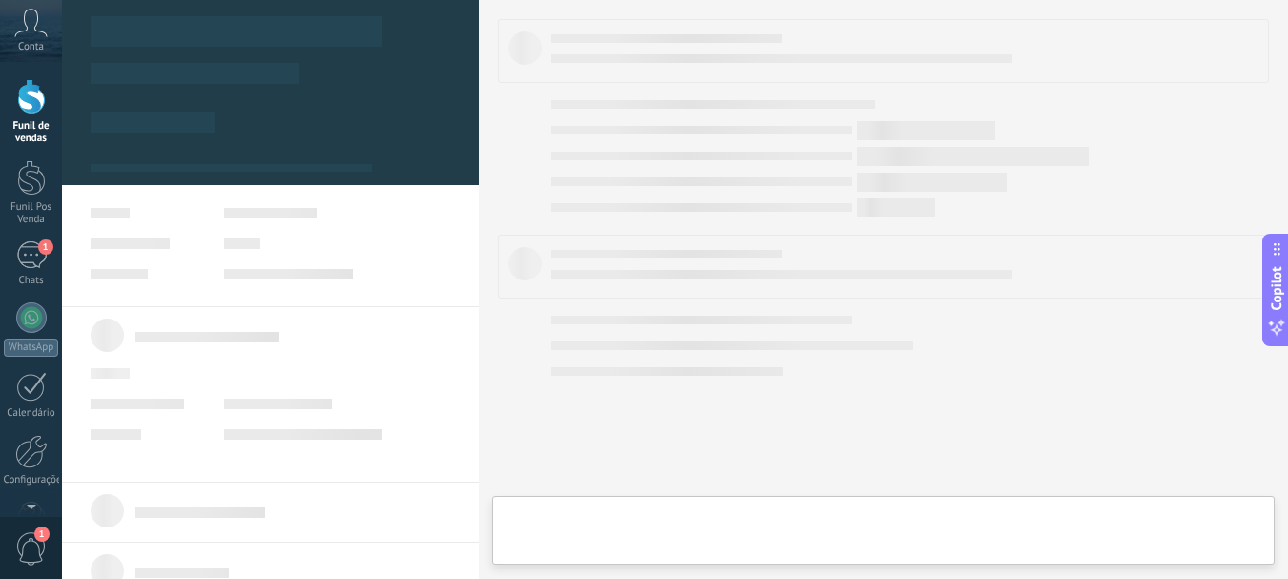
click at [499, 189] on body ".abccls-1,.abccls-2{fill-rule:evenodd}.abccls-2{fill:#fff} .abfcls-1{fill:none}…" at bounding box center [644, 289] width 1288 height 579
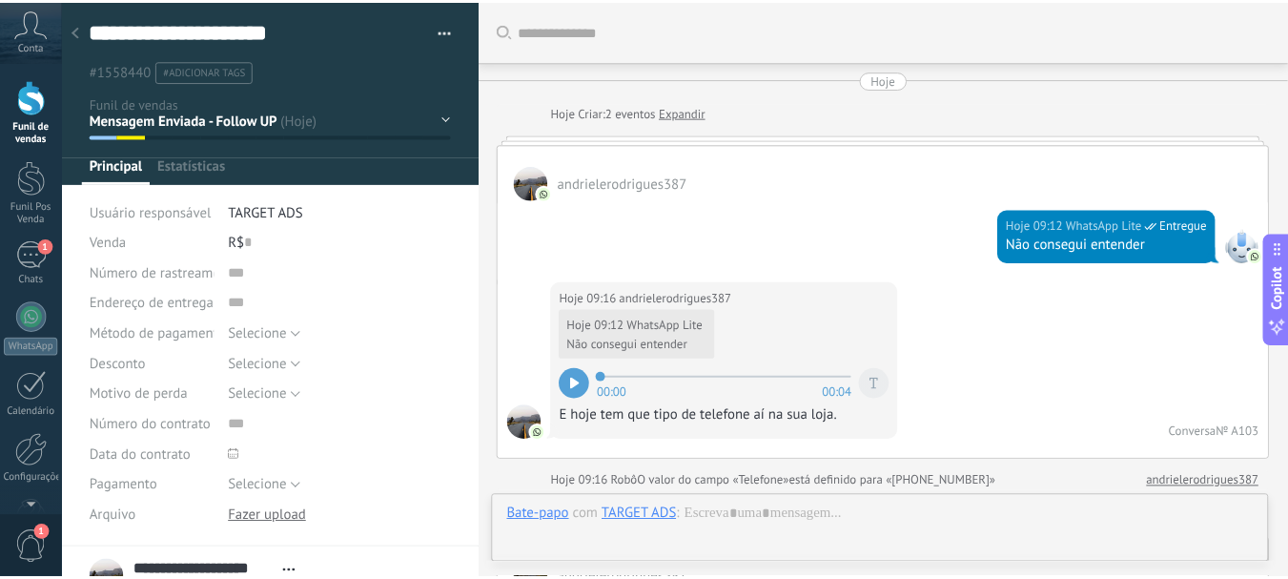
scroll to position [1035, 0]
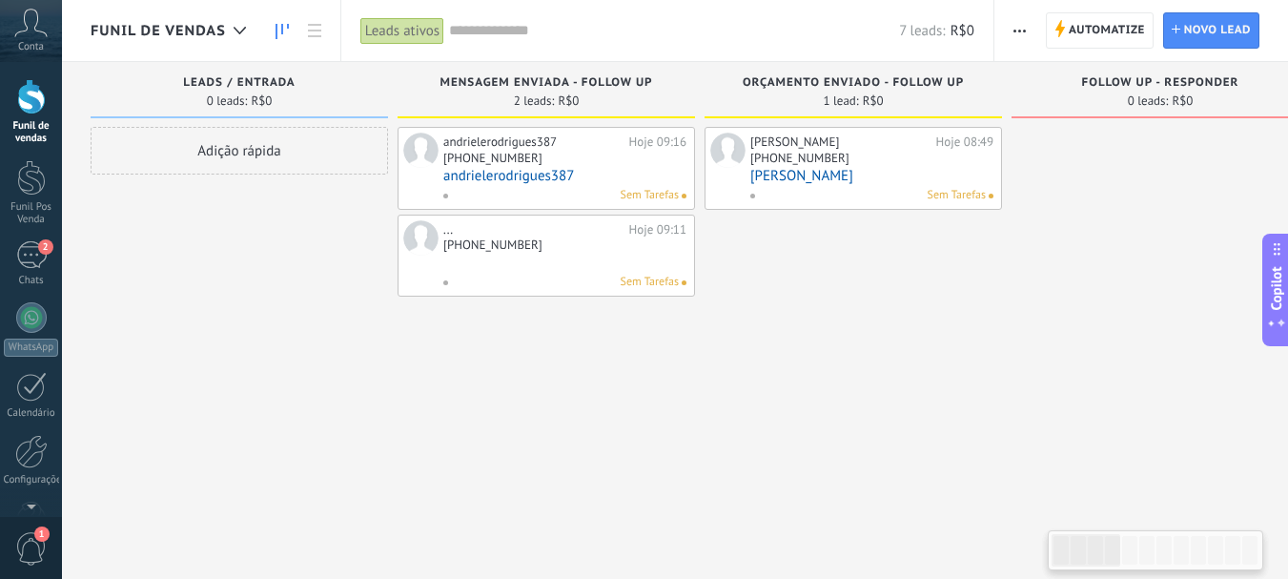
click at [863, 175] on link "[PERSON_NAME]" at bounding box center [871, 176] width 243 height 16
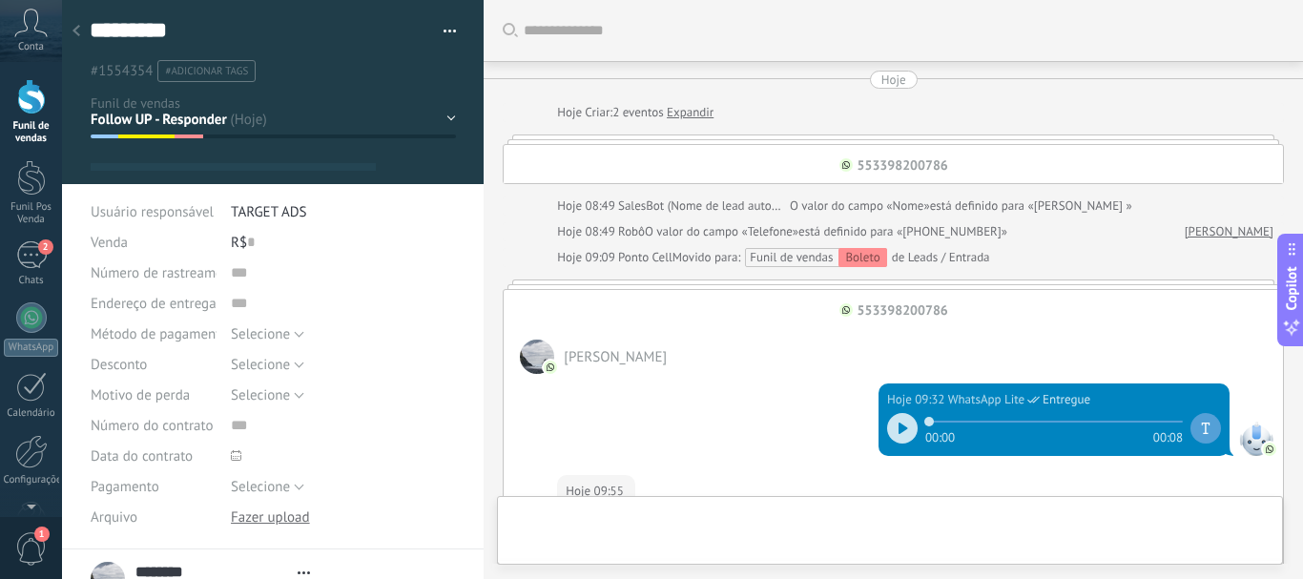
type textarea "********"
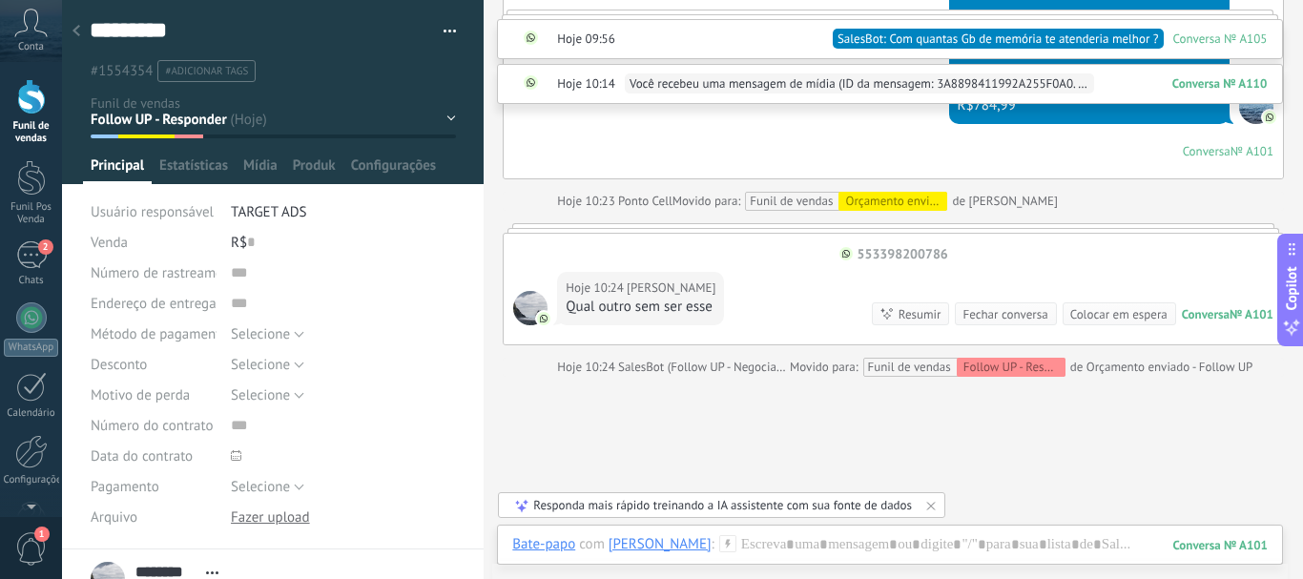
scroll to position [1741, 0]
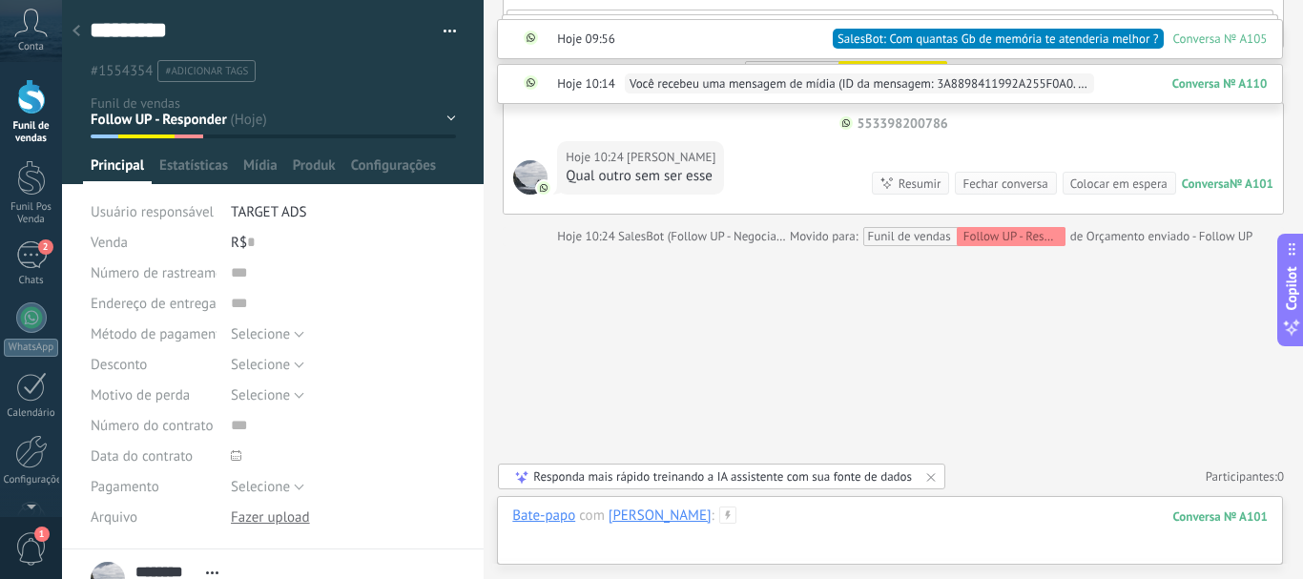
click at [763, 510] on div at bounding box center [889, 534] width 755 height 57
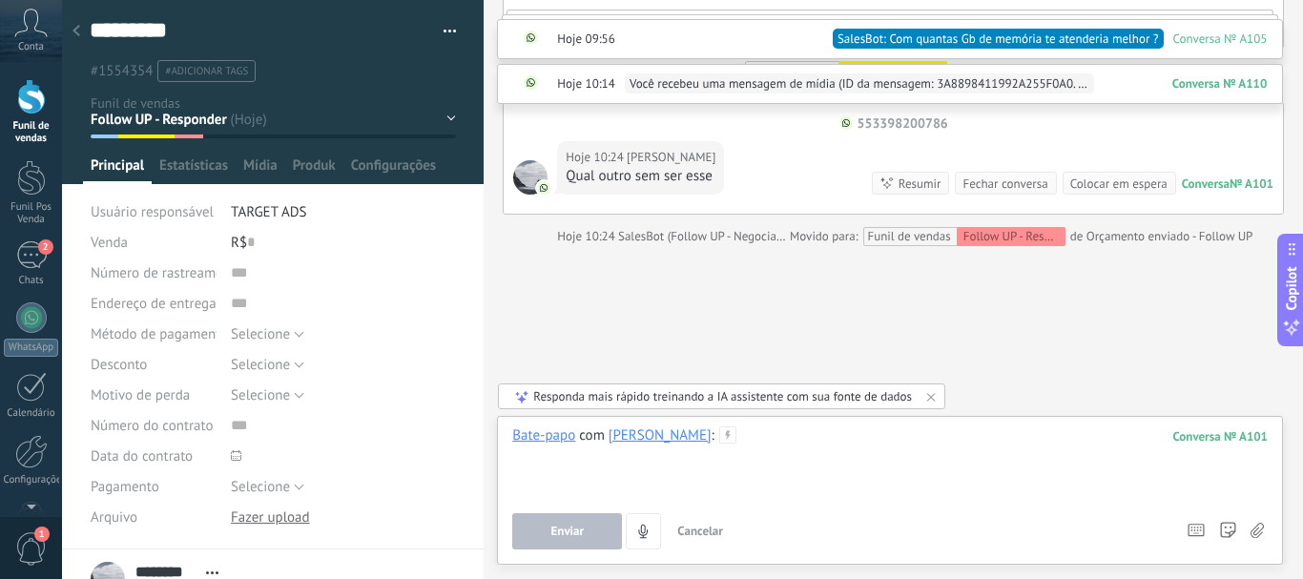
click at [694, 433] on div at bounding box center [889, 462] width 755 height 72
click at [719, 435] on use at bounding box center [727, 434] width 16 height 16
drag, startPoint x: 7, startPoint y: 1, endPoint x: 803, endPoint y: 221, distance: 826.2
click at [727, 448] on div "*" at bounding box center [889, 462] width 755 height 72
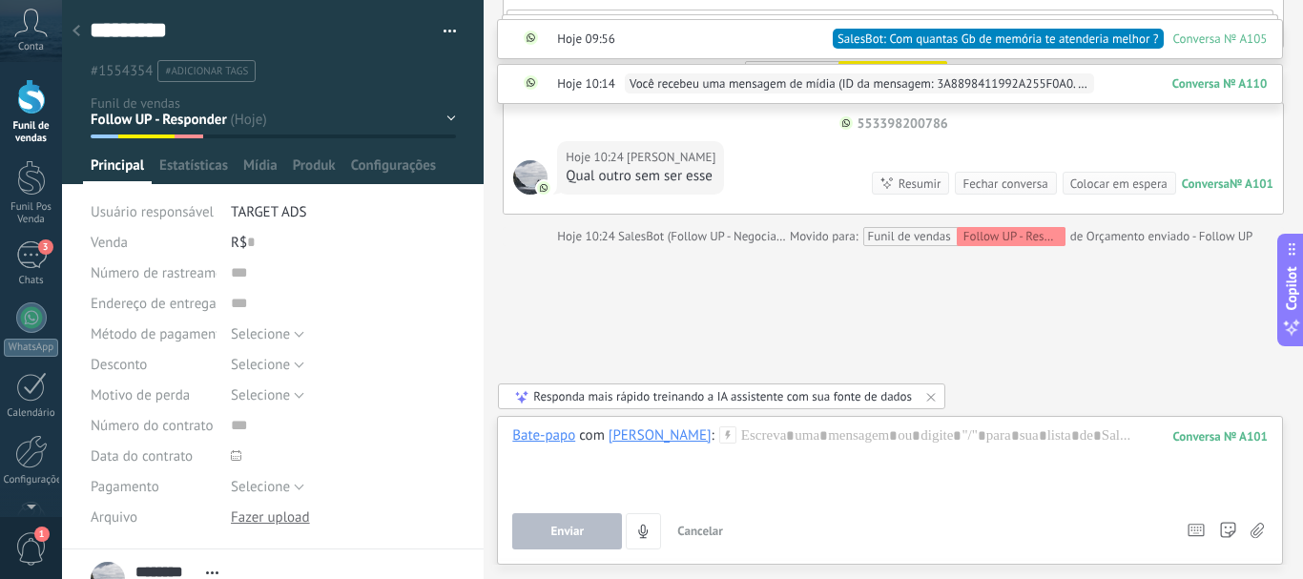
click at [719, 437] on icon at bounding box center [727, 434] width 17 height 17
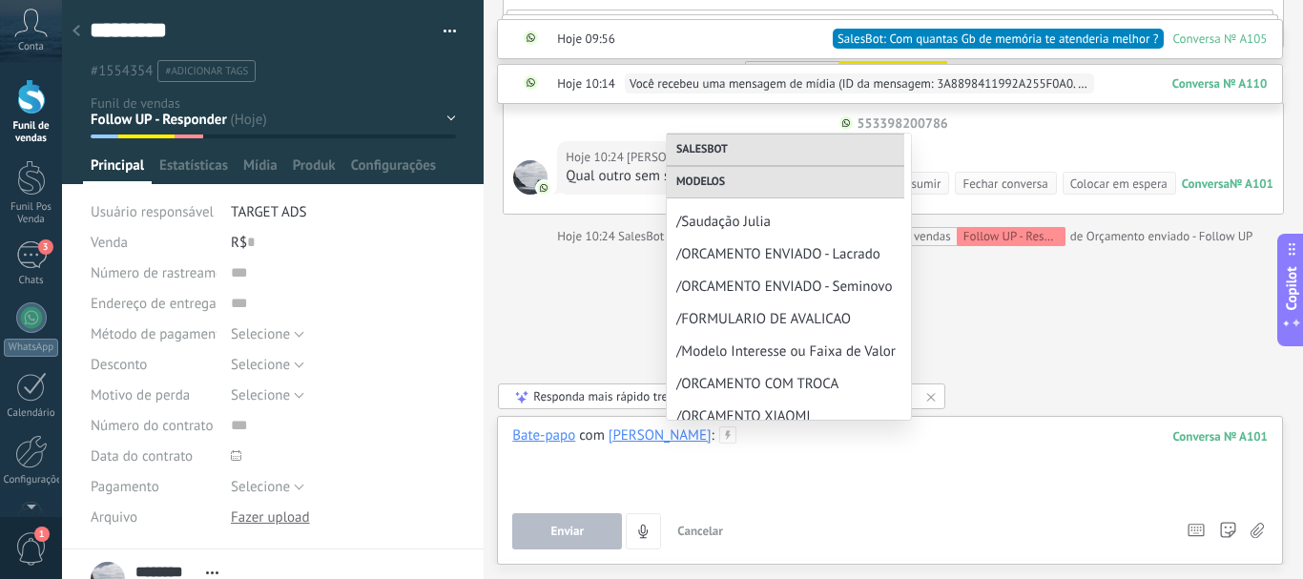
scroll to position [286, 0]
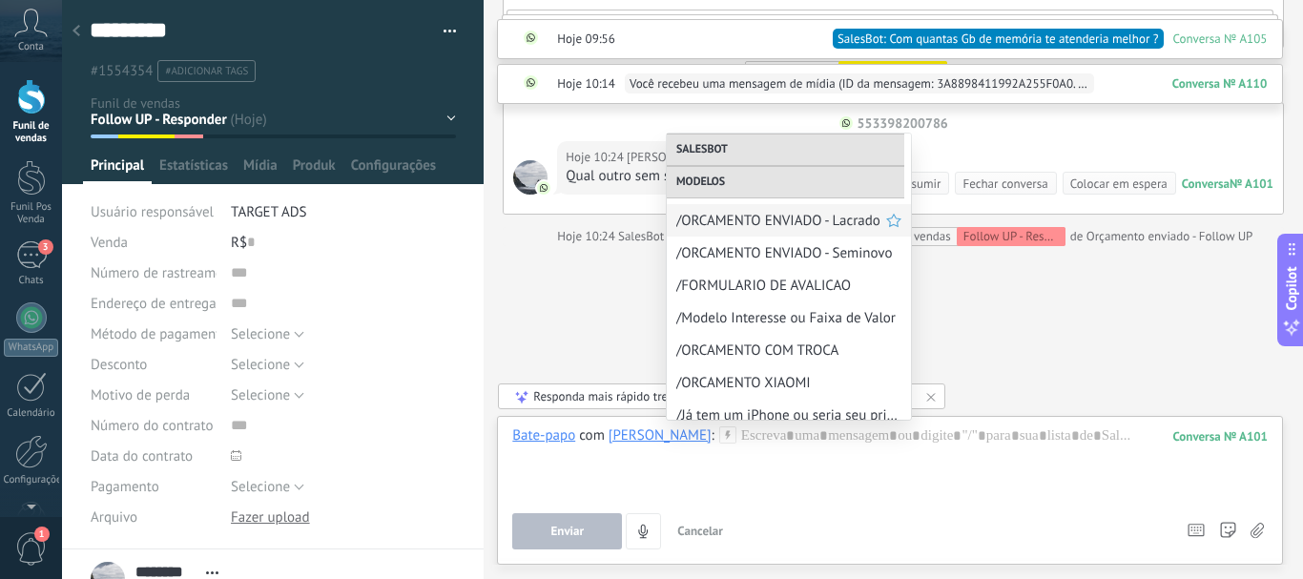
click at [783, 233] on div "/ORCAMENTO ENVIADO - Lacrado" at bounding box center [789, 220] width 244 height 32
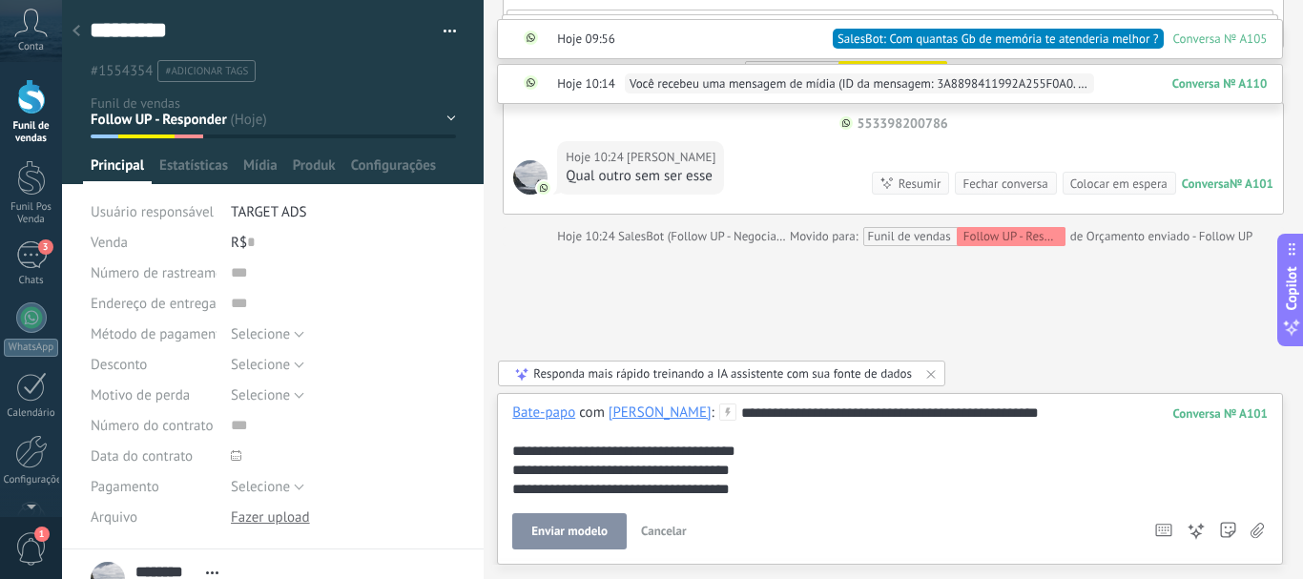
click at [785, 409] on div "**********" at bounding box center [889, 450] width 755 height 95
click at [783, 421] on div "**********" at bounding box center [889, 450] width 755 height 95
click at [898, 414] on div "**********" at bounding box center [889, 450] width 755 height 95
click at [917, 410] on div "**********" at bounding box center [889, 450] width 755 height 95
click at [1054, 417] on div "**********" at bounding box center [889, 450] width 755 height 95
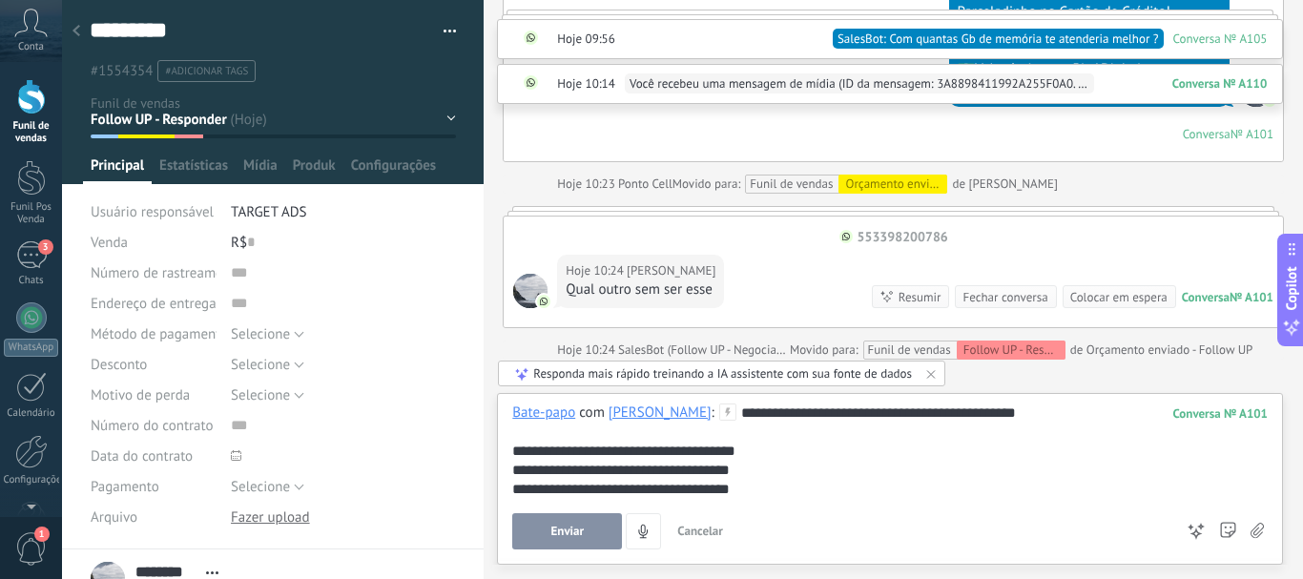
scroll to position [1360, 0]
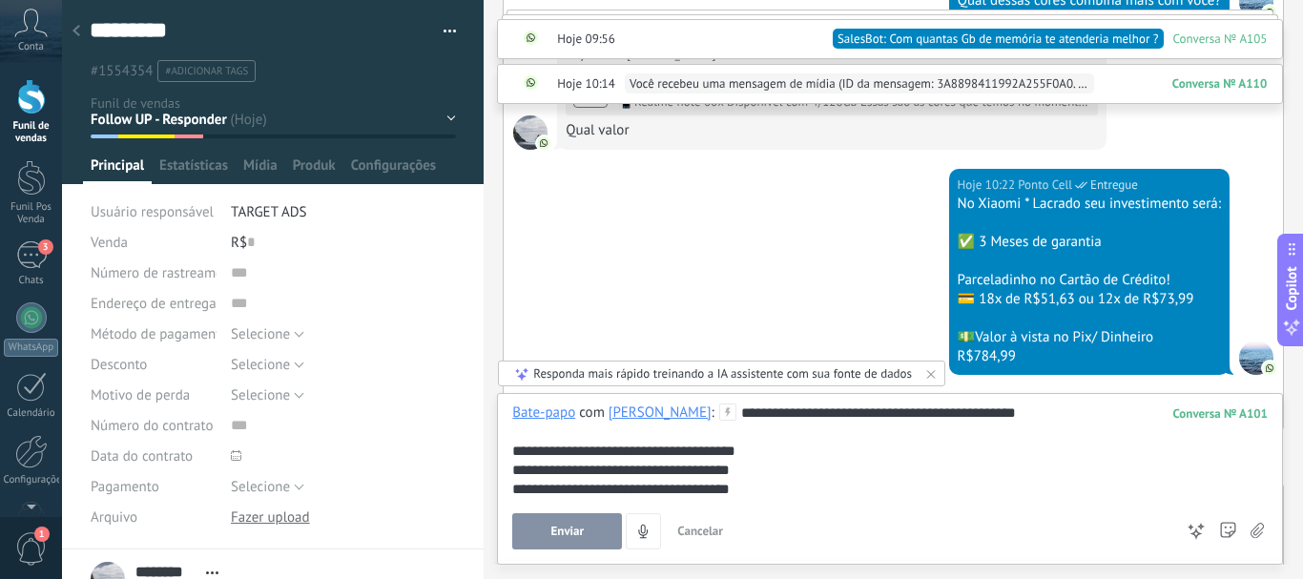
drag, startPoint x: 953, startPoint y: 198, endPoint x: 848, endPoint y: 208, distance: 105.3
click at [934, 194] on div "Hoje 10:22 Ponto Cell Entregue No Xiaomi * Lacrado seu investimento será: ✅ 3 M…" at bounding box center [892, 299] width 779 height 260
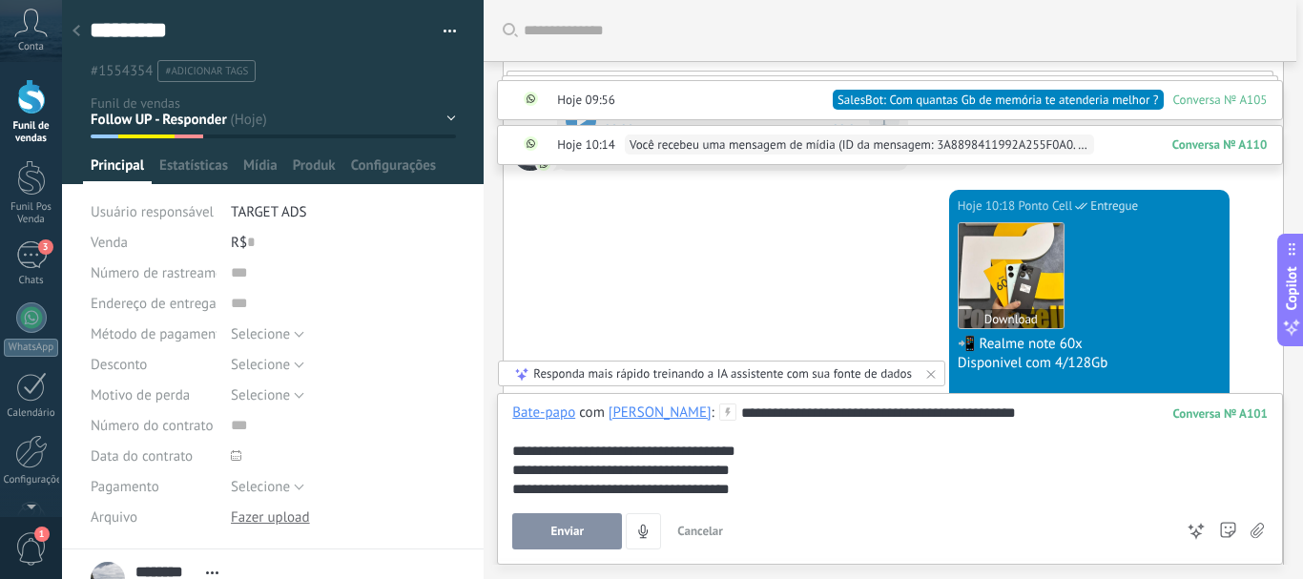
scroll to position [978, 0]
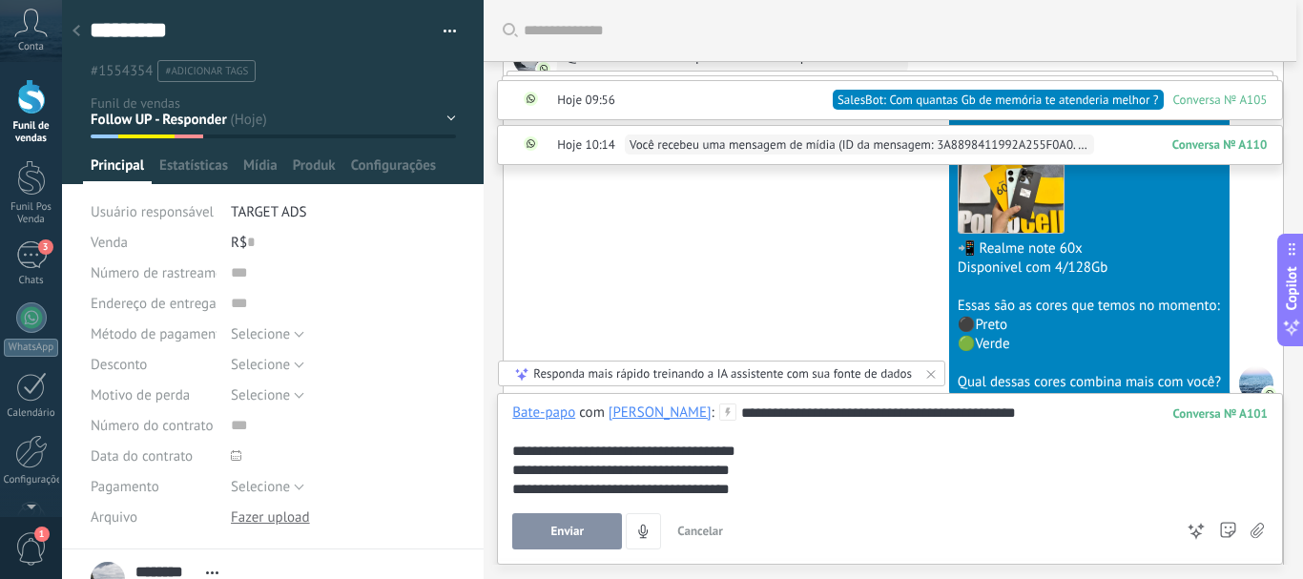
drag, startPoint x: 829, startPoint y: 412, endPoint x: 949, endPoint y: 415, distance: 120.2
click at [967, 415] on div "**********" at bounding box center [889, 450] width 755 height 95
drag, startPoint x: 827, startPoint y: 417, endPoint x: 1019, endPoint y: 407, distance: 192.9
click at [1019, 407] on div "**********" at bounding box center [889, 450] width 755 height 95
drag, startPoint x: 786, startPoint y: 414, endPoint x: 826, endPoint y: 412, distance: 40.1
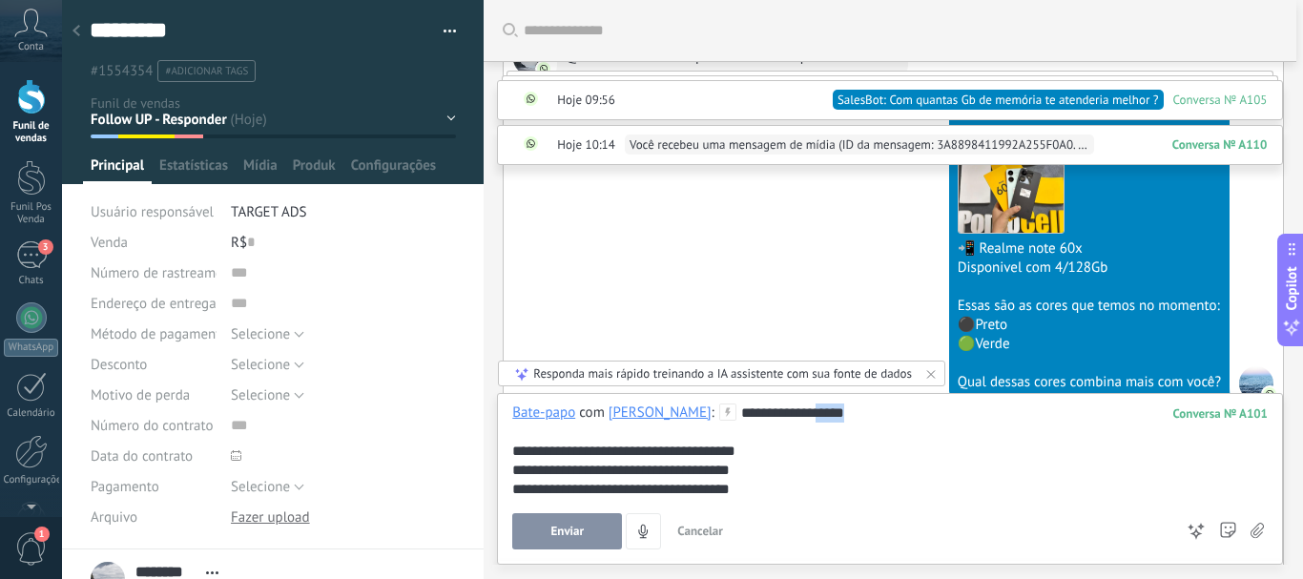
click at [826, 412] on div "**********" at bounding box center [889, 450] width 755 height 95
click at [801, 411] on div "**********" at bounding box center [889, 450] width 755 height 95
drag, startPoint x: 783, startPoint y: 406, endPoint x: 857, endPoint y: 399, distance: 74.8
click at [852, 403] on div "**********" at bounding box center [889, 450] width 755 height 95
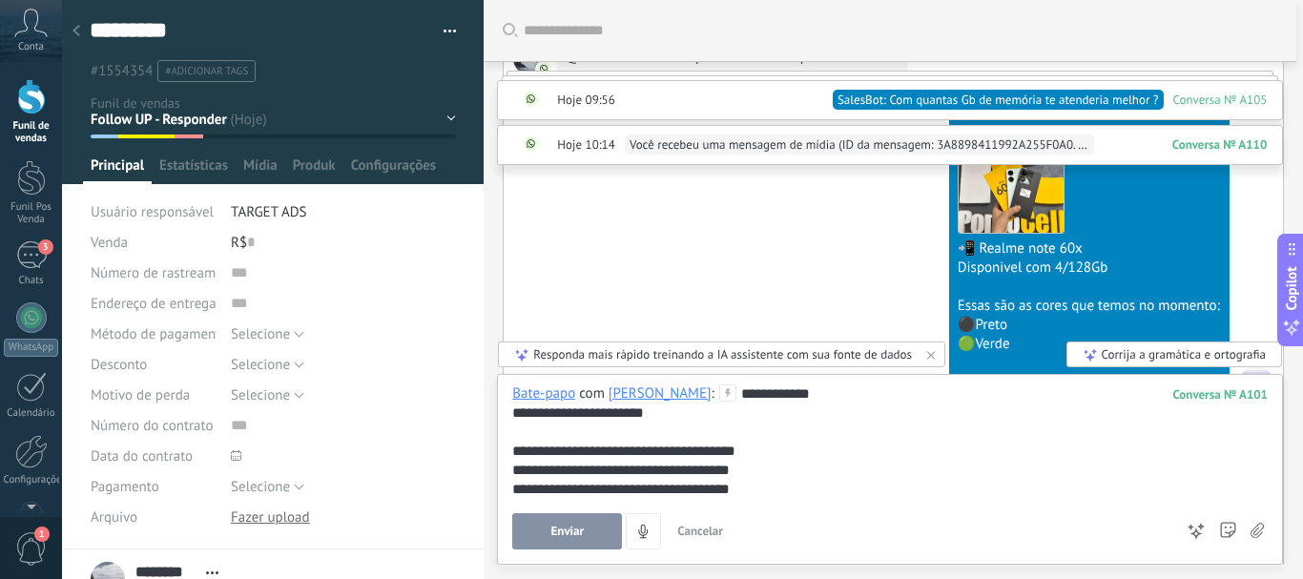
drag, startPoint x: 509, startPoint y: 452, endPoint x: 546, endPoint y: 457, distance: 37.5
click at [576, 481] on div "**********" at bounding box center [890, 469] width 786 height 191
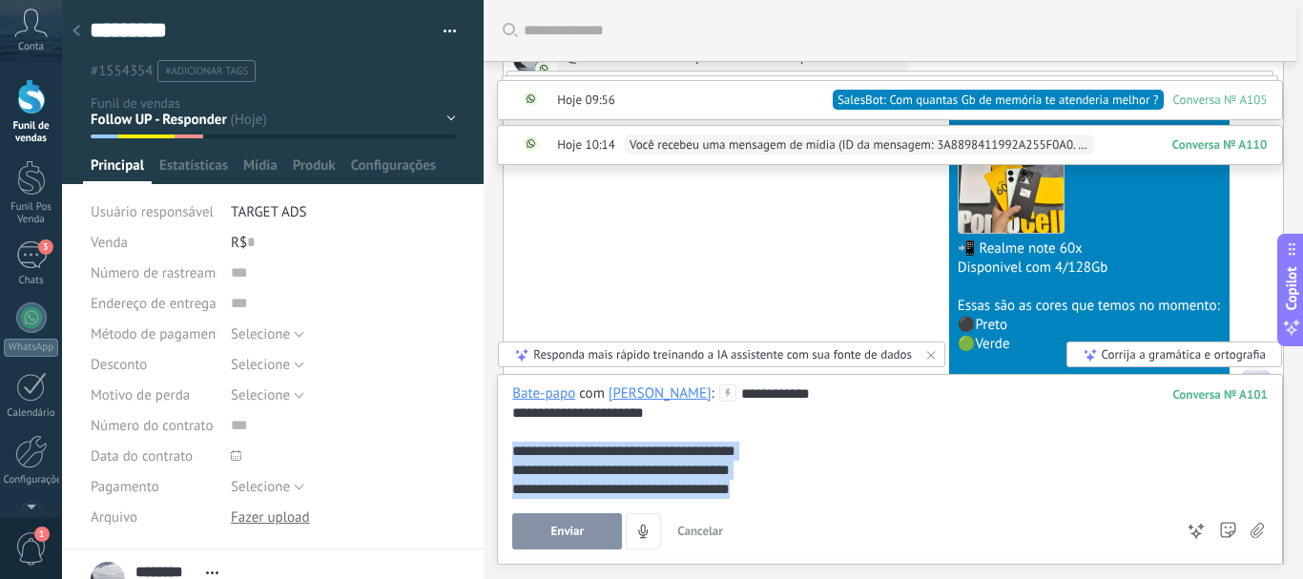
drag, startPoint x: 521, startPoint y: 452, endPoint x: 774, endPoint y: 493, distance: 256.9
click at [774, 493] on div "**********" at bounding box center [889, 441] width 755 height 114
